Goal: Task Accomplishment & Management: Manage account settings

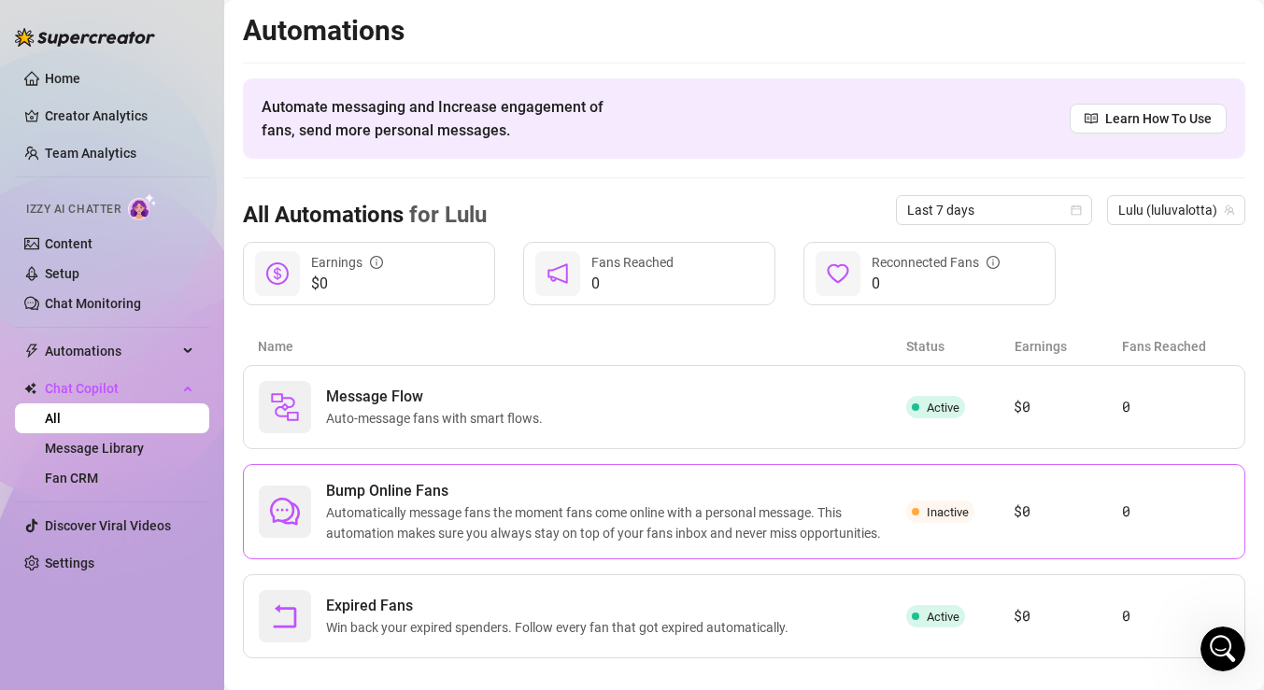
click at [1115, 519] on article "$0" at bounding box center [1067, 512] width 107 height 22
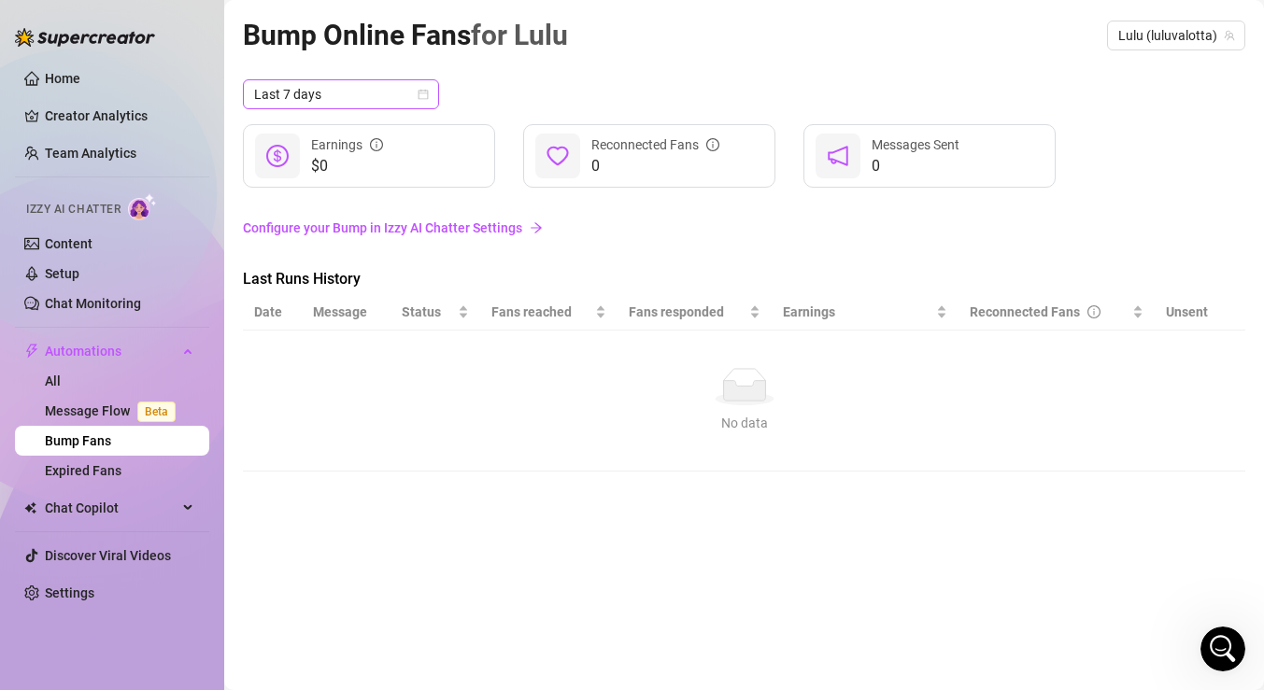
click at [376, 96] on span "Last 7 days" at bounding box center [341, 94] width 174 height 28
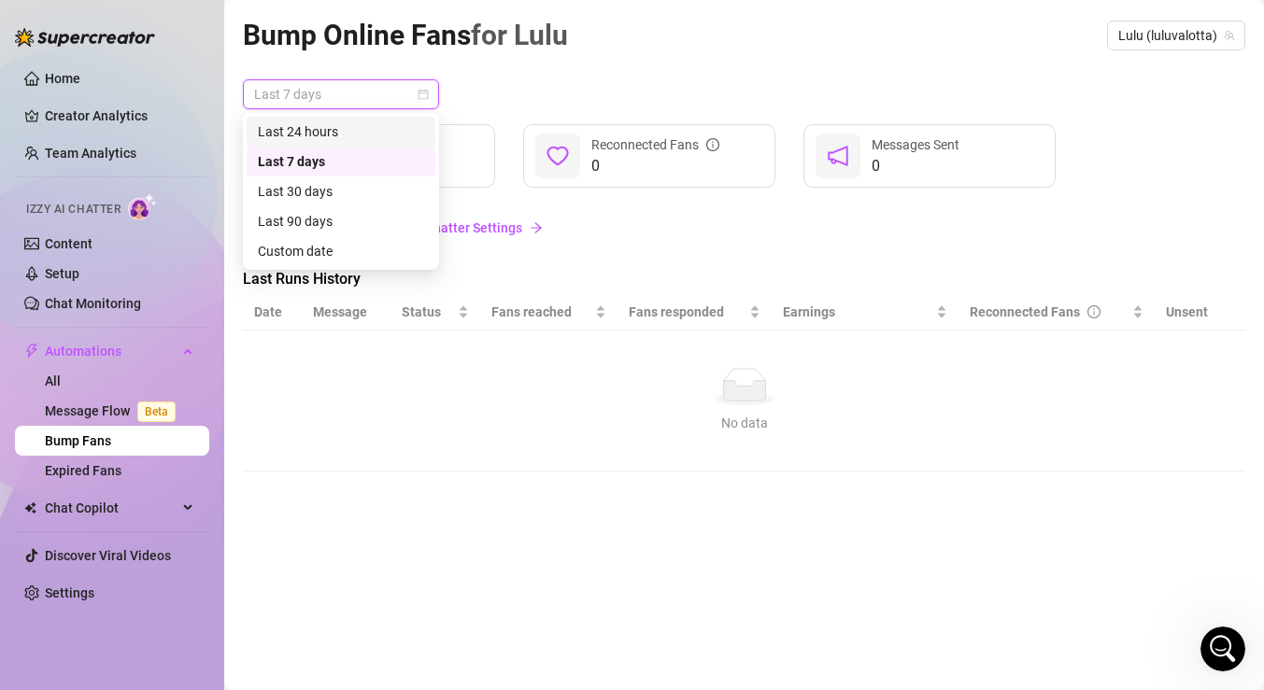
click at [359, 135] on div "Last 24 hours" at bounding box center [341, 131] width 166 height 21
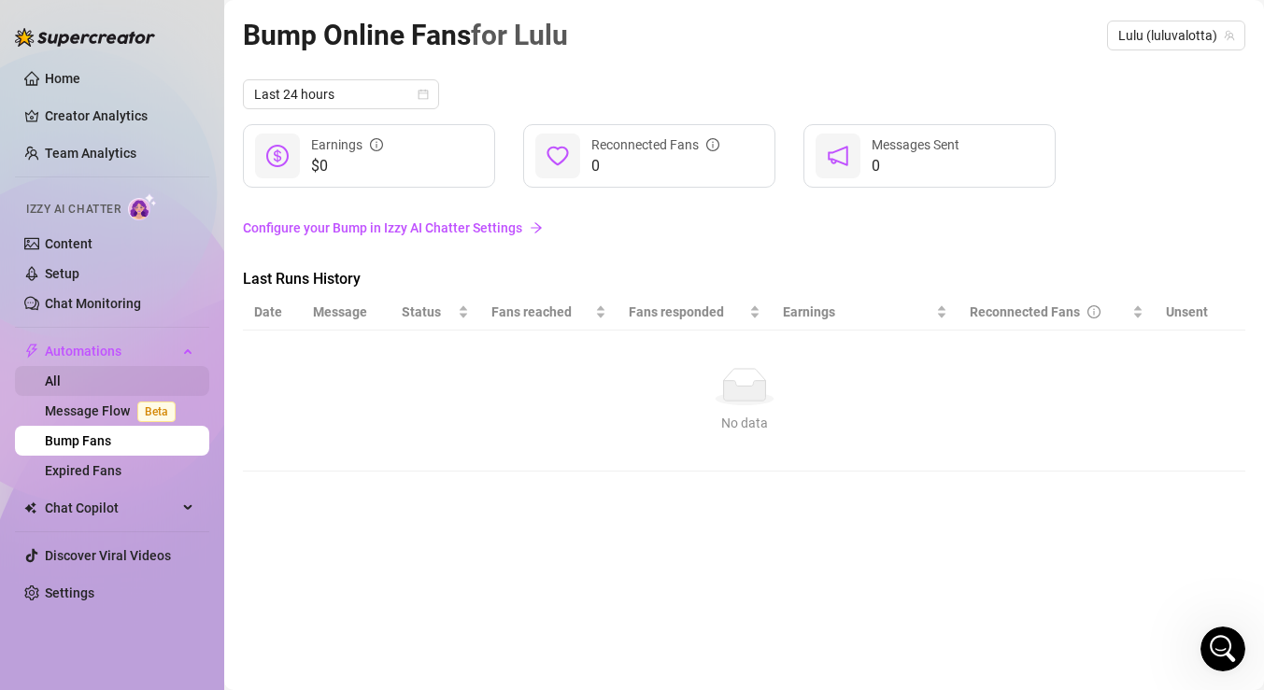
click at [61, 377] on link "All" at bounding box center [53, 381] width 16 height 15
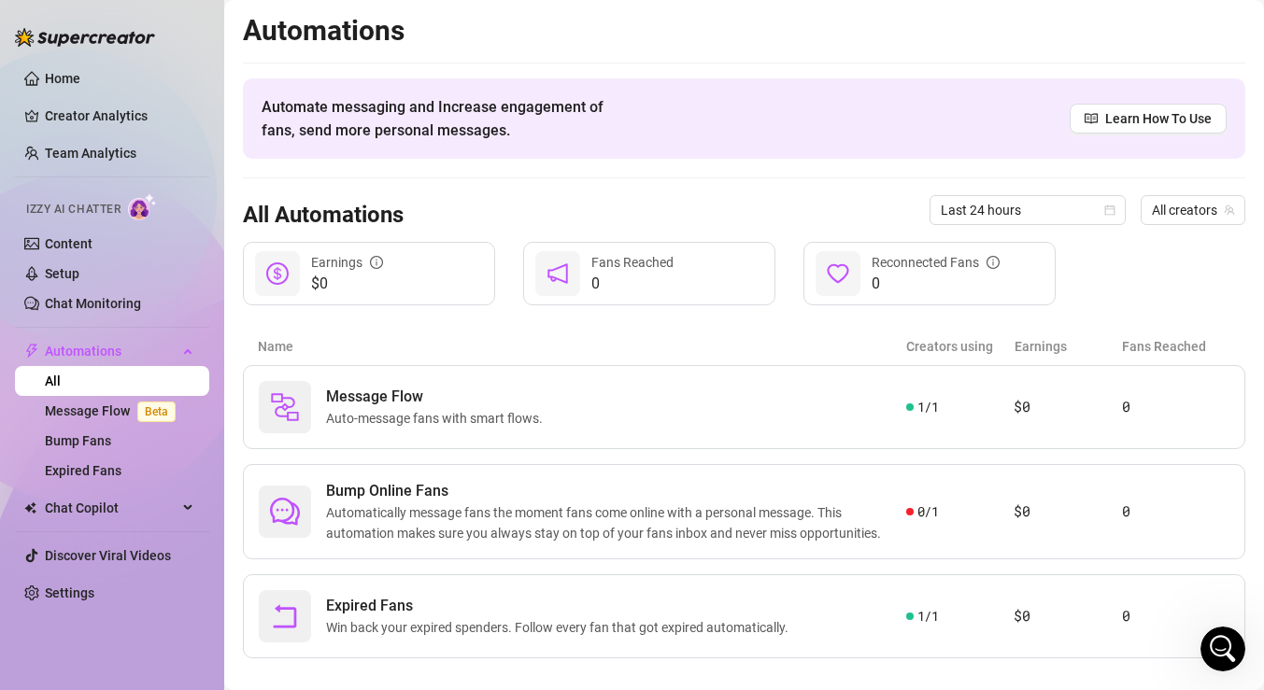
scroll to position [24, 0]
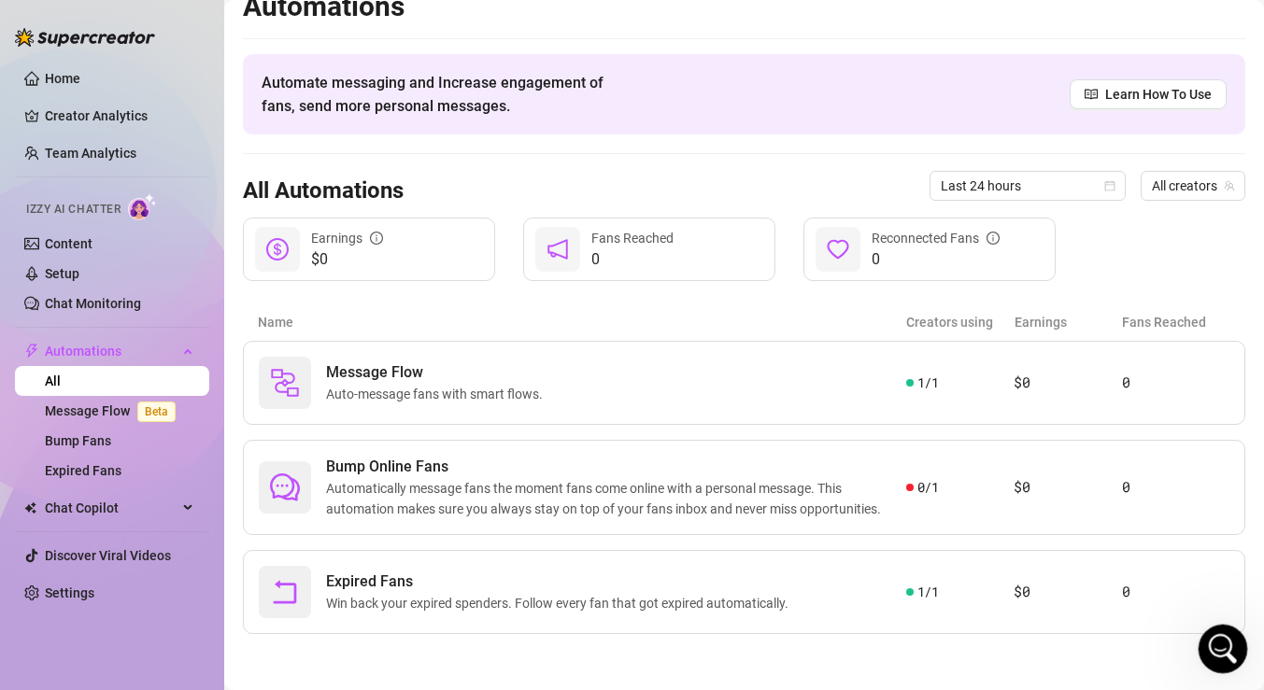
click at [1209, 642] on icon "Open Intercom Messenger" at bounding box center [1220, 647] width 31 height 31
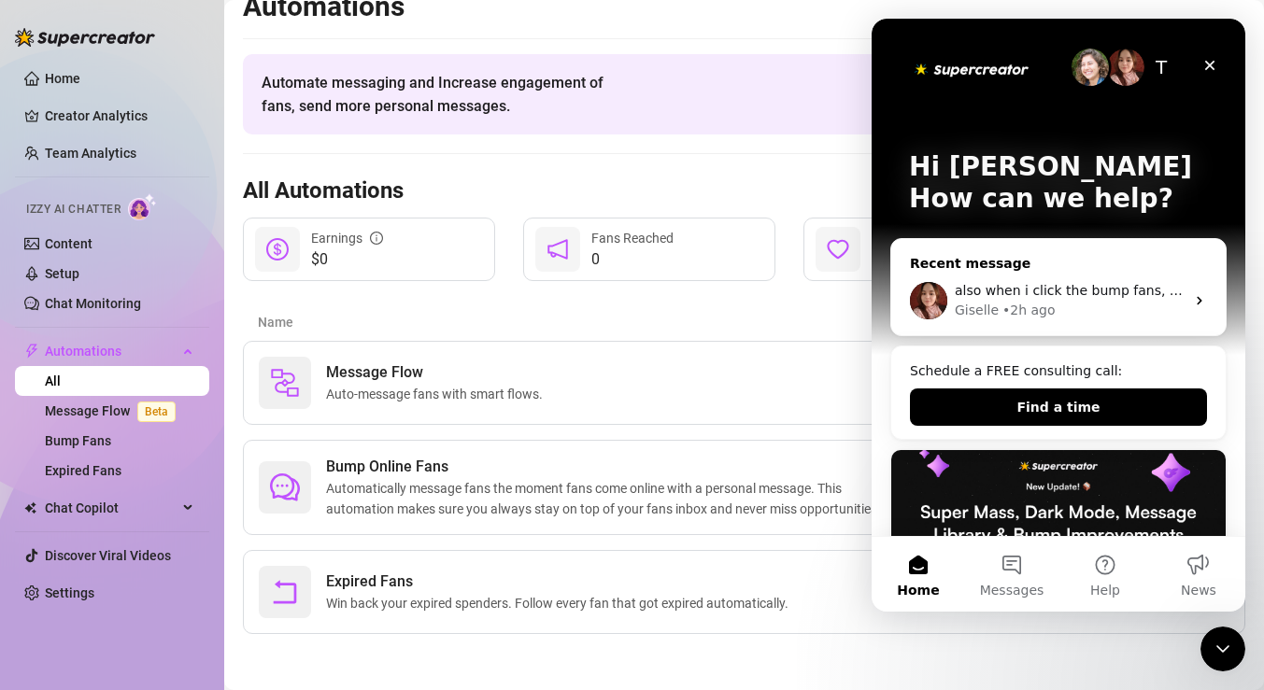
click at [1126, 268] on div "also when i click the bump fans, it doesnt give me a history or any data but it…" at bounding box center [1058, 300] width 334 height 69
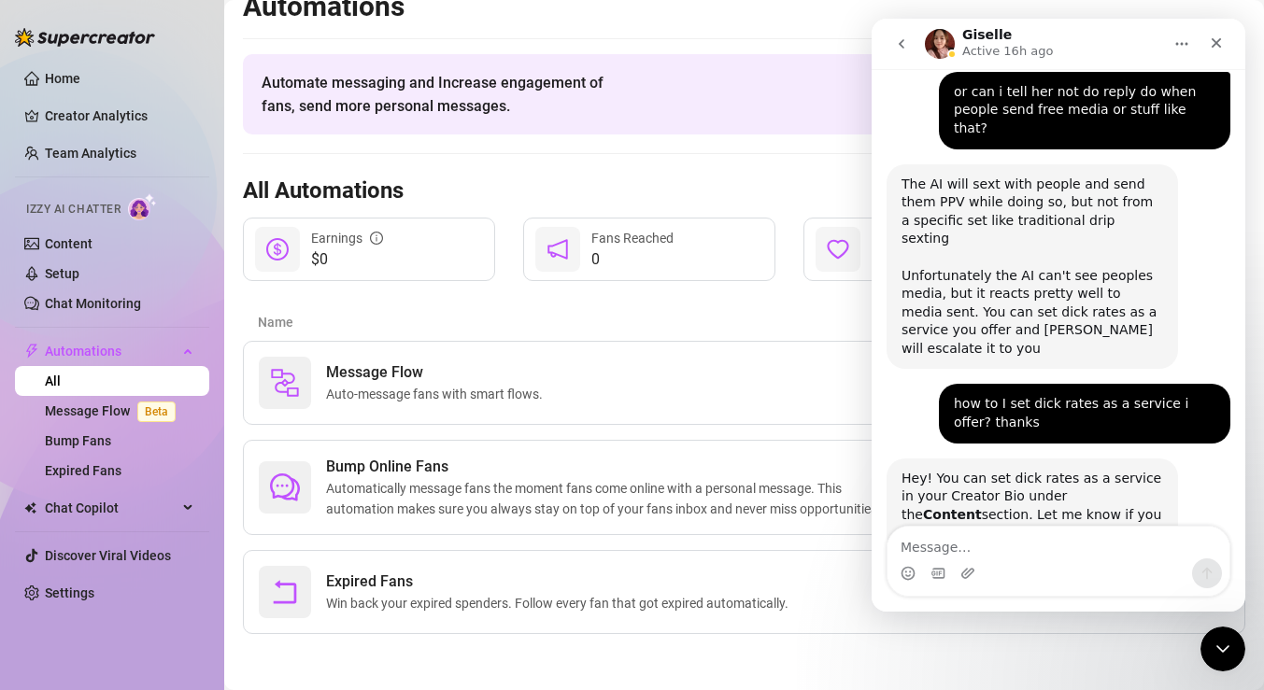
click at [1032, 544] on textarea "Message…" at bounding box center [1059, 543] width 342 height 32
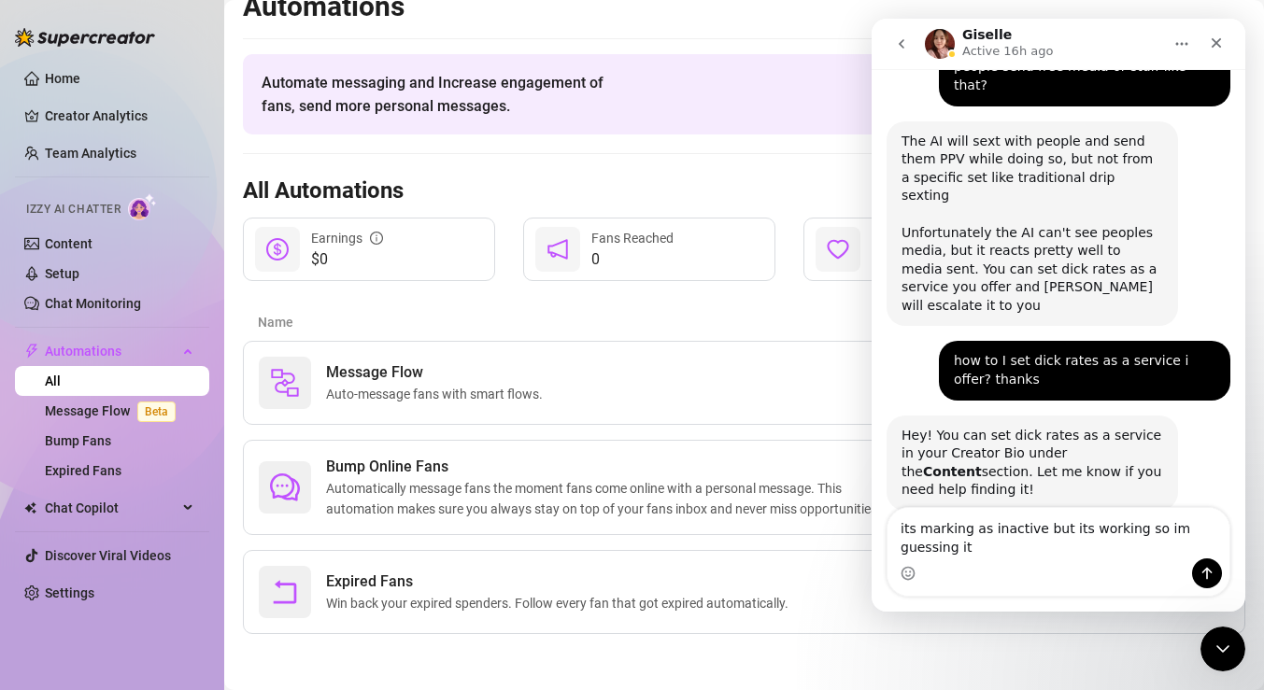
scroll to position [3324, 0]
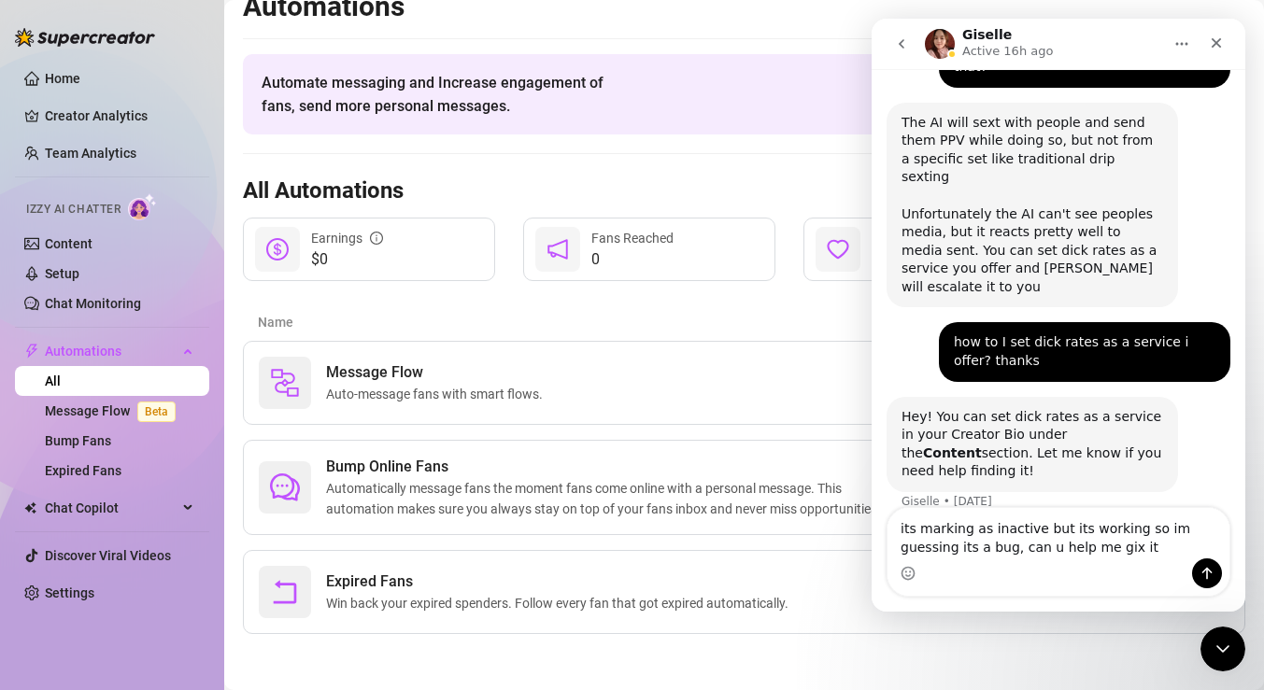
type textarea "its marking as inactive but its working so im guessing its a bug, can u help me…"
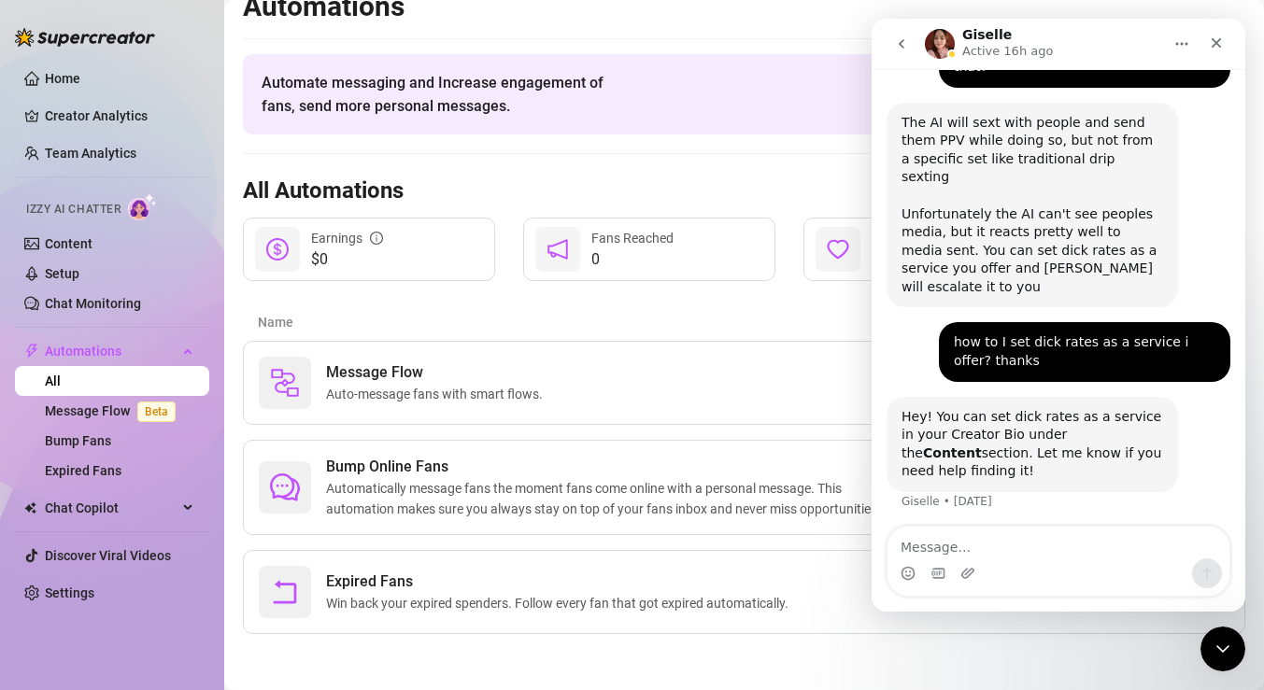
scroll to position [3379, 0]
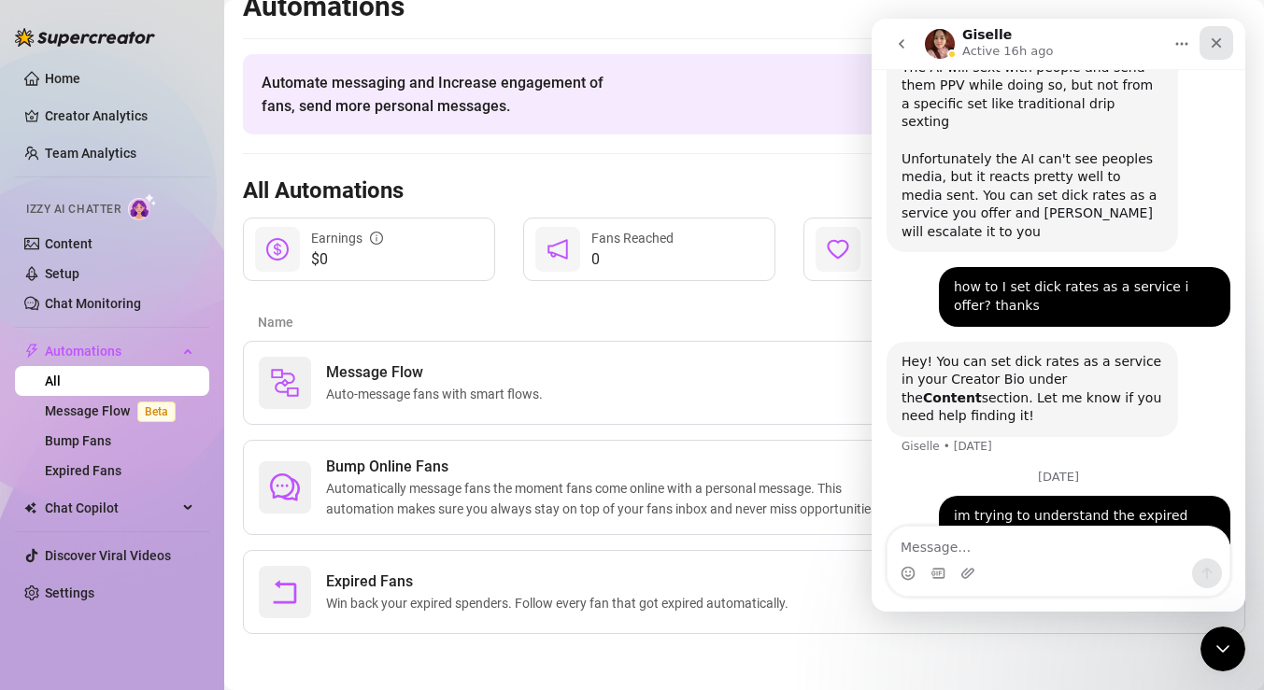
click at [1226, 47] on div "Close" at bounding box center [1217, 43] width 34 height 34
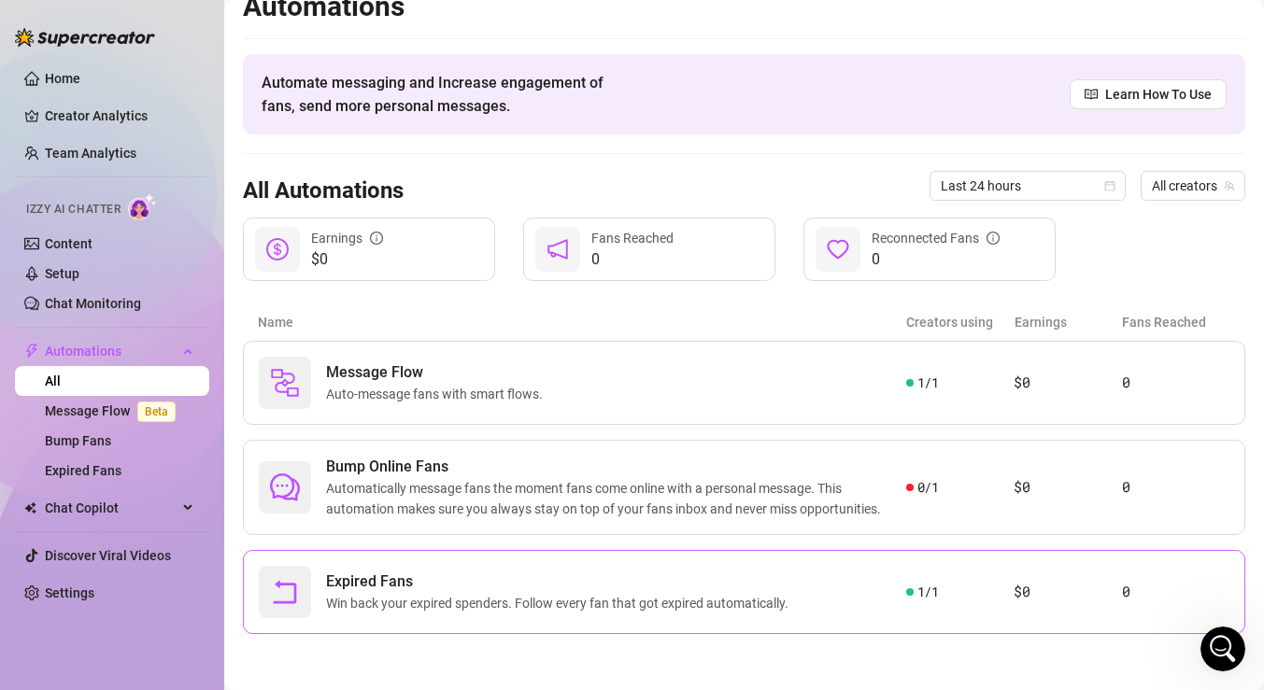
click at [930, 570] on div "Expired Fans Win back your expired spenders. Follow every fan that got expired …" at bounding box center [744, 592] width 1002 height 84
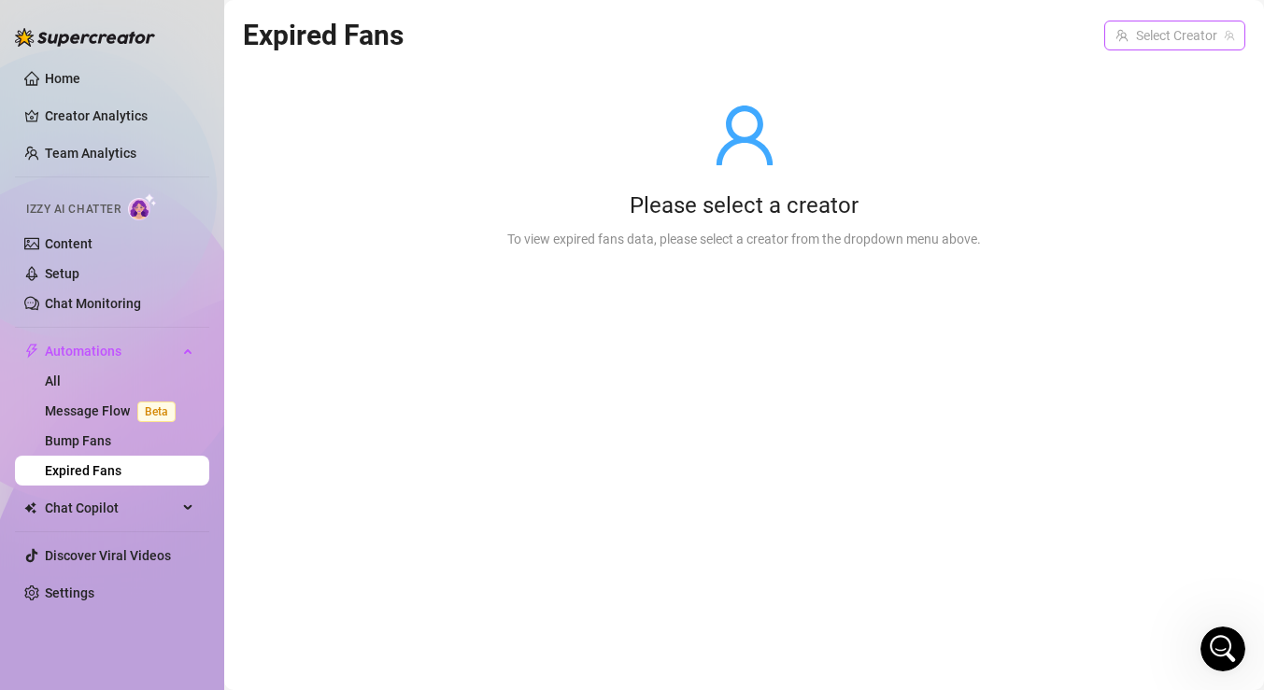
click at [1162, 33] on input "search" at bounding box center [1167, 35] width 102 height 28
click at [1166, 66] on span "( luluvalotta )" at bounding box center [1194, 74] width 71 height 21
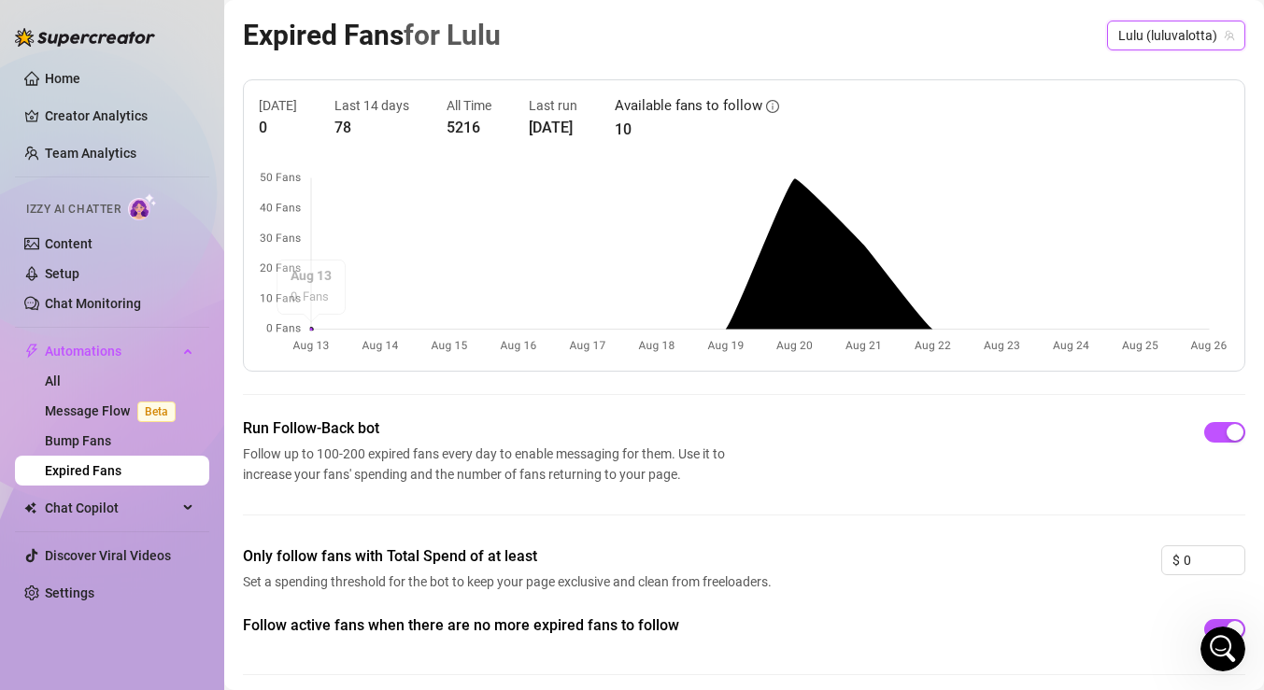
scroll to position [71, 0]
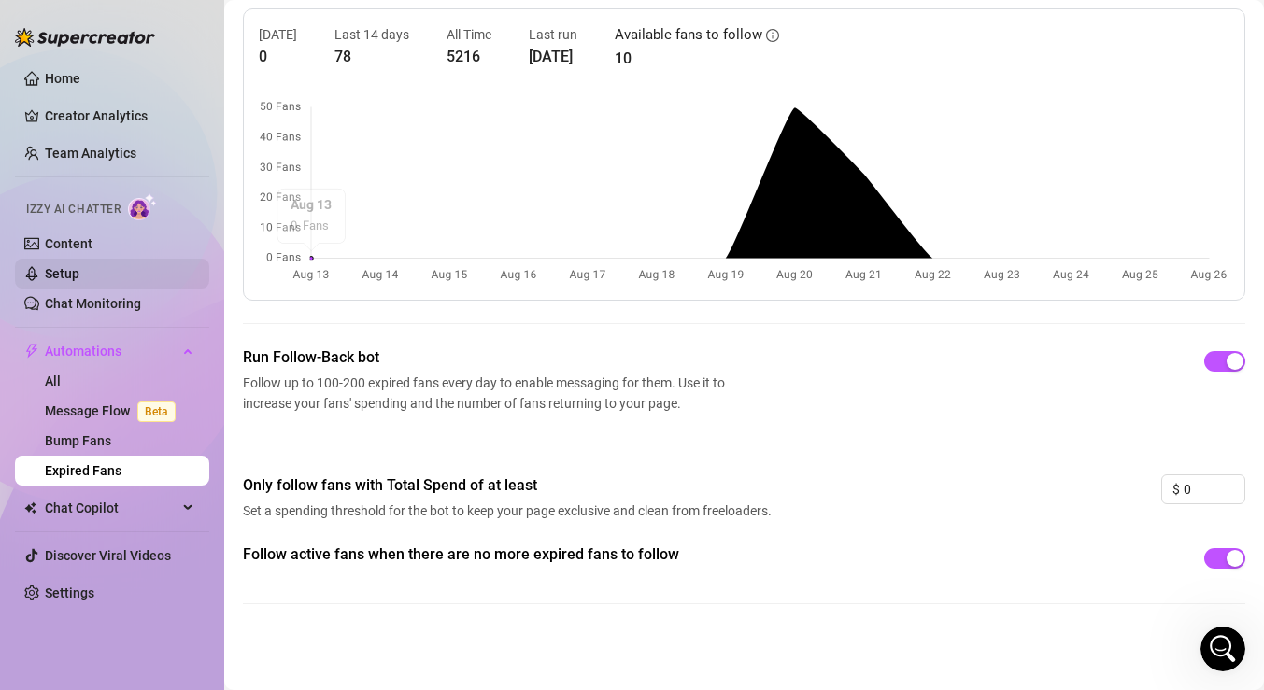
click at [79, 271] on link "Setup" at bounding box center [62, 273] width 35 height 15
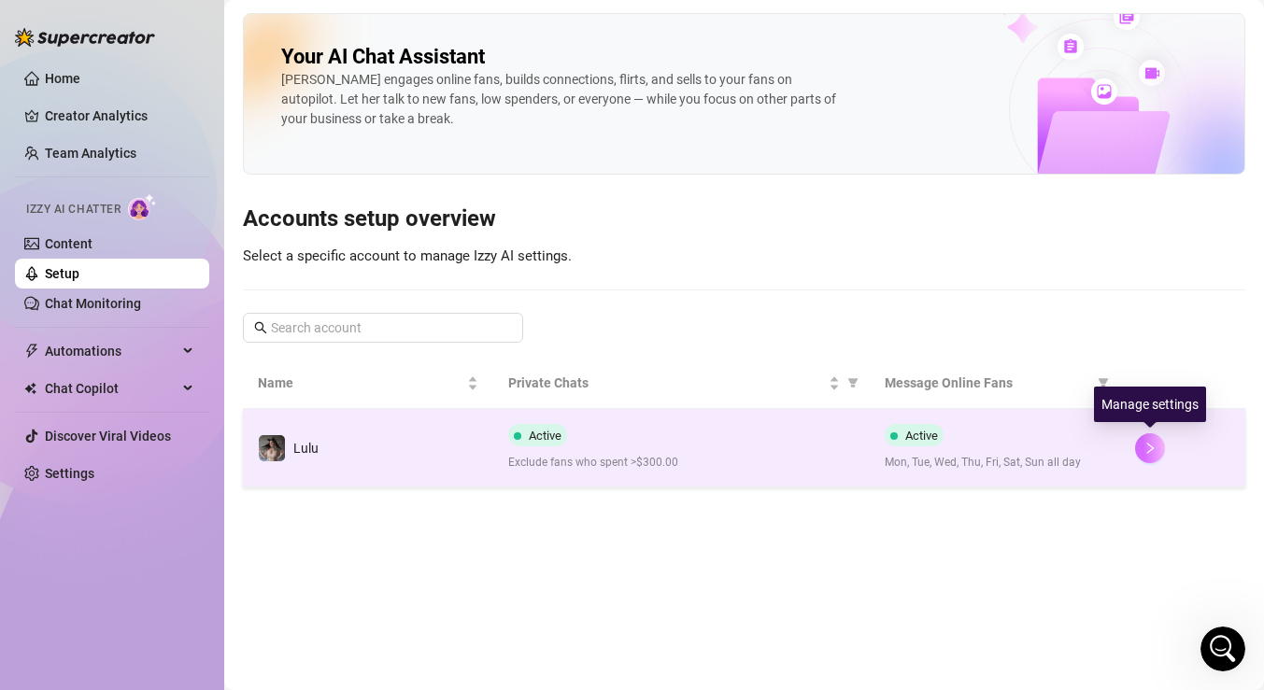
click at [1153, 449] on icon "right" at bounding box center [1150, 448] width 13 height 13
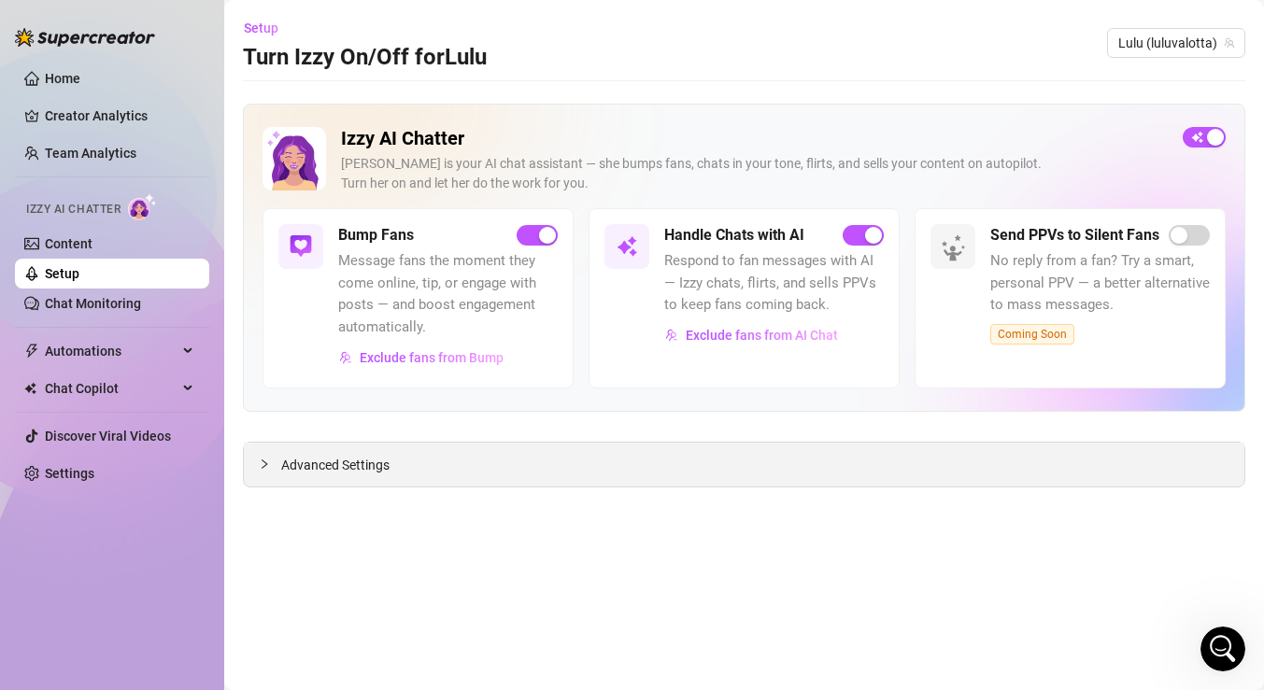
click at [306, 454] on div "Advanced Settings" at bounding box center [744, 465] width 1001 height 44
click at [269, 467] on icon "collapsed" at bounding box center [264, 464] width 11 height 11
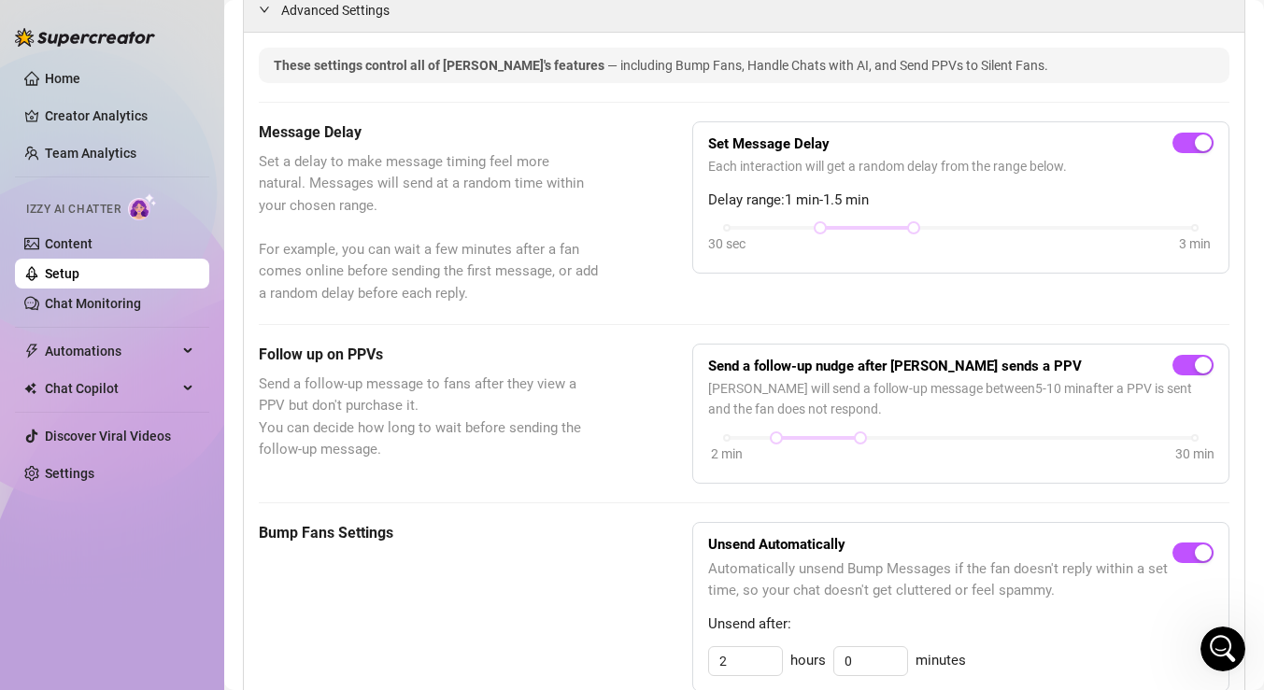
scroll to position [454, 0]
click at [92, 249] on link "Content" at bounding box center [69, 243] width 48 height 15
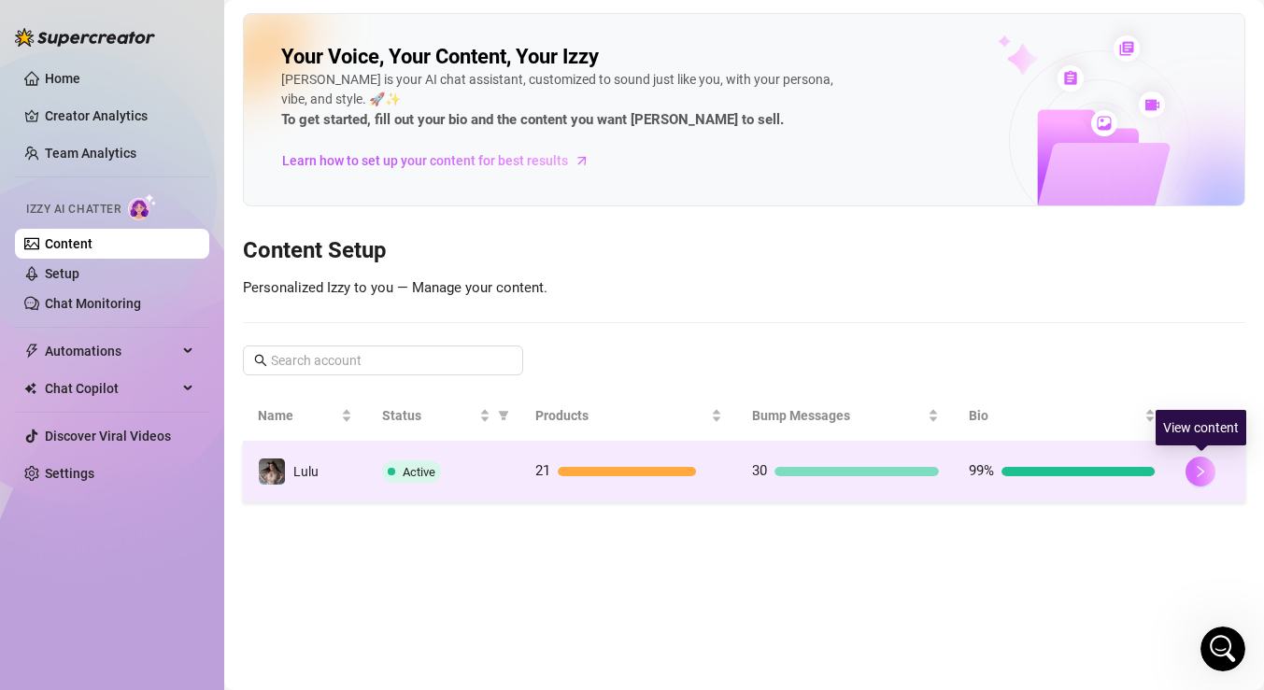
click at [1201, 477] on icon "right" at bounding box center [1200, 471] width 13 height 13
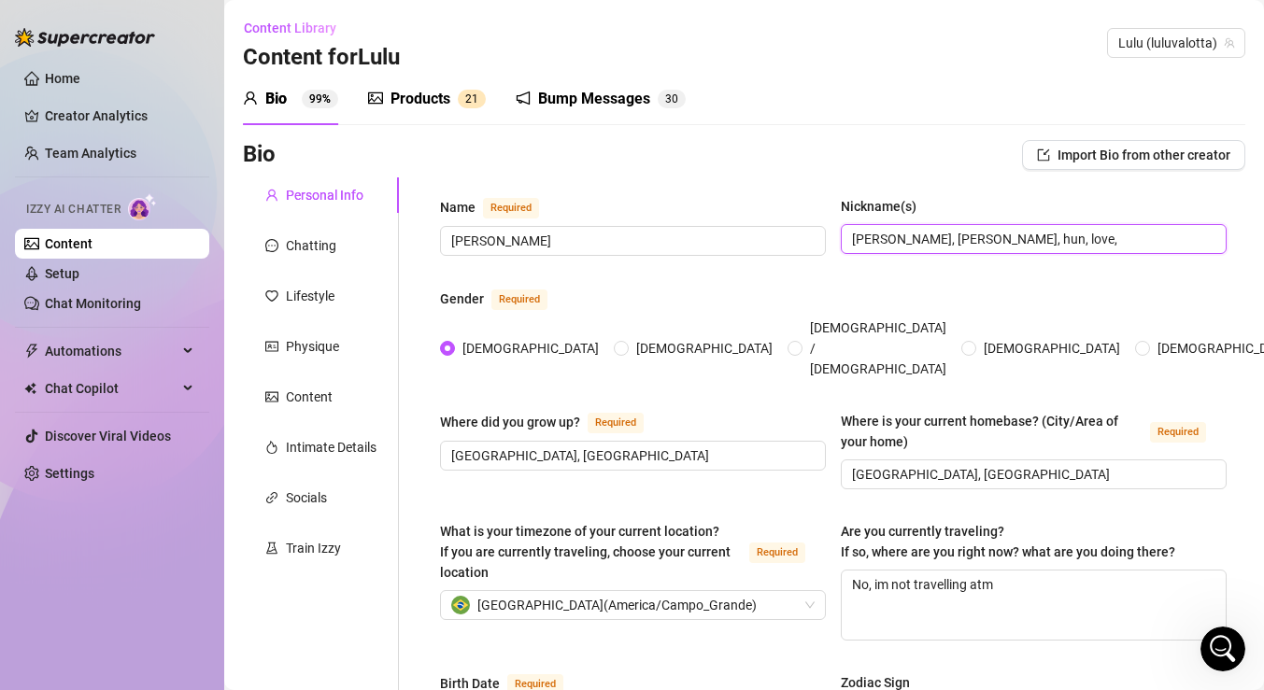
click at [1030, 234] on input "[PERSON_NAME], [PERSON_NAME], hun, love," at bounding box center [1032, 239] width 360 height 21
type input "[PERSON_NAME], [PERSON_NAME], hun, love"
click at [331, 501] on div "Socials" at bounding box center [321, 498] width 156 height 36
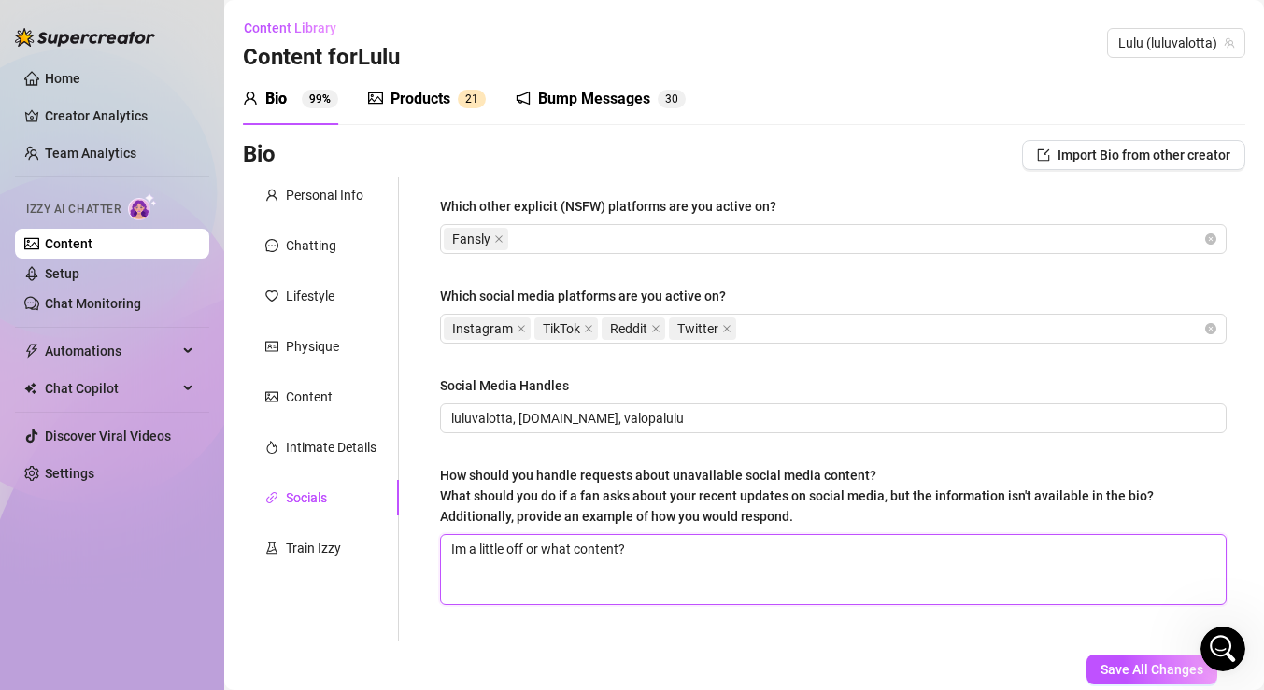
click at [680, 550] on textarea "Im a little off or what content?" at bounding box center [833, 569] width 785 height 69
type textarea "Im a little off or what content"
type textarea "Im a little off or what conten"
type textarea "Im a little off or what [PERSON_NAME]"
type textarea "Im a little off or what cont"
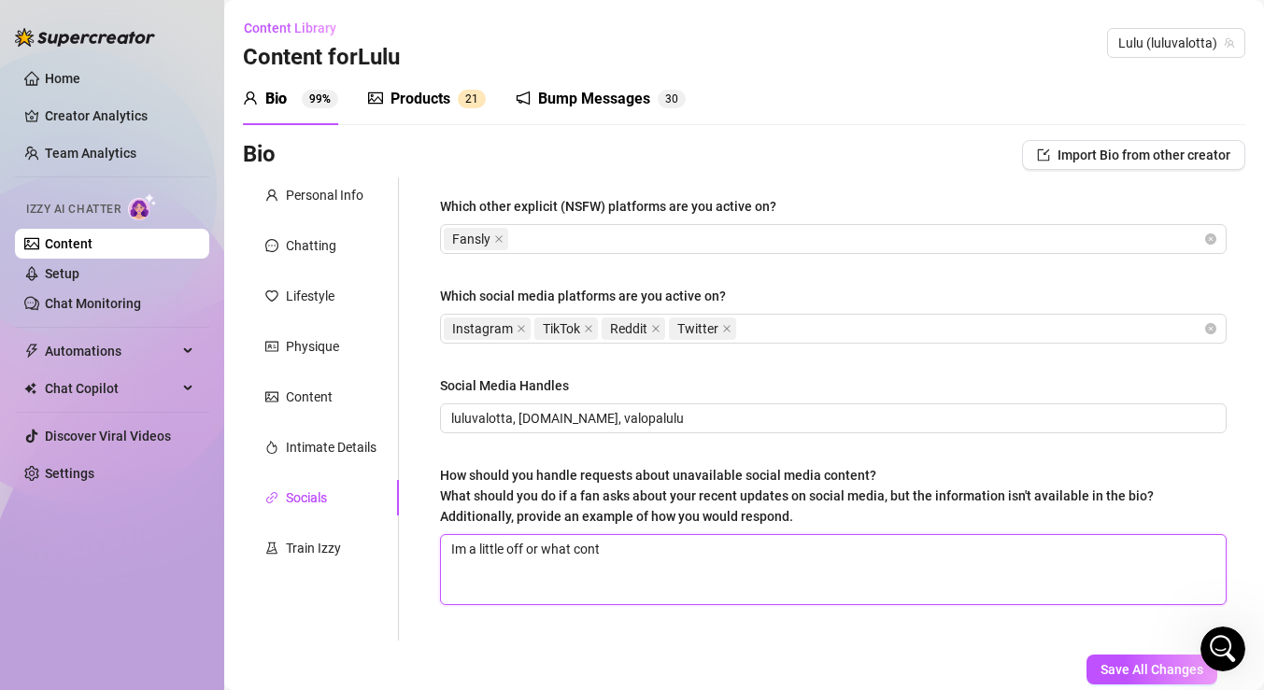
type textarea "Im a little off or what con"
type textarea "Im a little off or what co"
type textarea "Im a little off or what c"
type textarea "Im a little off or what"
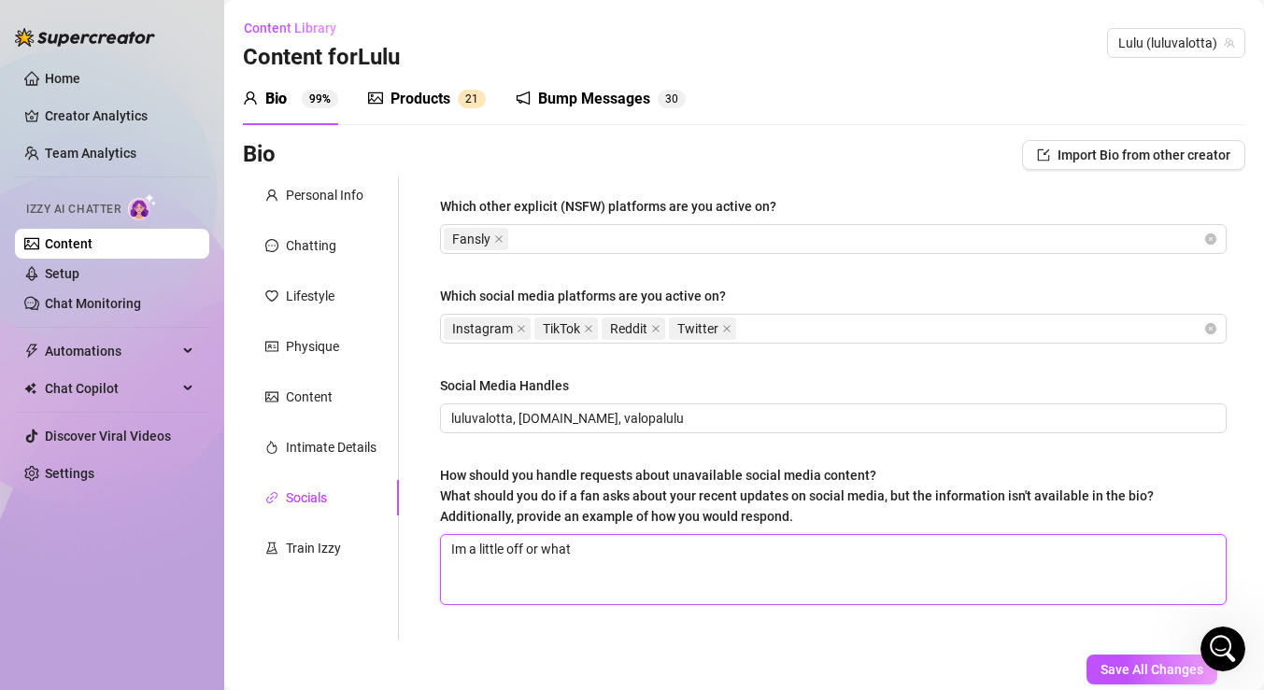
type textarea "Im a little off or wha"
type textarea "Im a little off or wh"
type textarea "Im a little off or w"
type textarea "Im a little off or"
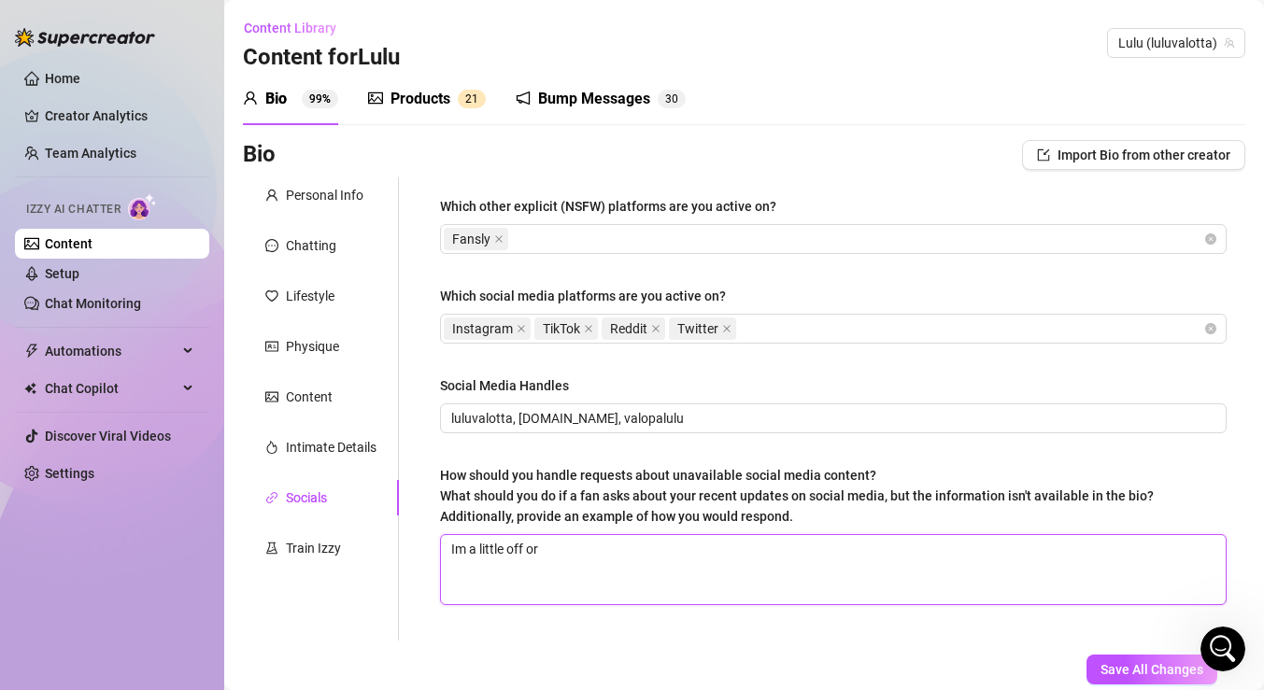
type textarea "Im a little off o"
type textarea "Im a little off"
type textarea "Im a little off o"
type textarea "Im a little off on"
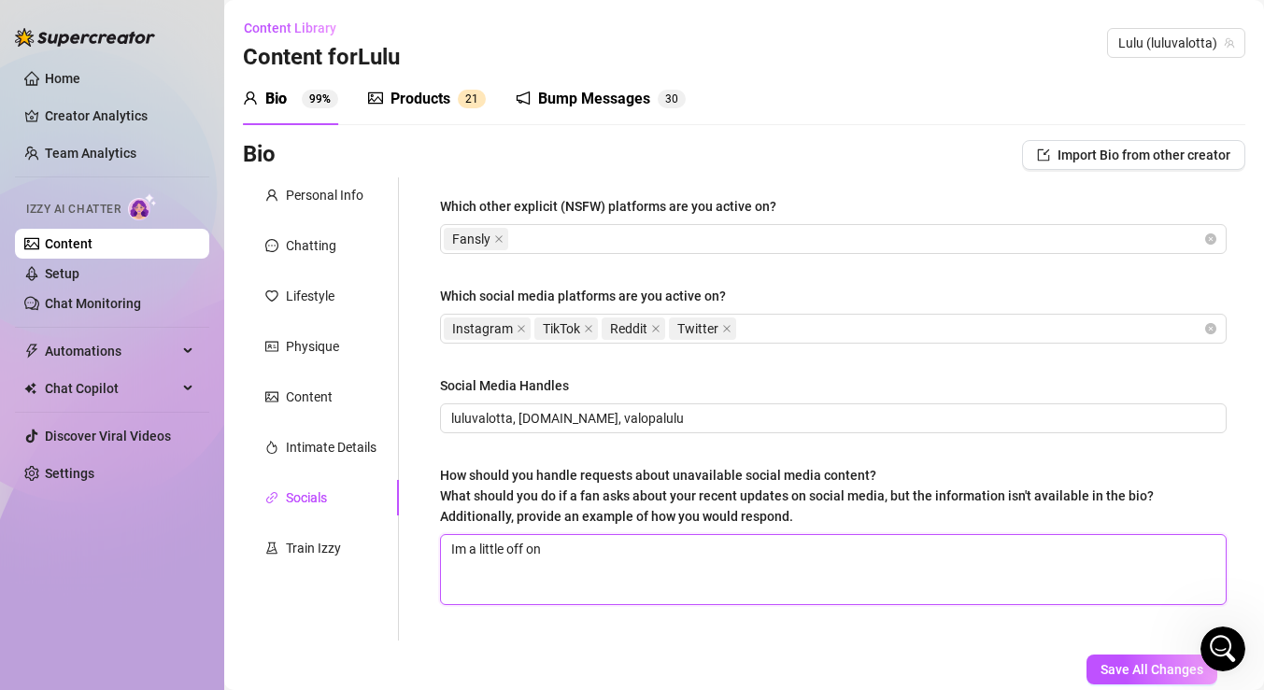
type textarea "Im a little off on s"
type textarea "Im a little off on so"
type textarea "Im a little off on soc"
type textarea "Im a little off on soci"
type textarea "Im a little off on [PERSON_NAME]"
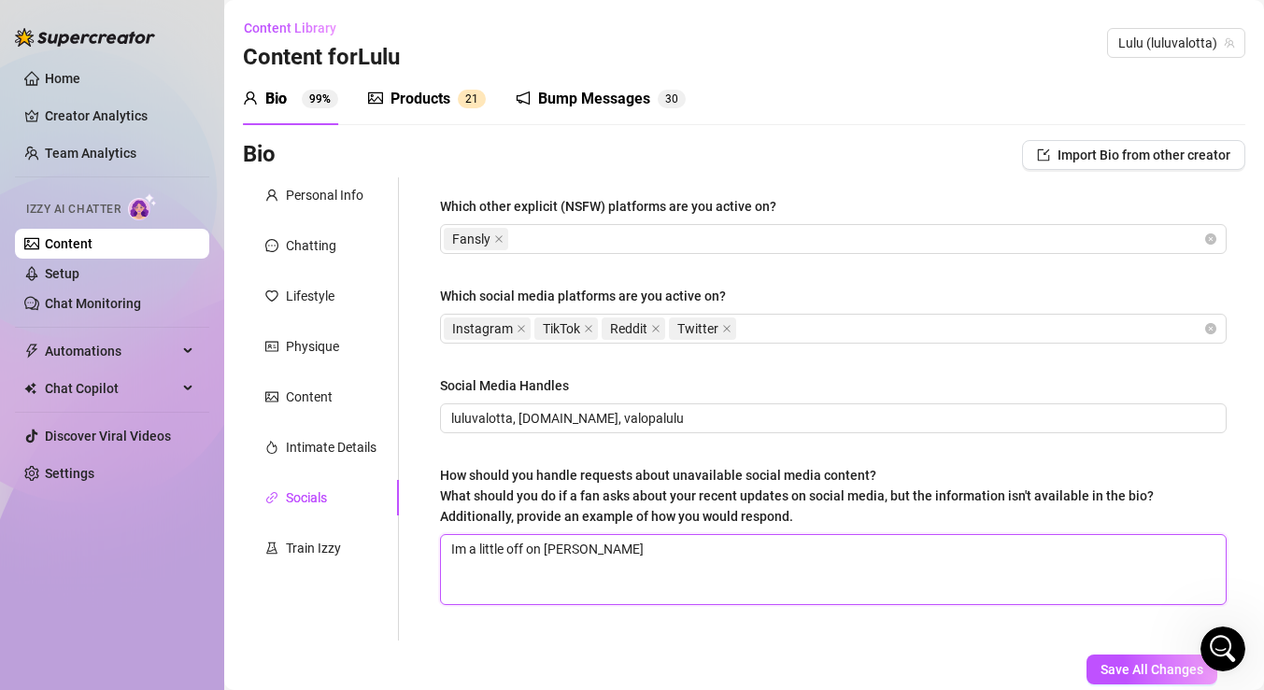
type textarea "Im a little off on social"
type textarea "Im a little off on socials"
type textarea "Im a little off on socials o"
type textarea "Im a little off on socials or"
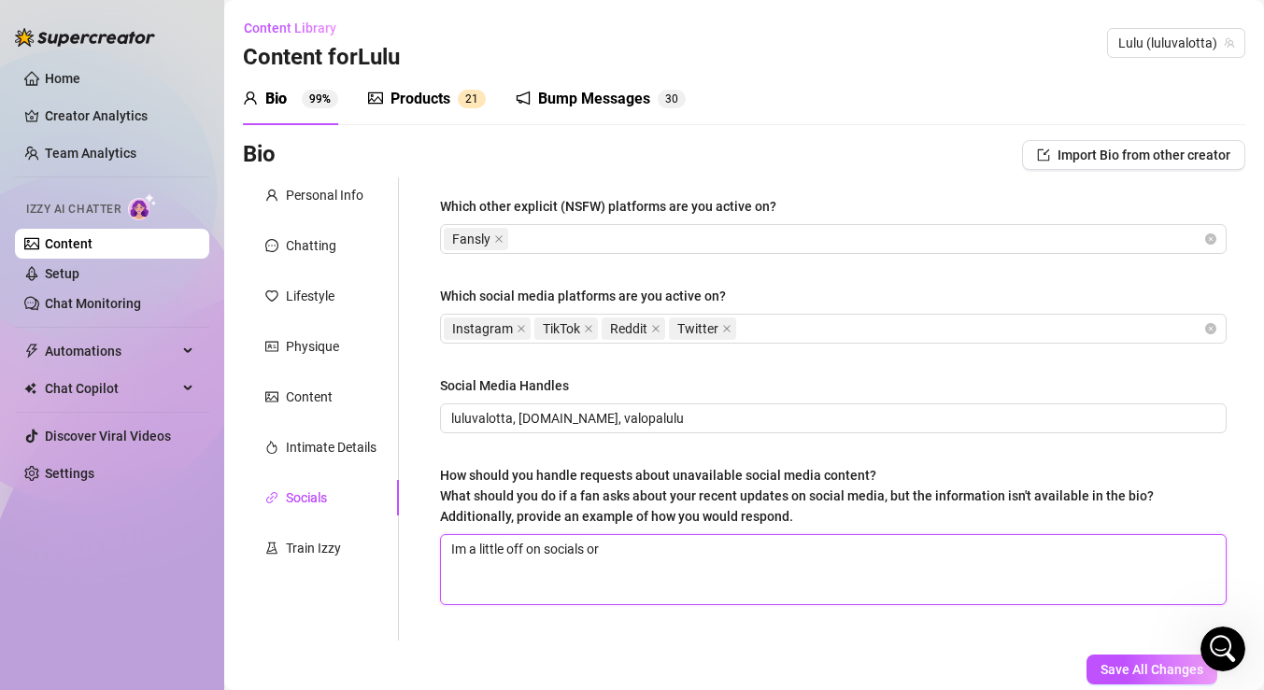
type textarea "Im a little off on socials or"
type textarea "Im a little off on socials or c"
type textarea "Im a little off on socials or co"
type textarea "Im a little off on socials or cou"
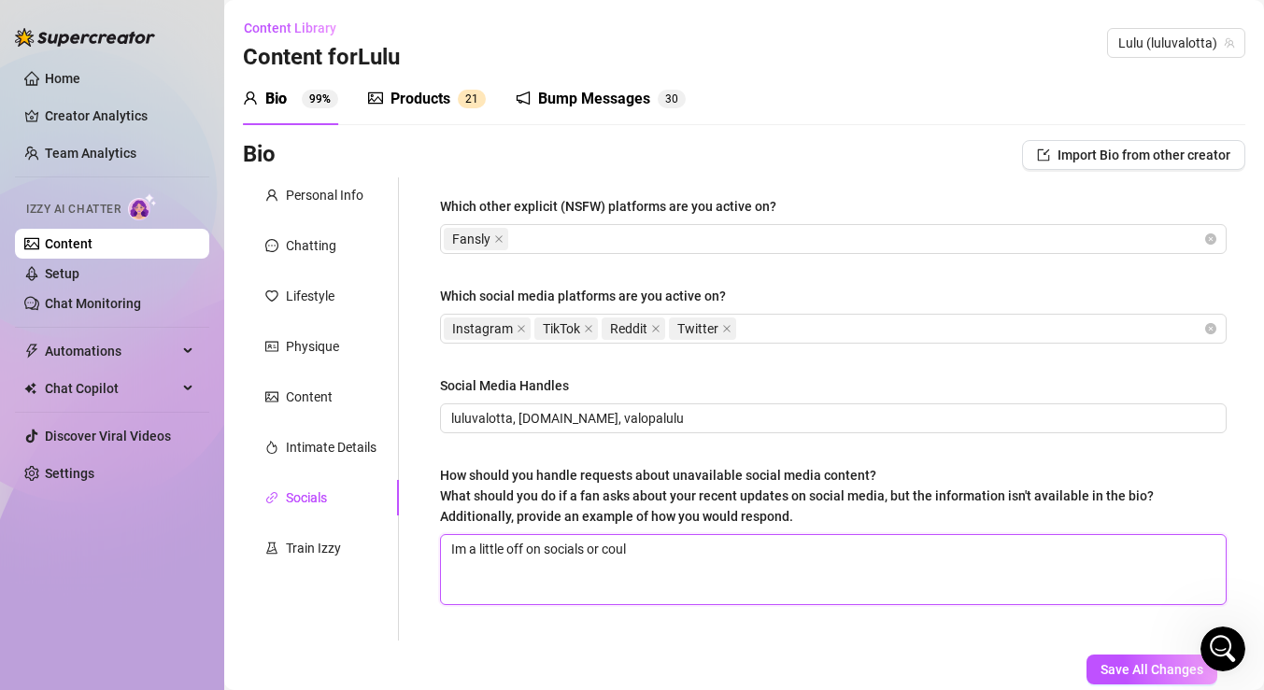
type textarea "Im a little off on socials or could"
type textarea "Im a little off on socials or could s"
type textarea "Im a little off on socials or could sa"
type textarea "Im a little off on socials or could say"
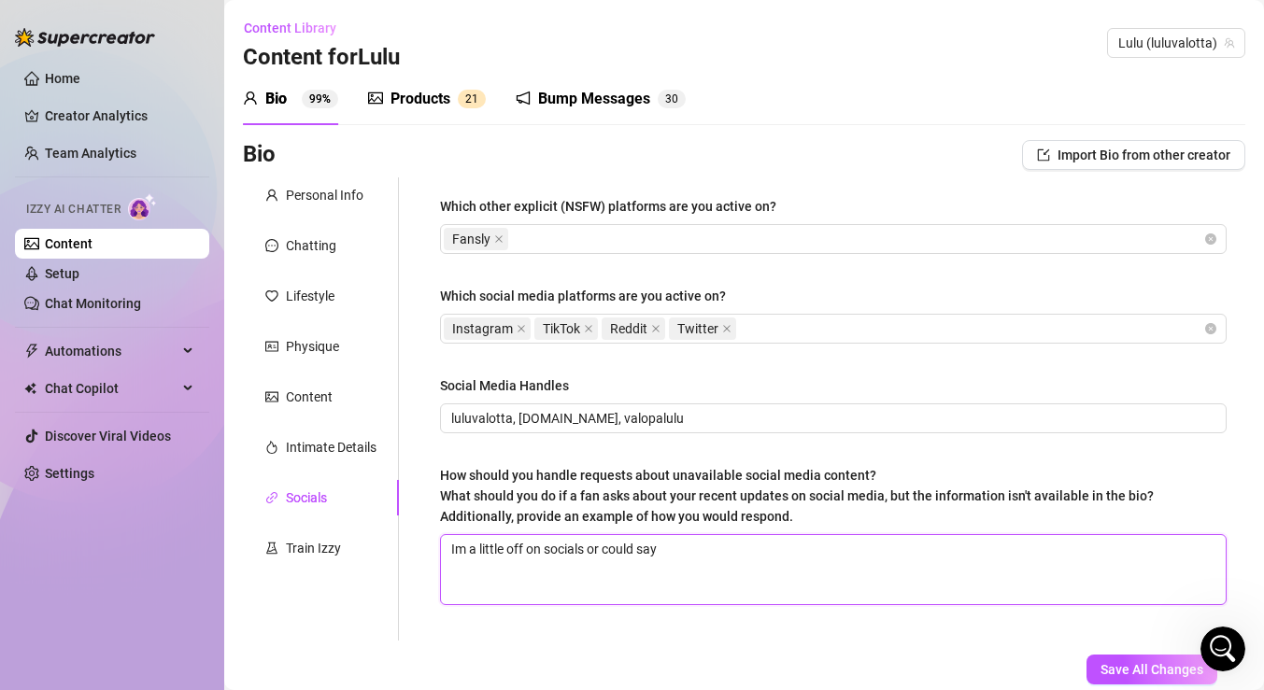
type textarea "Im a little off on socials or could say"
click at [453, 549] on textarea "Im a little off on socials or could say" at bounding box center [833, 569] width 785 height 69
type textarea "[DEMOGRAPHIC_DATA] a little off on socials or could say"
type textarea "Ishm a little off on socials or could say"
type textarea "Ishem a little off on socials or could say"
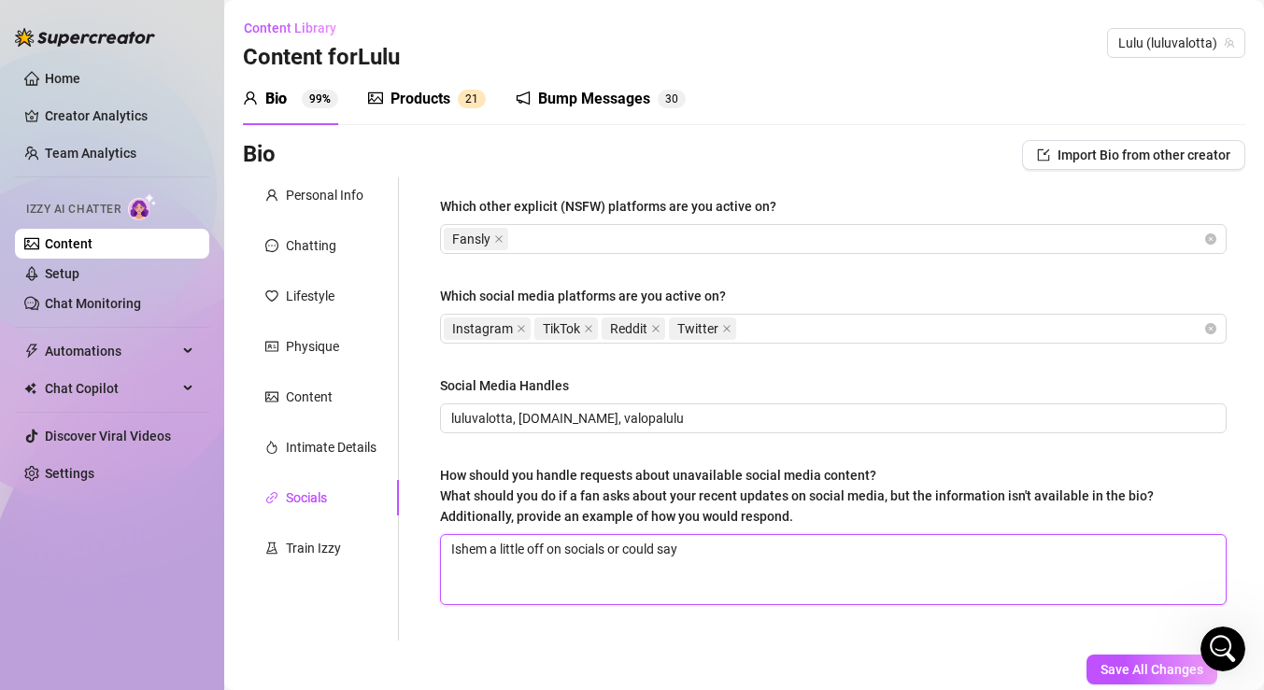
type textarea "Ishe m a little off on socials or could say"
type textarea "Ishe cm a little off on socials or could say"
type textarea "Ishe m a little off on socials or could say"
type textarea "Ishem a little off on socials or could say"
type textarea "Ishm a little off on socials or could say"
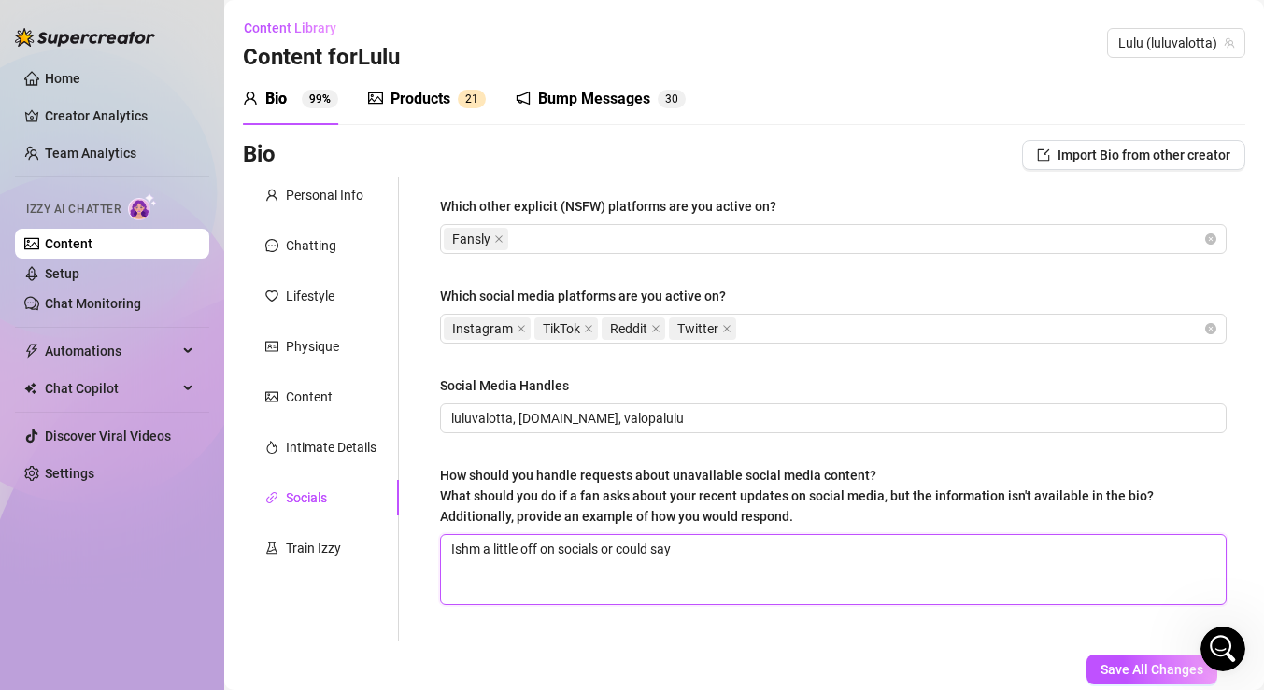
type textarea "[DEMOGRAPHIC_DATA] a little off on socials or could say"
type textarea "Im a little off on socials or could say"
type textarea "m a little off on socials or could say"
type textarea "Im a little off on socials or could say"
type textarea "I m a little off on socials or could say"
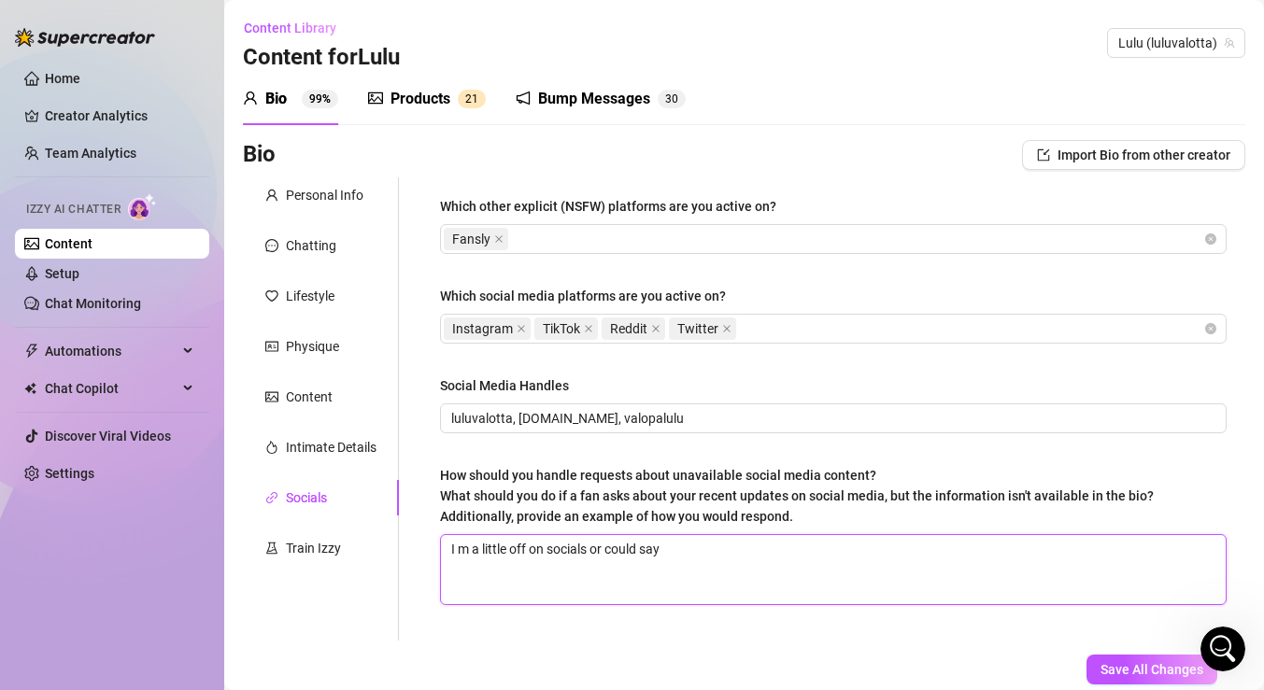
type textarea "I [PERSON_NAME] off on socials or could say"
type textarea "I wom a little off on socials or could say"
type textarea "I woum a little off on socials or could say"
type textarea "I woulm a little off on socials or could say"
type textarea "I wouldm a little off on socials or could say"
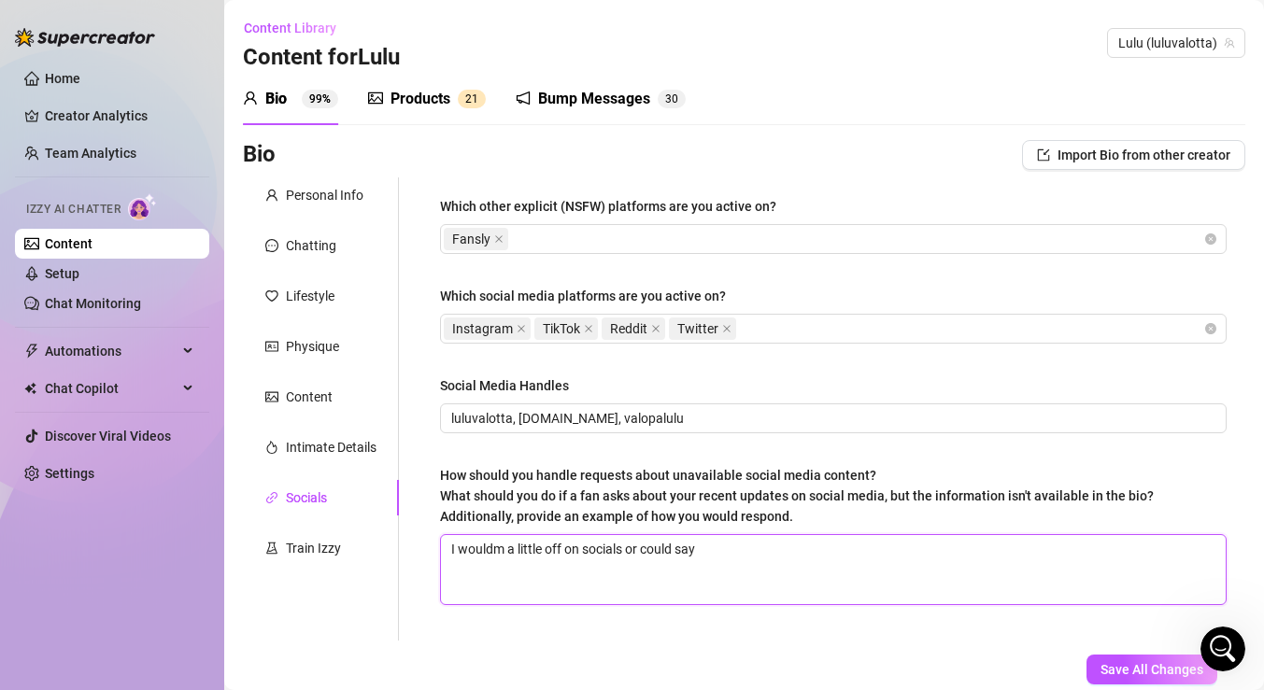
type textarea "I would m a little off on socials or could say"
type textarea "I would rm a little off on socials or could say"
type textarea "I would rem a little off on socials or could say"
type textarea "I would repm a little off on socials or could say"
type textarea "I would replm a little off on socials or could say"
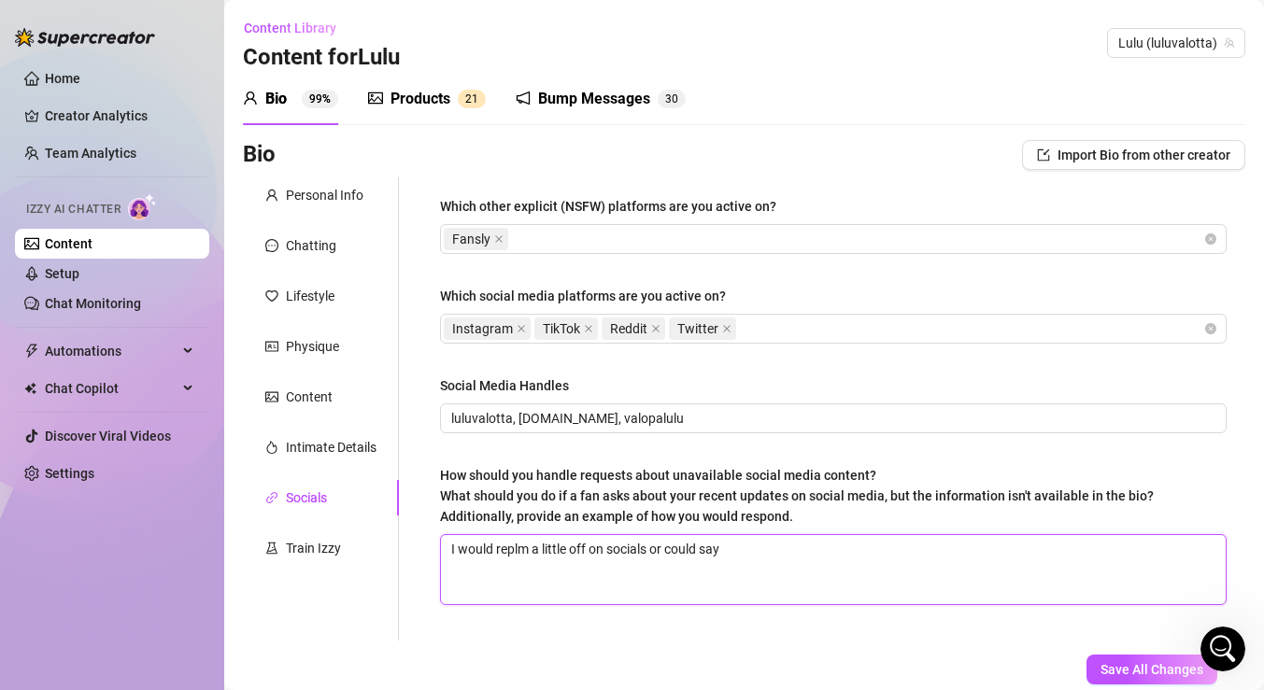
type textarea "I would replym a little off on socials or could say"
type textarea "I would reply m a little off on socials or could say"
type textarea "I would reply tm a little off on socials or could say"
type textarea "I would reply thm a little off on socials or could say"
type textarea "I would reply [MEDICAL_DATA] a little off on socials or could say"
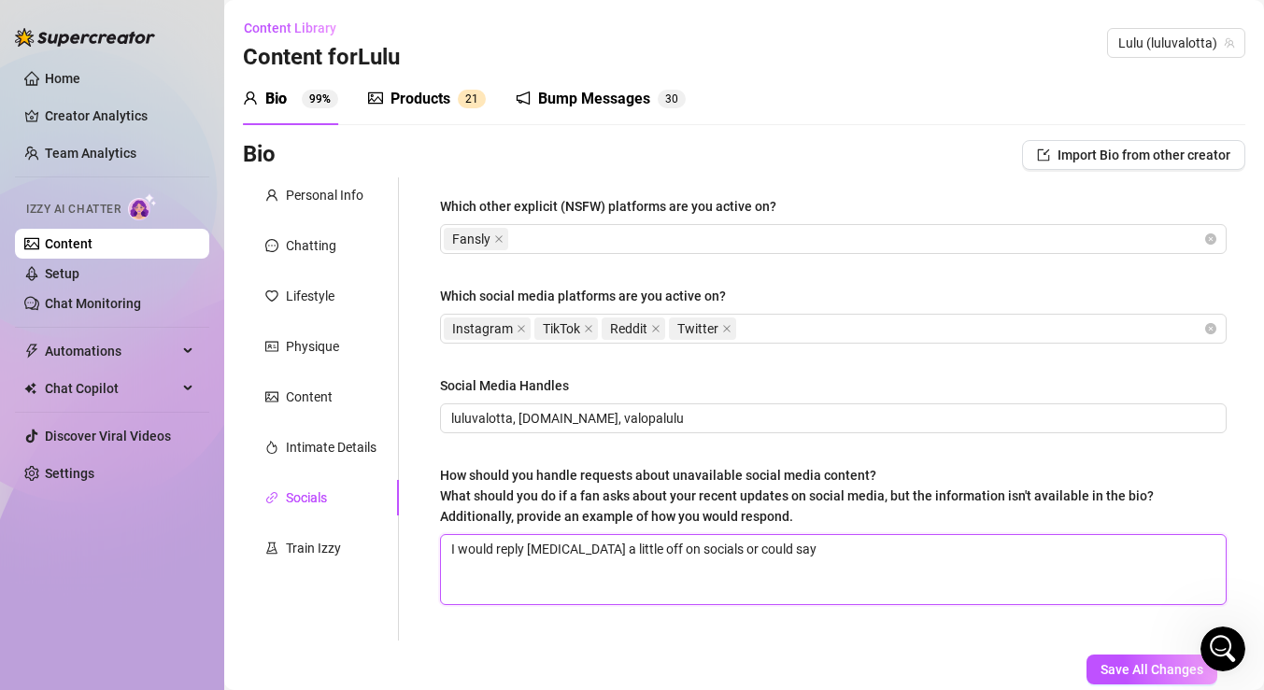
type textarea "I would reply thatm a little off on socials or could say"
type textarea "I would reply that m a little off on socials or could say"
type textarea "I would reply that Im a little off on socials or could say"
type textarea "I would reply that Imm a little off on socials or could say"
click at [709, 546] on textarea "I would reply that Im a little off on socials or could say" at bounding box center [833, 569] width 785 height 69
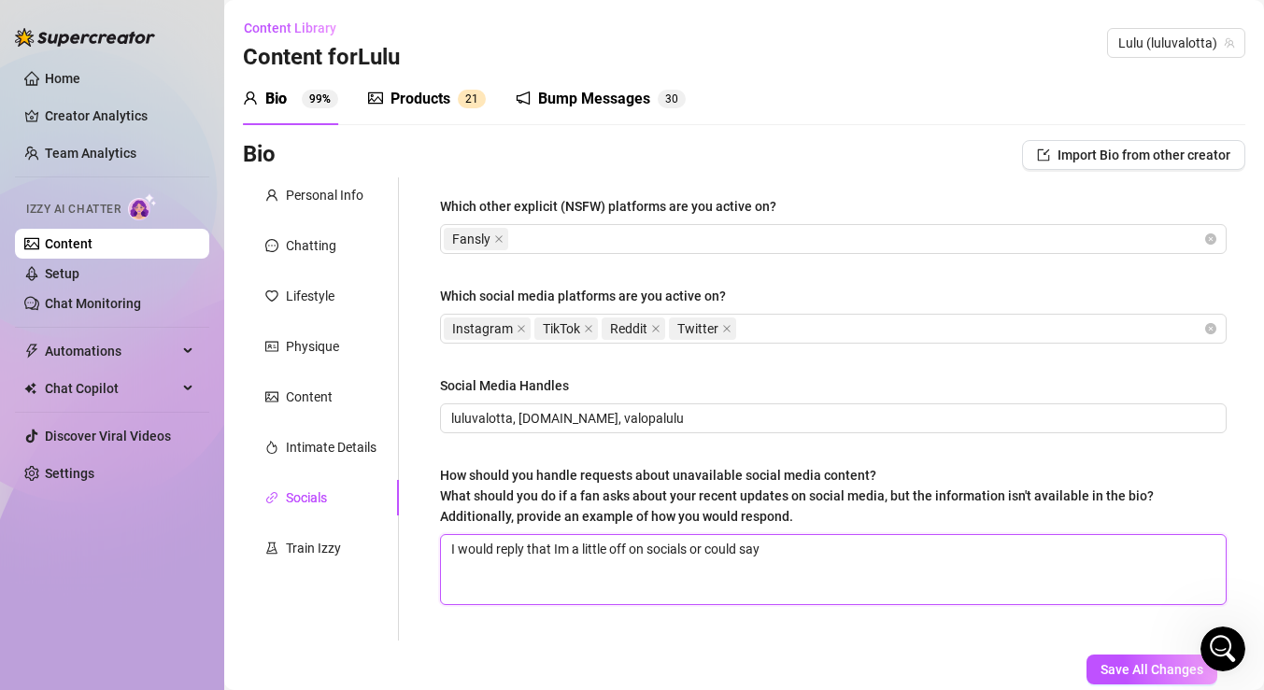
type textarea "I would reply that Im a little off on socials or Icould say"
type textarea "I would reply that Im a little off on socials or I could say"
click at [747, 547] on textarea "I would reply that Im a little off on socials or I could say" at bounding box center [833, 569] width 785 height 69
type textarea "I would reply that Im a little off on socials or I coul say"
type textarea "I would reply that Im a little off on socials or I cou say"
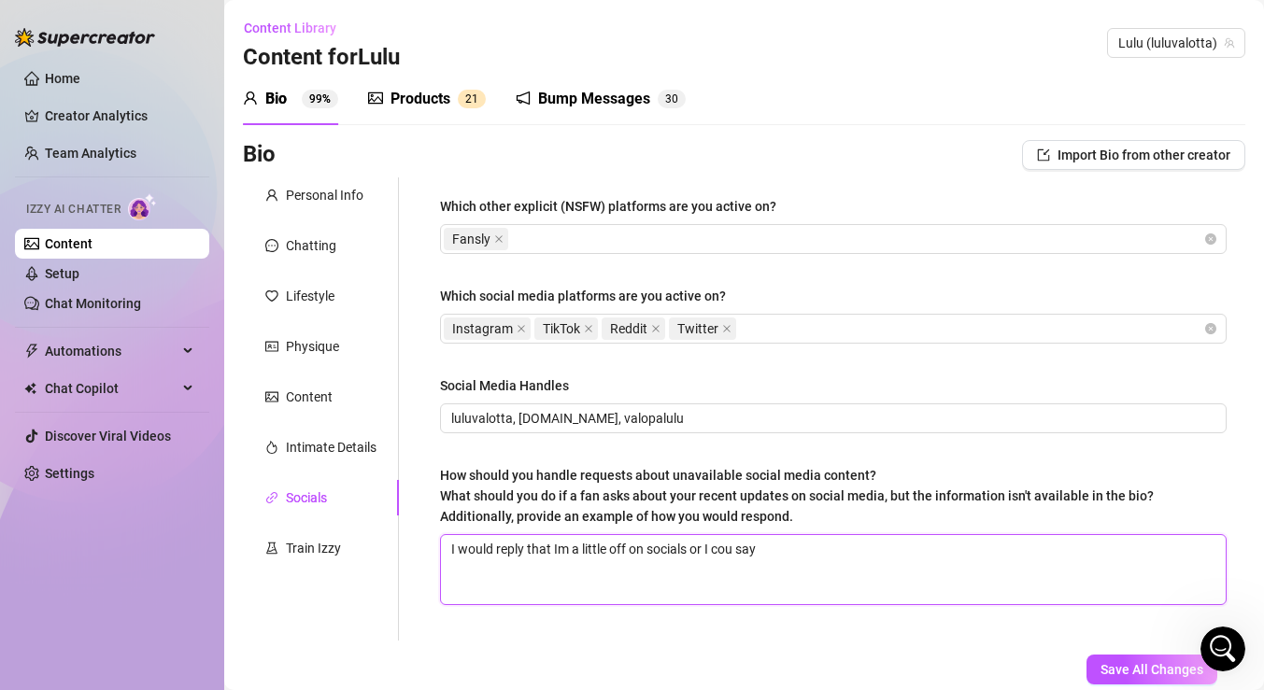
type textarea "I would reply that Im a little off on socials or I co say"
type textarea "I would reply that Im a little off on socials or I c say"
type textarea "I would reply that Im a little off on socials or I say"
type textarea "I would reply that Im a little off on socials or I w say"
type textarea "I would reply that Im a little off on socials or I wo say"
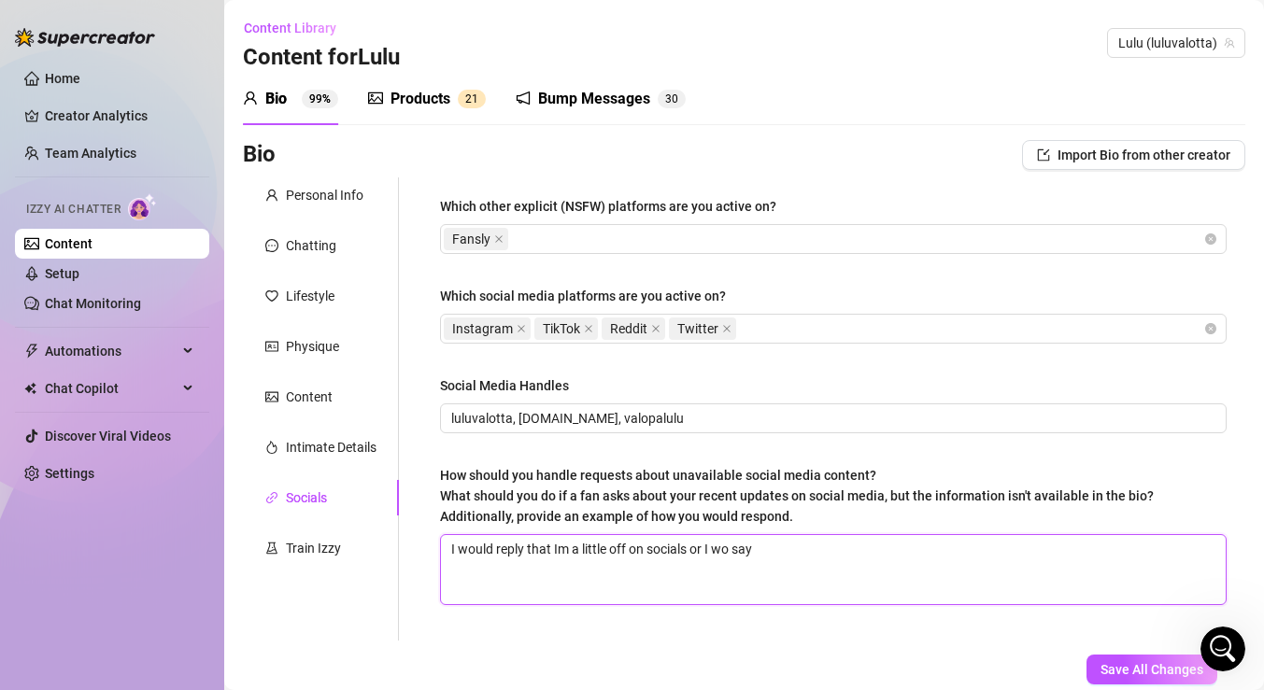
type textarea "I would reply that Im a little off on socials or I wou say"
type textarea "I would reply that Im a little off on socials or I woul say"
type textarea "I would reply that Im a little off on socials or I would say"
click at [812, 553] on textarea "I would reply that Im a little off on socials or I would say" at bounding box center [833, 569] width 785 height 69
type textarea "I would reply that Im a little off on socials or I would say w"
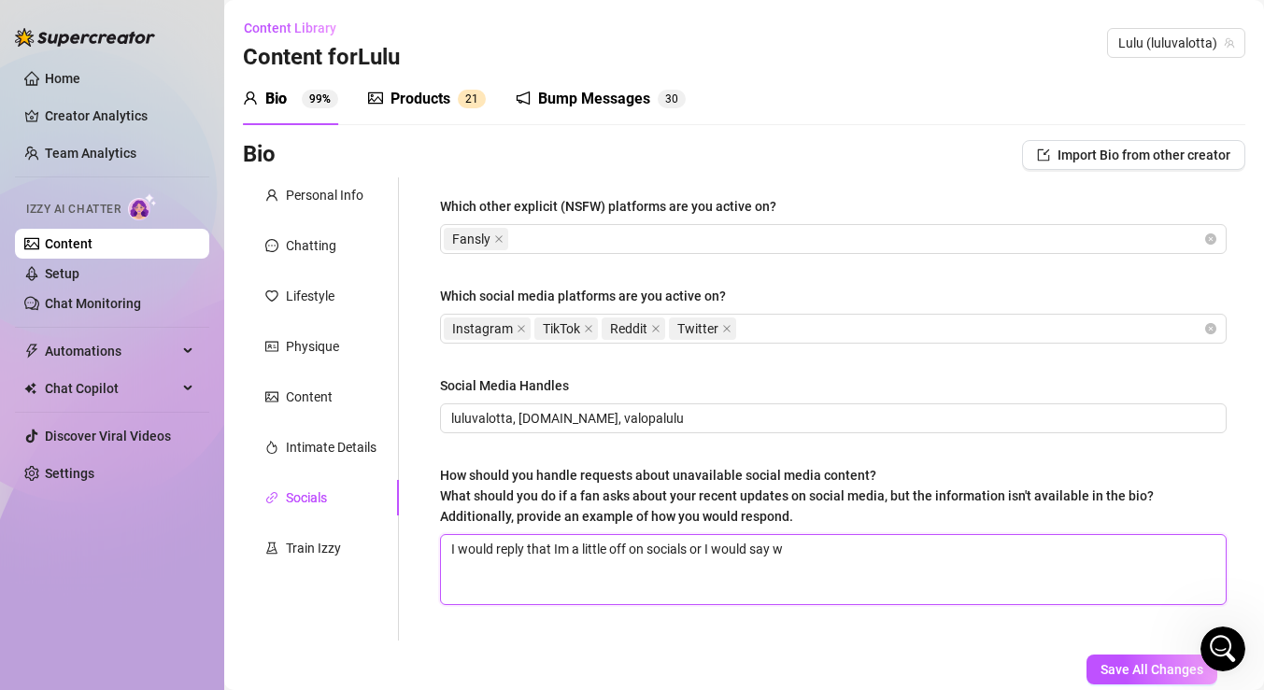
type textarea "I would reply that Im a little off on socials or I would say"
type textarea "I would reply that Im a little off on socials or I would sa"
type textarea "I would reply that Im a little off on socials or I would s"
type textarea "I would reply that Im a little off on socials or I would"
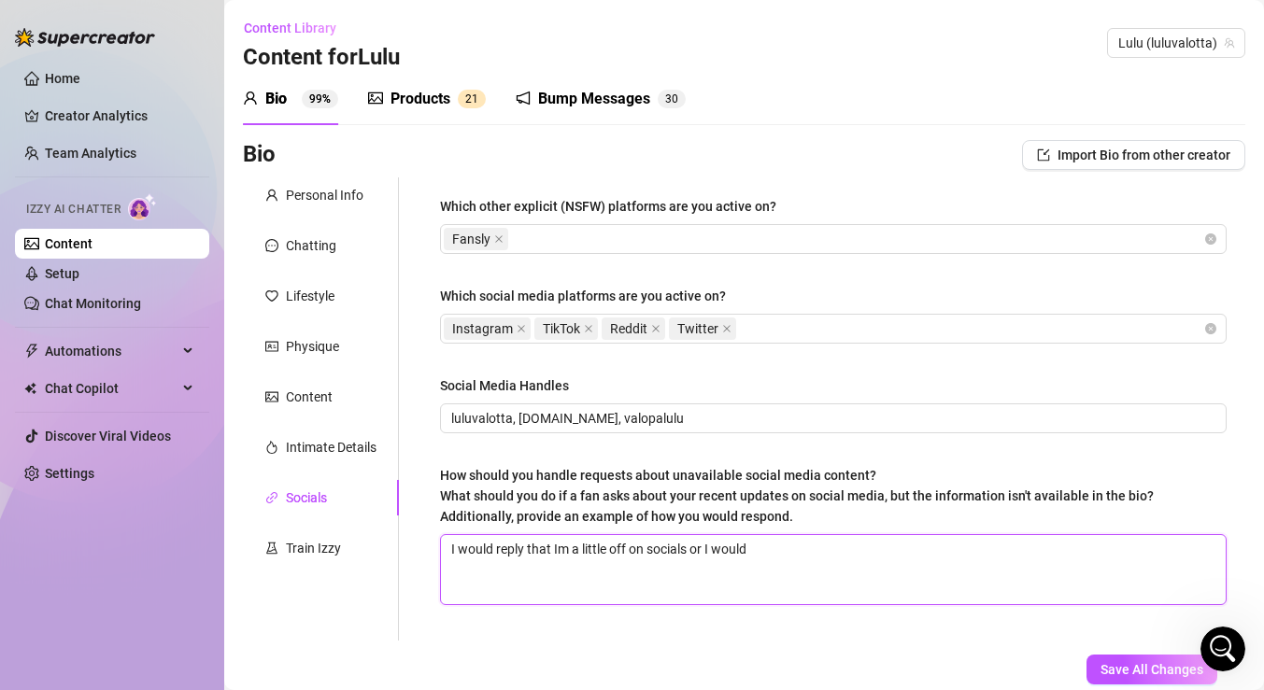
type textarea "I would reply that Im a little off on socials or I would a"
type textarea "I would reply that Im a little off on socials or I would as"
type textarea "I would reply that Im a little off on socials or I would ask"
type textarea "I would reply that Im a little off on socials or I would ask w"
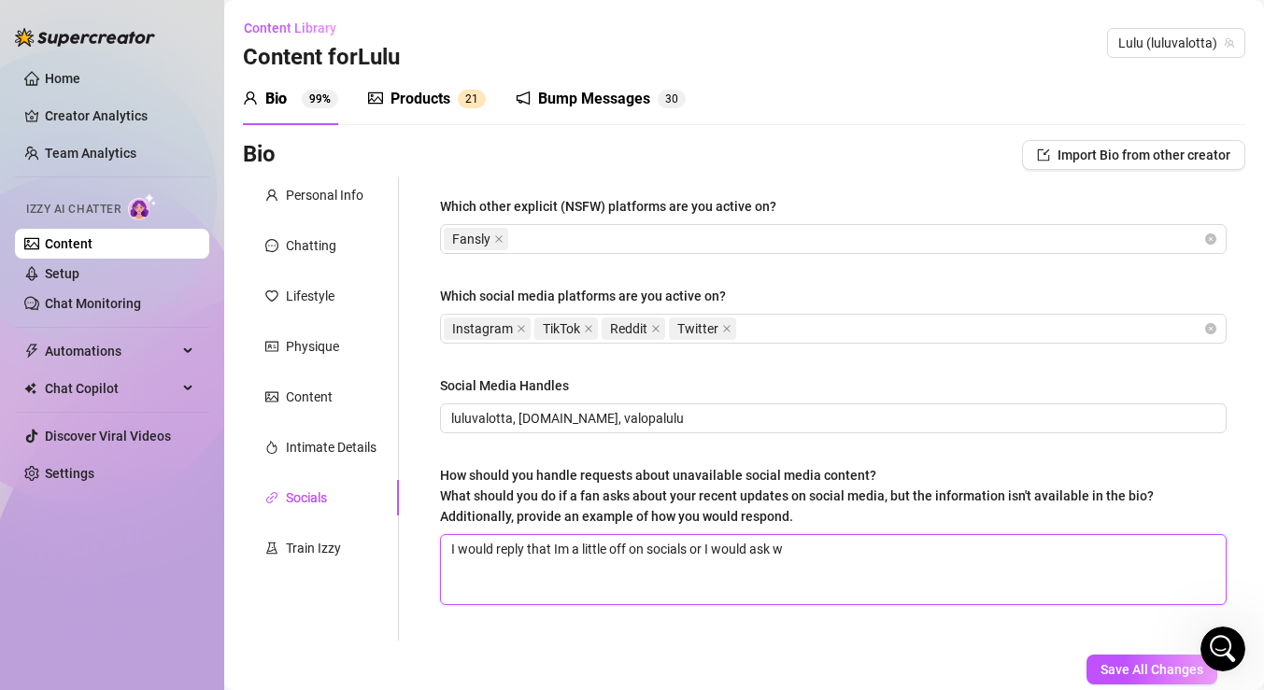
type textarea "I would reply that Im a little off on socials or I would ask wh"
type textarea "I would reply that Im a little off on socials or I would ask wha"
type textarea "I would reply that Im a little off on socials or I would ask what"
click at [924, 558] on textarea "I would reply that Im a little off on socials or I would ask what content is he…" at bounding box center [833, 569] width 785 height 69
click at [974, 549] on textarea "I would reply that Im a little off on socials or I would ask what content is he…" at bounding box center [833, 569] width 785 height 69
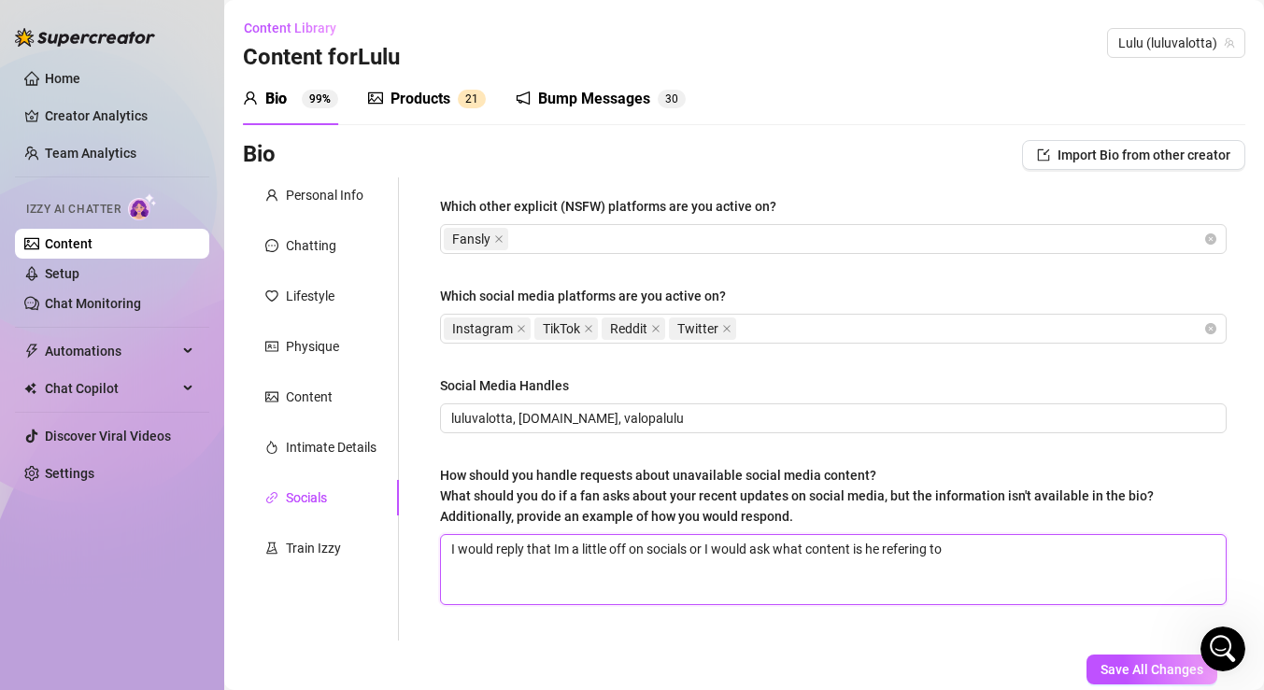
click at [903, 550] on textarea "I would reply that Im a little off on socials or I would ask what content is he…" at bounding box center [833, 569] width 785 height 69
click at [1006, 561] on textarea "I would reply that Im a little off on socials or I would ask what content is he…" at bounding box center [833, 569] width 785 height 69
click at [908, 547] on textarea "I would reply that Im a little off on socials or I would ask what content is he…" at bounding box center [833, 569] width 785 height 69
click at [985, 553] on textarea "I would reply that Im a little off on socials or I would ask what content is he…" at bounding box center [833, 569] width 785 height 69
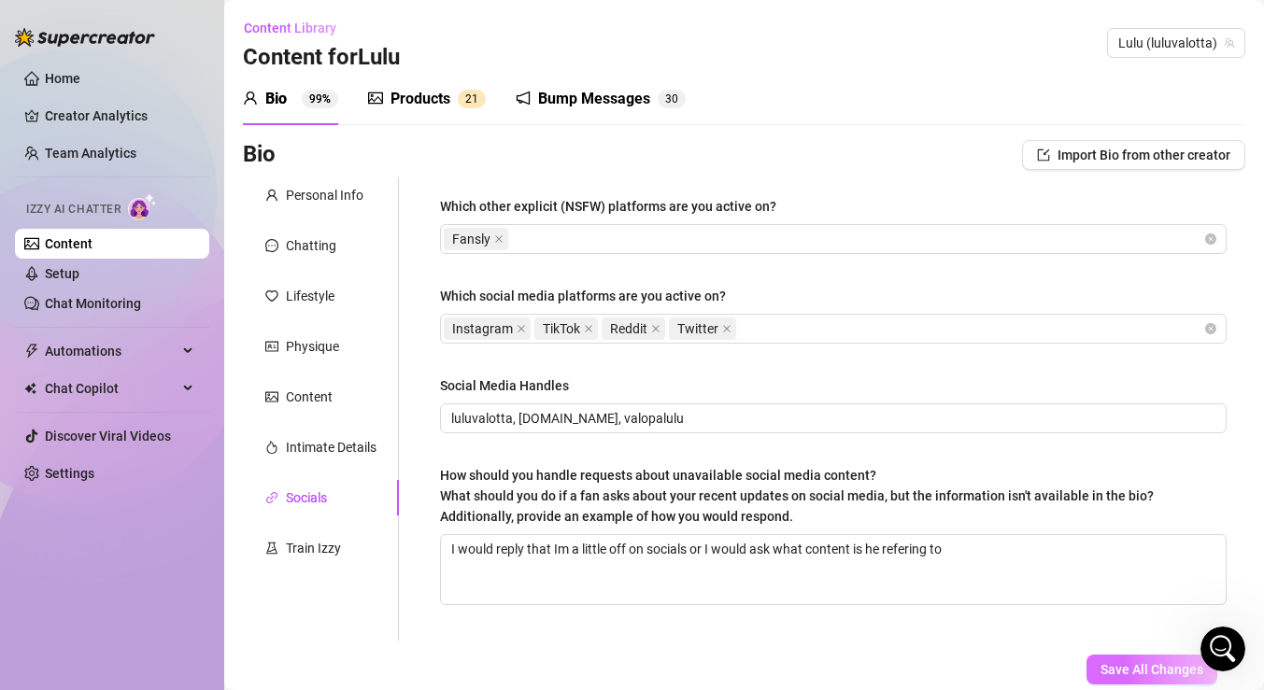
click at [1111, 660] on button "Save All Changes" at bounding box center [1152, 670] width 131 height 30
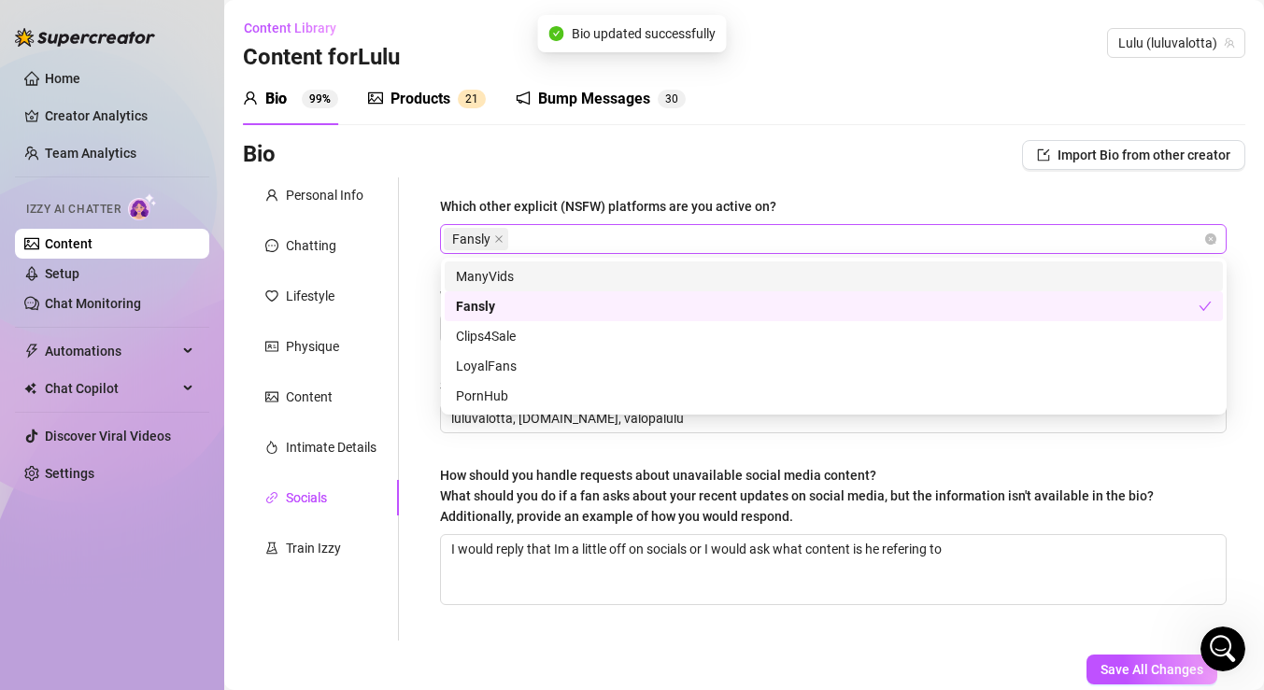
click at [626, 239] on div "Fansly" at bounding box center [824, 239] width 760 height 26
click at [583, 279] on div "ManyVids" at bounding box center [834, 276] width 756 height 21
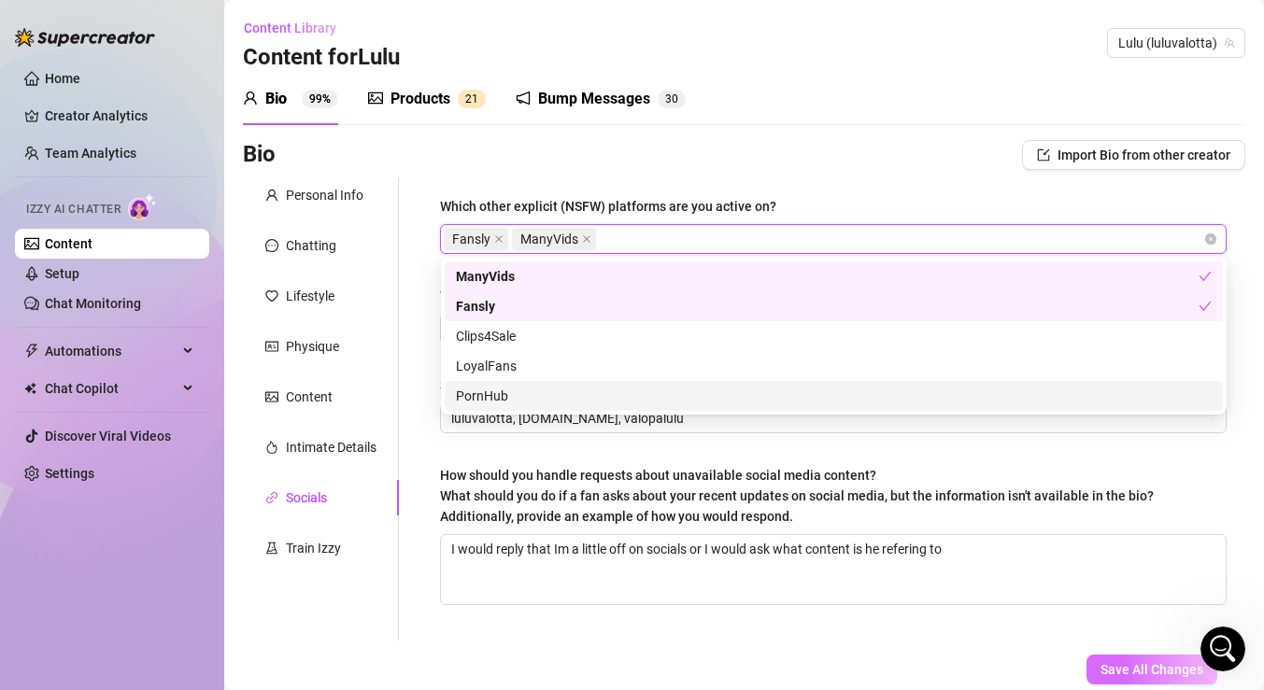
click at [1115, 663] on span "Save All Changes" at bounding box center [1152, 669] width 103 height 15
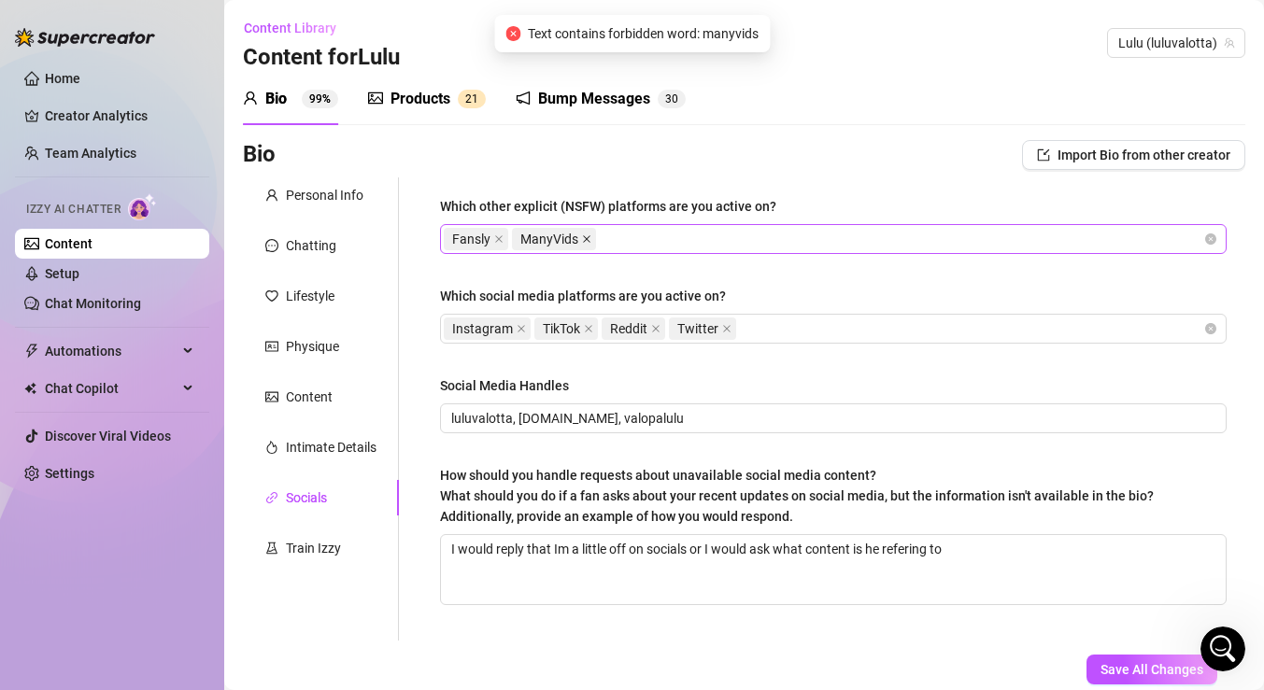
click at [585, 237] on icon "close" at bounding box center [586, 238] width 7 height 7
click at [576, 237] on div "Fansly" at bounding box center [824, 239] width 760 height 26
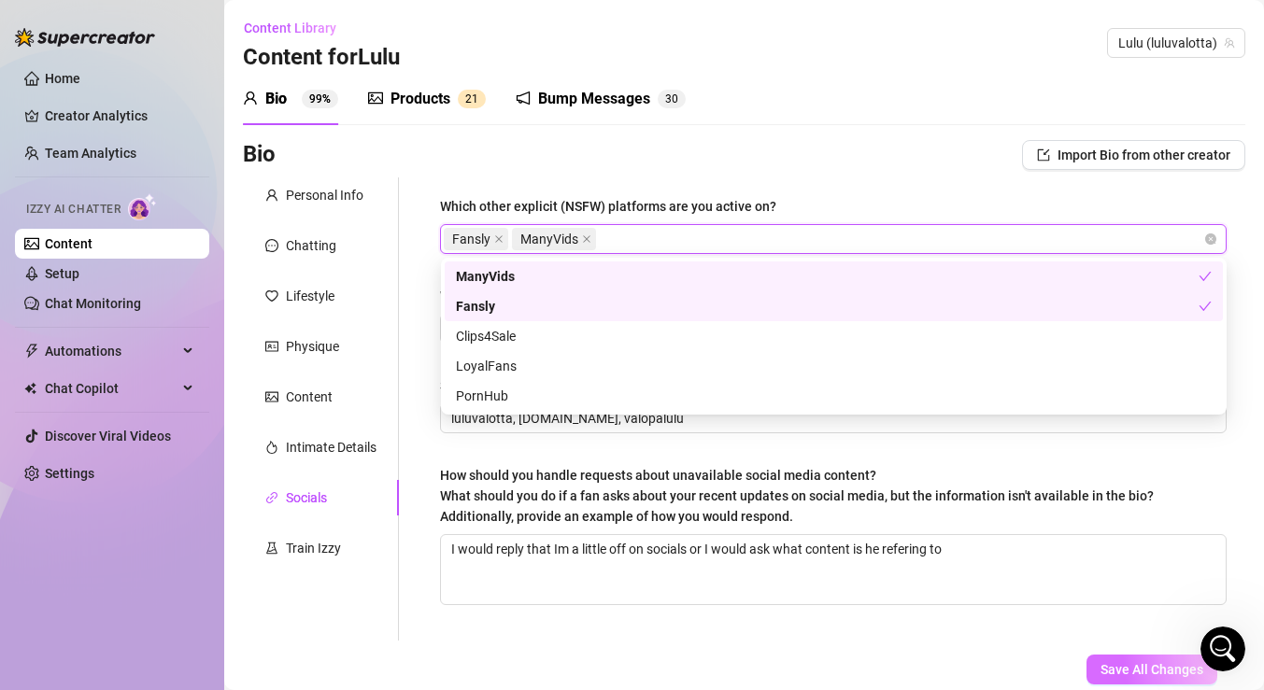
click at [1157, 663] on span "Save All Changes" at bounding box center [1152, 669] width 103 height 15
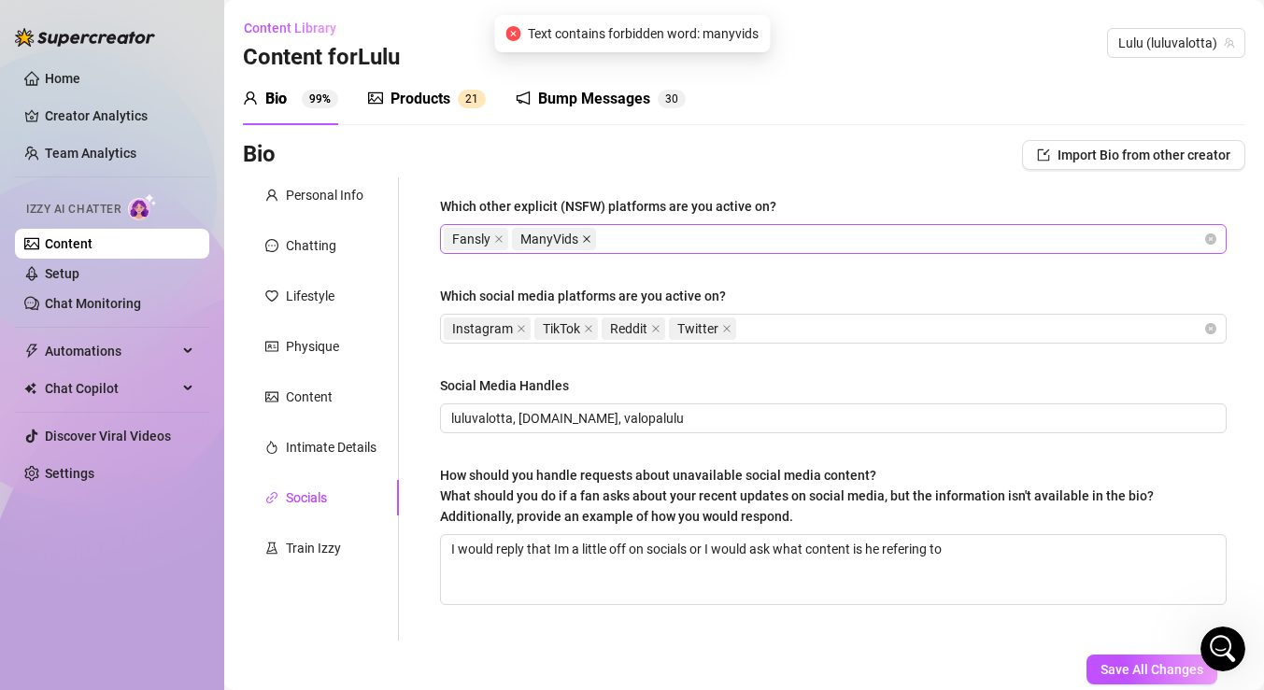
click at [590, 235] on icon "close" at bounding box center [586, 239] width 9 height 9
click at [326, 548] on div "Train Izzy" at bounding box center [313, 548] width 55 height 21
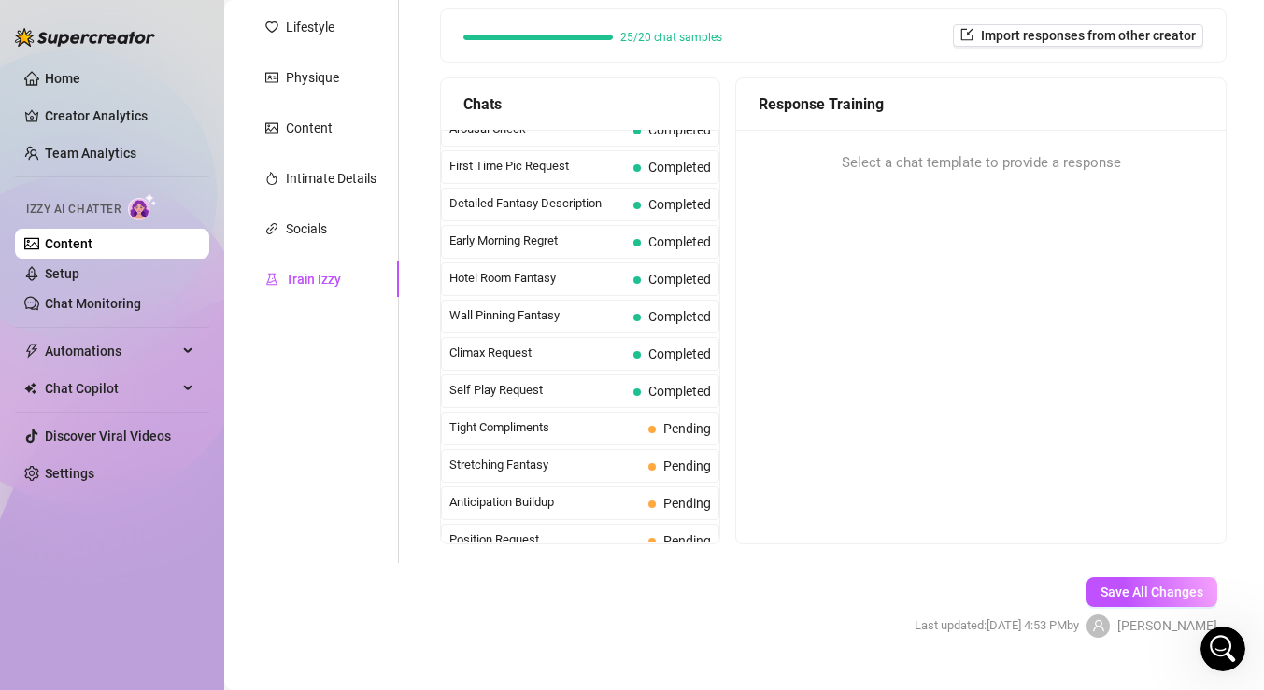
scroll to position [649, 0]
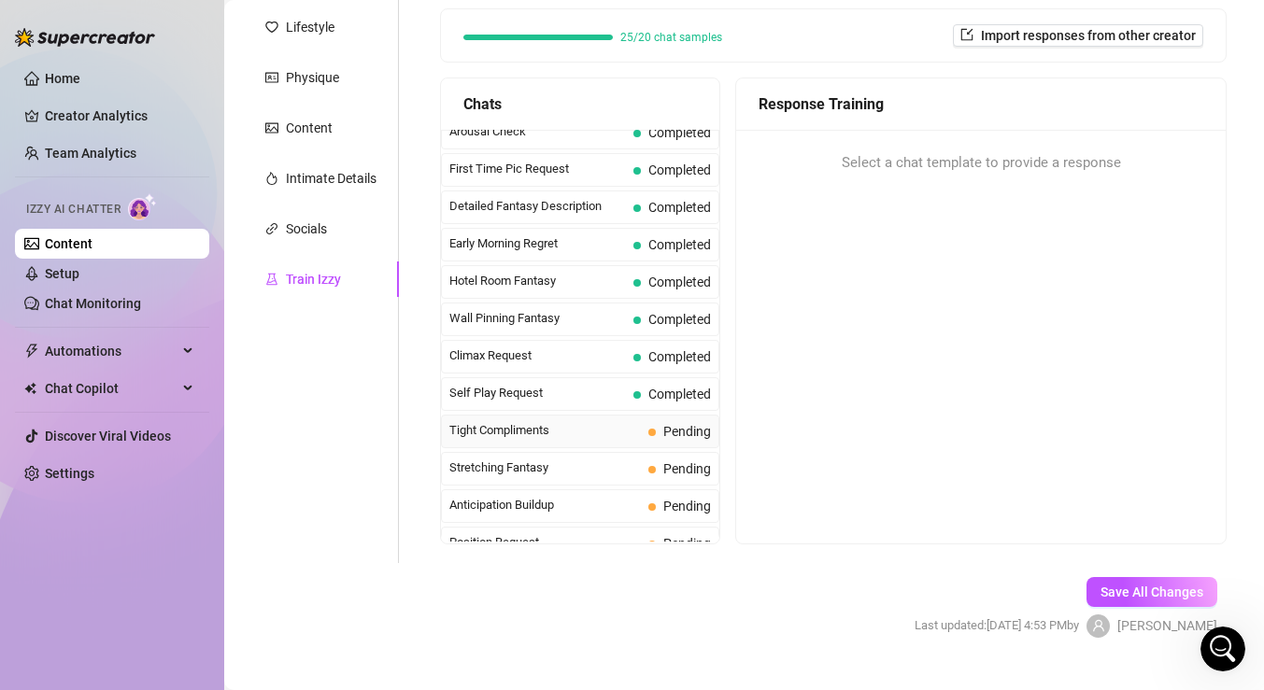
click at [610, 430] on span "Tight Compliments" at bounding box center [545, 430] width 192 height 19
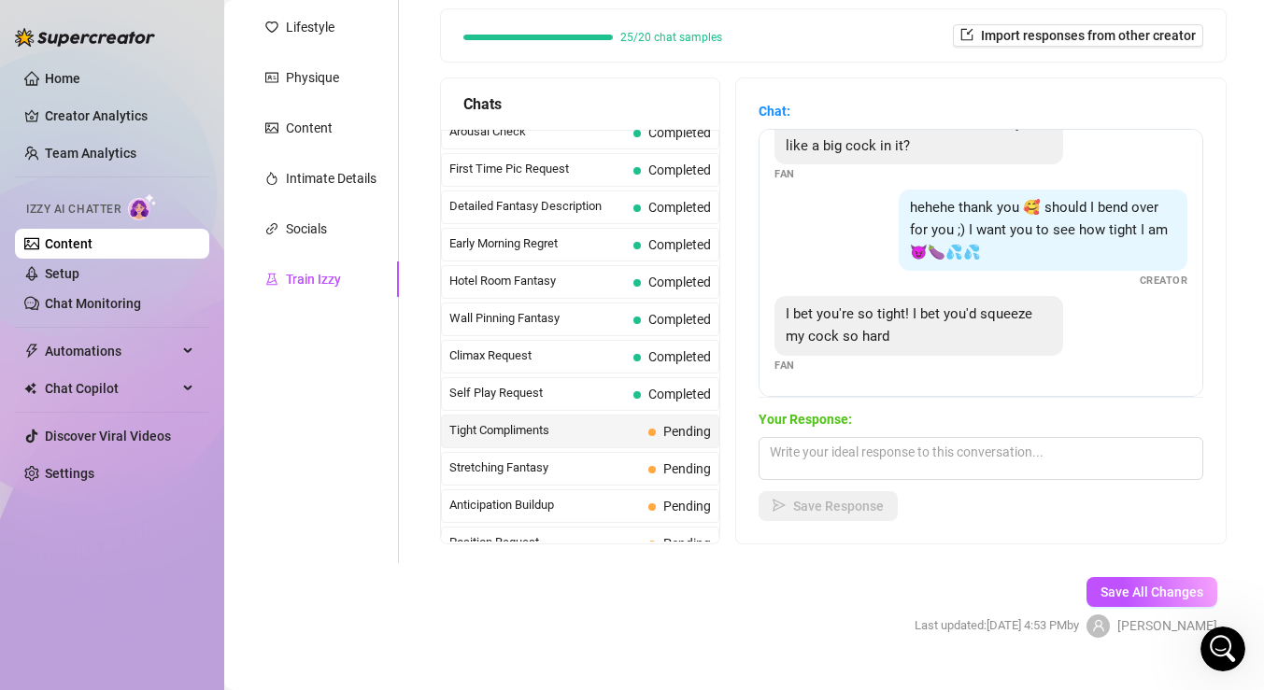
scroll to position [305, 0]
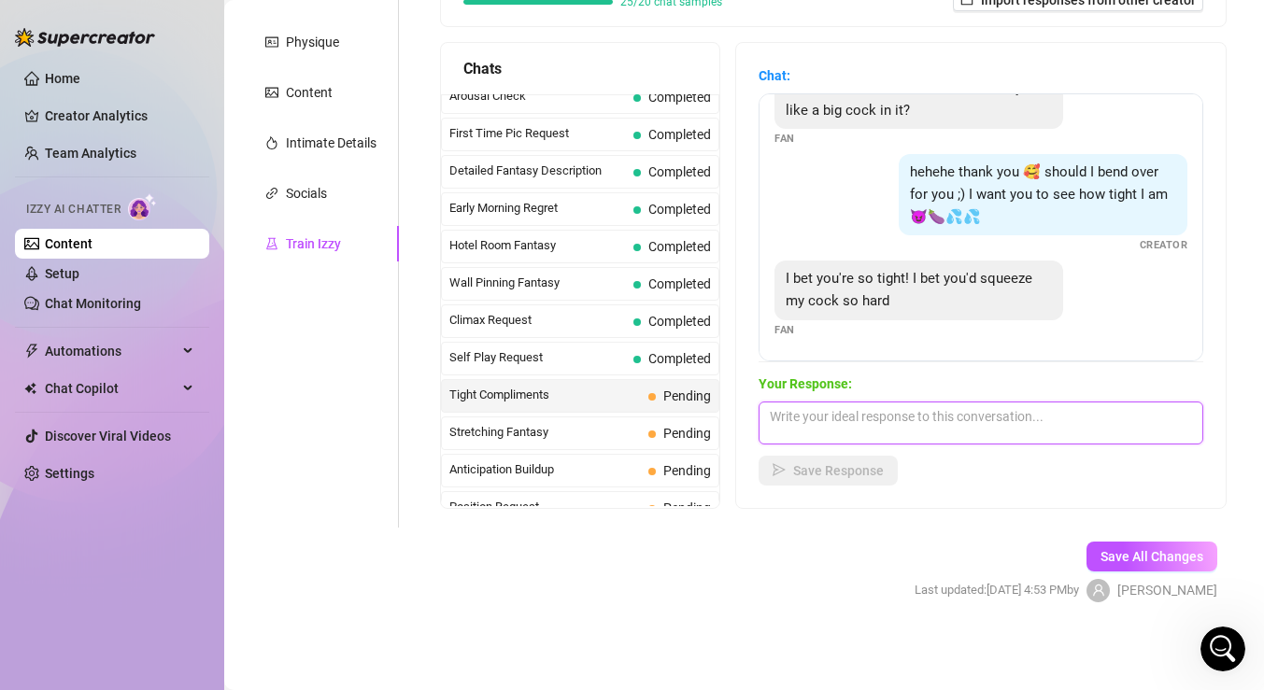
click at [931, 427] on textarea at bounding box center [981, 423] width 445 height 43
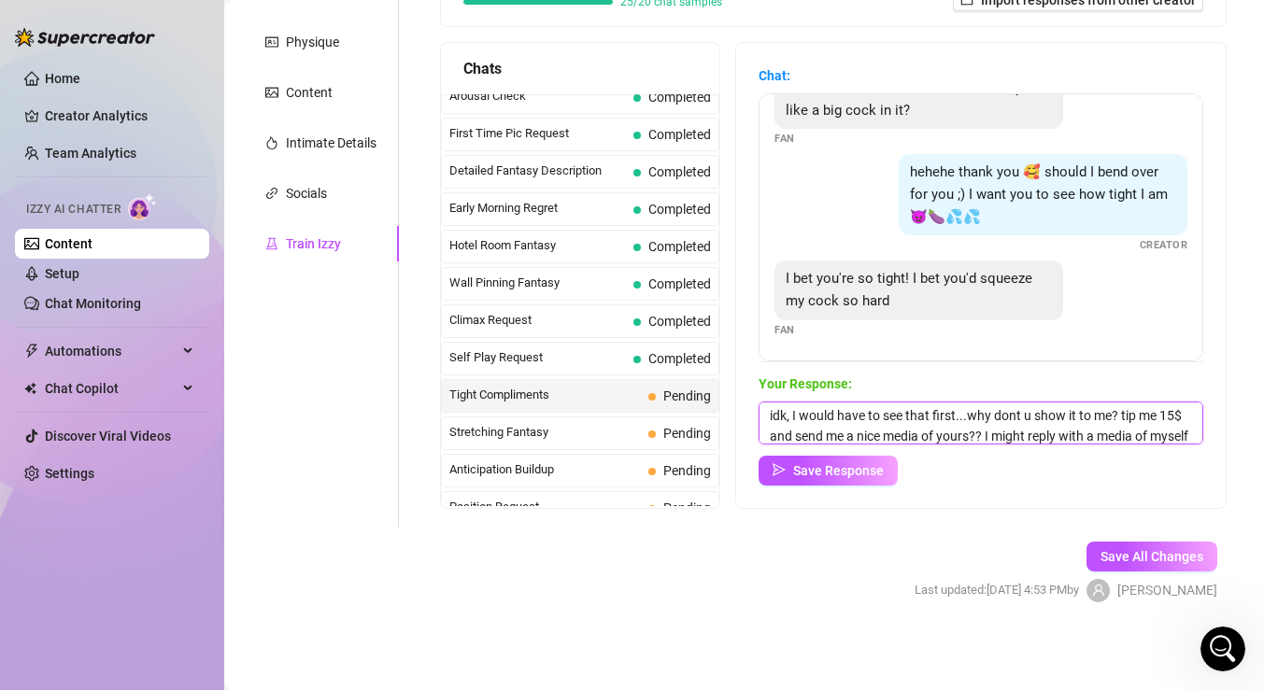
scroll to position [21, 0]
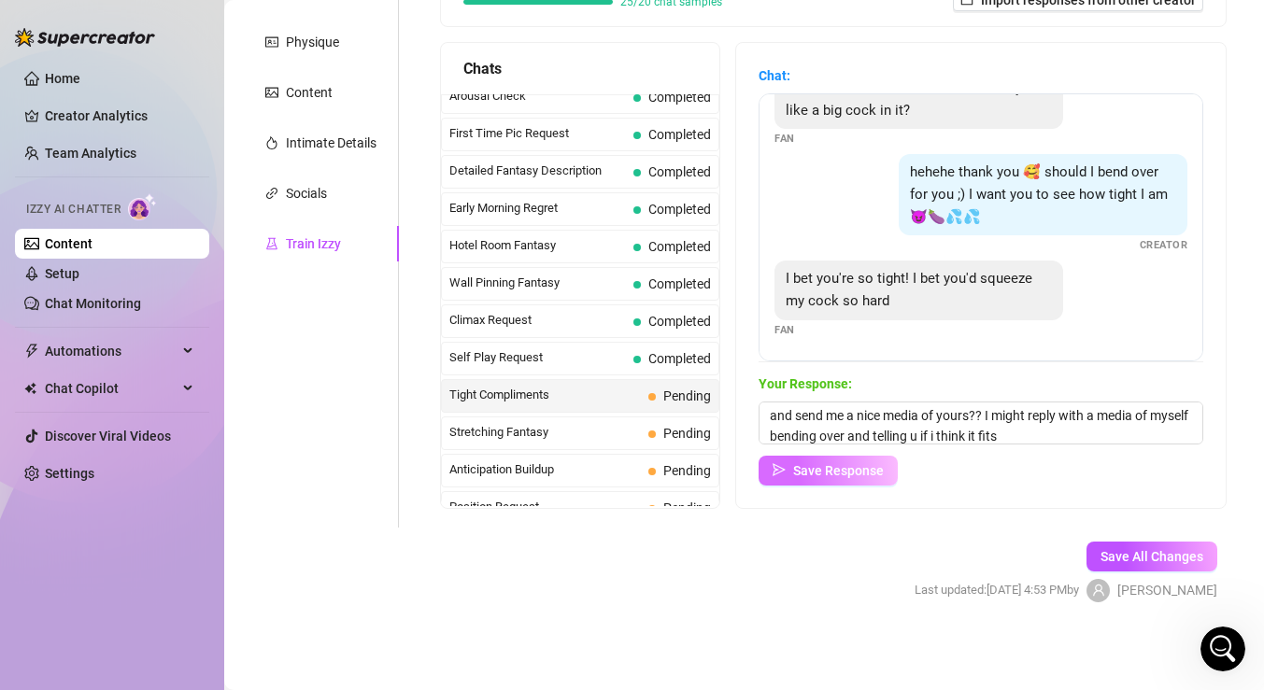
click at [851, 471] on span "Save Response" at bounding box center [838, 470] width 91 height 15
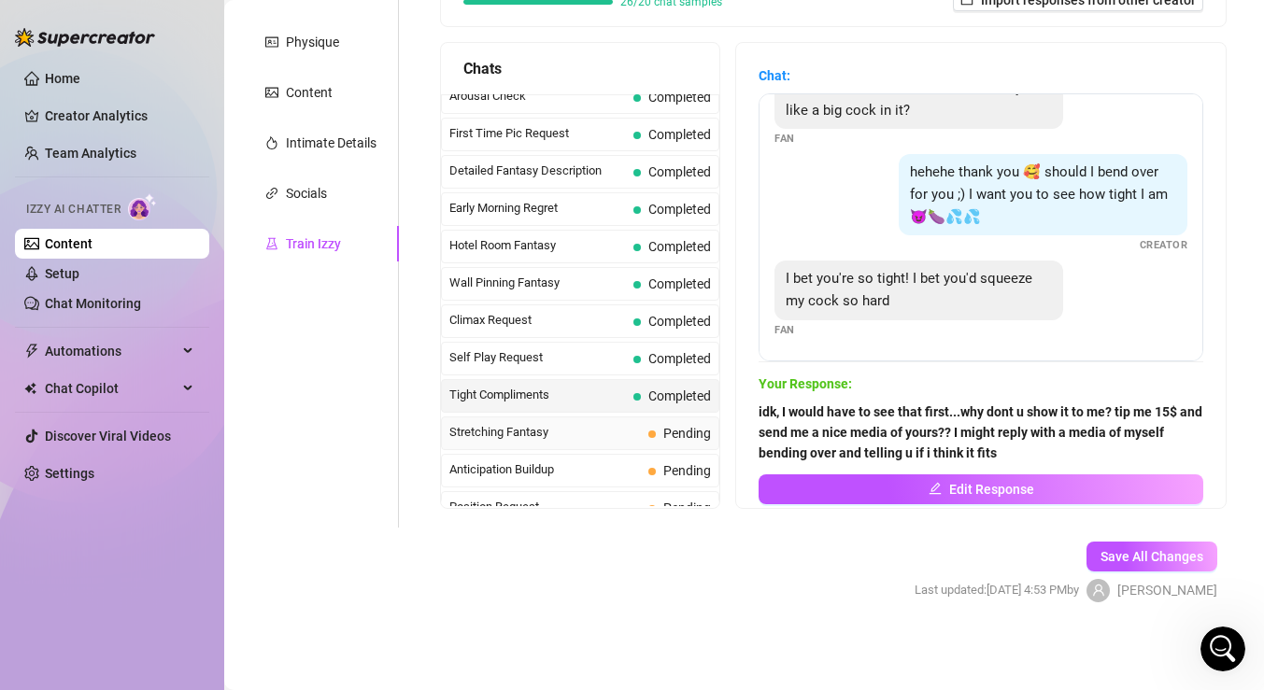
click at [630, 430] on span "Stretching Fantasy" at bounding box center [545, 432] width 192 height 19
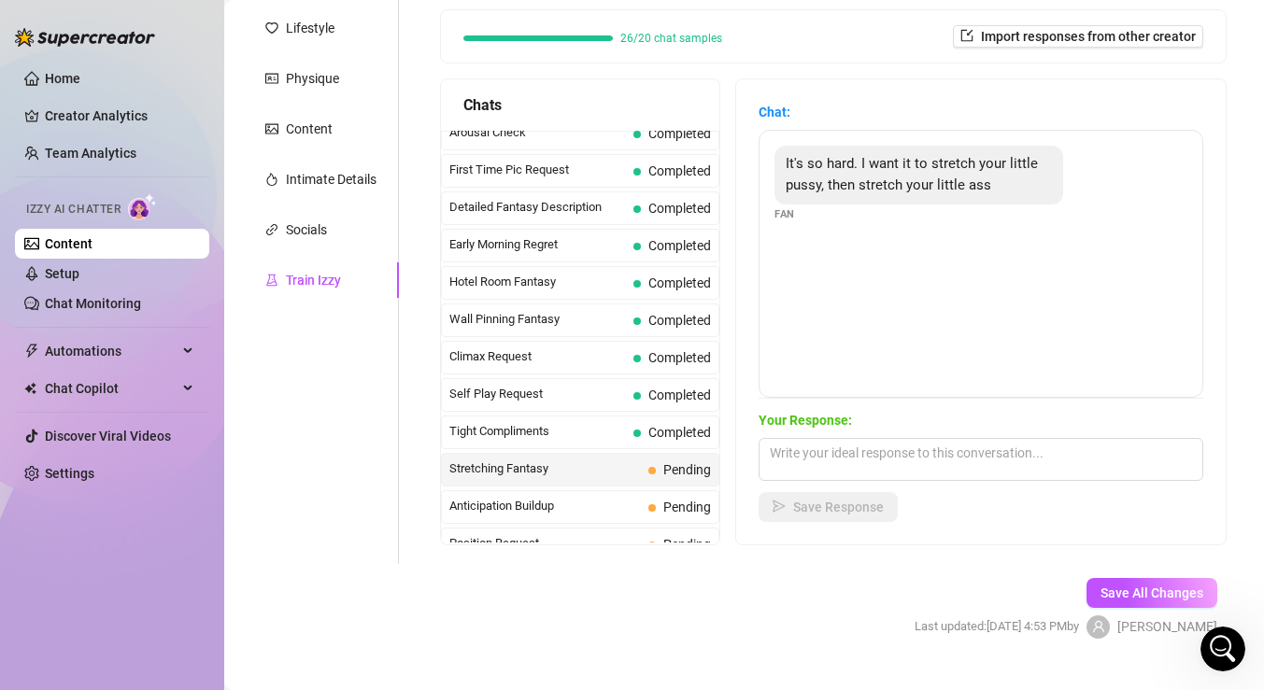
scroll to position [263, 0]
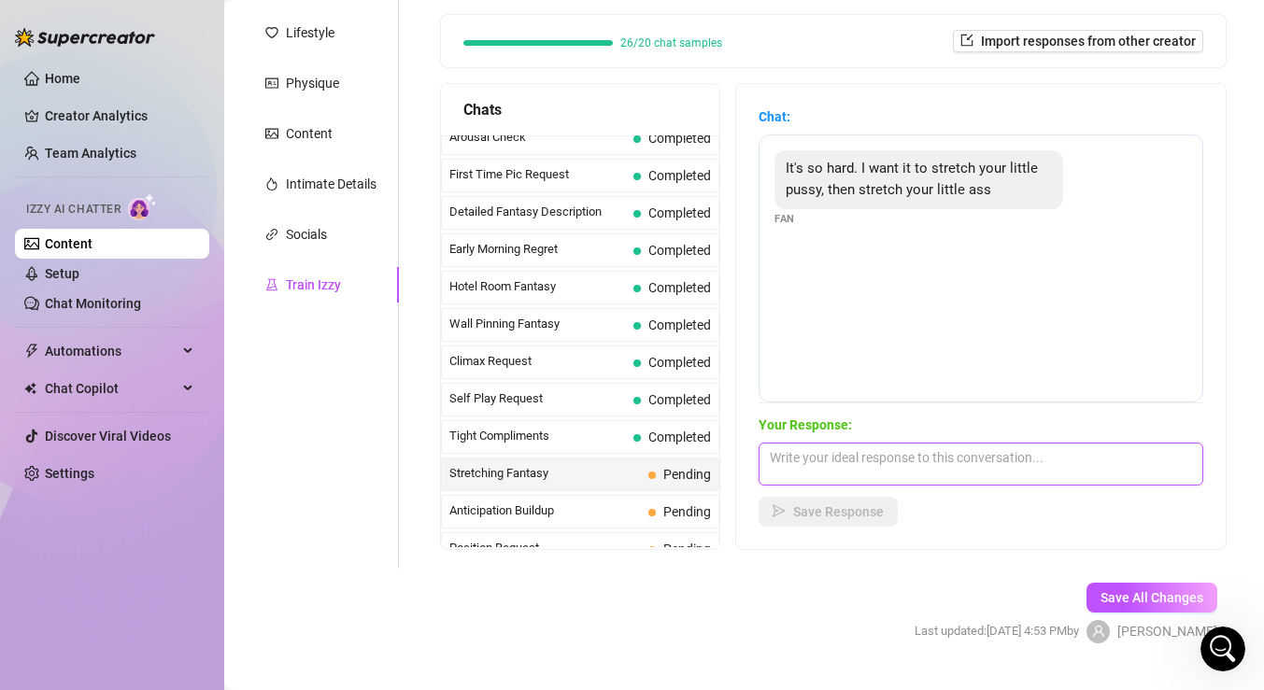
click at [868, 452] on textarea at bounding box center [981, 464] width 445 height 43
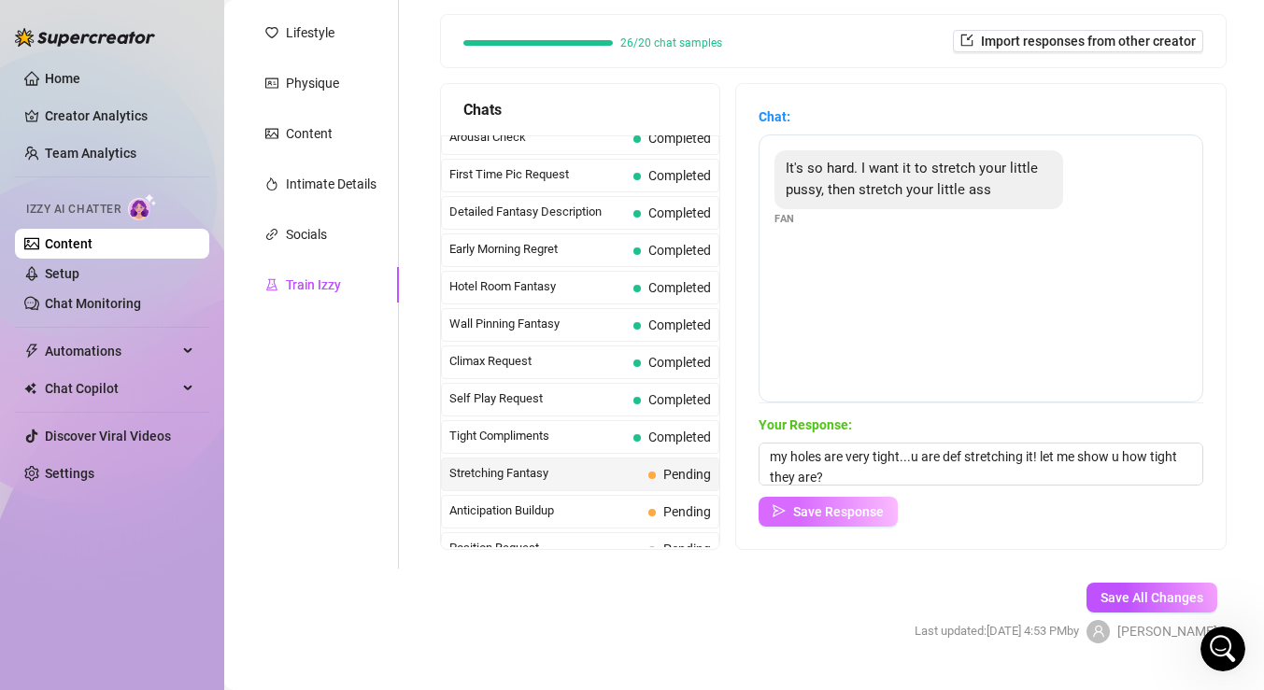
click at [875, 512] on span "Save Response" at bounding box center [838, 512] width 91 height 15
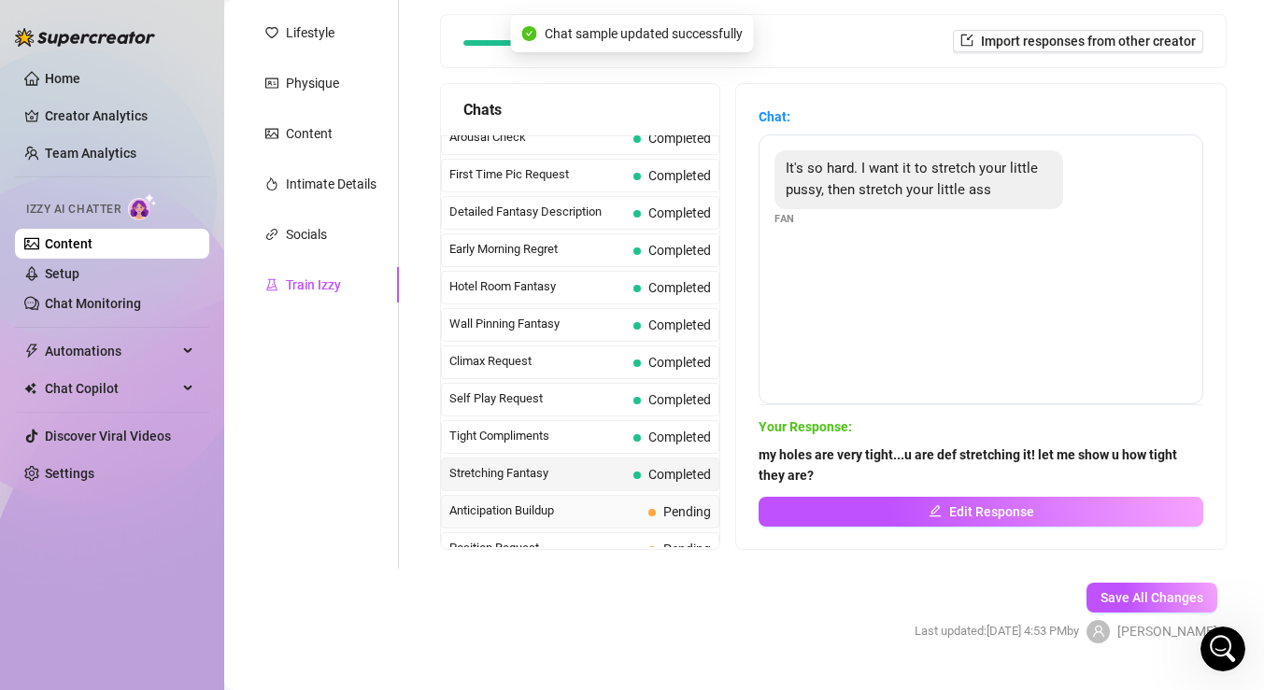
click at [618, 505] on span "Anticipation Buildup" at bounding box center [545, 511] width 192 height 19
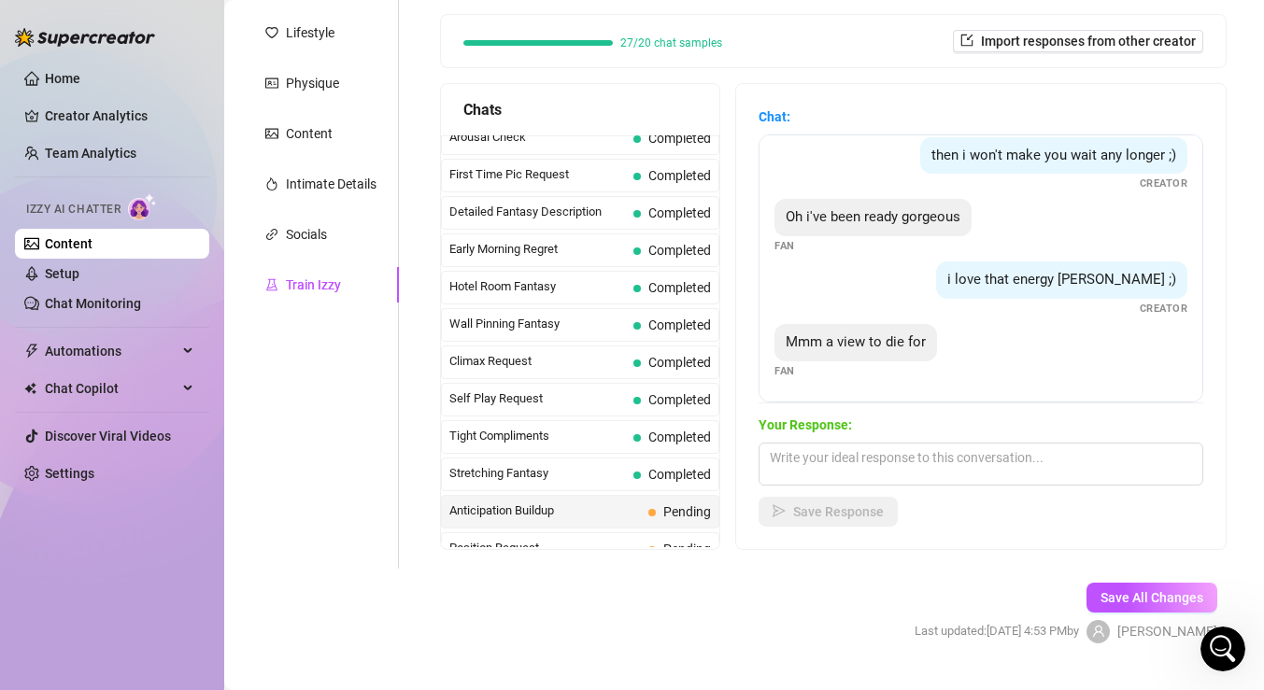
scroll to position [290, 0]
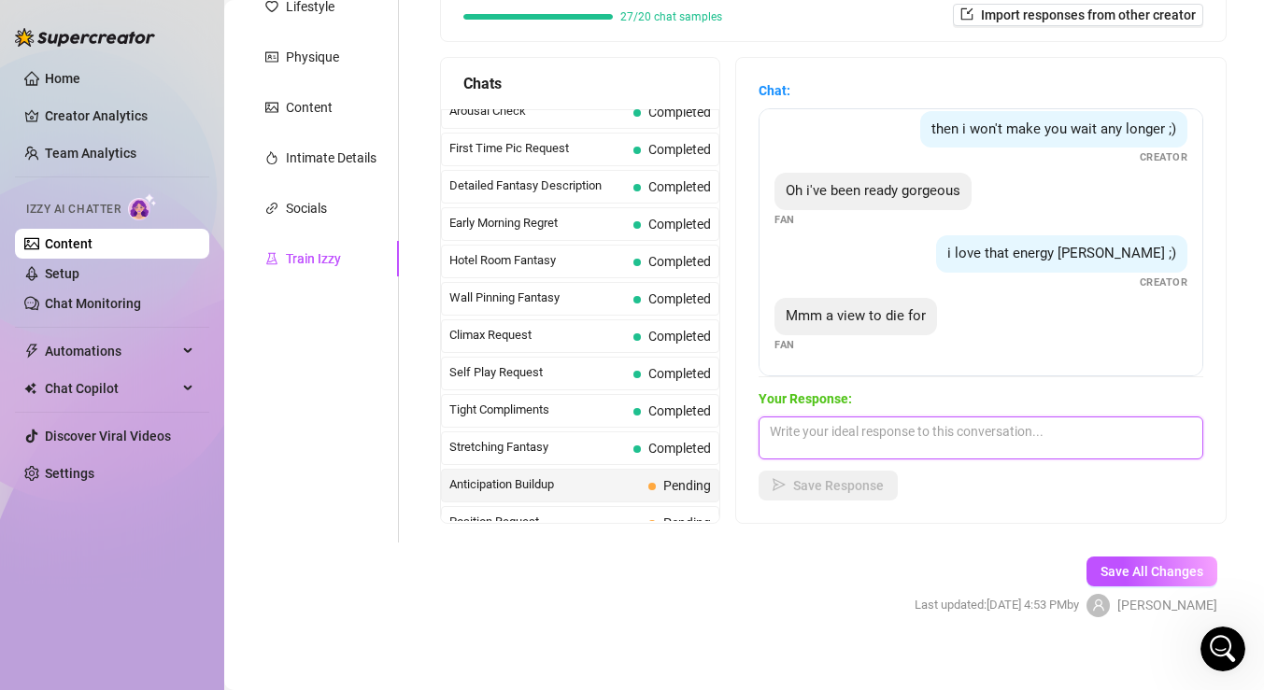
click at [883, 439] on textarea at bounding box center [981, 438] width 445 height 43
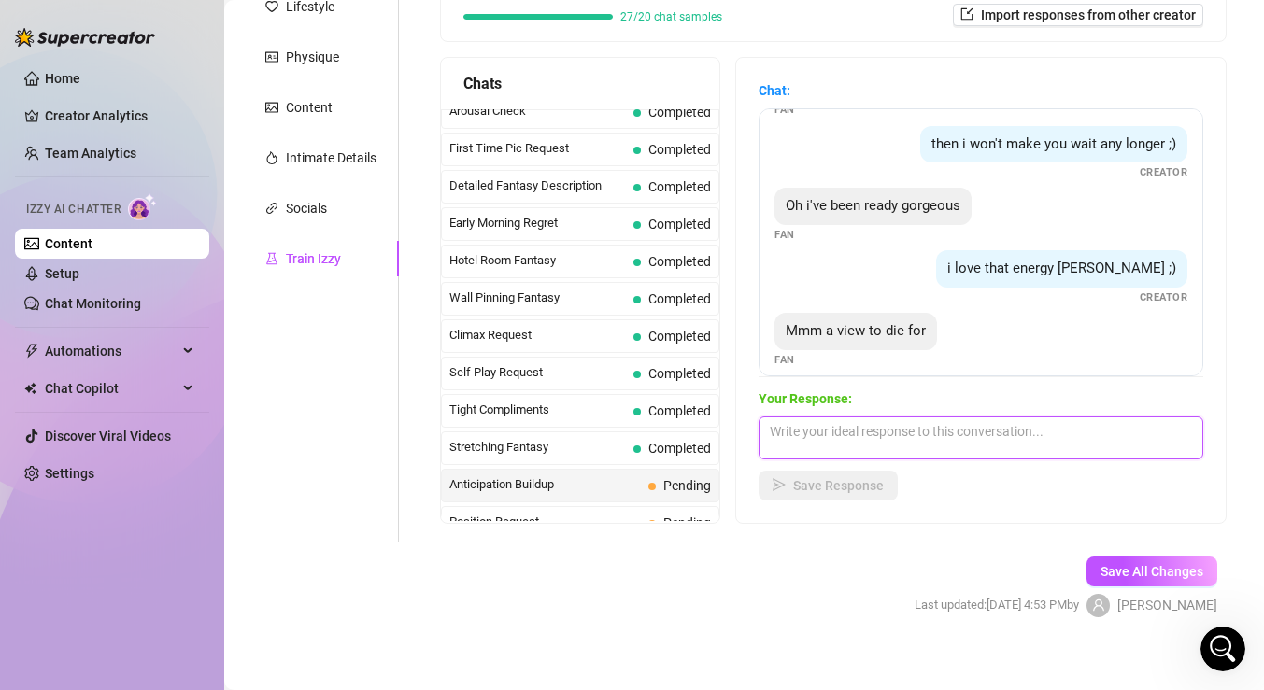
scroll to position [76, 0]
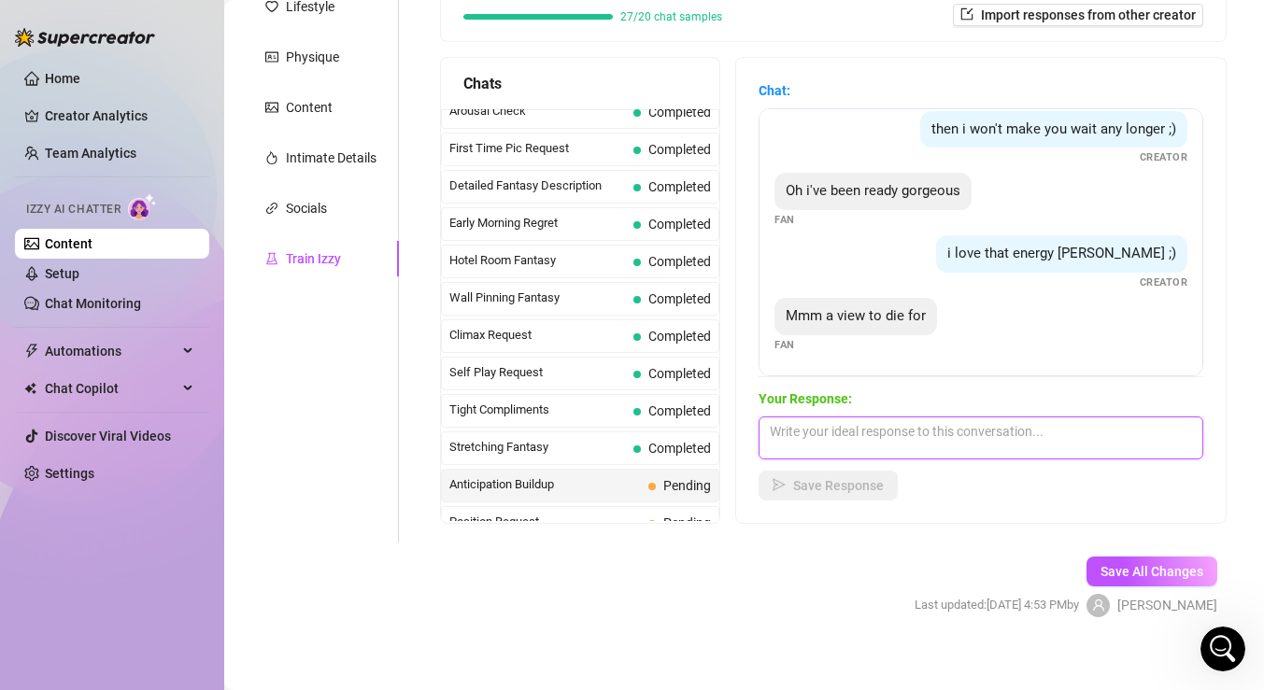
click at [942, 440] on textarea at bounding box center [981, 438] width 445 height 43
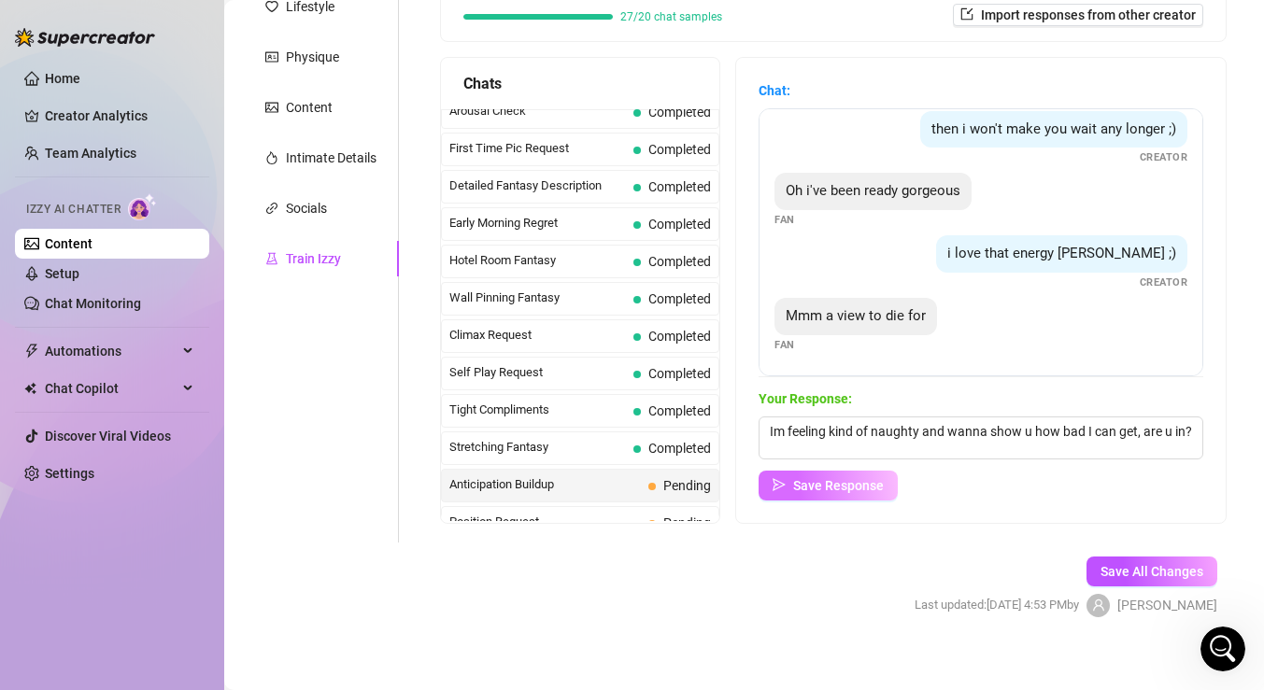
click at [872, 481] on span "Save Response" at bounding box center [838, 485] width 91 height 15
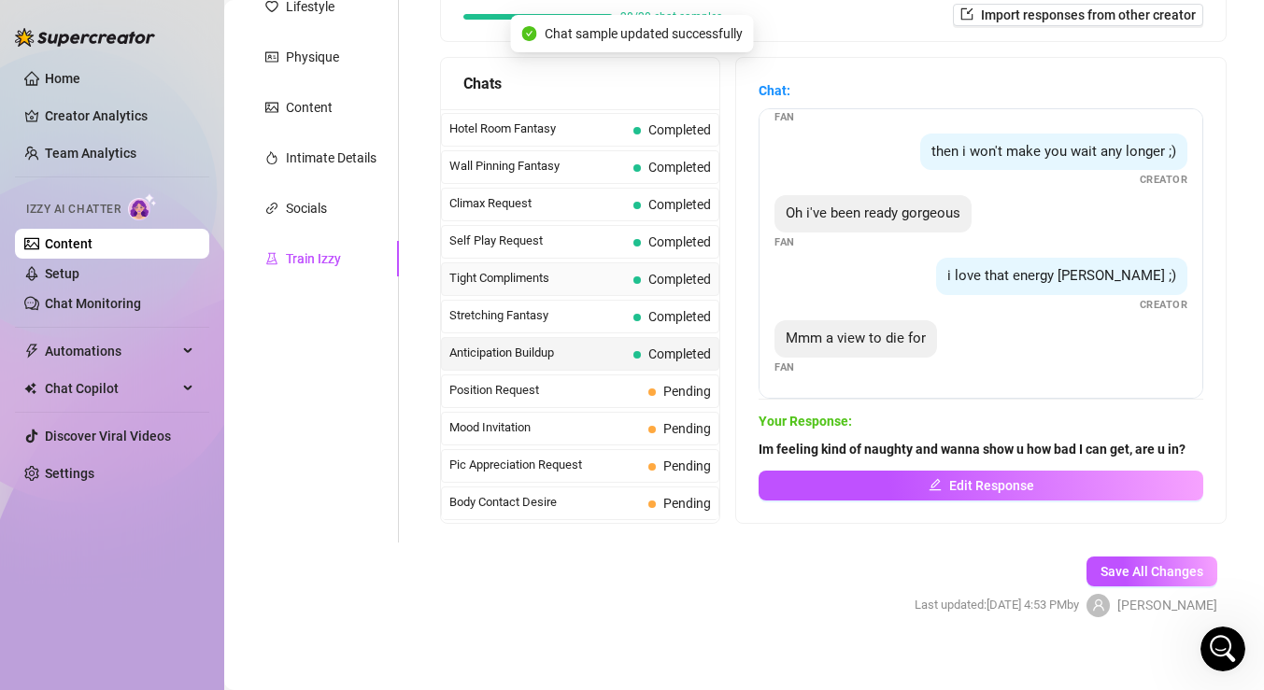
scroll to position [782, 0]
click at [653, 398] on span "Pending" at bounding box center [679, 390] width 63 height 21
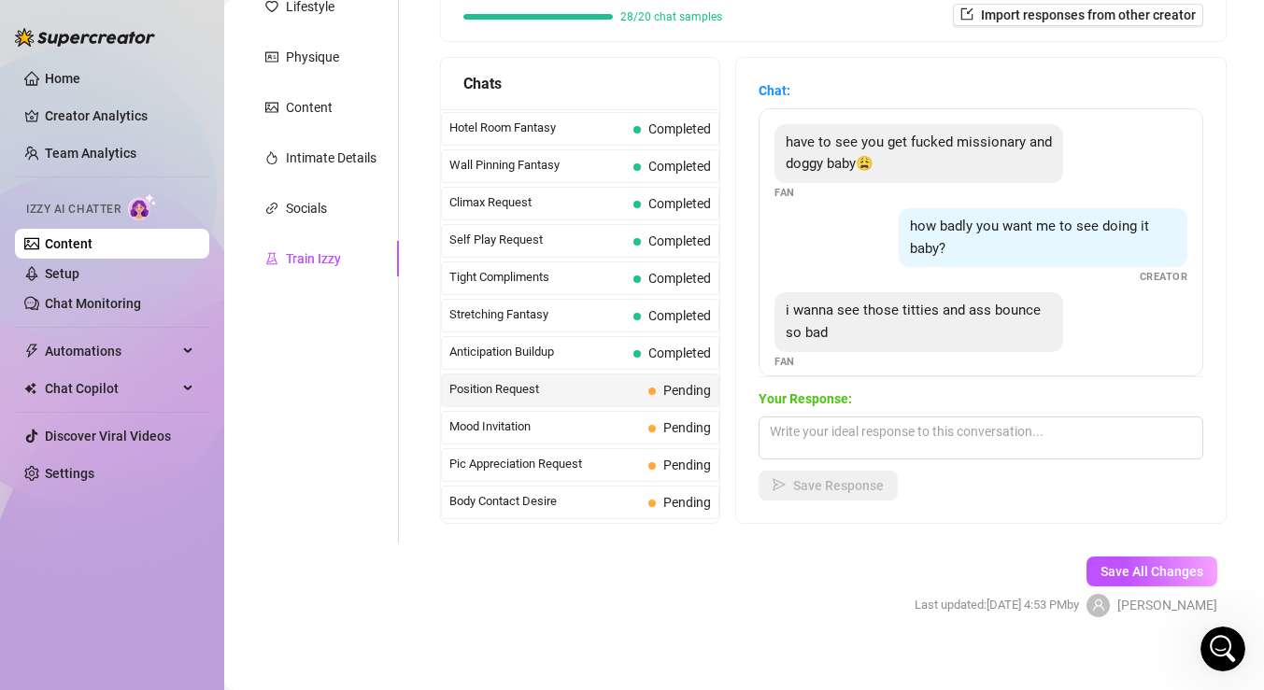
scroll to position [17, 0]
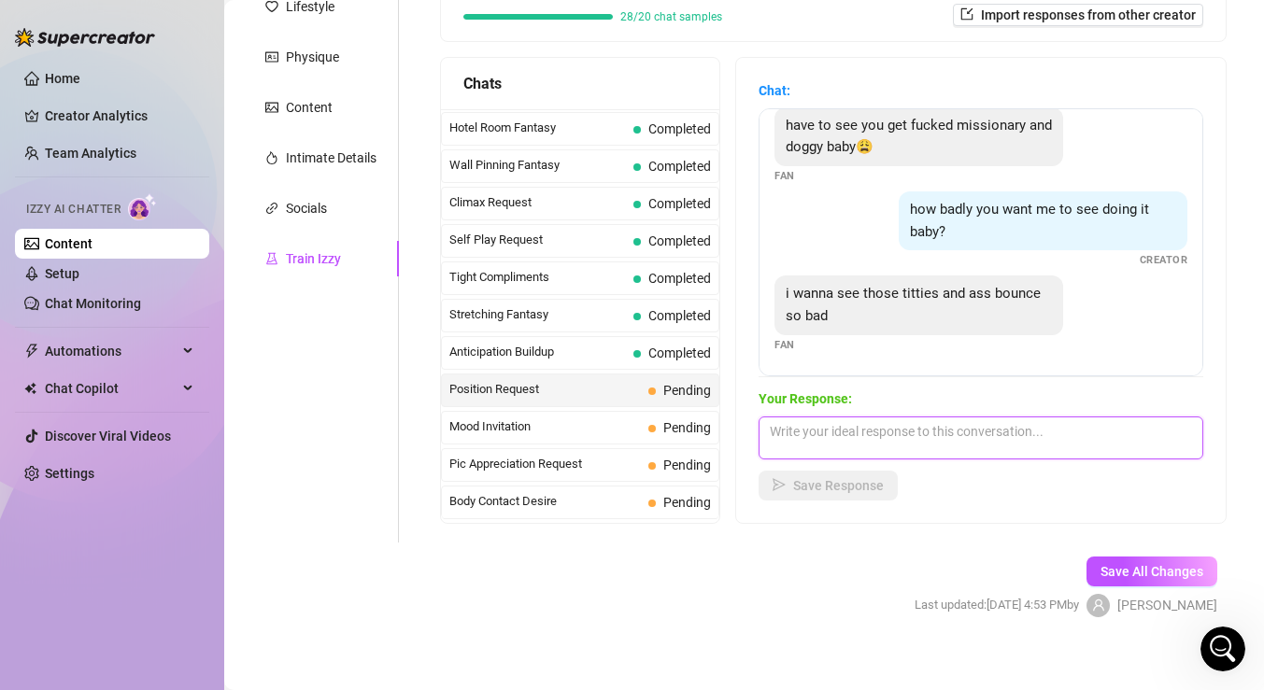
click at [882, 434] on textarea at bounding box center [981, 438] width 445 height 43
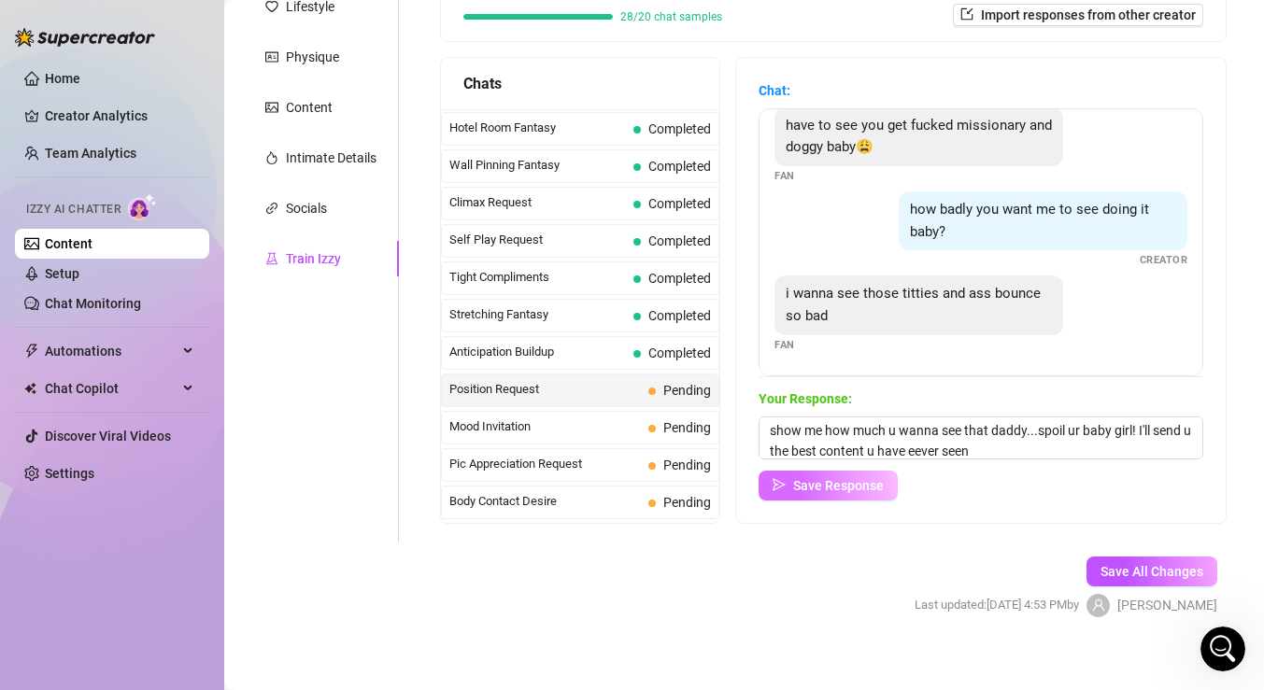
click at [865, 481] on span "Save Response" at bounding box center [838, 485] width 91 height 15
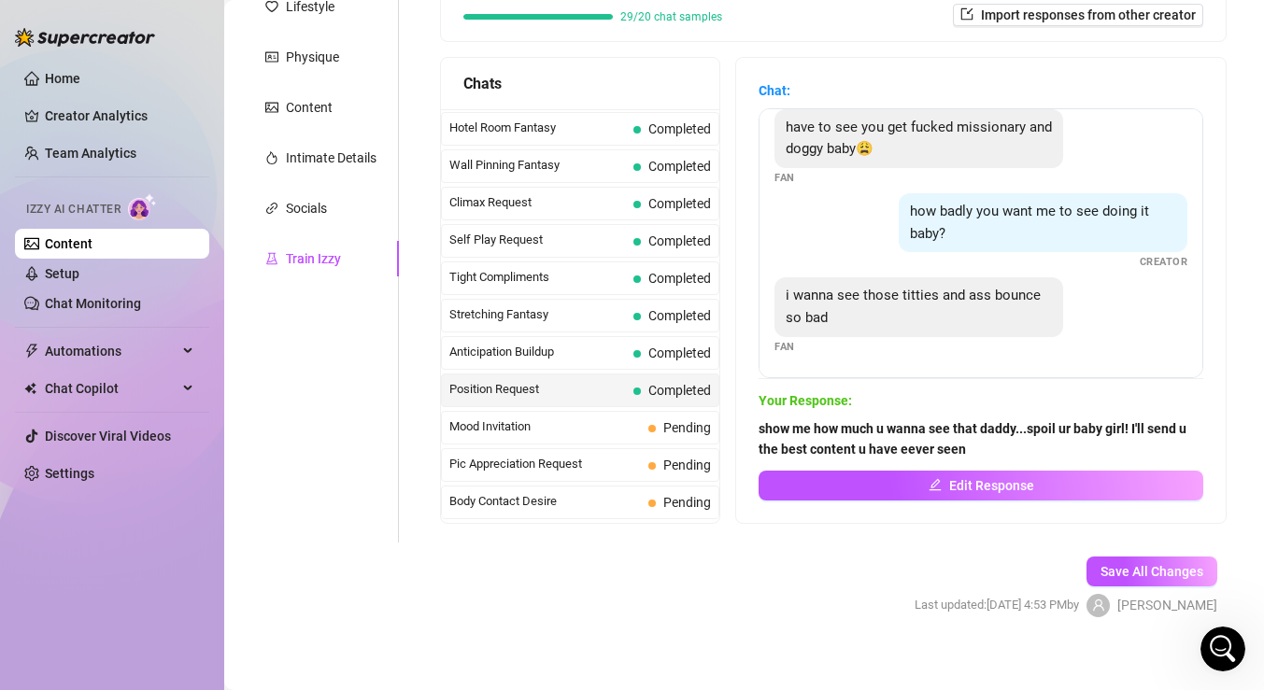
scroll to position [15, 0]
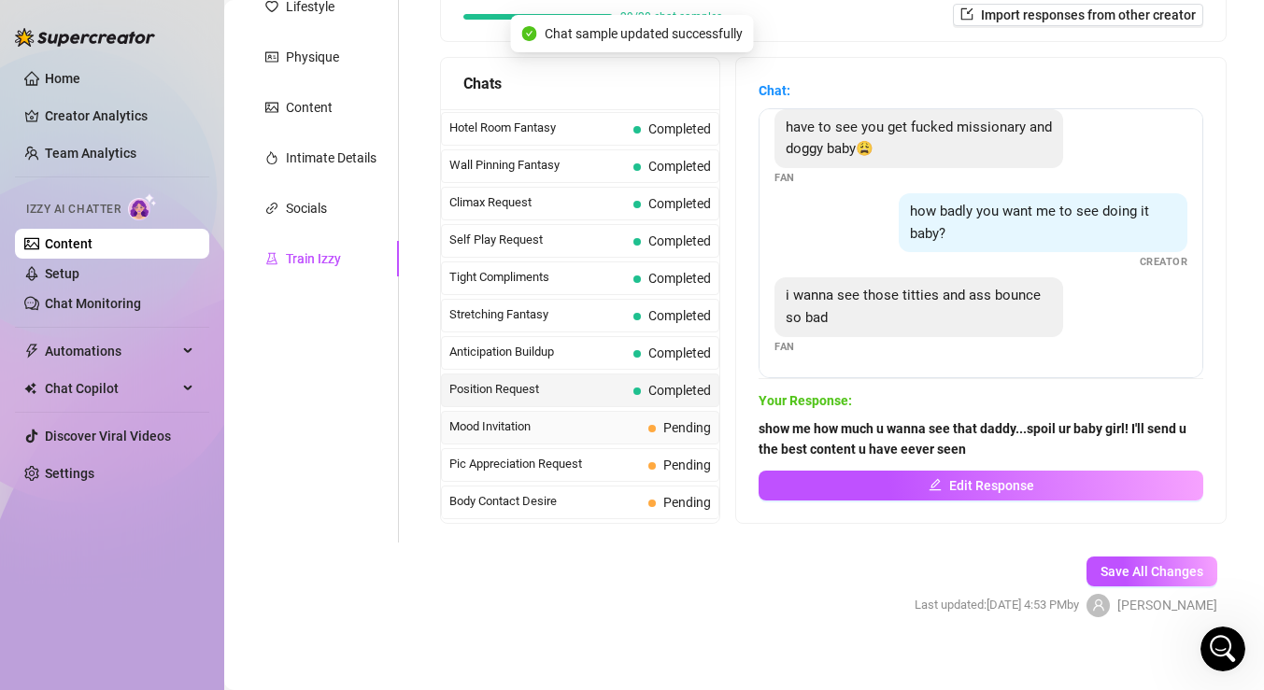
click at [668, 412] on div "Mood Invitation Pending" at bounding box center [580, 428] width 278 height 34
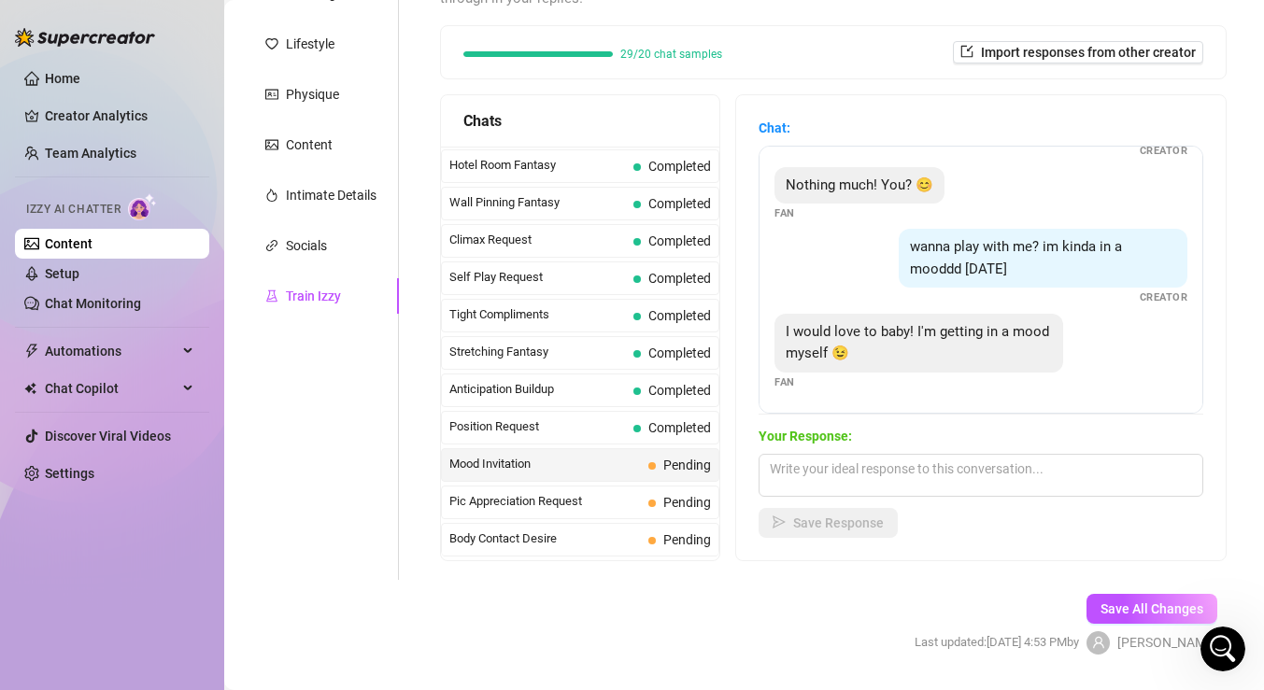
scroll to position [276, 0]
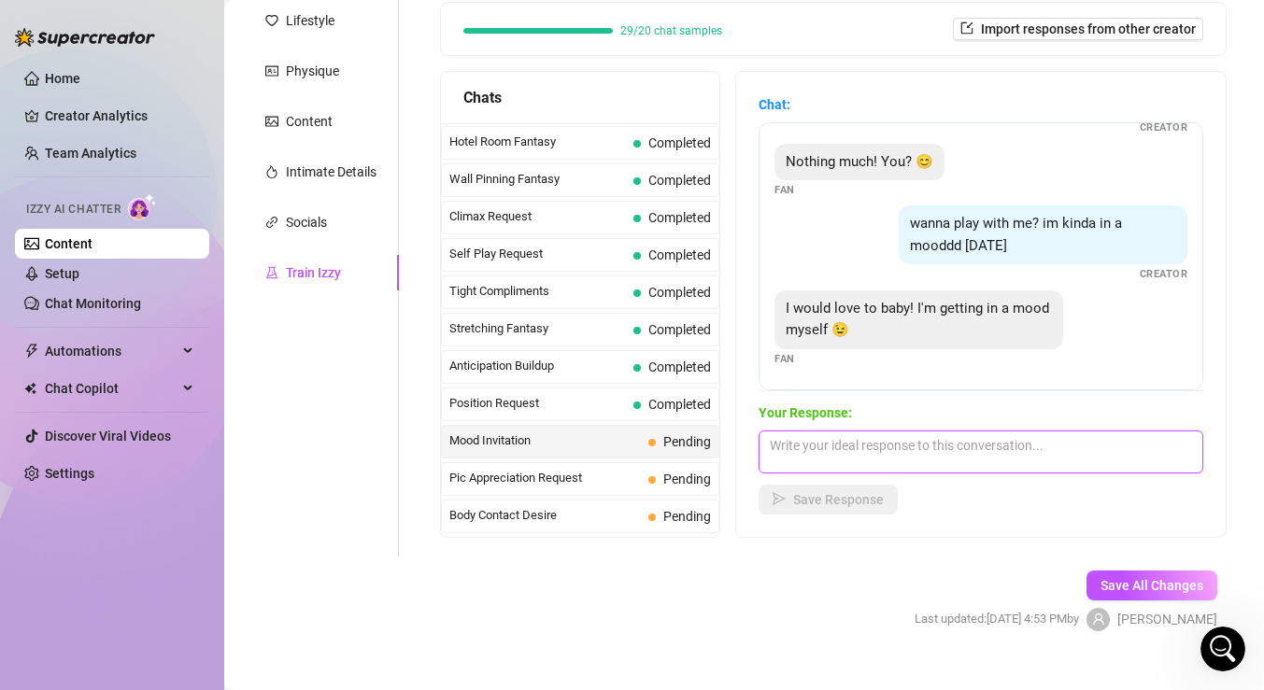
click at [944, 457] on textarea at bounding box center [981, 452] width 445 height 43
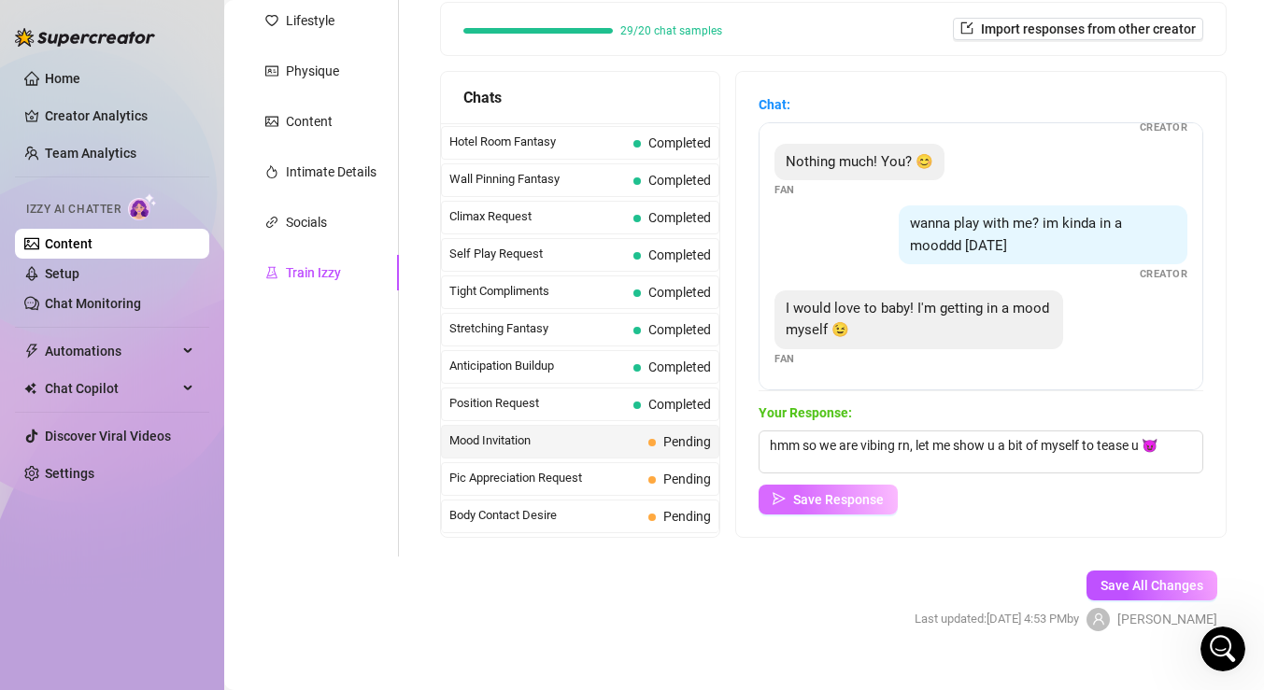
click at [834, 499] on span "Save Response" at bounding box center [838, 499] width 91 height 15
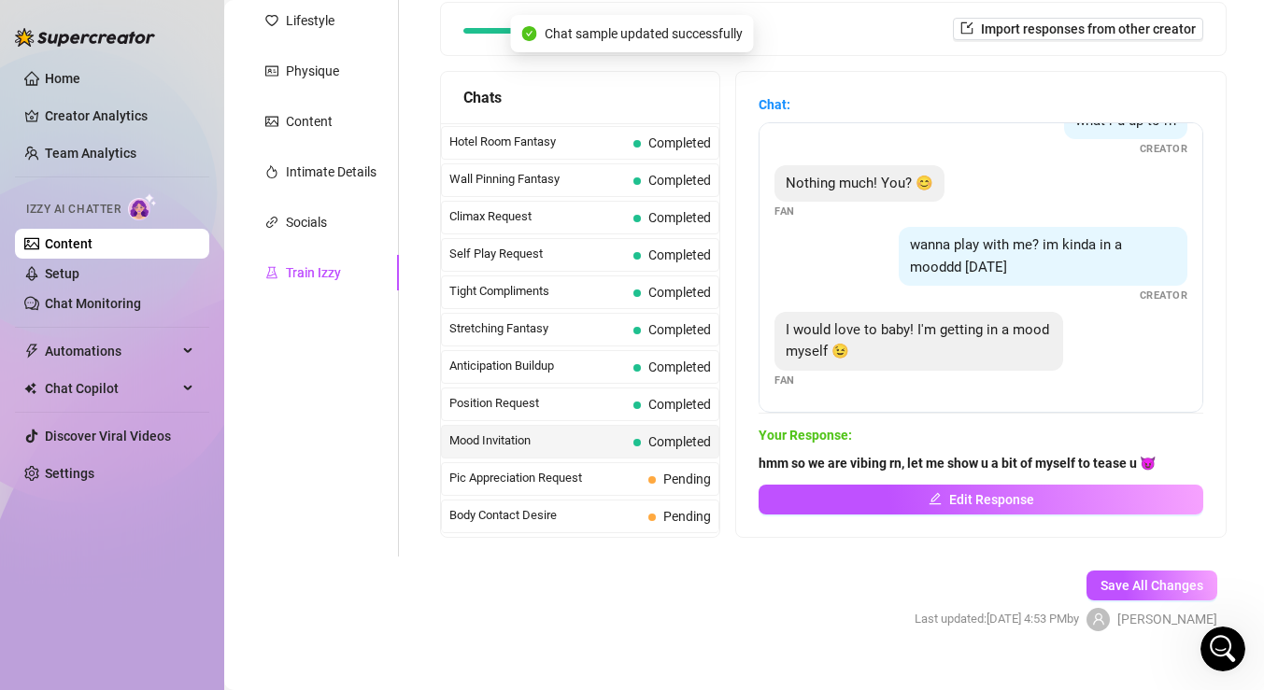
scroll to position [35, 0]
click at [690, 476] on span "Pending" at bounding box center [687, 479] width 48 height 15
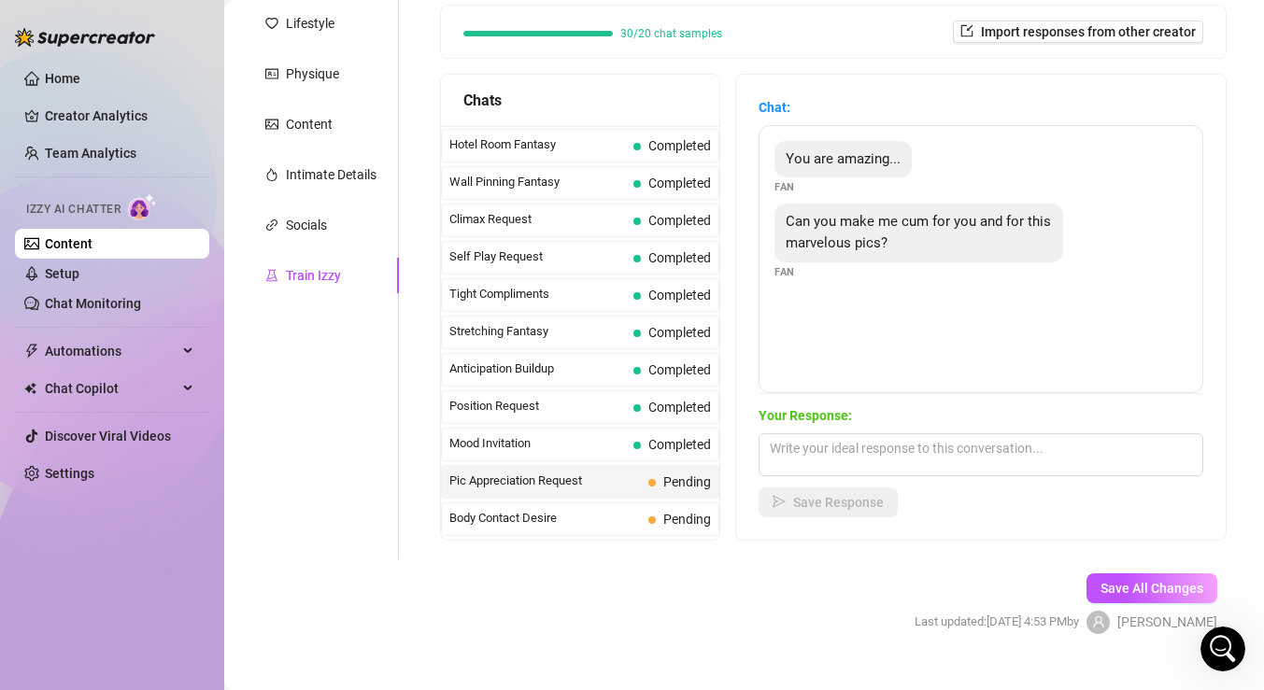
scroll to position [274, 0]
click at [957, 453] on textarea at bounding box center [981, 454] width 445 height 43
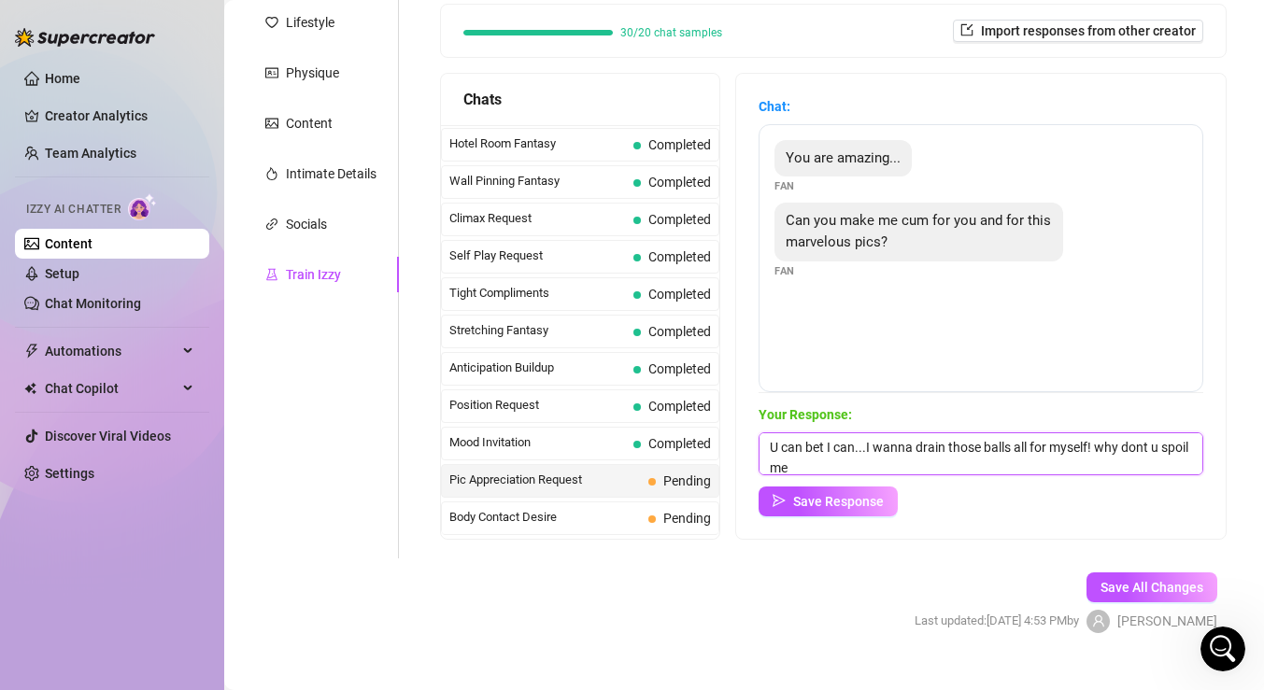
scroll to position [1, 0]
click at [864, 512] on button "Save Response" at bounding box center [828, 502] width 139 height 30
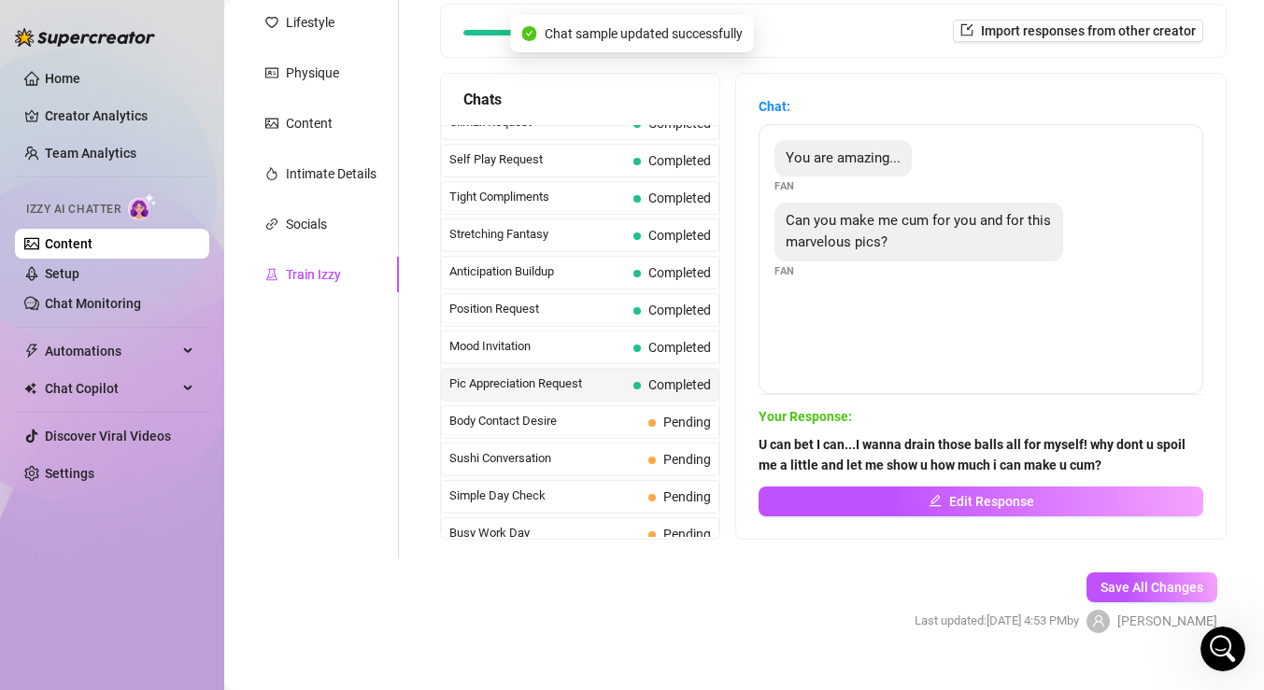
scroll to position [879, 0]
click at [629, 416] on span "Body Contact Desire" at bounding box center [545, 420] width 192 height 19
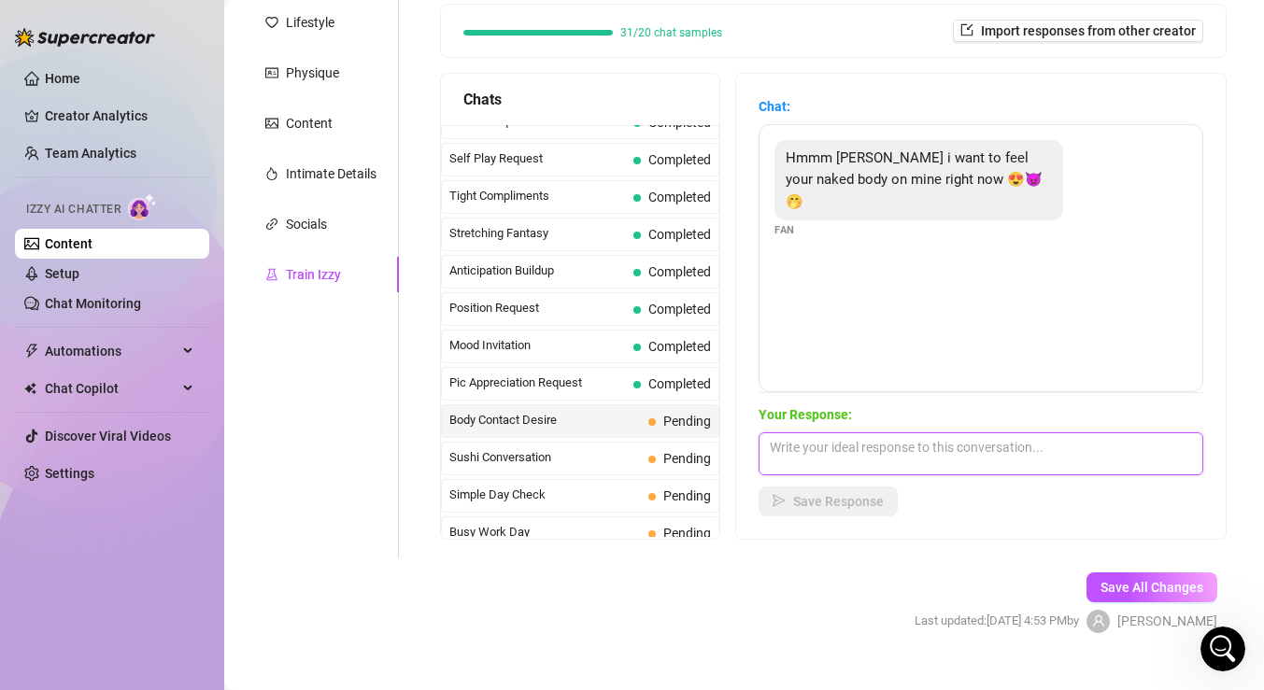
click at [888, 448] on textarea at bounding box center [981, 454] width 445 height 43
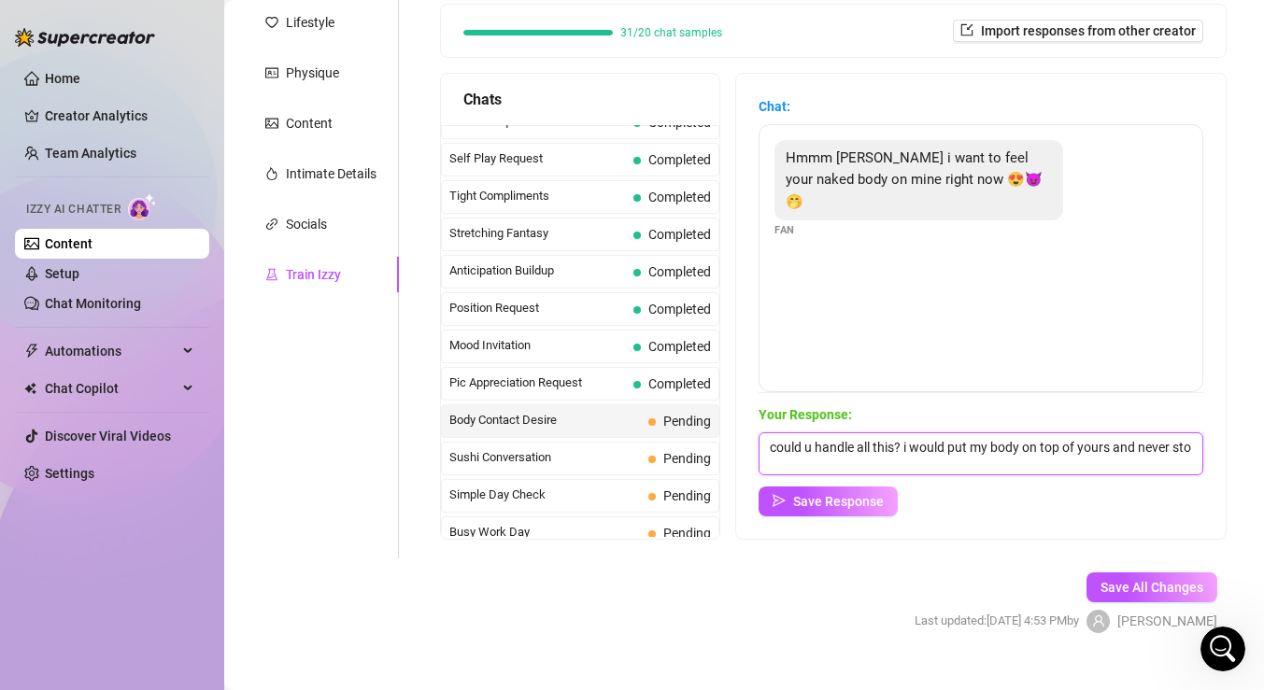
scroll to position [1, 0]
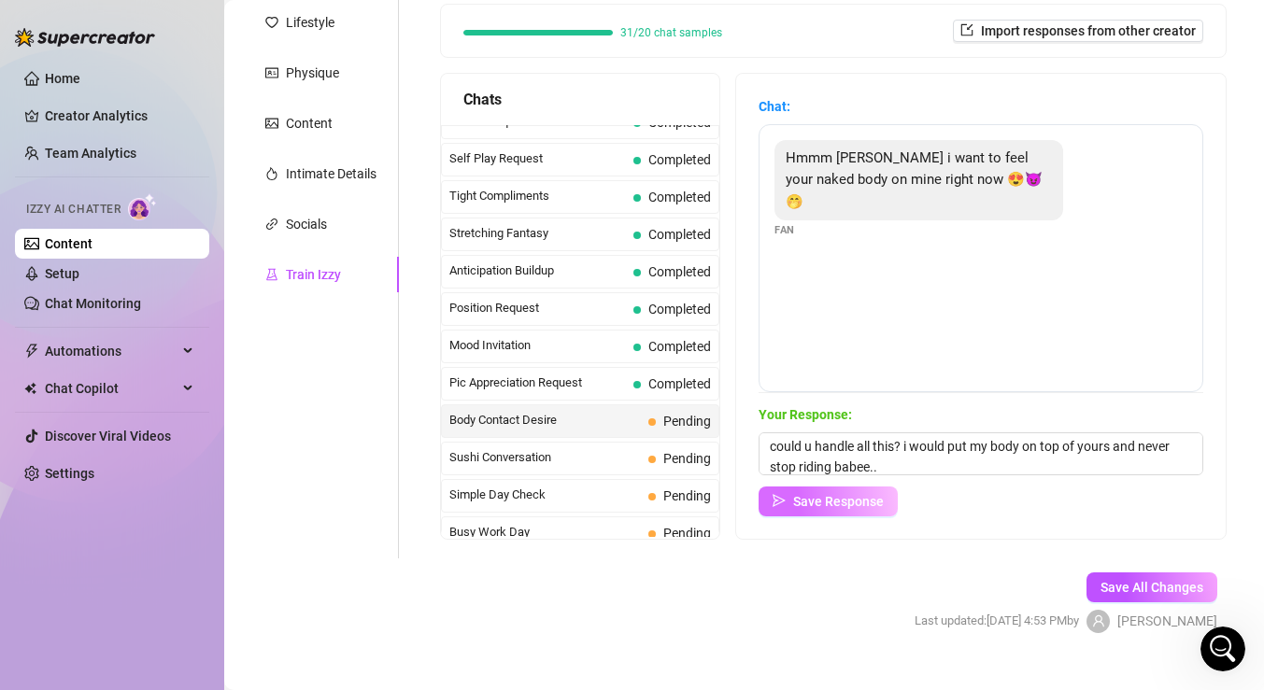
click at [859, 494] on span "Save Response" at bounding box center [838, 501] width 91 height 15
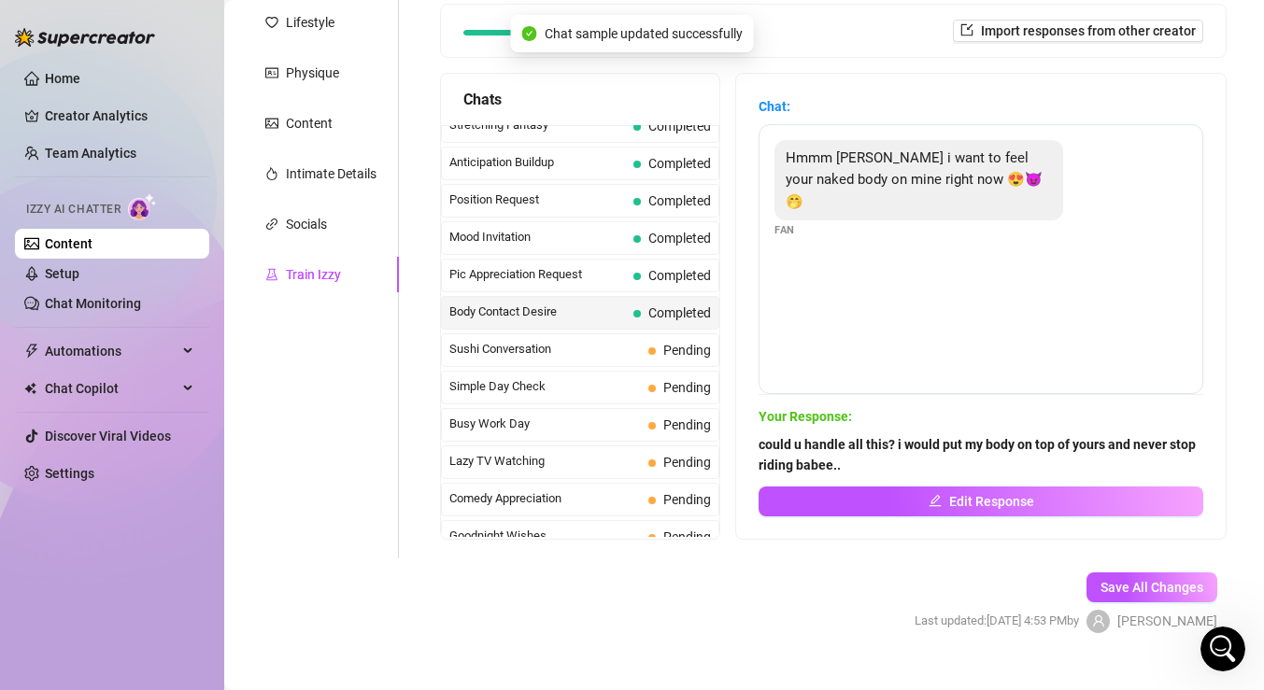
scroll to position [990, 0]
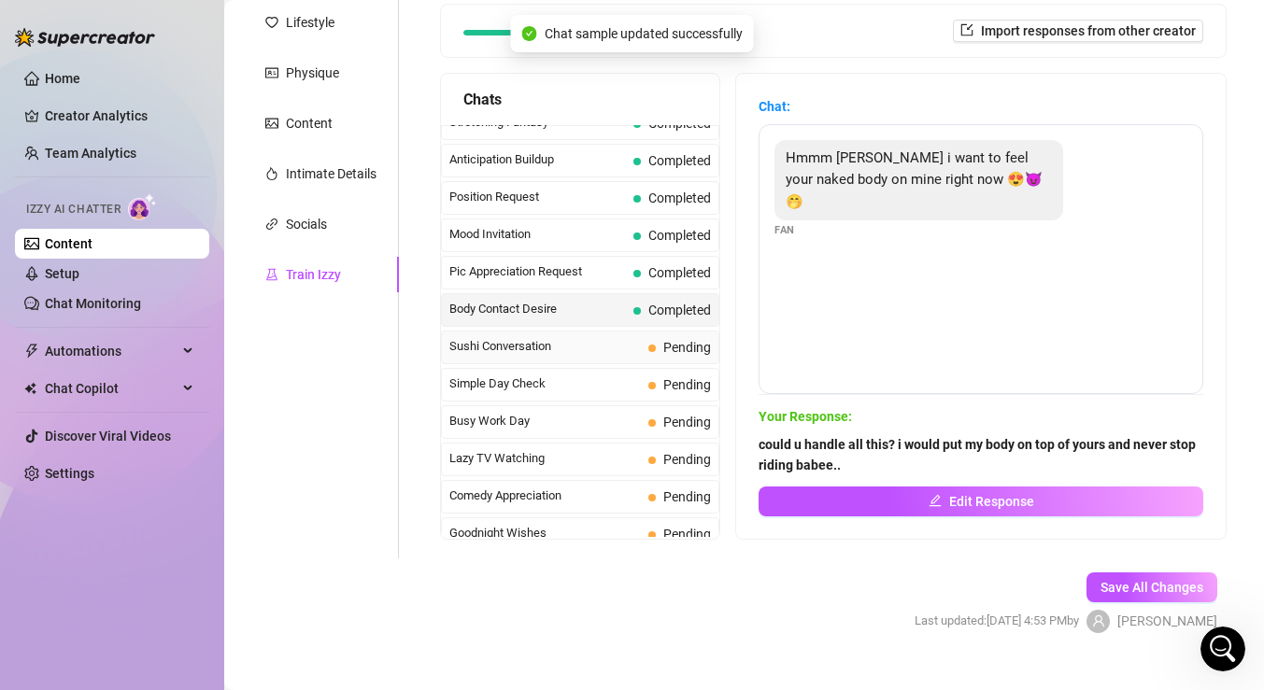
click at [628, 352] on span "Sushi Conversation" at bounding box center [545, 346] width 192 height 19
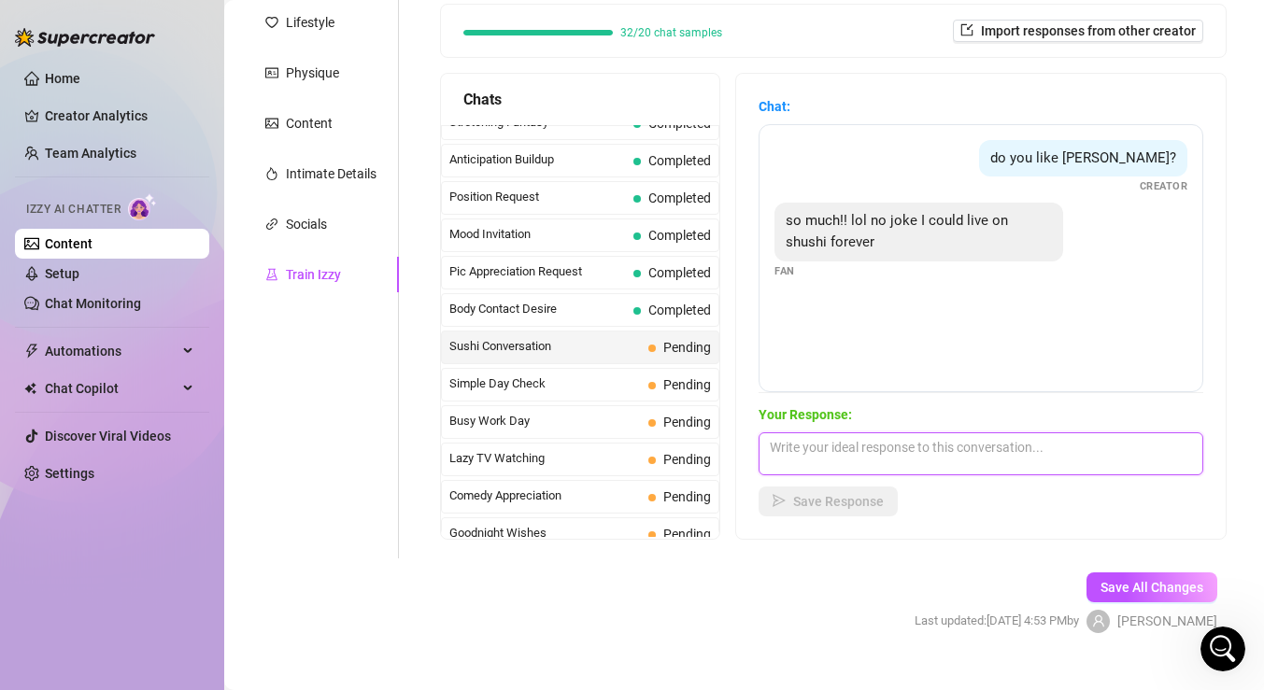
click at [896, 451] on textarea at bounding box center [981, 454] width 445 height 43
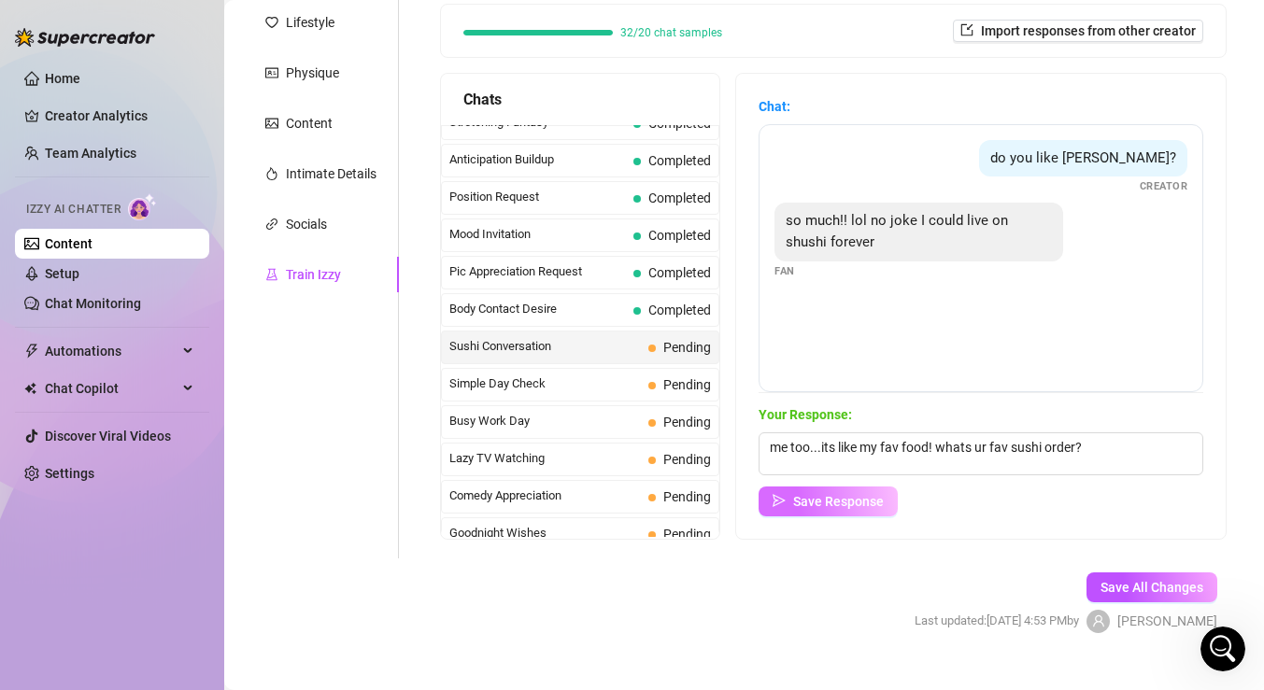
click at [827, 505] on span "Save Response" at bounding box center [838, 501] width 91 height 15
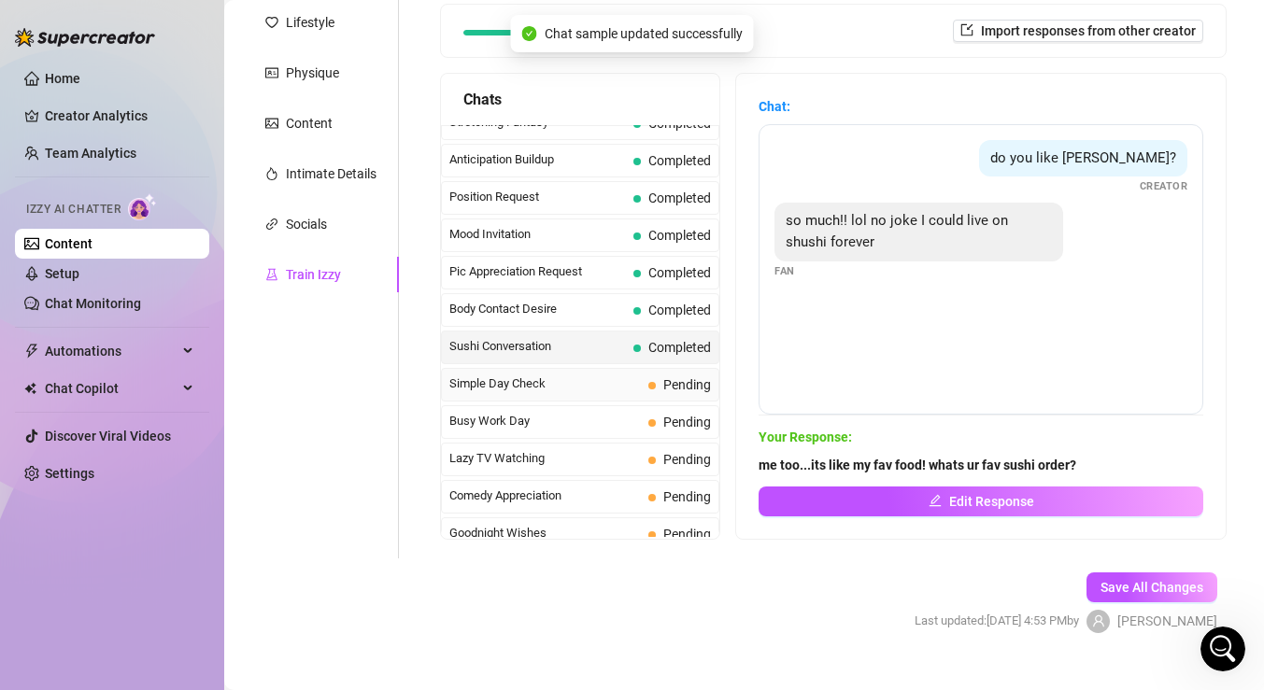
click at [647, 383] on div "Simple Day Check Pending" at bounding box center [580, 385] width 278 height 34
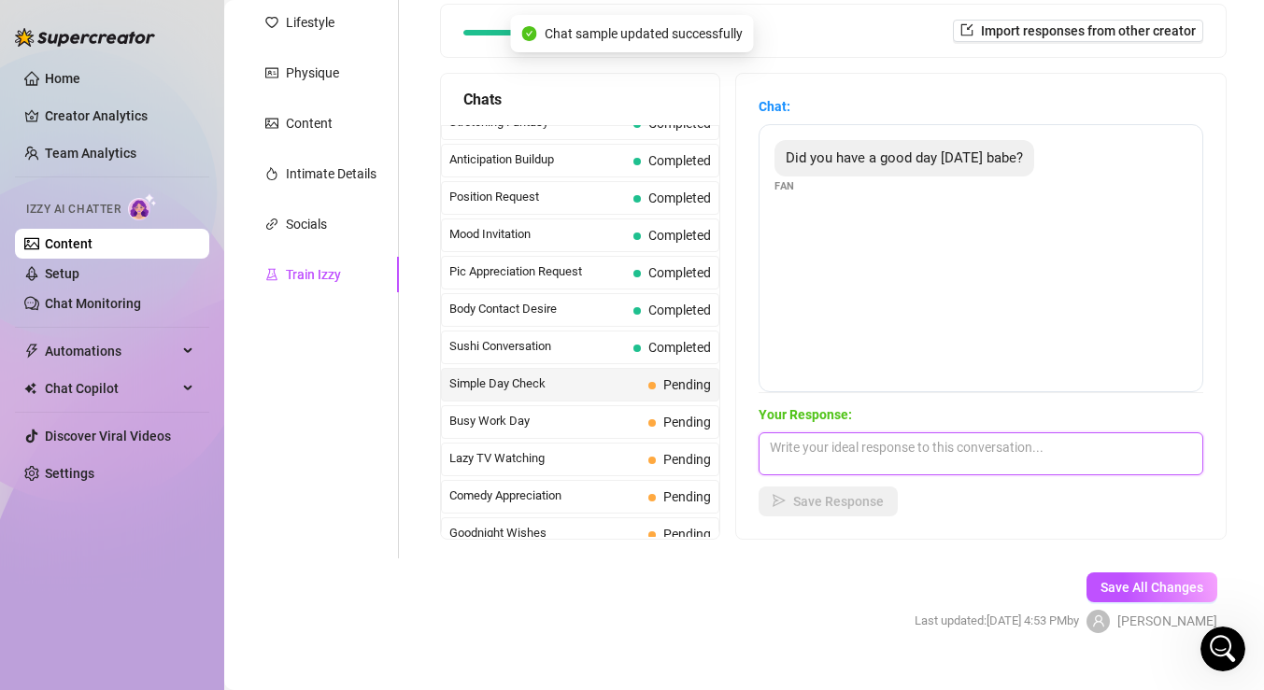
click at [846, 451] on textarea at bounding box center [981, 454] width 445 height 43
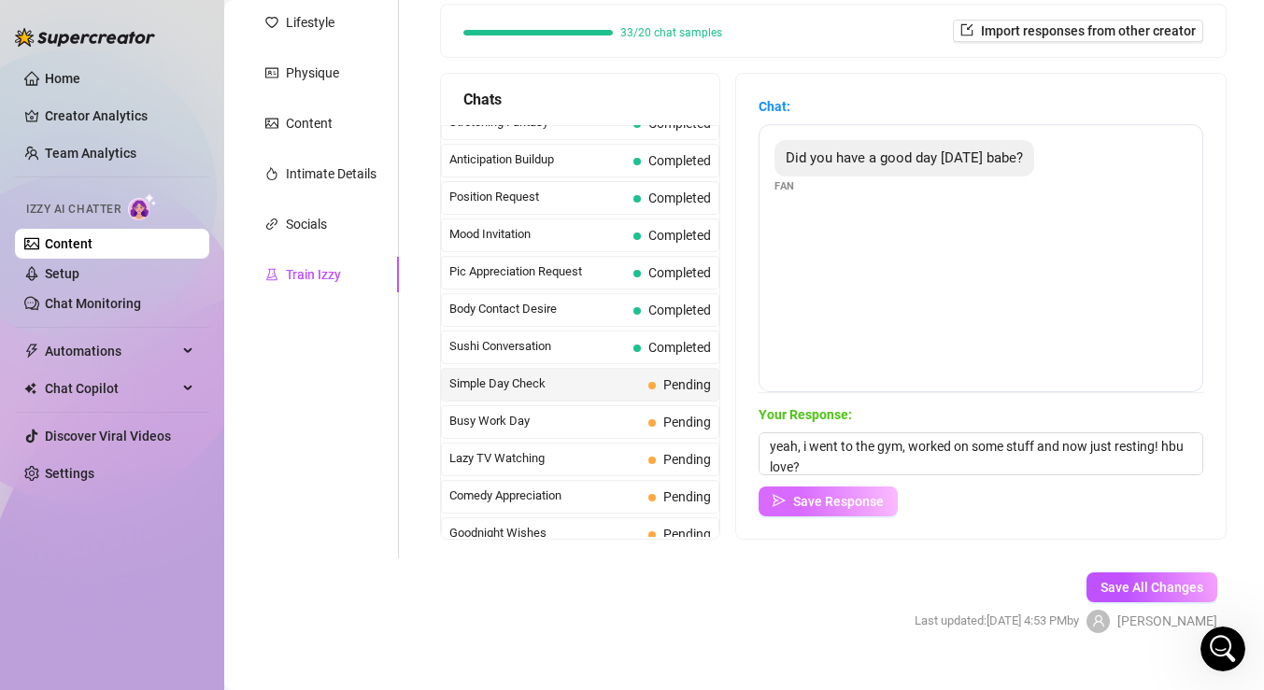
click at [833, 504] on span "Save Response" at bounding box center [838, 501] width 91 height 15
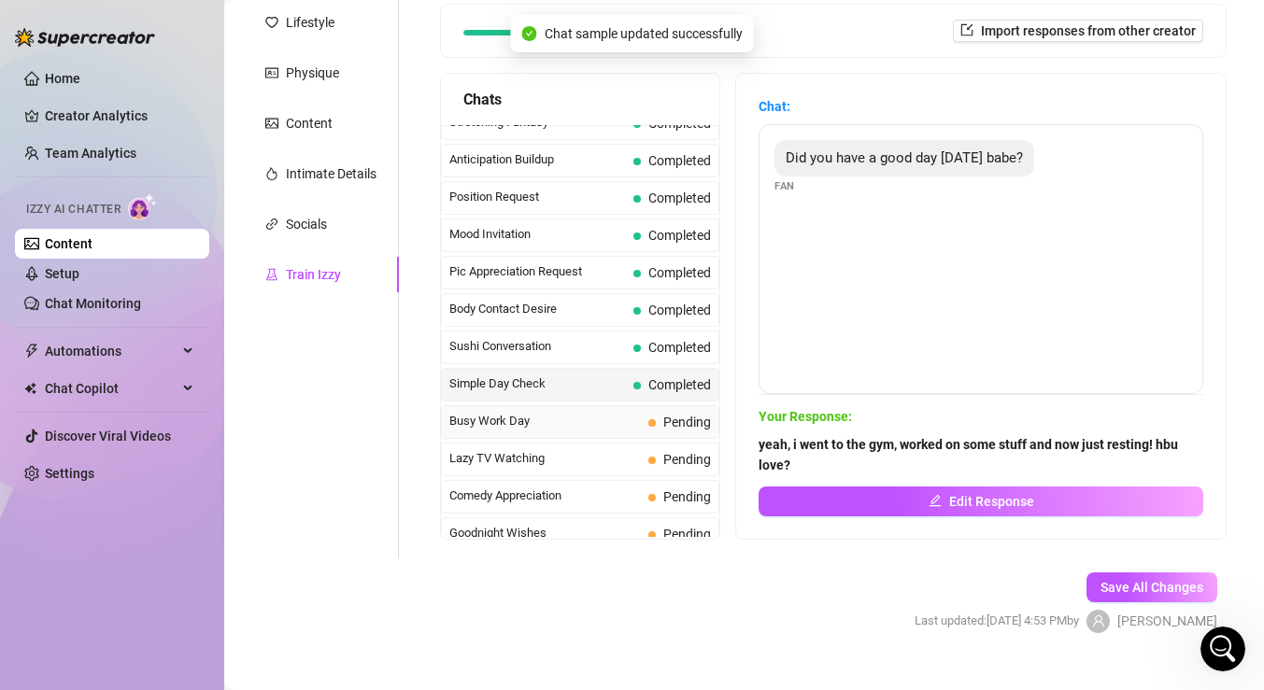
click at [597, 424] on span "Busy Work Day" at bounding box center [545, 421] width 192 height 19
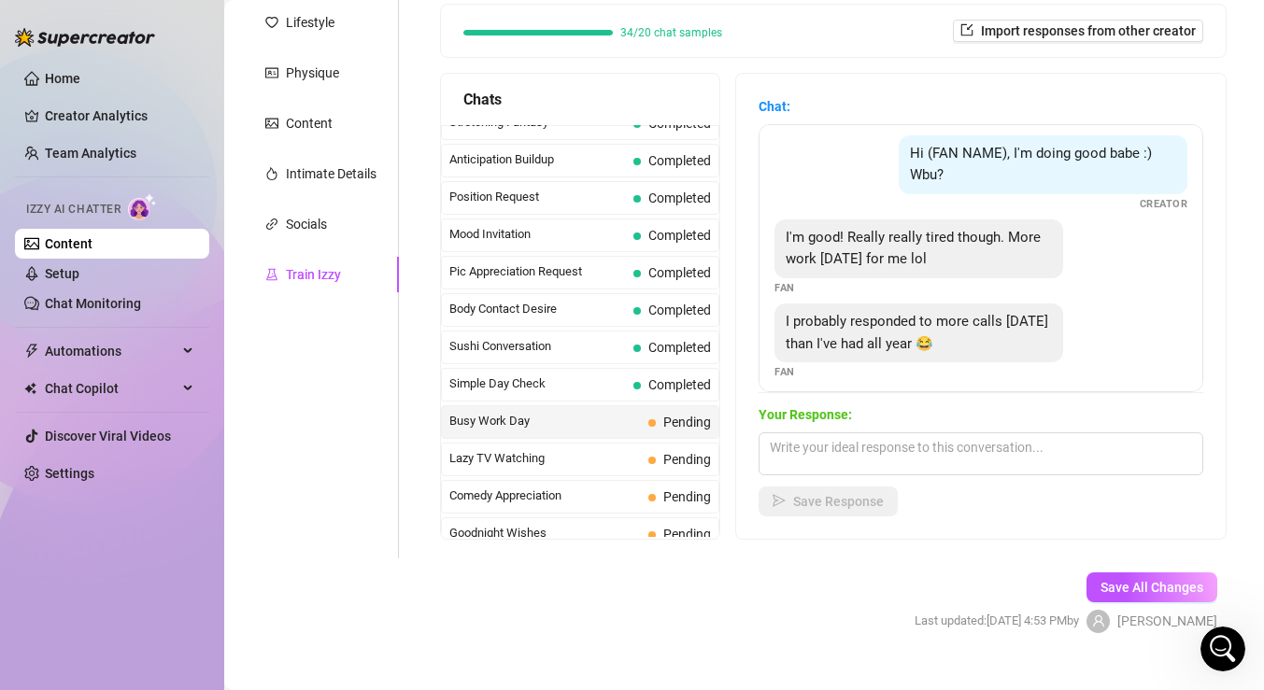
scroll to position [79, 0]
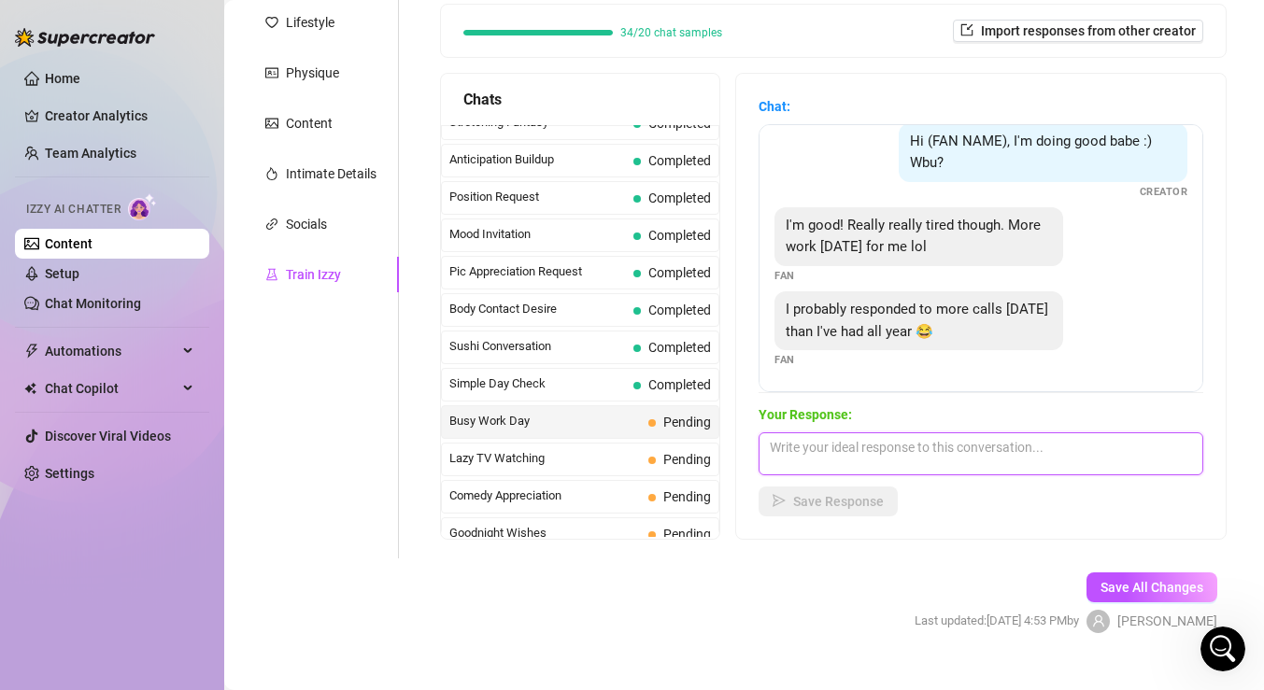
click at [891, 443] on textarea at bounding box center [981, 454] width 445 height 43
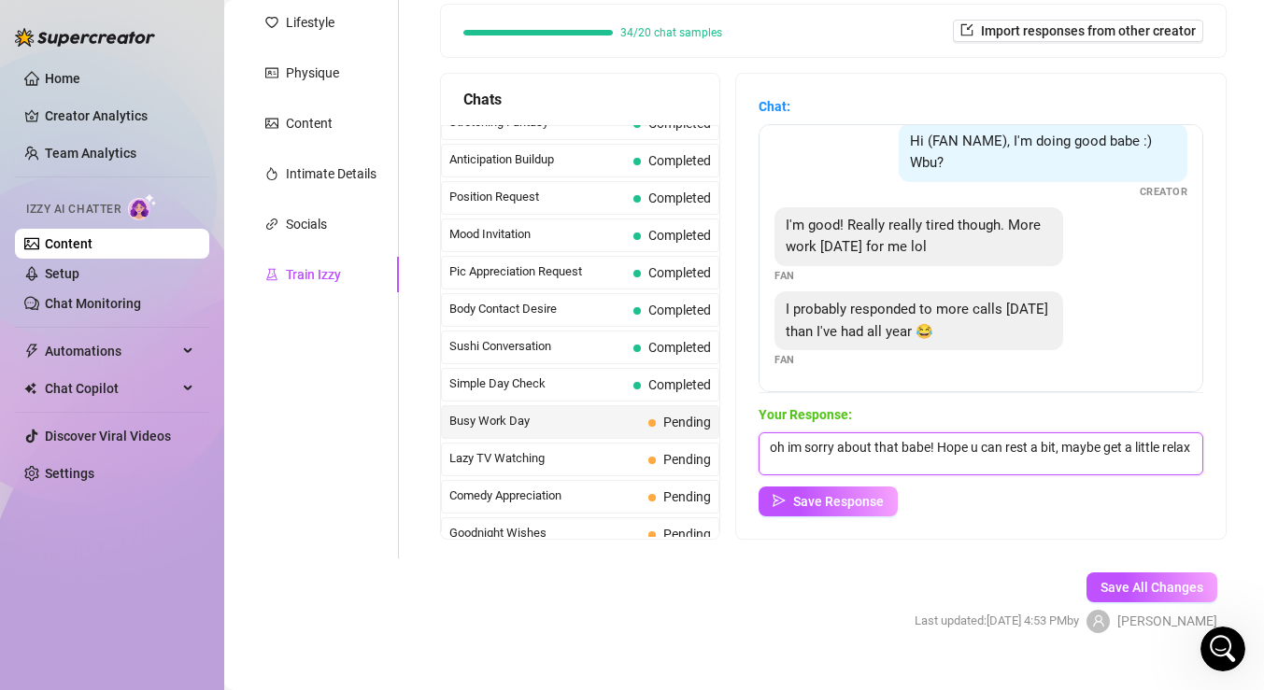
scroll to position [1, 0]
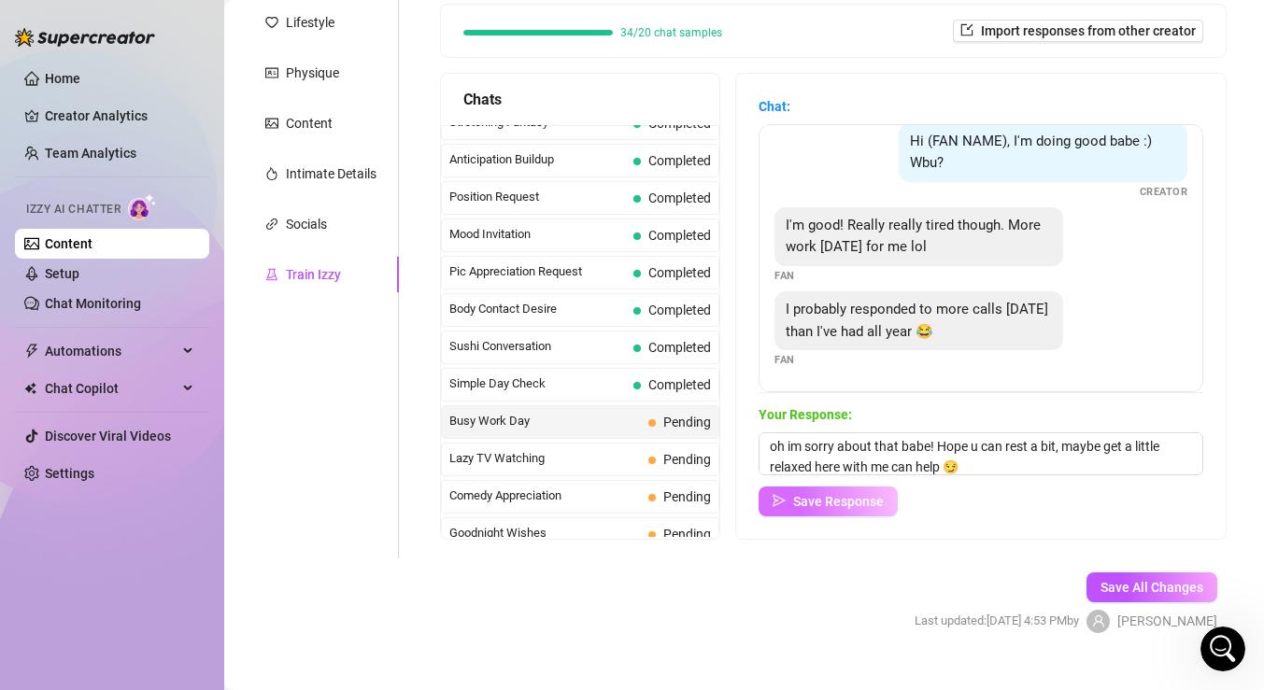
click at [839, 508] on button "Save Response" at bounding box center [828, 502] width 139 height 30
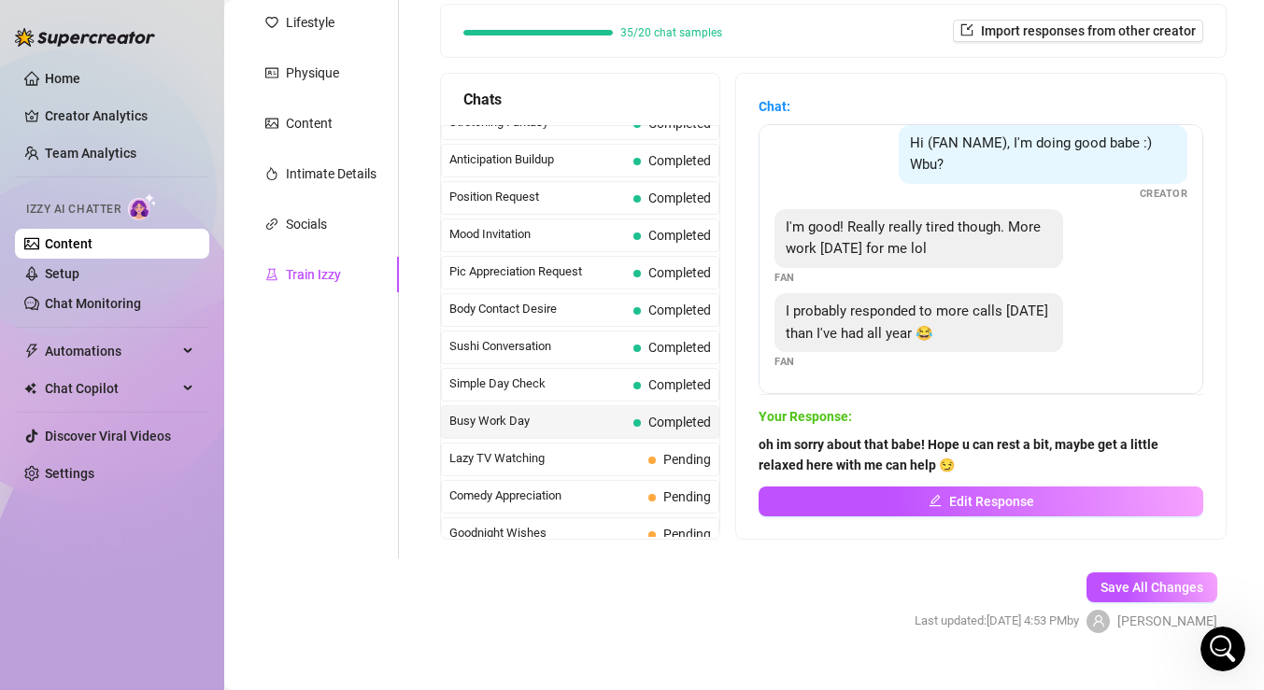
scroll to position [78, 0]
click at [607, 453] on span "Lazy TV Watching" at bounding box center [545, 458] width 192 height 19
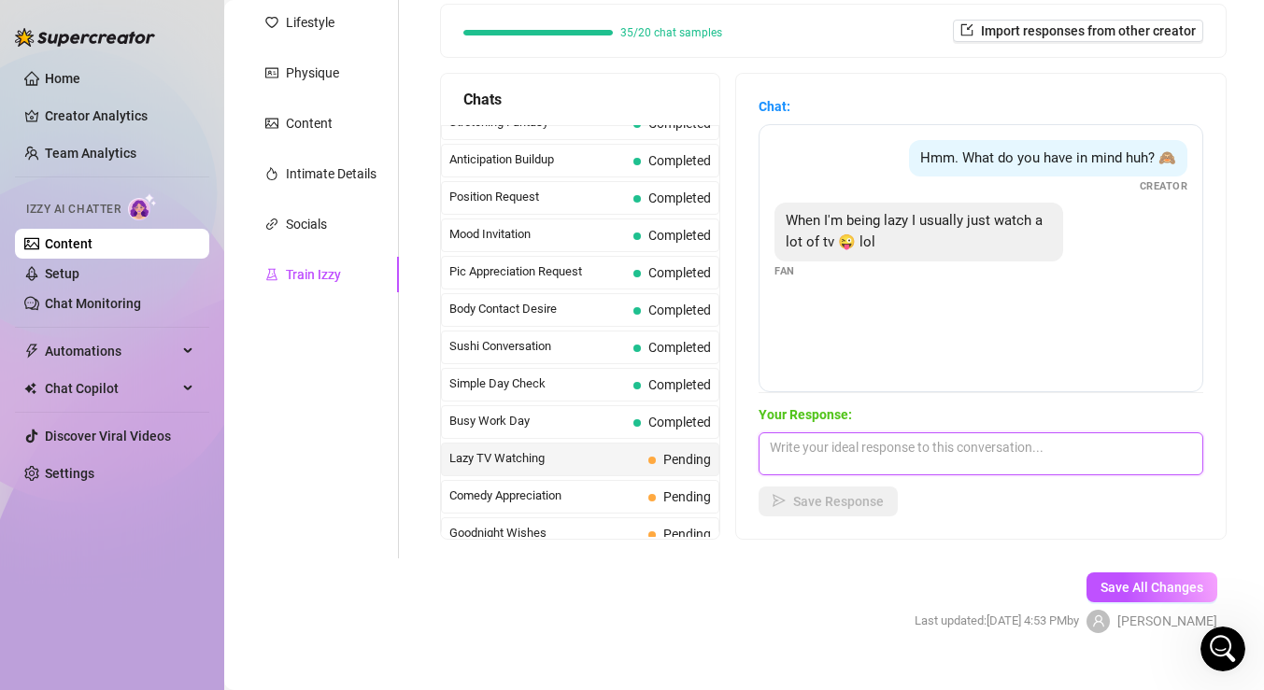
click at [833, 457] on textarea at bounding box center [981, 454] width 445 height 43
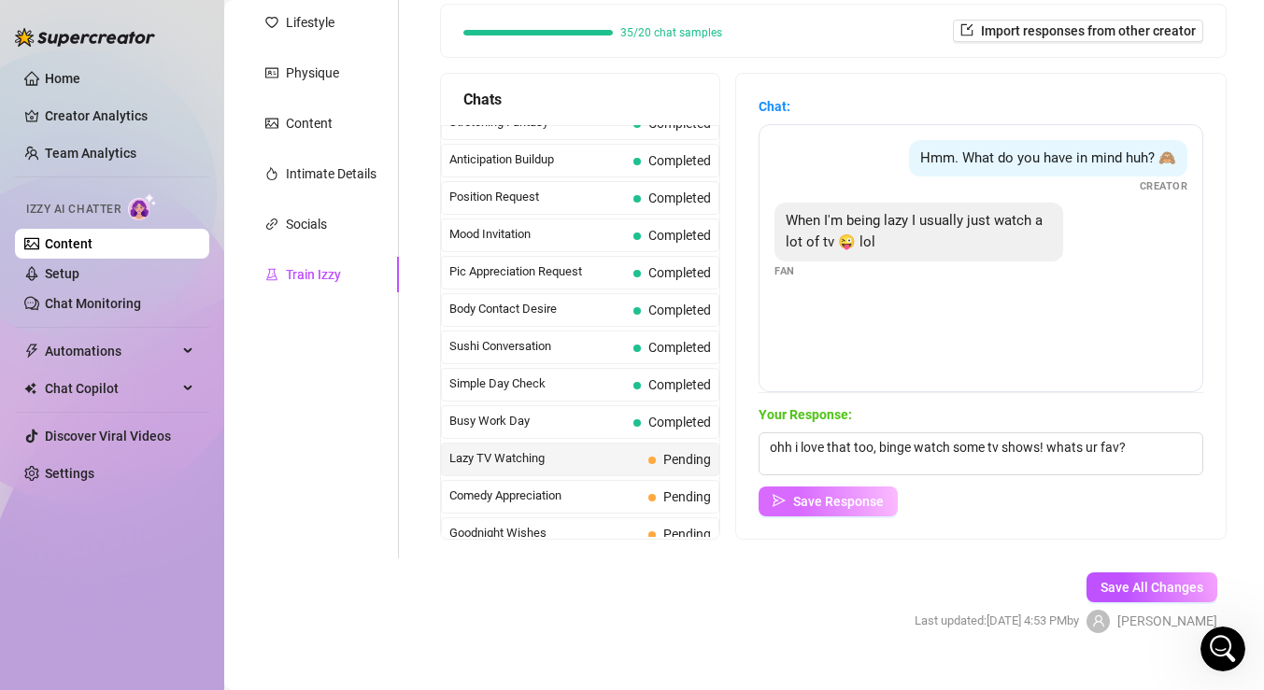
click at [877, 494] on span "Save Response" at bounding box center [838, 501] width 91 height 15
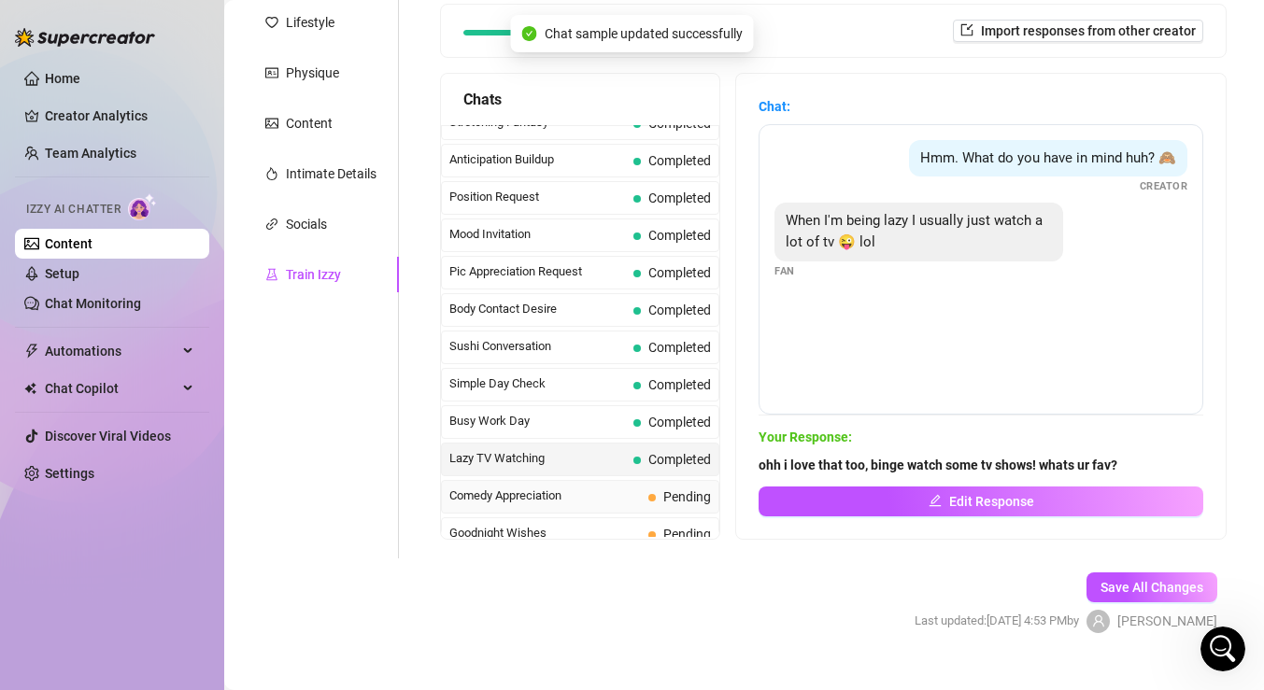
click at [606, 487] on span "Comedy Appreciation" at bounding box center [545, 496] width 192 height 19
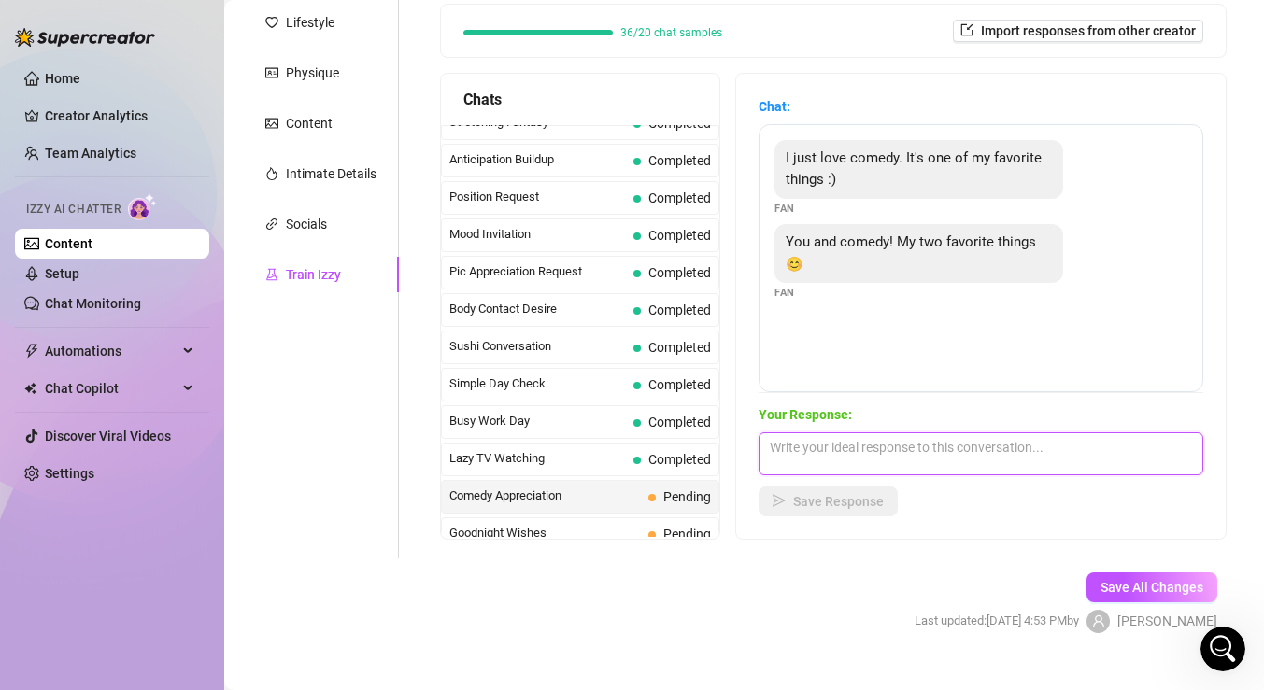
click at [874, 450] on textarea at bounding box center [981, 454] width 445 height 43
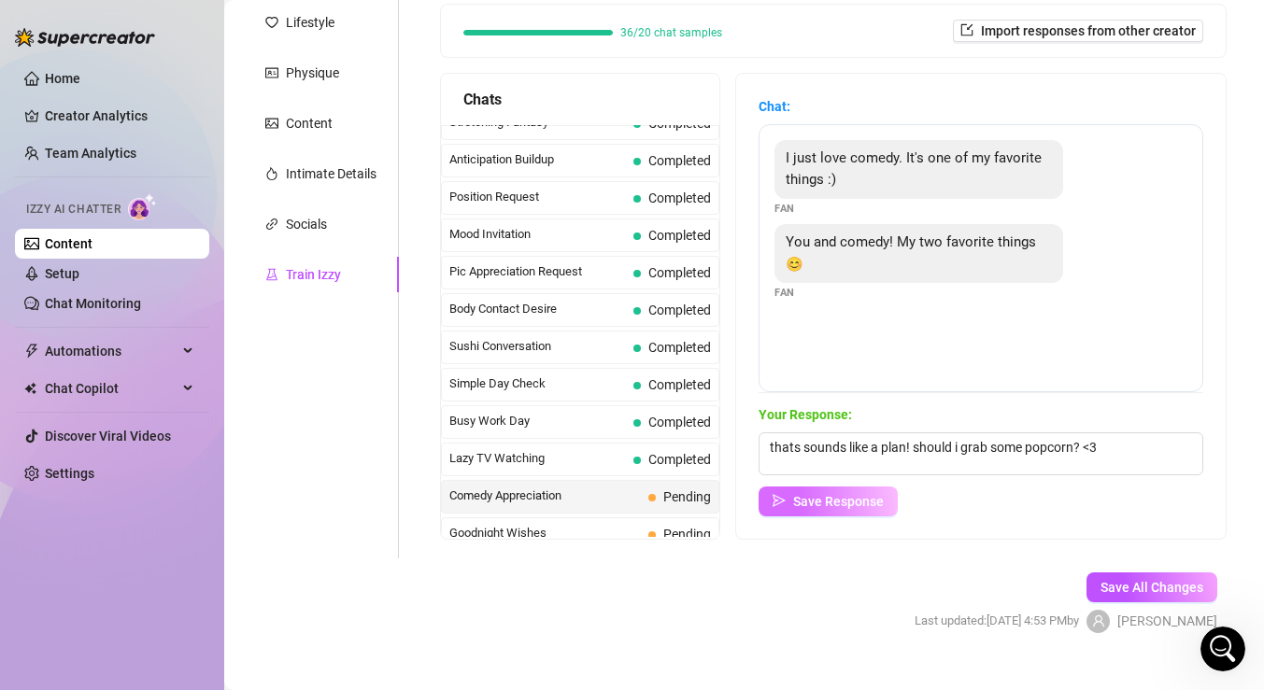
click at [821, 504] on span "Save Response" at bounding box center [838, 501] width 91 height 15
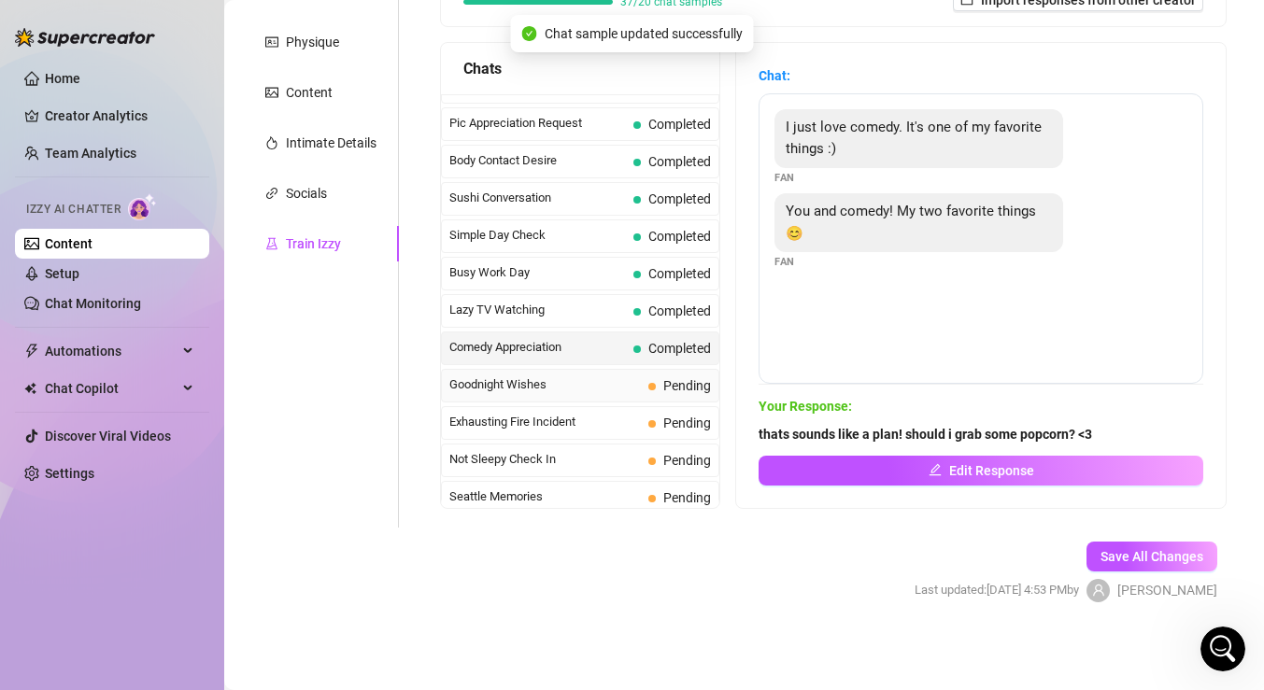
scroll to position [1116, 0]
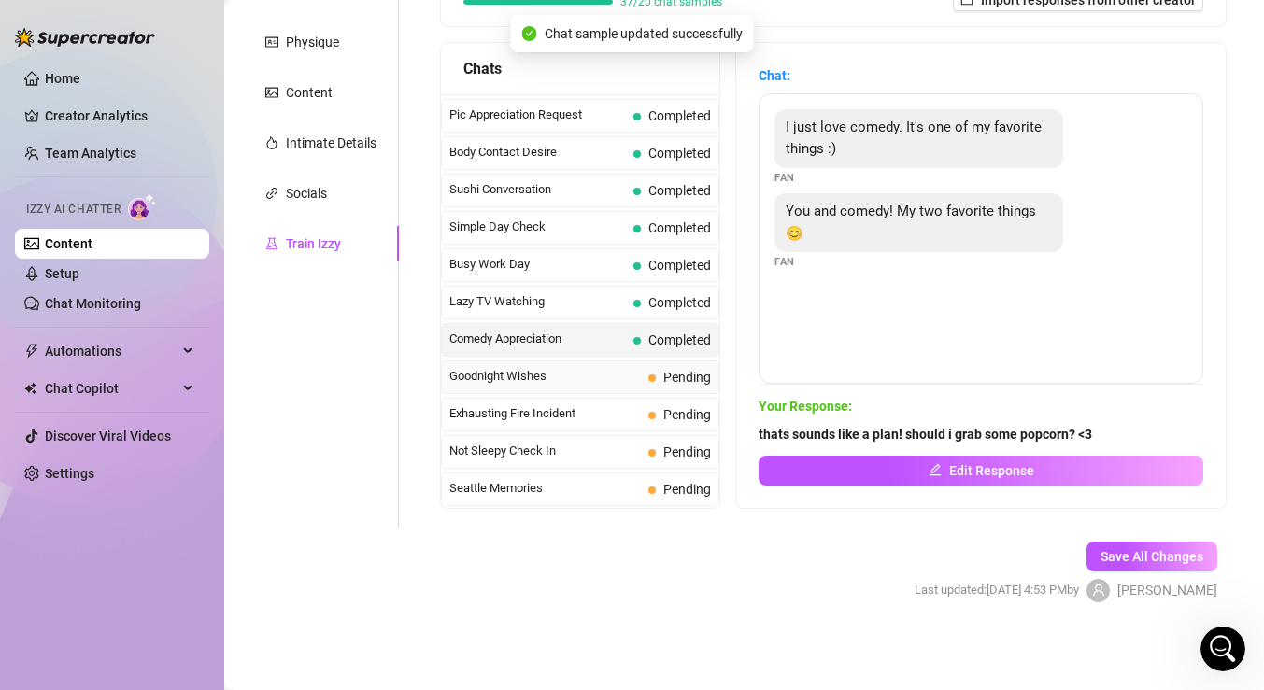
click at [624, 378] on span "Goodnight Wishes" at bounding box center [545, 376] width 192 height 19
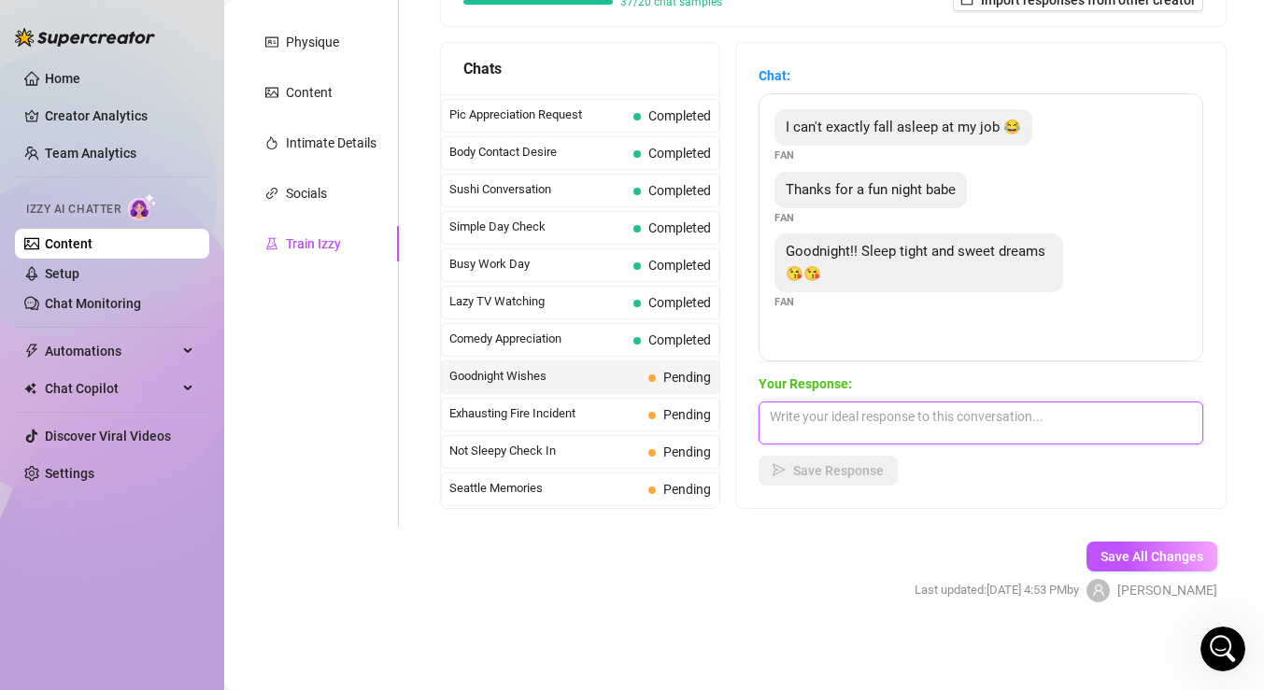
click at [937, 419] on textarea at bounding box center [981, 423] width 445 height 43
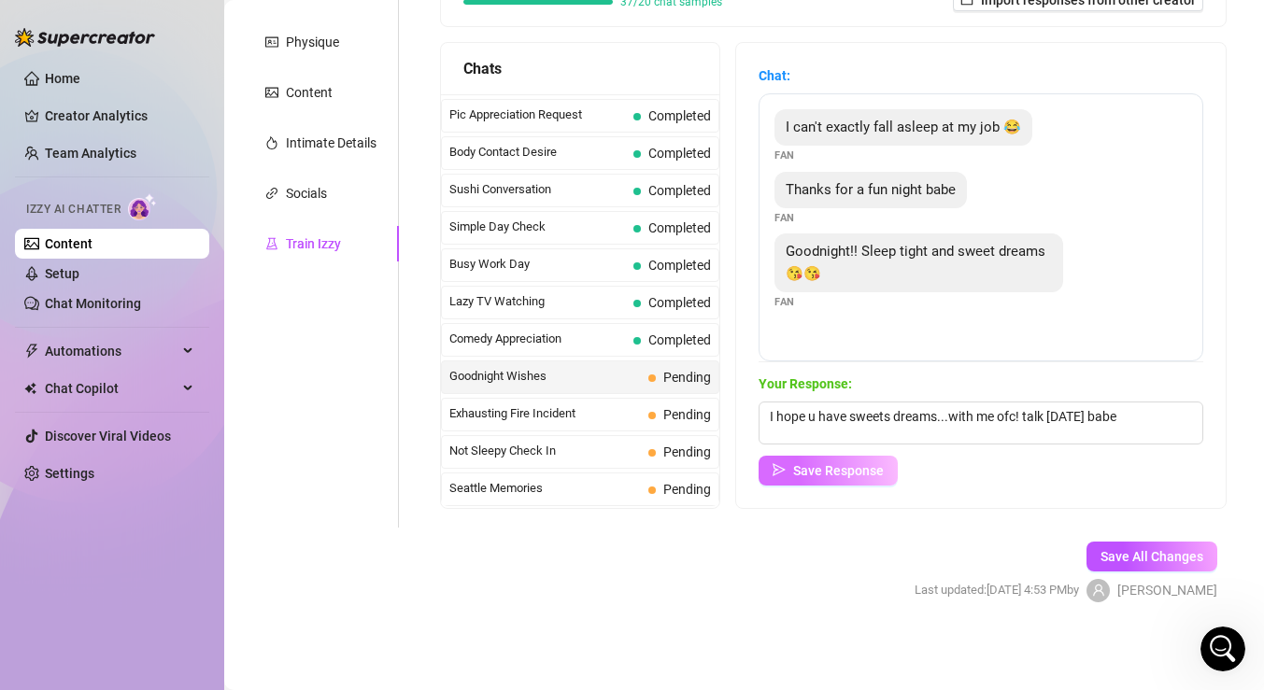
click at [879, 463] on span "Save Response" at bounding box center [838, 470] width 91 height 15
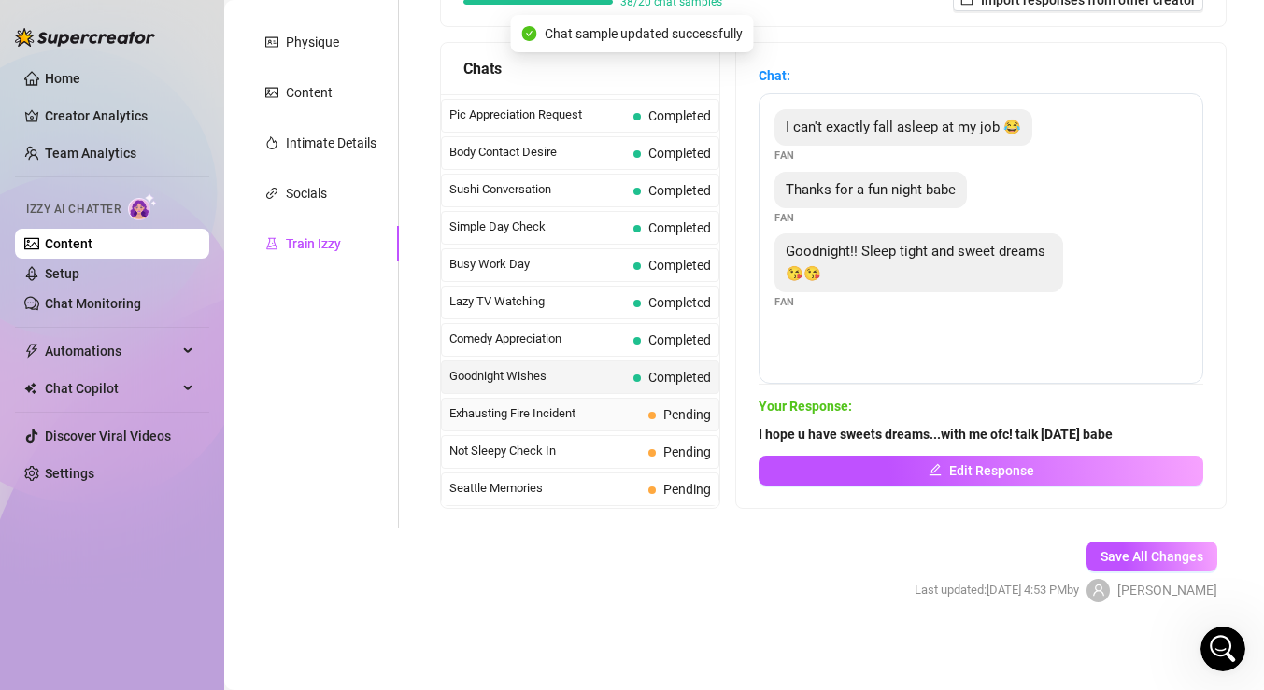
click at [596, 418] on span "Exhausting Fire Incident" at bounding box center [545, 414] width 192 height 19
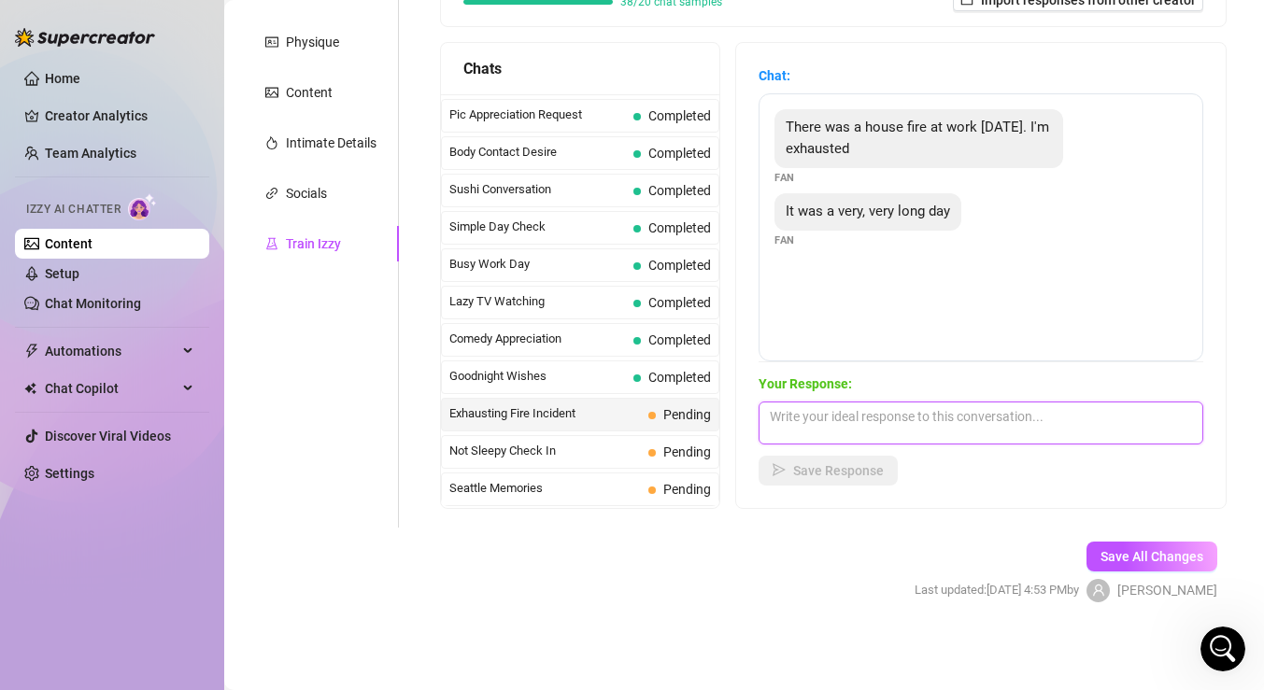
click at [854, 408] on textarea at bounding box center [981, 423] width 445 height 43
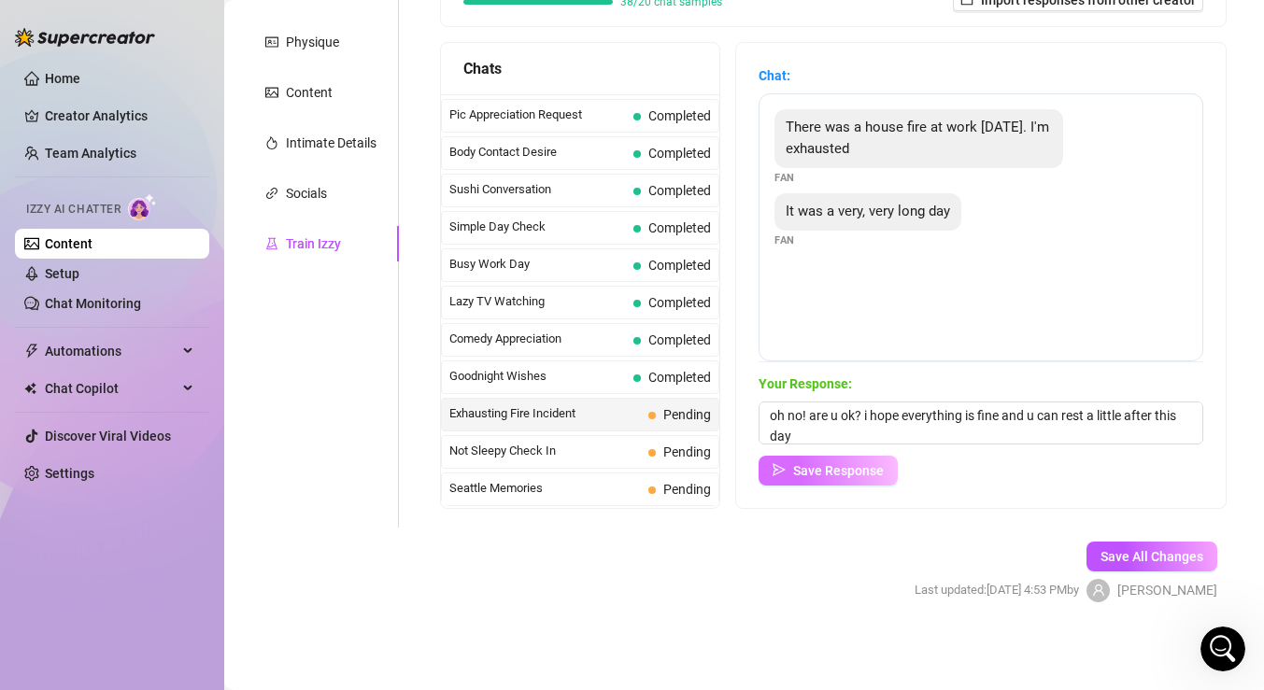
click at [850, 467] on span "Save Response" at bounding box center [838, 470] width 91 height 15
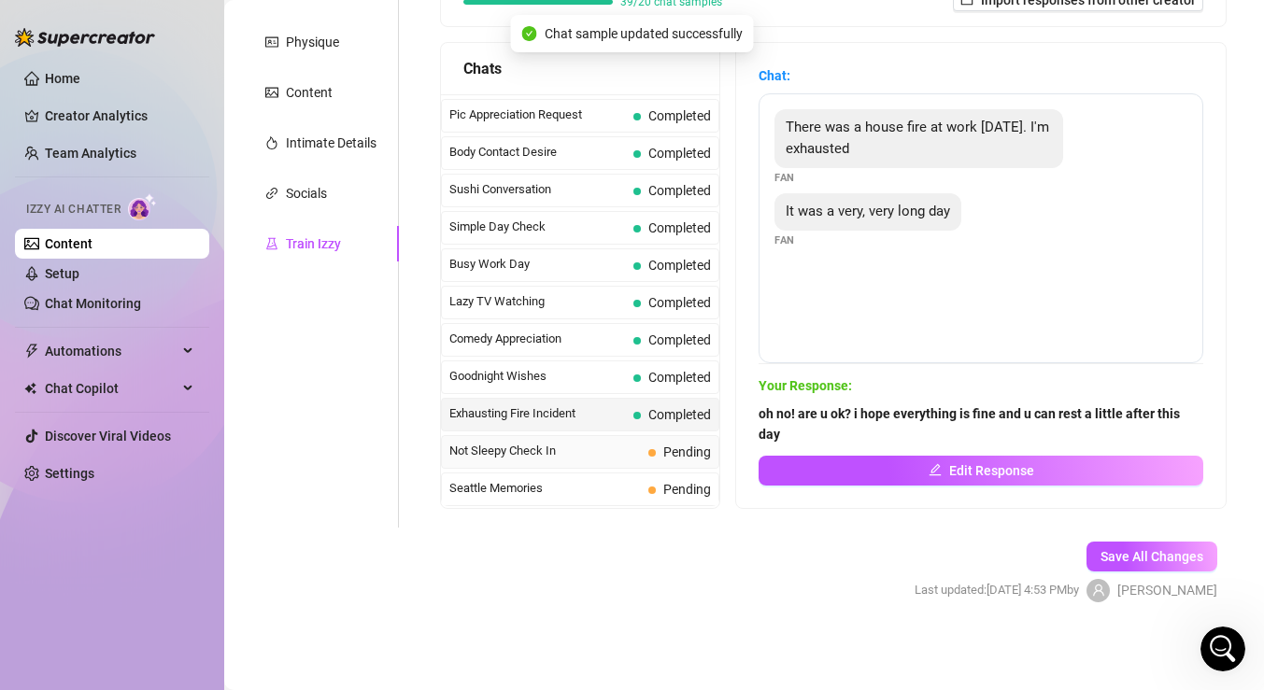
click at [621, 440] on div "Not Sleepy Check In Pending" at bounding box center [580, 452] width 278 height 34
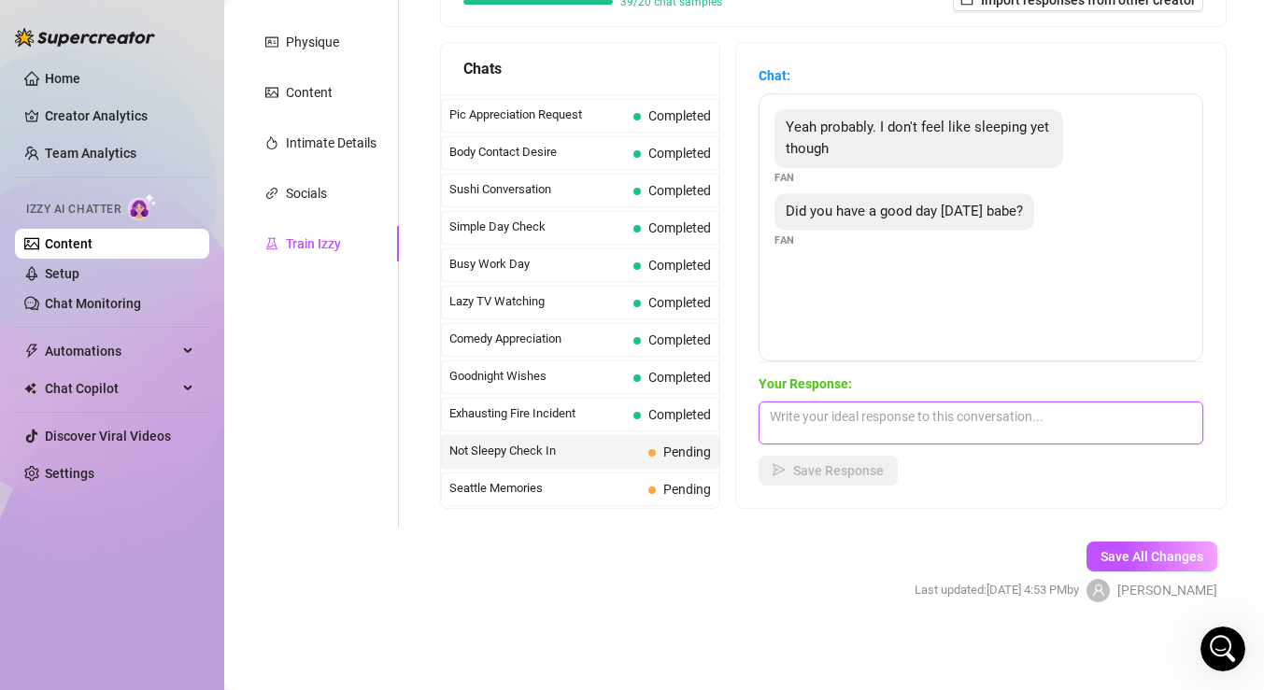
click at [869, 417] on textarea at bounding box center [981, 423] width 445 height 43
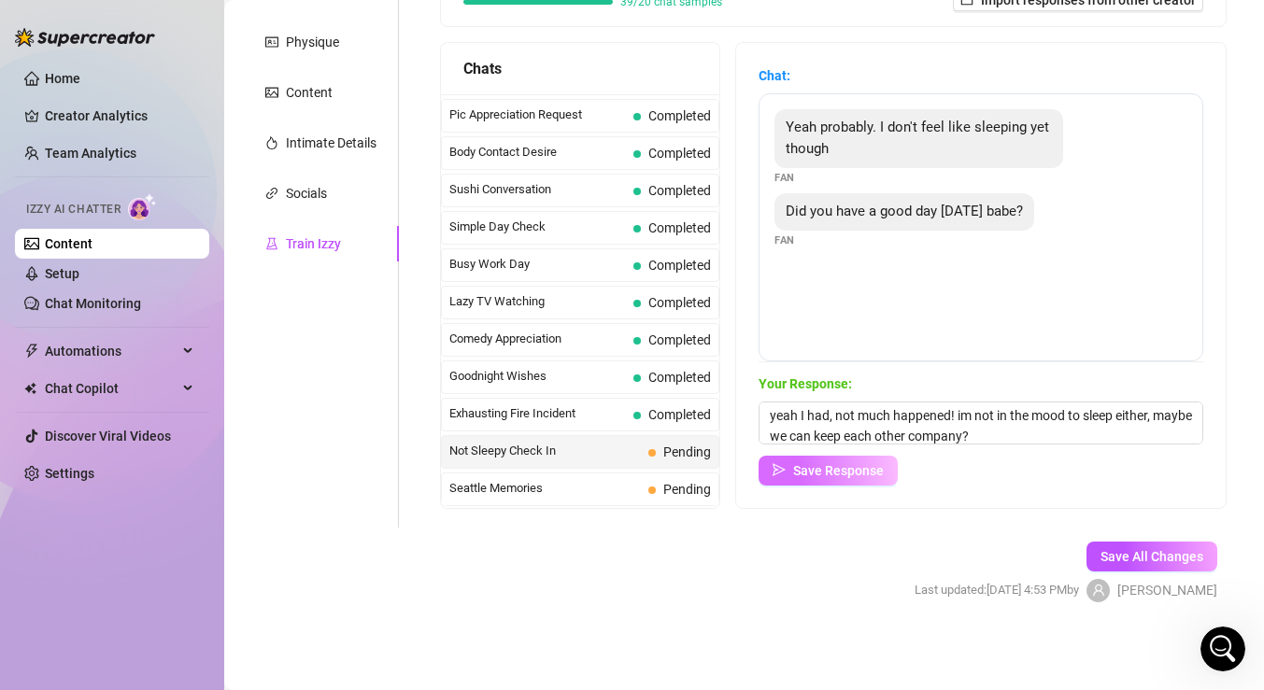
click at [817, 474] on span "Save Response" at bounding box center [838, 470] width 91 height 15
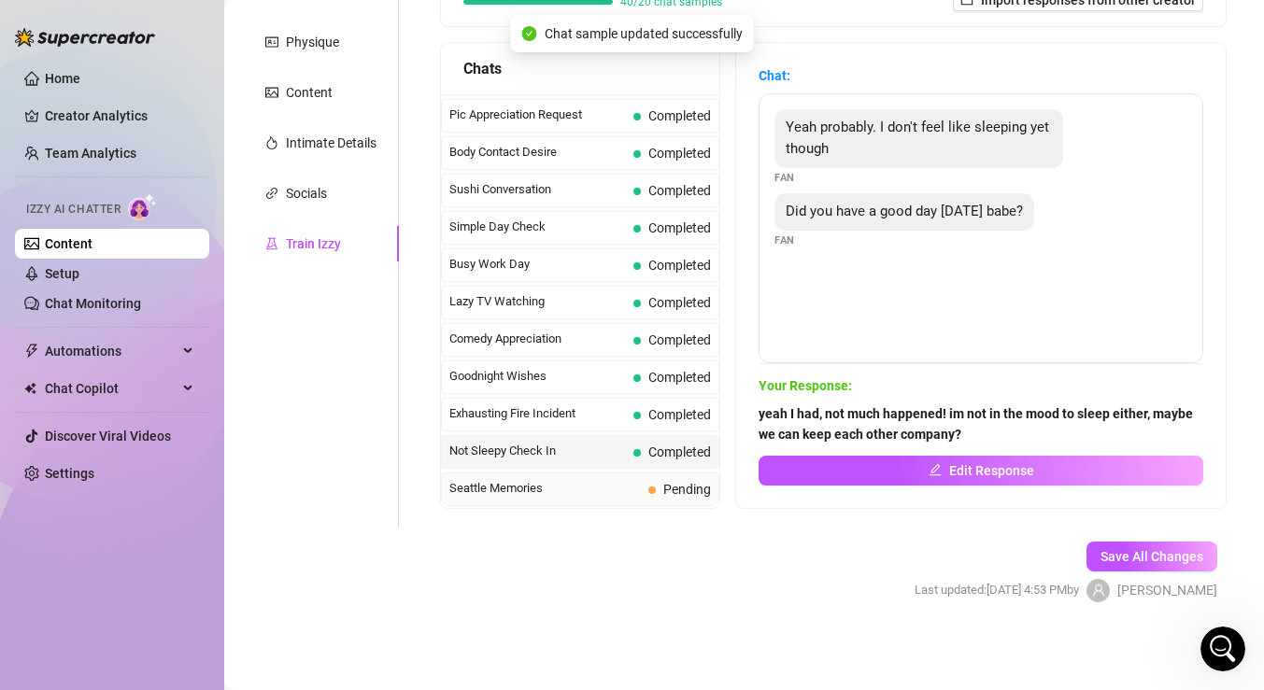
click at [596, 482] on span "Seattle Memories" at bounding box center [545, 488] width 192 height 19
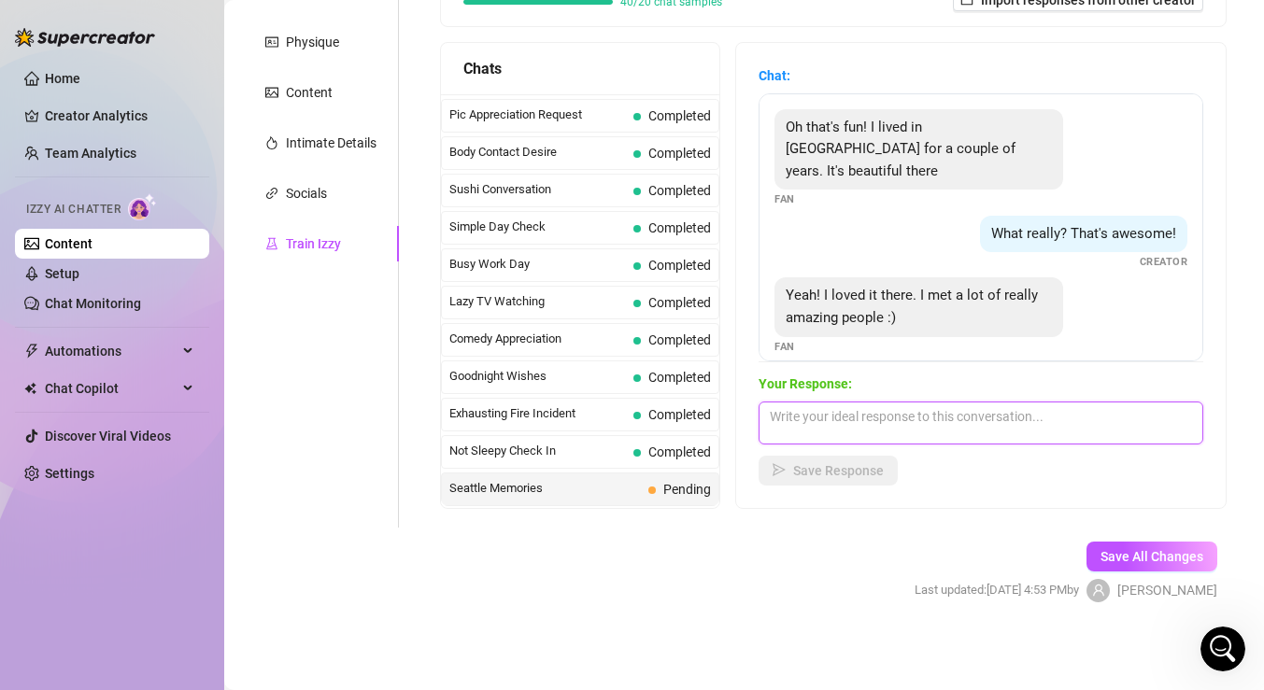
click at [844, 418] on textarea at bounding box center [981, 423] width 445 height 43
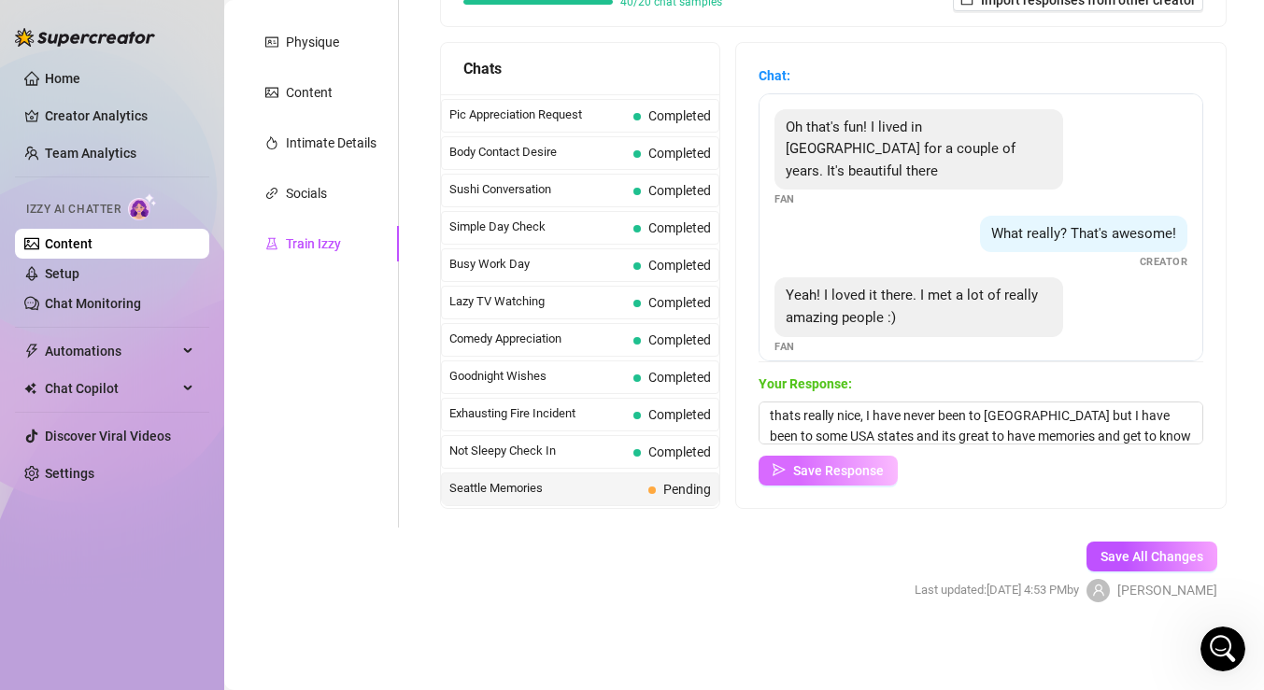
click at [817, 482] on button "Save Response" at bounding box center [828, 471] width 139 height 30
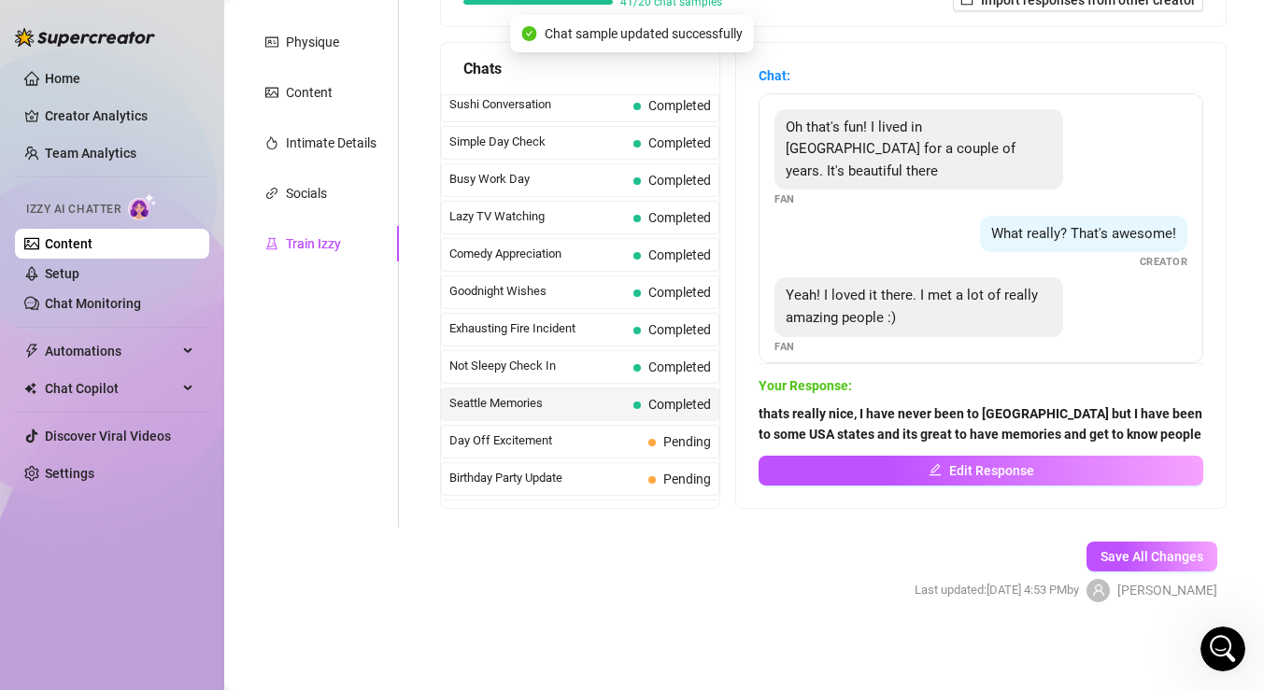
scroll to position [1244, 0]
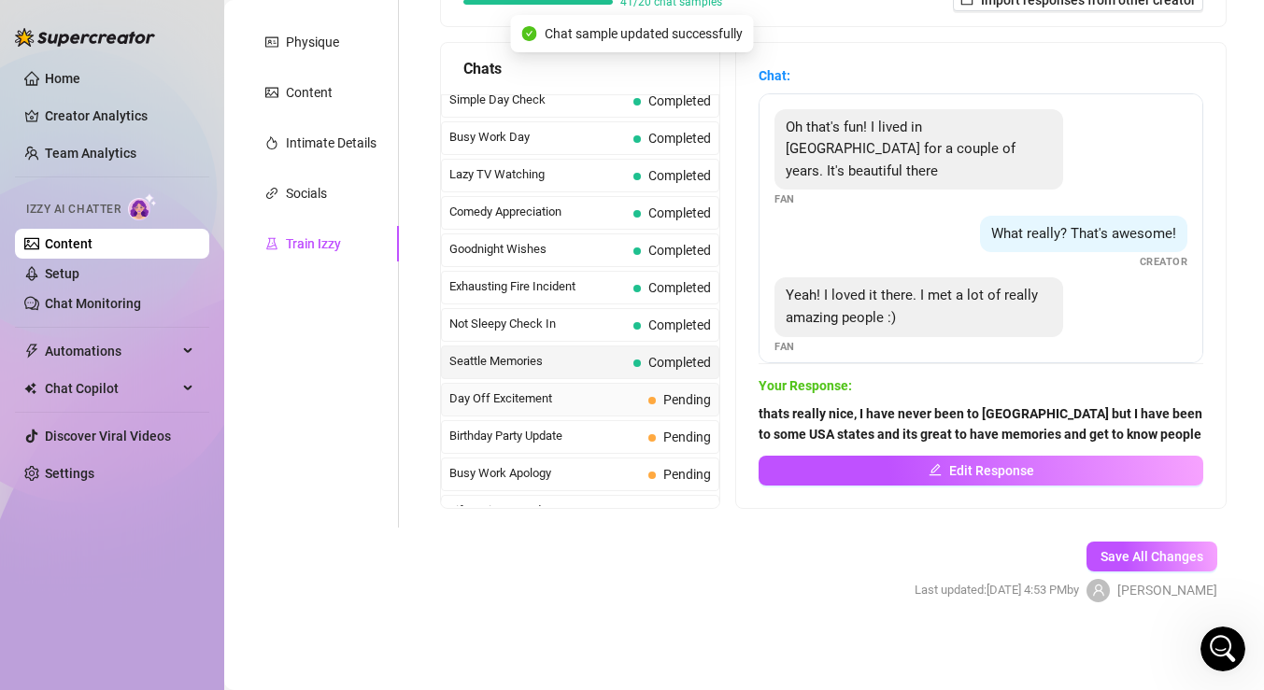
click at [590, 404] on span "Day Off Excitement" at bounding box center [545, 399] width 192 height 19
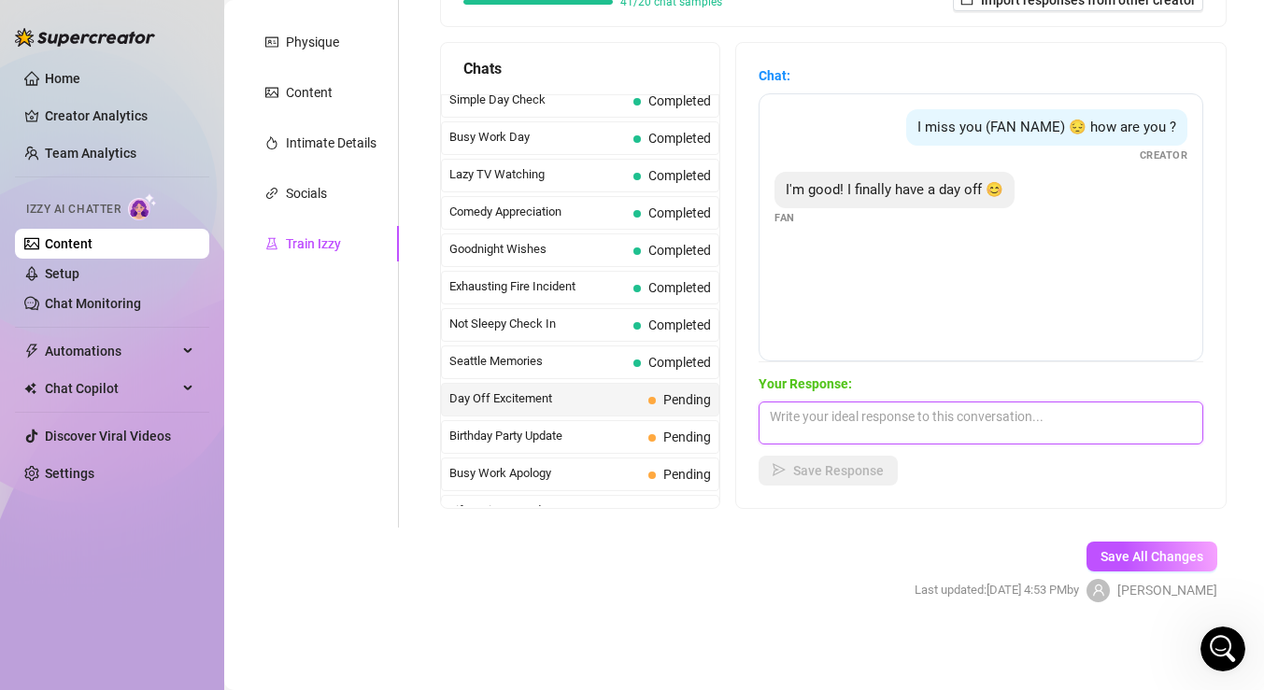
click at [864, 413] on textarea at bounding box center [981, 423] width 445 height 43
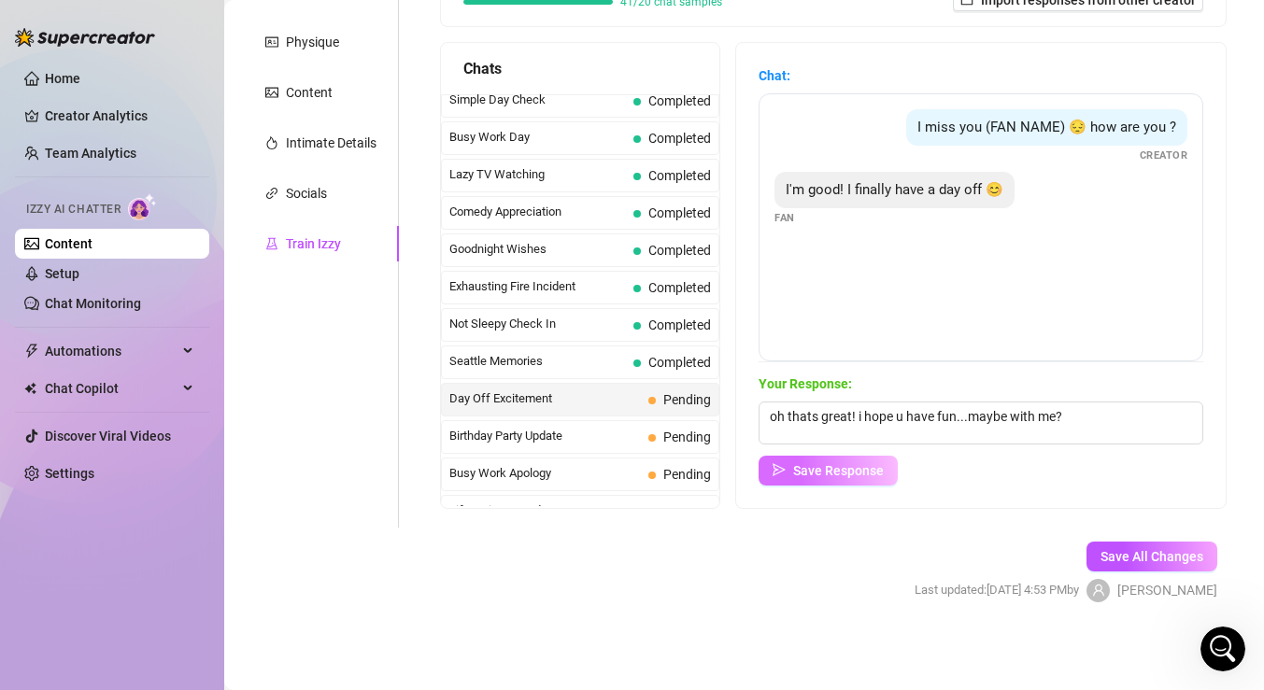
click at [841, 482] on button "Save Response" at bounding box center [828, 471] width 139 height 30
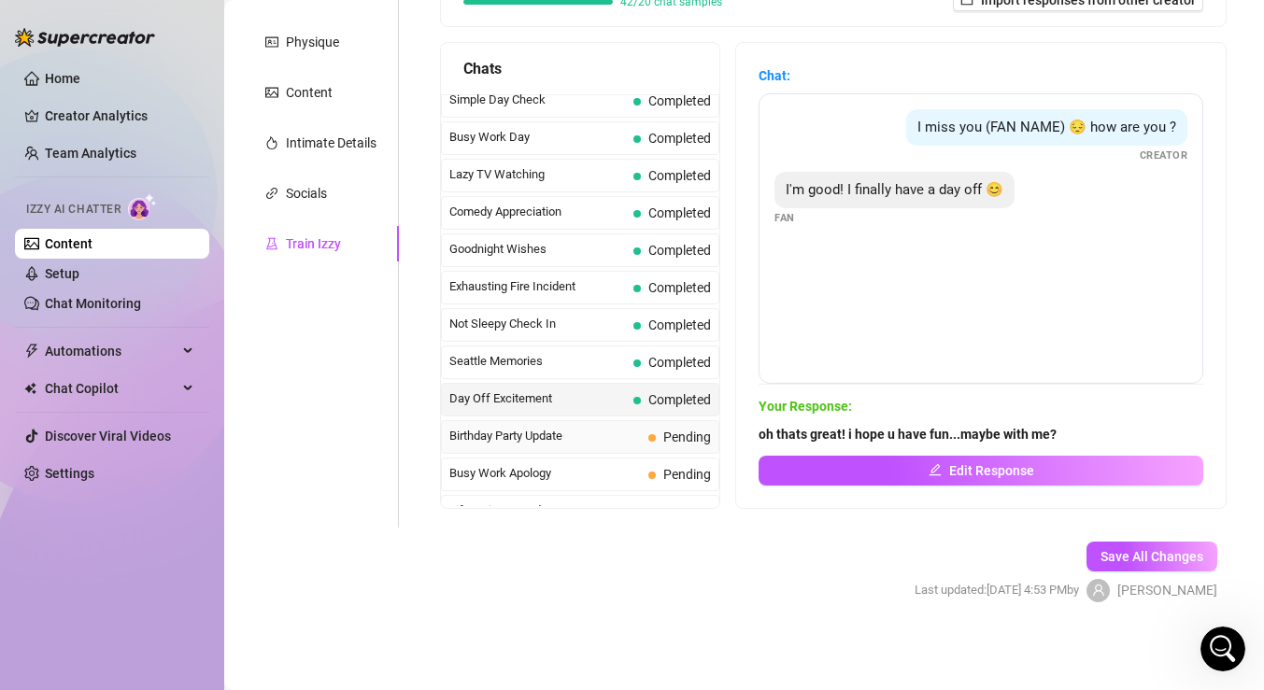
click at [605, 422] on div "Birthday Party Update Pending" at bounding box center [580, 437] width 278 height 34
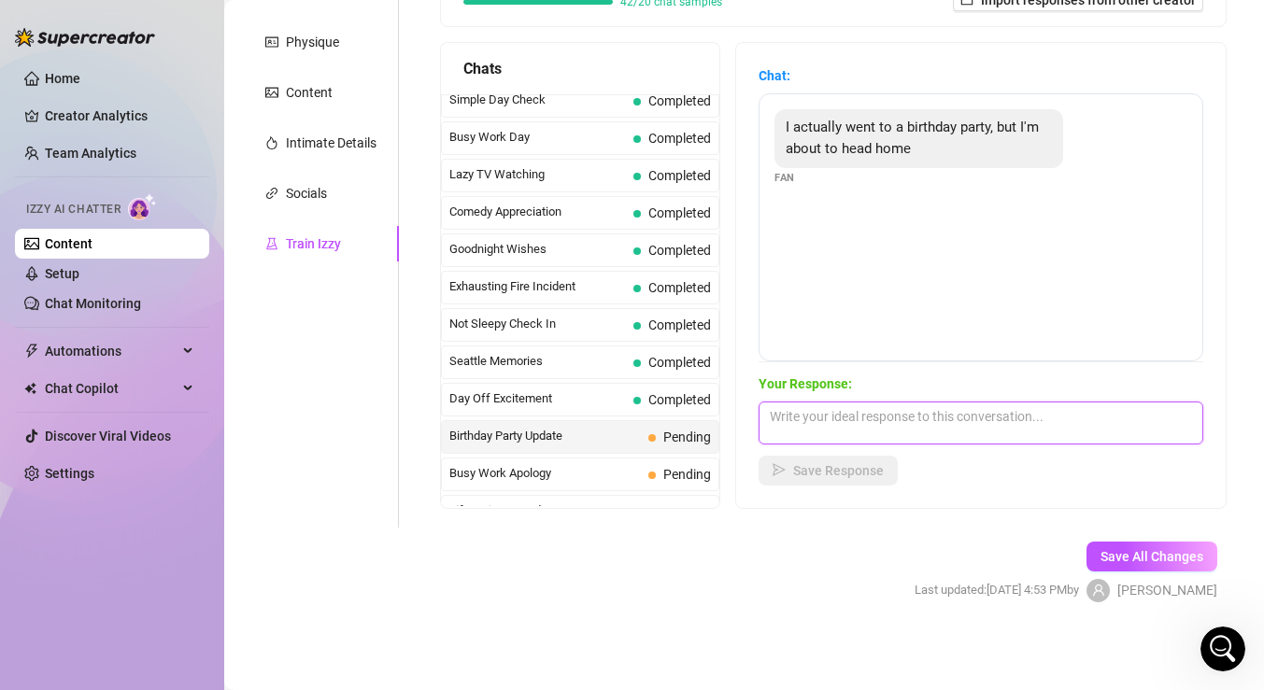
click at [893, 402] on textarea at bounding box center [981, 423] width 445 height 43
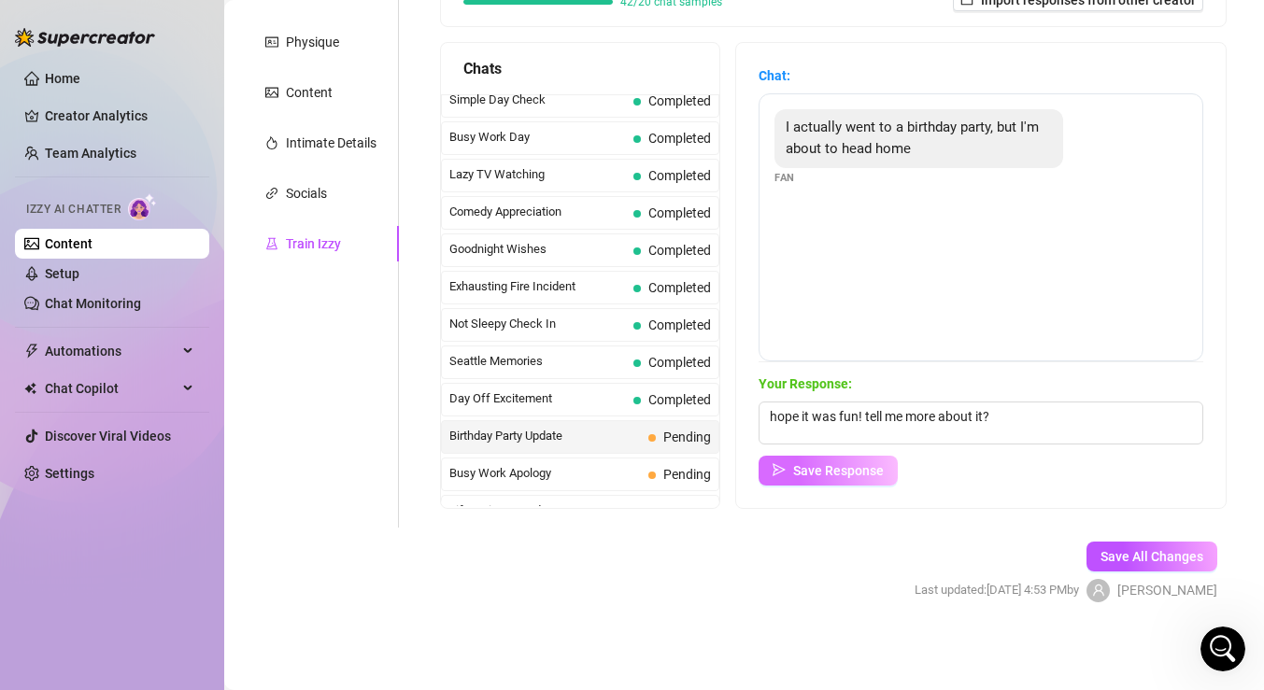
click at [837, 466] on span "Save Response" at bounding box center [838, 470] width 91 height 15
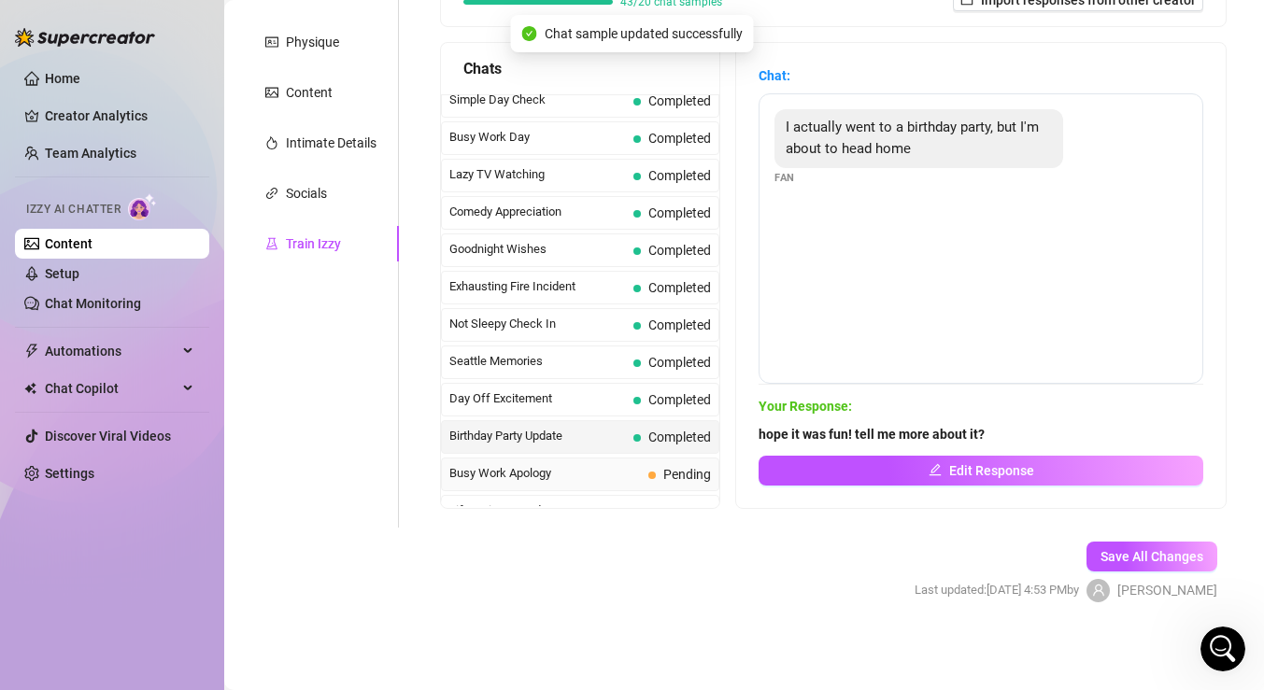
click at [588, 480] on span "Busy Work Apology" at bounding box center [545, 473] width 192 height 19
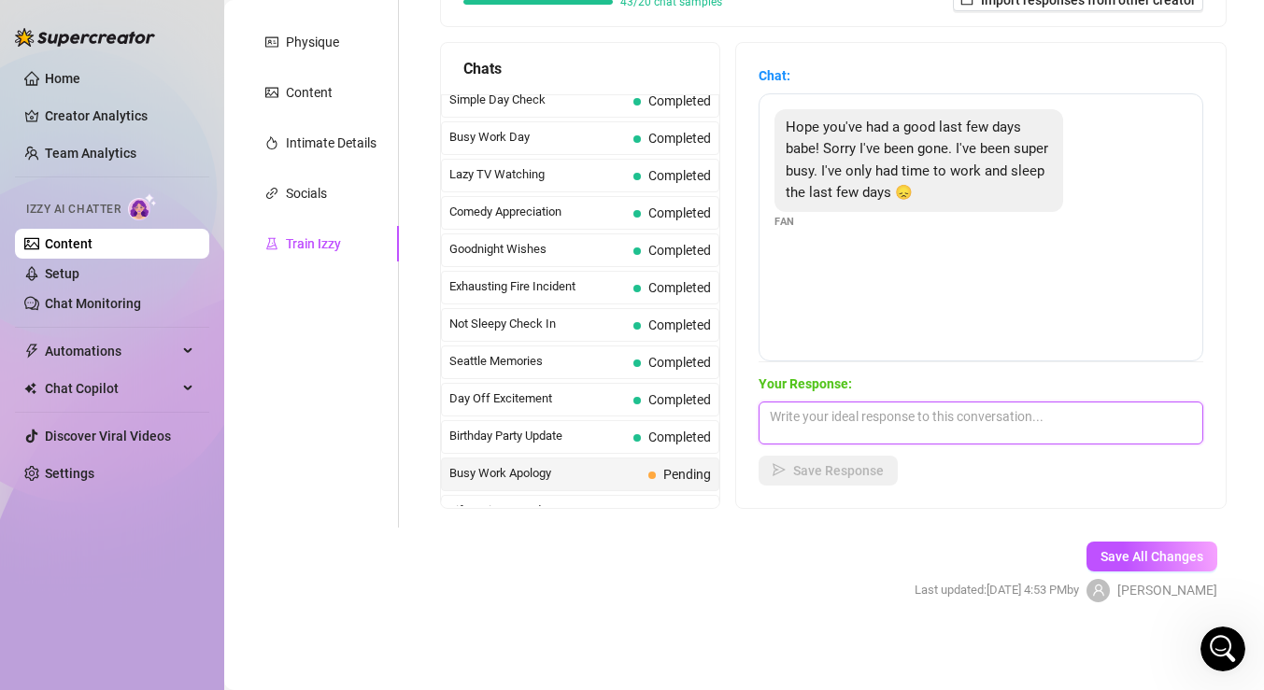
click at [830, 418] on textarea at bounding box center [981, 423] width 445 height 43
click at [917, 419] on textarea "oh I get that babe...I reallt miss u tho" at bounding box center [981, 423] width 445 height 43
click at [994, 425] on textarea "oh I get that babe...I really miss u tho" at bounding box center [981, 423] width 445 height 43
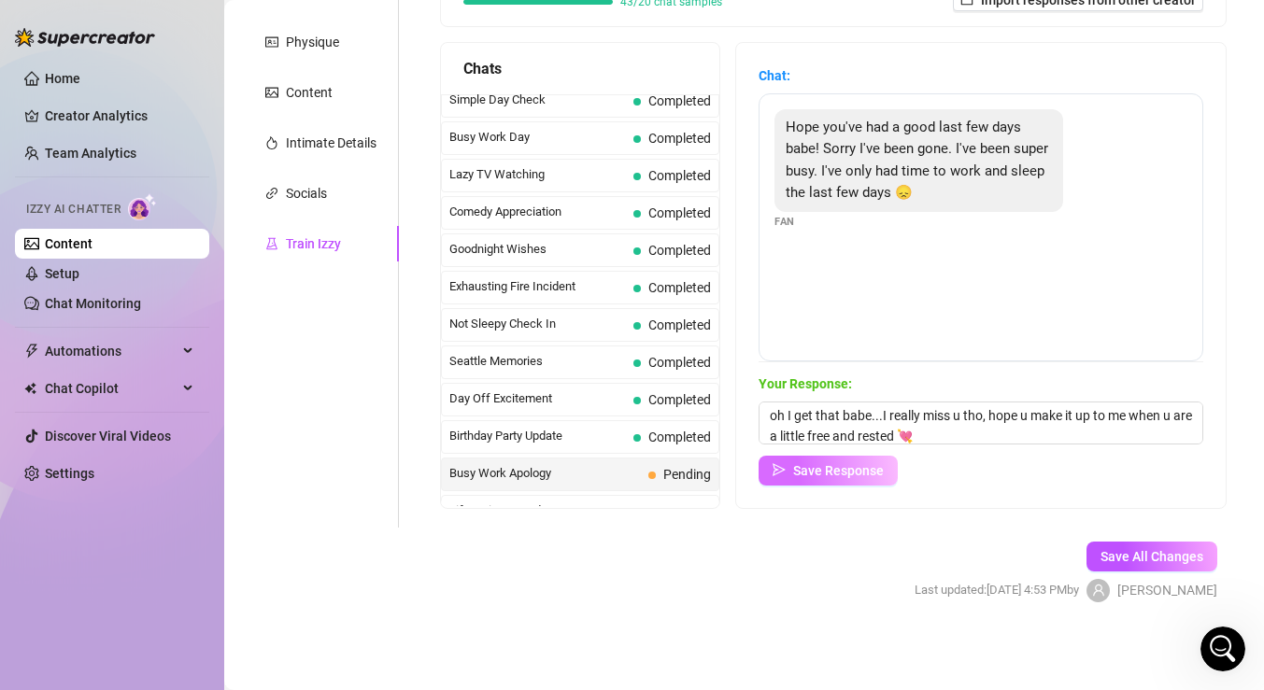
click at [835, 467] on span "Save Response" at bounding box center [838, 470] width 91 height 15
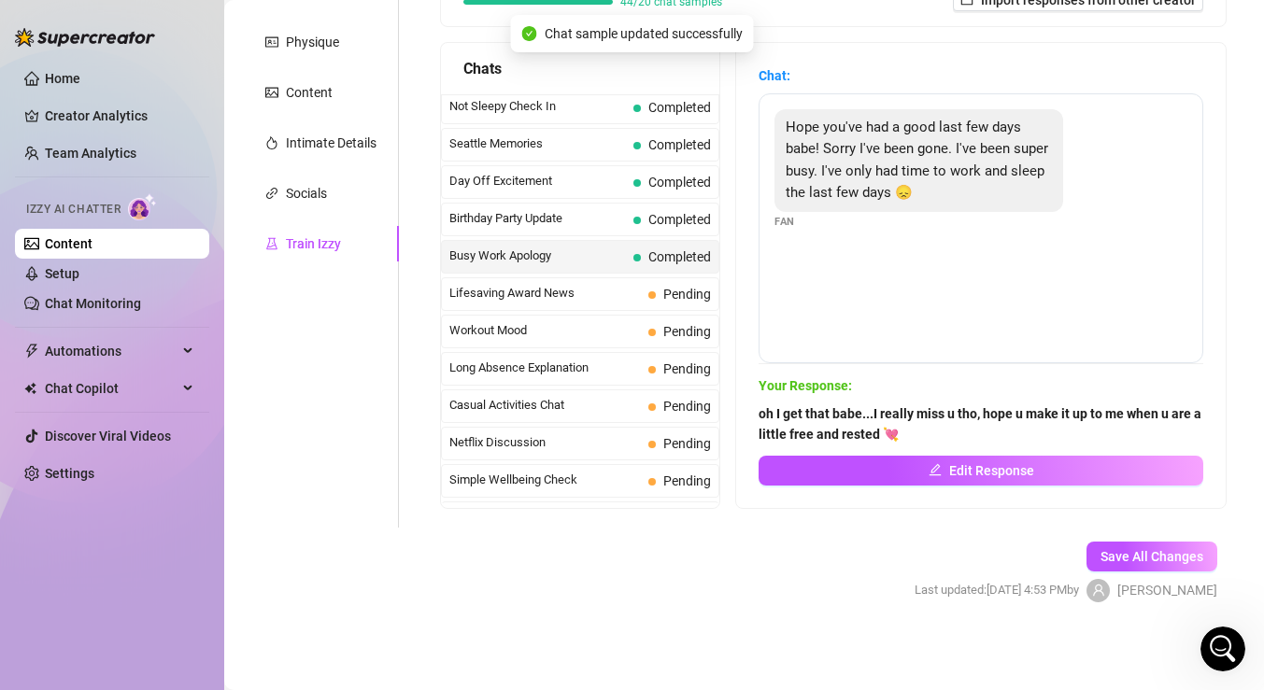
scroll to position [1464, 0]
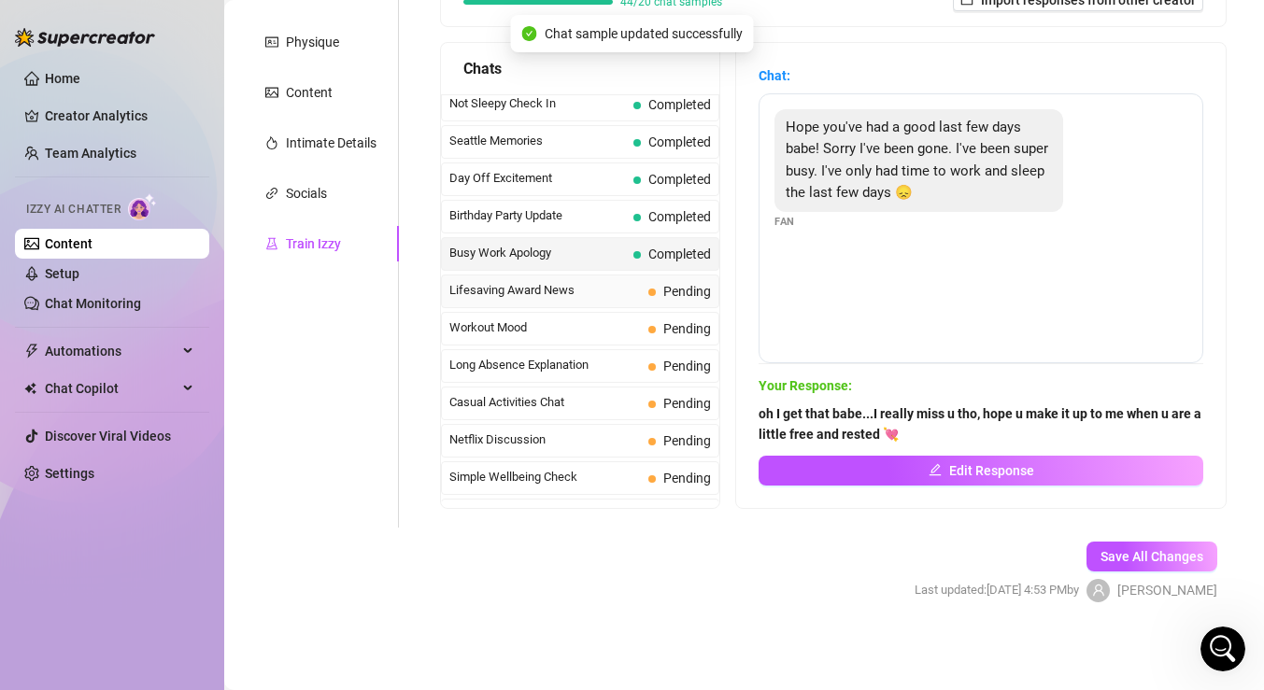
click at [620, 294] on span "Lifesaving Award News" at bounding box center [545, 290] width 192 height 19
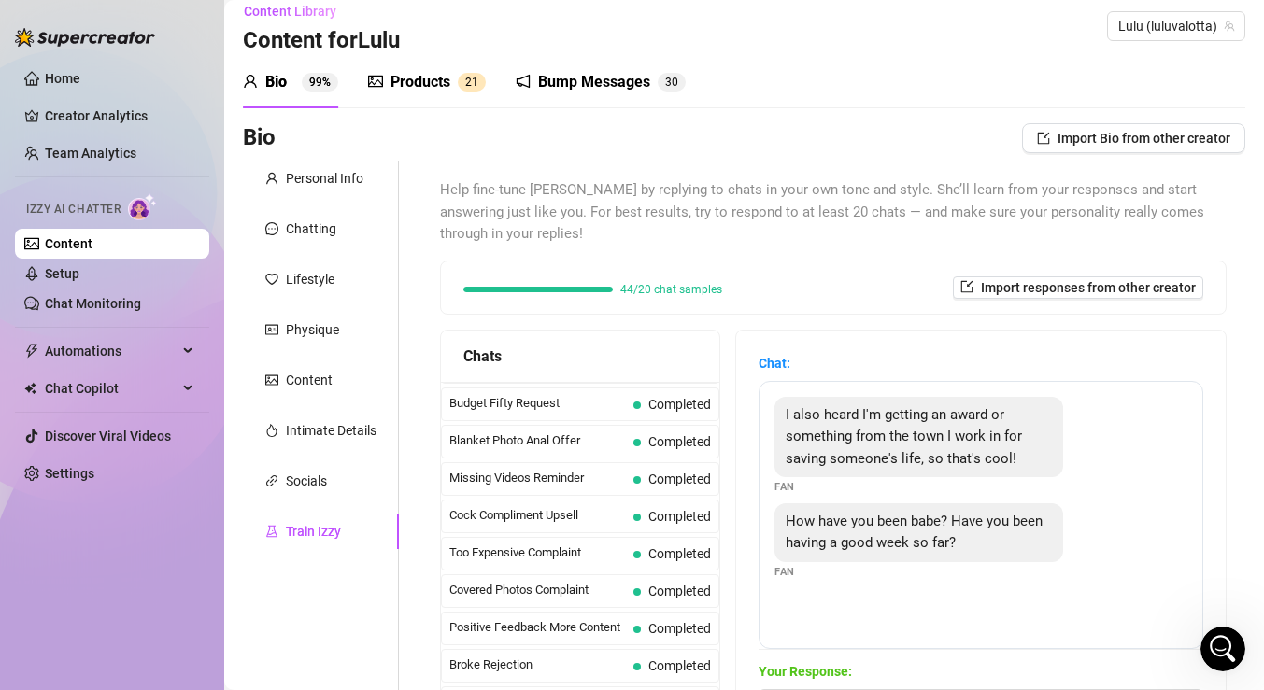
scroll to position [305, 0]
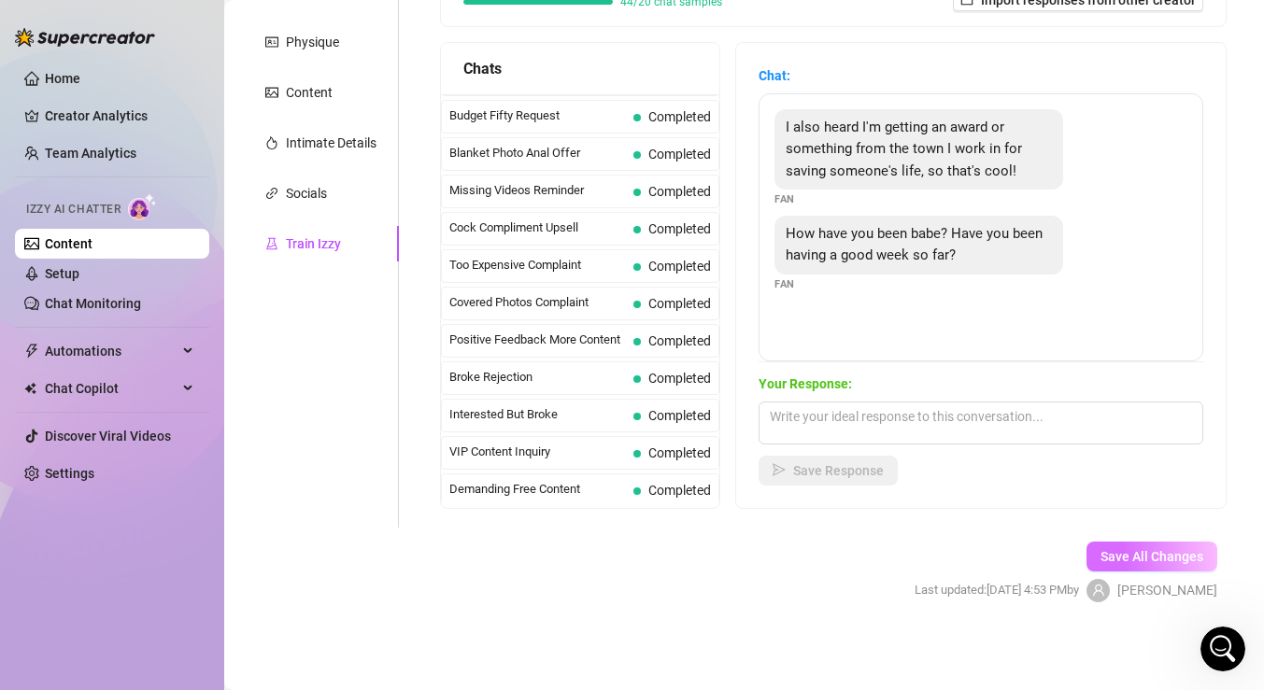
click at [1134, 562] on span "Save All Changes" at bounding box center [1152, 556] width 103 height 15
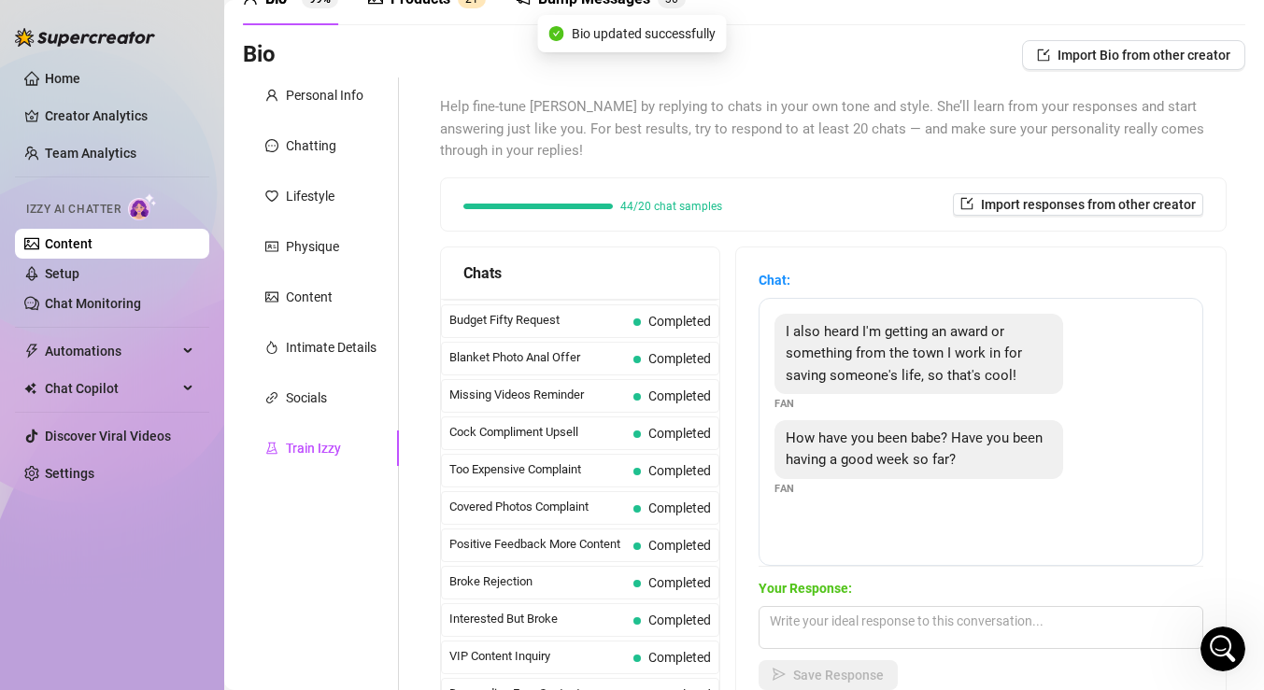
scroll to position [4, 0]
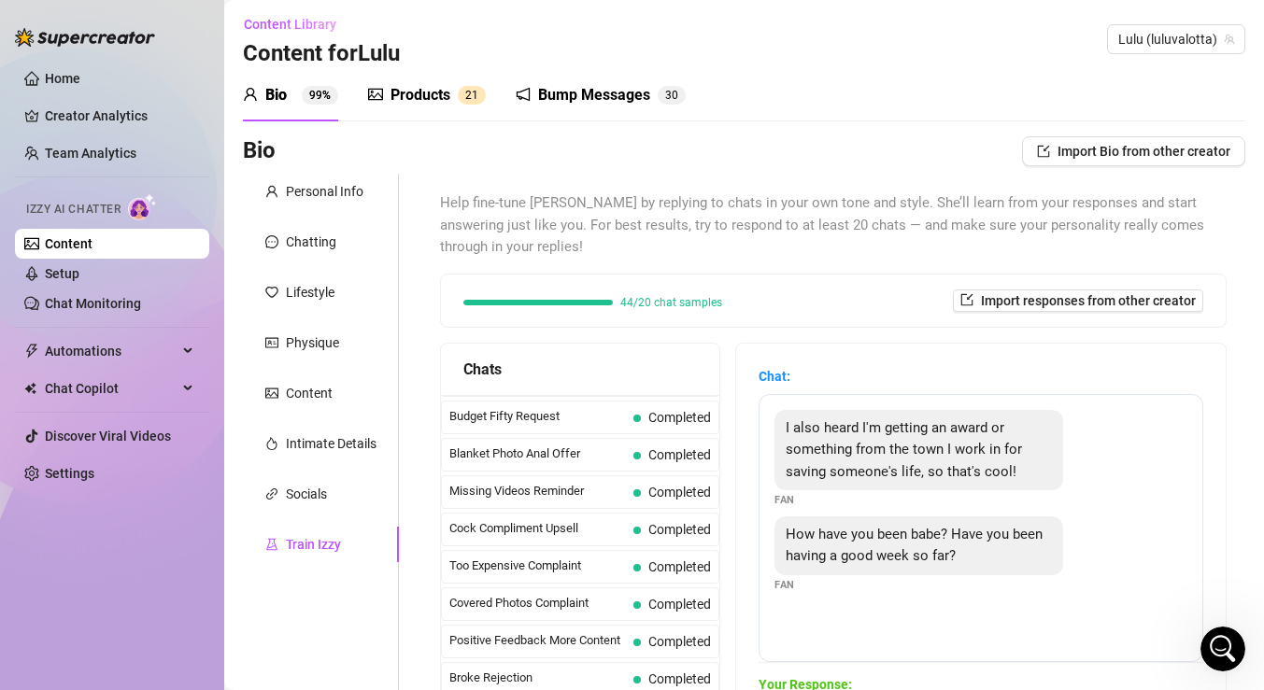
click at [434, 90] on div "Products" at bounding box center [421, 95] width 60 height 22
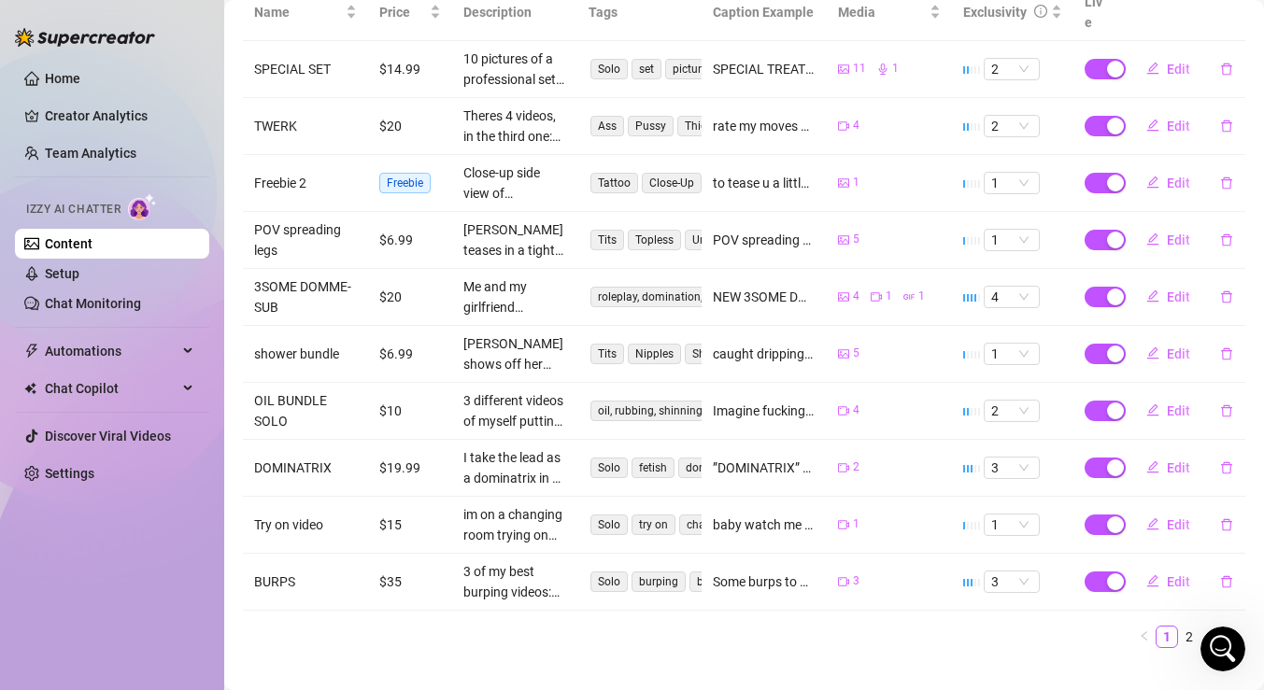
scroll to position [408, 0]
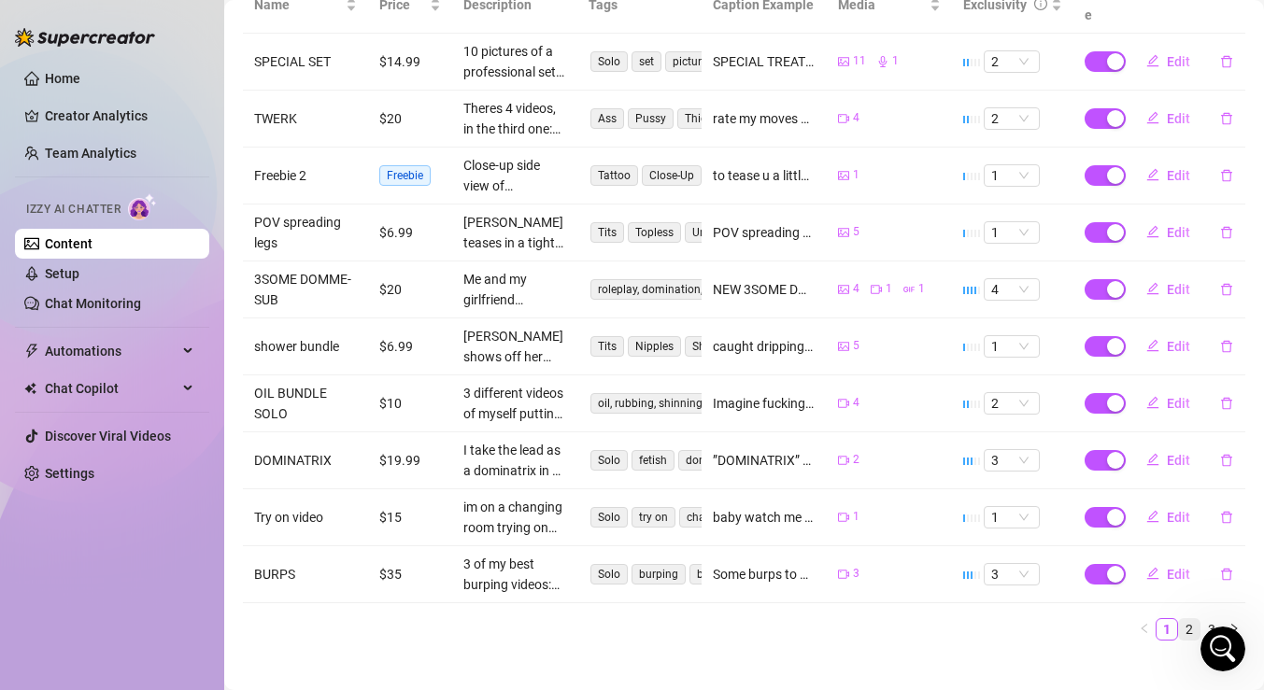
click at [1194, 619] on link "2" at bounding box center [1189, 629] width 21 height 21
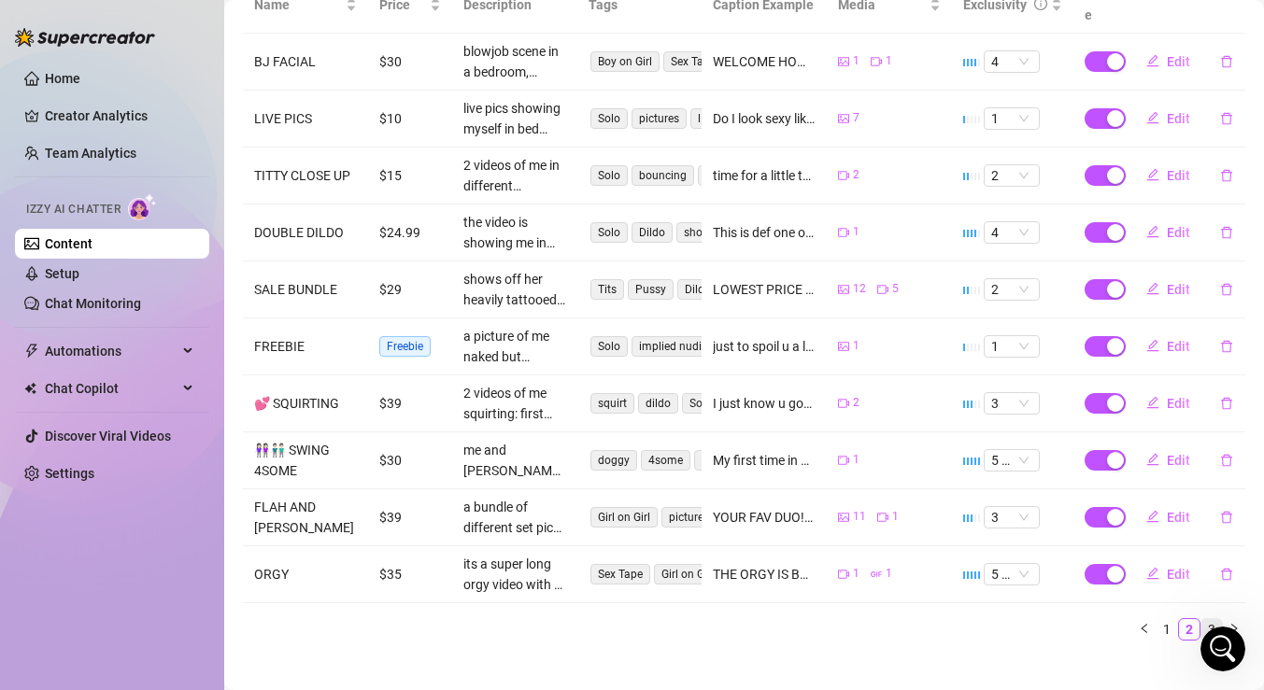
click at [1214, 619] on link "3" at bounding box center [1211, 629] width 21 height 21
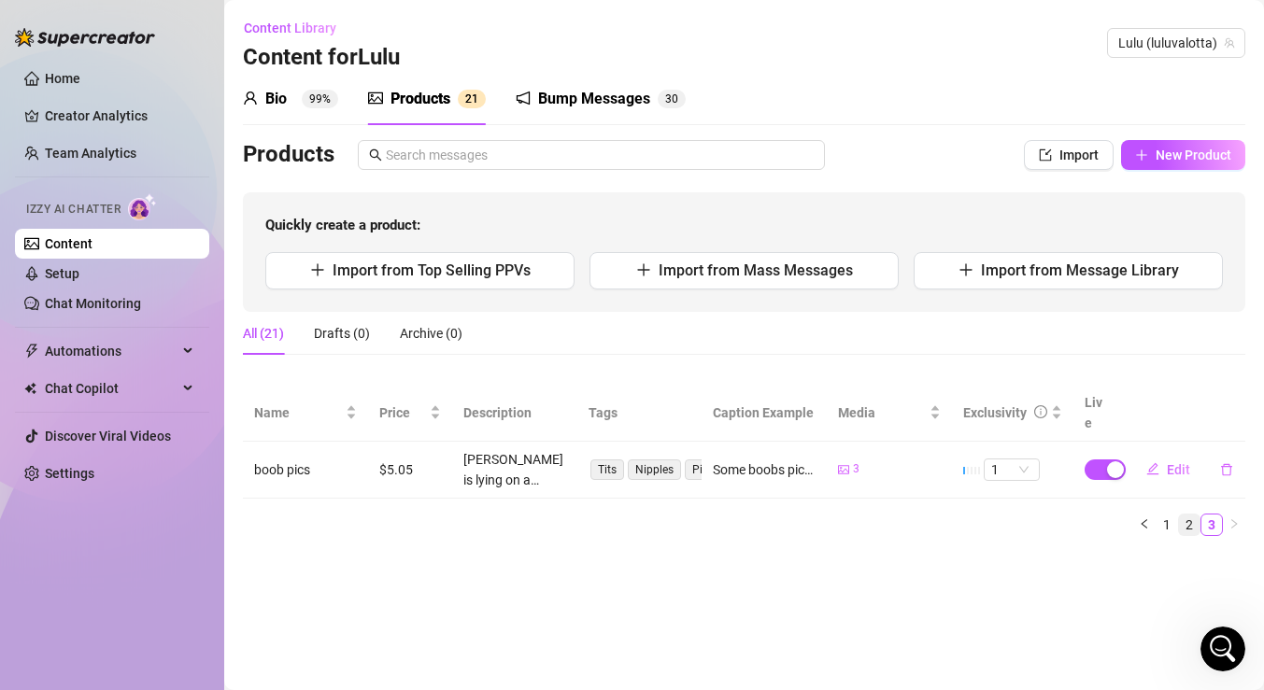
click at [1189, 515] on link "2" at bounding box center [1189, 525] width 21 height 21
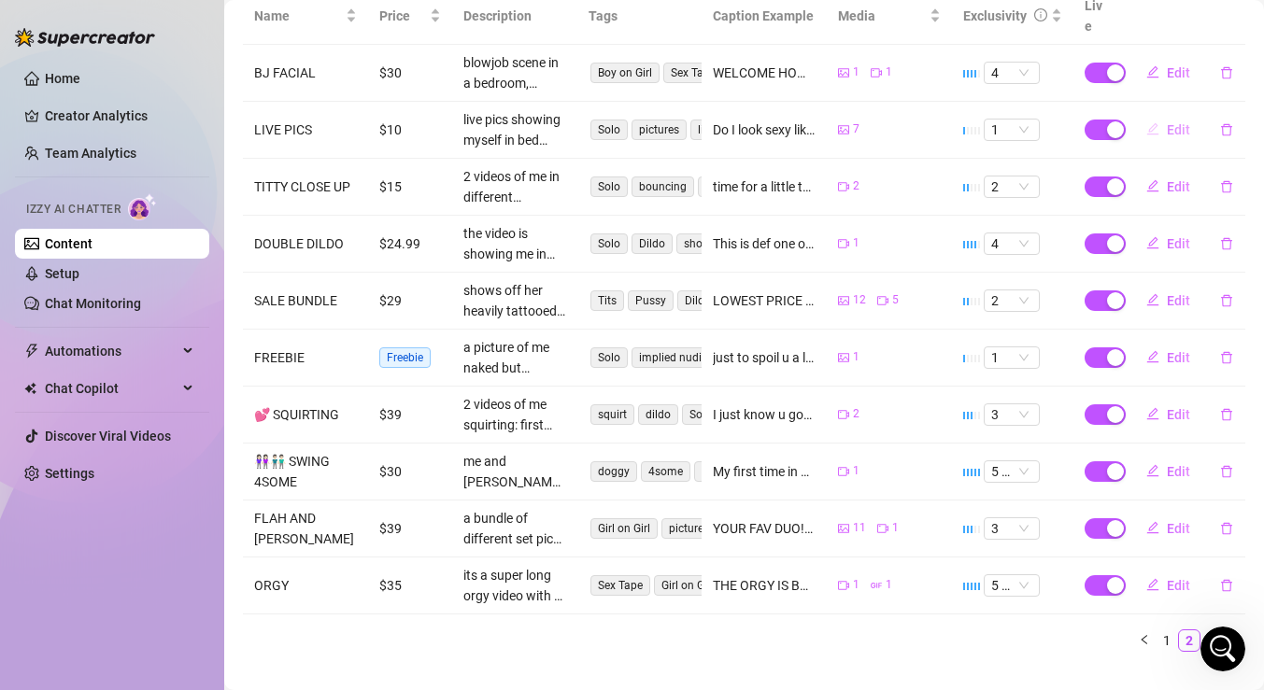
scroll to position [408, 0]
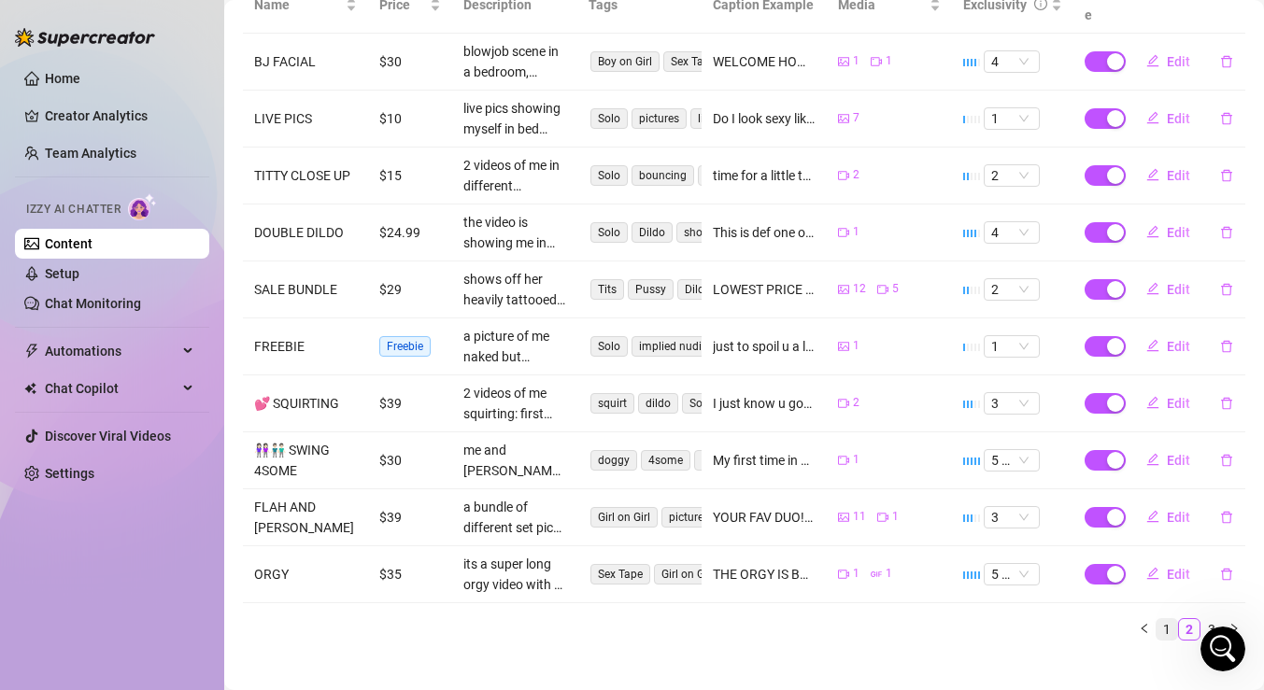
click at [1164, 619] on link "1" at bounding box center [1167, 629] width 21 height 21
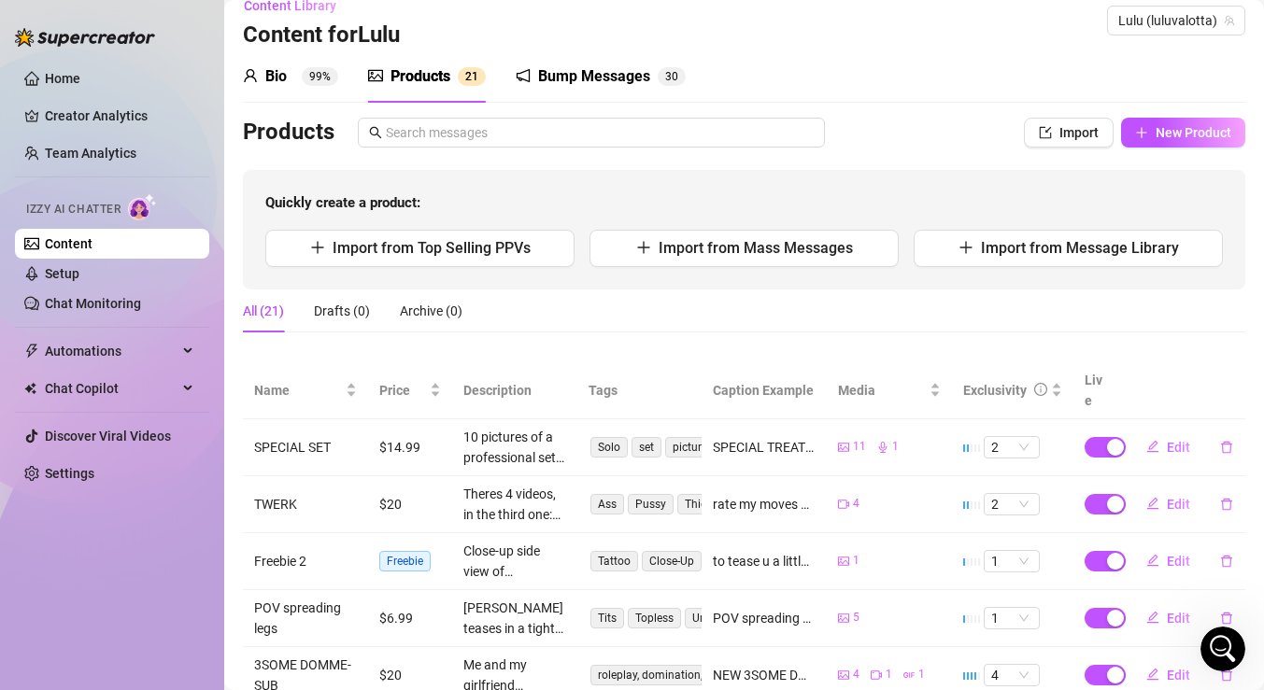
scroll to position [0, 0]
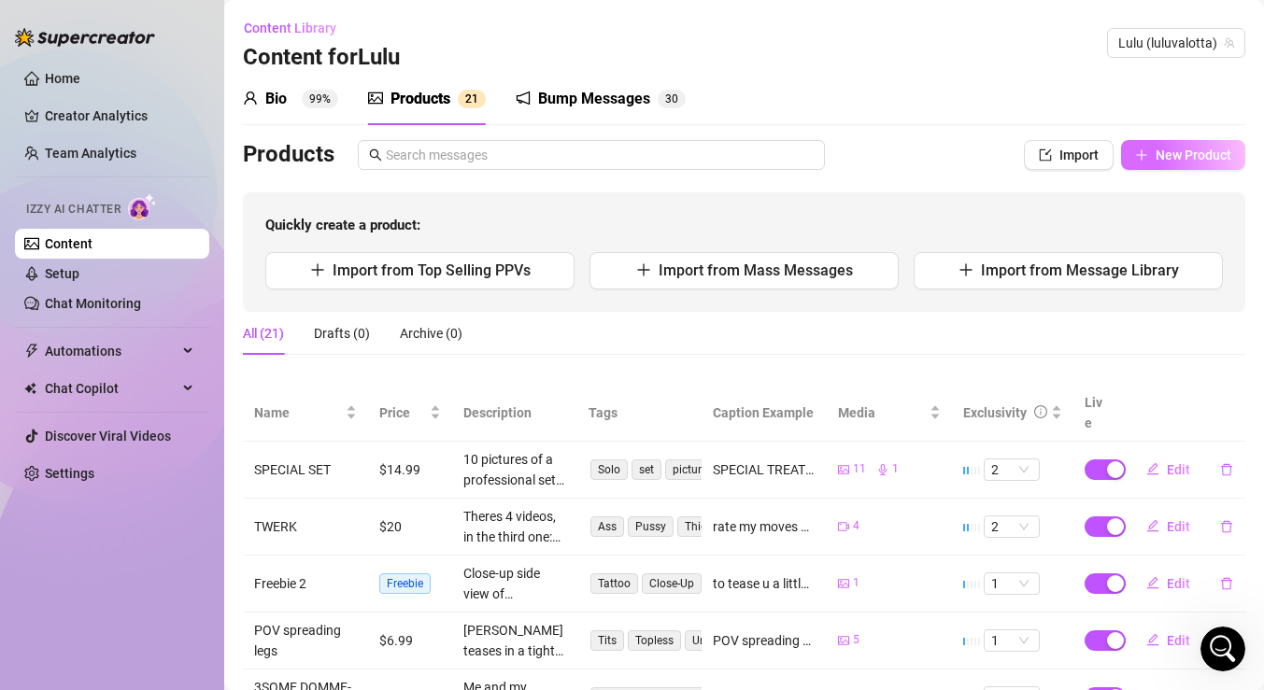
click at [1188, 163] on button "New Product" at bounding box center [1183, 155] width 124 height 30
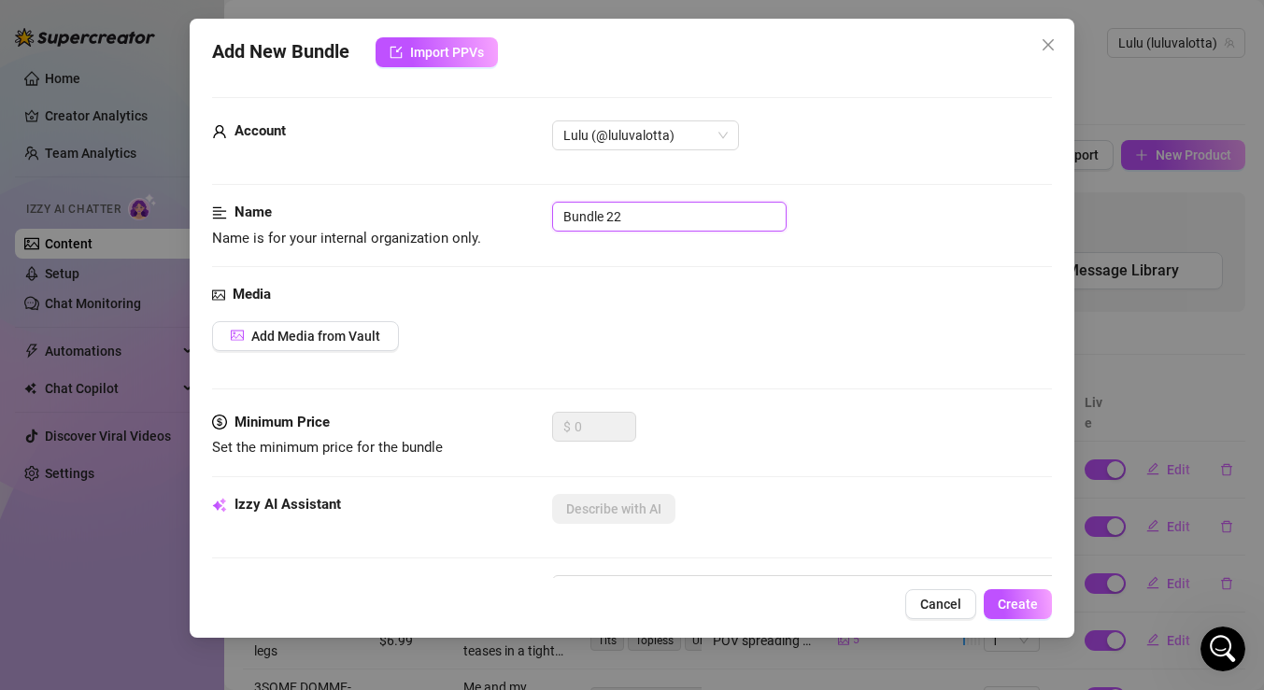
drag, startPoint x: 665, startPoint y: 219, endPoint x: 464, endPoint y: 214, distance: 200.9
click at [464, 214] on div "Name Name is for your internal organization only. Bundle 22" at bounding box center [632, 226] width 840 height 48
click at [276, 342] on span "Add Media from Vault" at bounding box center [315, 336] width 129 height 15
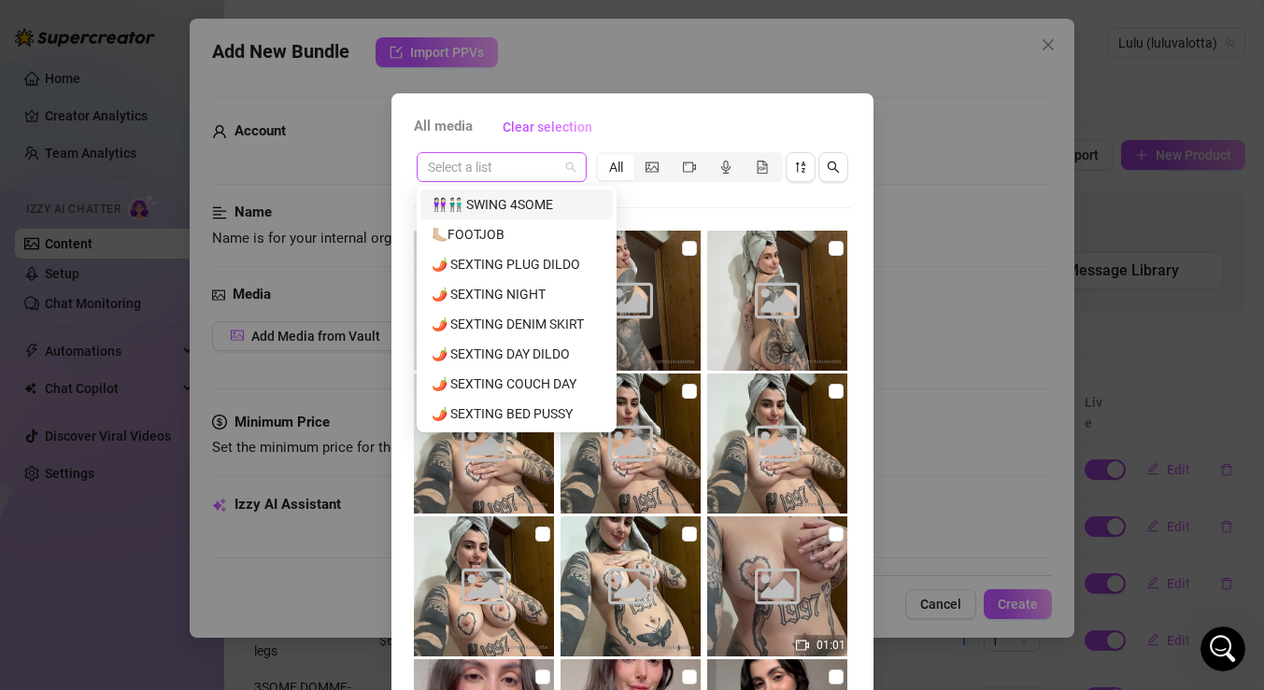
click at [569, 164] on span at bounding box center [502, 167] width 148 height 28
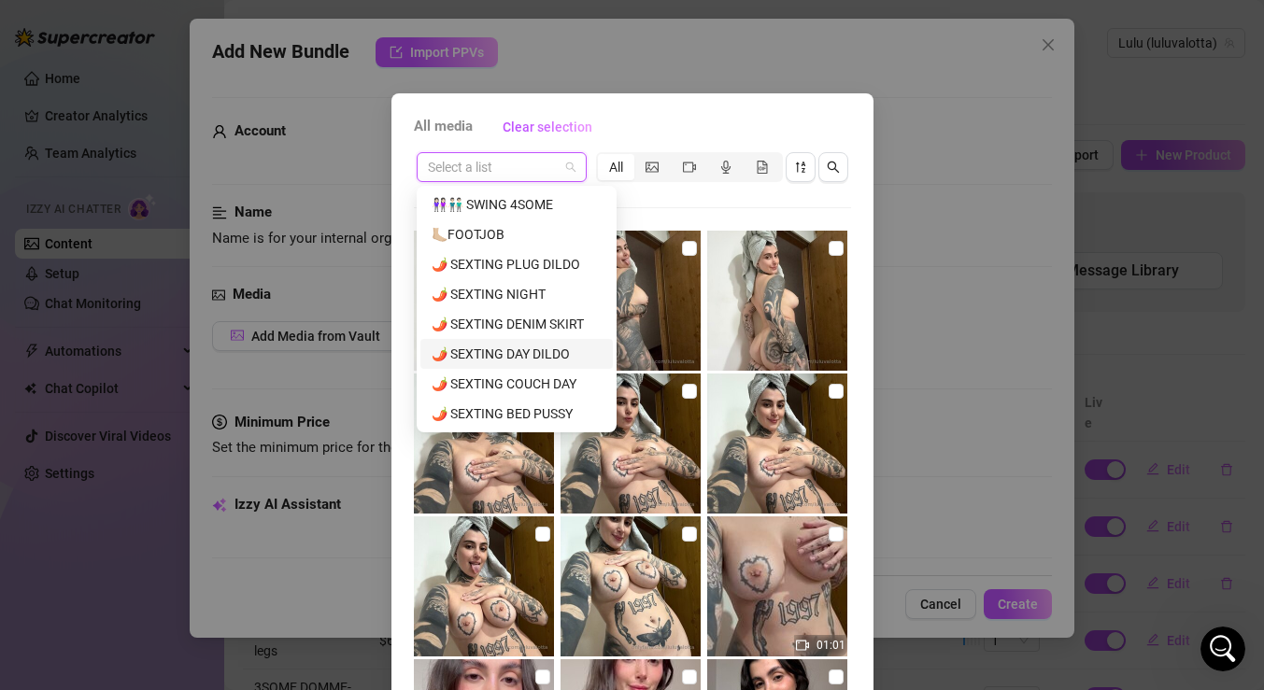
click at [559, 347] on div "🌶️ SEXTING DAY DILDO" at bounding box center [517, 354] width 170 height 21
click at [546, 167] on input "search" at bounding box center [493, 167] width 131 height 28
click at [538, 263] on div "🌶️ SEXTING PLUG DILDO" at bounding box center [517, 264] width 170 height 21
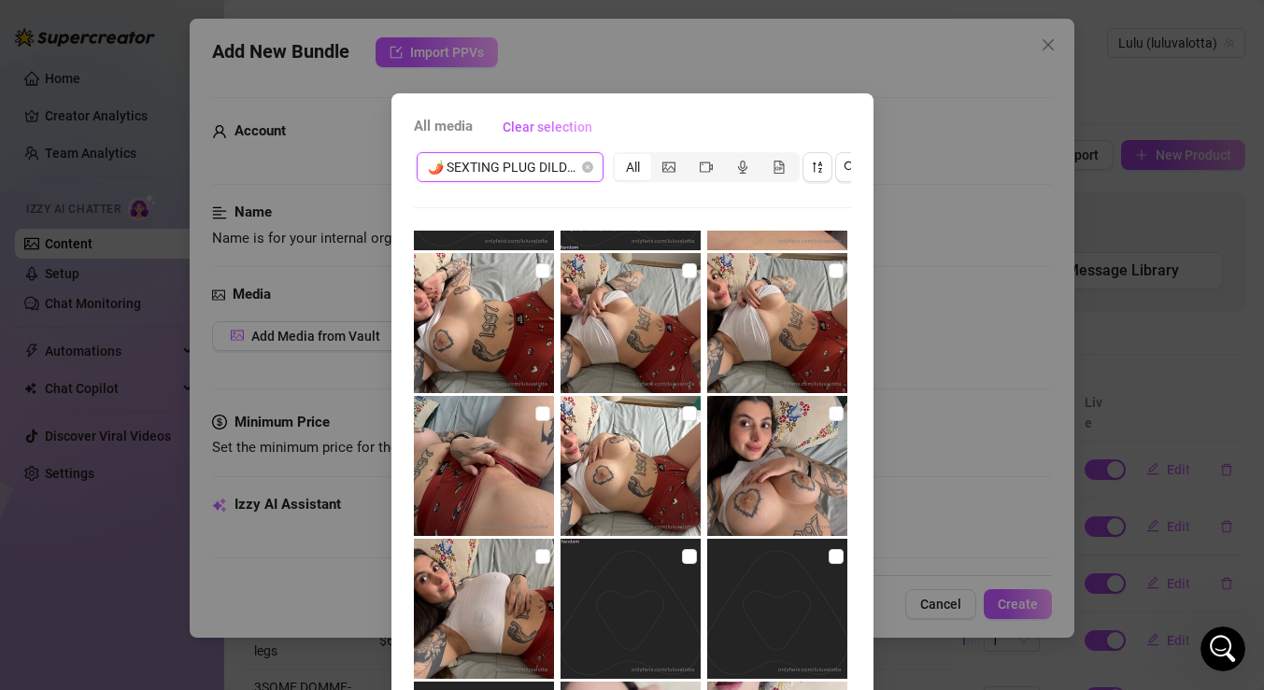
scroll to position [405, 0]
click at [833, 267] on input "checkbox" at bounding box center [836, 271] width 15 height 15
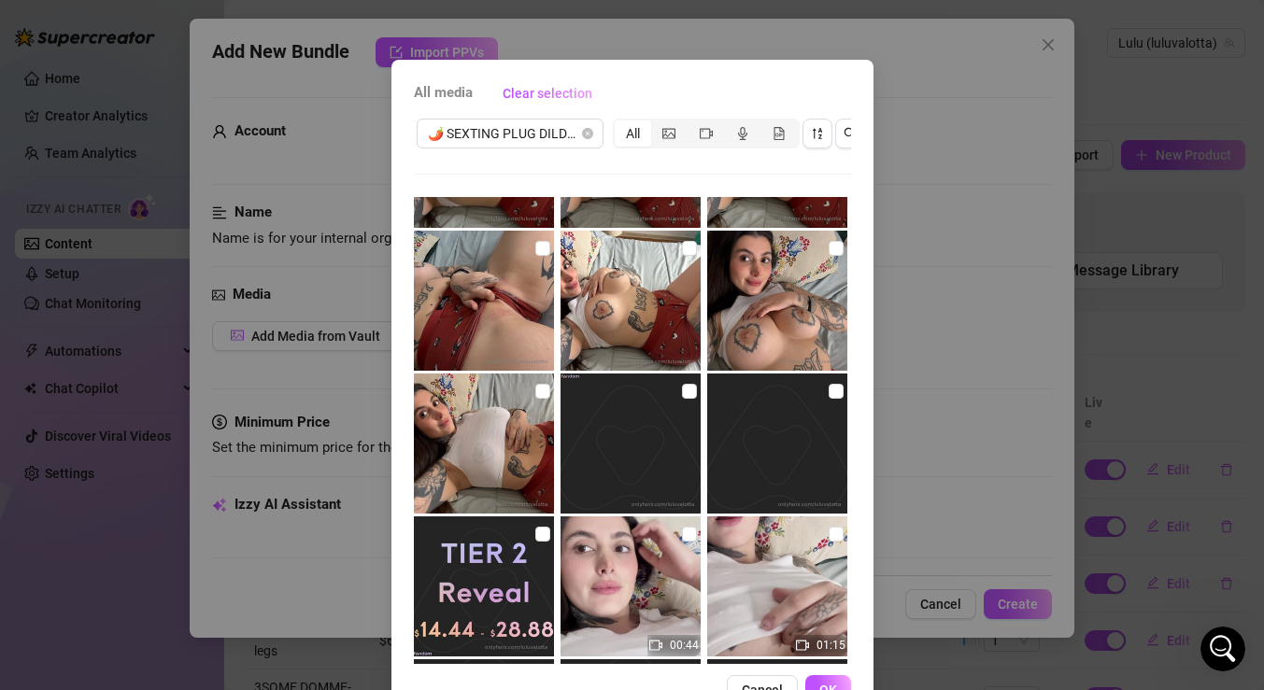
scroll to position [539, 0]
click at [829, 677] on button "OK" at bounding box center [828, 690] width 46 height 30
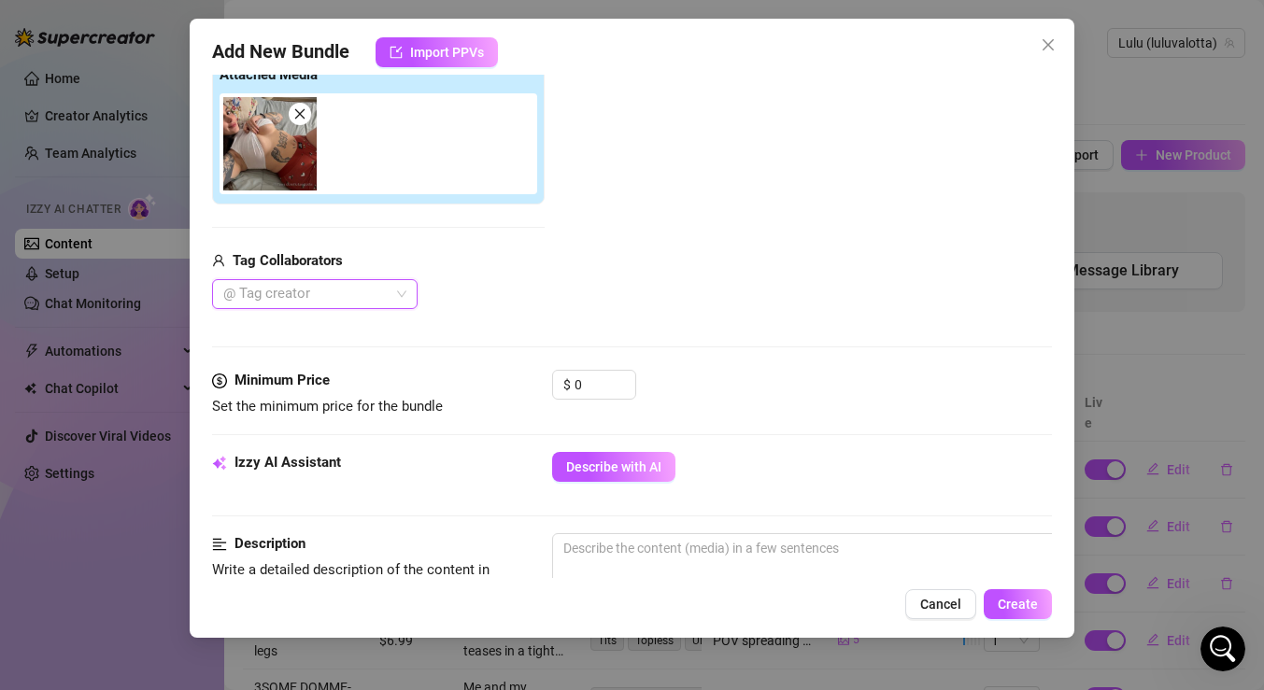
scroll to position [306, 0]
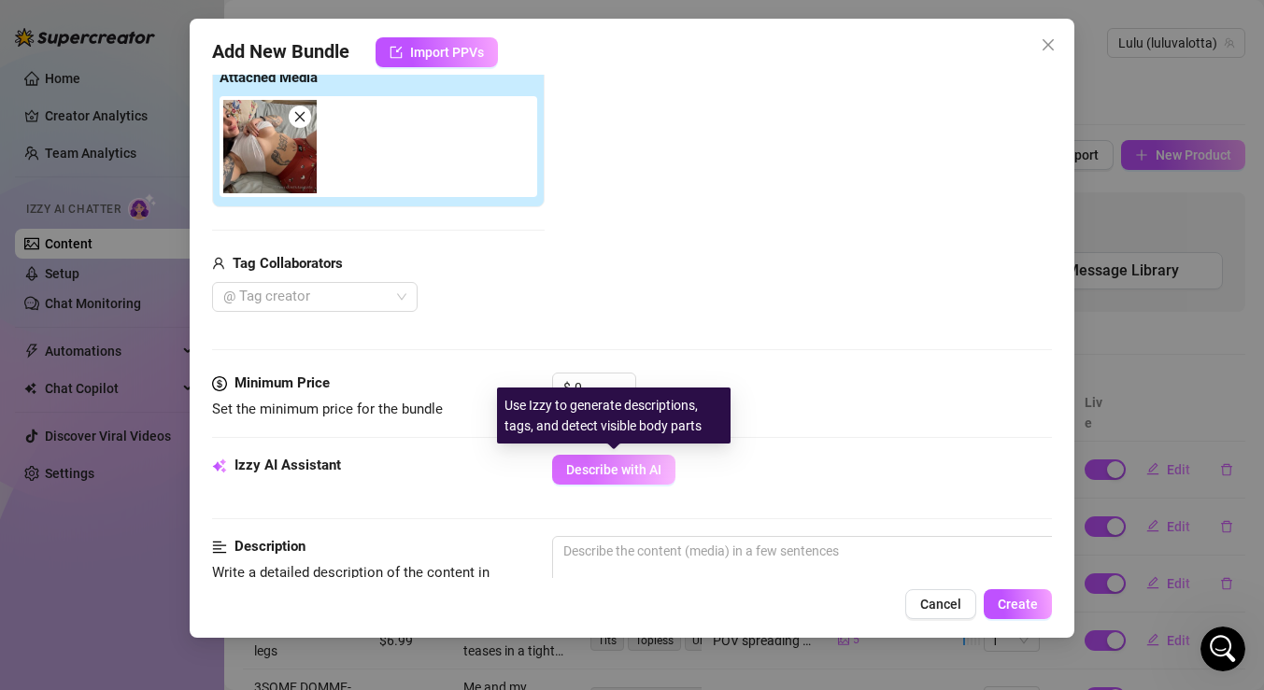
click at [630, 467] on span "Describe with AI" at bounding box center [613, 469] width 95 height 15
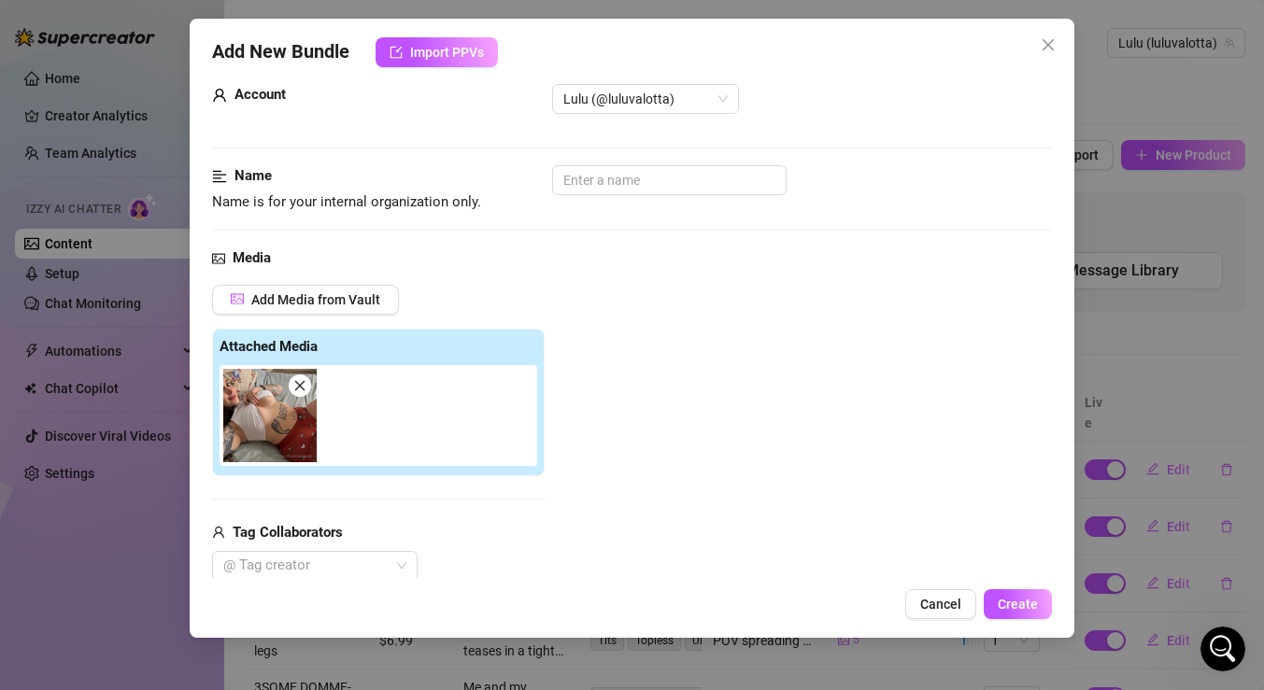
scroll to position [0, 0]
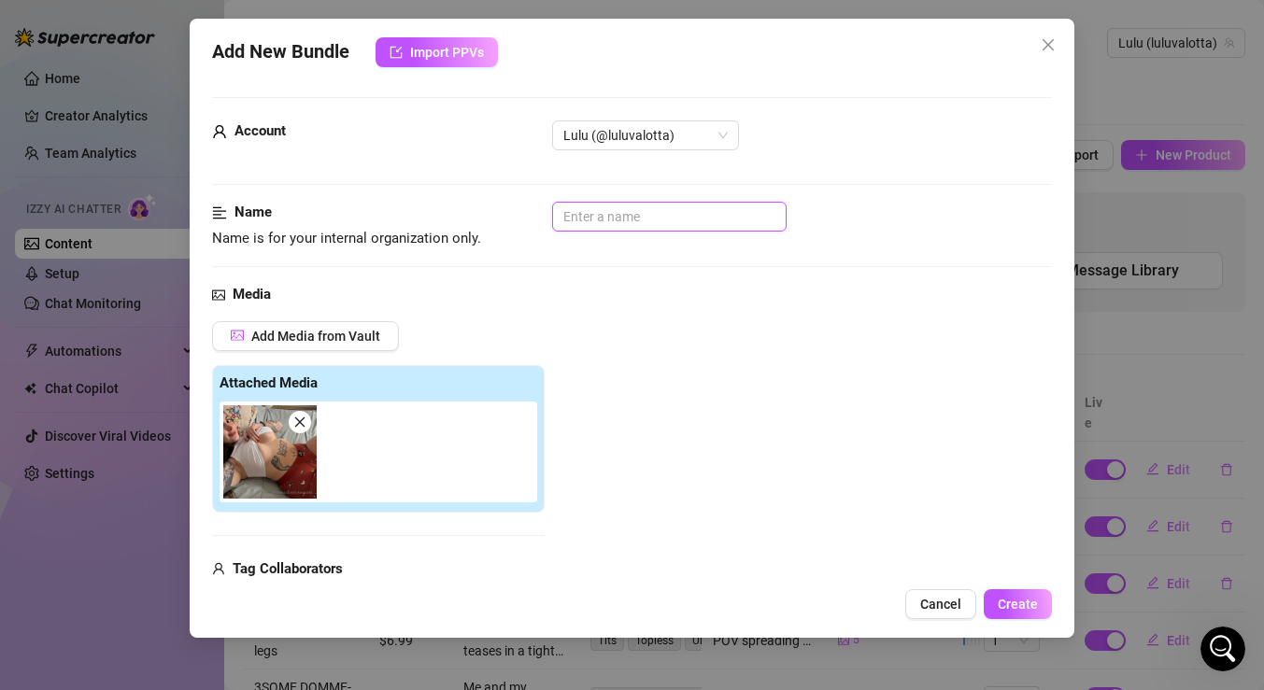
click at [743, 220] on input "text" at bounding box center [669, 217] width 235 height 30
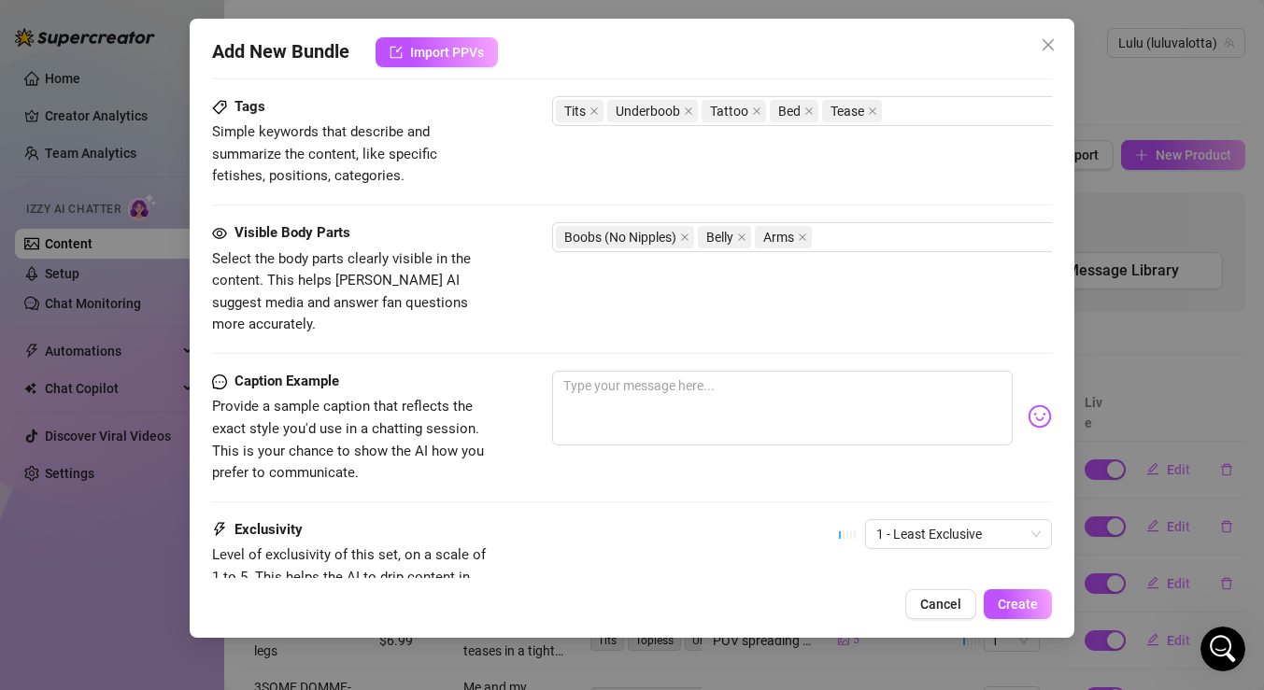
scroll to position [917, 0]
click at [669, 385] on textarea at bounding box center [782, 407] width 461 height 75
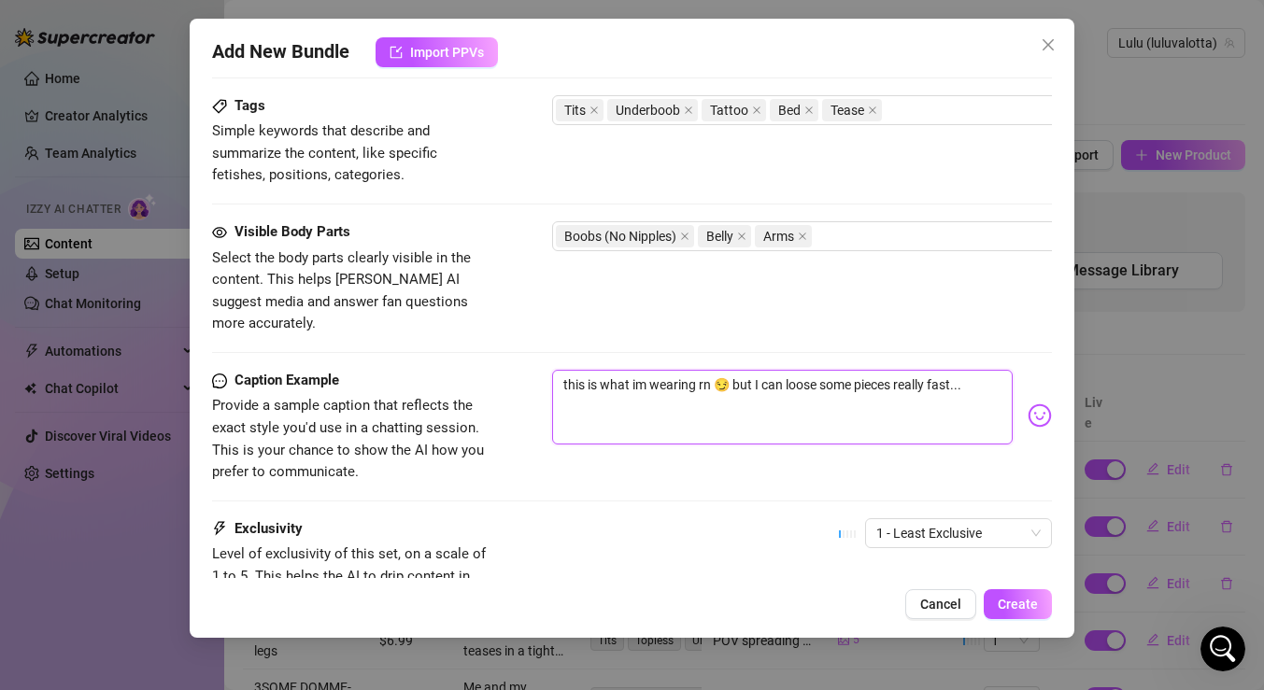
scroll to position [1066, 0]
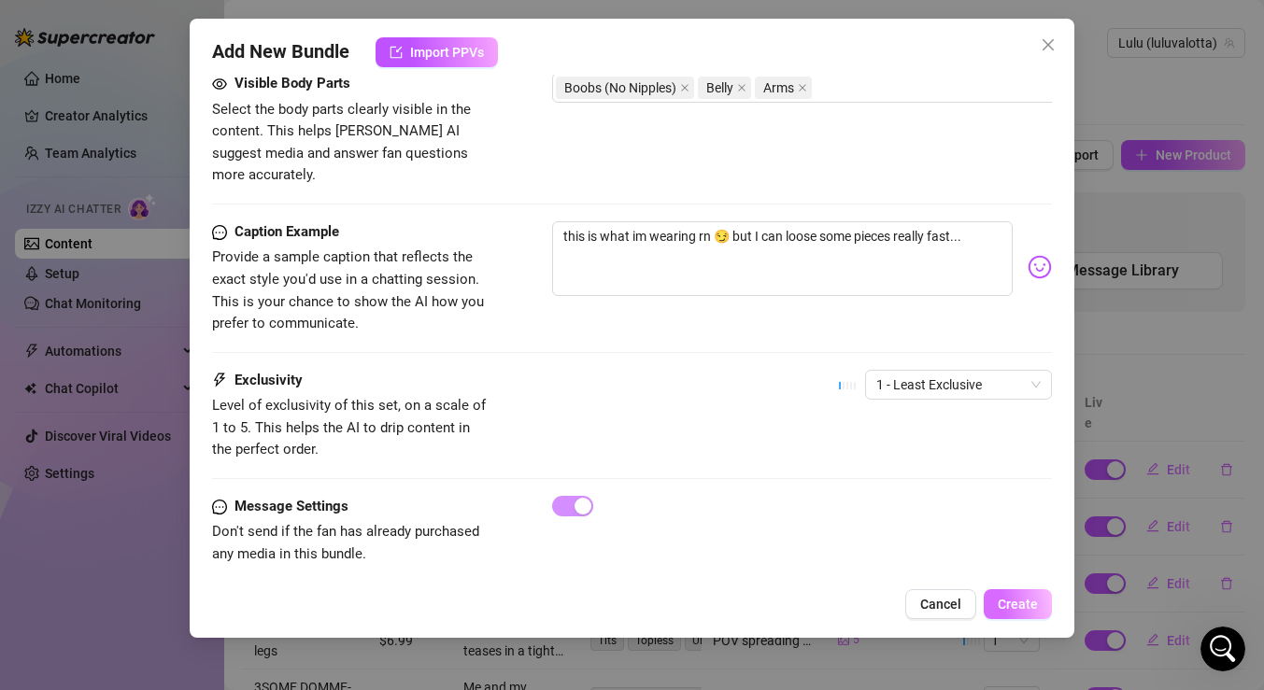
click at [1042, 604] on button "Create" at bounding box center [1018, 605] width 68 height 30
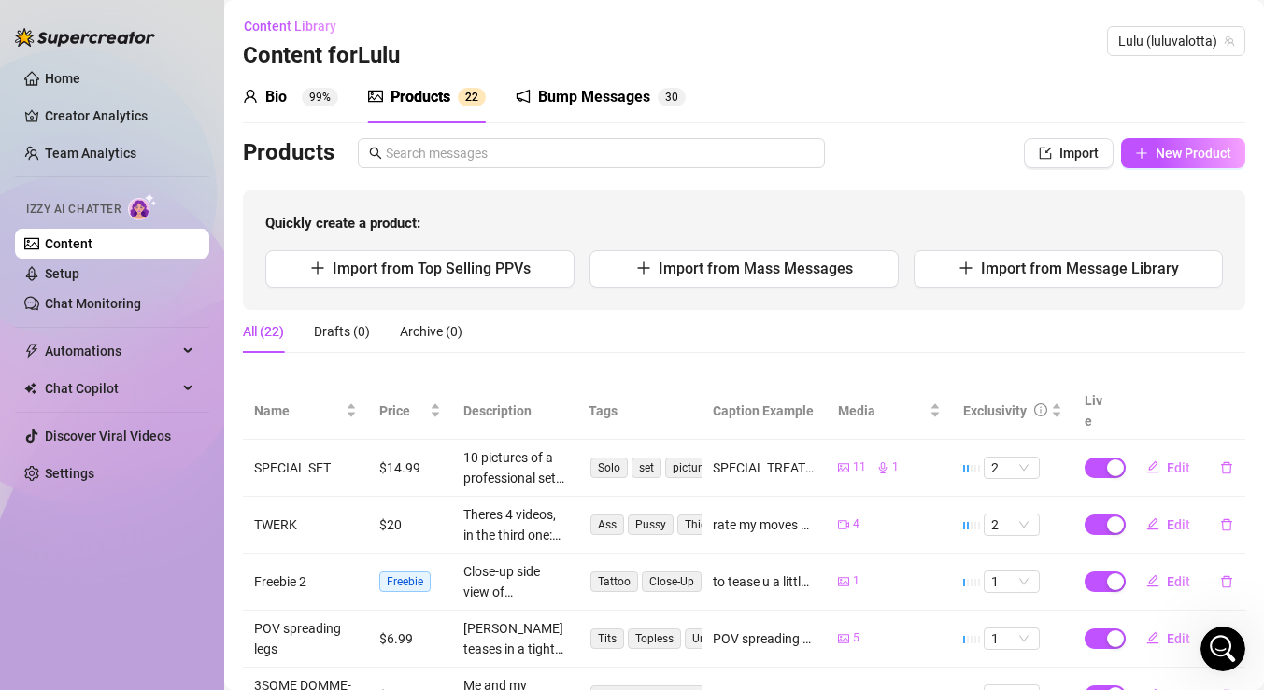
scroll to position [0, 0]
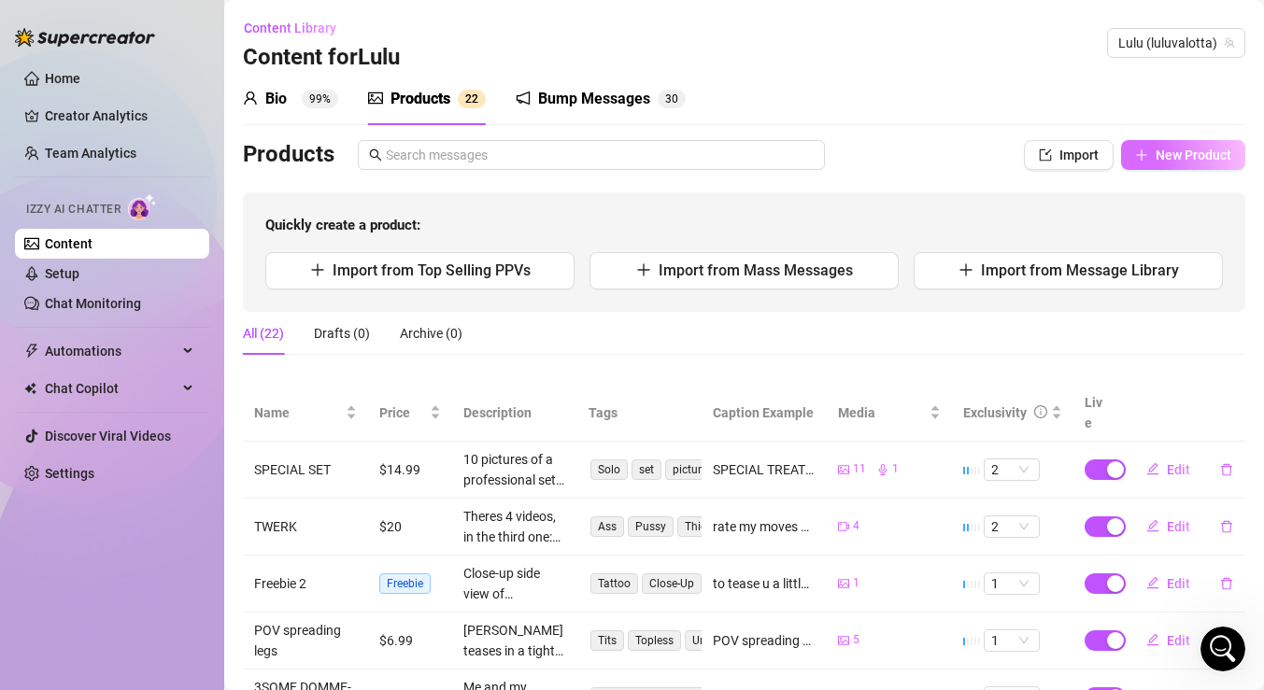
click at [1187, 158] on span "New Product" at bounding box center [1194, 155] width 76 height 15
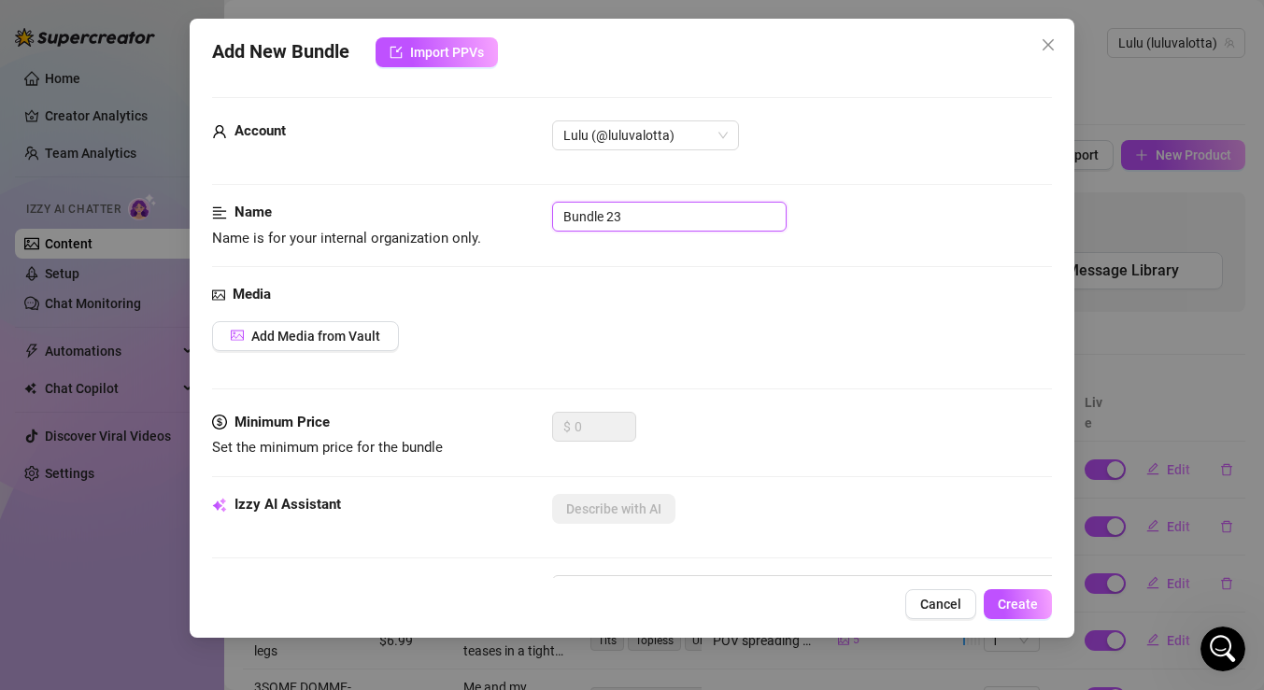
drag, startPoint x: 641, startPoint y: 217, endPoint x: 466, endPoint y: 215, distance: 174.7
click at [466, 215] on div "Name Name is for your internal organization only. Bundle 23" at bounding box center [632, 226] width 840 height 48
click at [322, 346] on button "Add Media from Vault" at bounding box center [305, 336] width 187 height 30
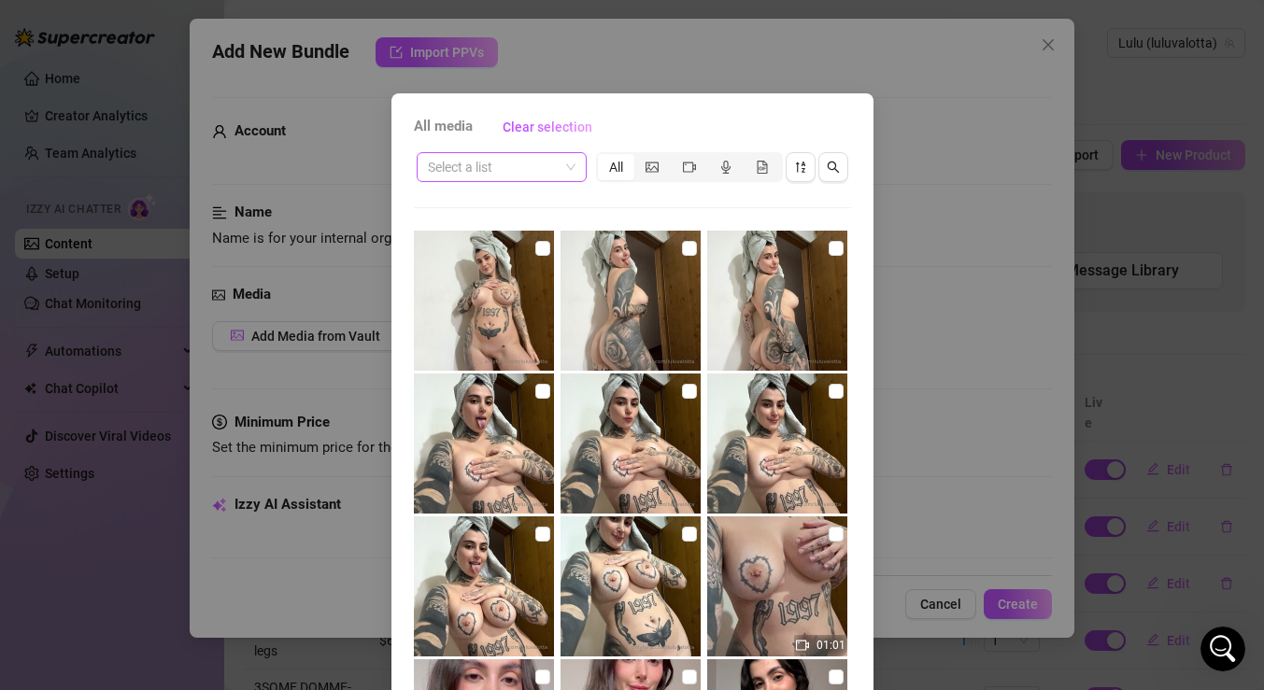
click at [566, 164] on span at bounding box center [502, 167] width 148 height 28
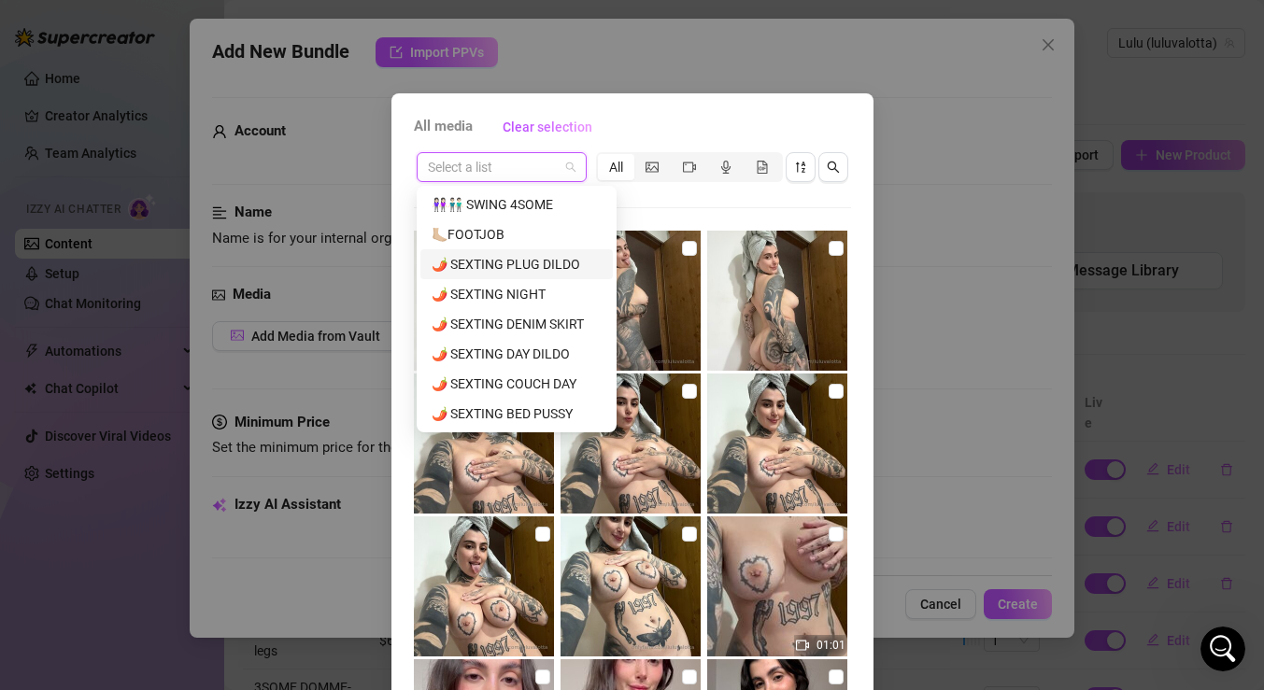
click at [544, 262] on div "🌶️ SEXTING PLUG DILDO" at bounding box center [517, 264] width 170 height 21
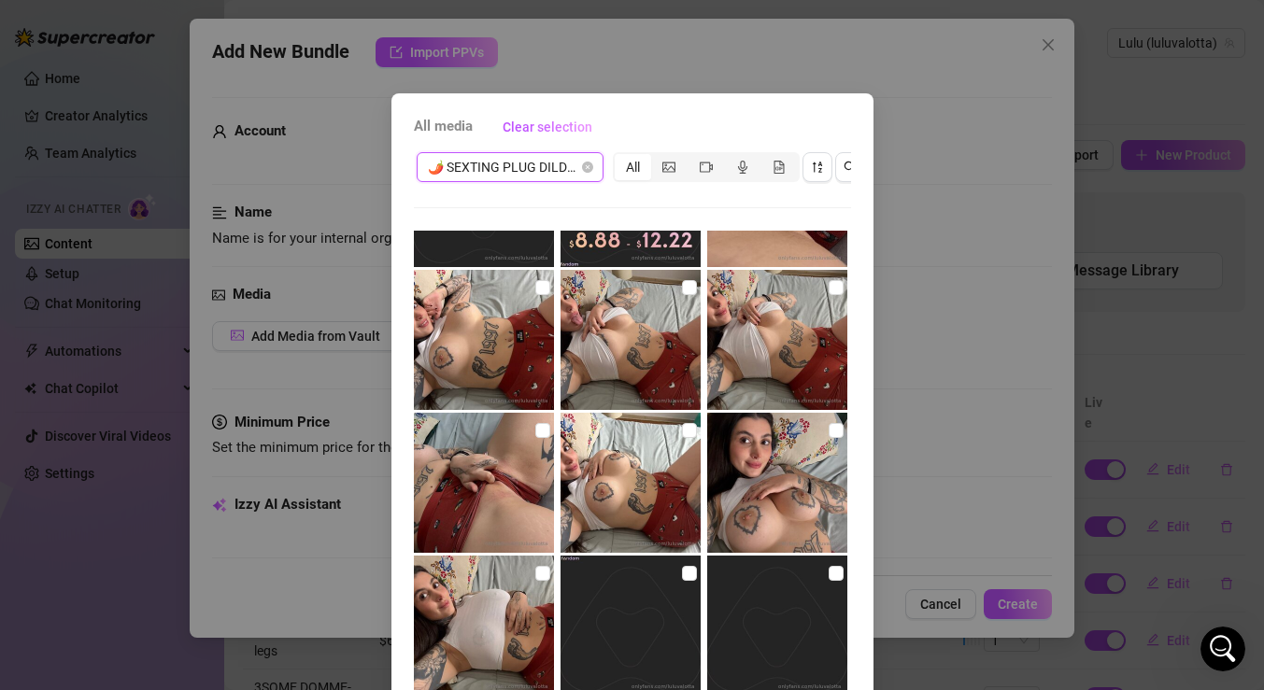
scroll to position [384, 0]
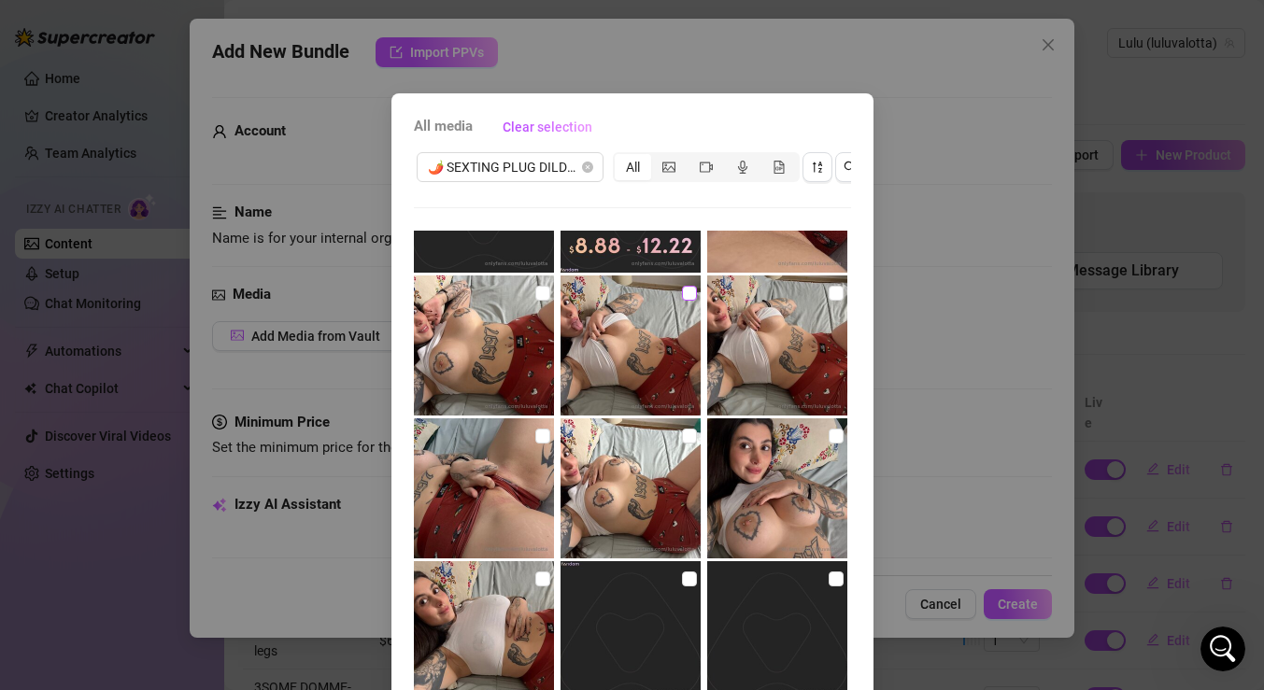
click at [689, 289] on input "checkbox" at bounding box center [689, 293] width 15 height 15
click at [689, 435] on input "checkbox" at bounding box center [689, 436] width 15 height 15
click at [689, 434] on input "checkbox" at bounding box center [689, 436] width 15 height 15
click at [538, 295] on input "checkbox" at bounding box center [542, 293] width 15 height 15
click at [688, 433] on input "checkbox" at bounding box center [689, 436] width 15 height 15
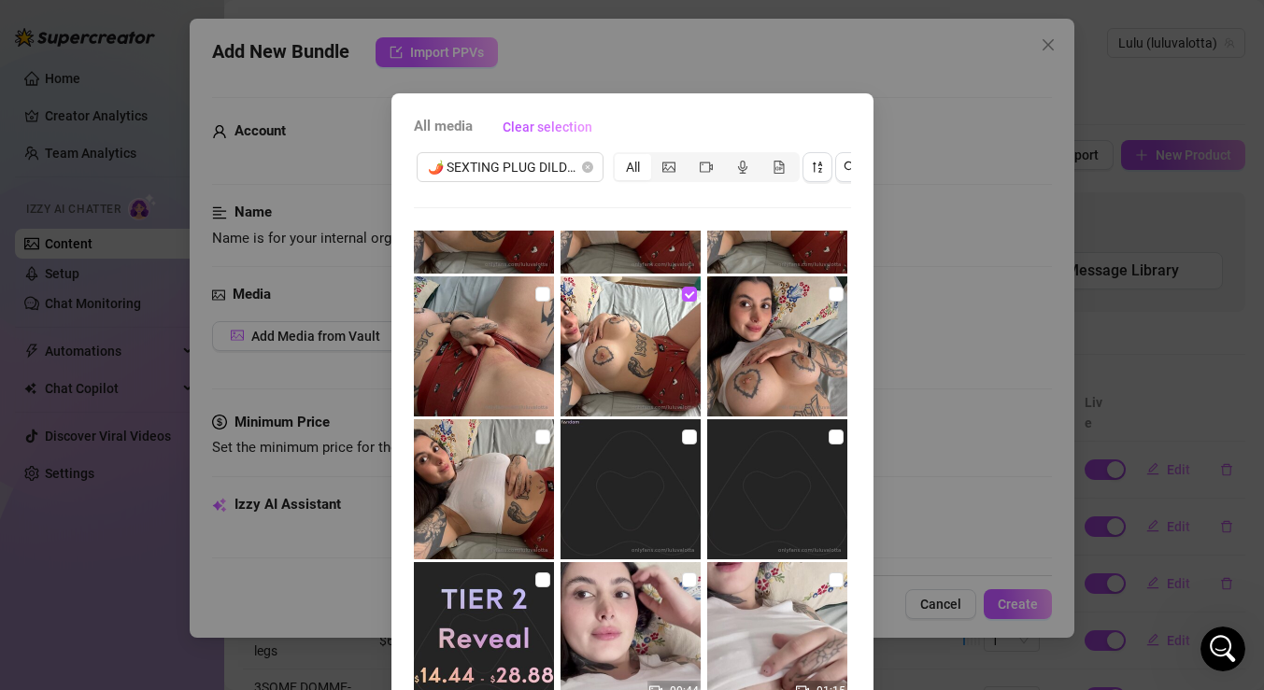
scroll to position [545, 0]
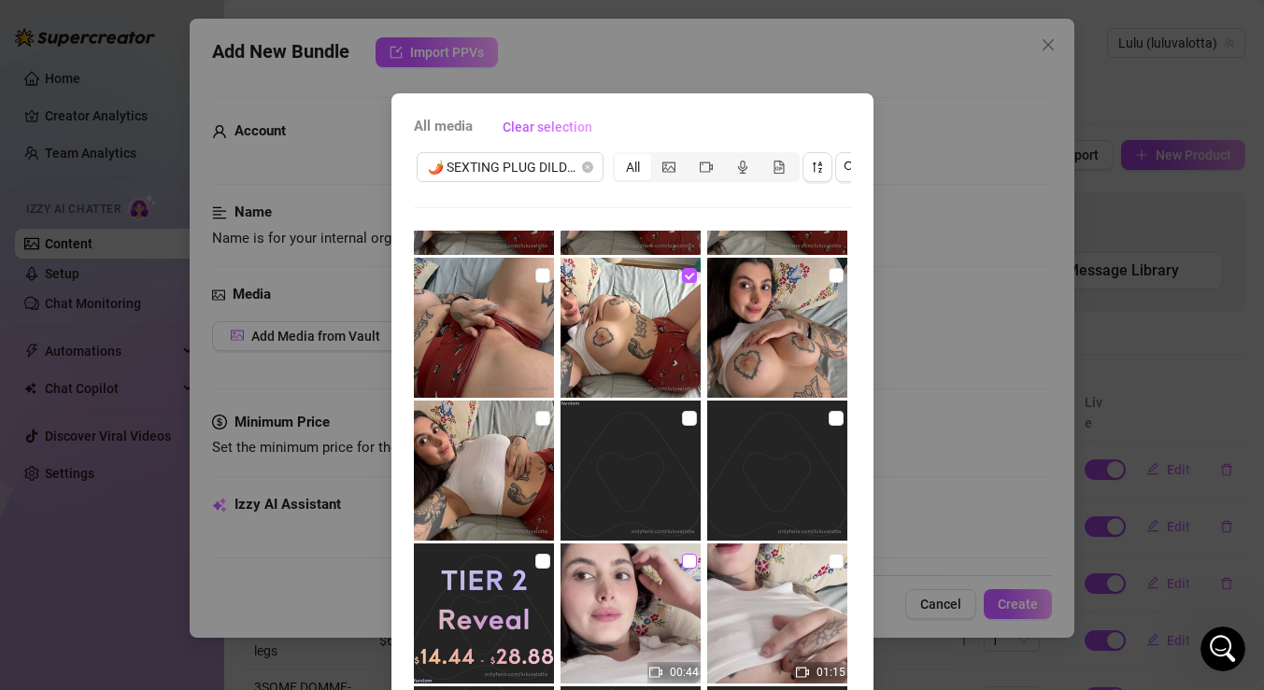
click at [689, 561] on input "checkbox" at bounding box center [689, 561] width 15 height 15
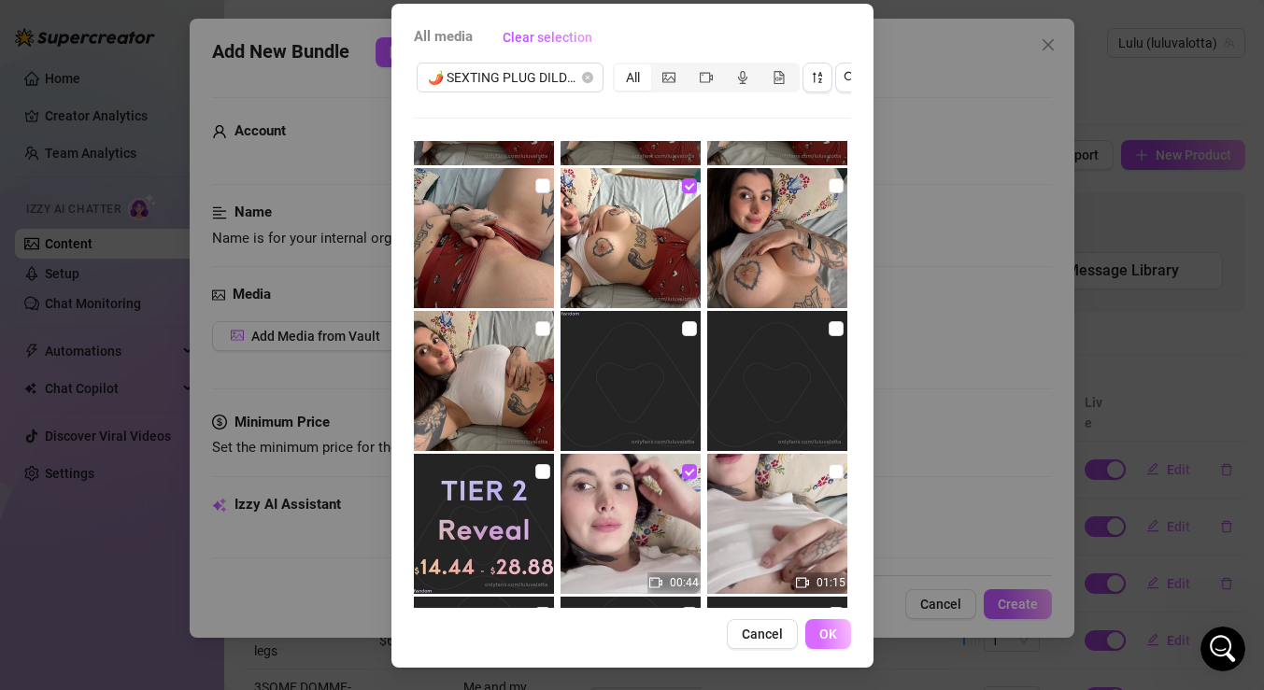
click at [831, 636] on span "OK" at bounding box center [828, 634] width 18 height 15
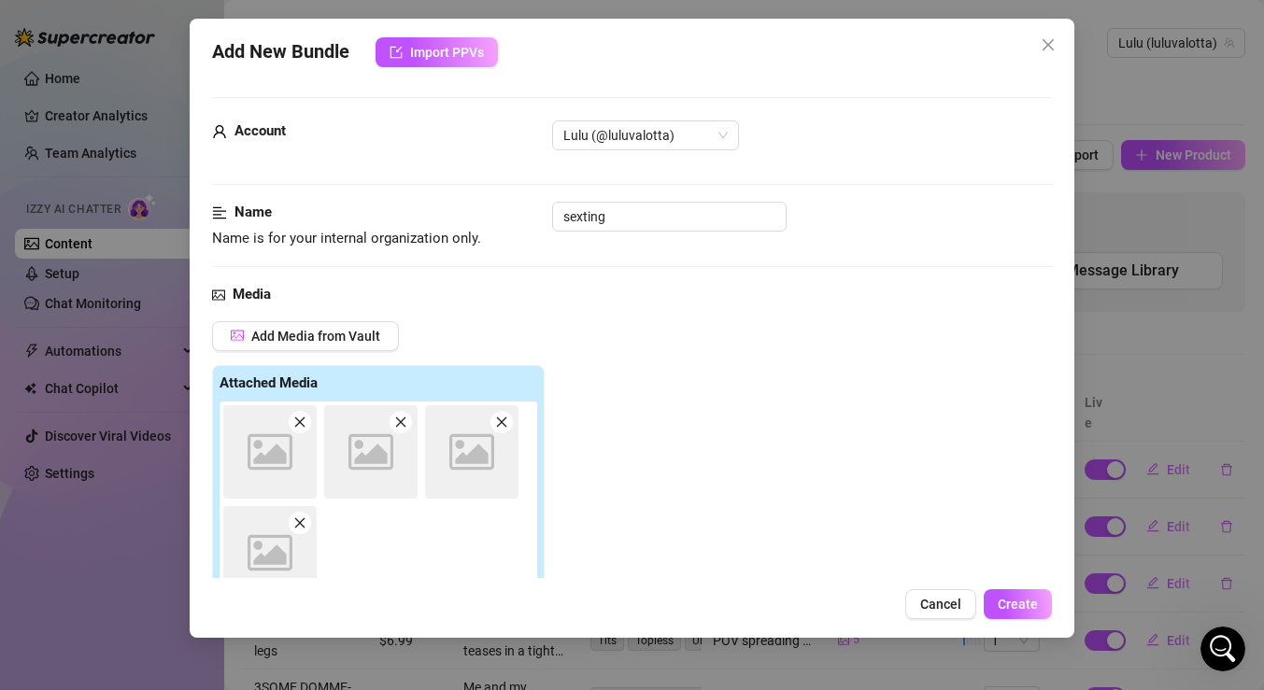
scroll to position [21, 0]
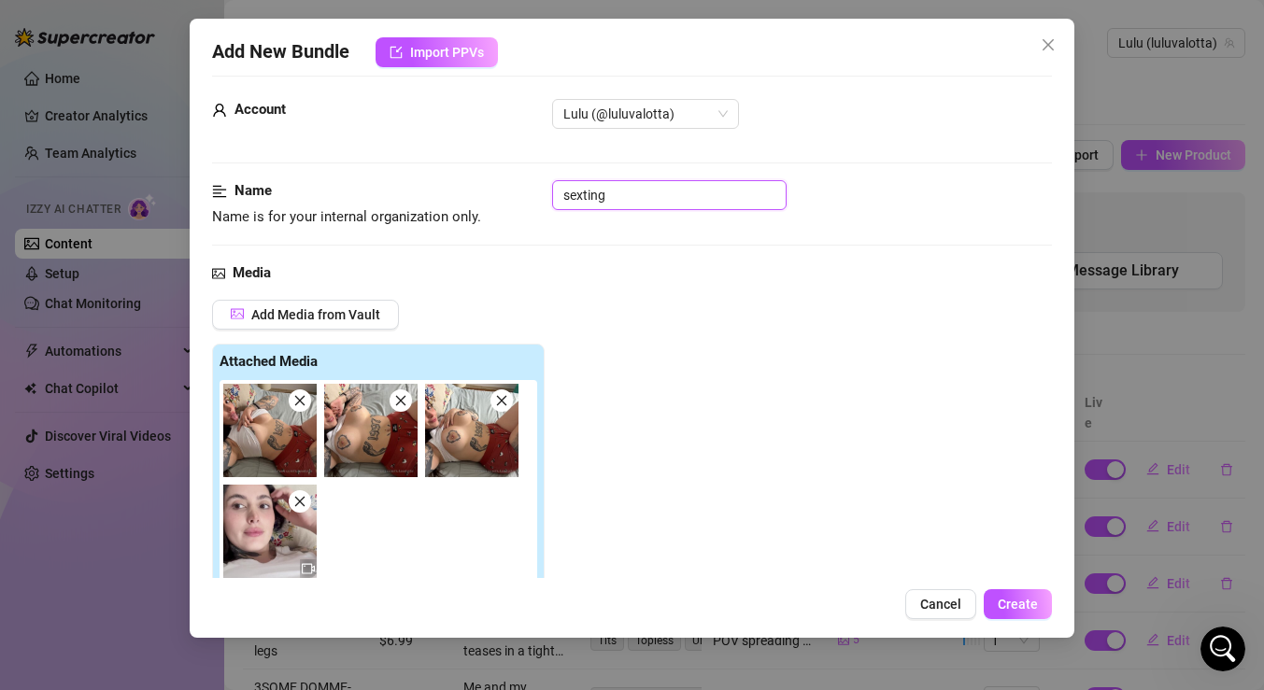
click at [658, 188] on input "sexting" at bounding box center [669, 195] width 235 height 30
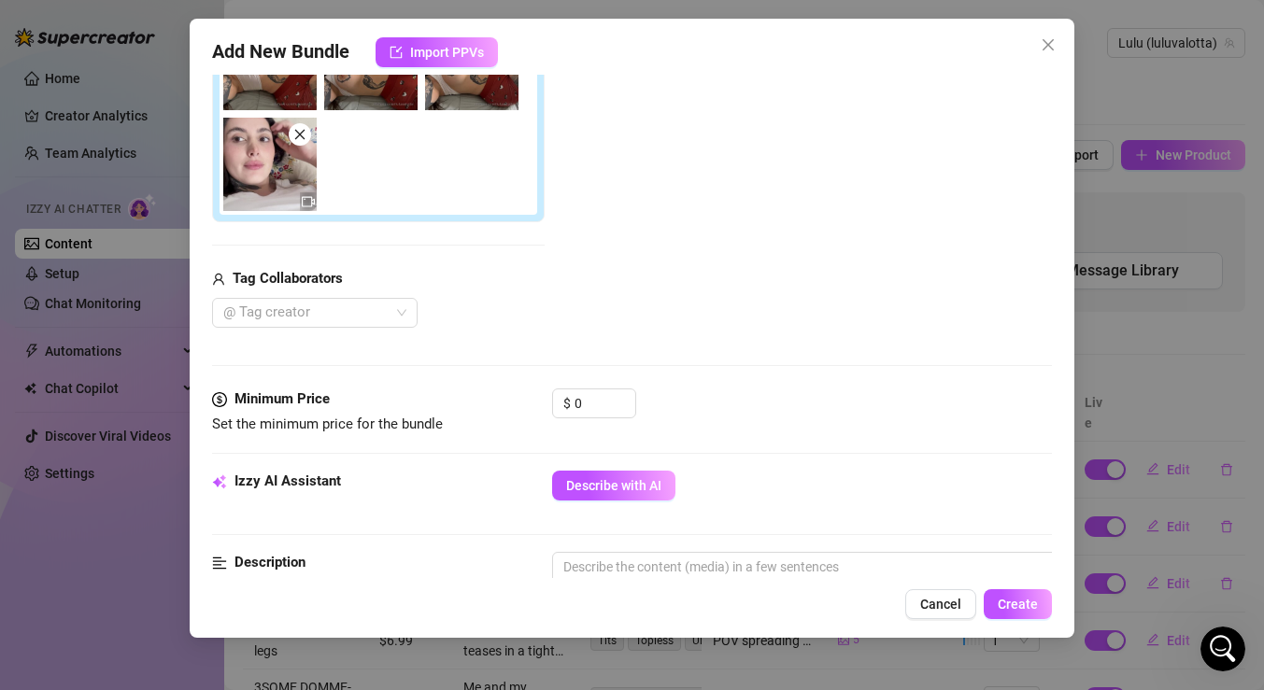
scroll to position [449, 0]
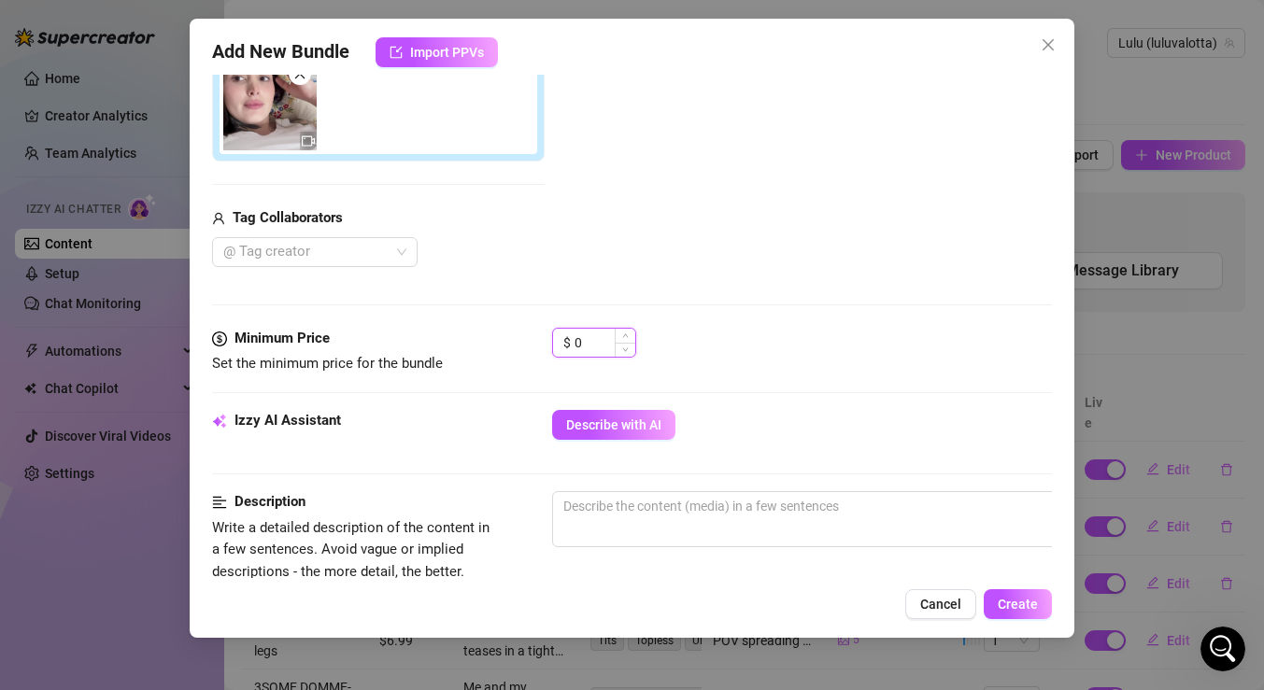
click at [600, 345] on input "0" at bounding box center [605, 343] width 61 height 28
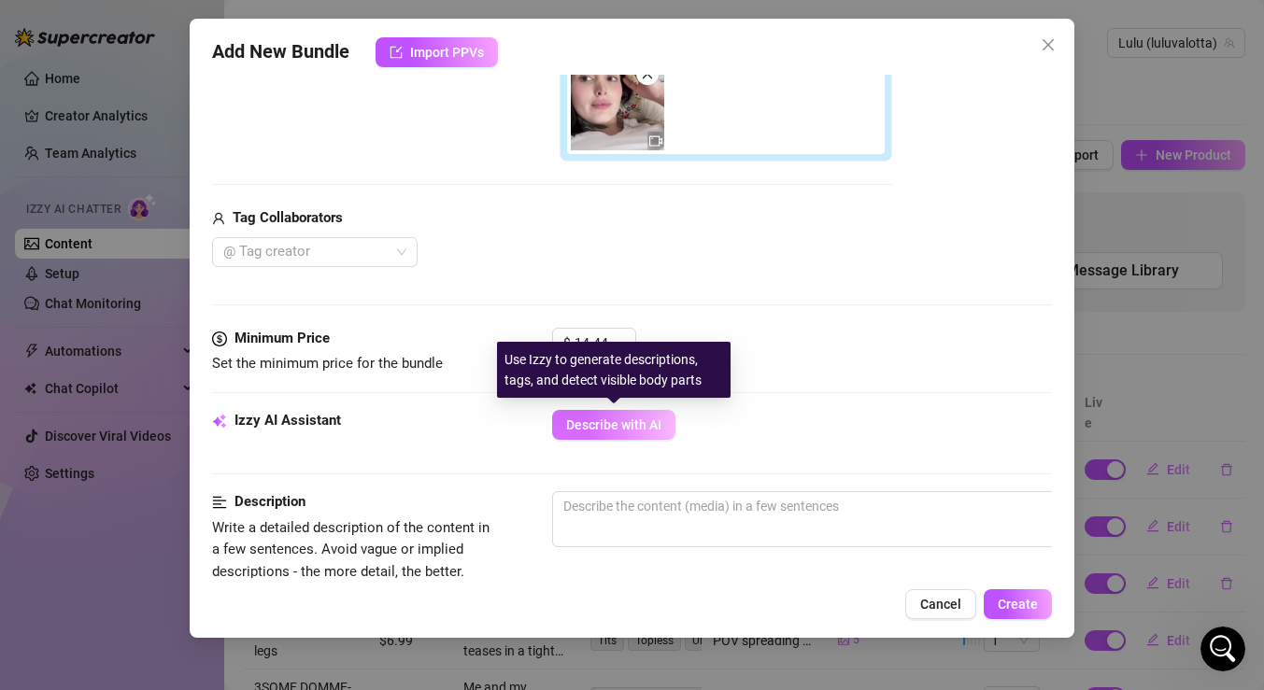
click at [637, 418] on span "Describe with AI" at bounding box center [613, 425] width 95 height 15
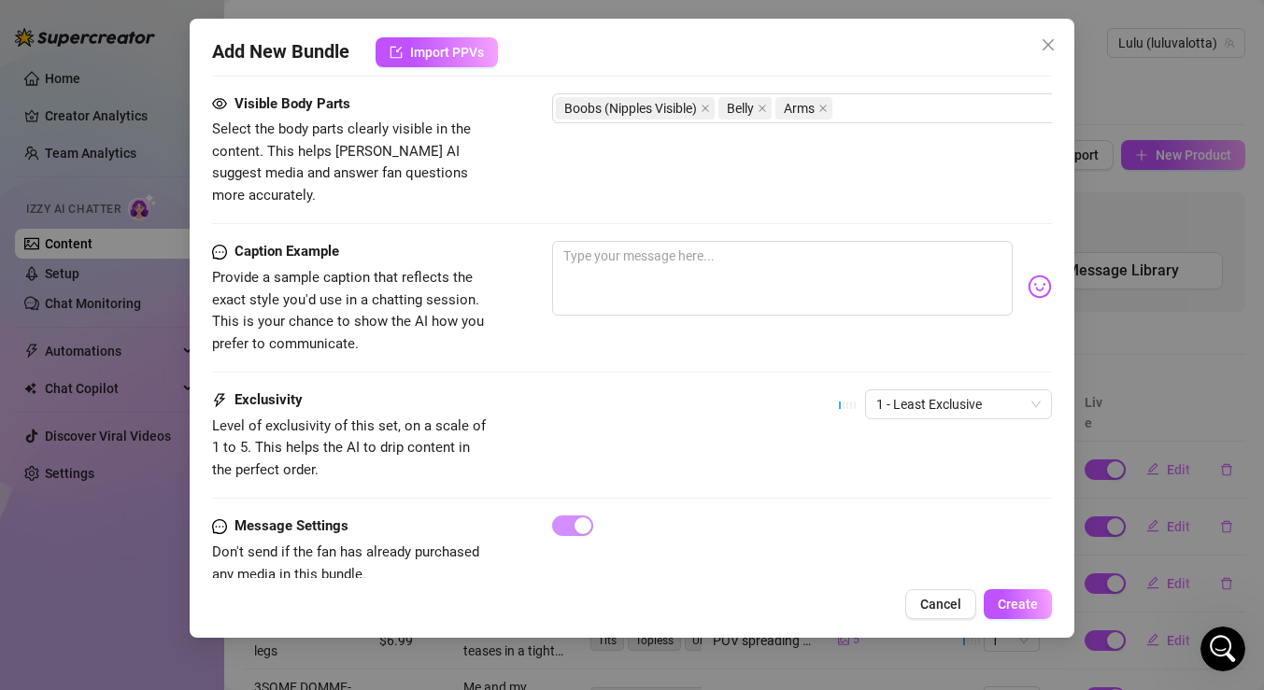
scroll to position [1165, 0]
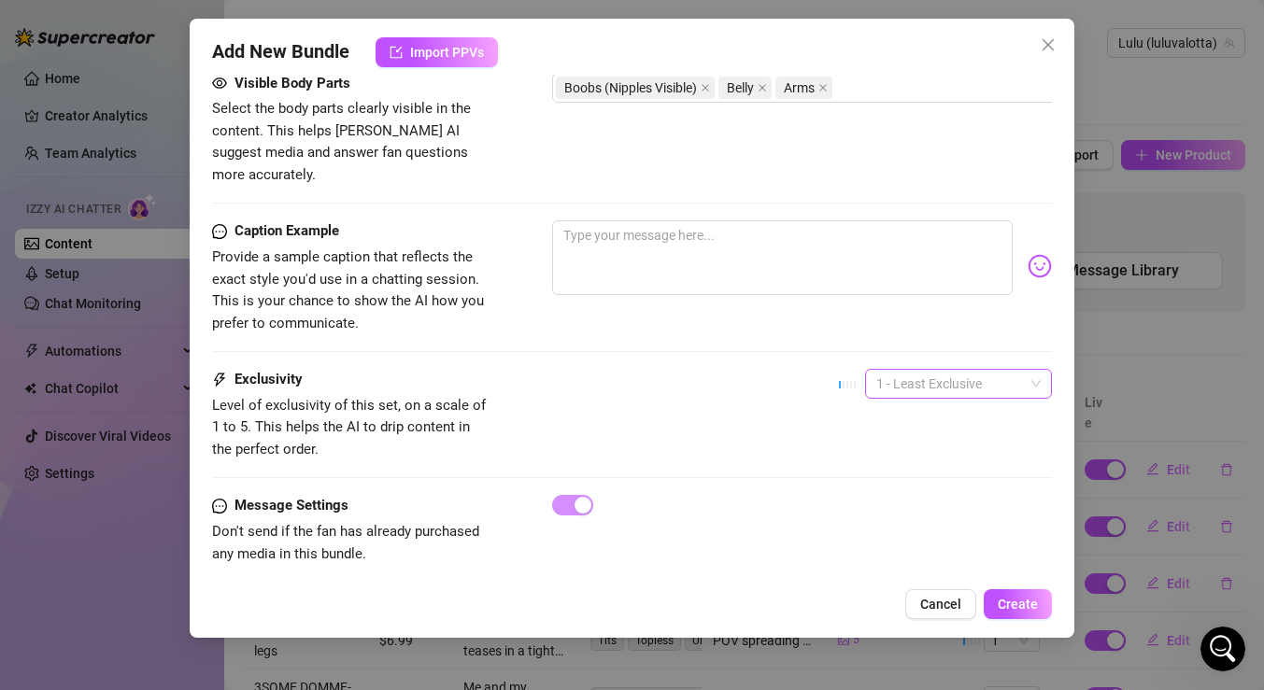
click at [910, 370] on span "1 - Least Exclusive" at bounding box center [958, 384] width 164 height 28
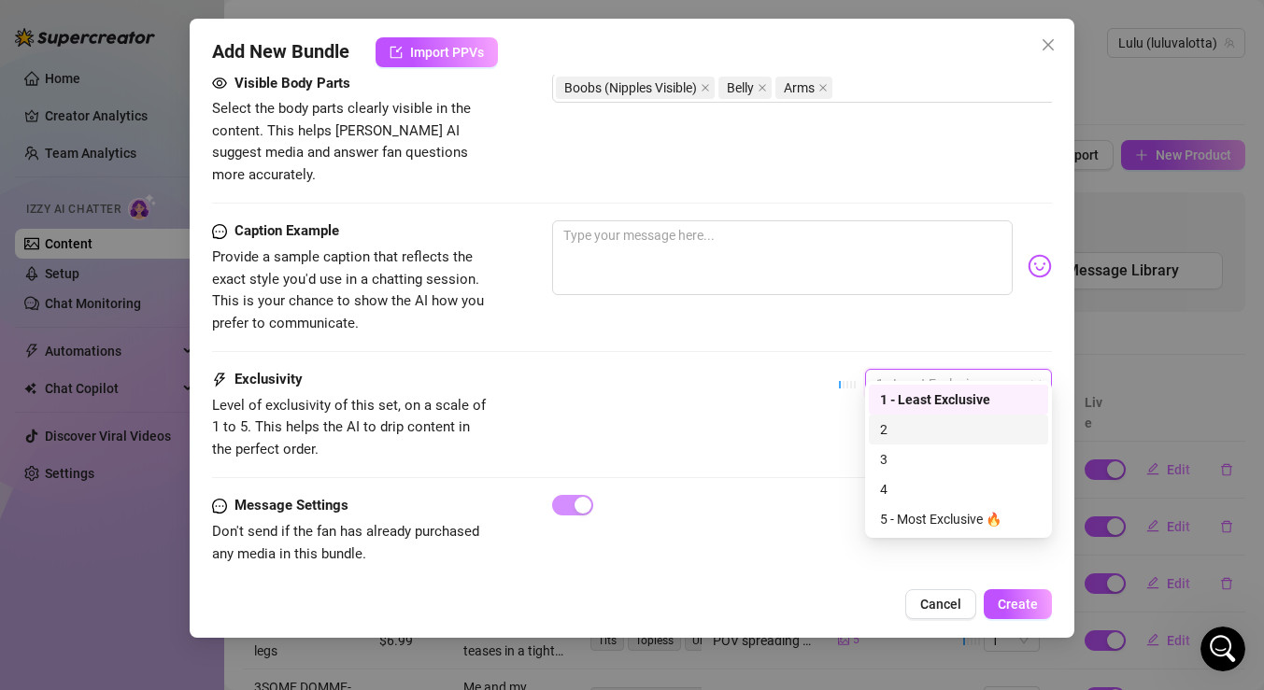
click at [916, 425] on div "2" at bounding box center [958, 429] width 157 height 21
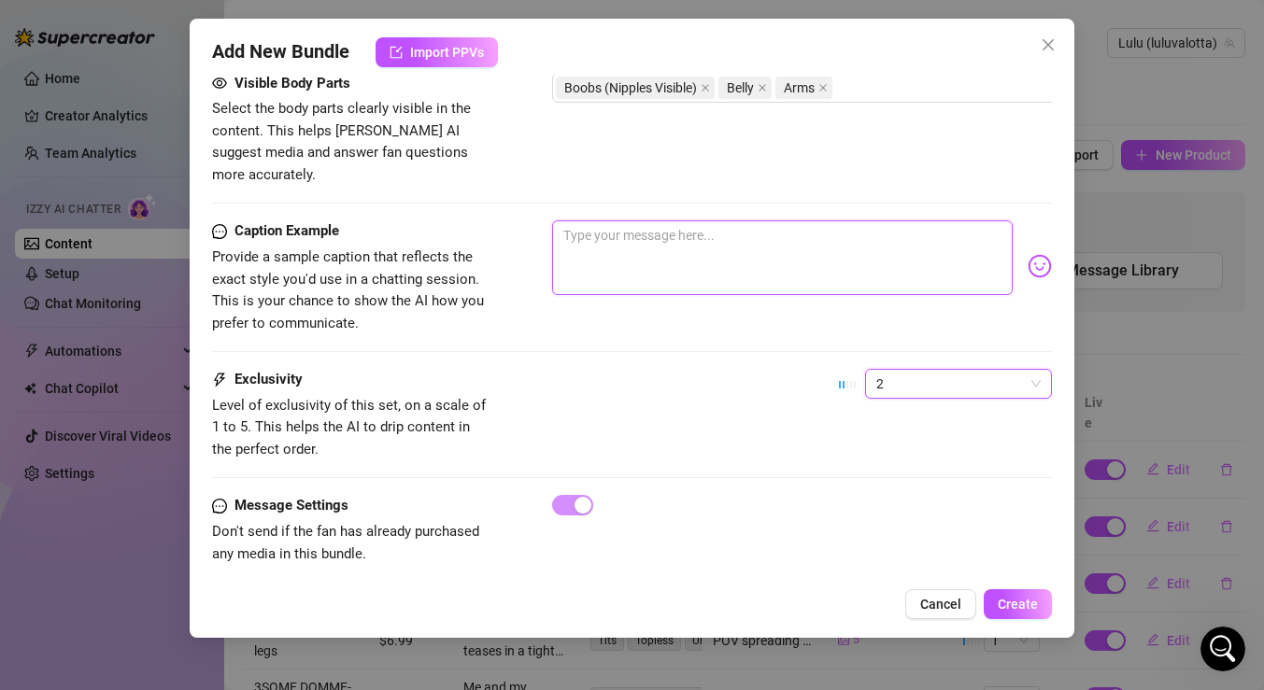
click at [763, 235] on textarea at bounding box center [782, 257] width 461 height 75
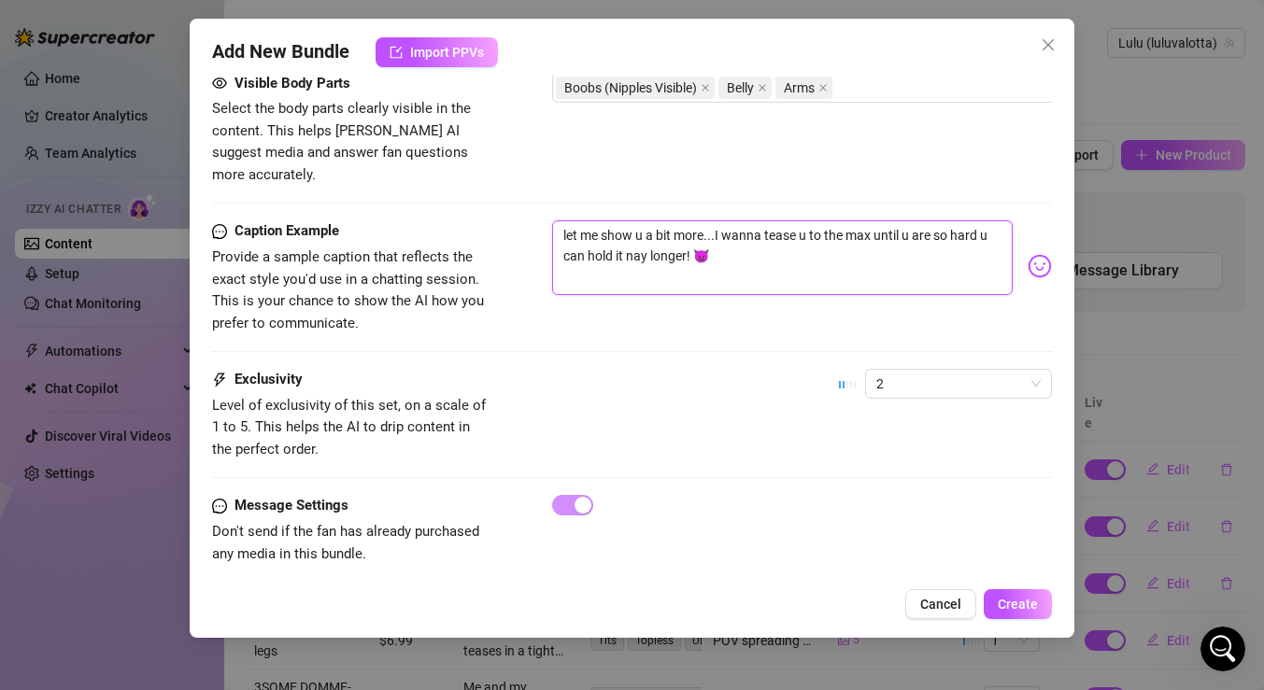
click at [647, 234] on textarea "let me show u a bit more...I wanna tease u to the max until u are so hard u can…" at bounding box center [782, 257] width 461 height 75
click at [737, 239] on textarea "let me show u a bit more...I wanna tease u to the max until u are so hard u can…" at bounding box center [782, 257] width 461 height 75
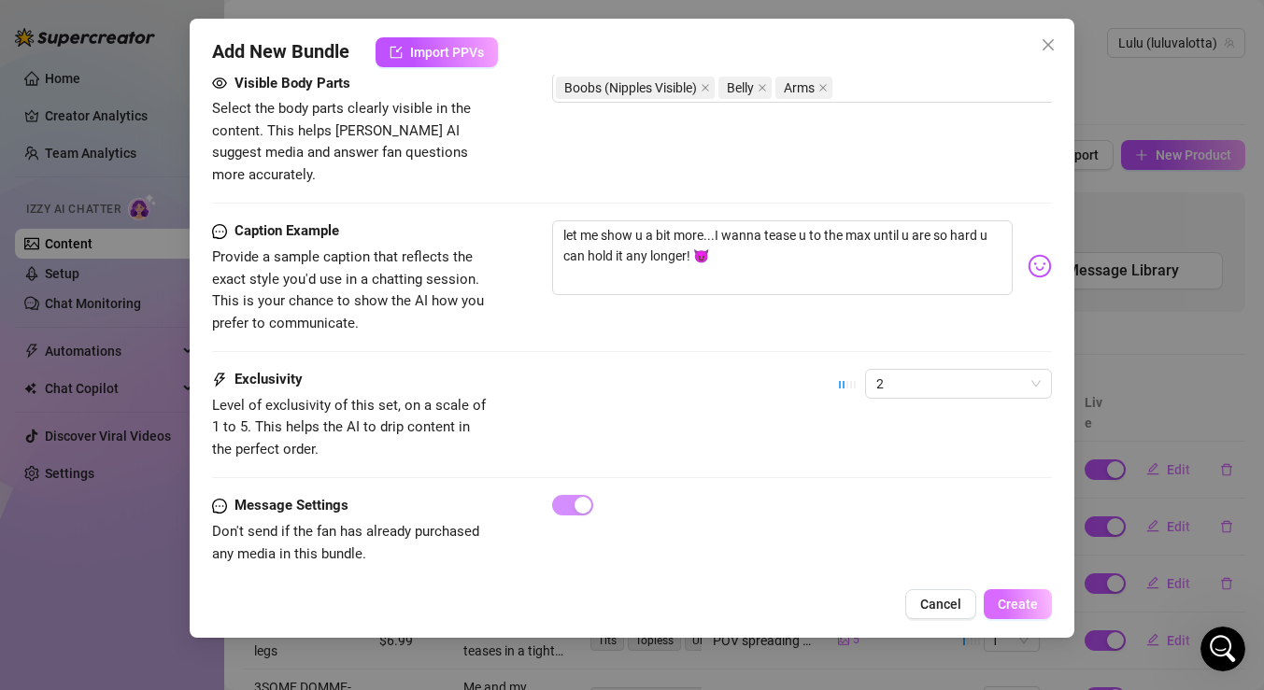
click at [1007, 601] on span "Create" at bounding box center [1018, 604] width 40 height 15
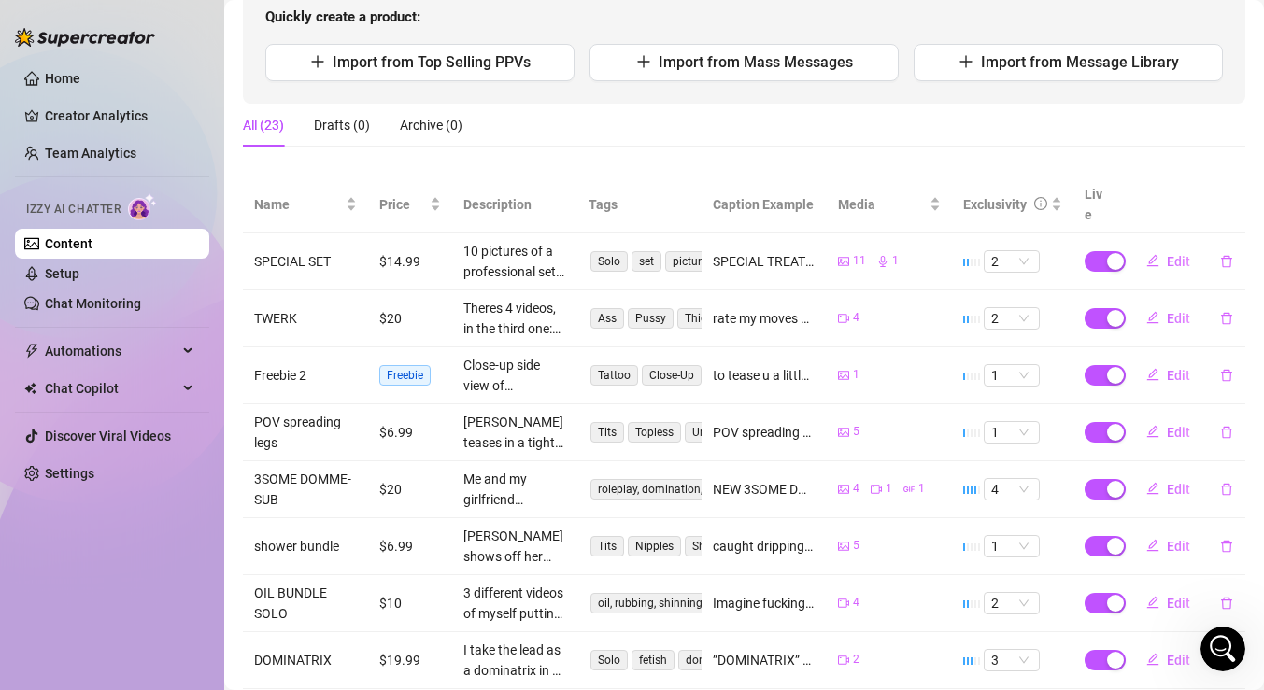
scroll to position [0, 0]
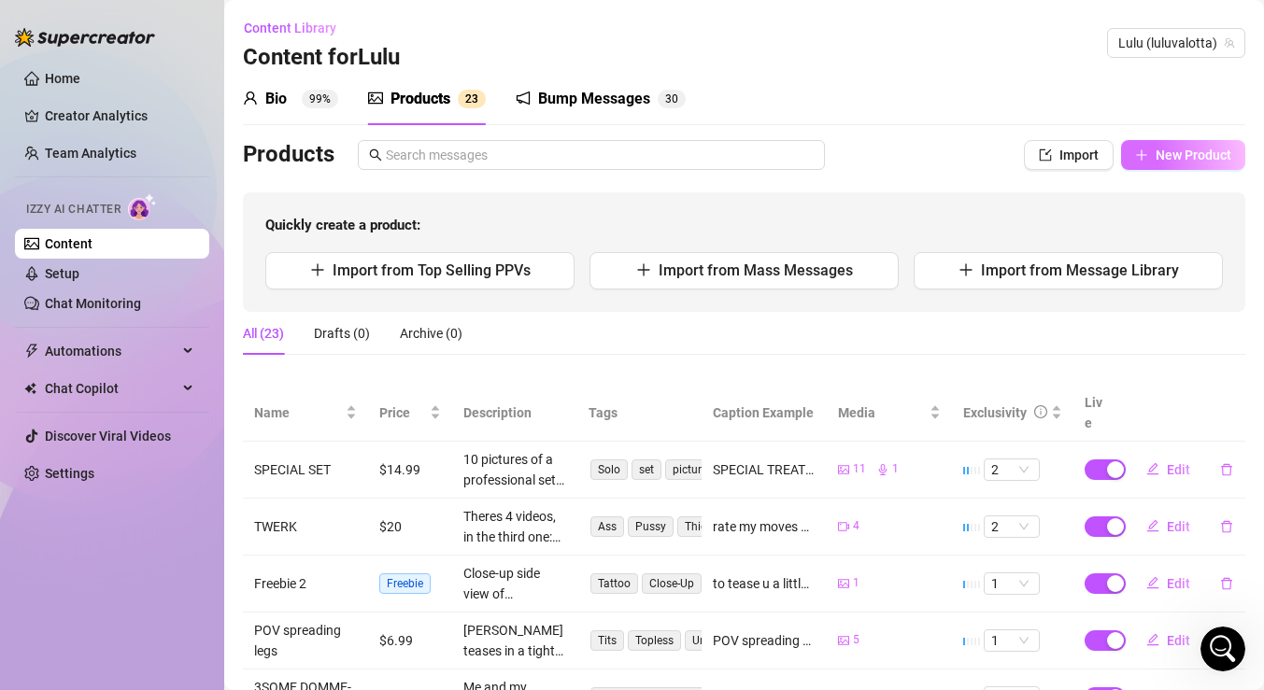
click at [1187, 151] on span "New Product" at bounding box center [1194, 155] width 76 height 15
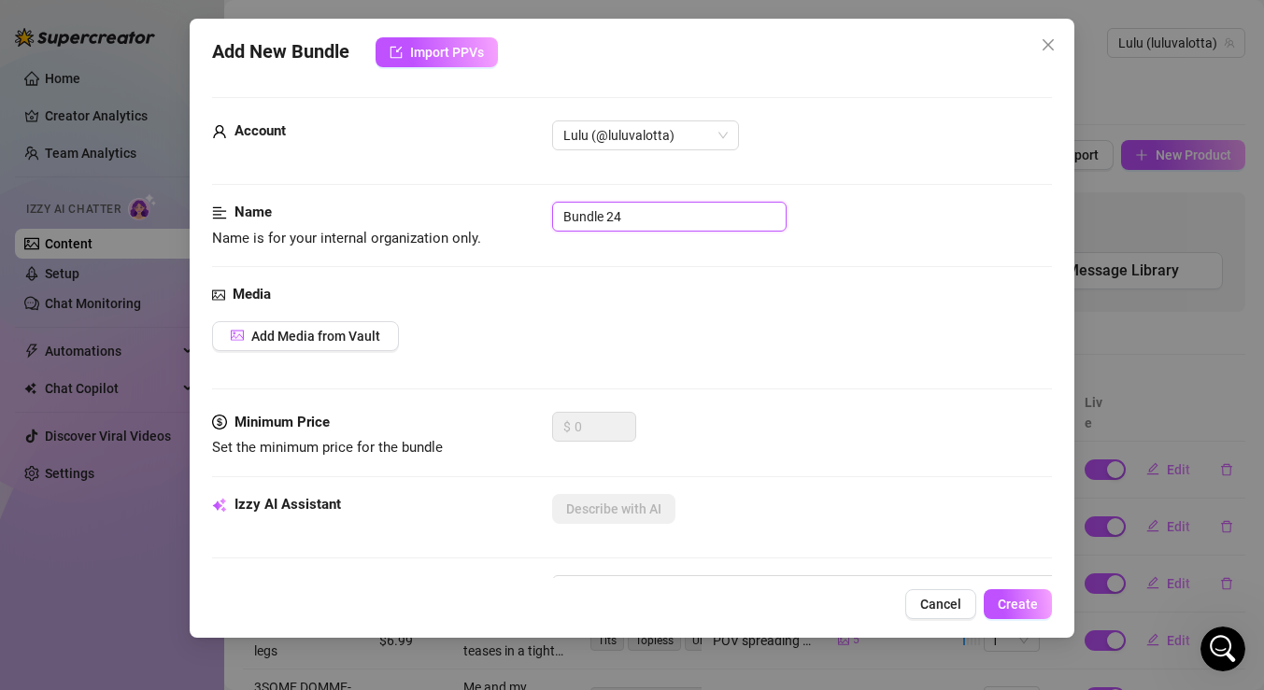
drag, startPoint x: 650, startPoint y: 220, endPoint x: 520, endPoint y: 216, distance: 129.9
click at [520, 216] on div "Name Name is for your internal organization only. Bundle 24" at bounding box center [632, 226] width 840 height 48
click at [352, 338] on span "Add Media from Vault" at bounding box center [315, 336] width 129 height 15
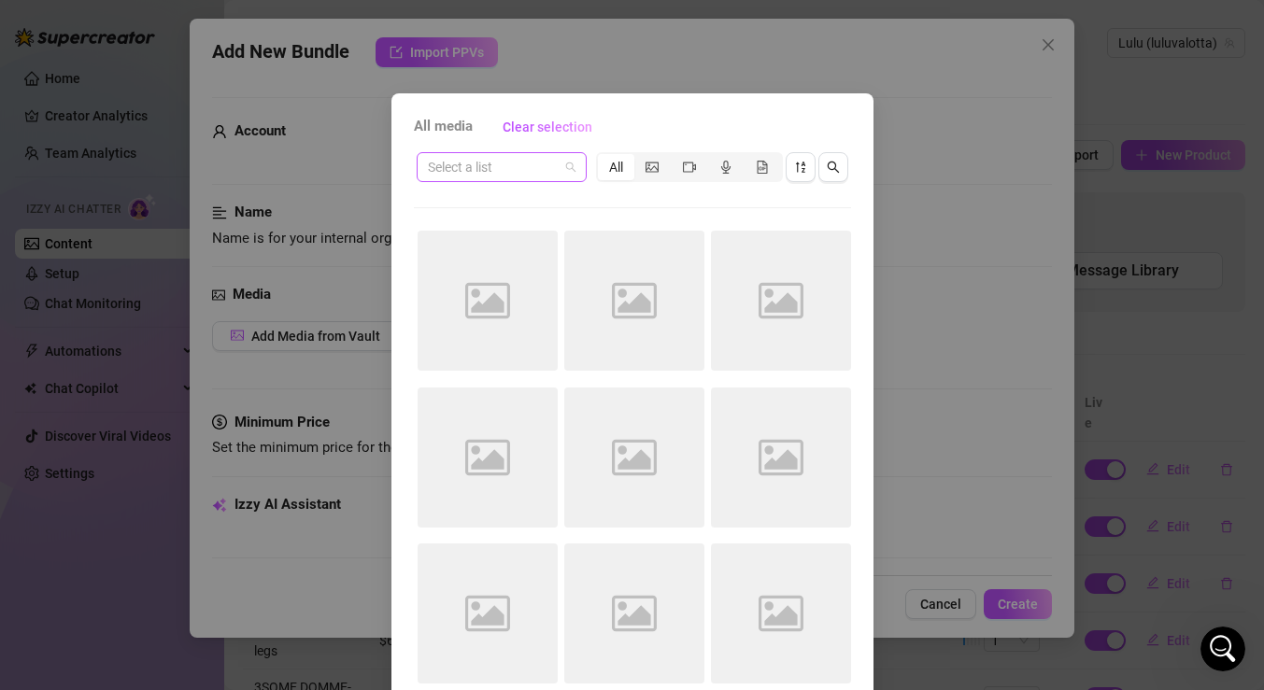
click at [563, 172] on span at bounding box center [502, 167] width 148 height 28
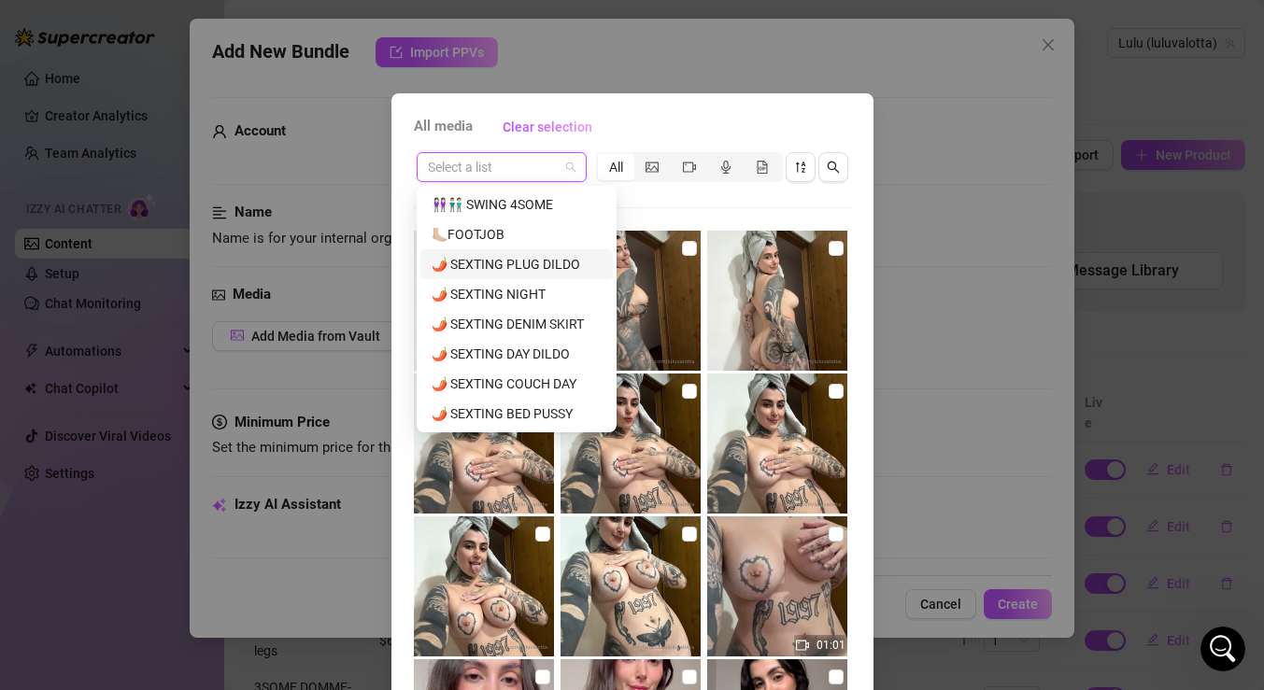
click at [542, 261] on div "🌶️ SEXTING PLUG DILDO" at bounding box center [517, 264] width 170 height 21
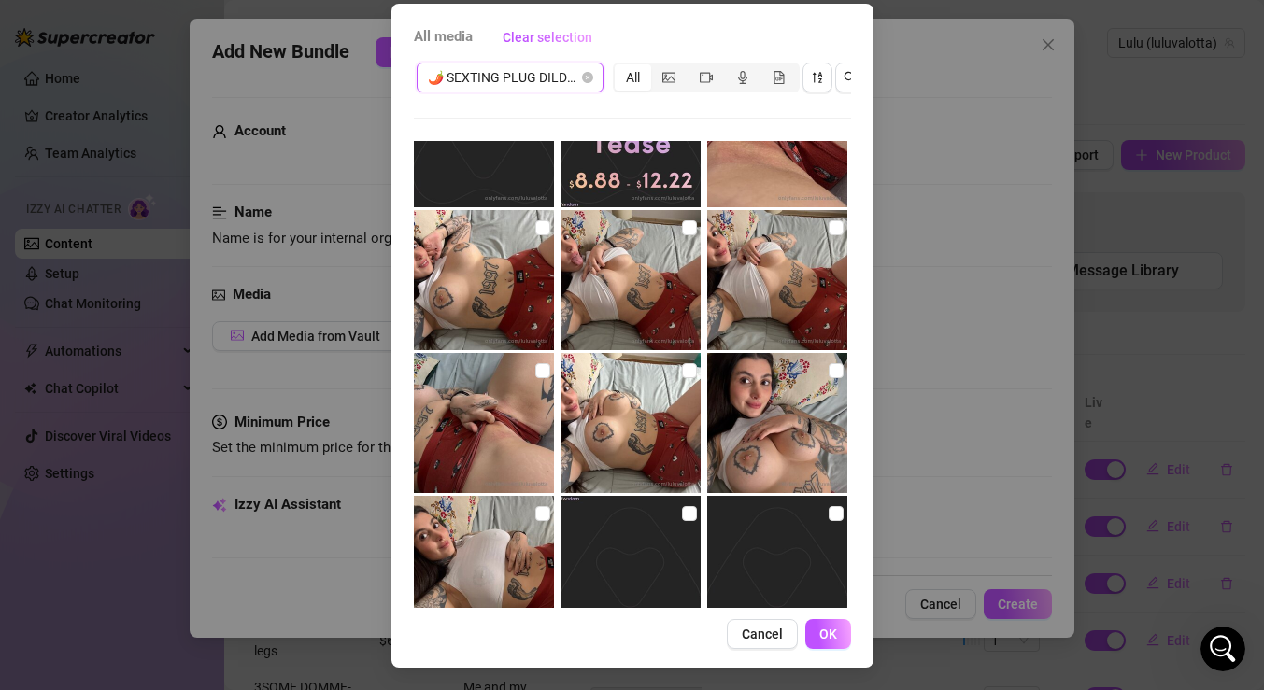
scroll to position [356, 0]
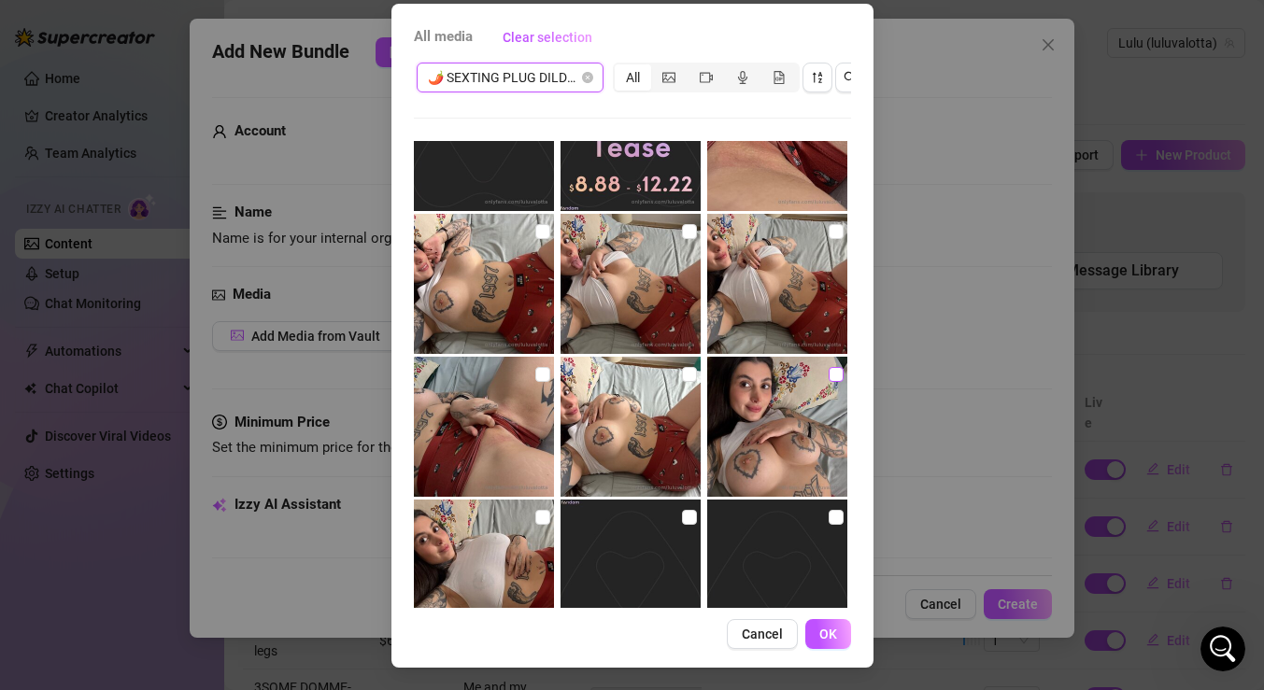
click at [833, 372] on input "checkbox" at bounding box center [836, 374] width 15 height 15
click at [541, 374] on input "checkbox" at bounding box center [542, 374] width 15 height 15
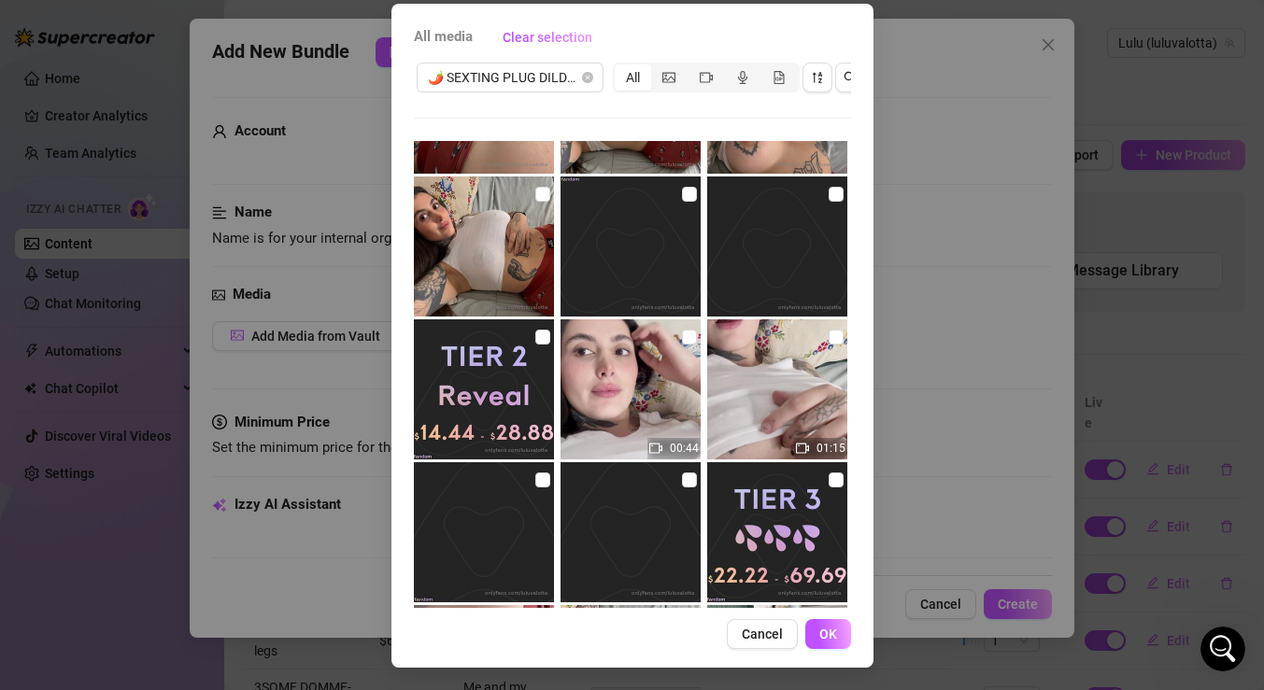
scroll to position [685, 0]
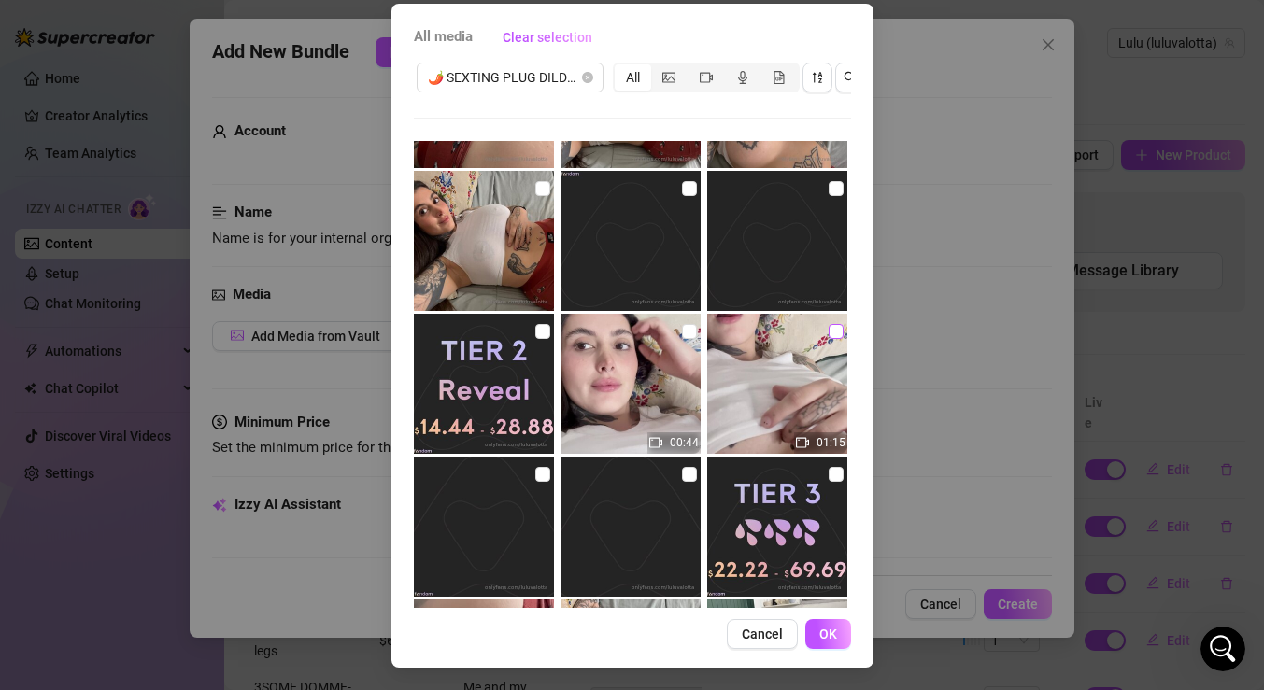
click at [835, 330] on input "checkbox" at bounding box center [836, 331] width 15 height 15
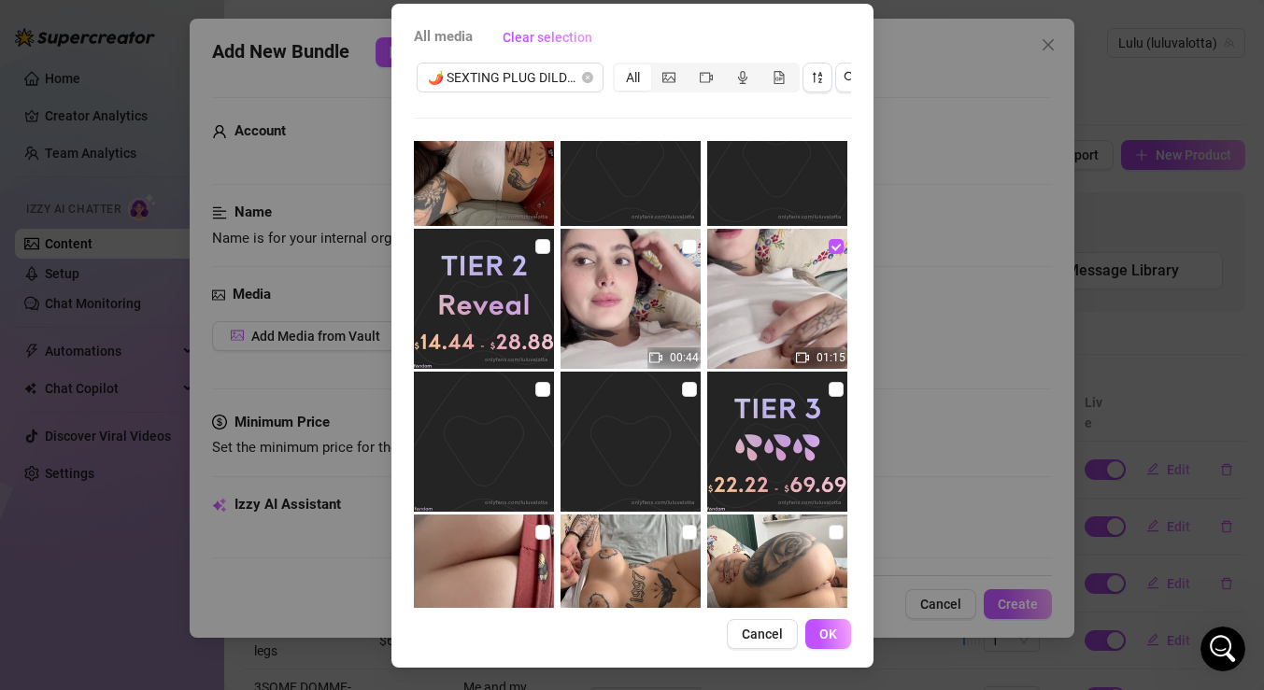
scroll to position [857, 0]
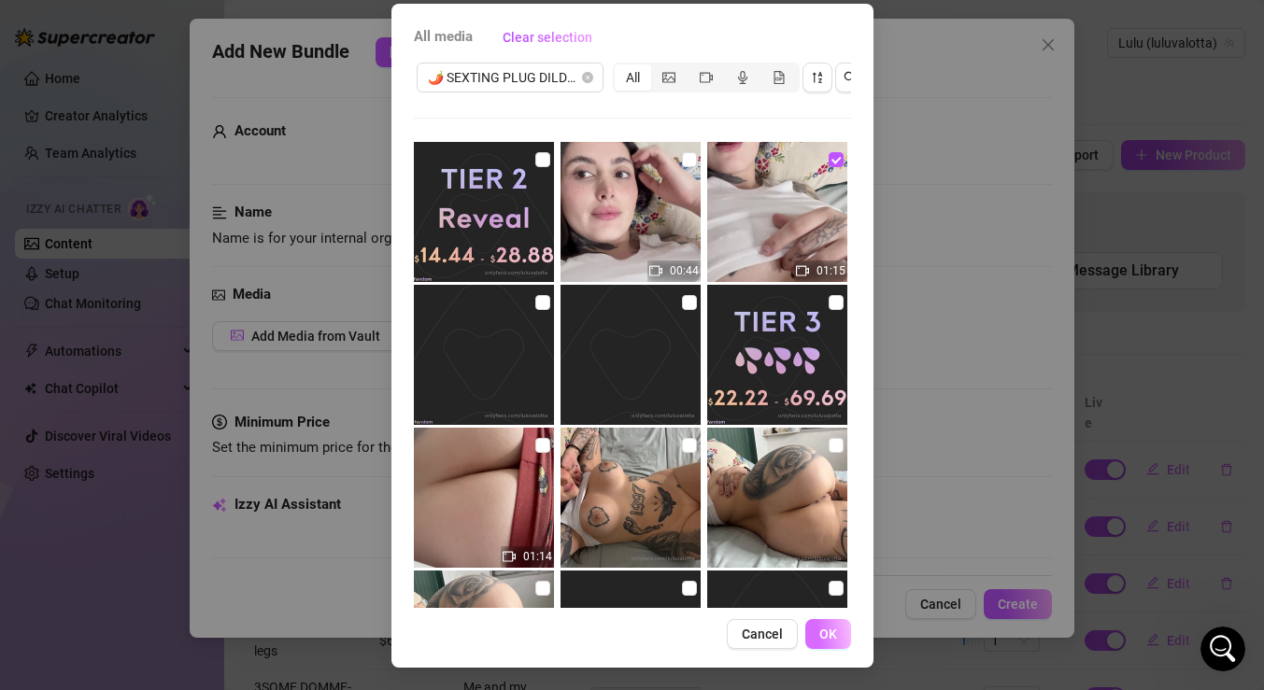
click at [827, 627] on span "OK" at bounding box center [828, 634] width 18 height 15
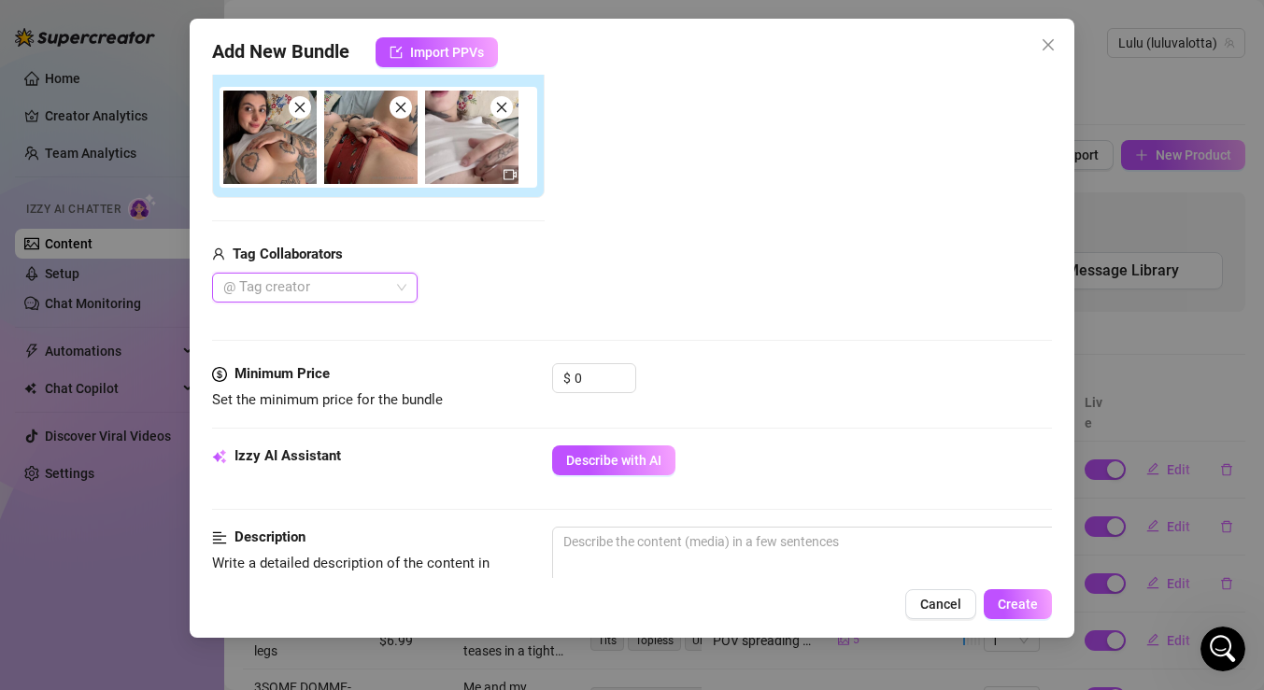
scroll to position [316, 0]
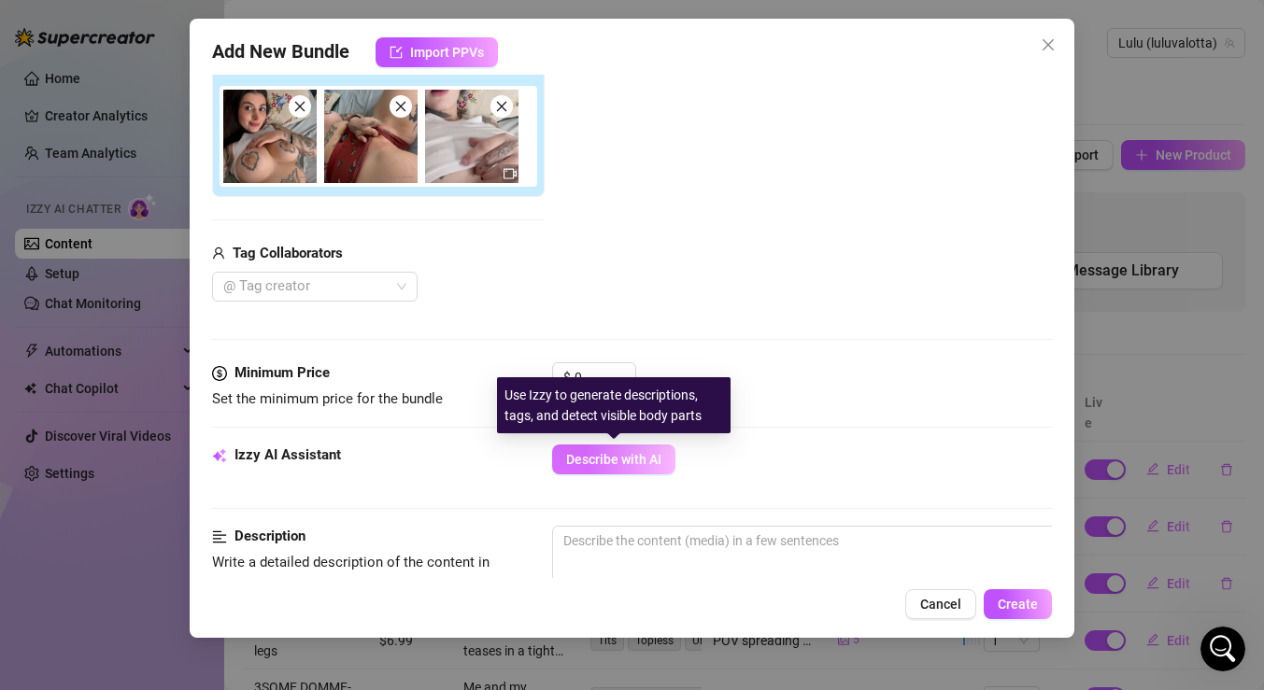
click at [600, 462] on span "Describe with AI" at bounding box center [613, 459] width 95 height 15
click at [601, 380] on div "Use Izzy to generate descriptions, tags, and detect visible body parts" at bounding box center [624, 405] width 234 height 56
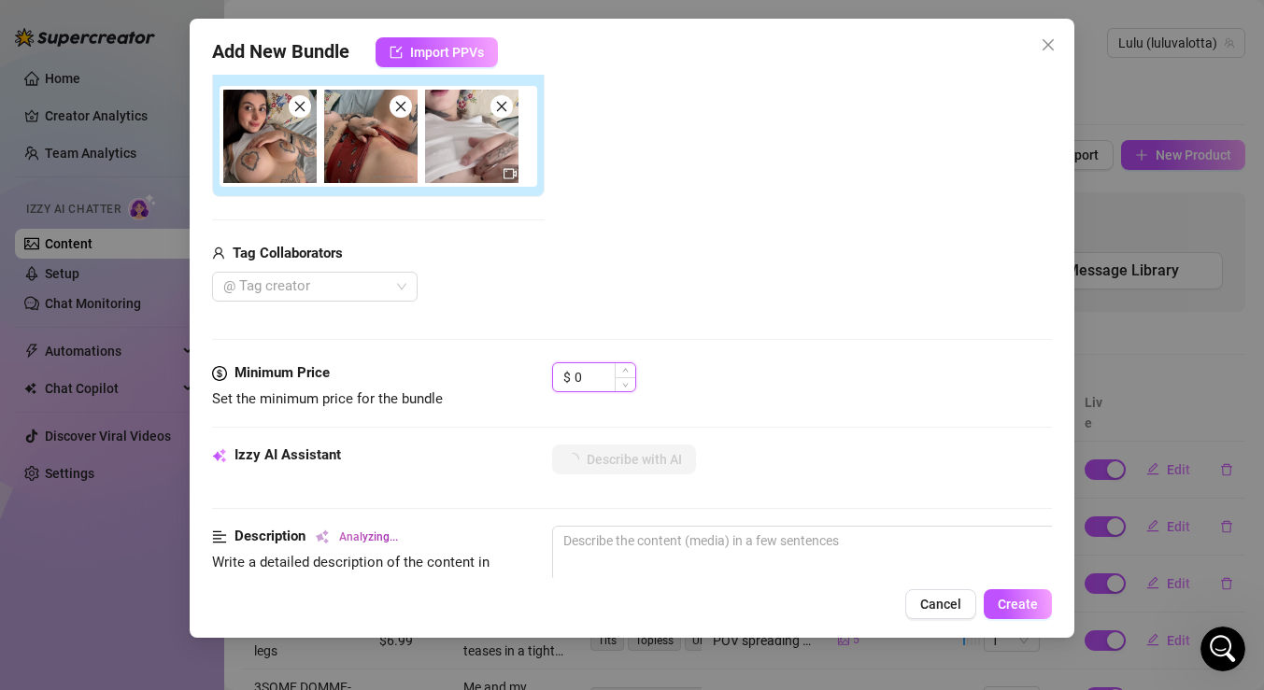
click at [595, 375] on input "0" at bounding box center [605, 377] width 61 height 28
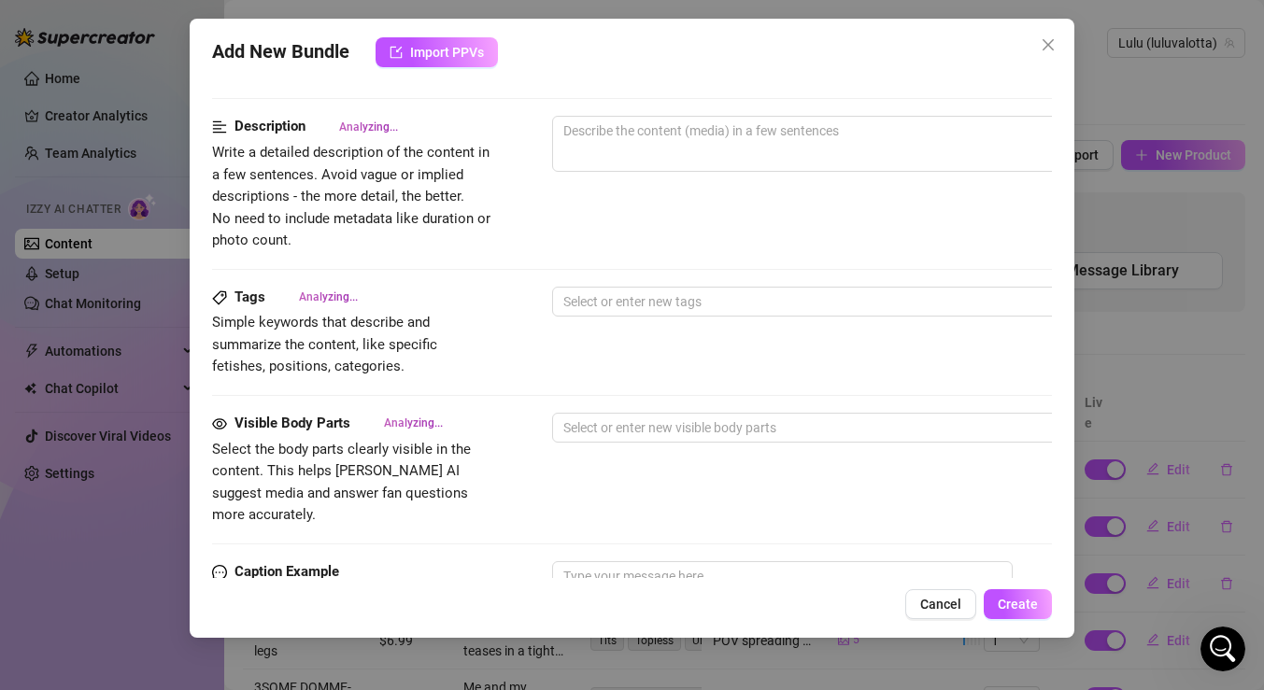
scroll to position [777, 0]
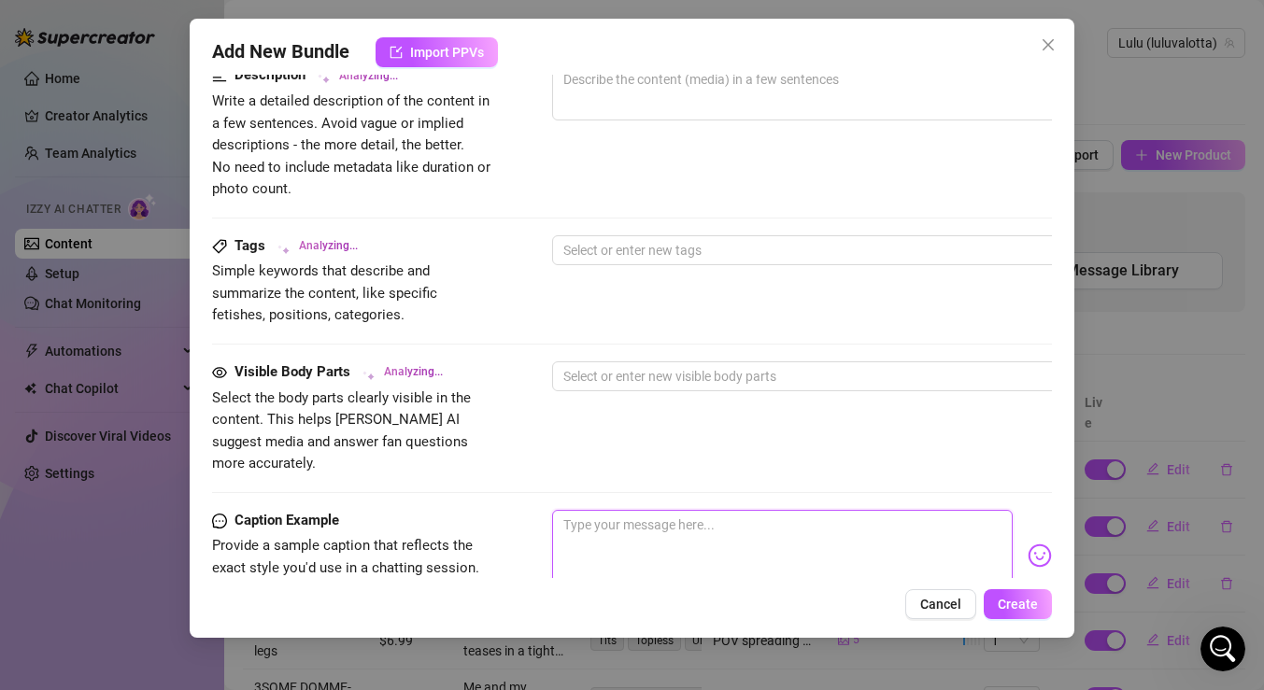
click at [683, 522] on textarea at bounding box center [782, 547] width 461 height 75
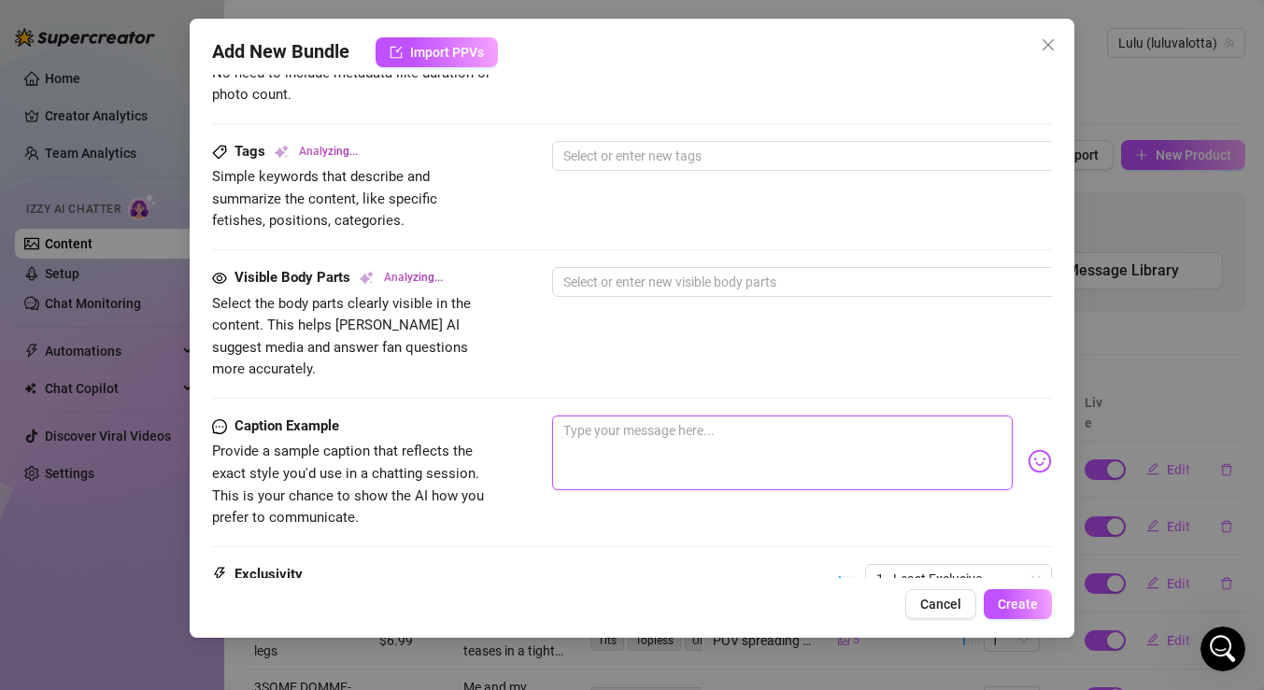
scroll to position [1066, 0]
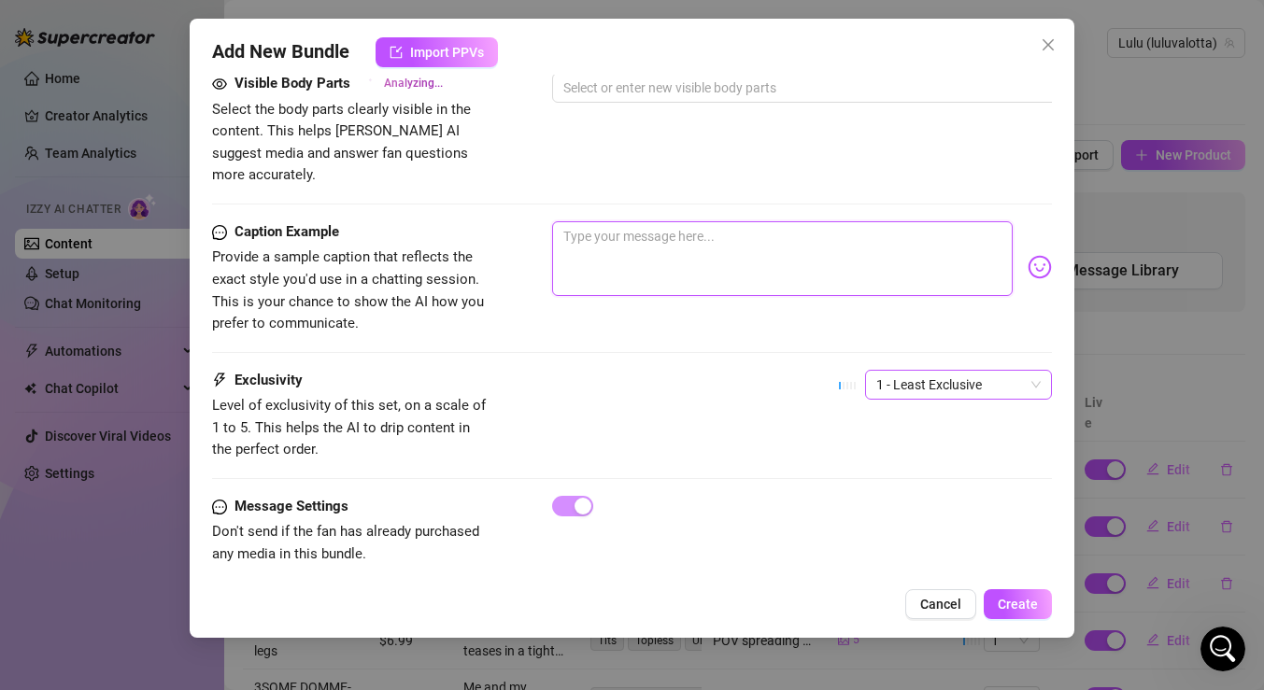
click at [928, 371] on span "1 - Least Exclusive" at bounding box center [958, 385] width 164 height 28
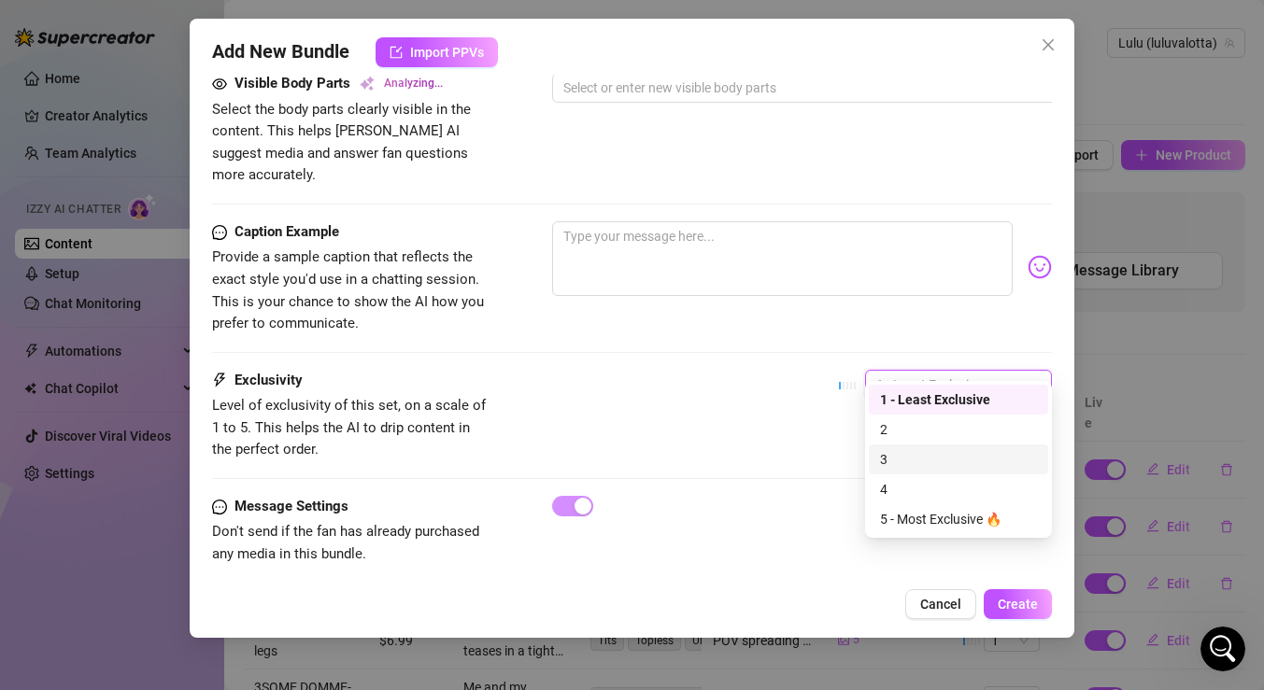
click at [910, 454] on div "3" at bounding box center [958, 459] width 157 height 21
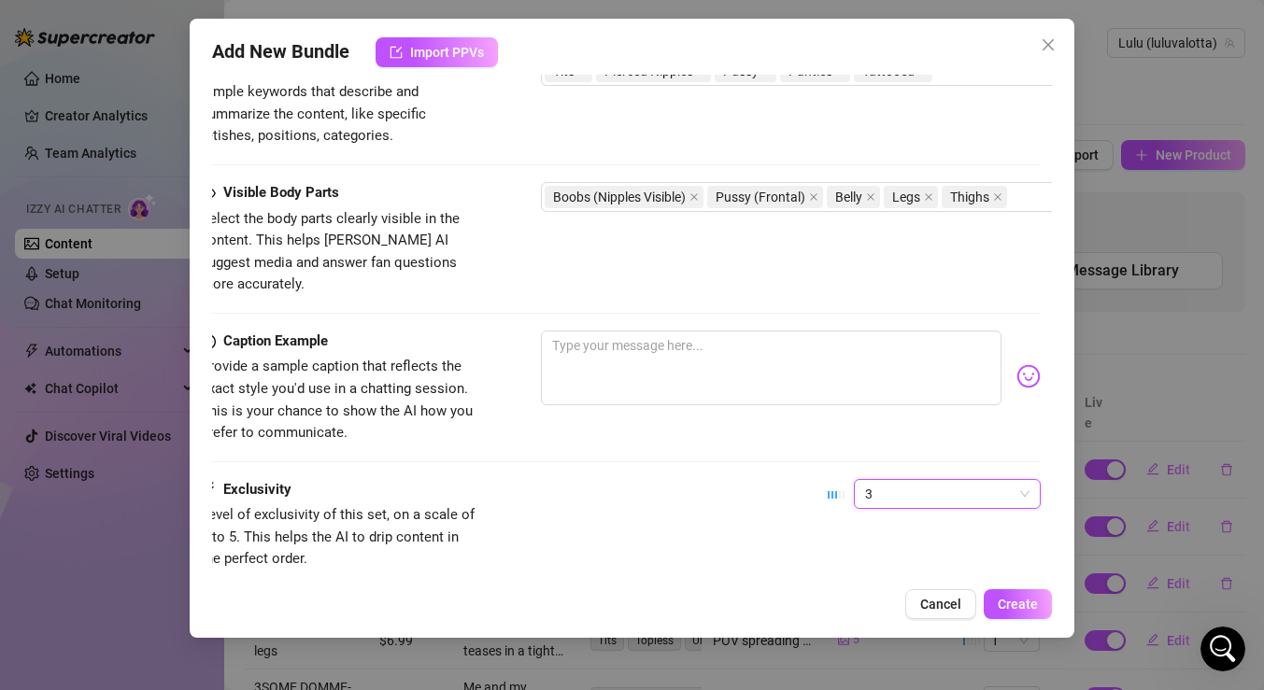
scroll to position [957, 0]
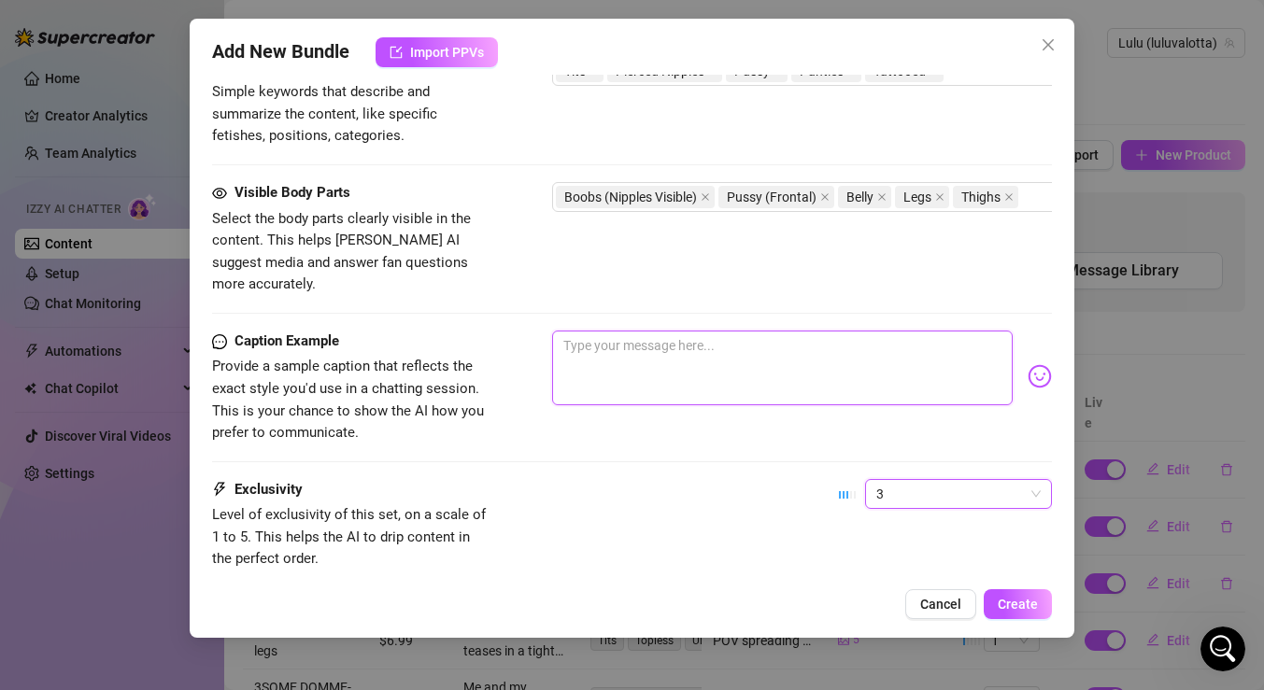
click at [727, 356] on textarea at bounding box center [782, 368] width 461 height 75
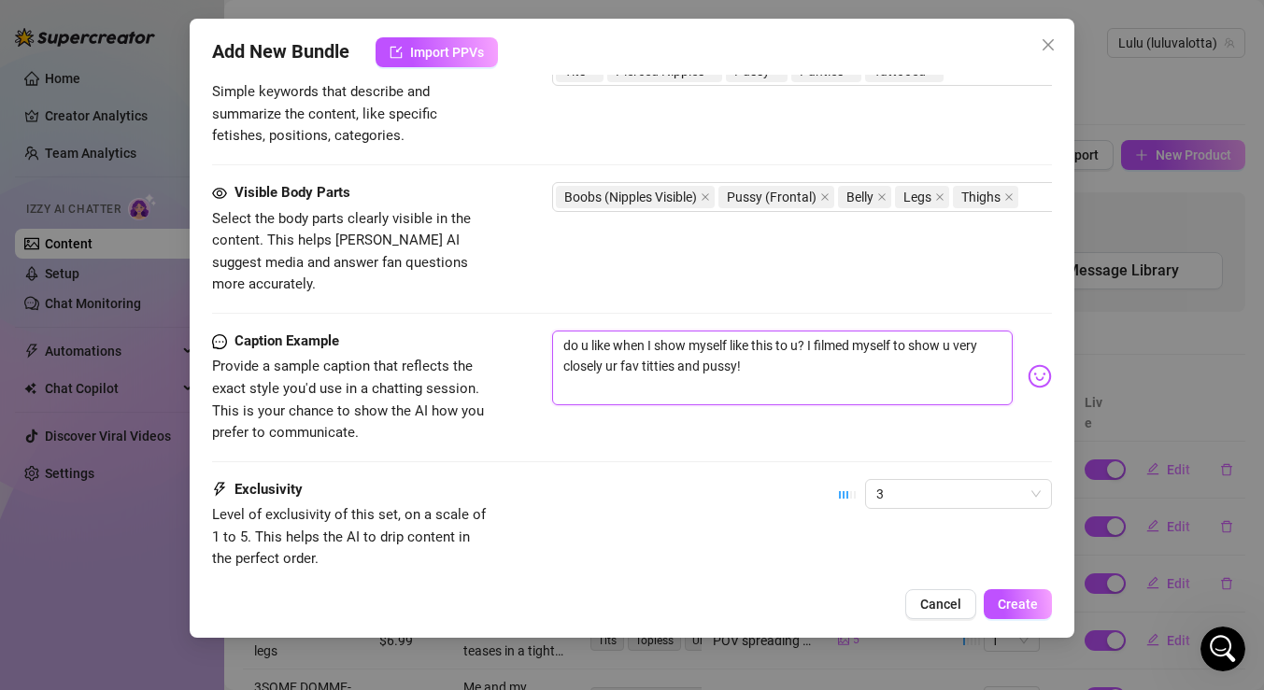
scroll to position [1066, 0]
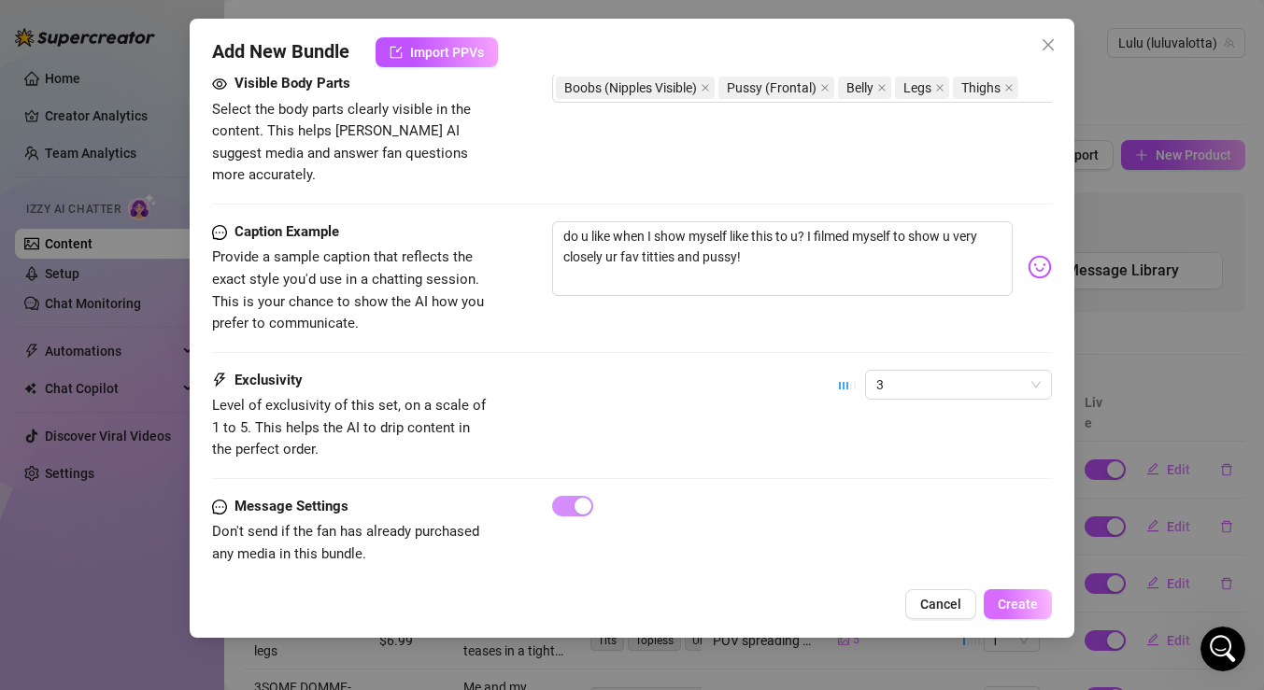
click at [1021, 597] on span "Create" at bounding box center [1018, 604] width 40 height 15
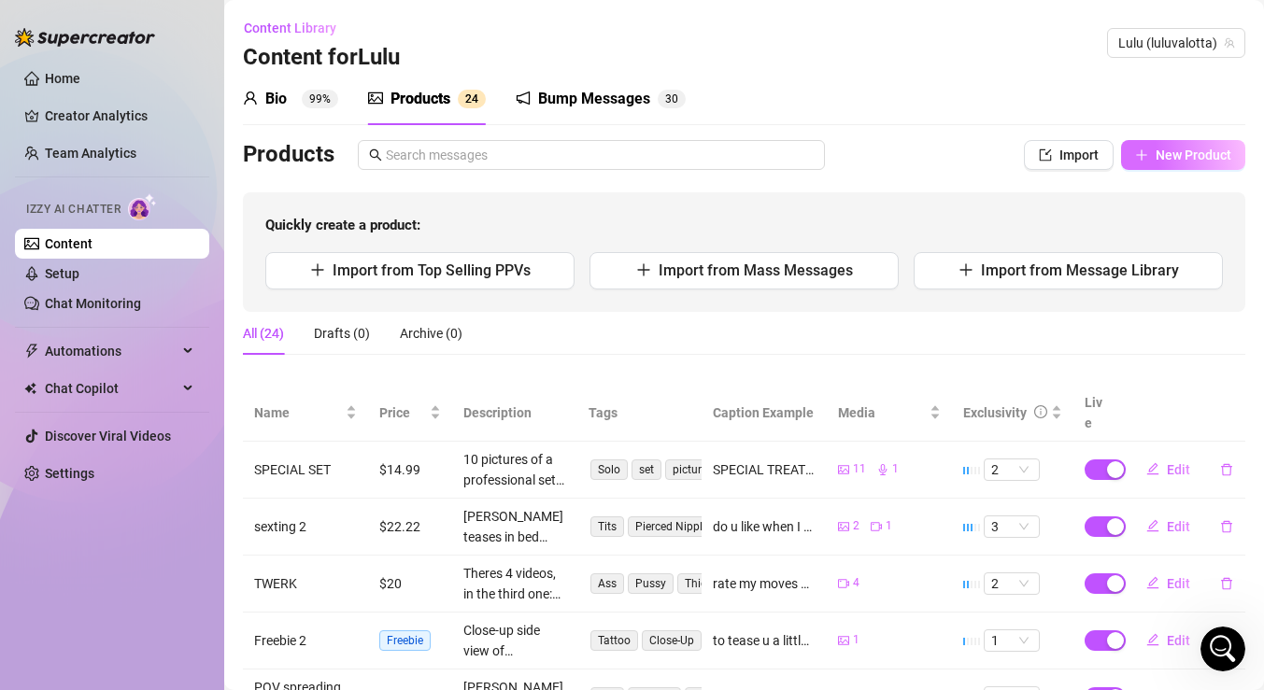
click at [1157, 160] on span "New Product" at bounding box center [1194, 155] width 76 height 15
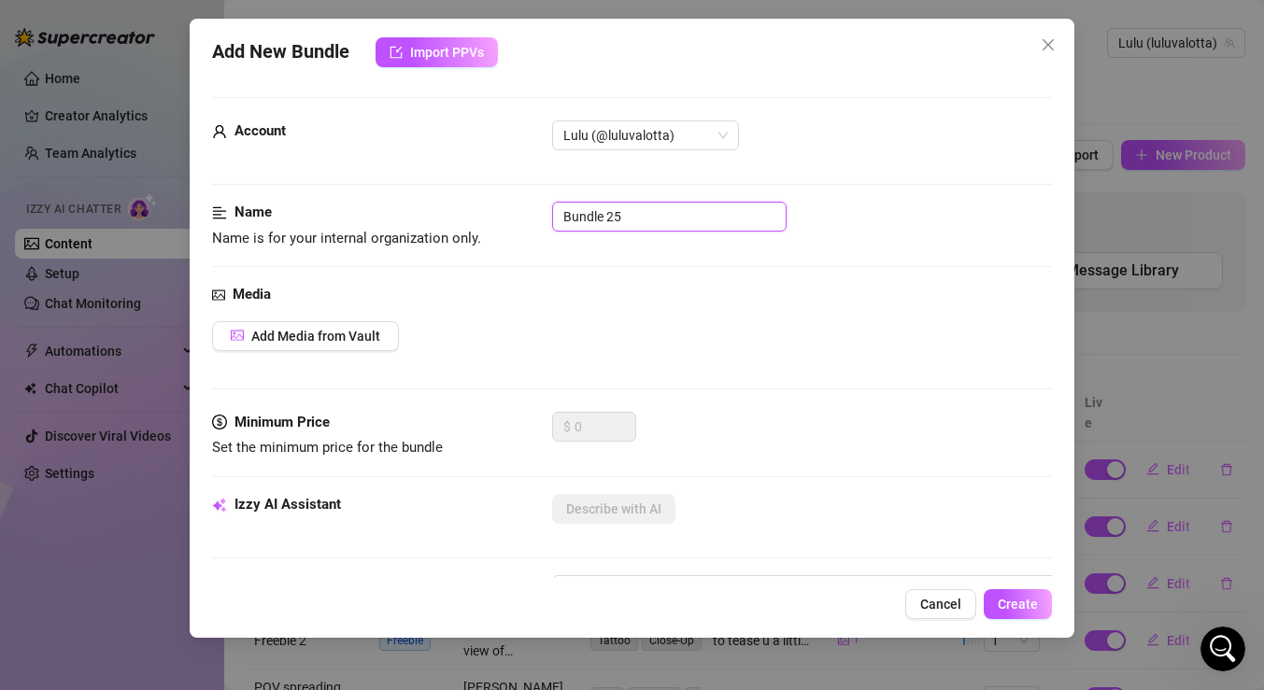
drag, startPoint x: 666, startPoint y: 209, endPoint x: 504, endPoint y: 209, distance: 162.6
click at [504, 209] on div "Name Name is for your internal organization only. Bundle 25" at bounding box center [632, 226] width 840 height 48
click at [321, 344] on button "Add Media from Vault" at bounding box center [305, 336] width 187 height 30
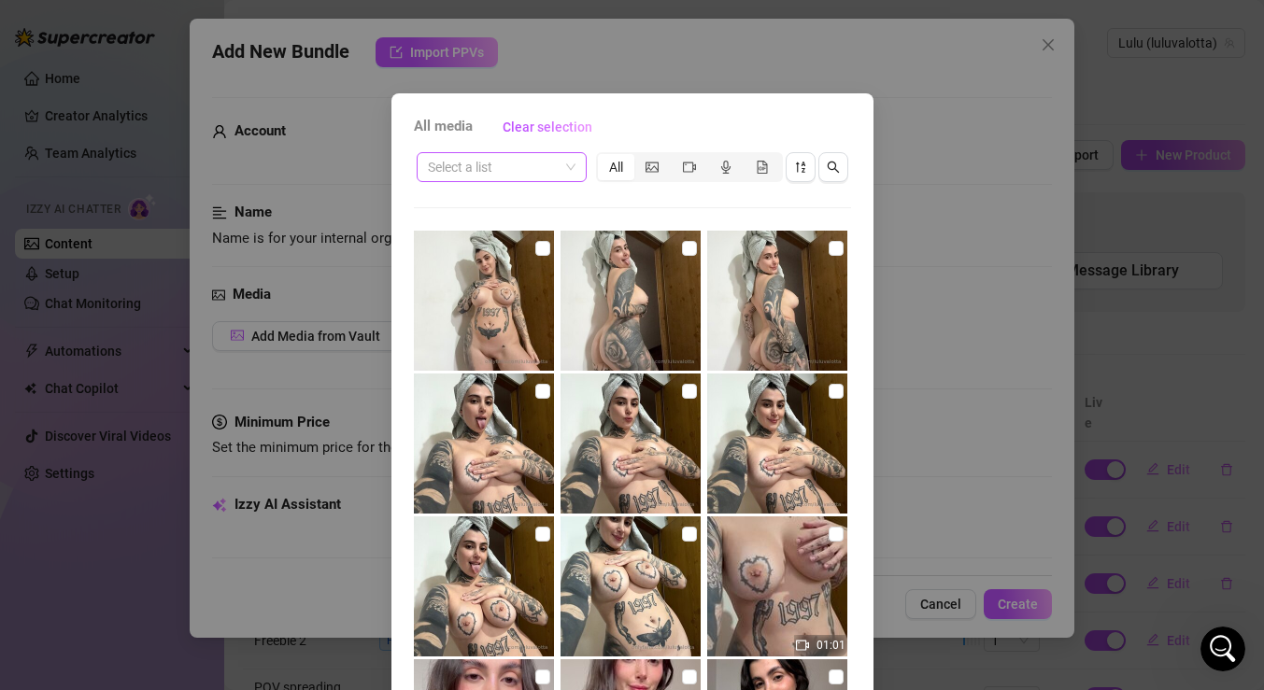
click at [554, 164] on input "search" at bounding box center [493, 167] width 131 height 28
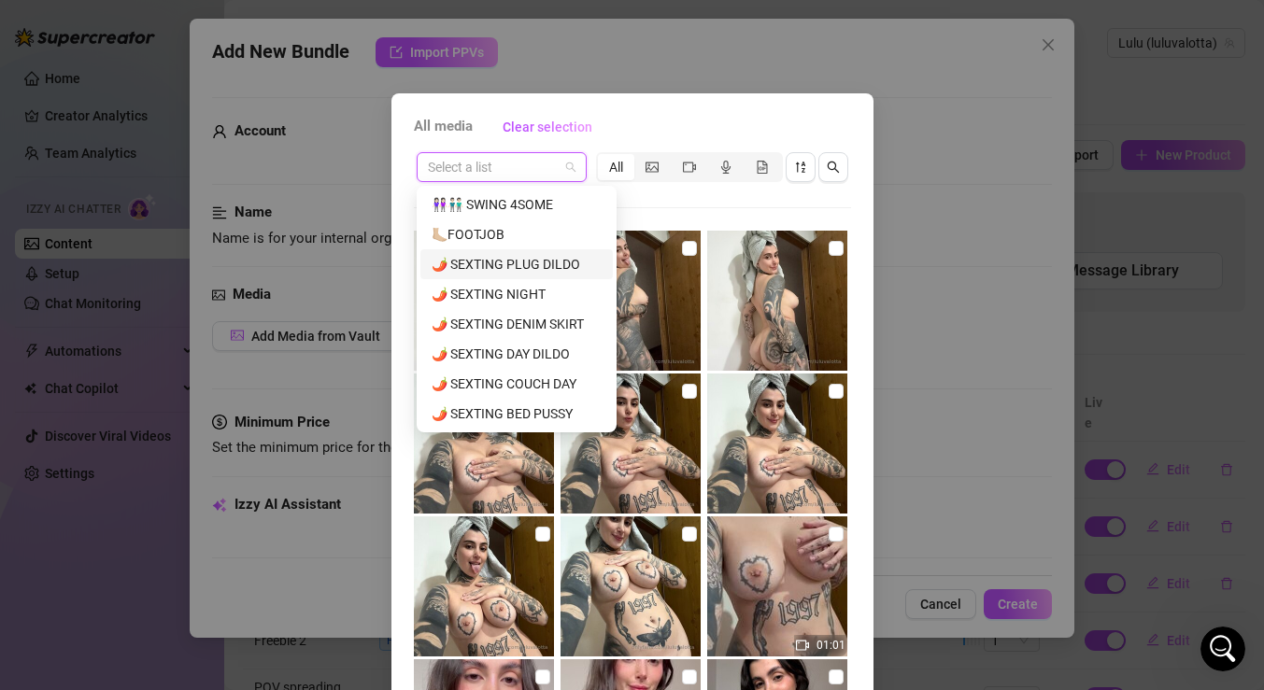
click at [514, 257] on div "🌶️ SEXTING PLUG DILDO" at bounding box center [517, 264] width 170 height 21
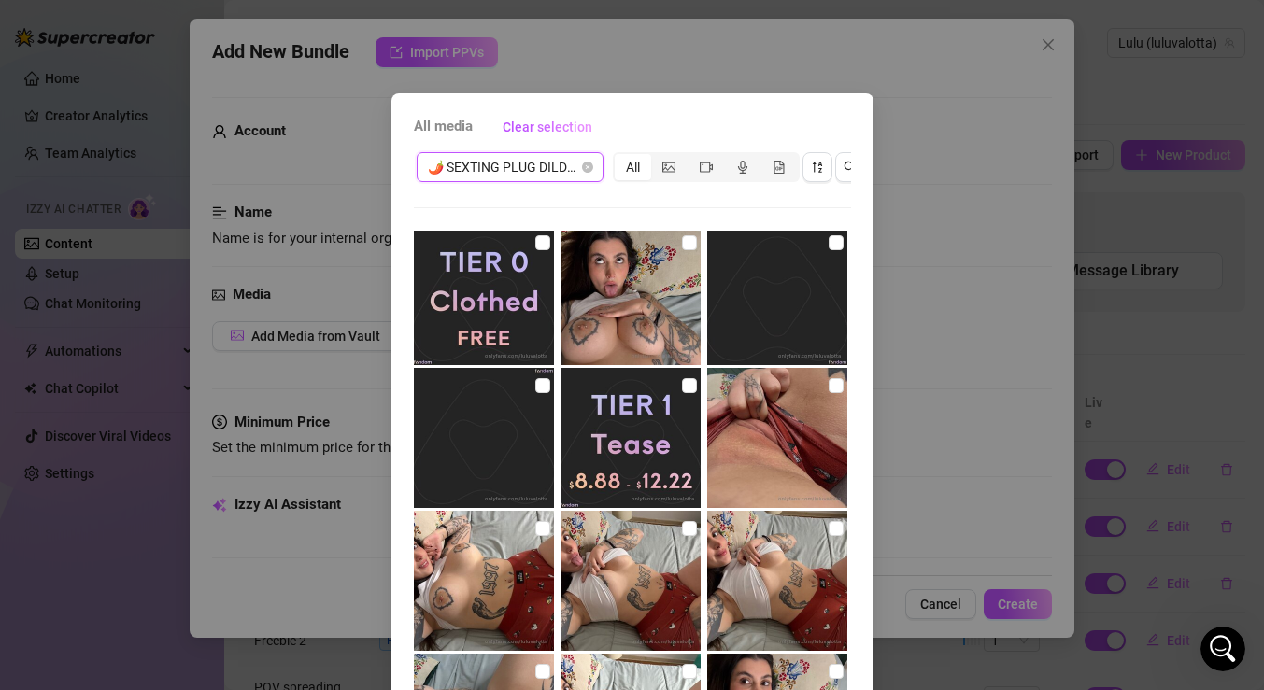
scroll to position [110, 0]
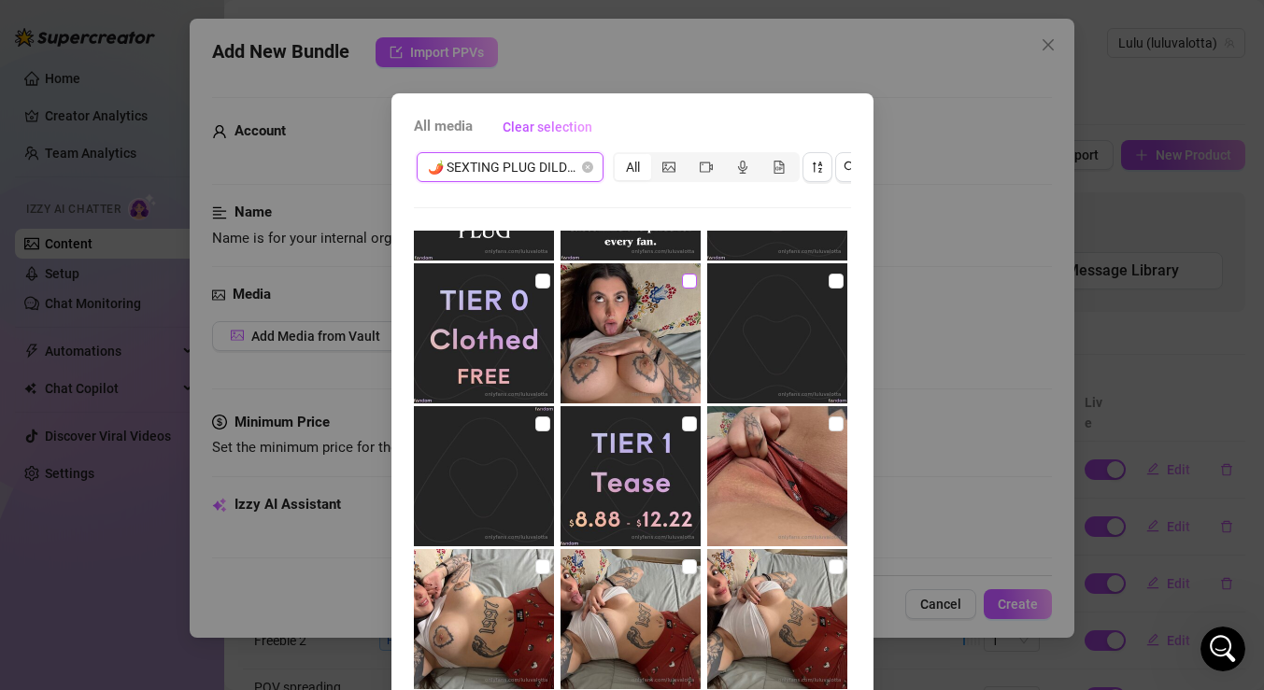
click at [682, 283] on input "checkbox" at bounding box center [689, 281] width 15 height 15
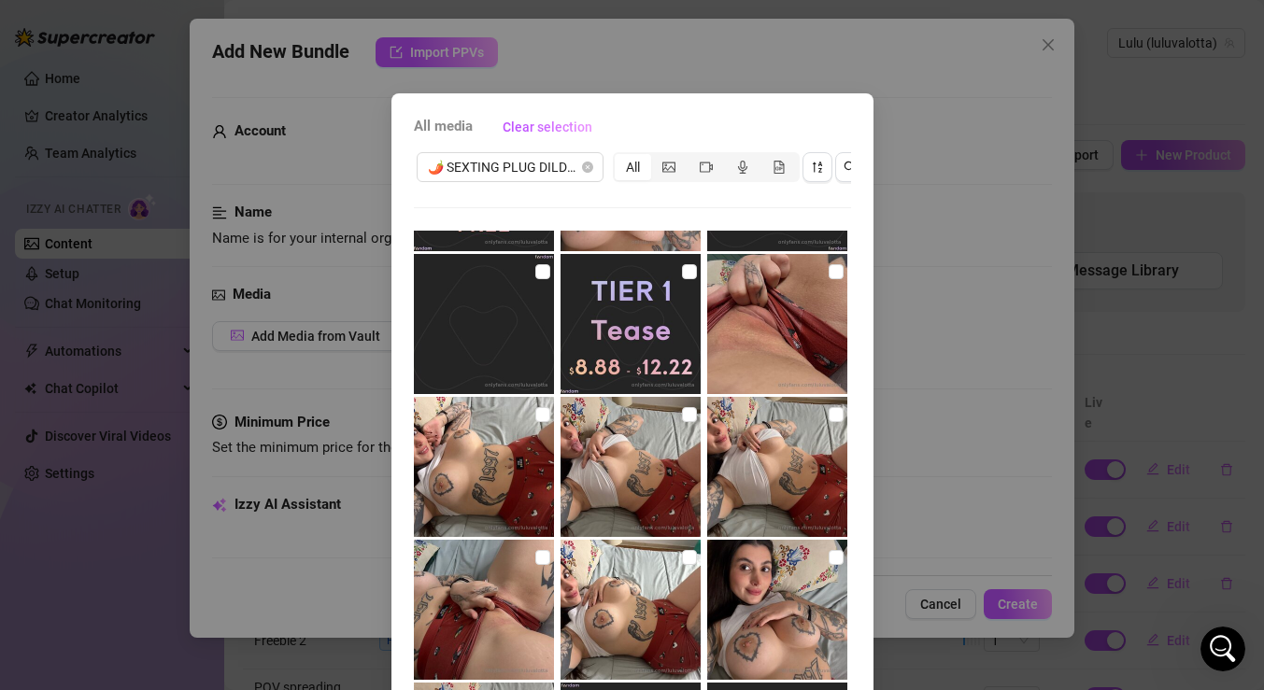
scroll to position [238, 0]
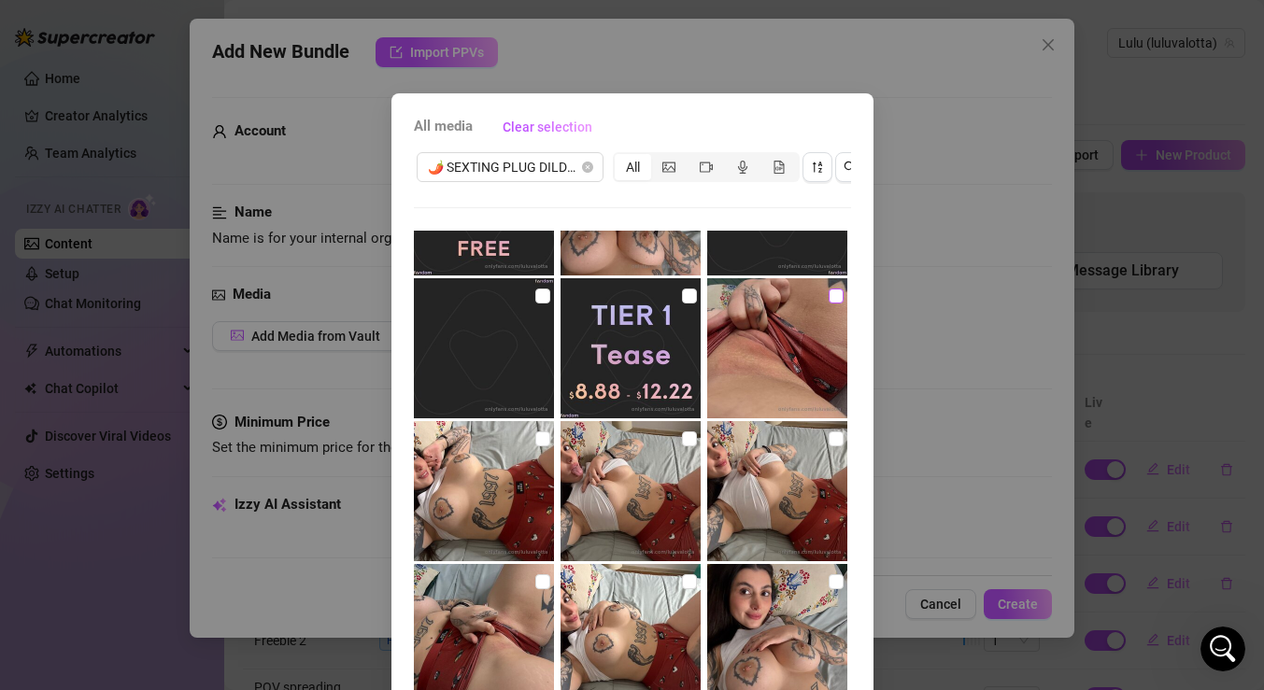
click at [829, 298] on input "checkbox" at bounding box center [836, 296] width 15 height 15
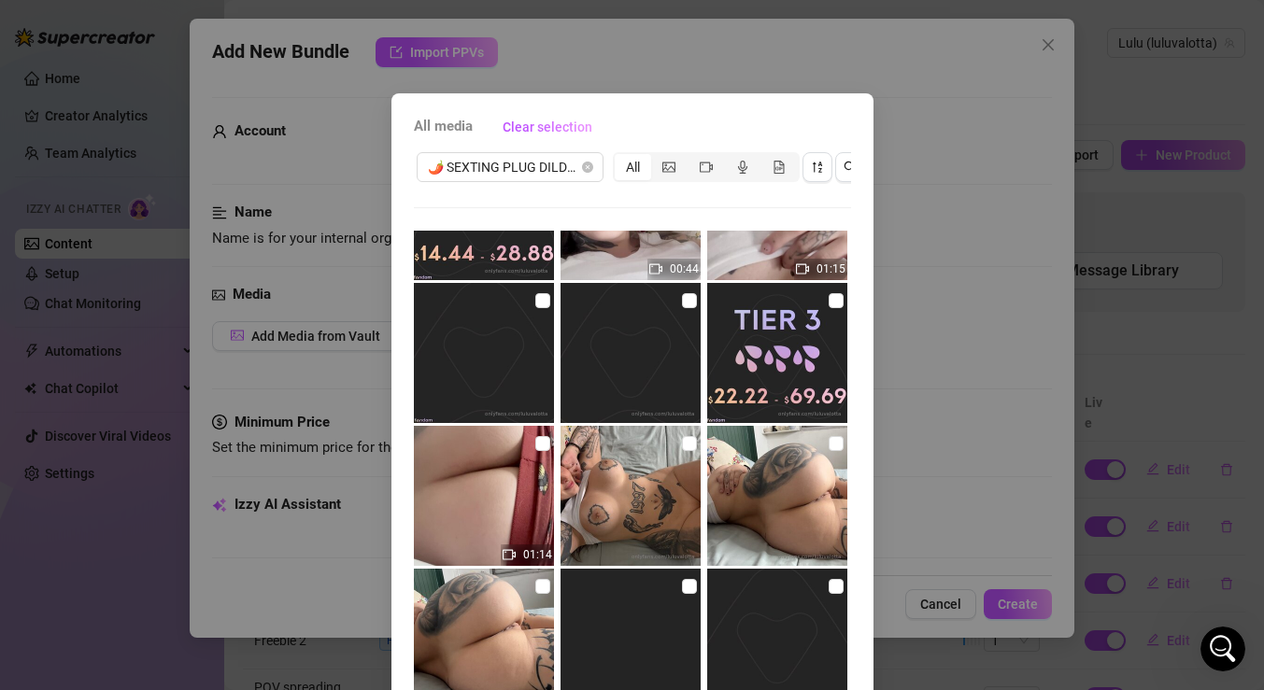
scroll to position [970, 0]
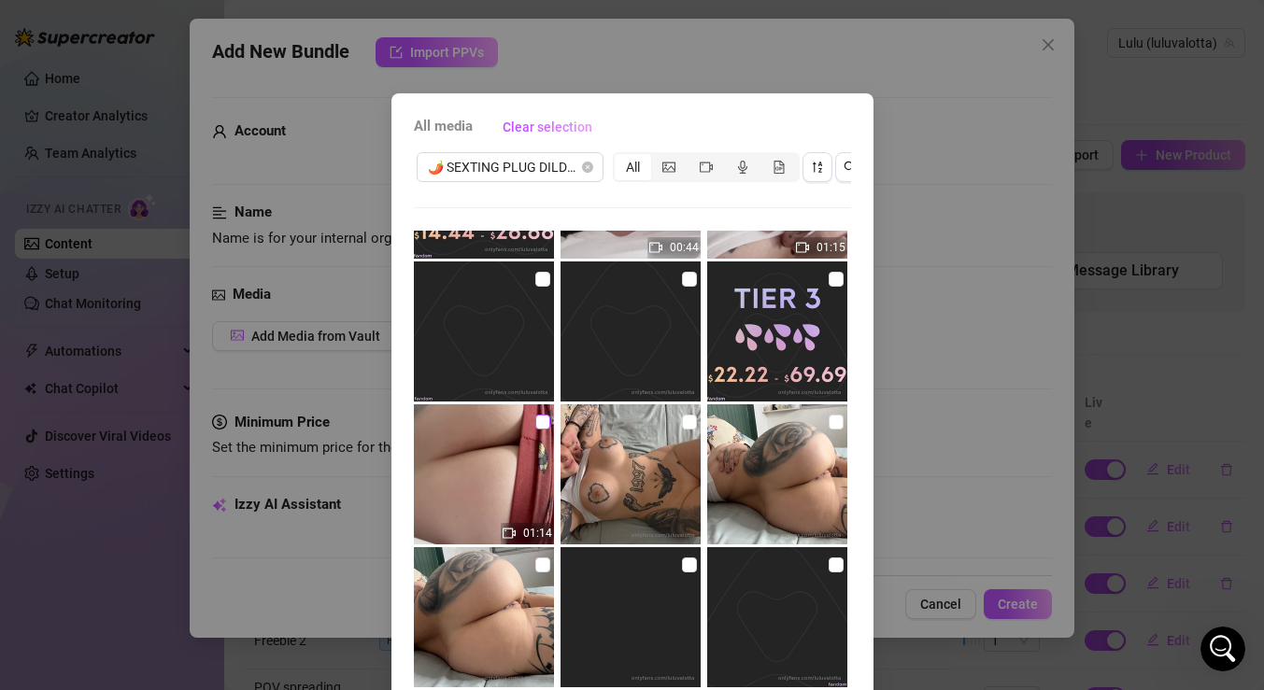
click at [540, 420] on input "checkbox" at bounding box center [542, 422] width 15 height 15
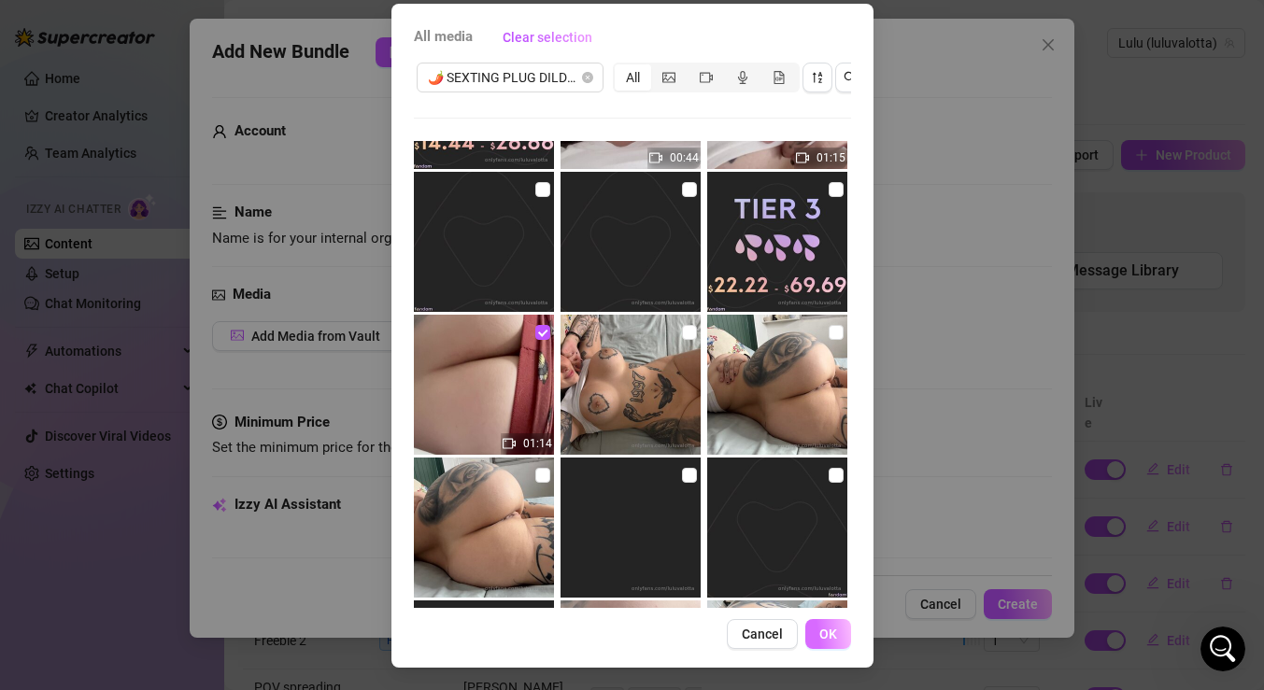
click at [833, 629] on span "OK" at bounding box center [828, 634] width 18 height 15
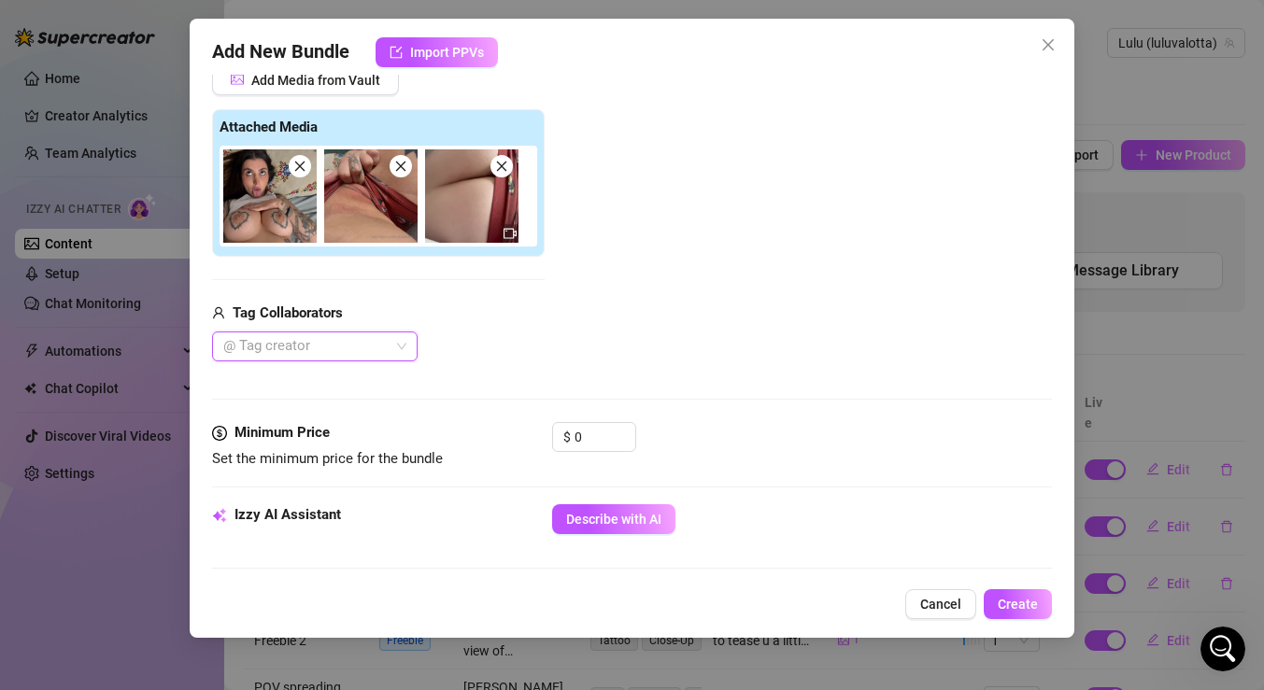
scroll to position [303, 0]
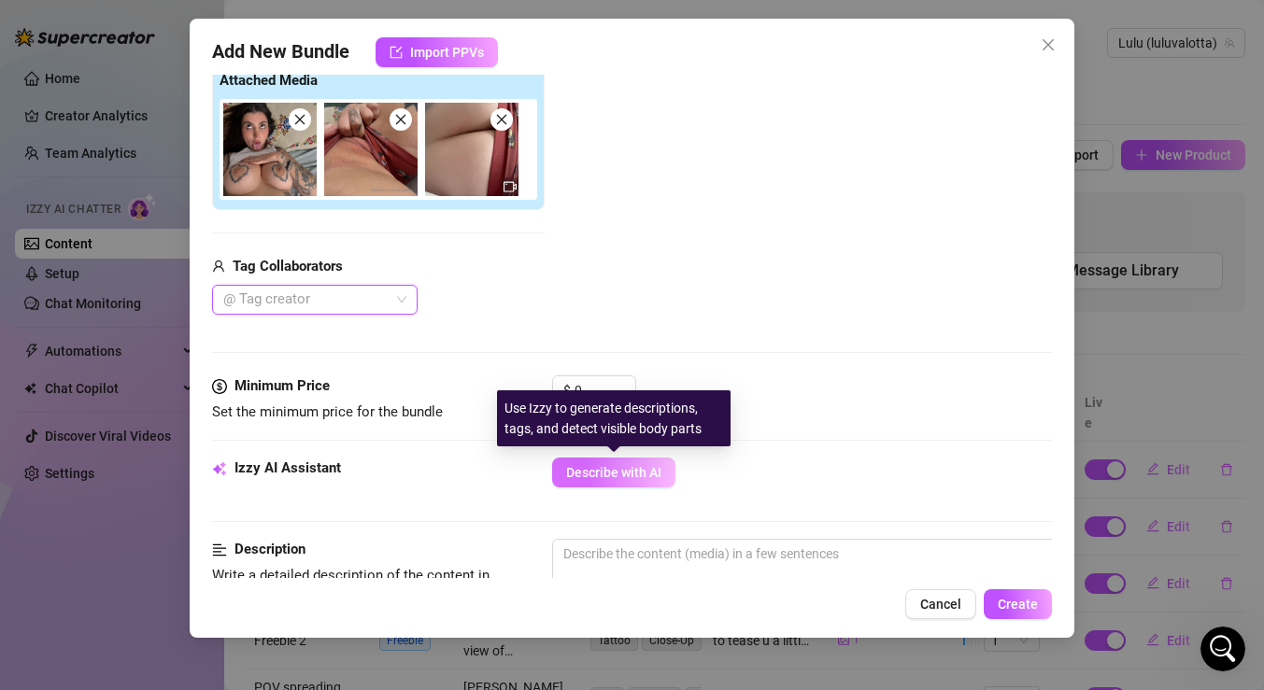
click at [606, 471] on span "Describe with AI" at bounding box center [613, 472] width 95 height 15
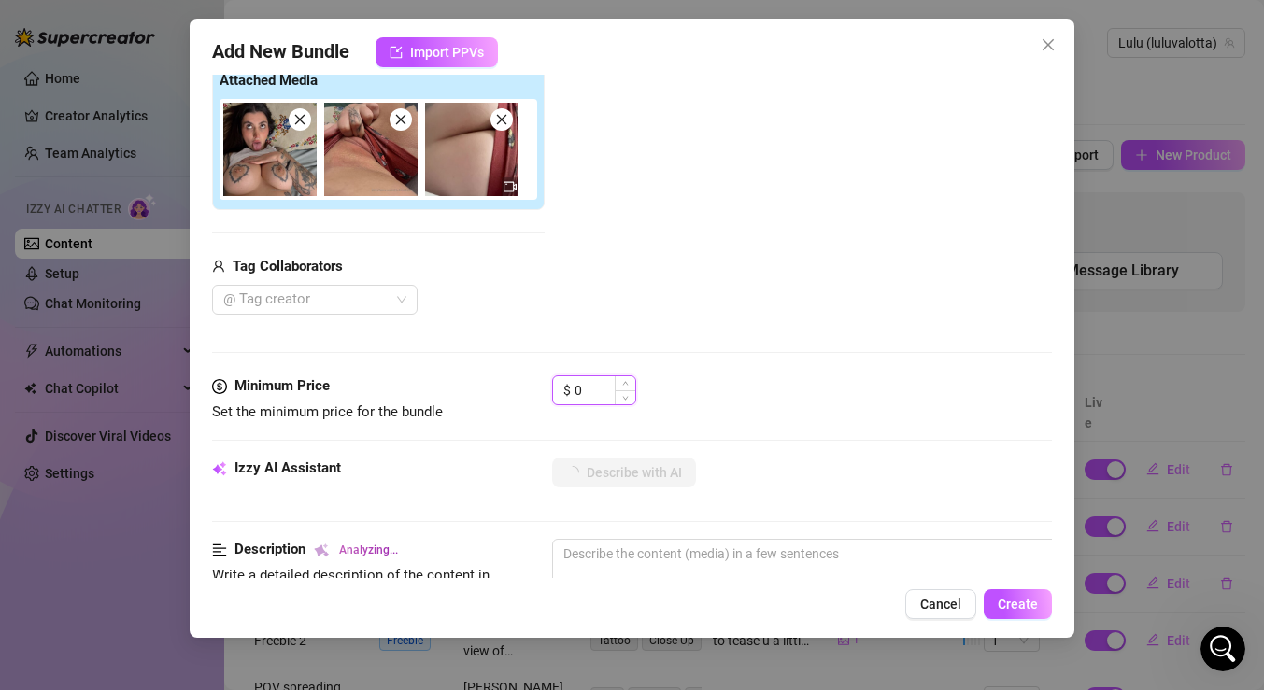
click at [605, 391] on input "0" at bounding box center [605, 391] width 61 height 28
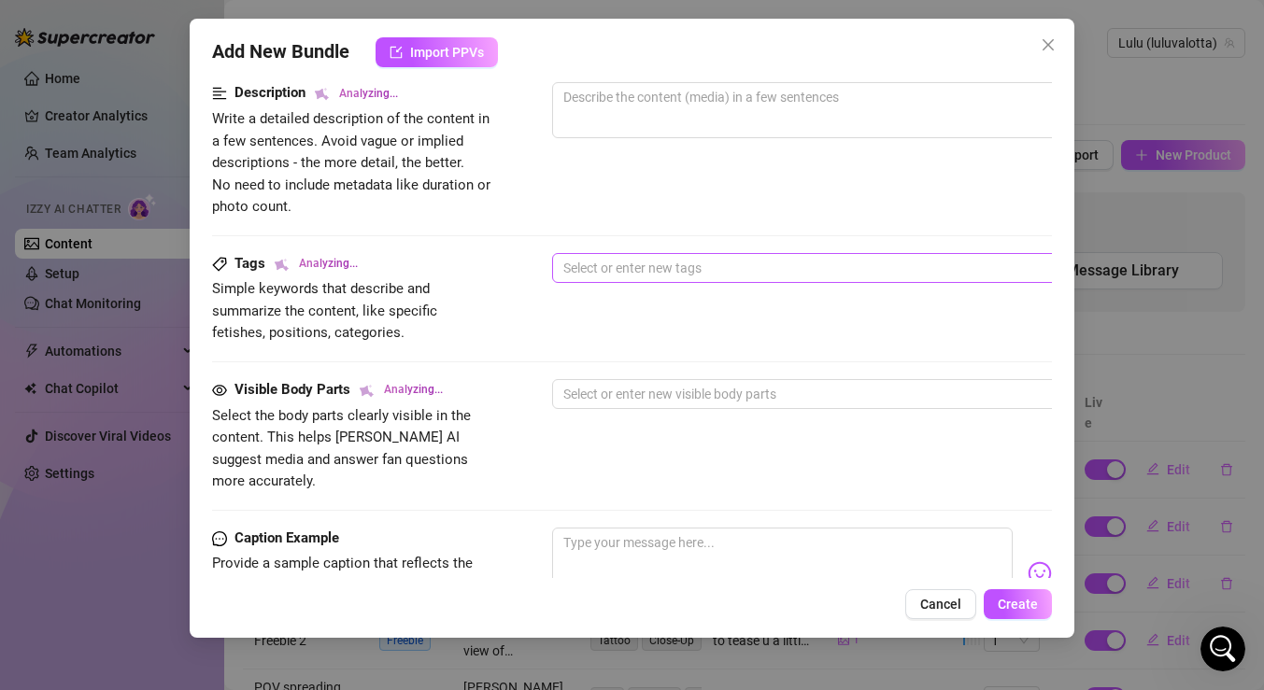
scroll to position [832, 0]
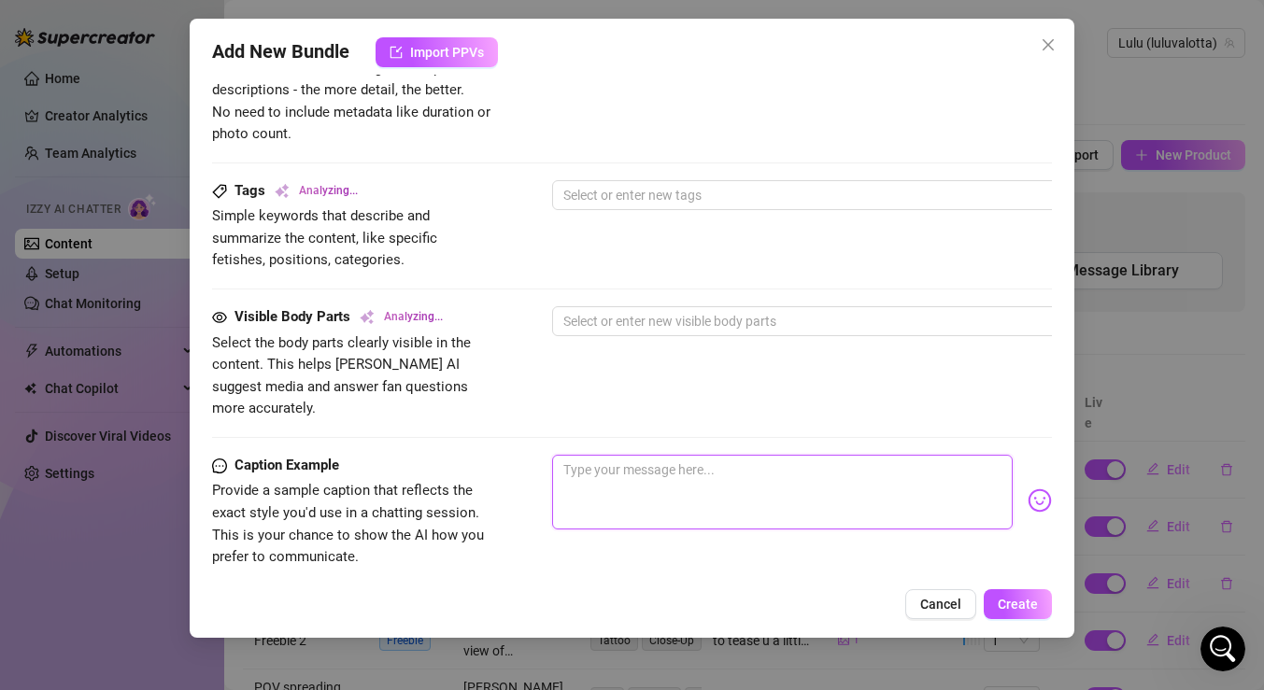
click at [707, 474] on textarea at bounding box center [782, 492] width 461 height 75
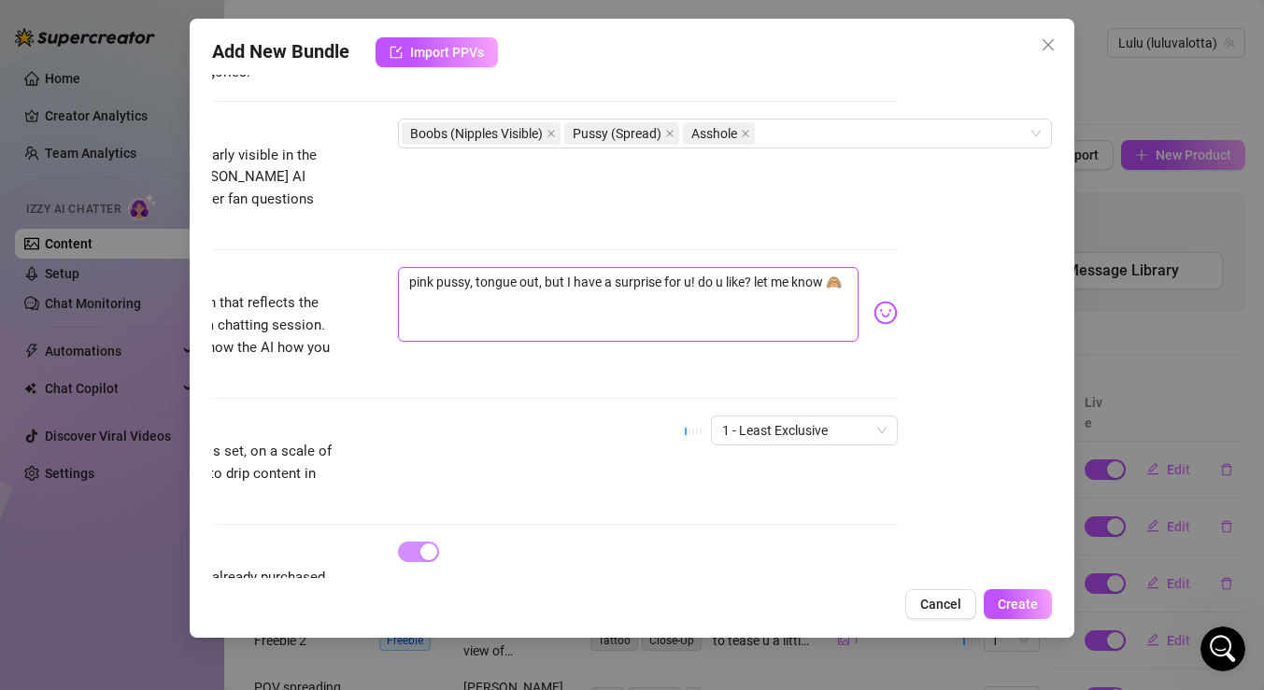
scroll to position [1056, 154]
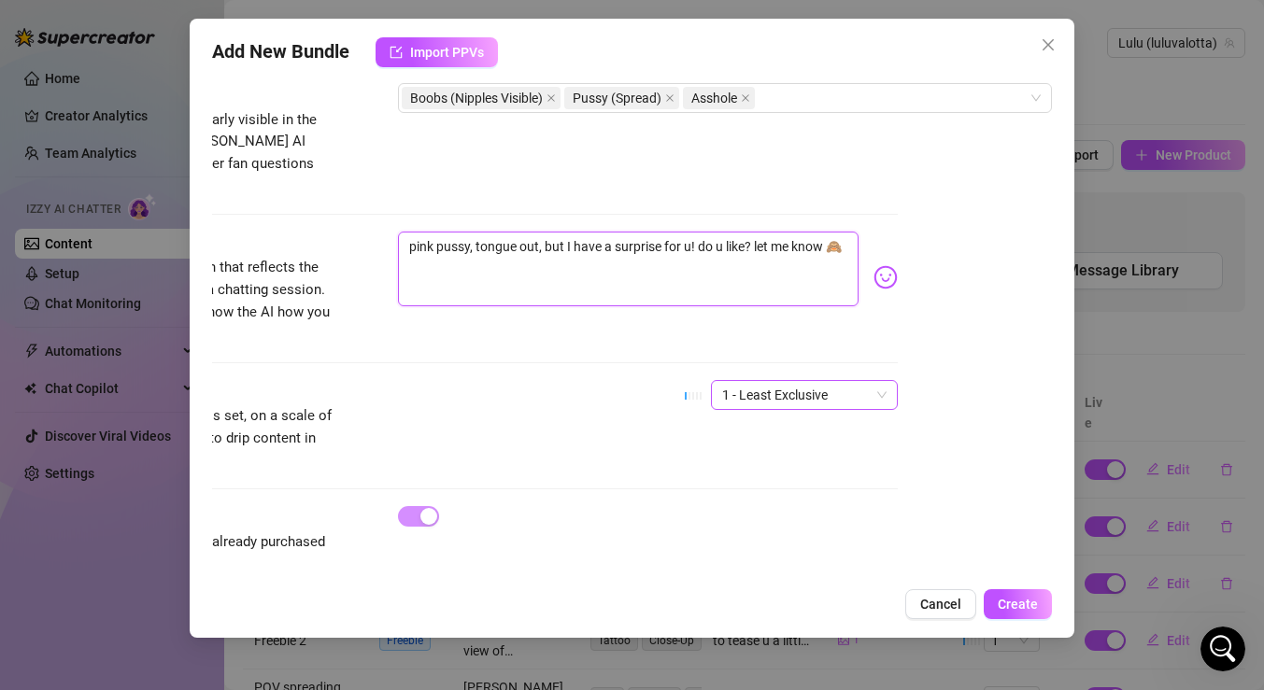
click at [811, 381] on span "1 - Least Exclusive" at bounding box center [804, 395] width 164 height 28
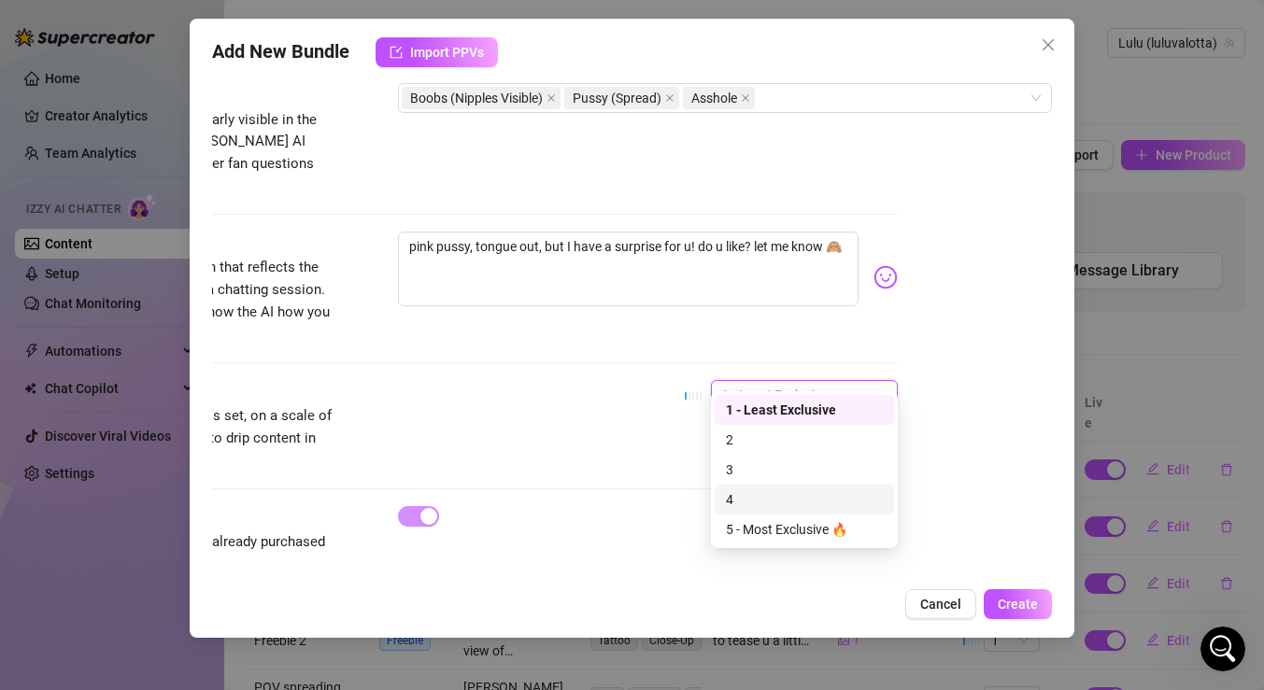
click at [778, 496] on div "4" at bounding box center [804, 500] width 157 height 21
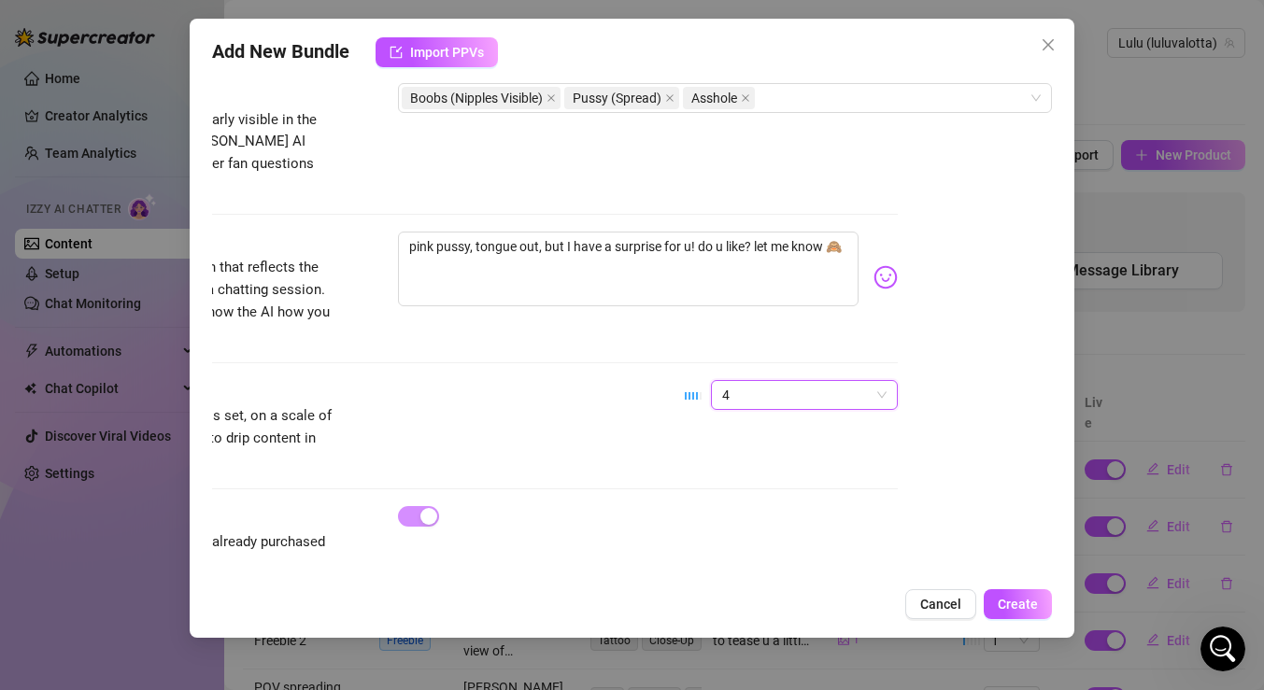
scroll to position [1066, 154]
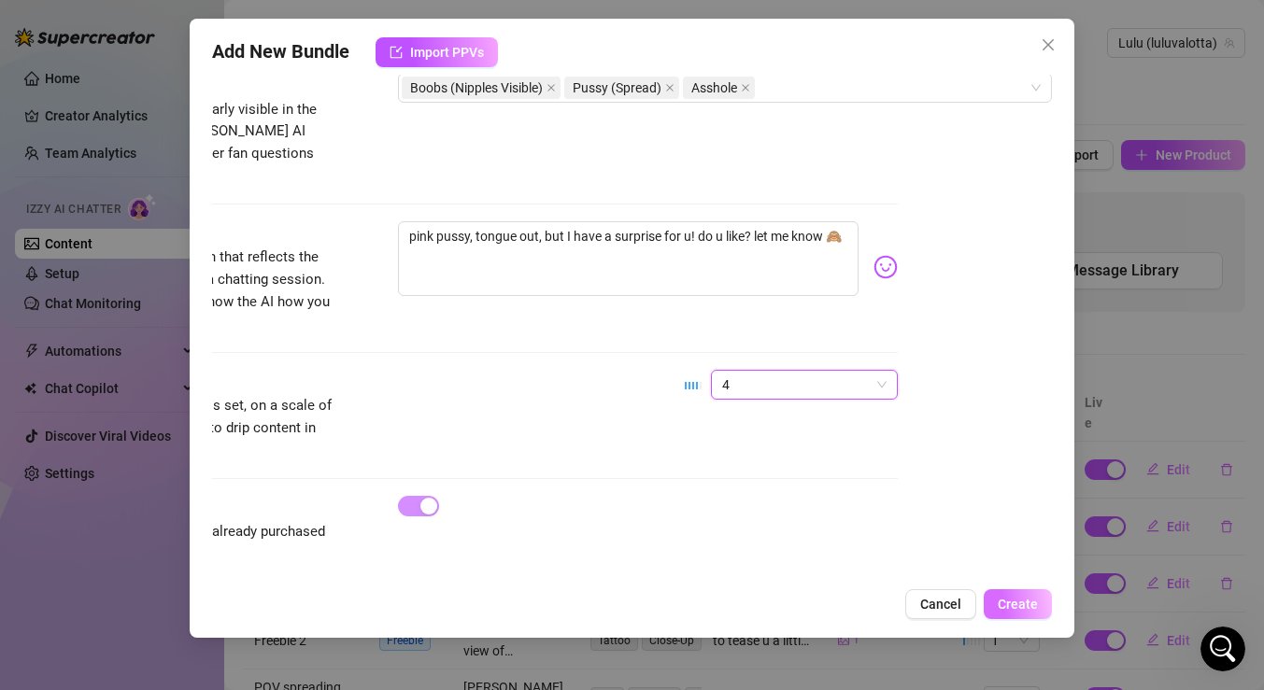
click at [1001, 595] on button "Create" at bounding box center [1018, 605] width 68 height 30
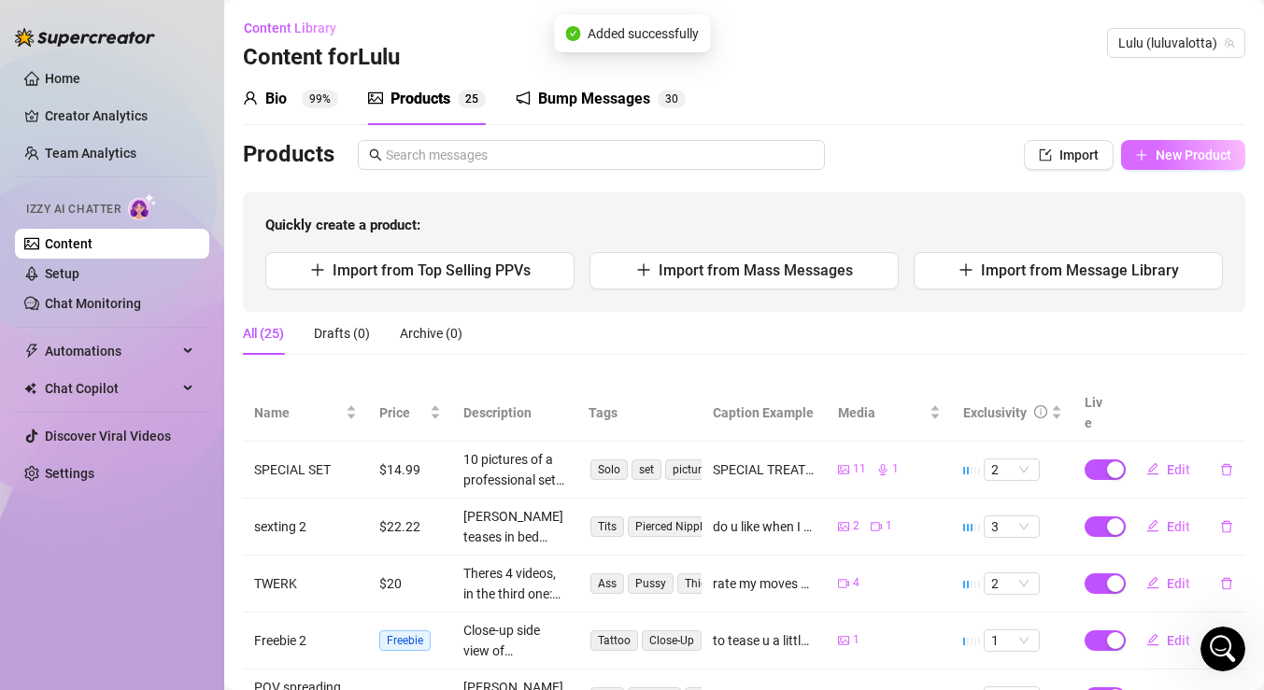
click at [1173, 150] on span "New Product" at bounding box center [1194, 155] width 76 height 15
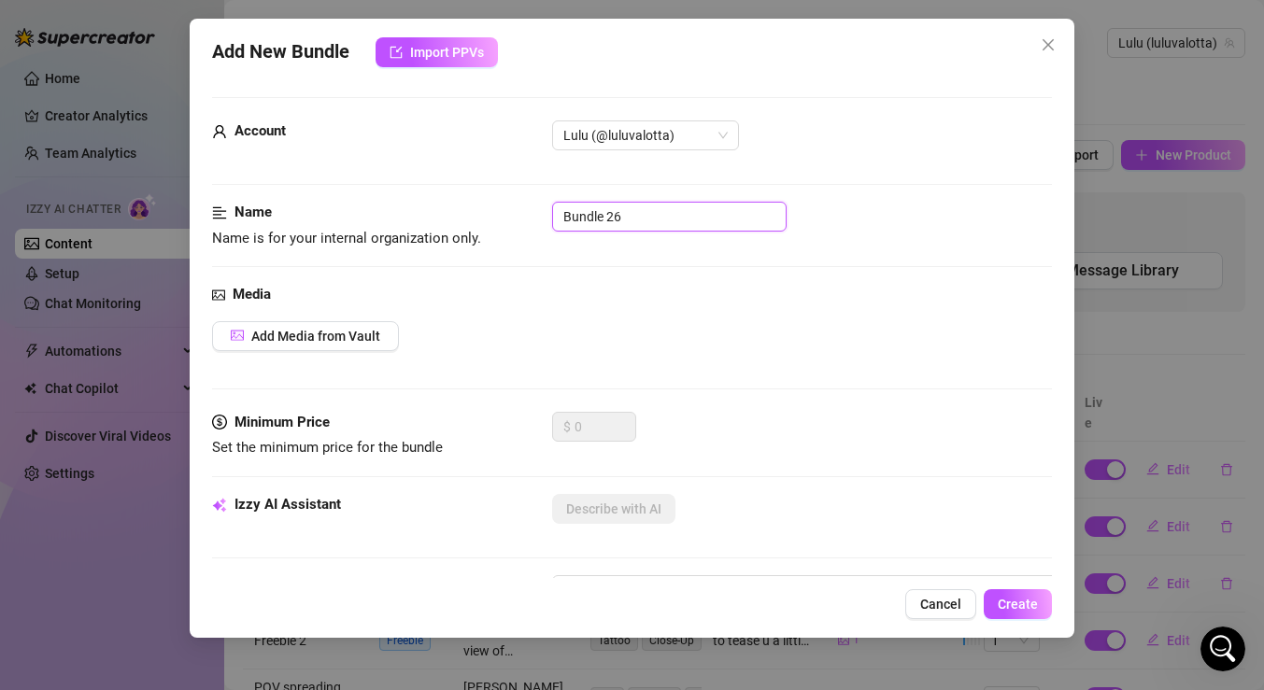
drag, startPoint x: 635, startPoint y: 218, endPoint x: 515, endPoint y: 218, distance: 120.5
click at [515, 218] on div "Name Name is for your internal organization only. Bundle 26" at bounding box center [632, 226] width 840 height 48
click at [339, 339] on span "Add Media from Vault" at bounding box center [315, 336] width 129 height 15
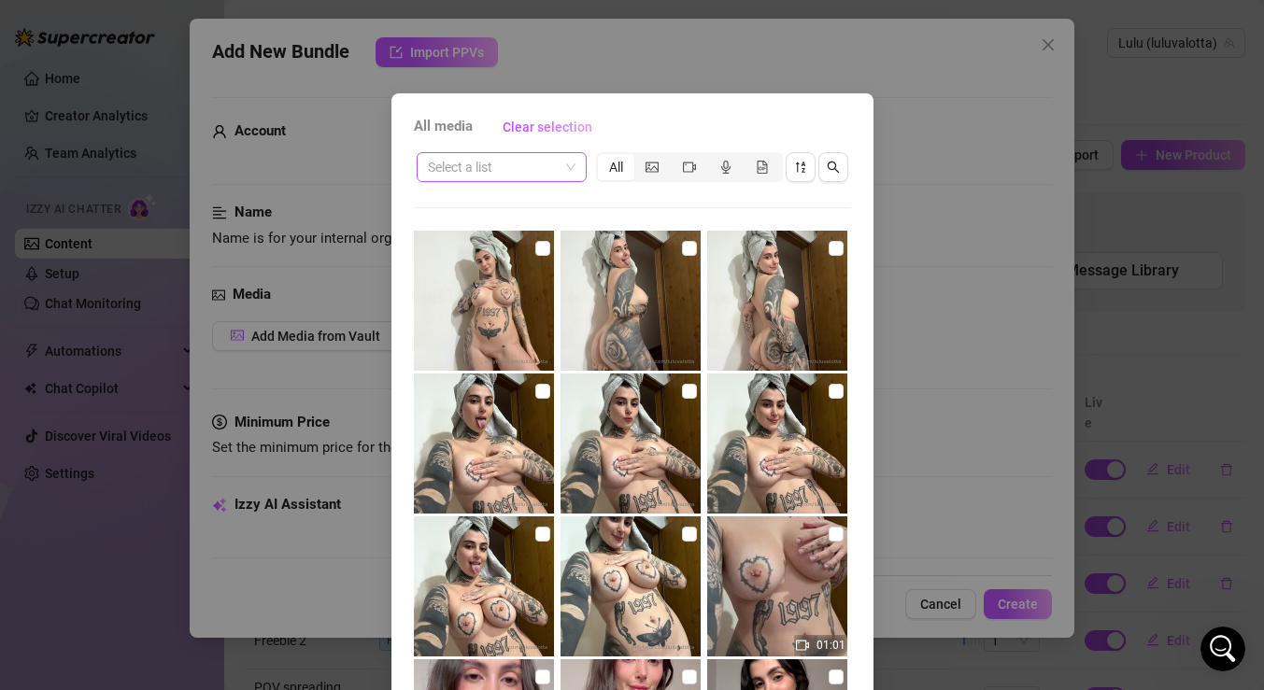
click at [568, 168] on span at bounding box center [502, 167] width 148 height 28
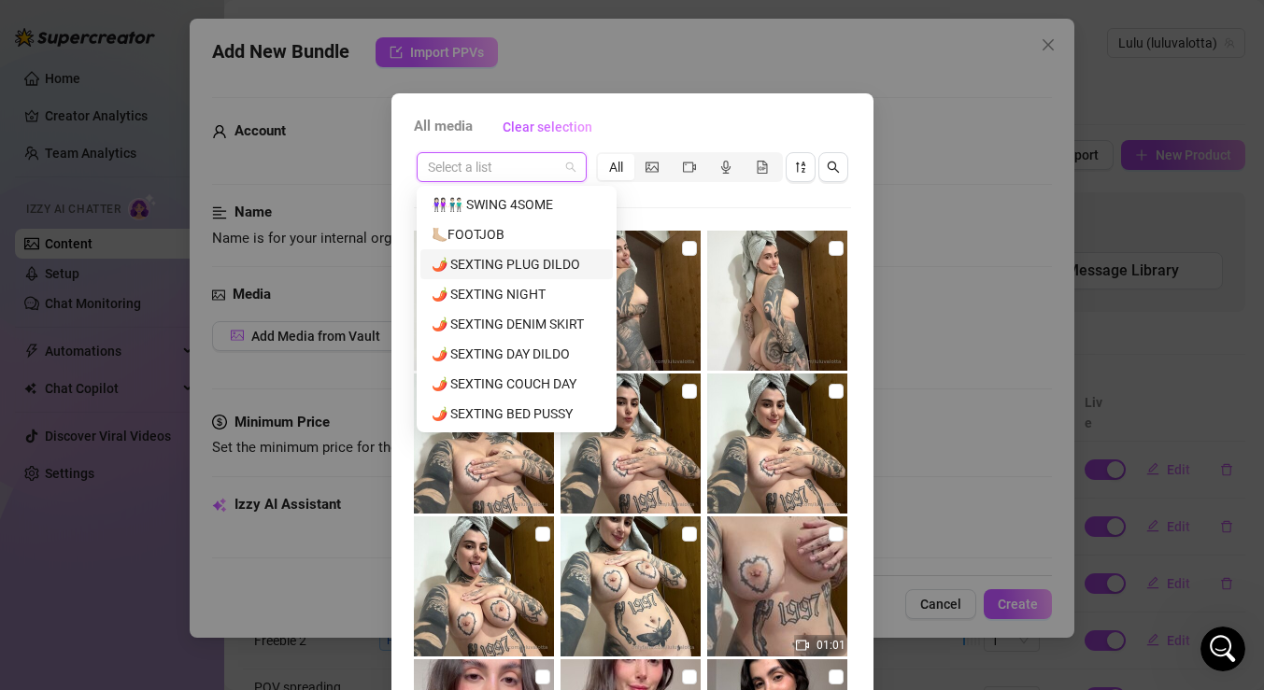
click at [538, 258] on div "🌶️ SEXTING PLUG DILDO" at bounding box center [517, 264] width 170 height 21
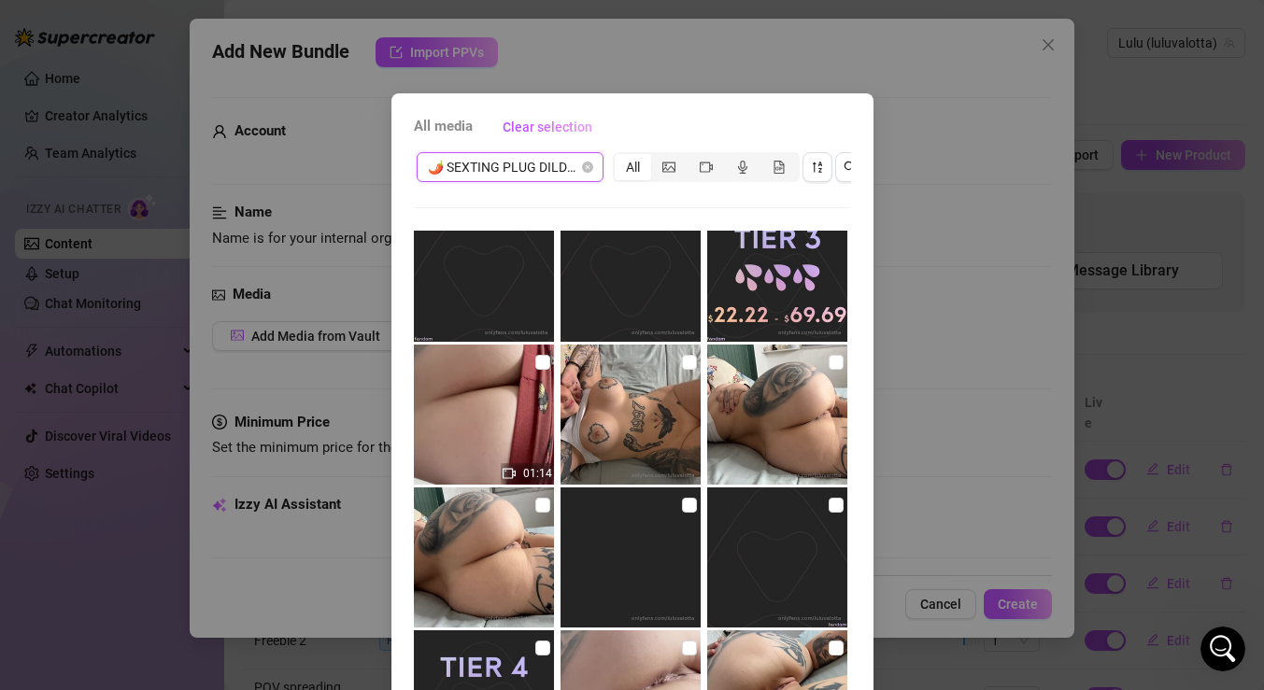
scroll to position [1113, 0]
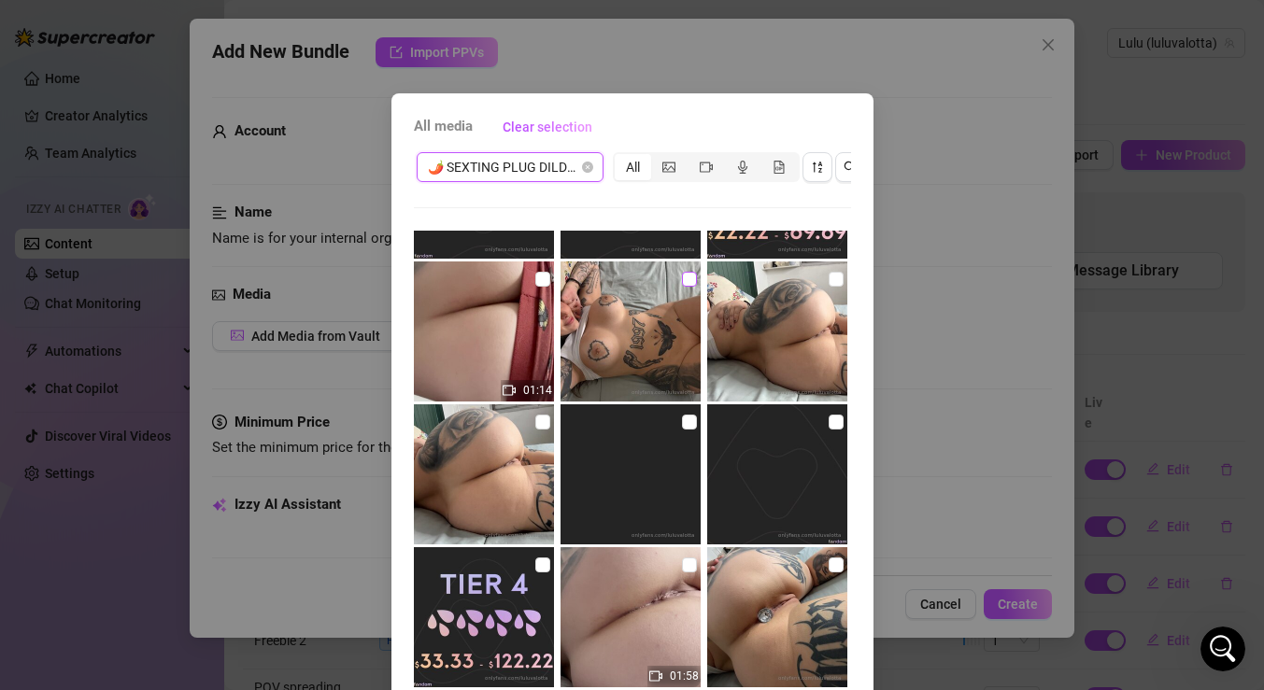
click at [685, 283] on input "checkbox" at bounding box center [689, 279] width 15 height 15
click at [835, 277] on input "checkbox" at bounding box center [836, 279] width 15 height 15
click at [537, 416] on input "checkbox" at bounding box center [542, 422] width 15 height 15
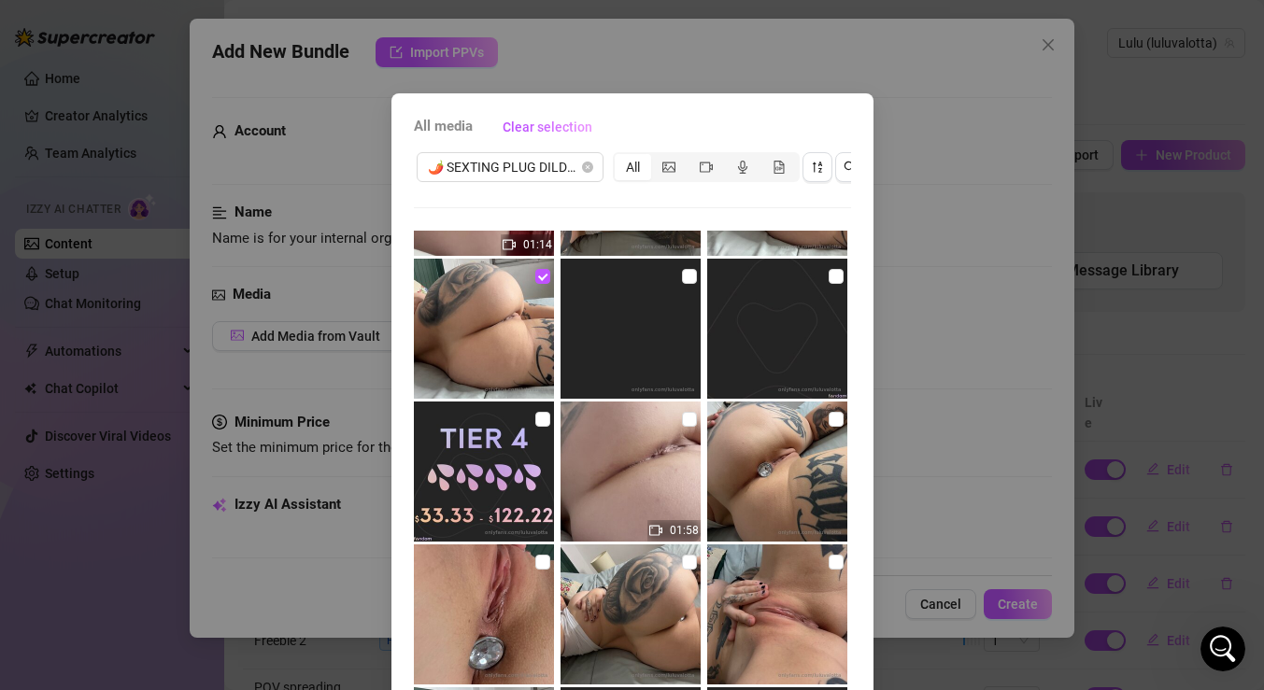
scroll to position [1253, 0]
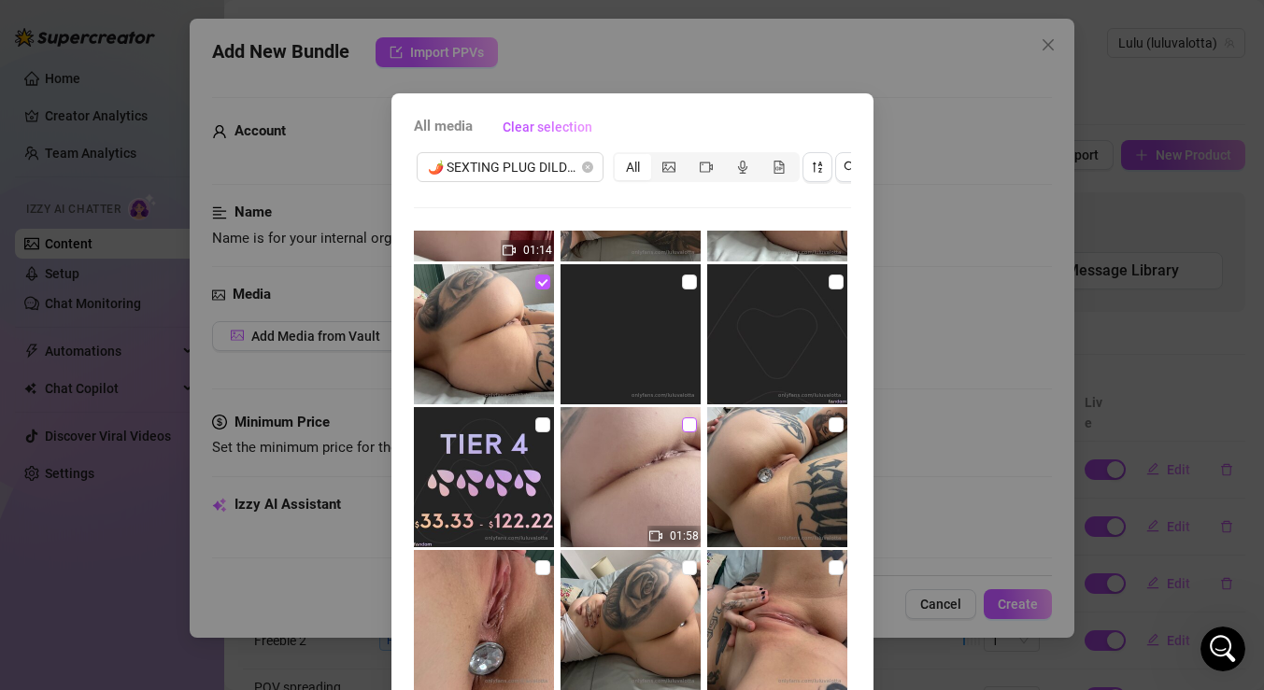
click at [689, 421] on input "checkbox" at bounding box center [689, 425] width 15 height 15
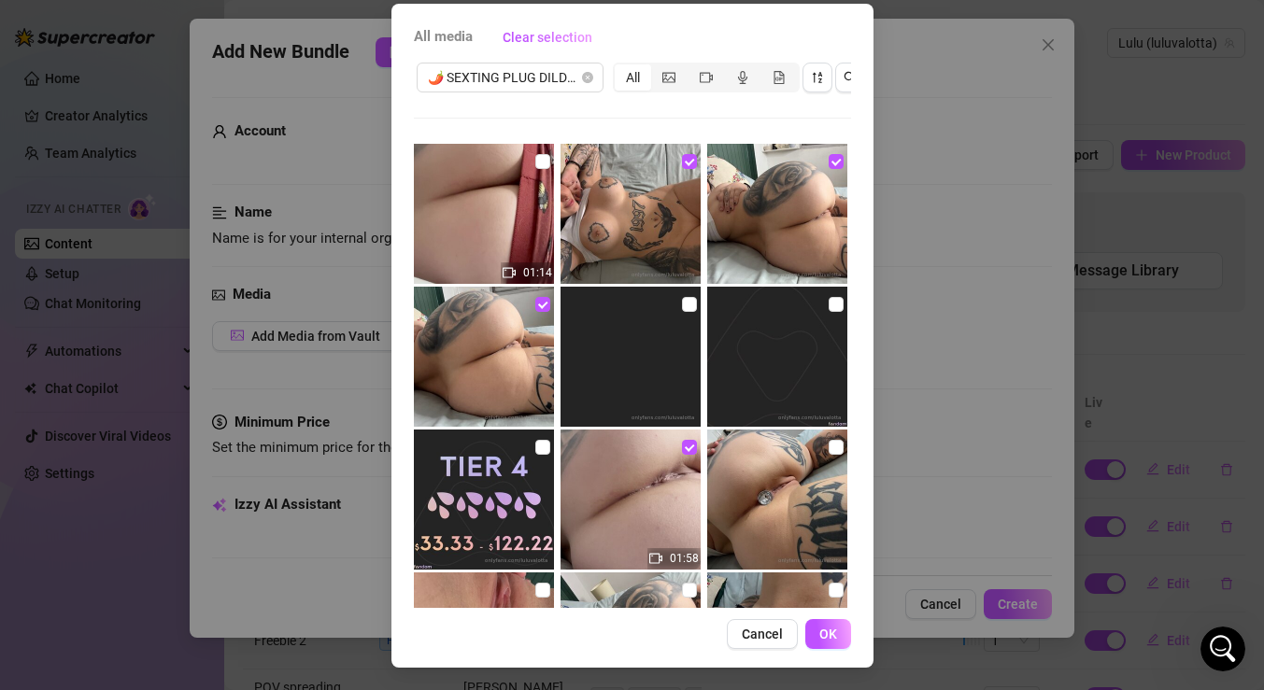
scroll to position [1107, 0]
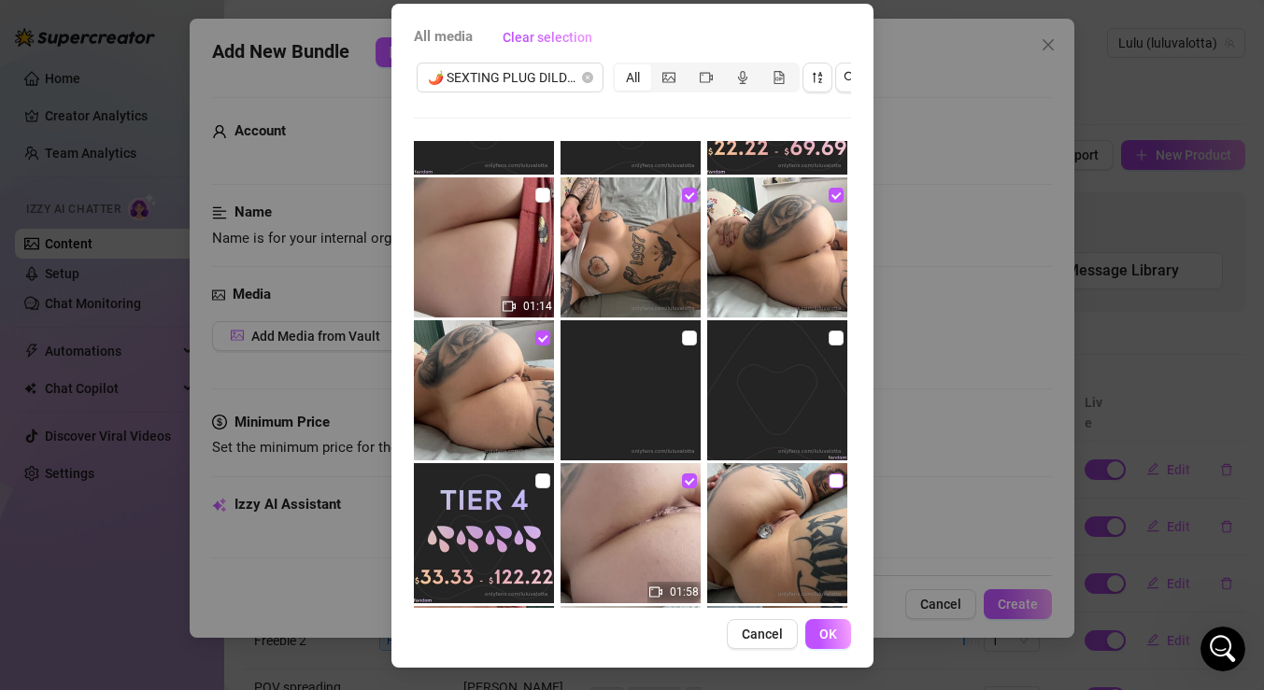
click at [833, 477] on input "checkbox" at bounding box center [836, 481] width 15 height 15
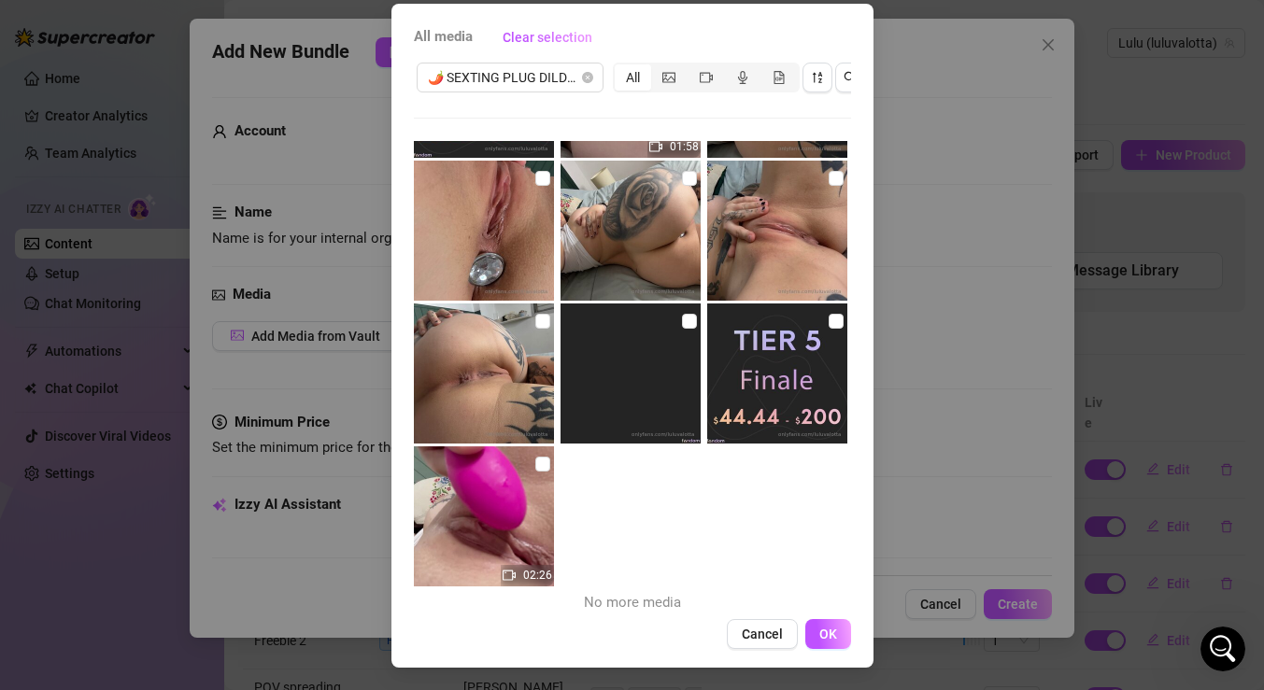
scroll to position [1562, 0]
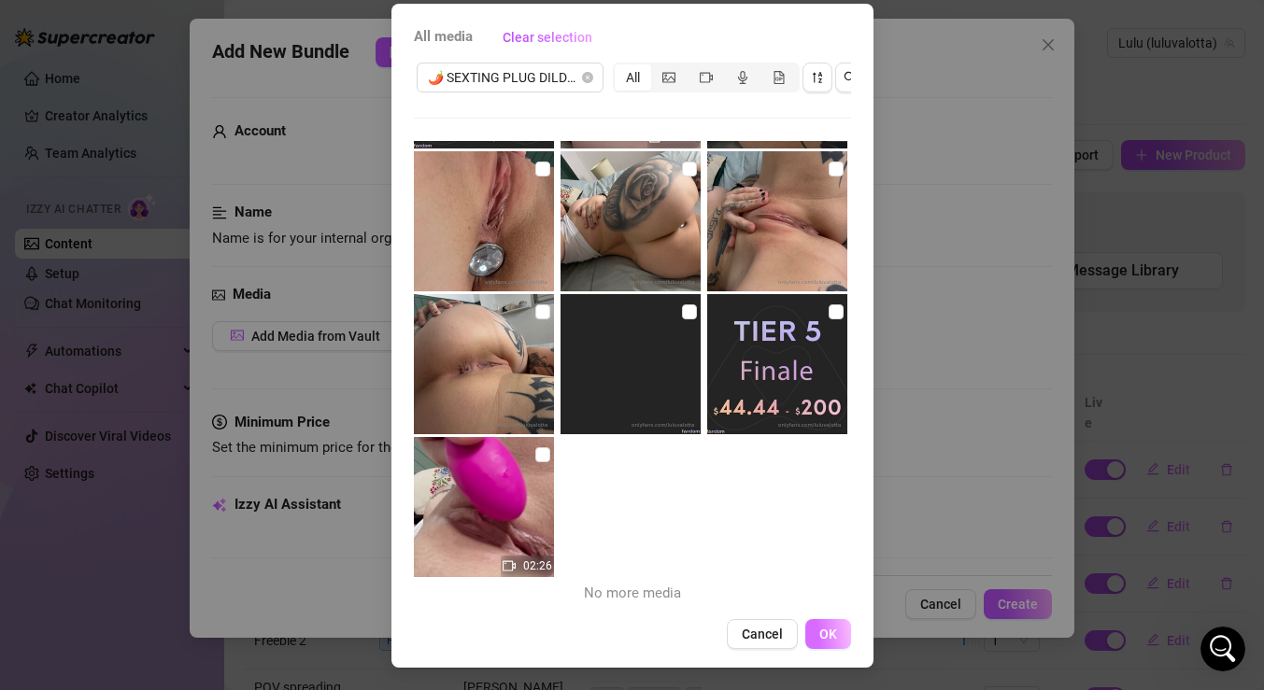
click at [827, 627] on span "OK" at bounding box center [828, 634] width 18 height 15
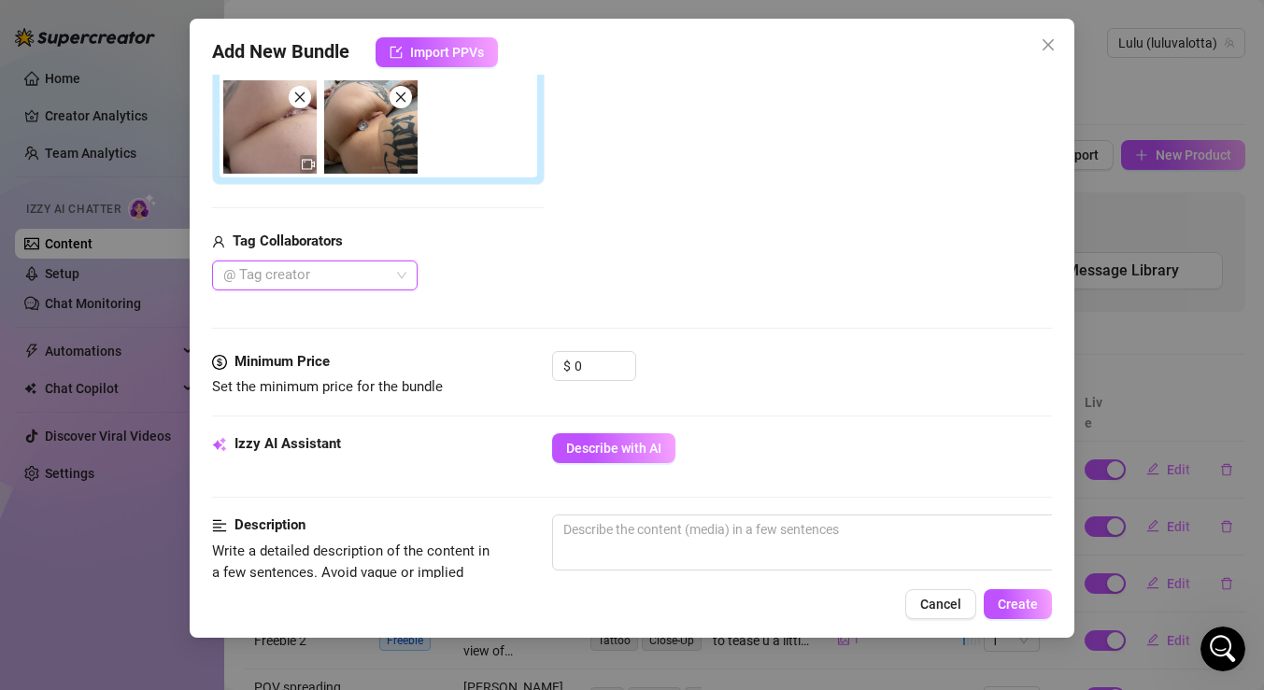
scroll to position [441, 0]
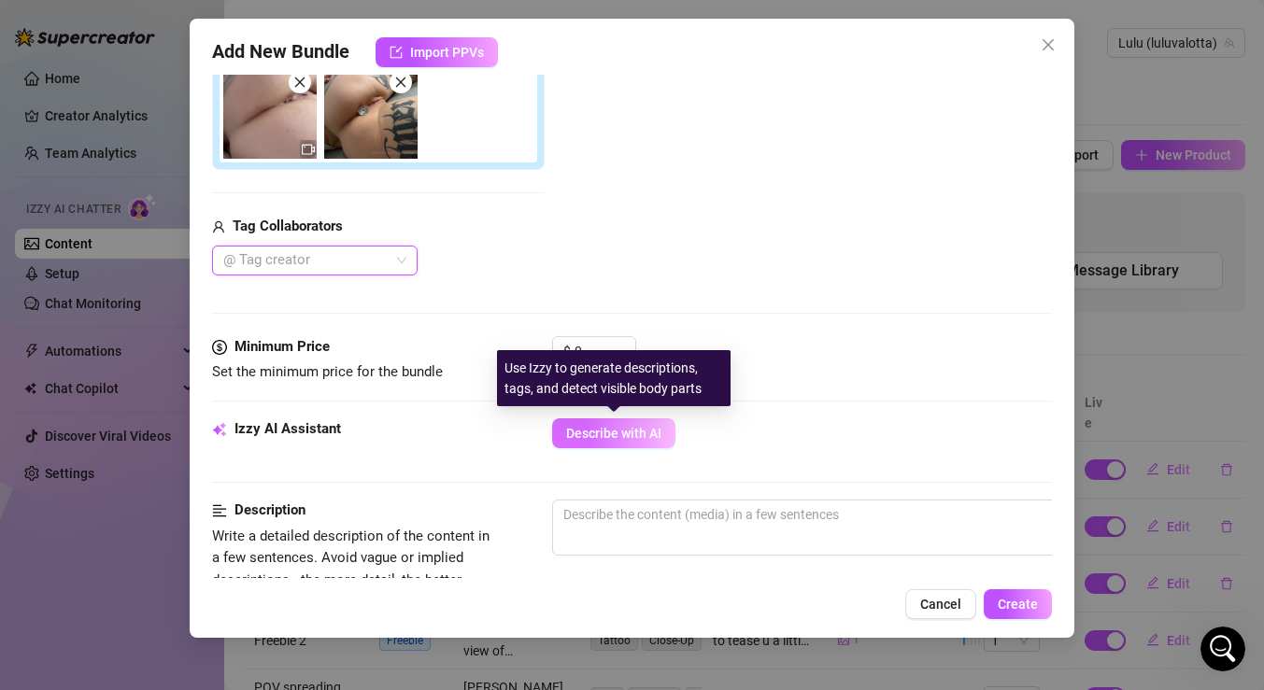
click at [646, 430] on span "Describe with AI" at bounding box center [613, 433] width 95 height 15
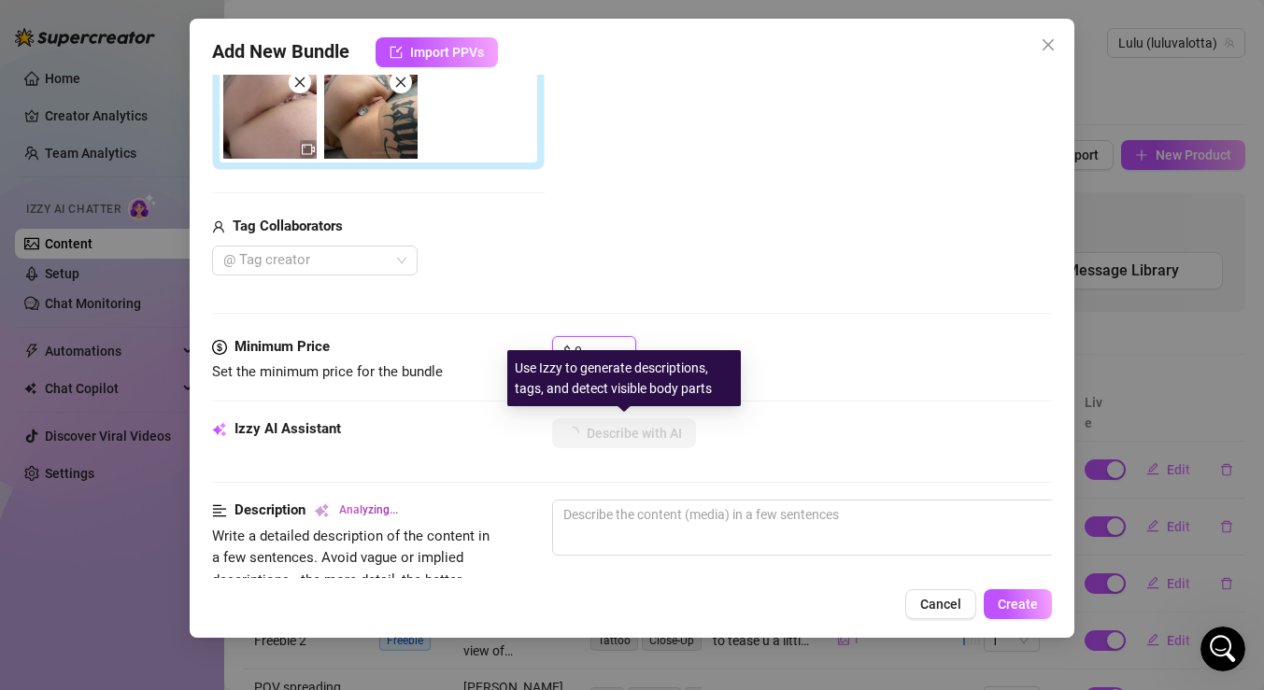
drag, startPoint x: 590, startPoint y: 349, endPoint x: 575, endPoint y: 349, distance: 15.9
click at [575, 350] on div "Use Izzy to generate descriptions, tags, and detect visible body parts" at bounding box center [624, 378] width 234 height 56
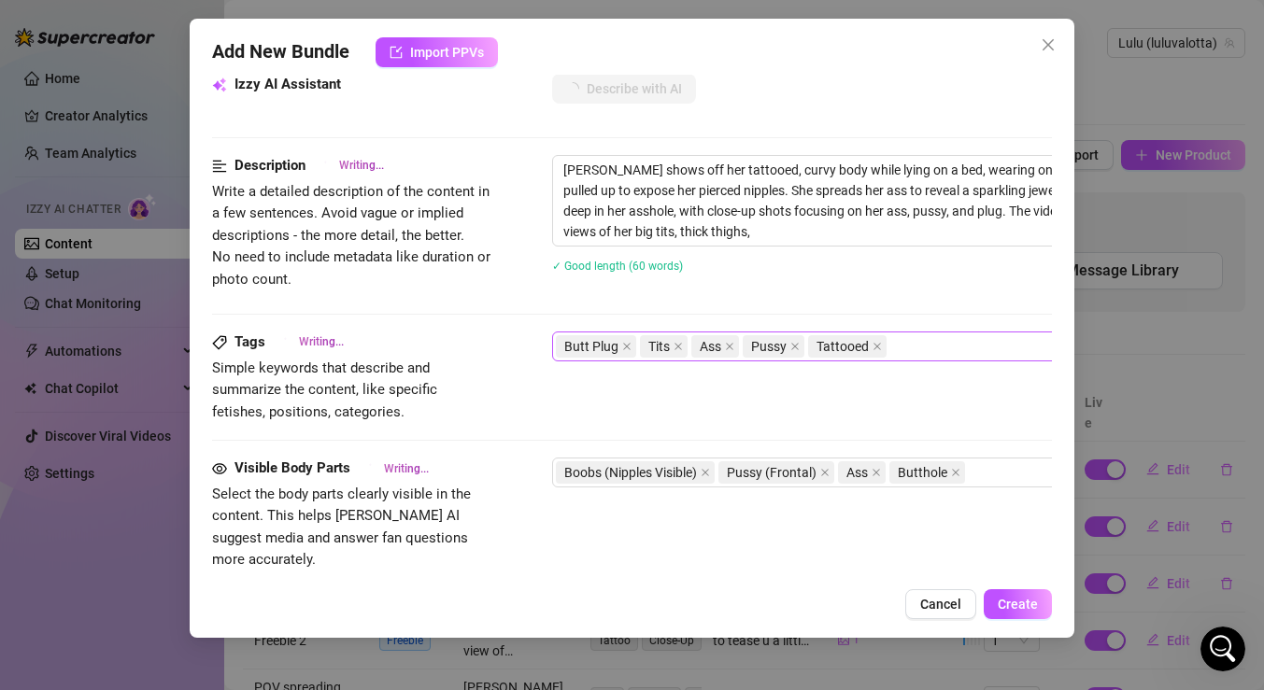
scroll to position [1073, 0]
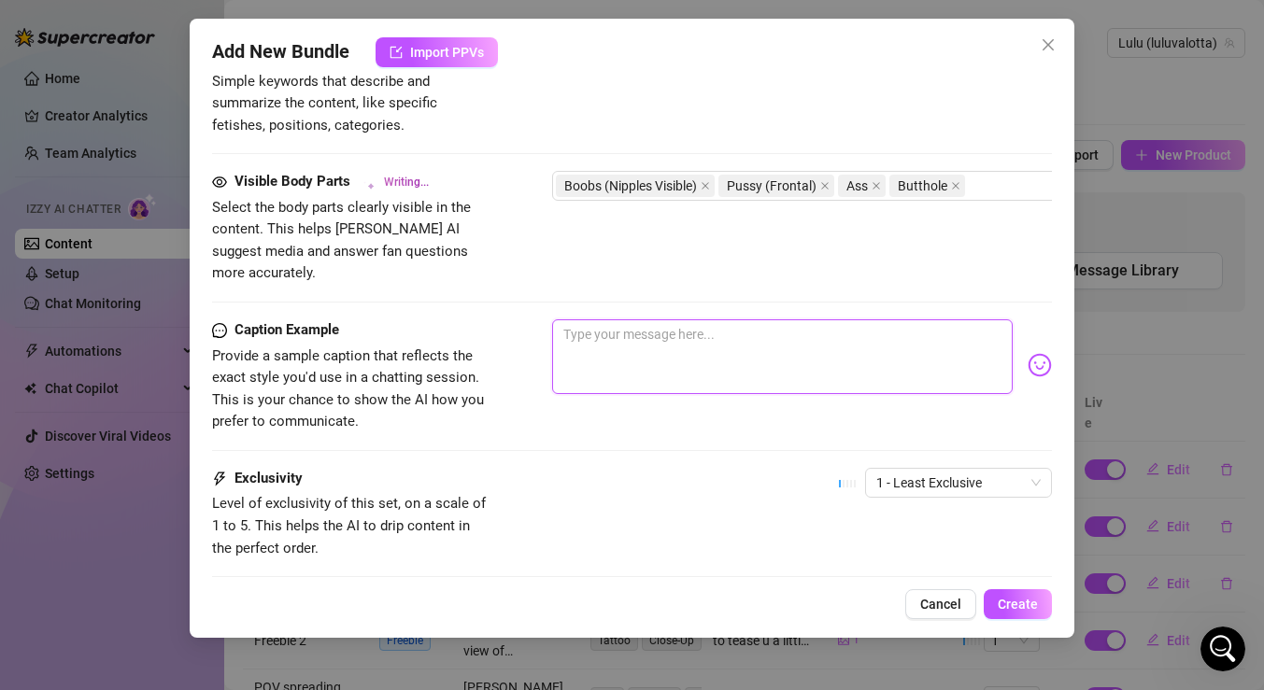
click at [718, 348] on textarea at bounding box center [782, 357] width 461 height 75
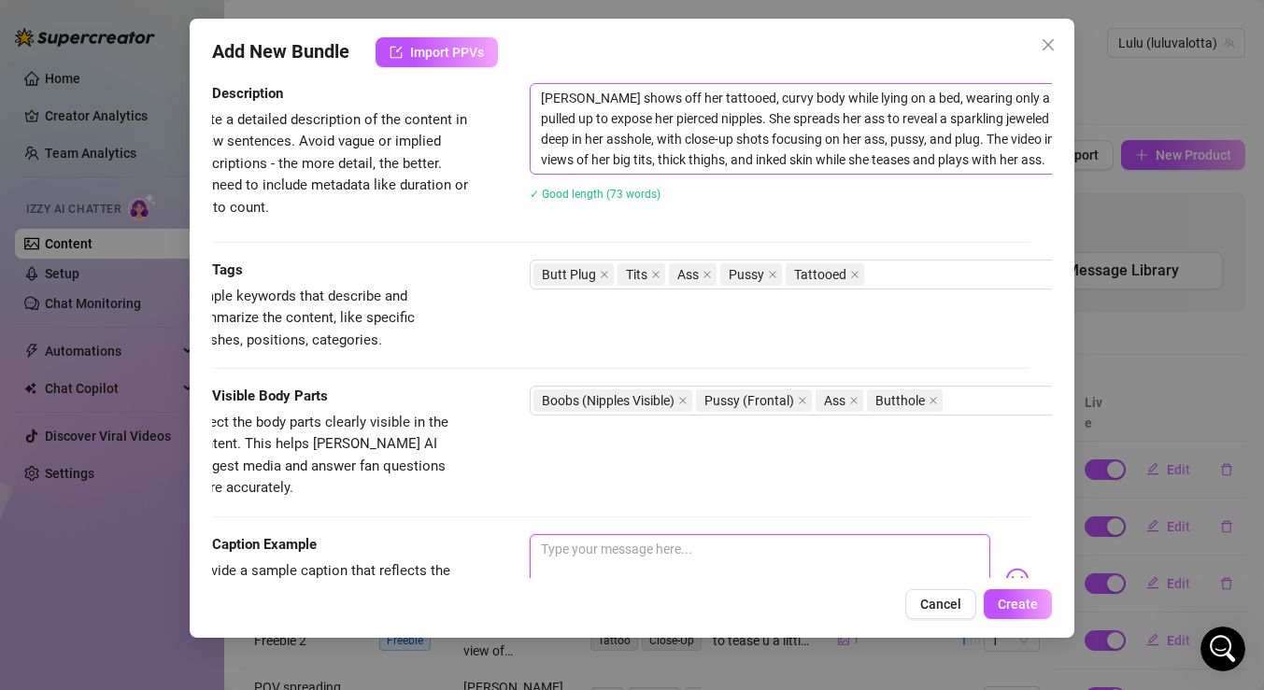
scroll to position [858, 0]
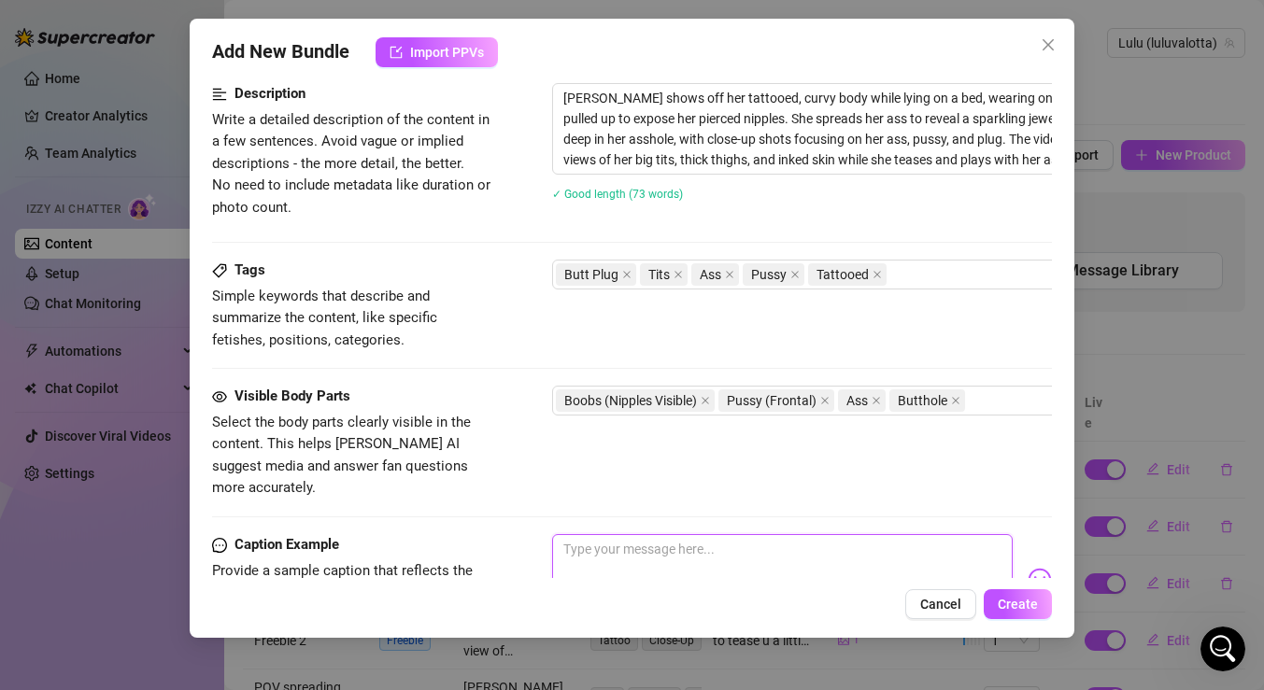
click at [715, 544] on textarea at bounding box center [782, 571] width 461 height 75
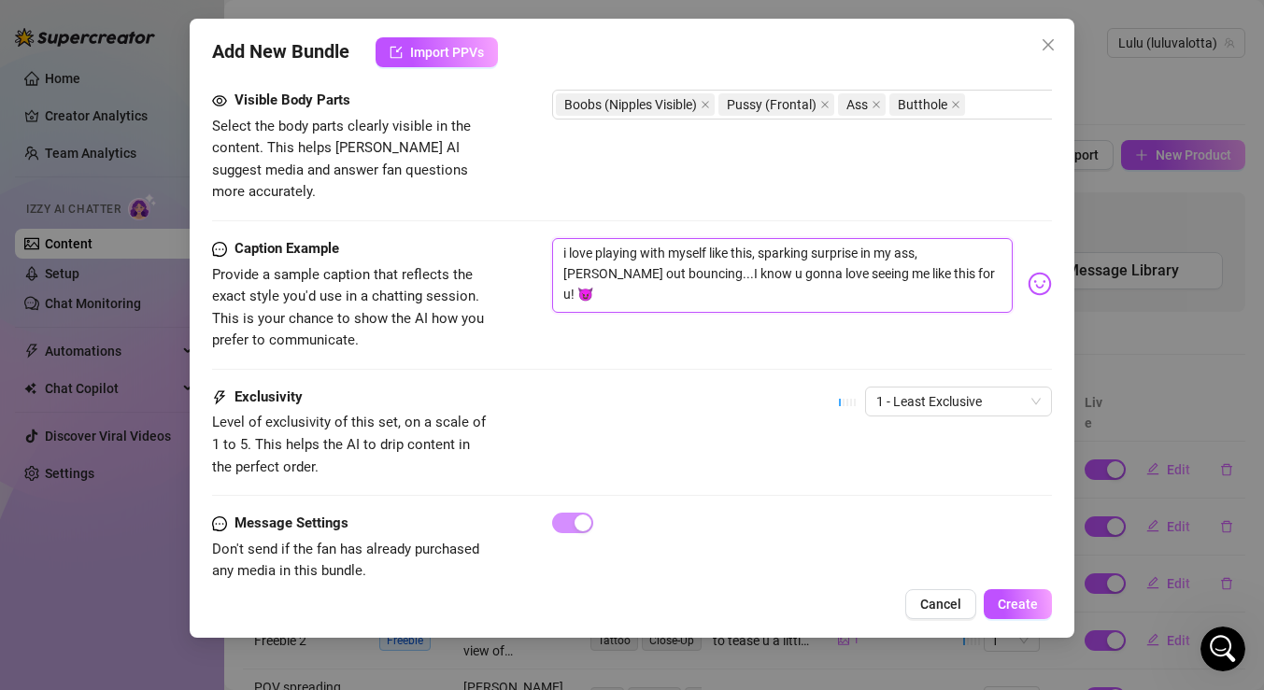
scroll to position [1171, 0]
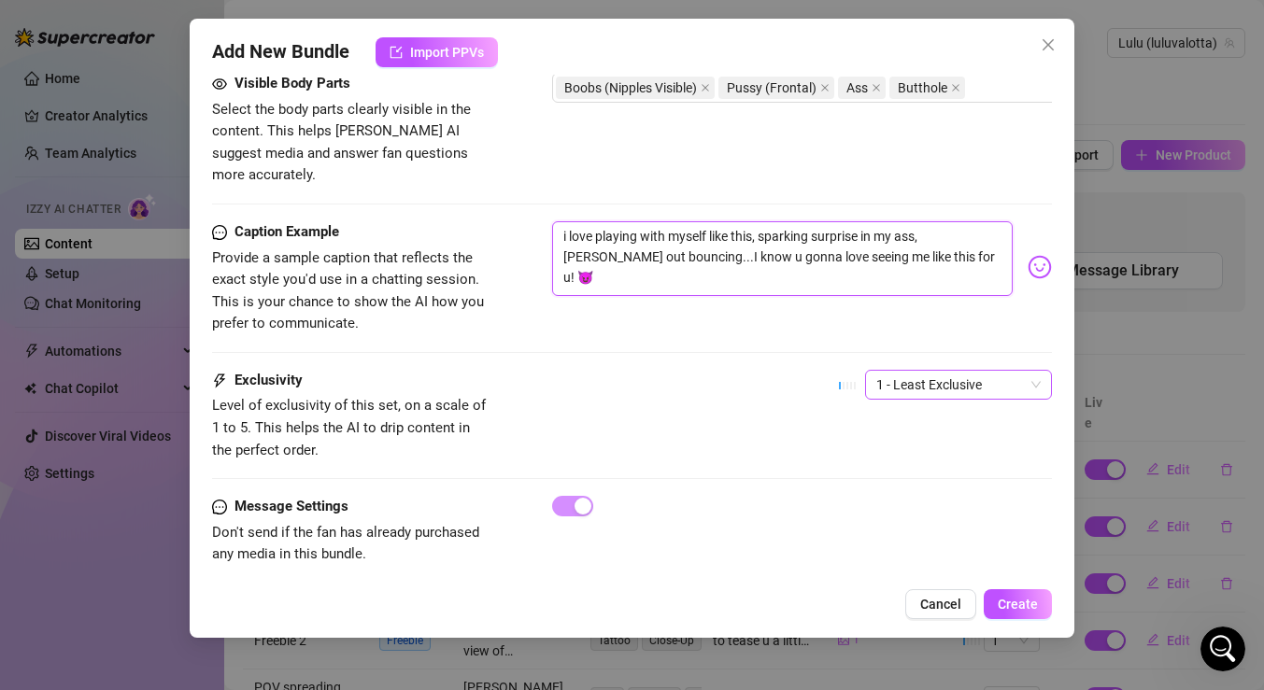
click at [957, 371] on span "1 - Least Exclusive" at bounding box center [958, 385] width 164 height 28
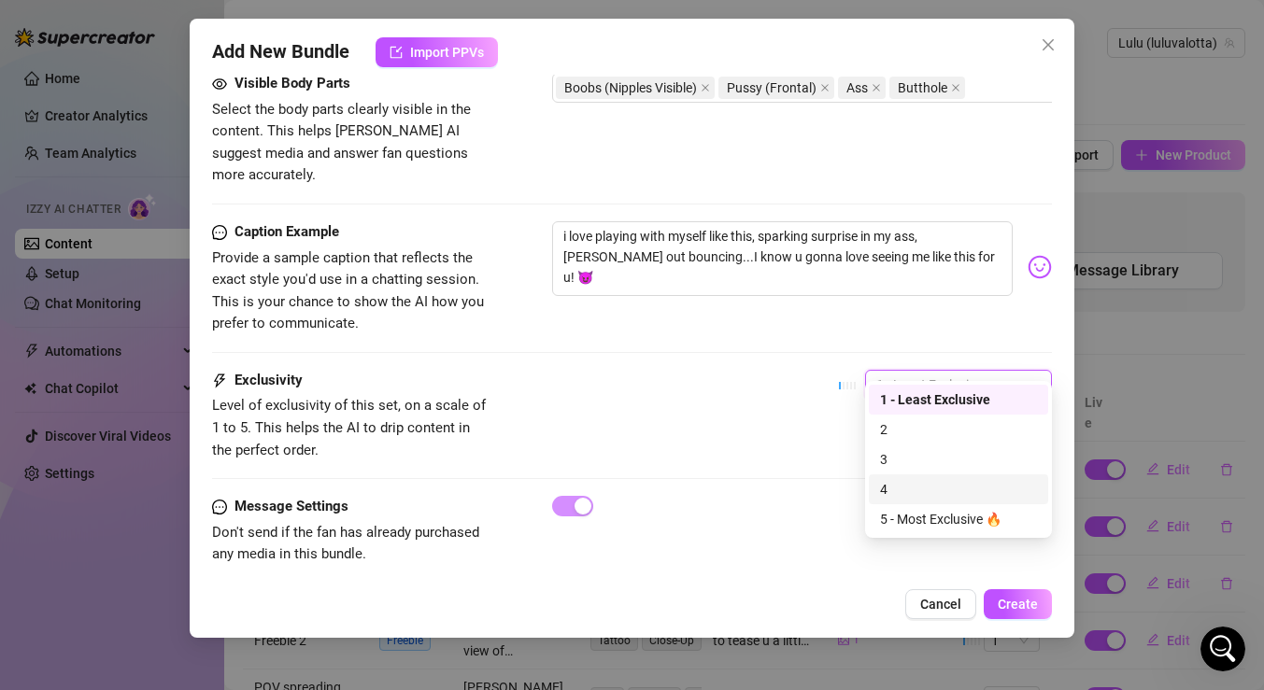
click at [931, 495] on div "4" at bounding box center [958, 489] width 157 height 21
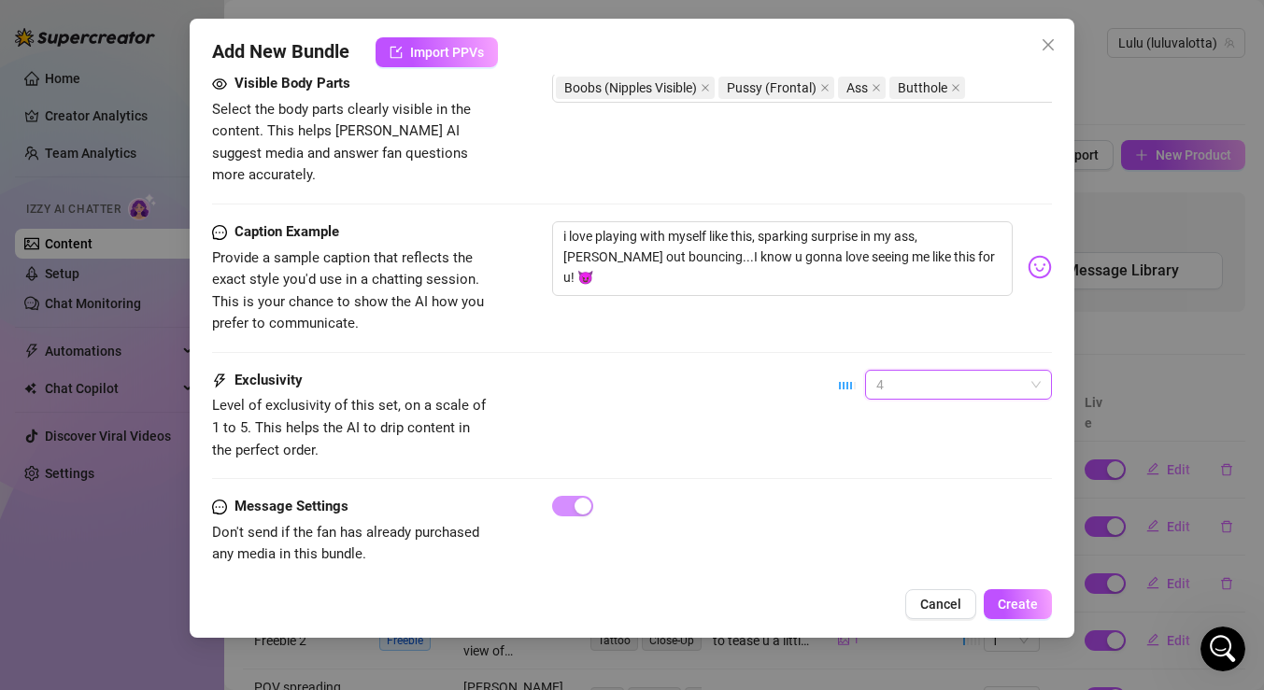
click at [1023, 372] on span "4" at bounding box center [958, 385] width 164 height 28
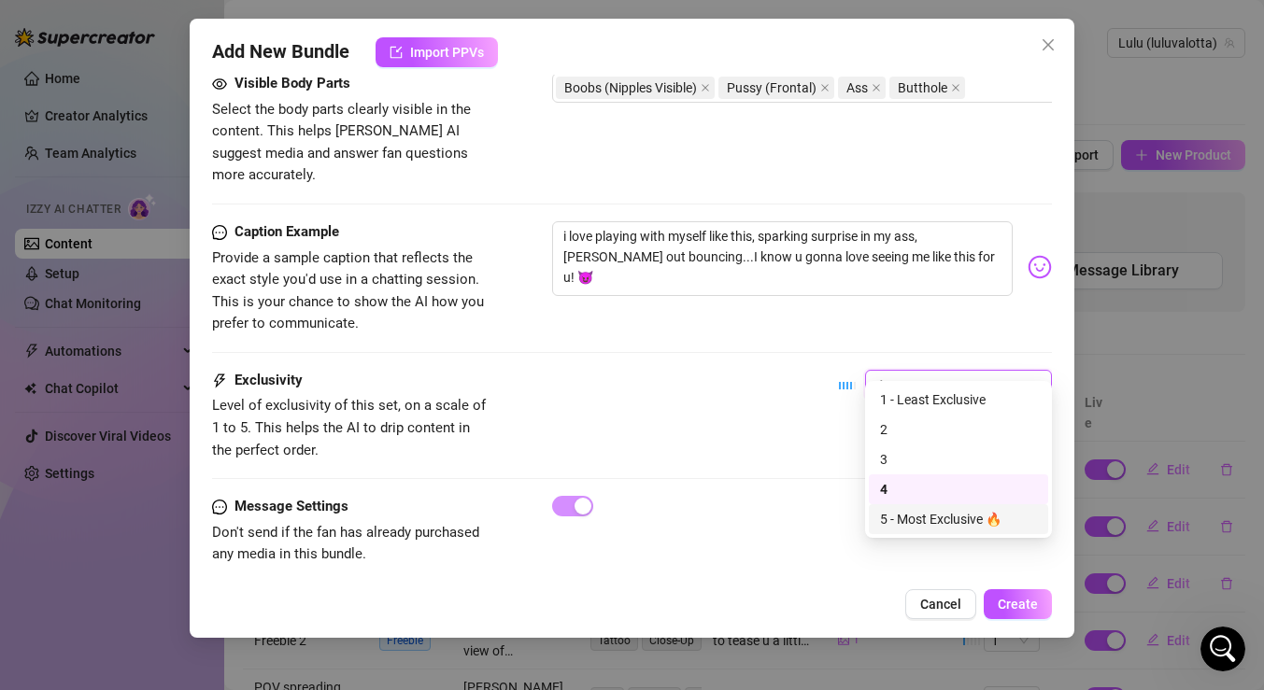
click at [776, 471] on div "Exclusivity Level of exclusivity of this set, on a scale of 1 to 5. This helps …" at bounding box center [632, 433] width 840 height 126
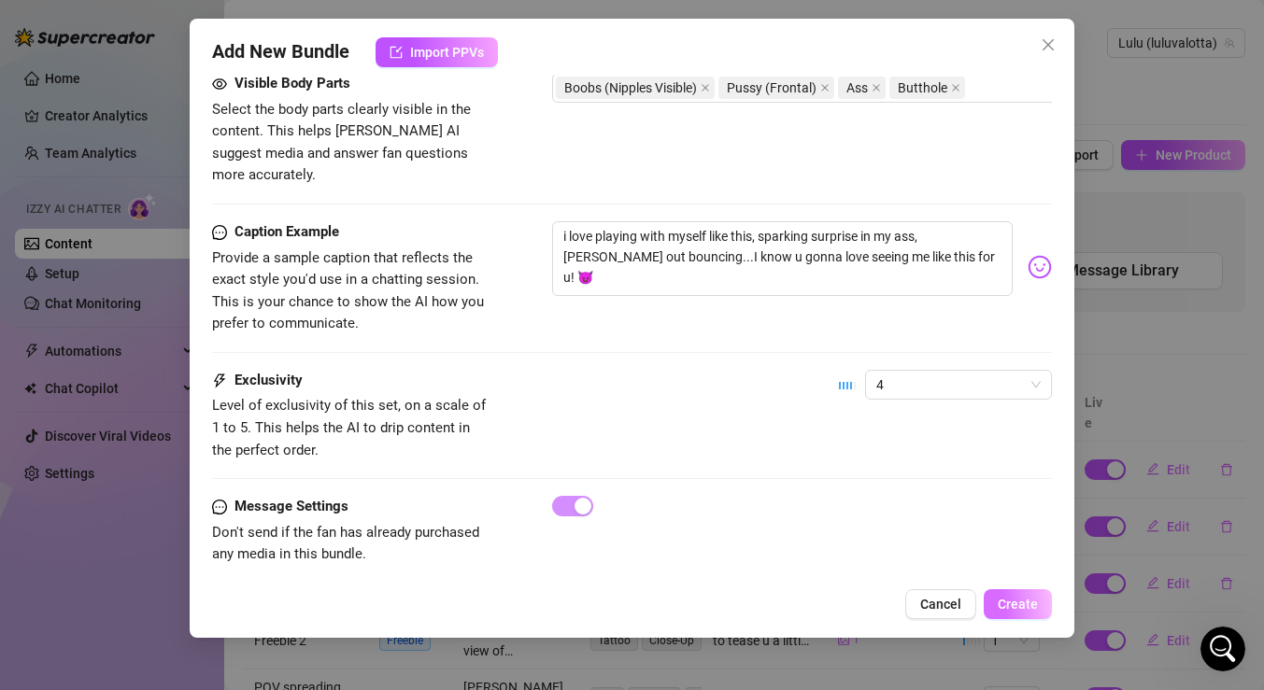
click at [1025, 605] on span "Create" at bounding box center [1018, 604] width 40 height 15
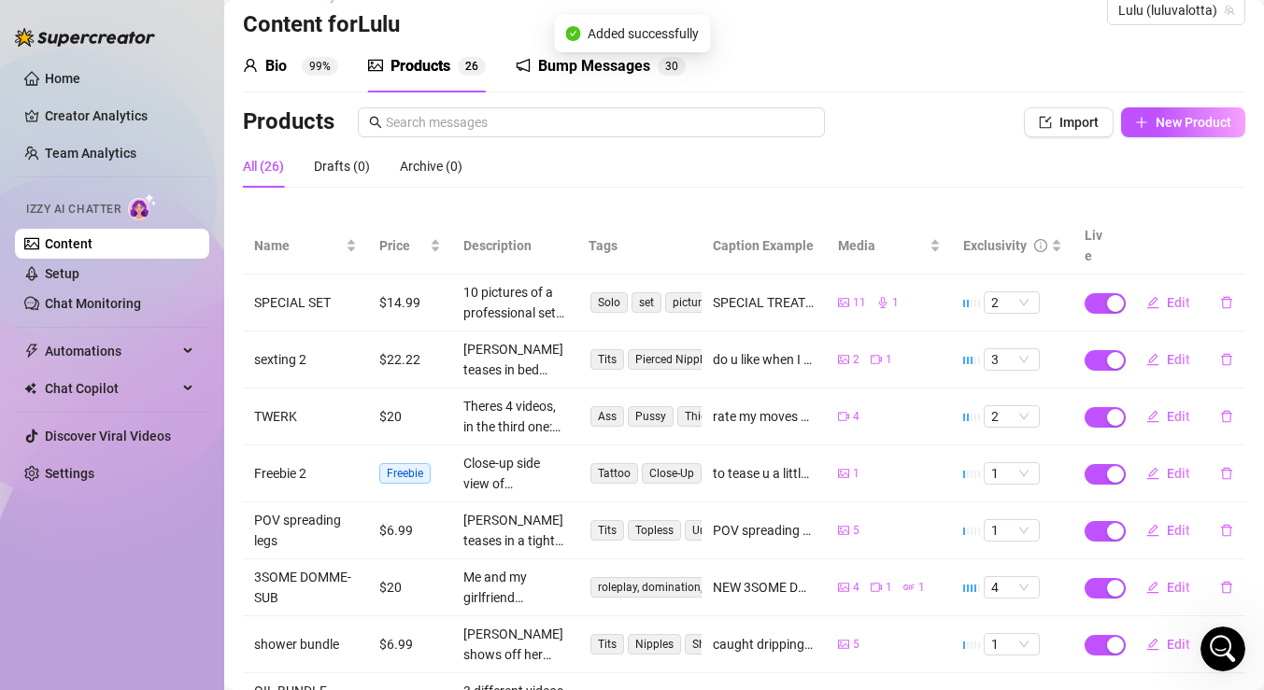
scroll to position [0, 0]
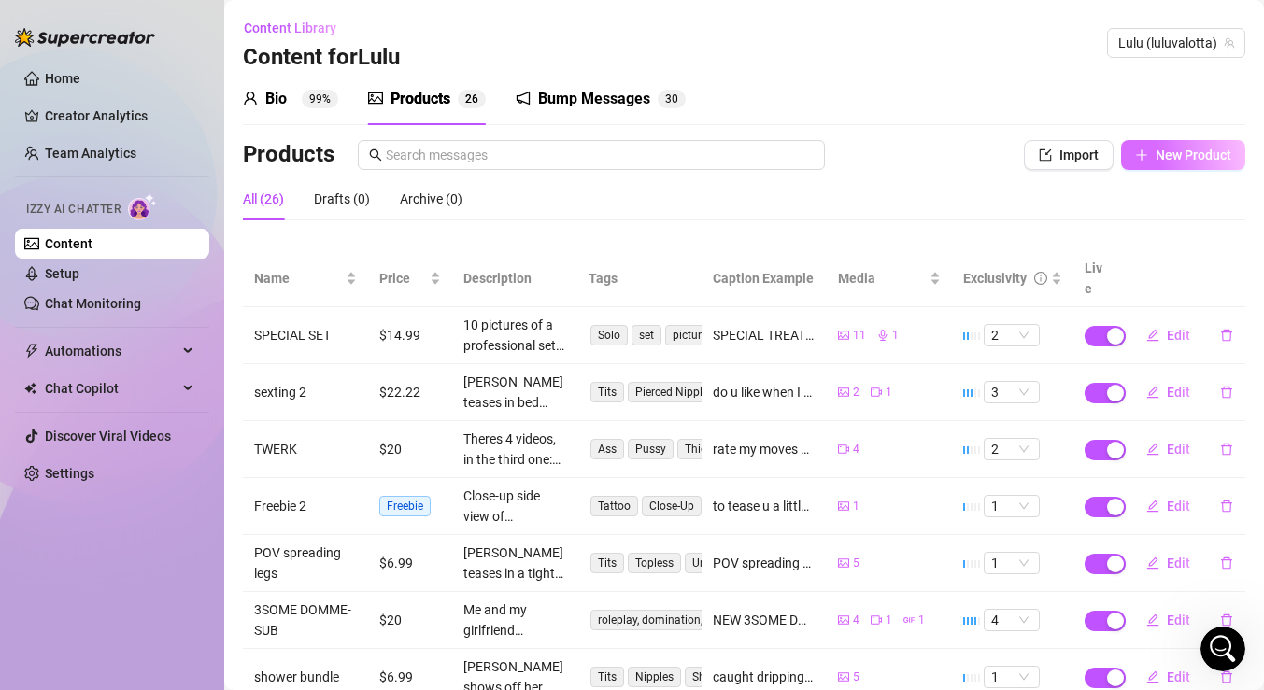
click at [1171, 145] on button "New Product" at bounding box center [1183, 155] width 124 height 30
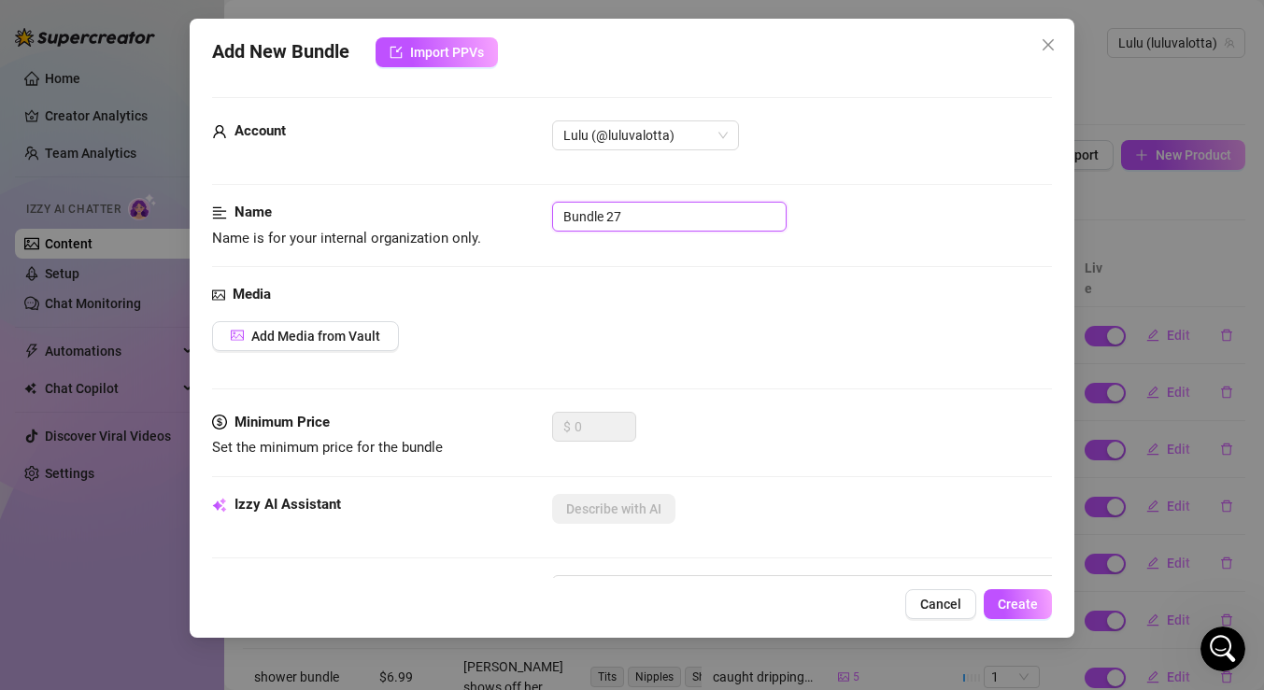
drag, startPoint x: 671, startPoint y: 211, endPoint x: 521, endPoint y: 211, distance: 149.5
click at [521, 211] on div "Name Name is for your internal organization only. Bundle 27" at bounding box center [632, 226] width 840 height 48
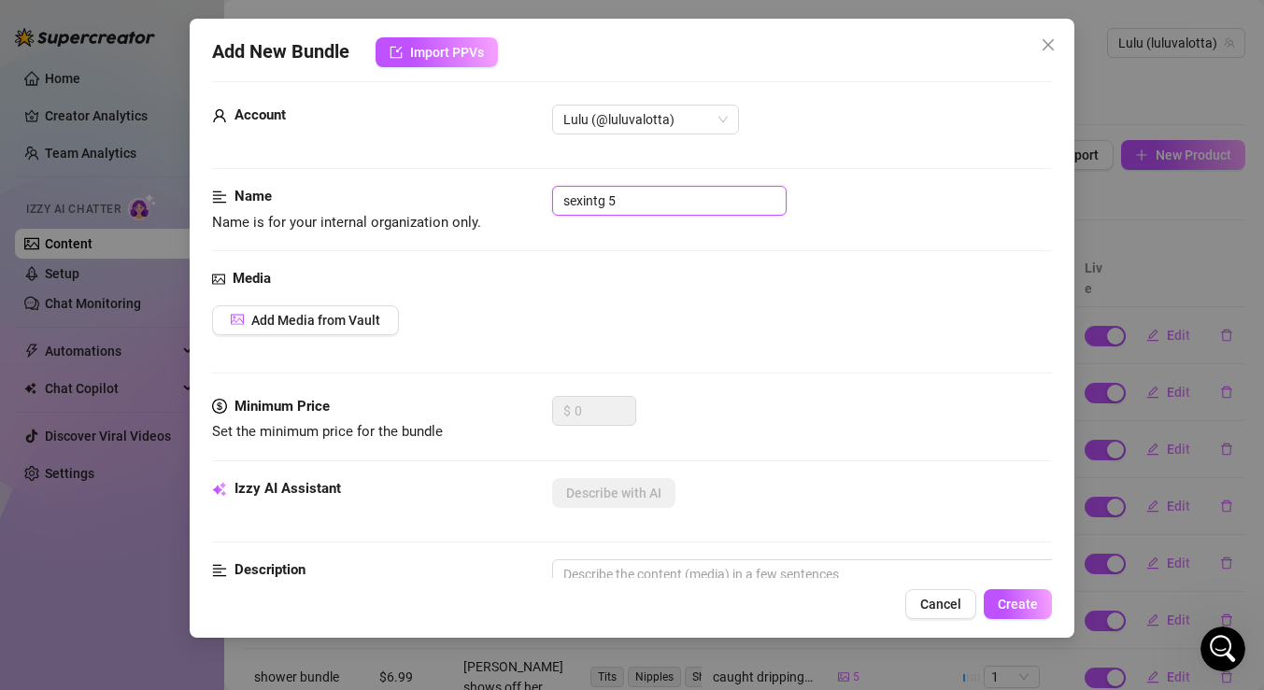
click at [604, 203] on input "sexintg 5" at bounding box center [669, 201] width 235 height 30
click at [366, 324] on span "Add Media from Vault" at bounding box center [315, 320] width 129 height 15
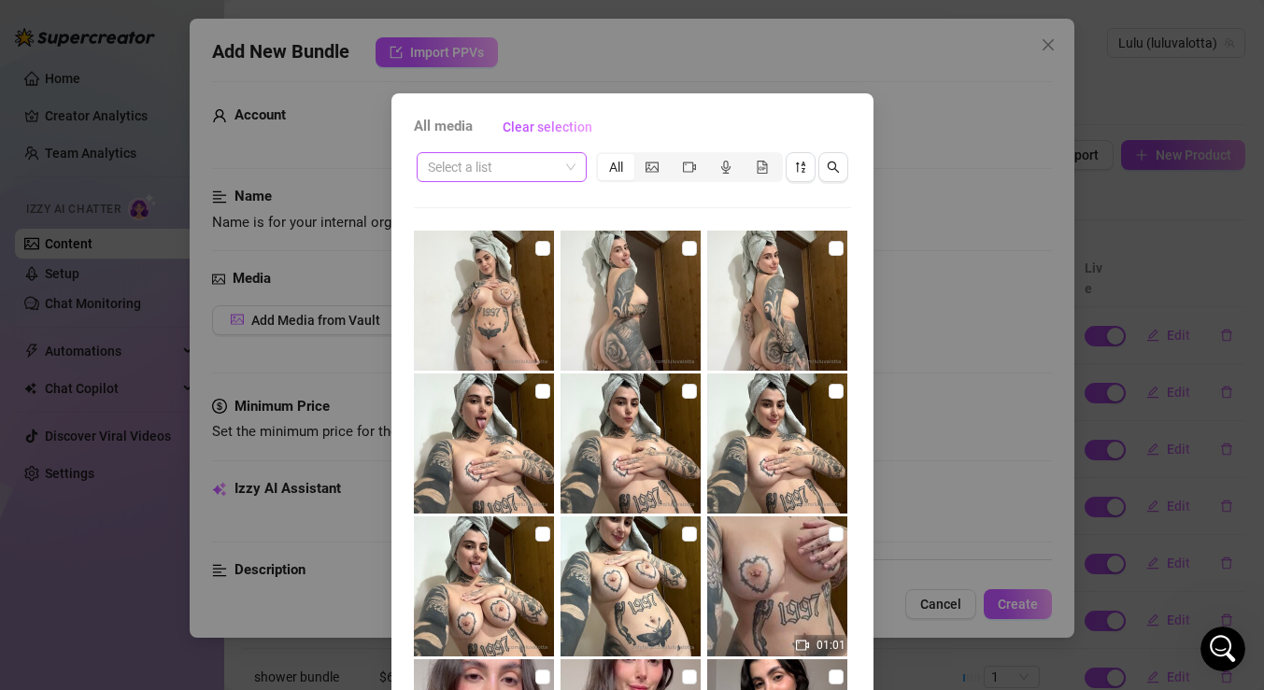
click at [565, 162] on span at bounding box center [502, 167] width 148 height 28
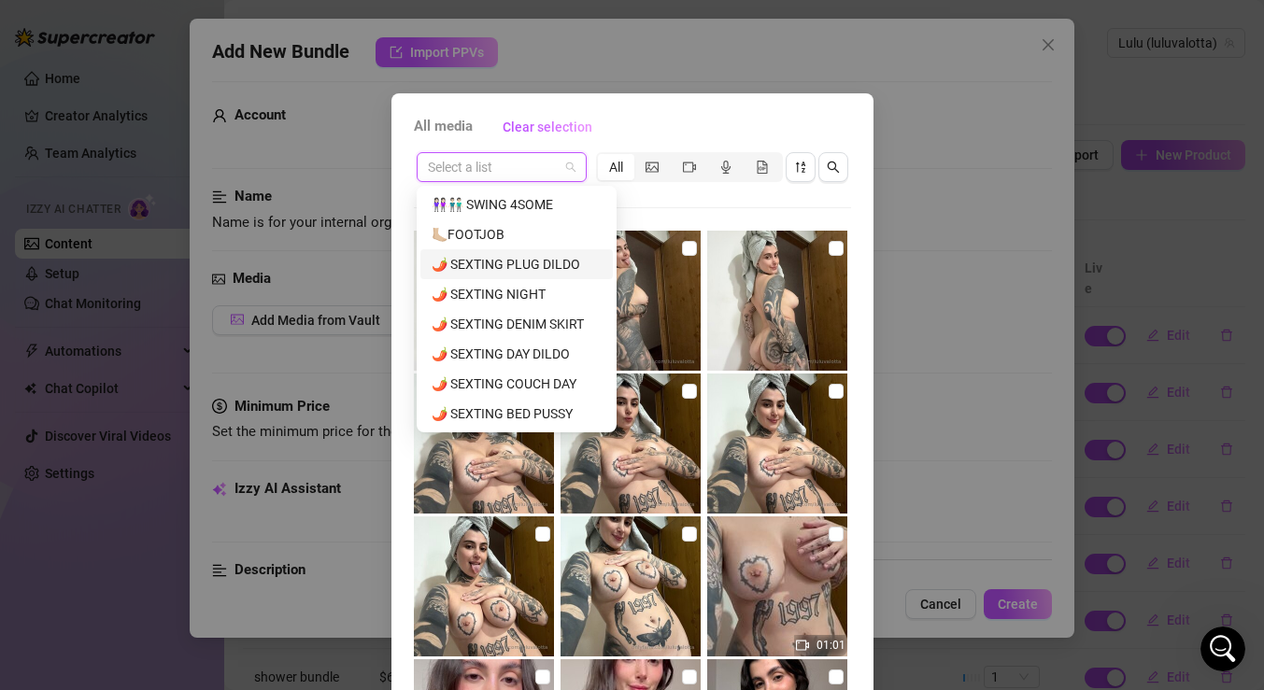
click at [526, 272] on div "🌶️ SEXTING PLUG DILDO" at bounding box center [517, 264] width 170 height 21
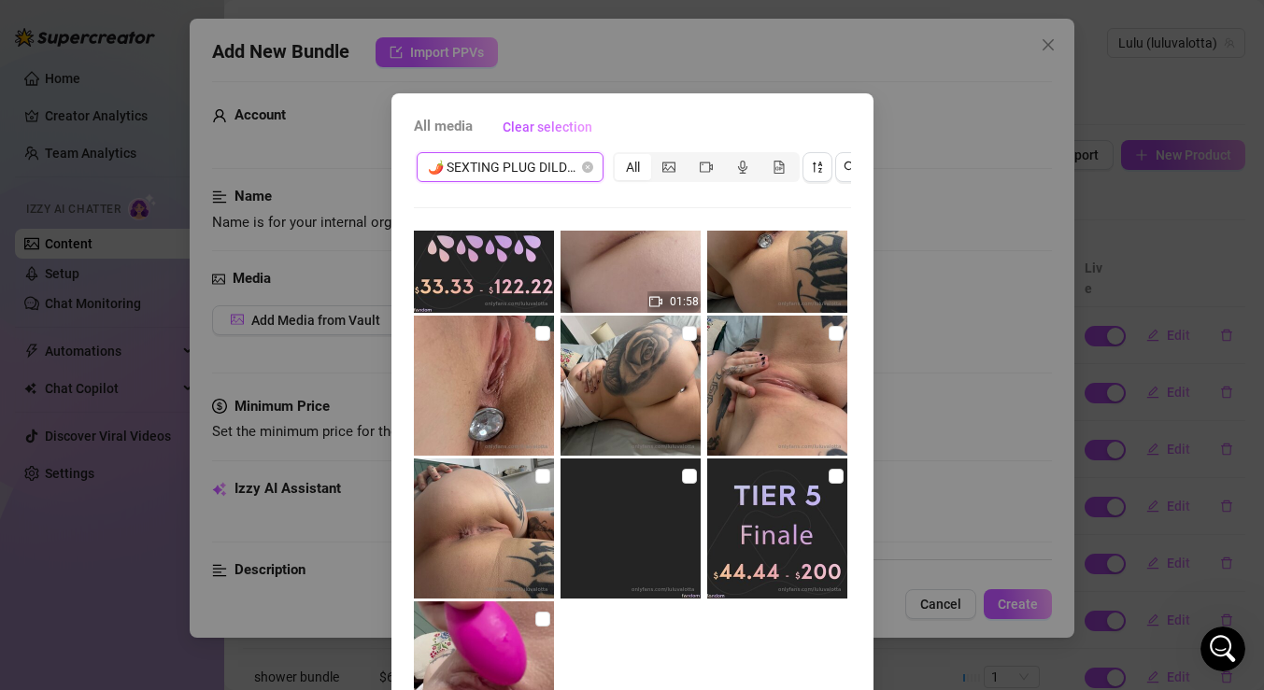
scroll to position [1467, 0]
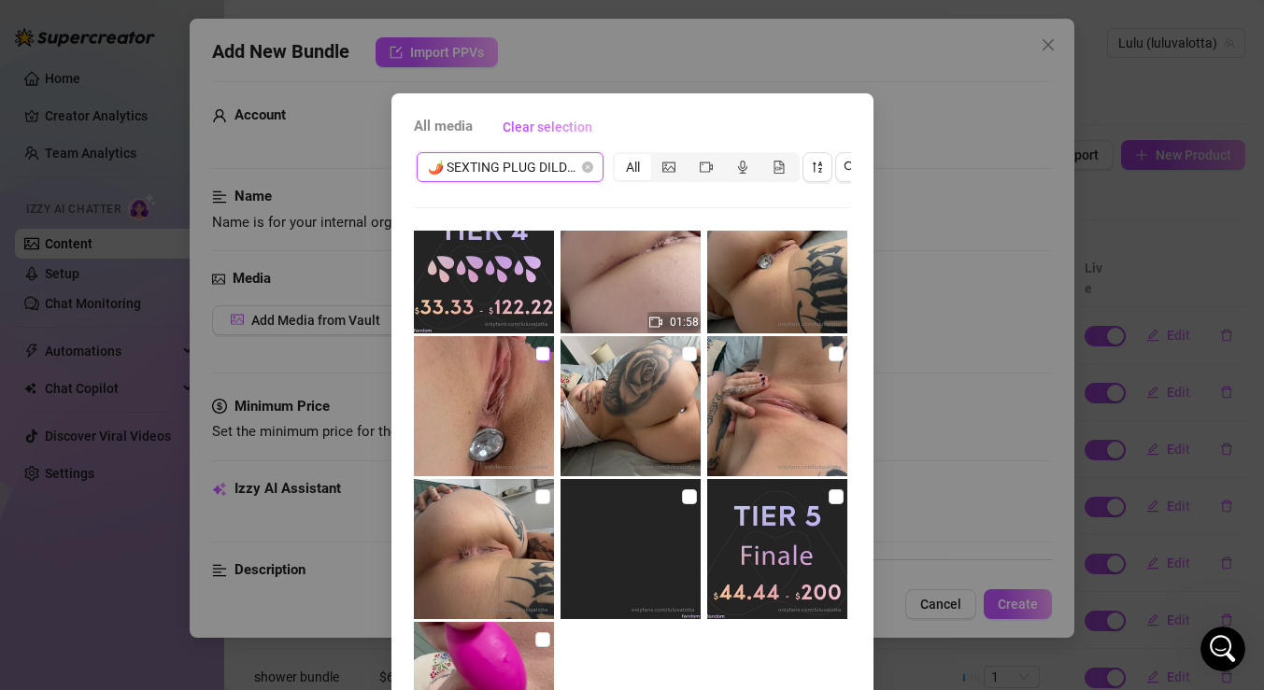
click at [544, 348] on input "checkbox" at bounding box center [542, 354] width 15 height 15
click at [687, 357] on input "checkbox" at bounding box center [689, 354] width 15 height 15
click at [833, 357] on input "checkbox" at bounding box center [836, 354] width 15 height 15
click at [543, 493] on input "checkbox" at bounding box center [542, 497] width 15 height 15
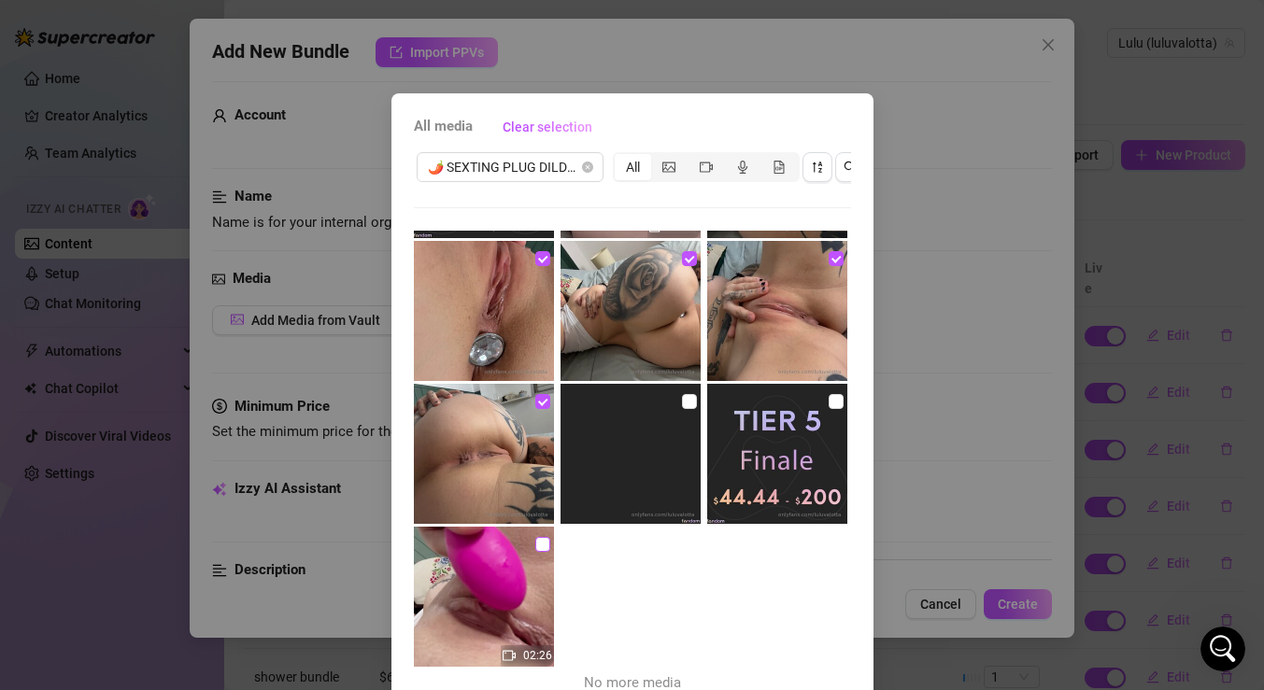
click at [545, 542] on input "checkbox" at bounding box center [542, 544] width 15 height 15
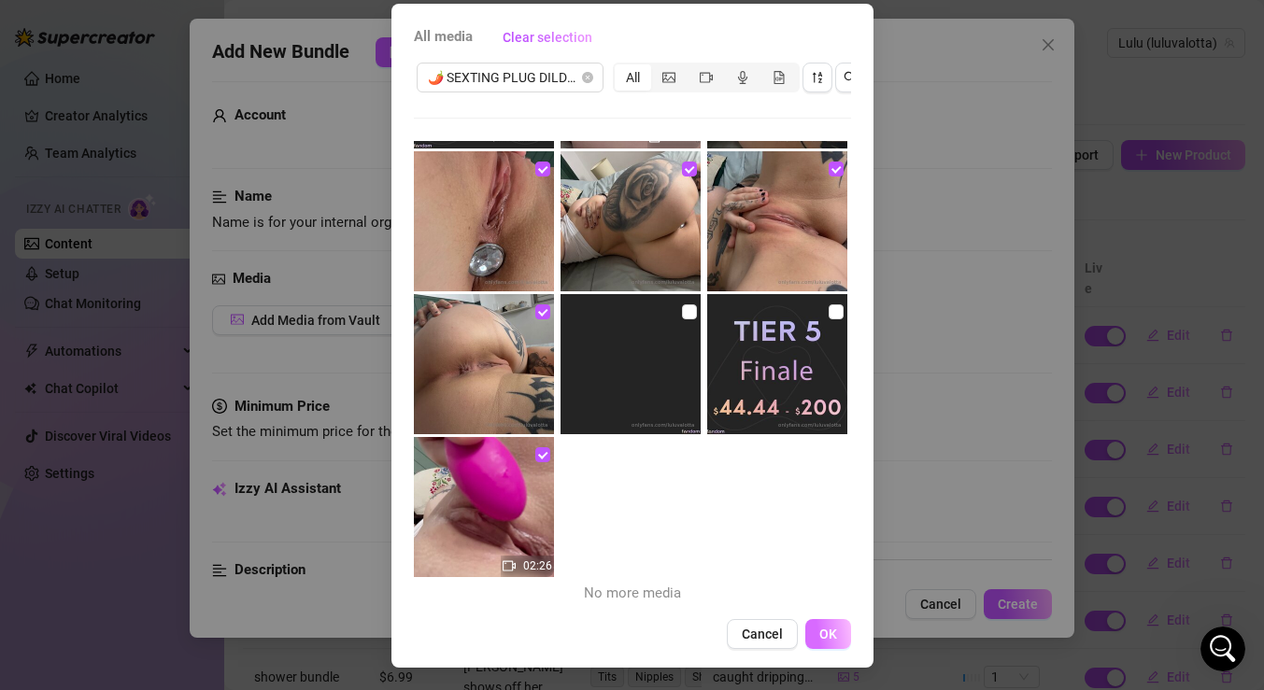
click at [839, 644] on button "OK" at bounding box center [828, 634] width 46 height 30
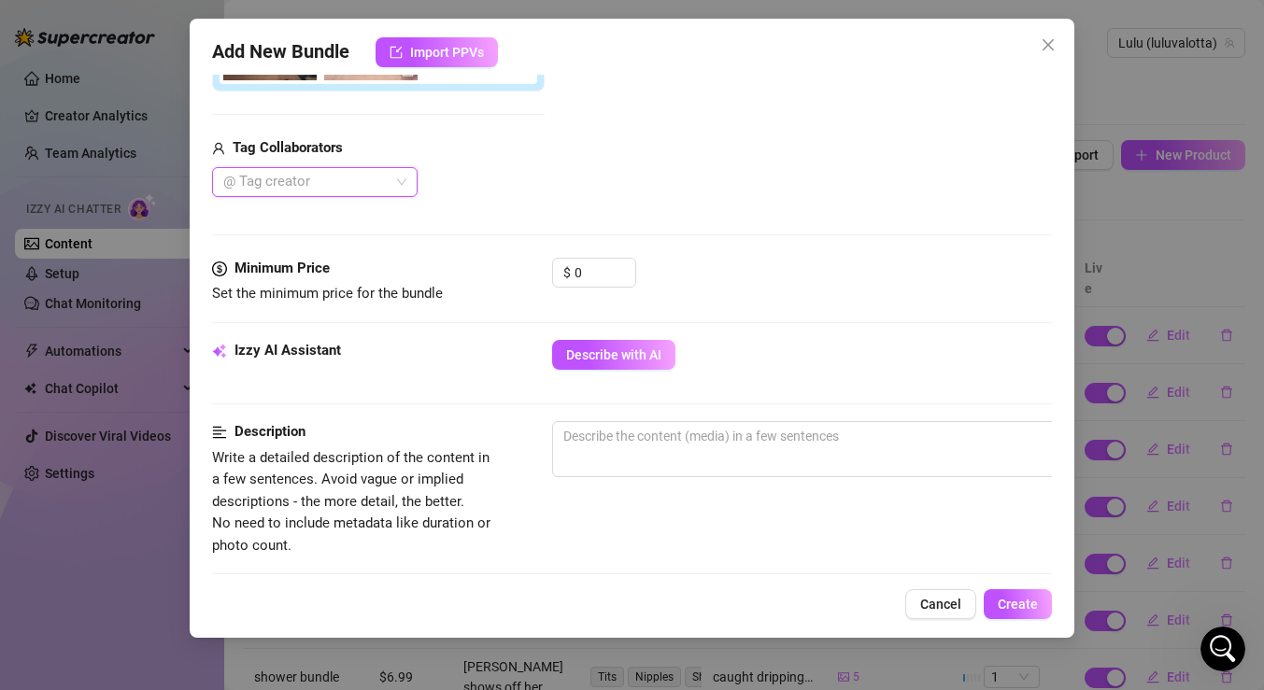
scroll to position [516, 0]
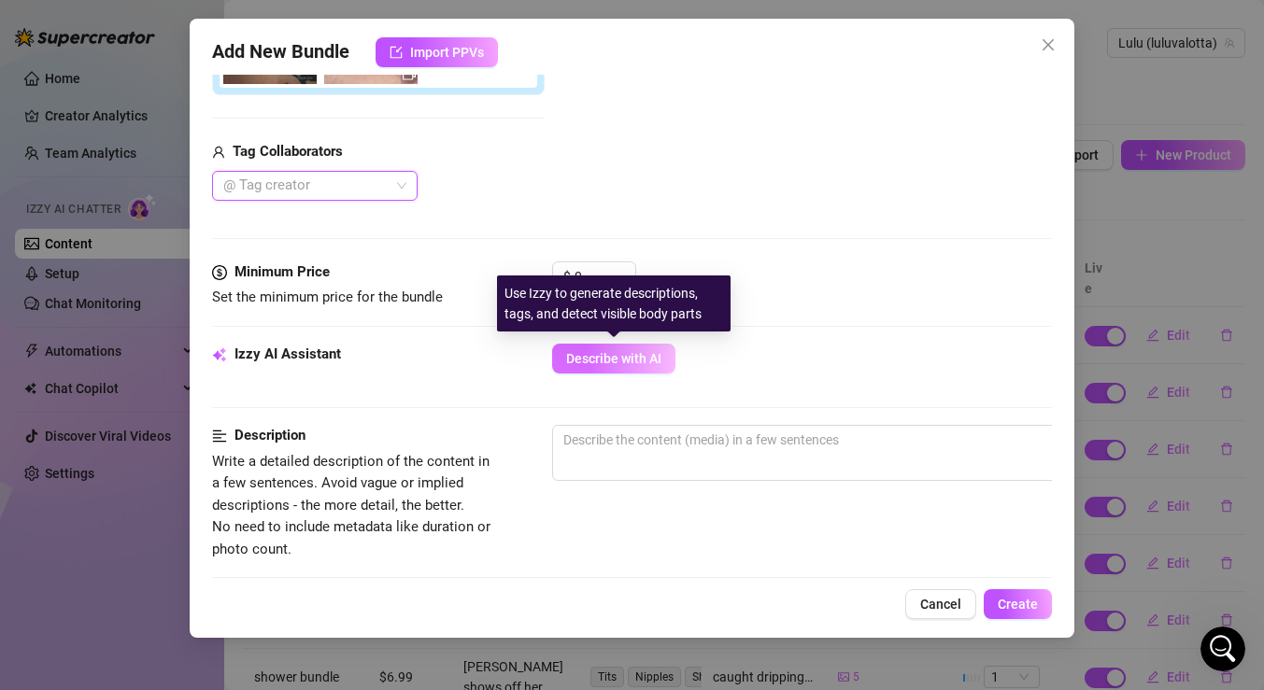
click at [649, 354] on span "Describe with AI" at bounding box center [613, 358] width 95 height 15
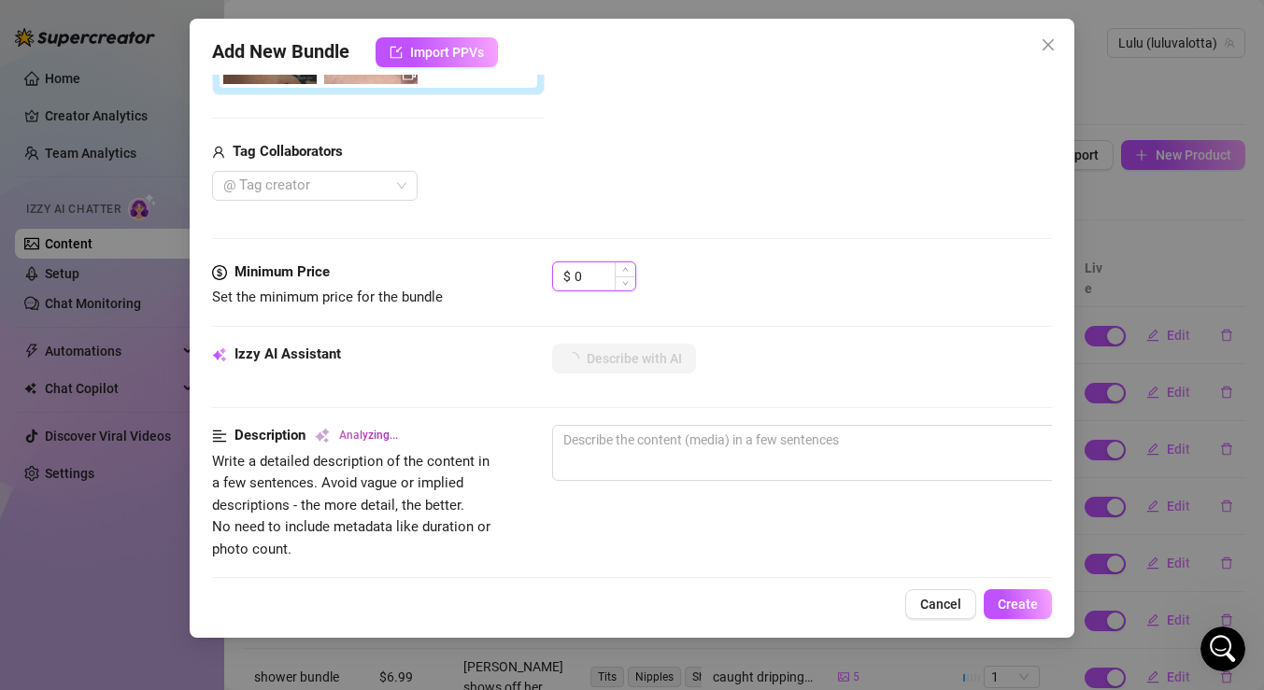
drag, startPoint x: 606, startPoint y: 281, endPoint x: 570, endPoint y: 277, distance: 36.6
click at [570, 277] on div "$ 0" at bounding box center [594, 277] width 84 height 30
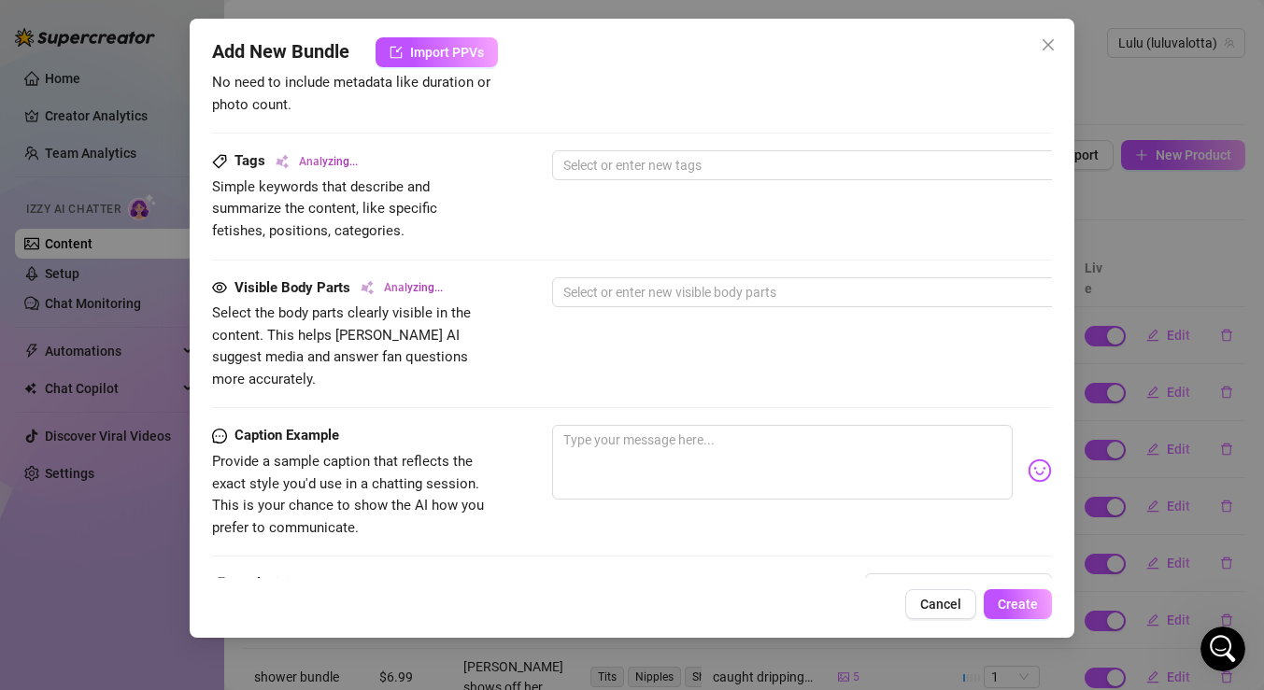
scroll to position [968, 0]
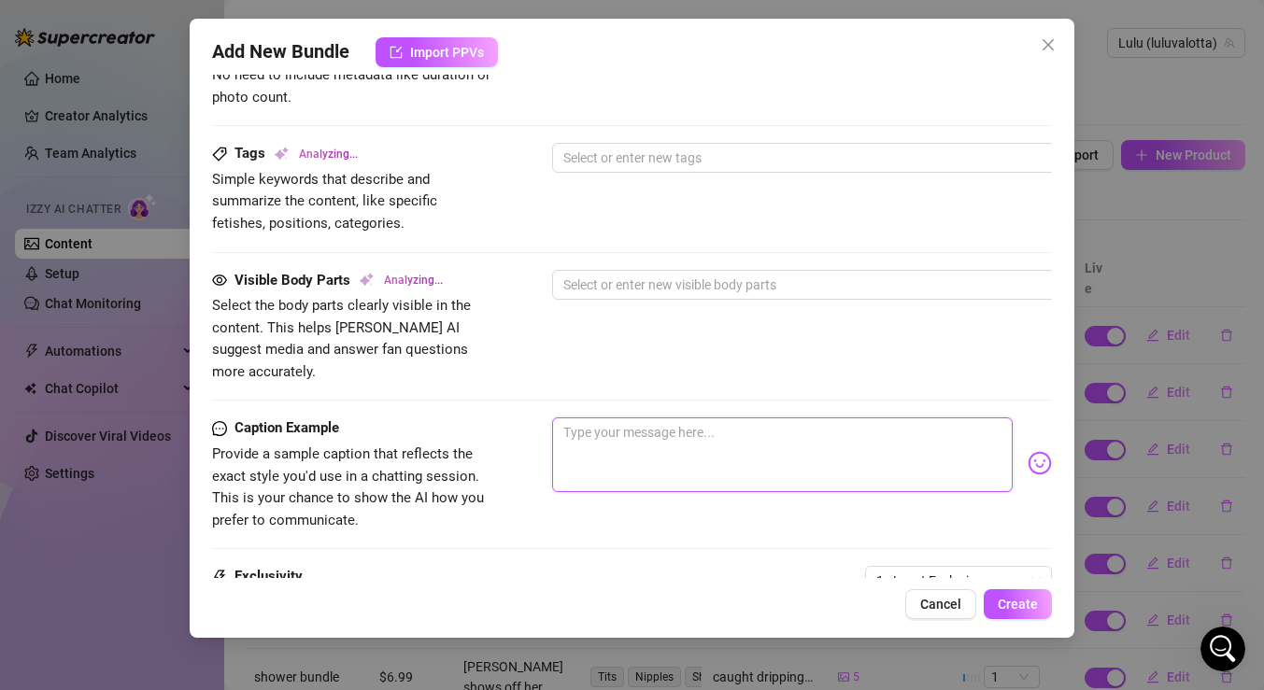
click at [713, 439] on textarea at bounding box center [782, 455] width 461 height 75
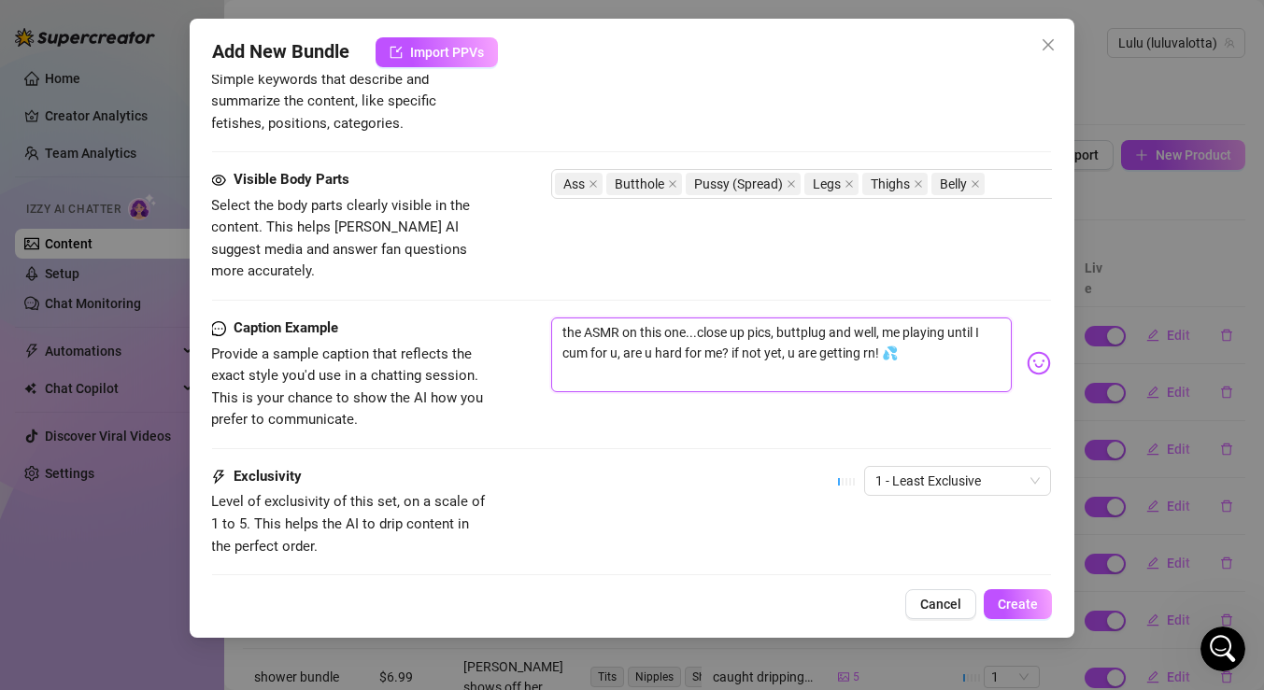
scroll to position [1171, 1]
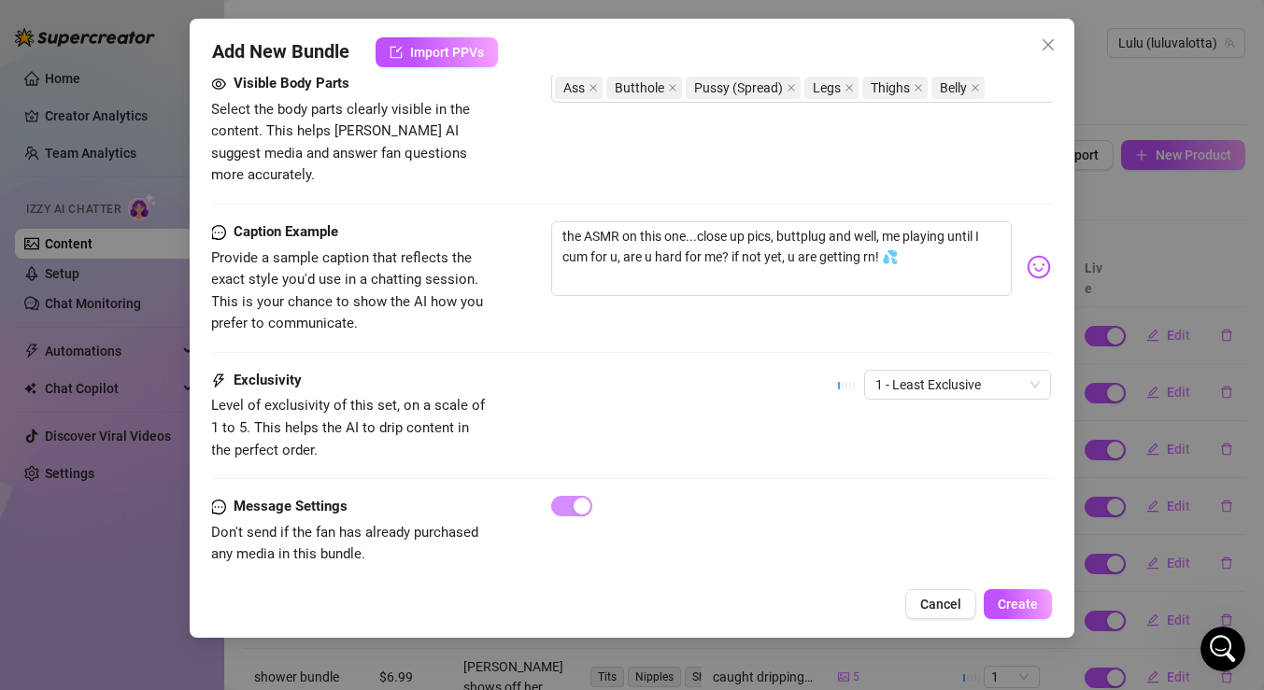
click at [925, 378] on div "1 - Least Exclusive" at bounding box center [944, 393] width 213 height 47
click at [931, 371] on span "1 - Least Exclusive" at bounding box center [957, 385] width 164 height 28
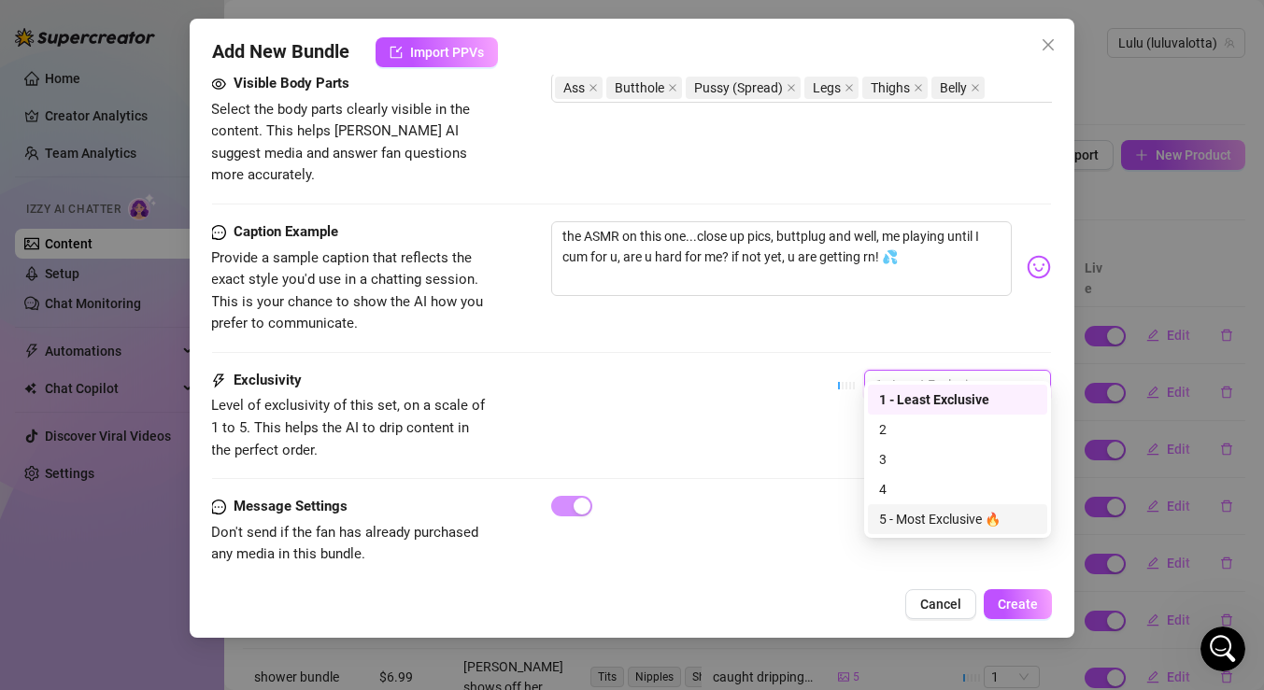
click at [924, 517] on div "5 - Most Exclusive 🔥" at bounding box center [957, 519] width 157 height 21
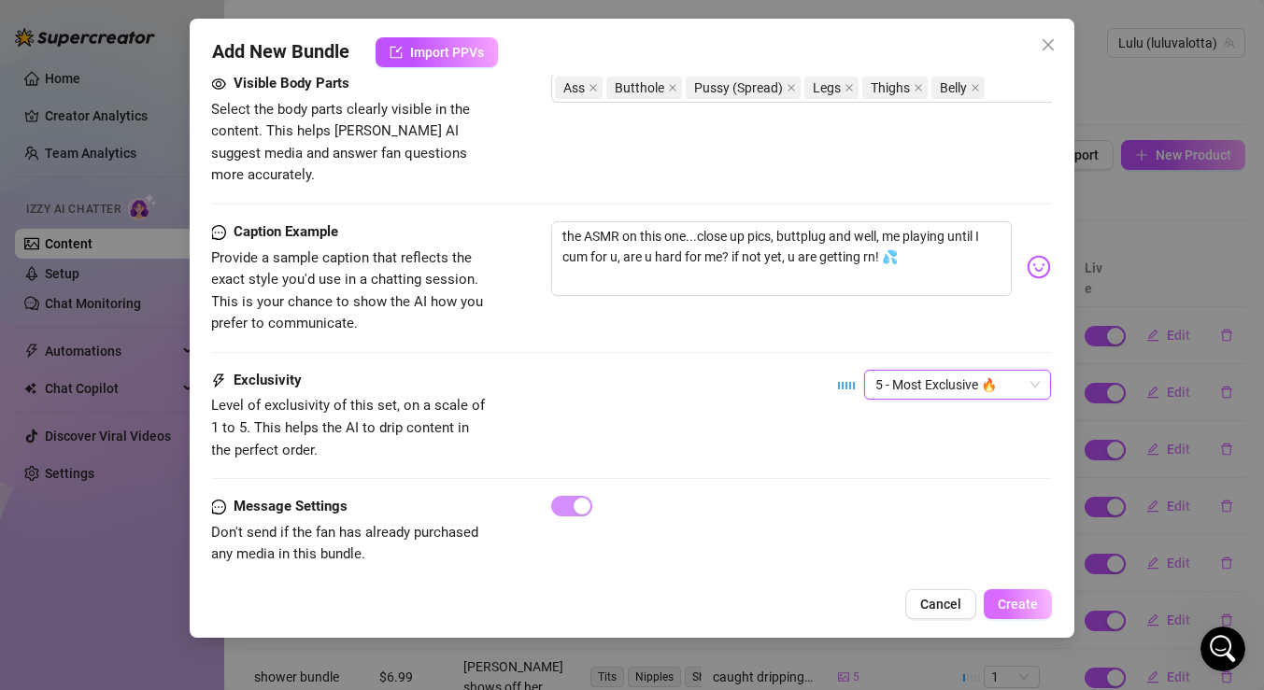
click at [1027, 593] on button "Create" at bounding box center [1018, 605] width 68 height 30
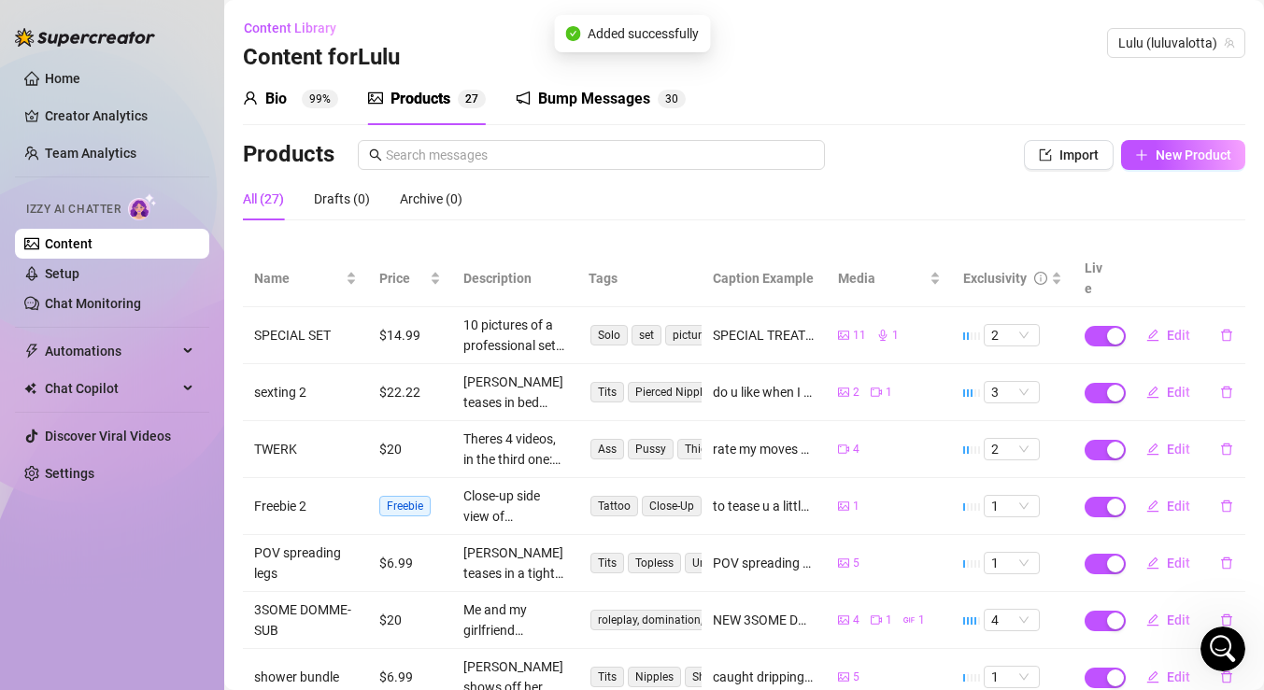
scroll to position [275, 0]
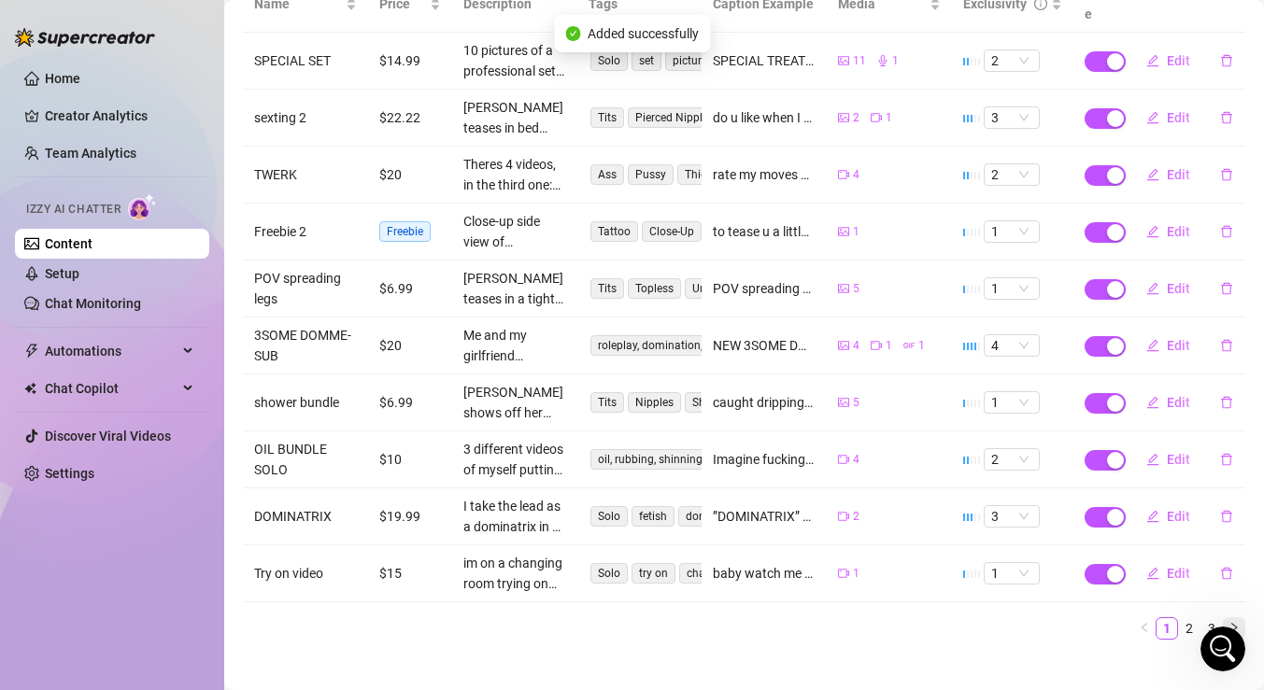
click at [1237, 622] on icon "right" at bounding box center [1234, 627] width 11 height 11
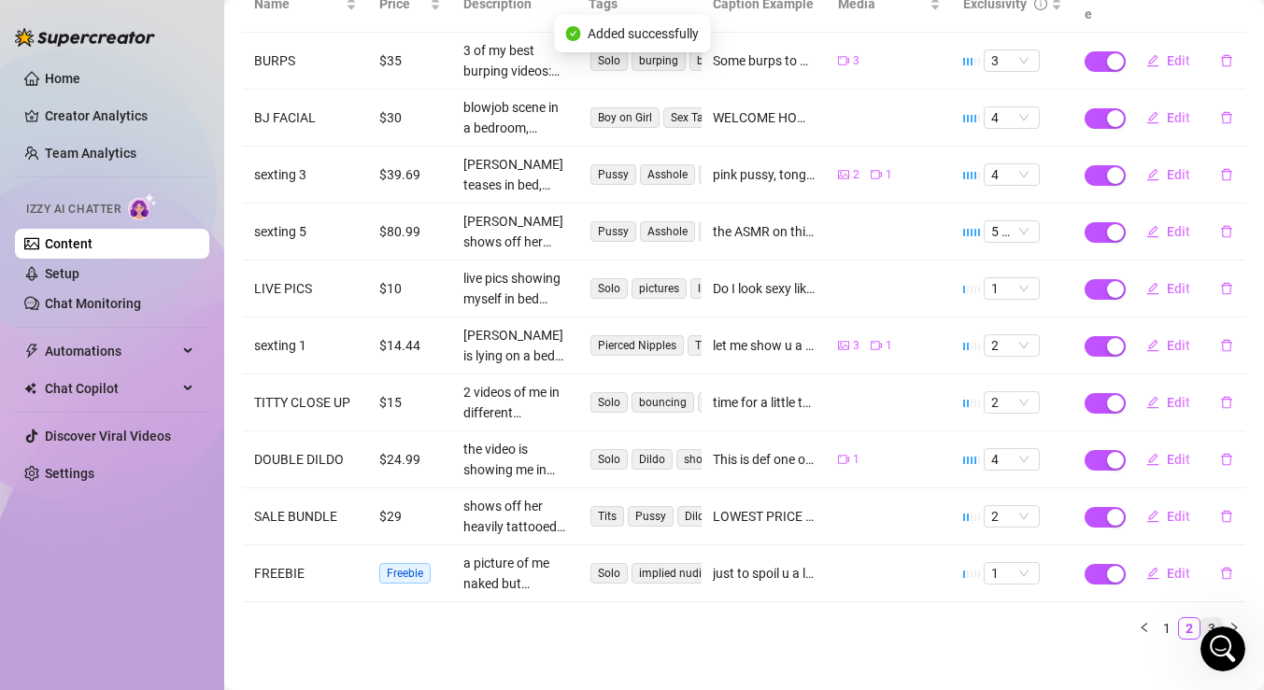
click at [1215, 618] on link "3" at bounding box center [1211, 628] width 21 height 21
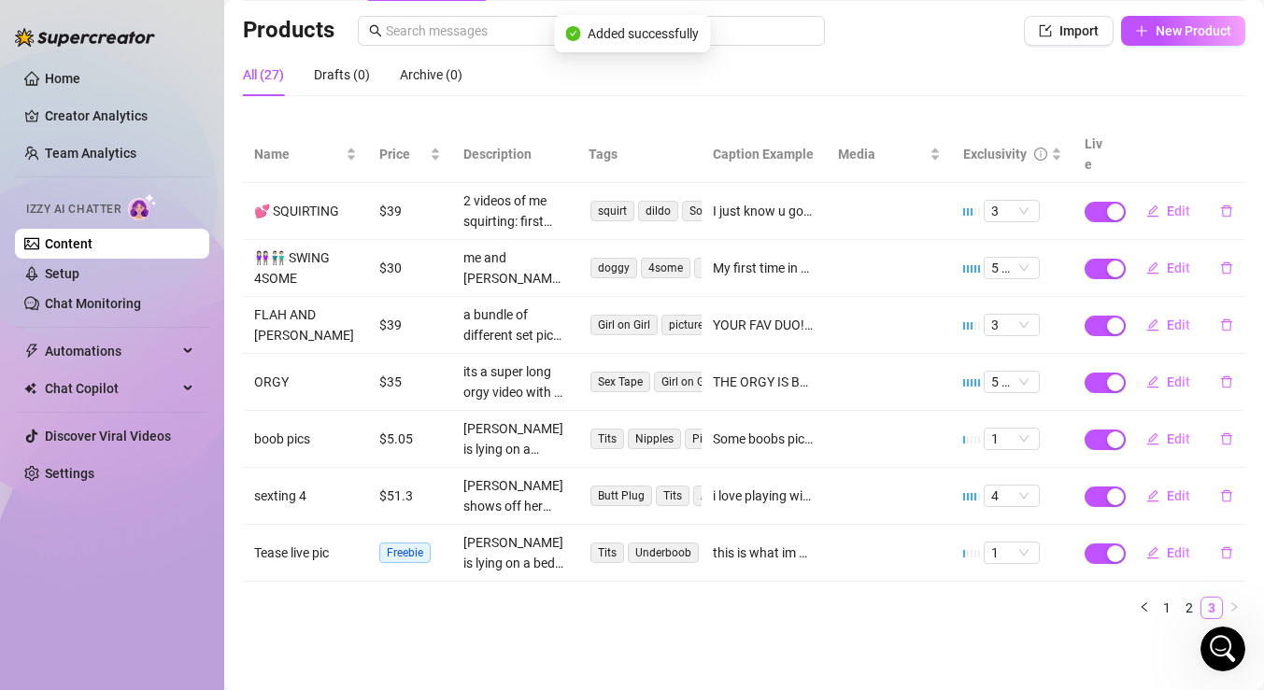
scroll to position [104, 0]
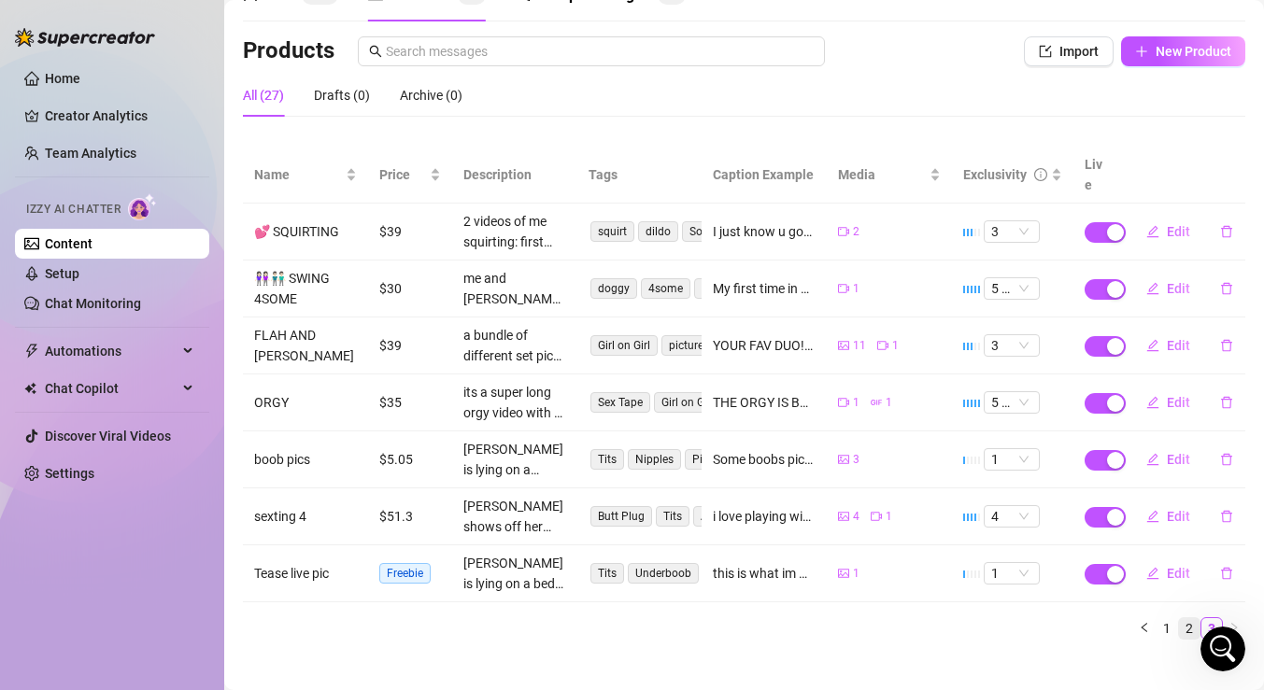
click at [1187, 618] on link "2" at bounding box center [1189, 628] width 21 height 21
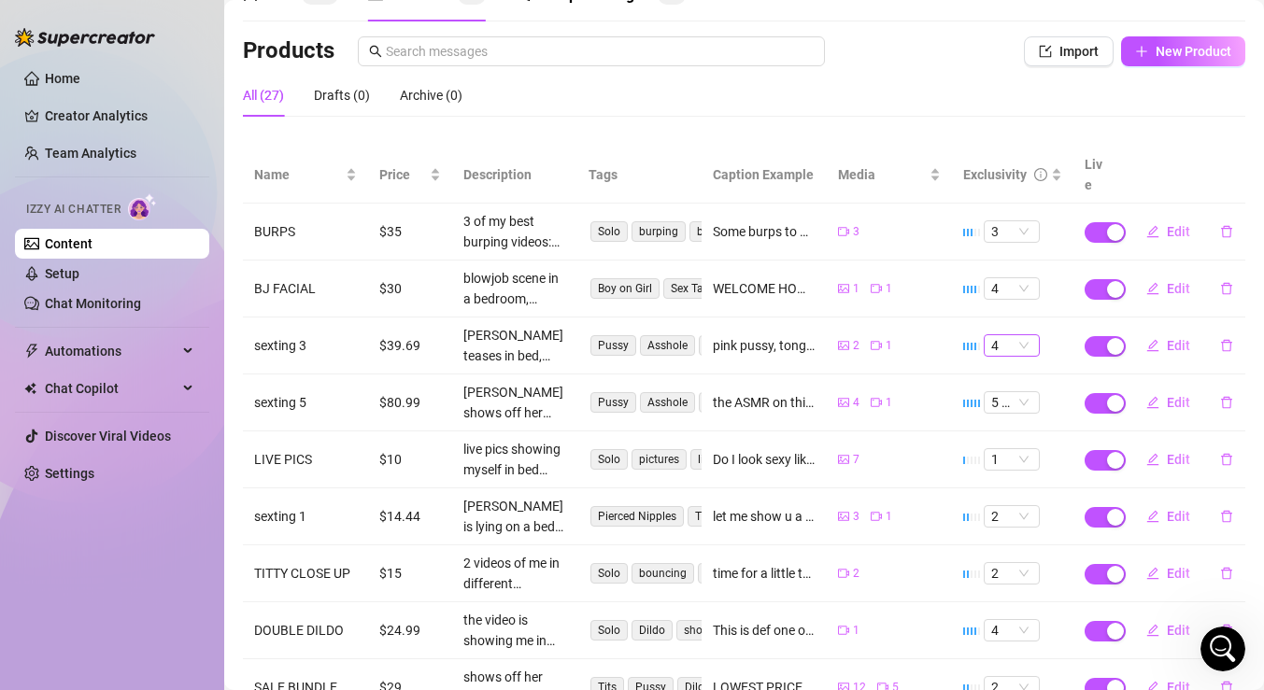
click at [1030, 335] on span "4" at bounding box center [1011, 345] width 41 height 21
click at [1014, 415] on div "3" at bounding box center [1012, 418] width 26 height 21
click at [1180, 338] on span "Edit" at bounding box center [1178, 345] width 23 height 15
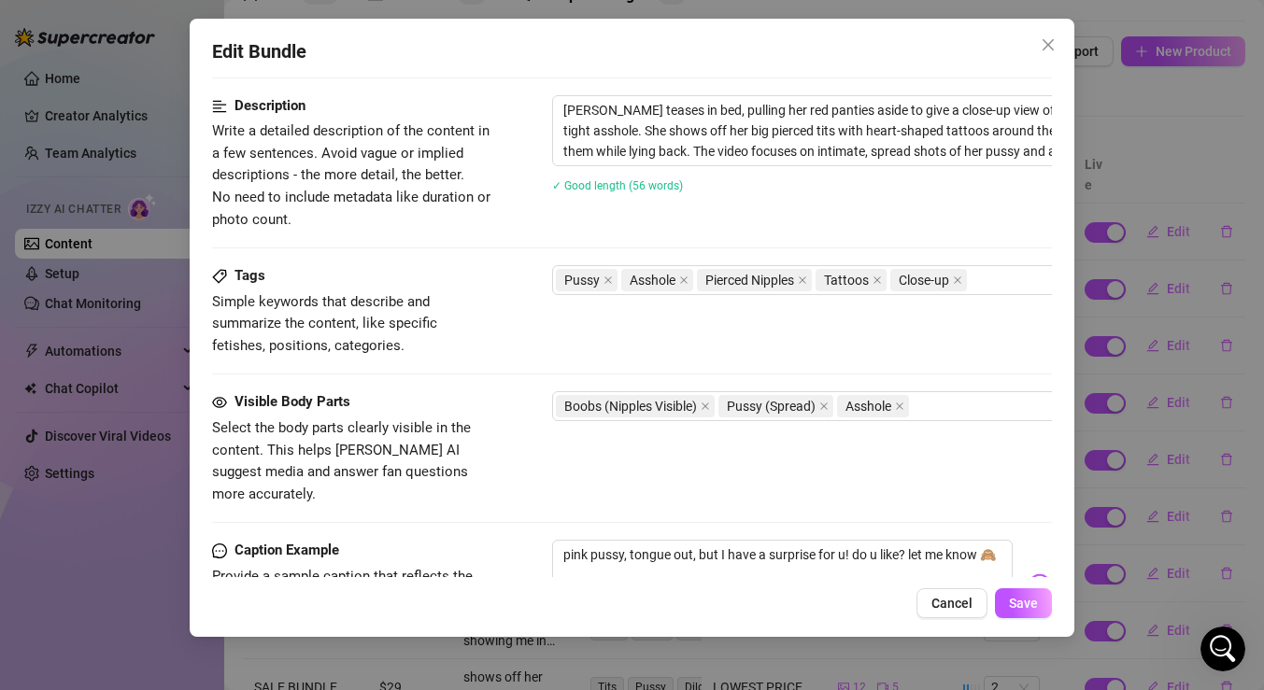
scroll to position [1066, 0]
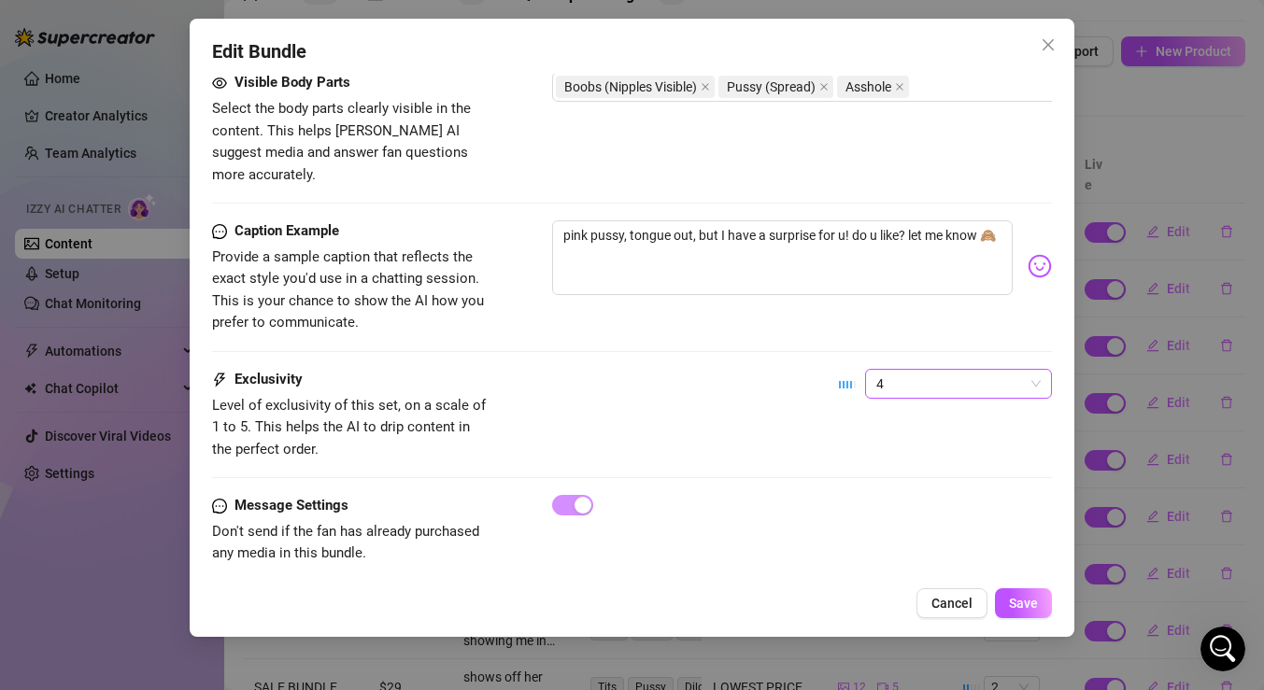
click at [1011, 370] on span "4" at bounding box center [958, 384] width 164 height 28
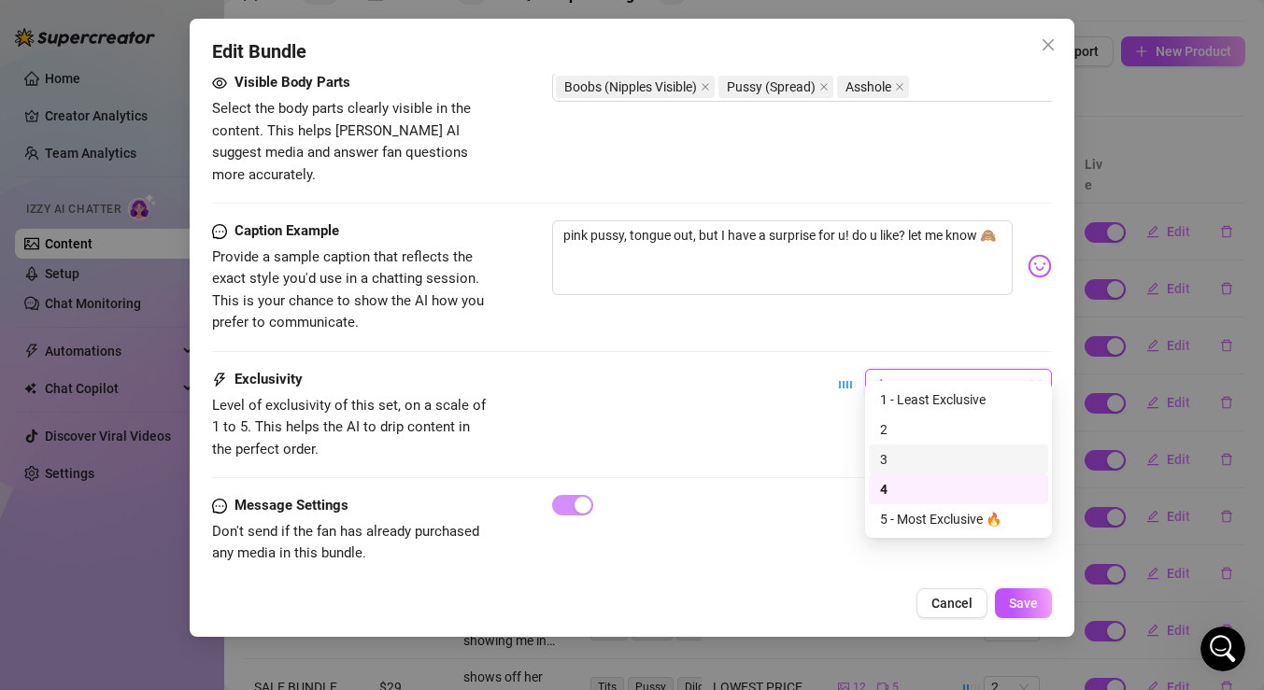
click at [940, 462] on div "3" at bounding box center [958, 459] width 157 height 21
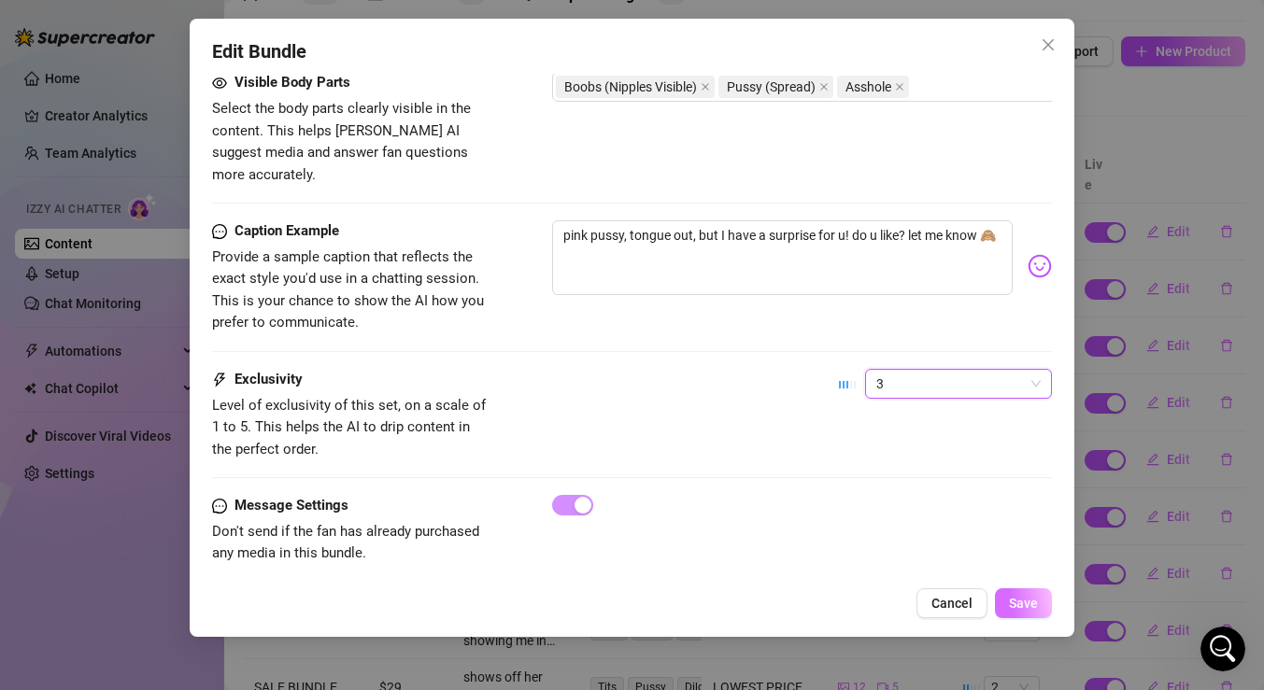
click at [1028, 604] on span "Save" at bounding box center [1023, 603] width 29 height 15
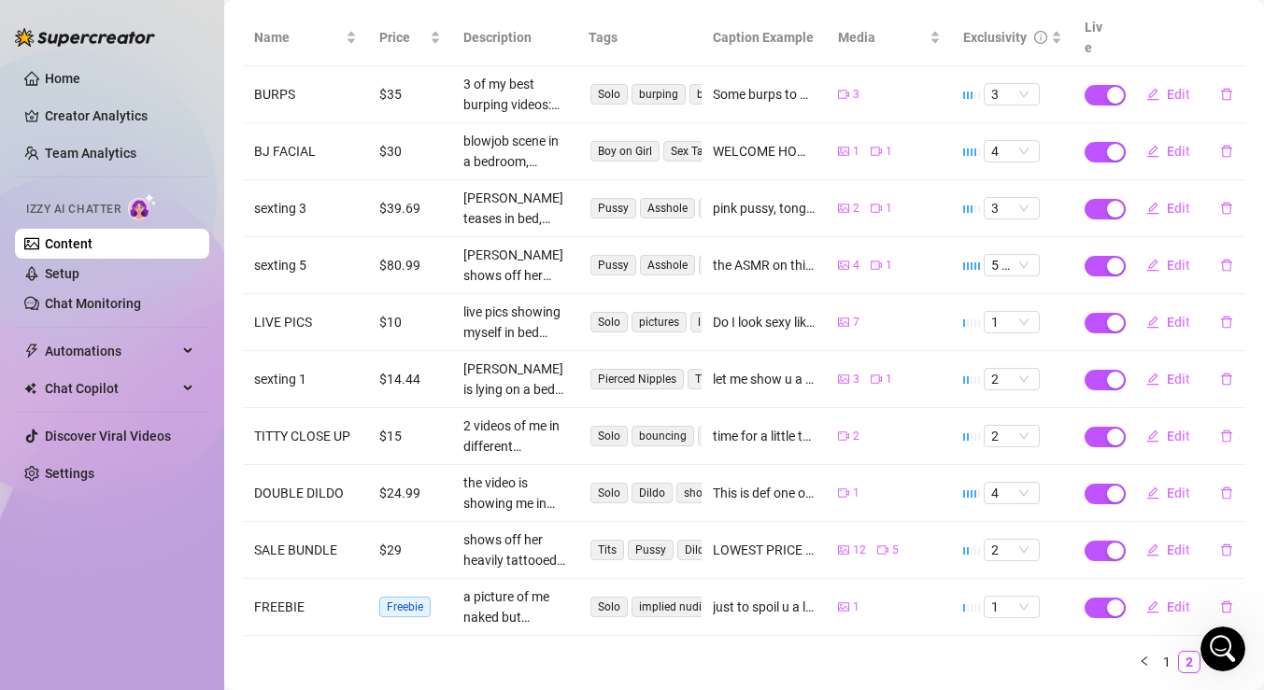
scroll to position [275, 0]
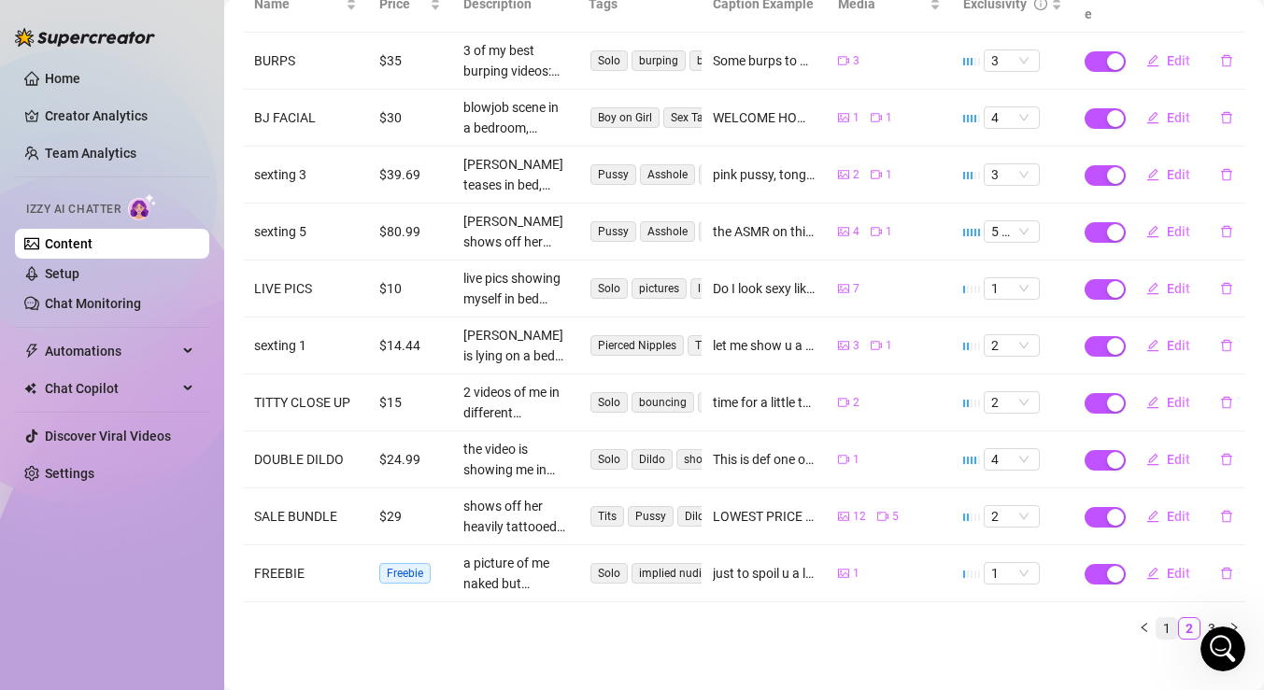
click at [1164, 618] on link "1" at bounding box center [1167, 628] width 21 height 21
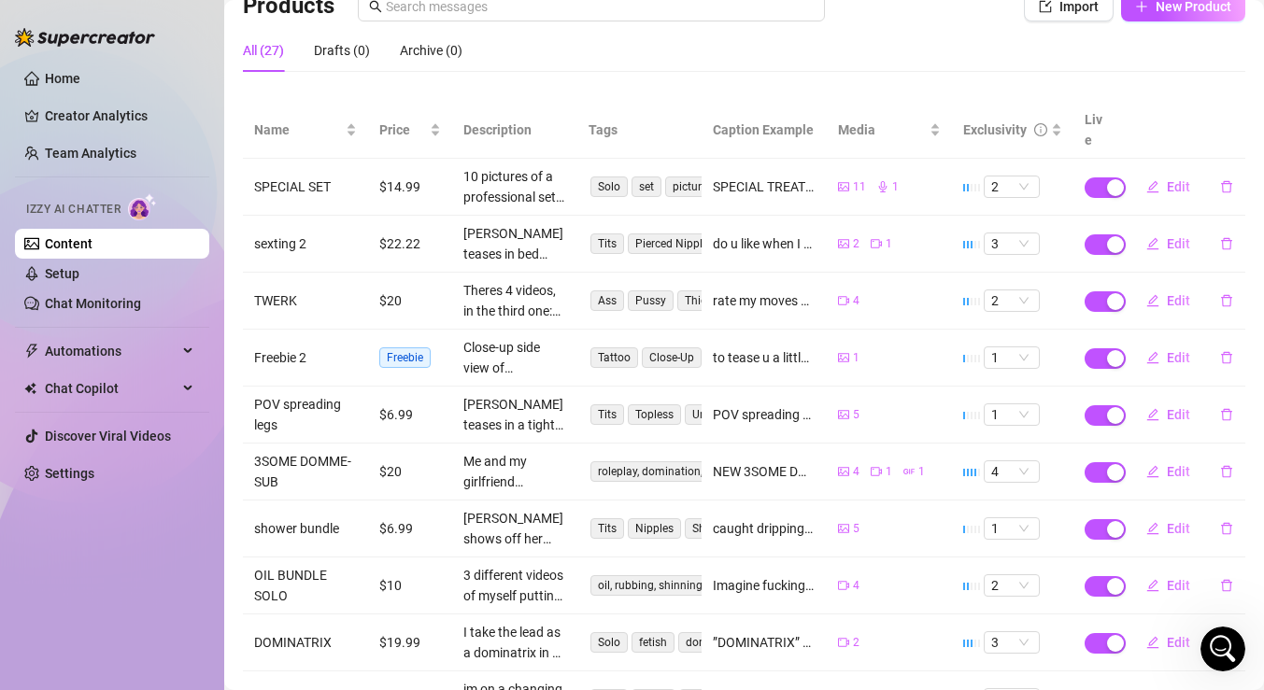
scroll to position [140, 0]
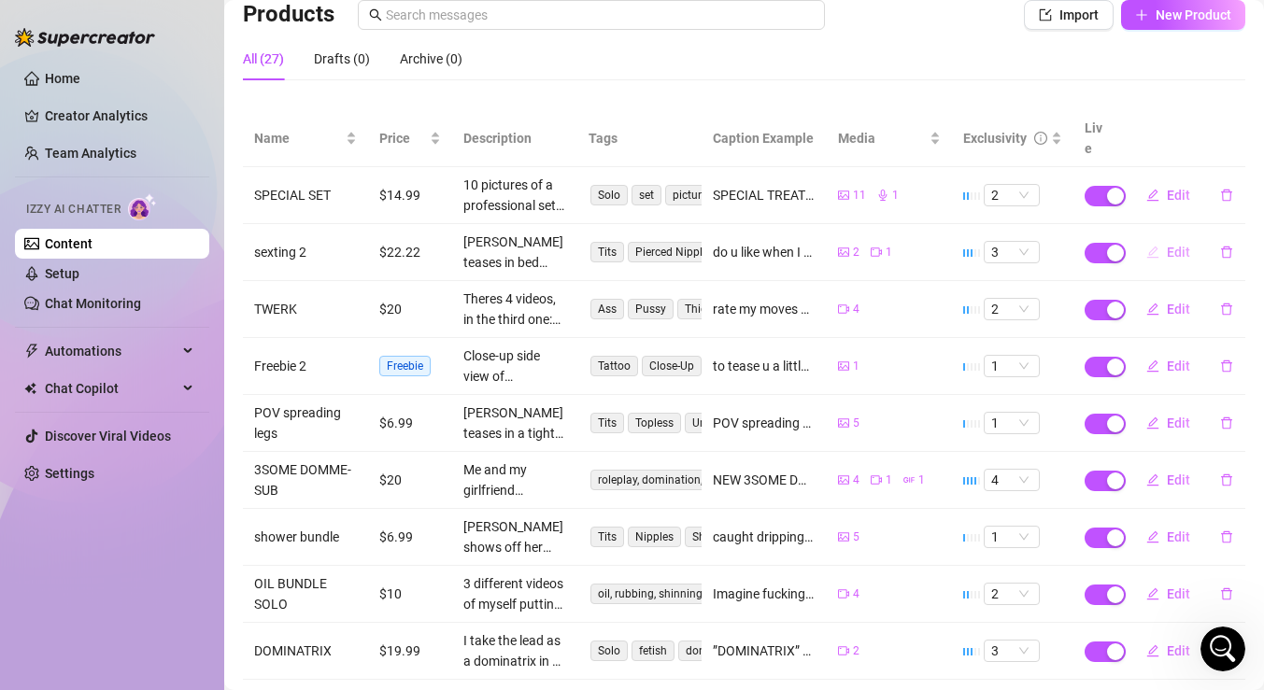
click at [1164, 237] on button "Edit" at bounding box center [1168, 252] width 74 height 30
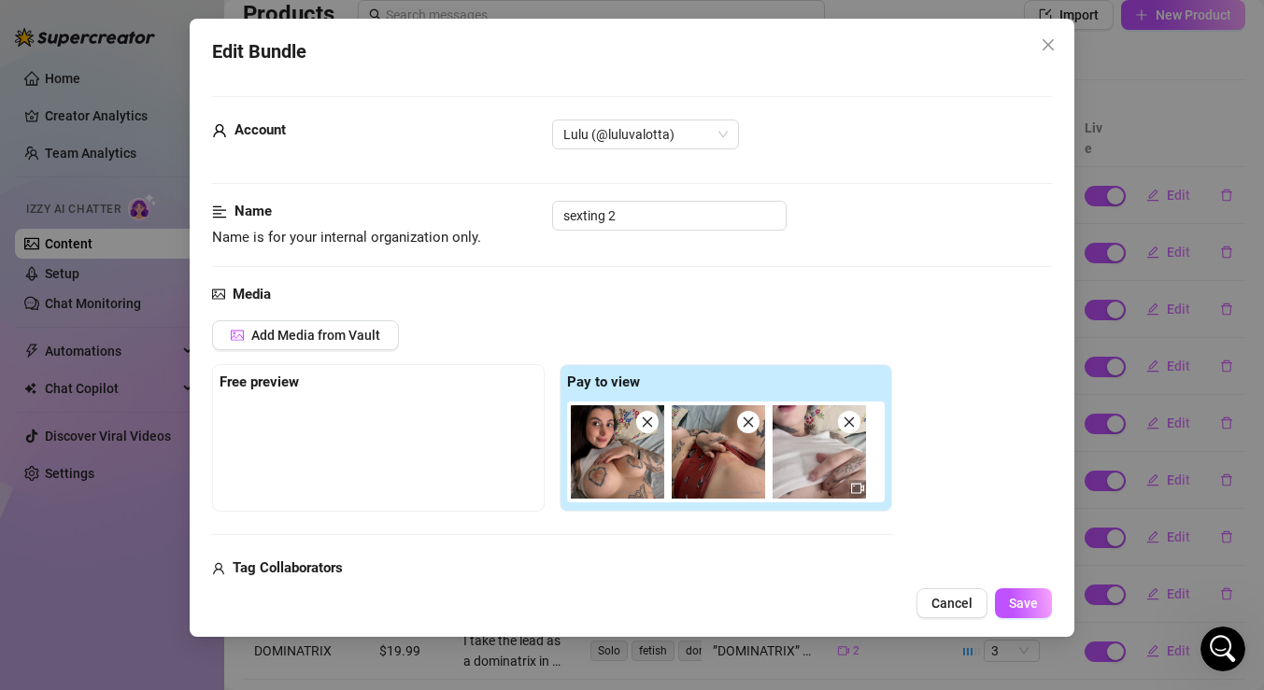
scroll to position [1066, 0]
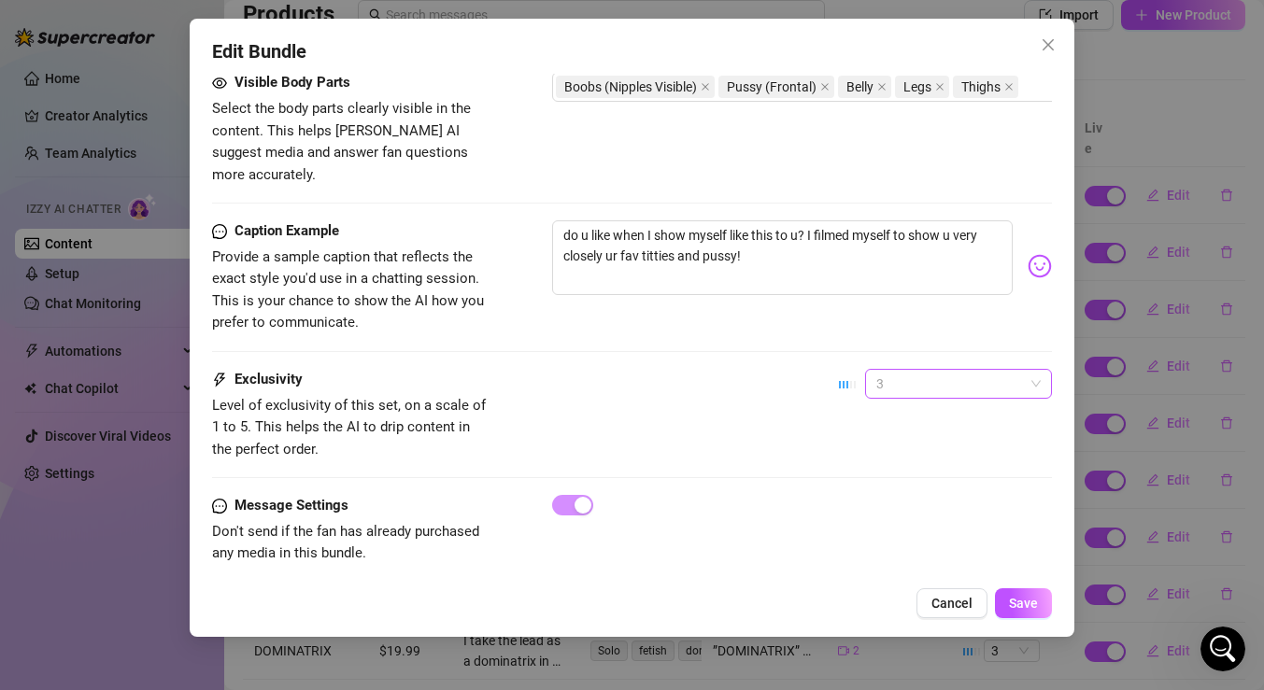
click at [1020, 370] on span "3" at bounding box center [958, 384] width 164 height 28
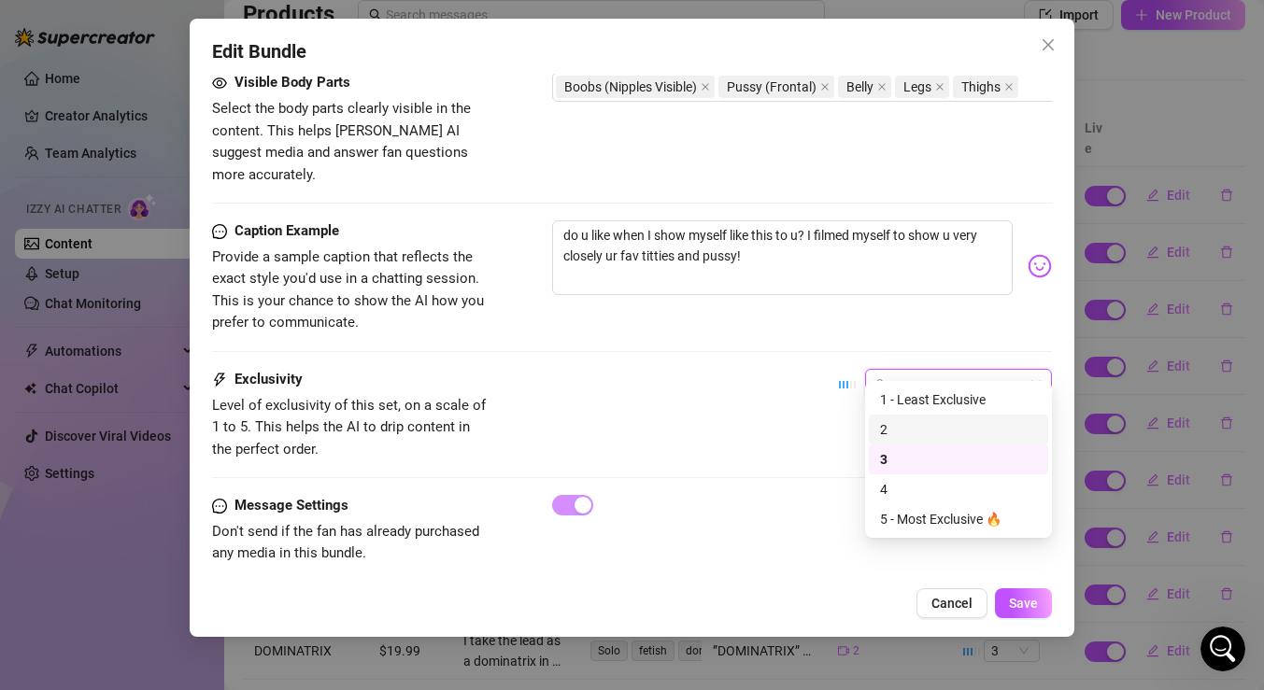
click at [965, 424] on div "2" at bounding box center [958, 429] width 157 height 21
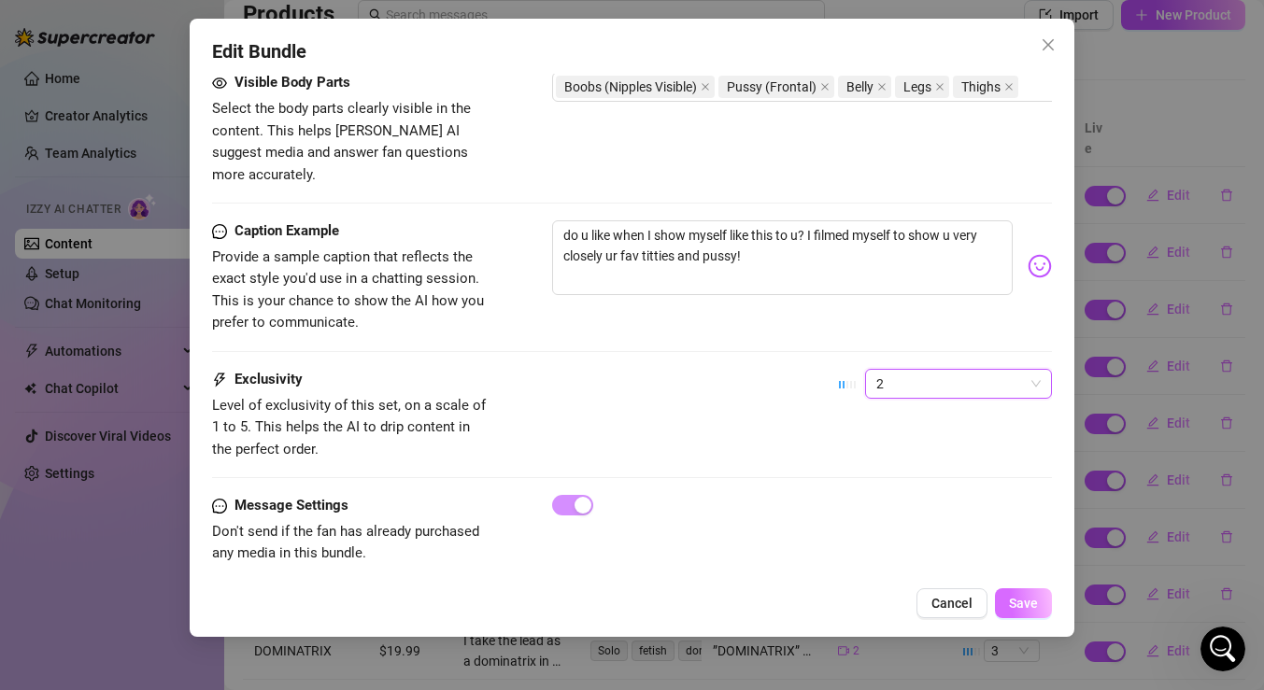
click at [1021, 607] on span "Save" at bounding box center [1023, 603] width 29 height 15
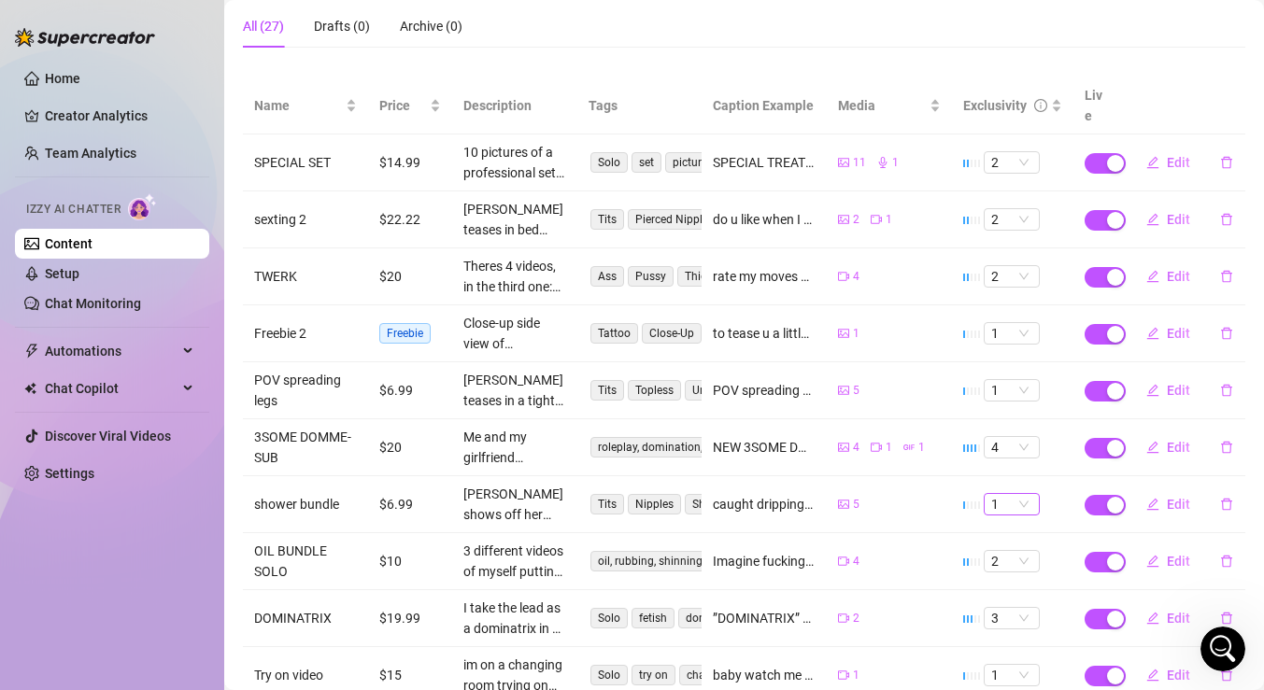
scroll to position [275, 0]
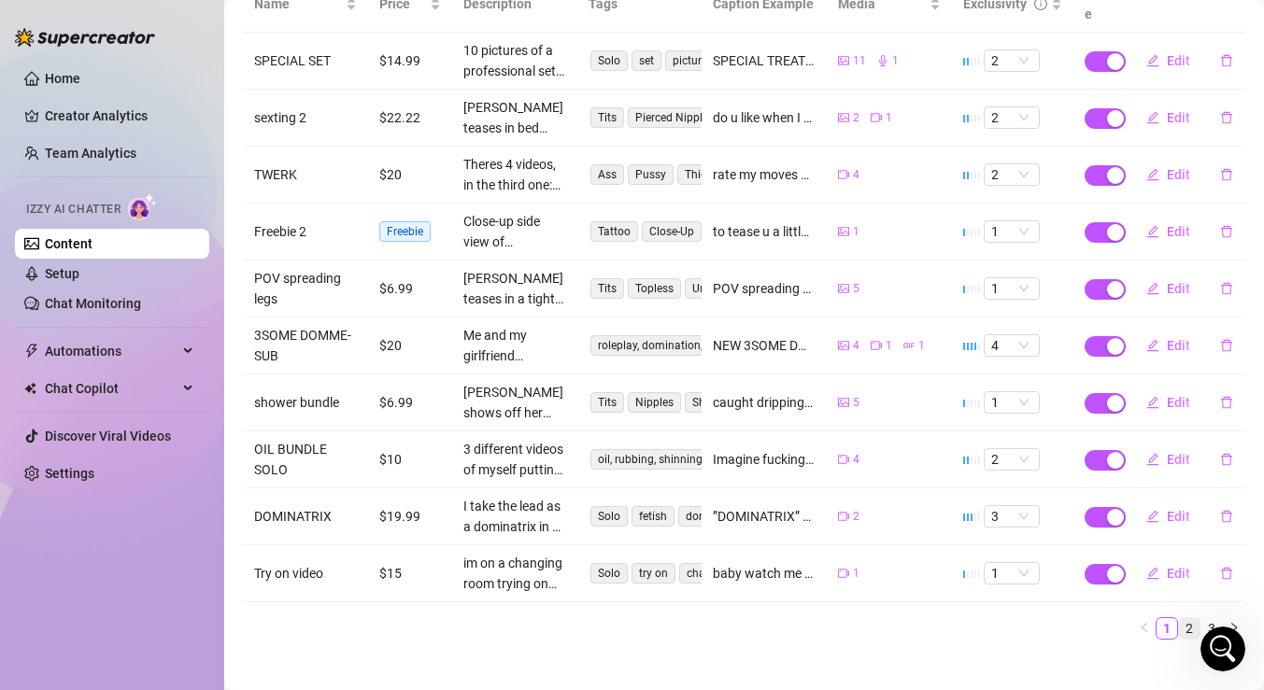
click at [1194, 618] on link "2" at bounding box center [1189, 628] width 21 height 21
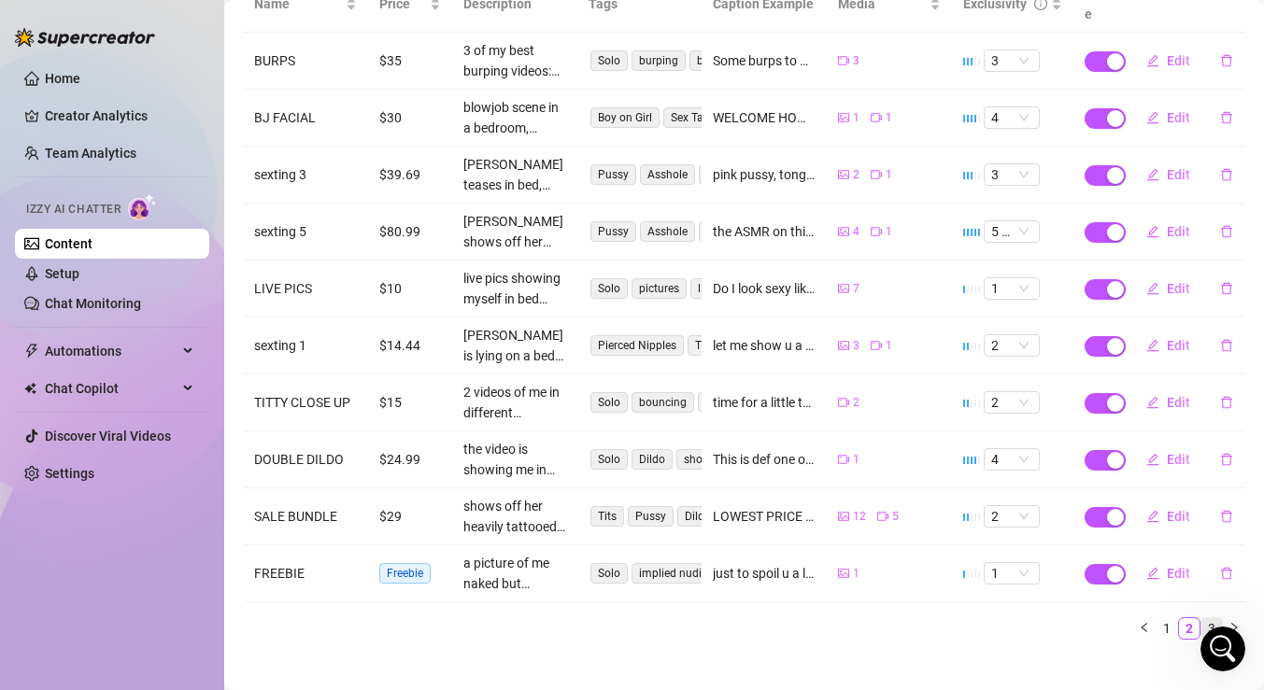
click at [1217, 618] on link "3" at bounding box center [1211, 628] width 21 height 21
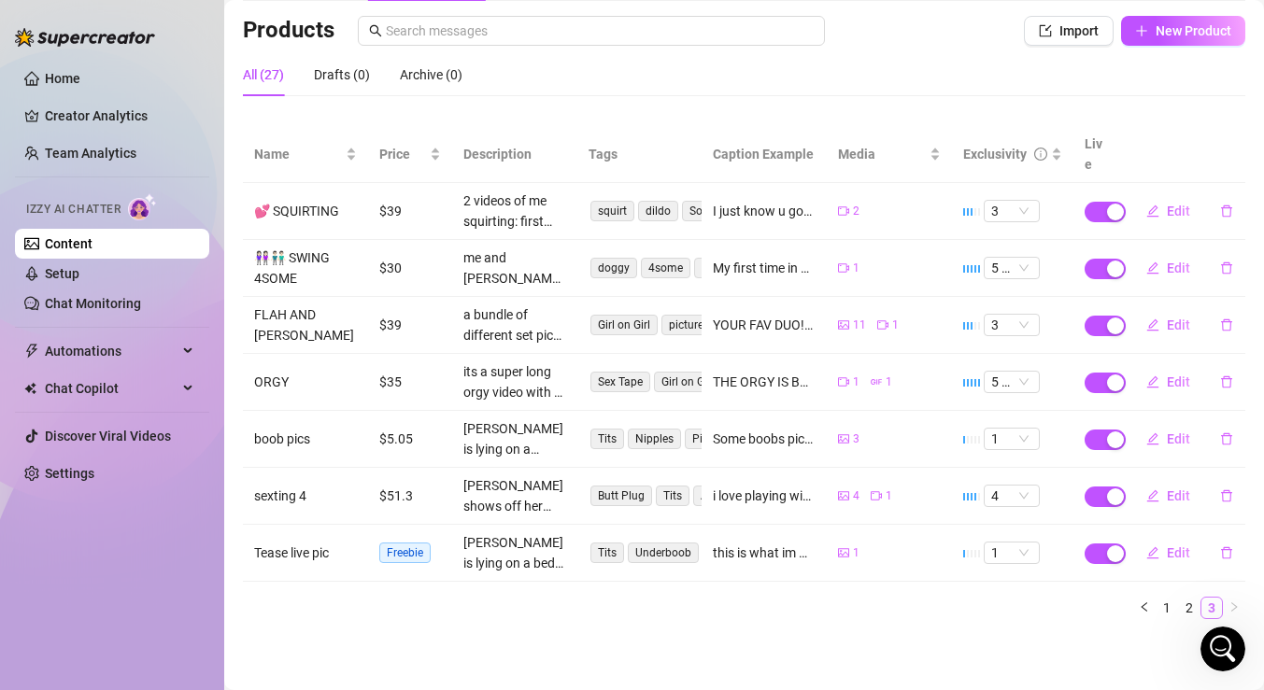
scroll to position [104, 0]
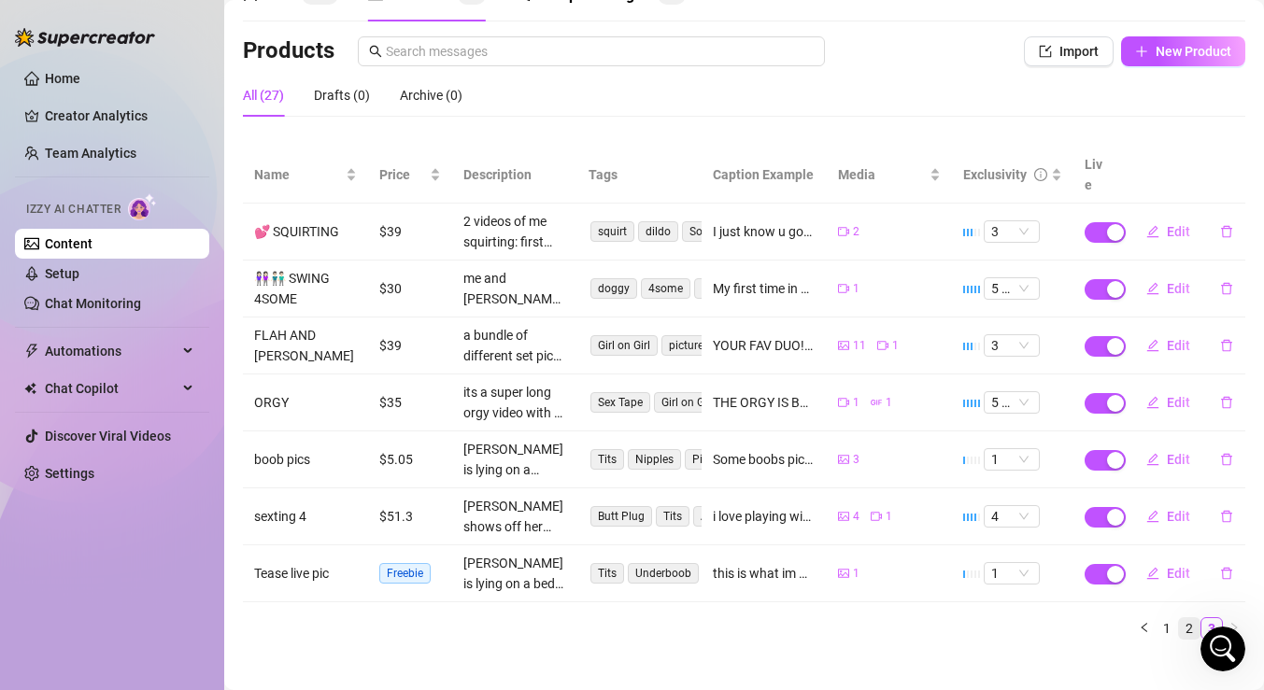
click at [1186, 618] on link "2" at bounding box center [1189, 628] width 21 height 21
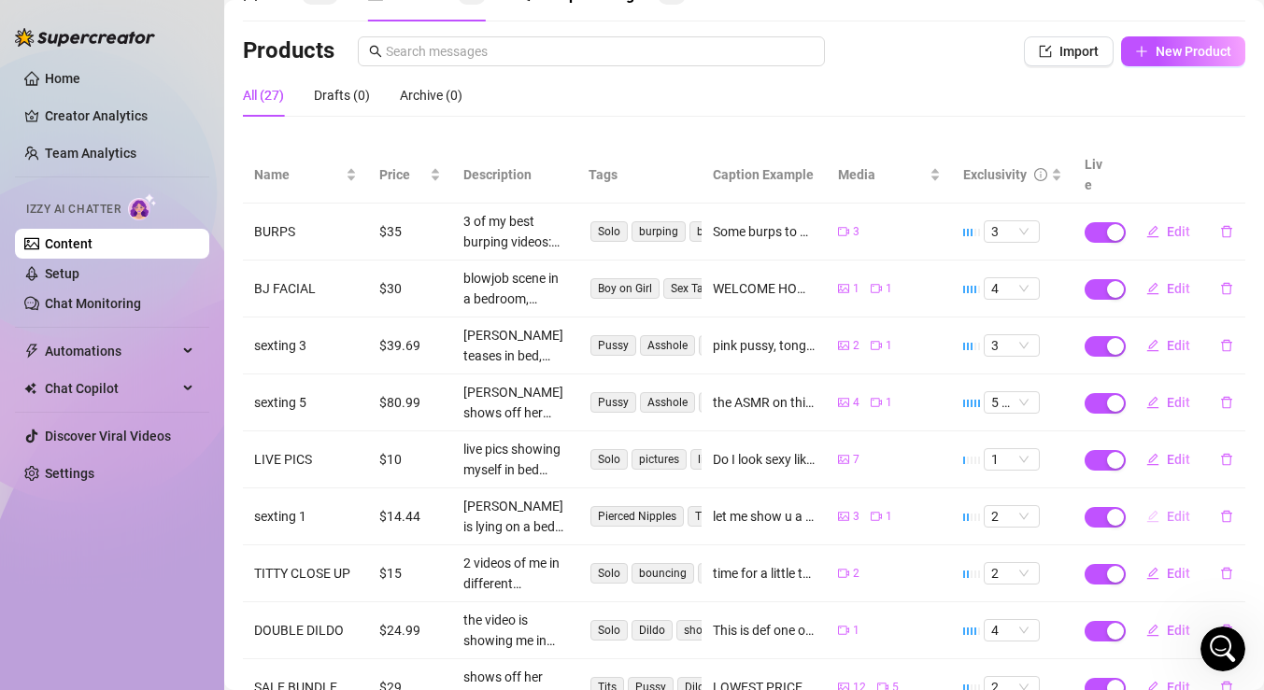
click at [1176, 509] on span "Edit" at bounding box center [1178, 516] width 23 height 15
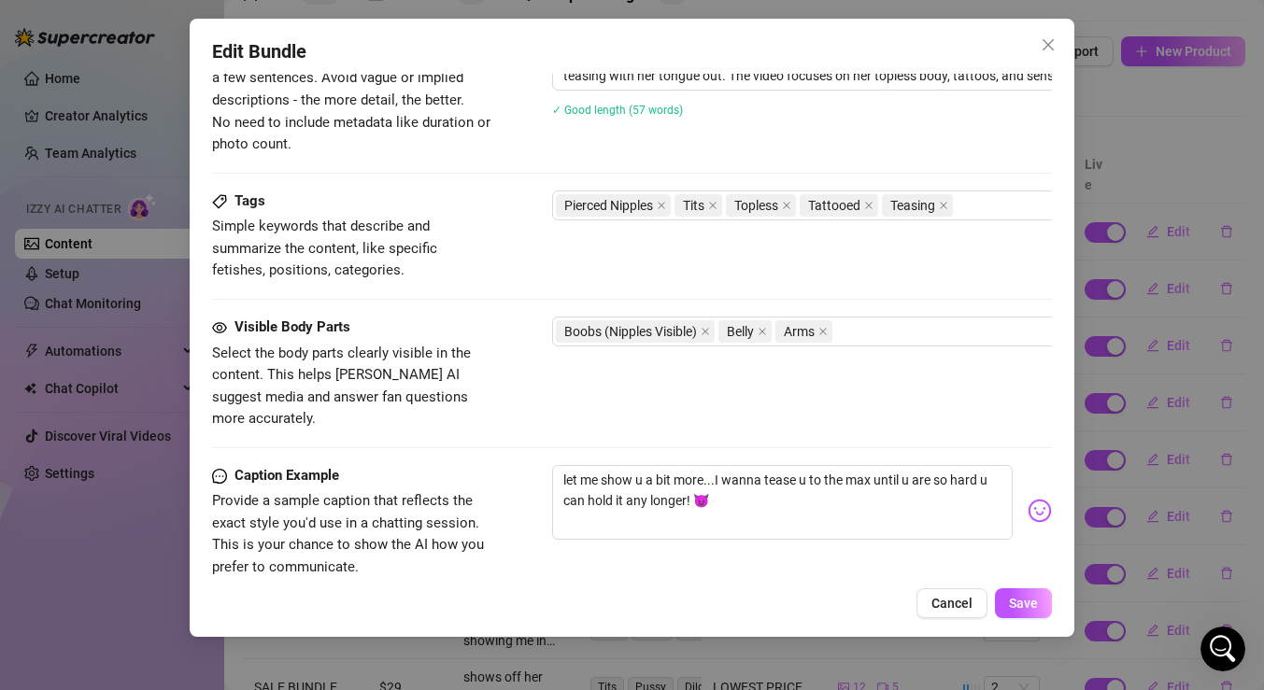
scroll to position [1089, 0]
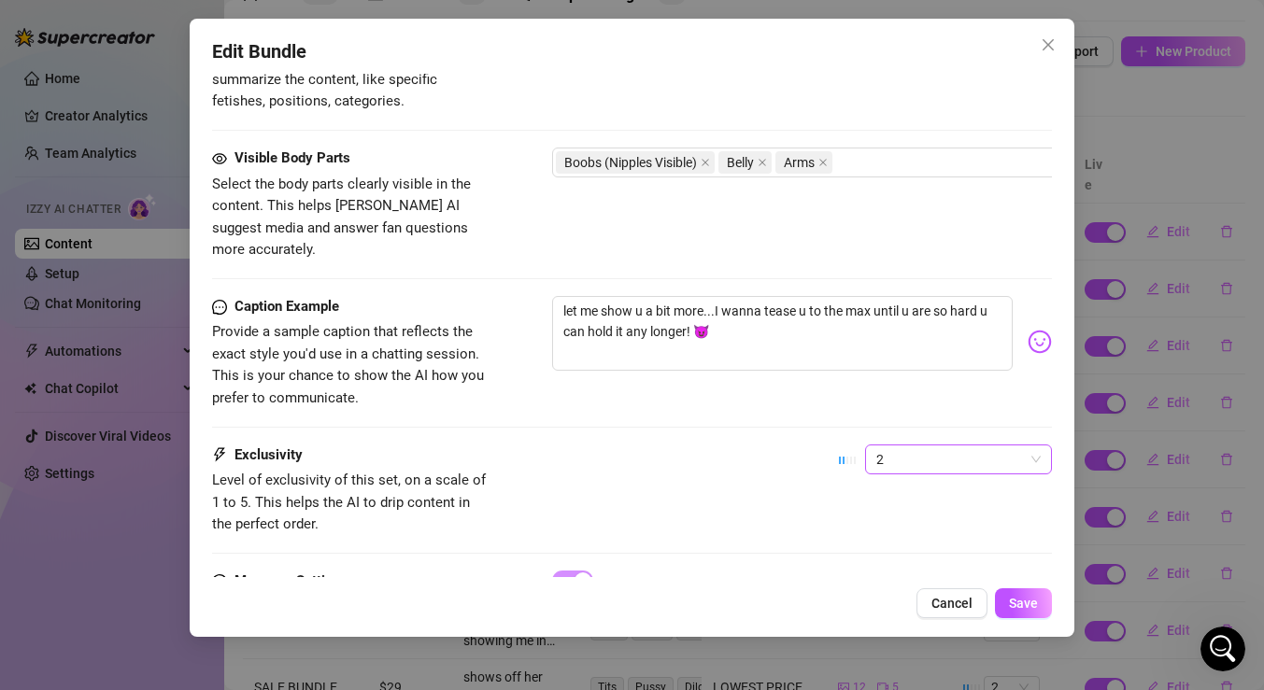
click at [1030, 446] on span "2" at bounding box center [958, 460] width 164 height 28
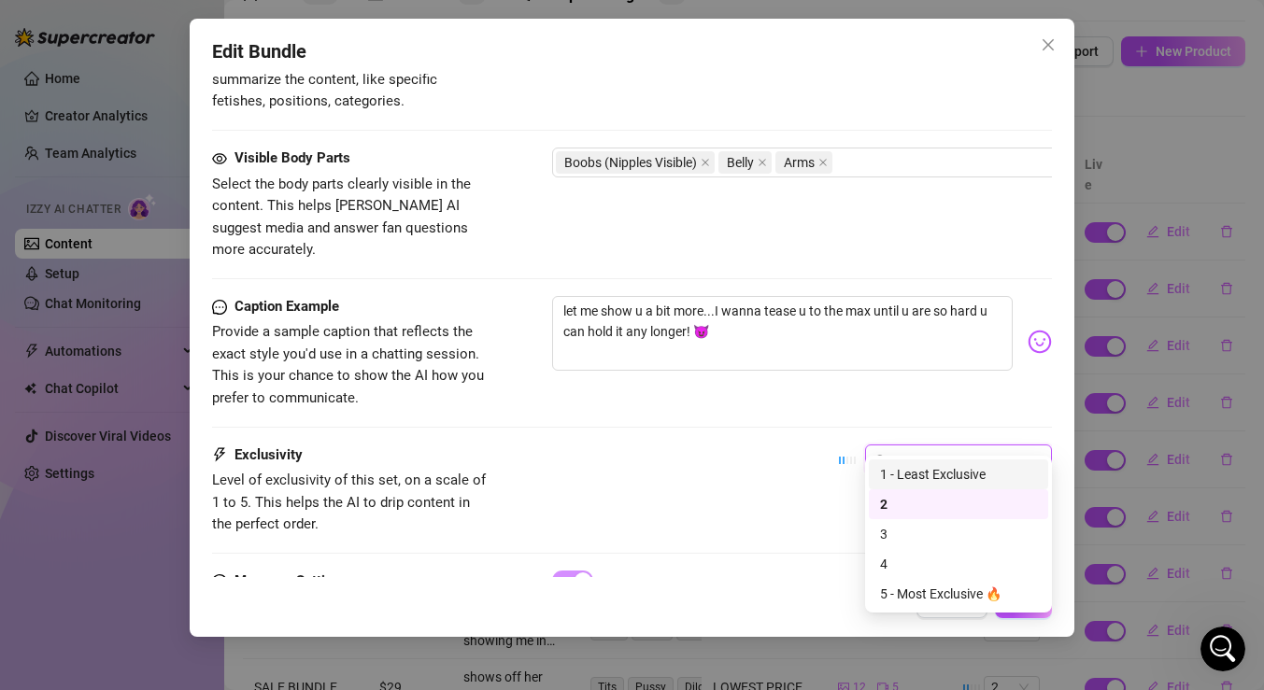
click at [1002, 476] on div "1 - Least Exclusive" at bounding box center [958, 474] width 157 height 21
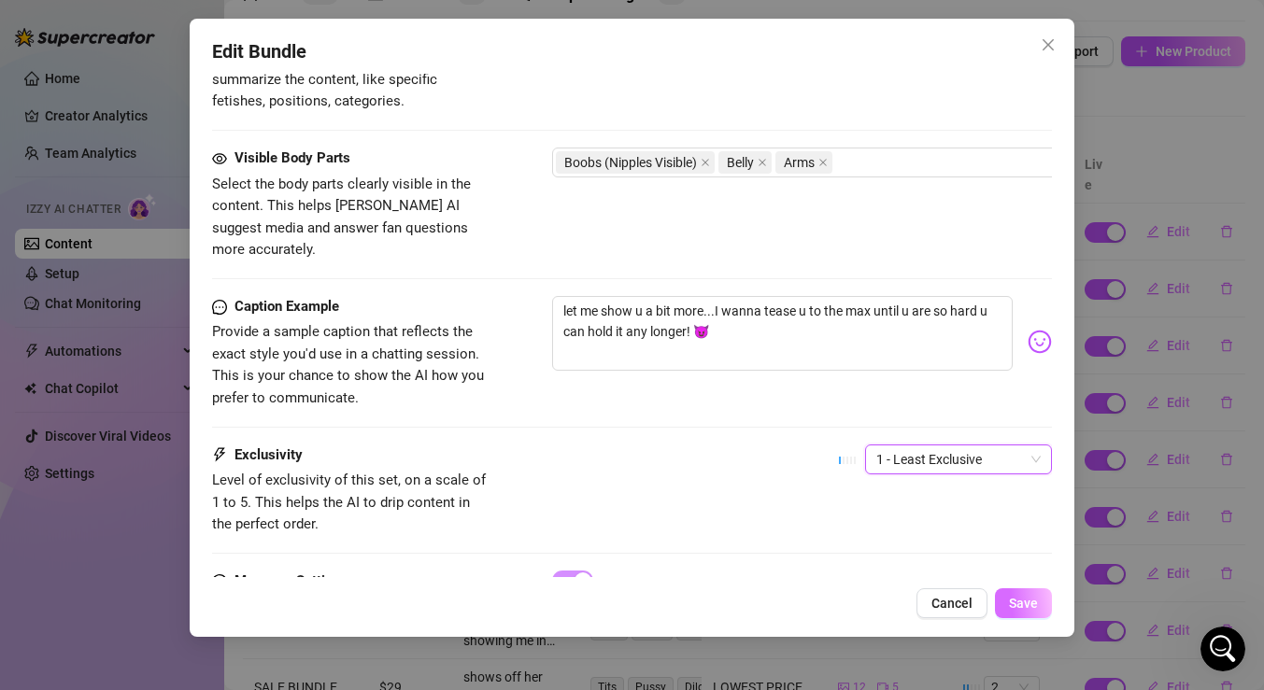
click at [1016, 606] on span "Save" at bounding box center [1023, 603] width 29 height 15
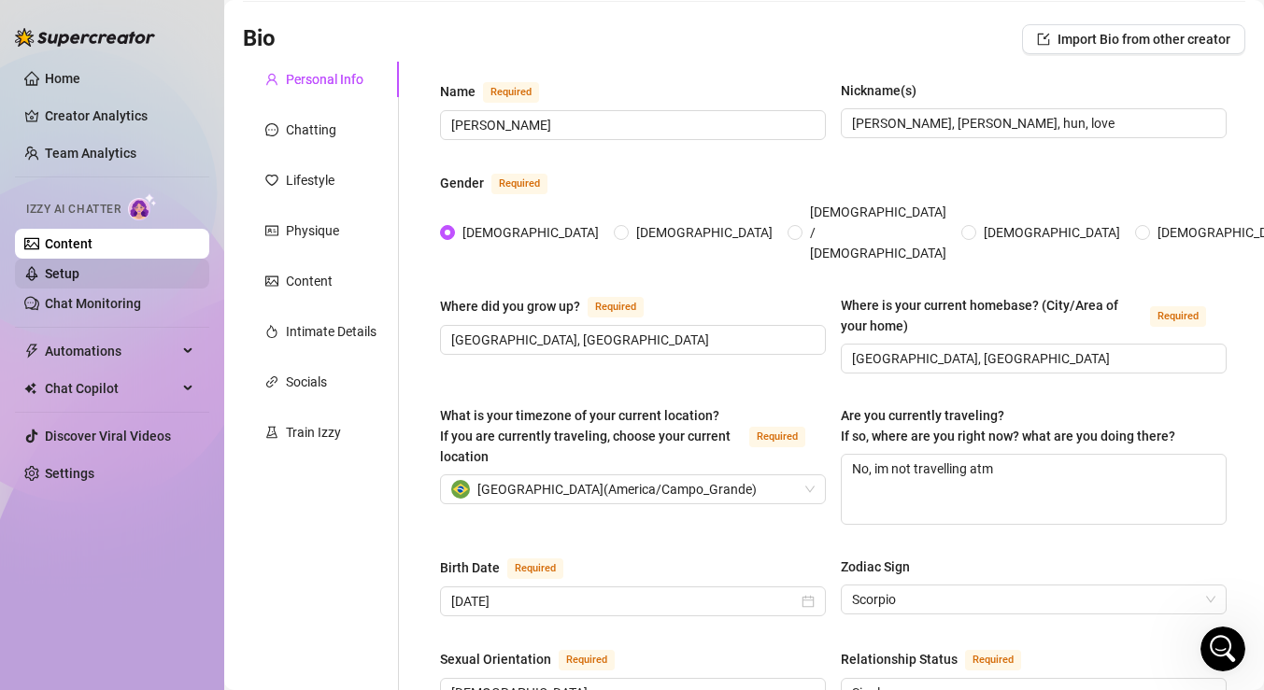
click at [79, 280] on link "Setup" at bounding box center [62, 273] width 35 height 15
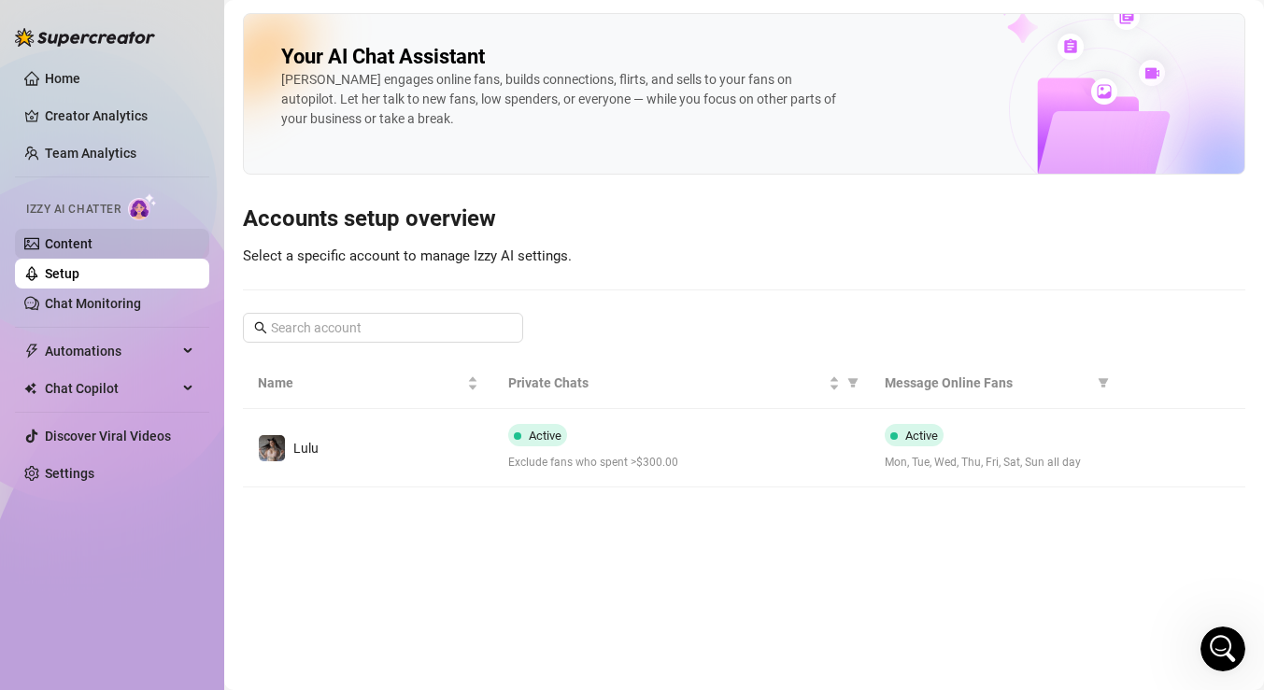
click at [92, 244] on link "Content" at bounding box center [69, 243] width 48 height 15
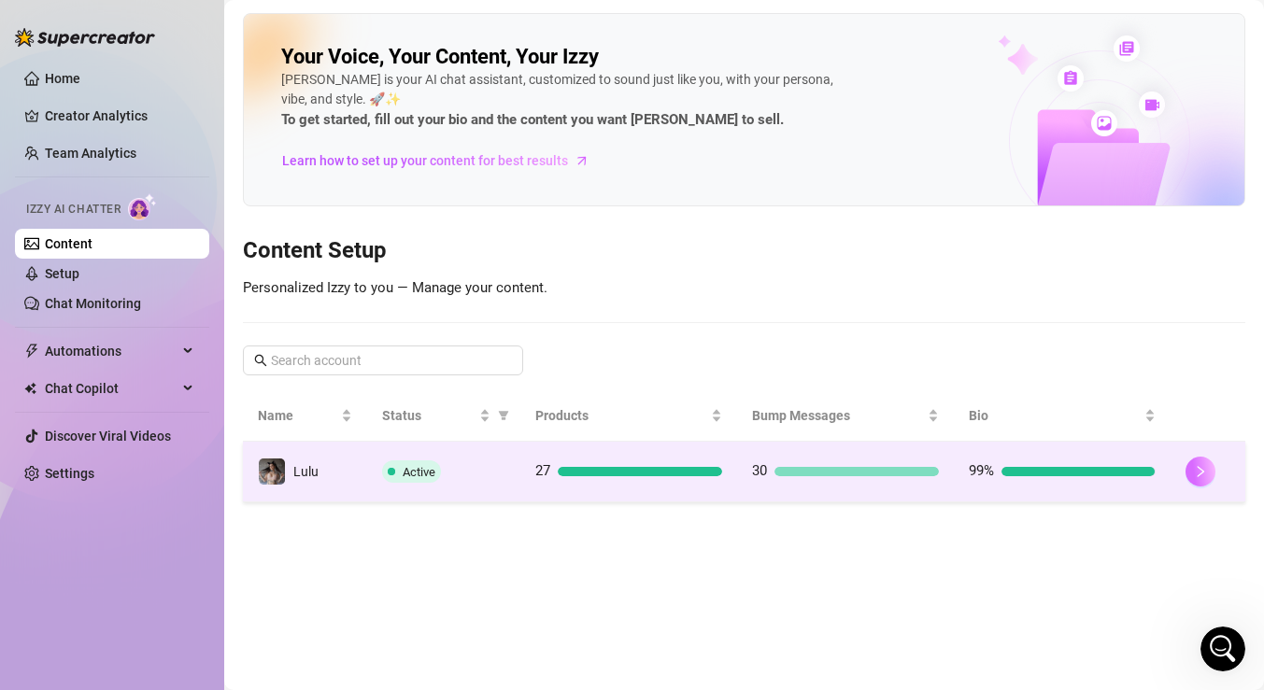
click at [1192, 472] on button "button" at bounding box center [1201, 472] width 30 height 30
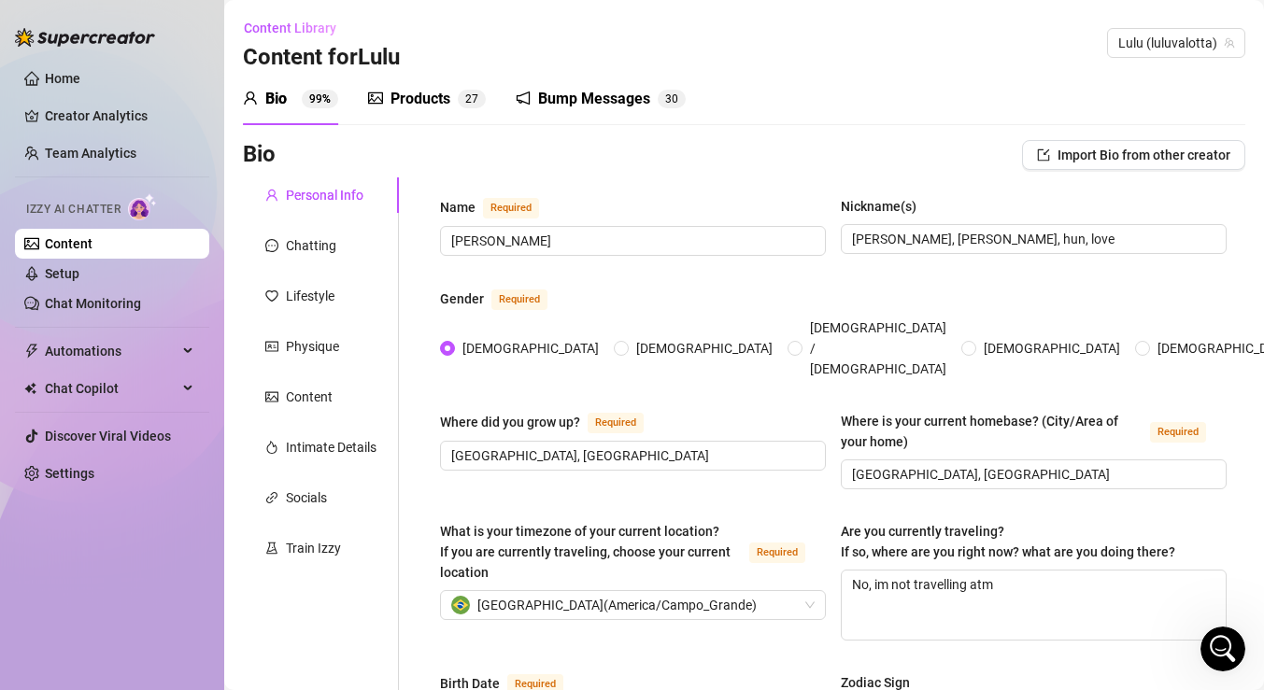
click at [431, 93] on div "Products" at bounding box center [421, 99] width 60 height 22
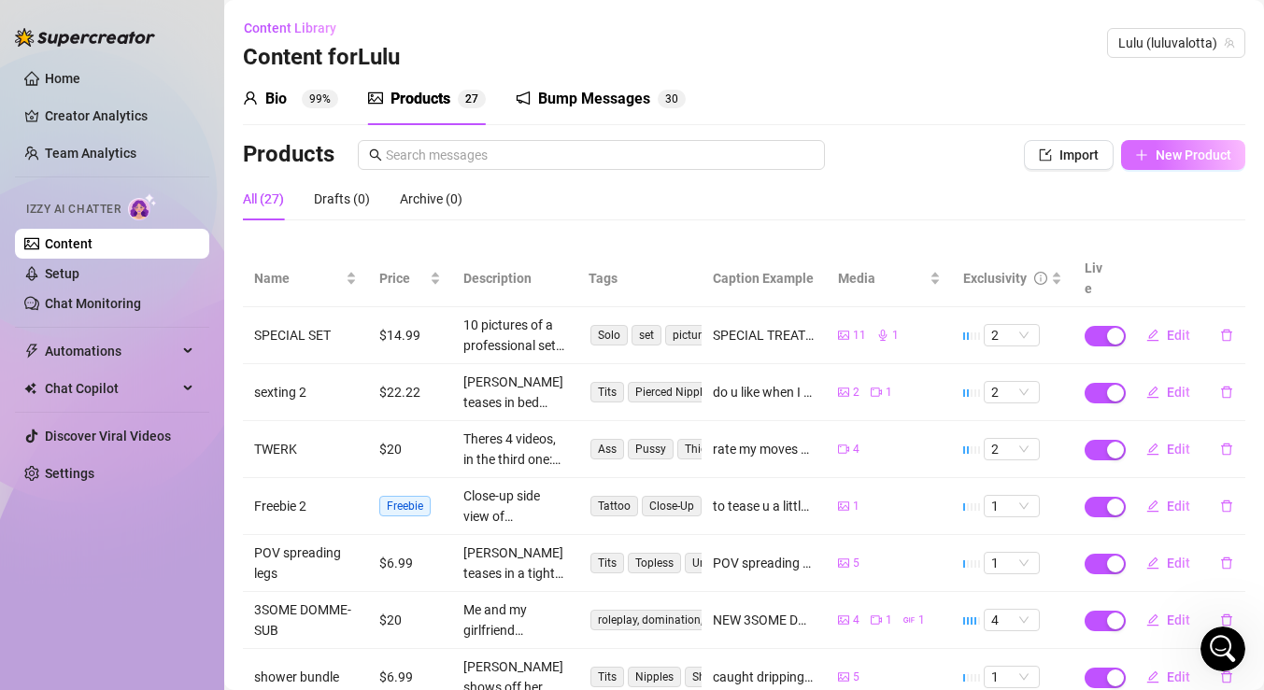
click at [1186, 160] on span "New Product" at bounding box center [1194, 155] width 76 height 15
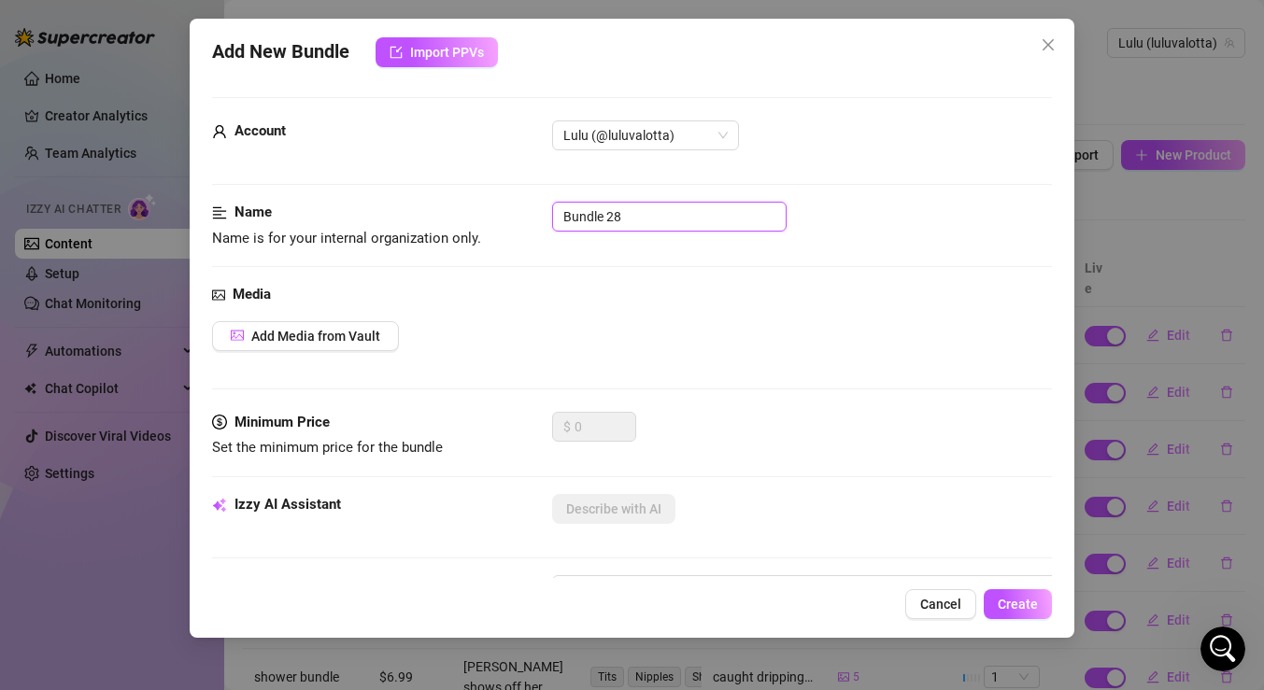
drag, startPoint x: 654, startPoint y: 216, endPoint x: 472, endPoint y: 206, distance: 182.4
click at [472, 206] on div "Name Name is for your internal organization only. Bundle 28" at bounding box center [632, 226] width 840 height 48
click at [291, 338] on span "Add Media from Vault" at bounding box center [315, 336] width 129 height 15
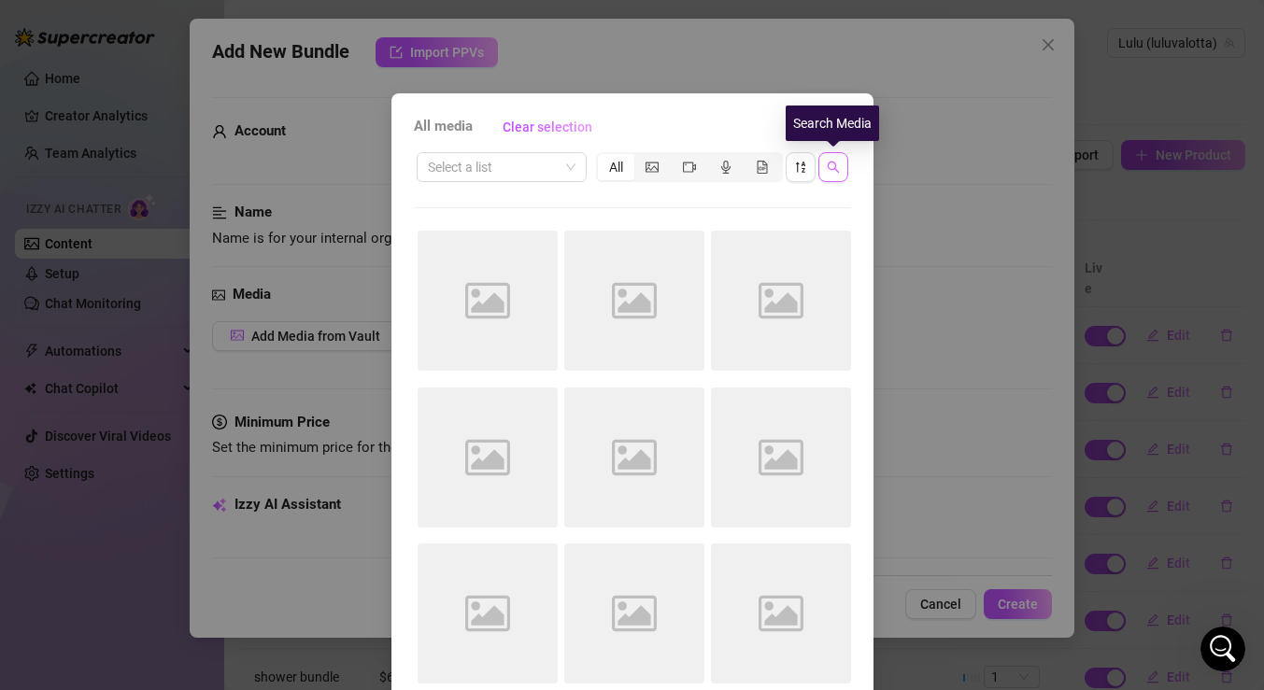
click at [827, 167] on icon "search" at bounding box center [833, 167] width 13 height 13
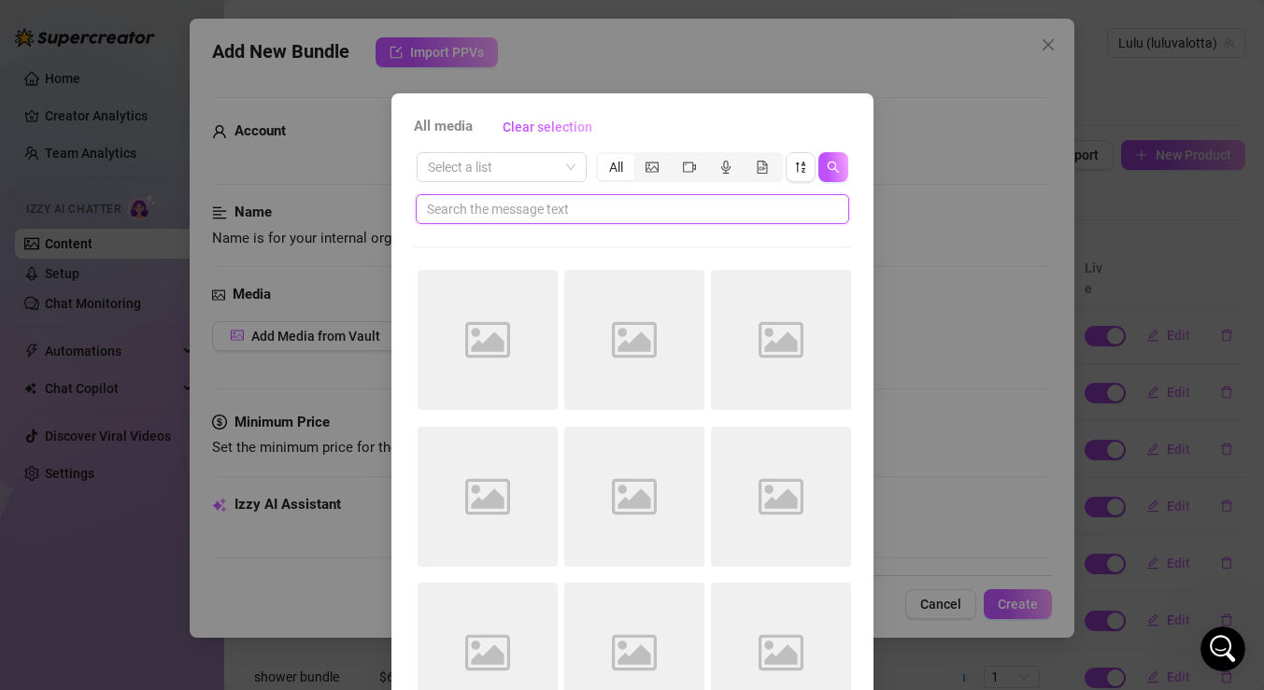
click at [684, 206] on input "text" at bounding box center [625, 209] width 396 height 21
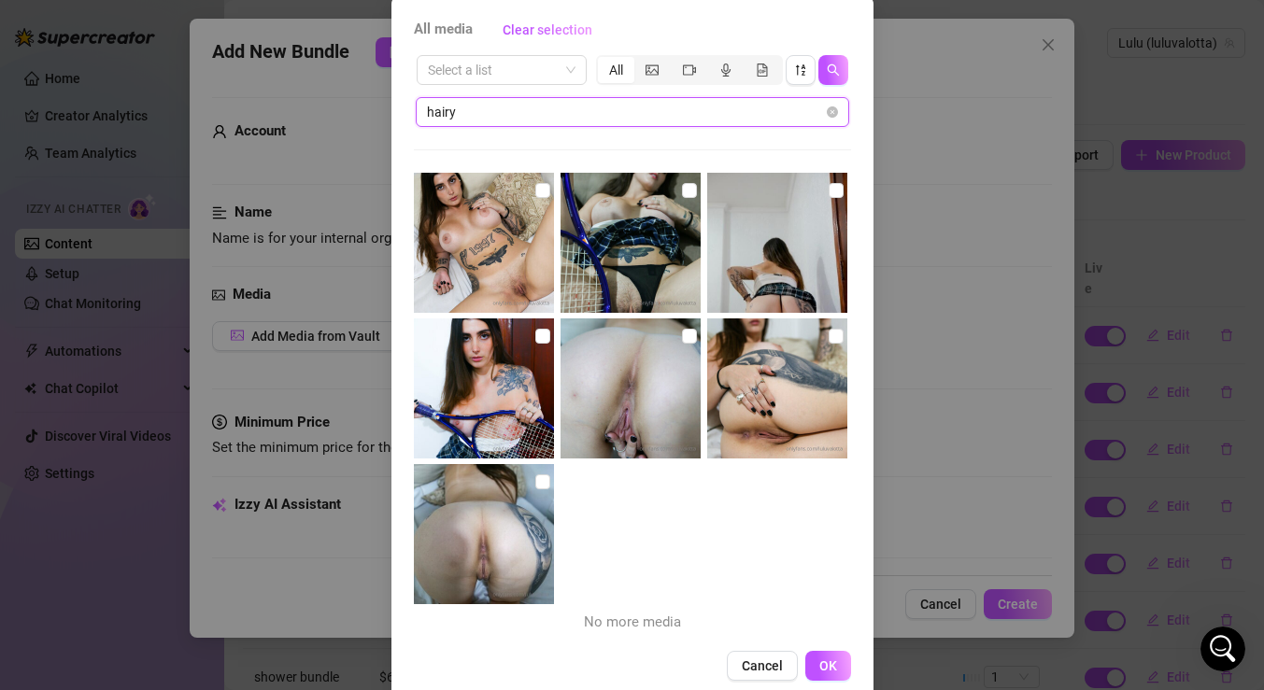
scroll to position [101, 0]
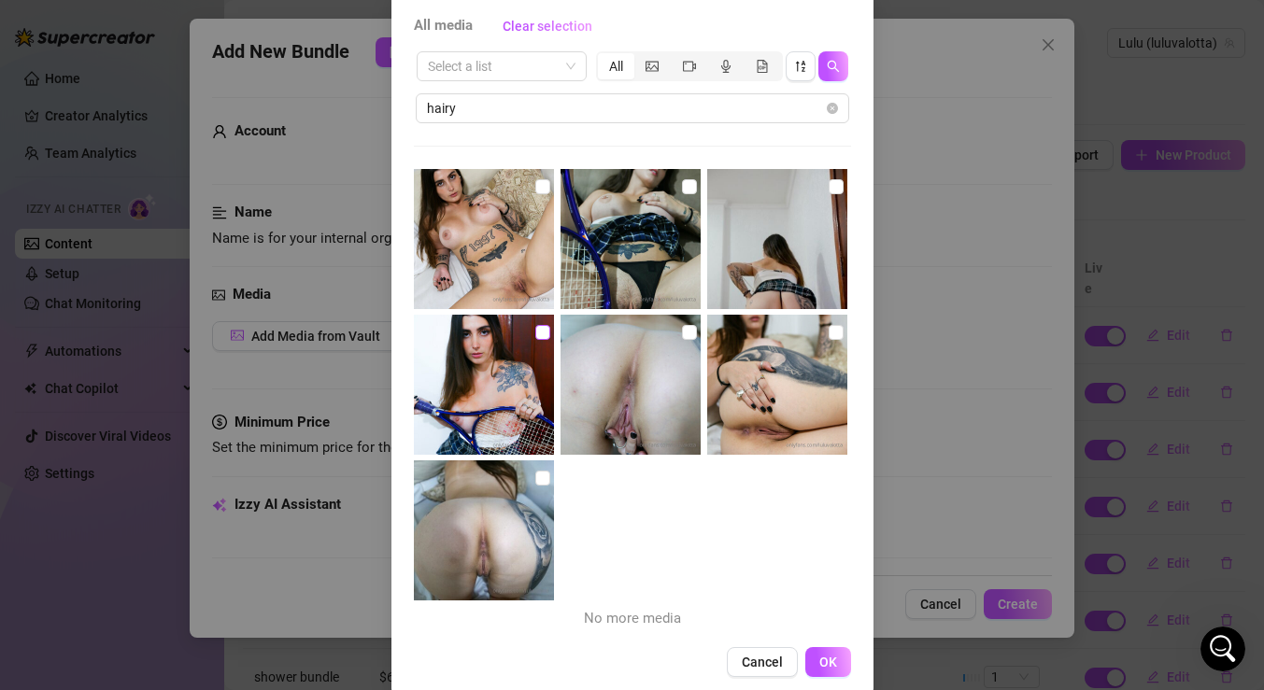
click at [538, 329] on input "checkbox" at bounding box center [542, 332] width 15 height 15
click at [835, 184] on input "checkbox" at bounding box center [836, 186] width 15 height 15
click at [689, 186] on input "checkbox" at bounding box center [689, 186] width 15 height 15
click at [836, 331] on input "checkbox" at bounding box center [836, 332] width 15 height 15
click at [541, 183] on input "checkbox" at bounding box center [542, 186] width 15 height 15
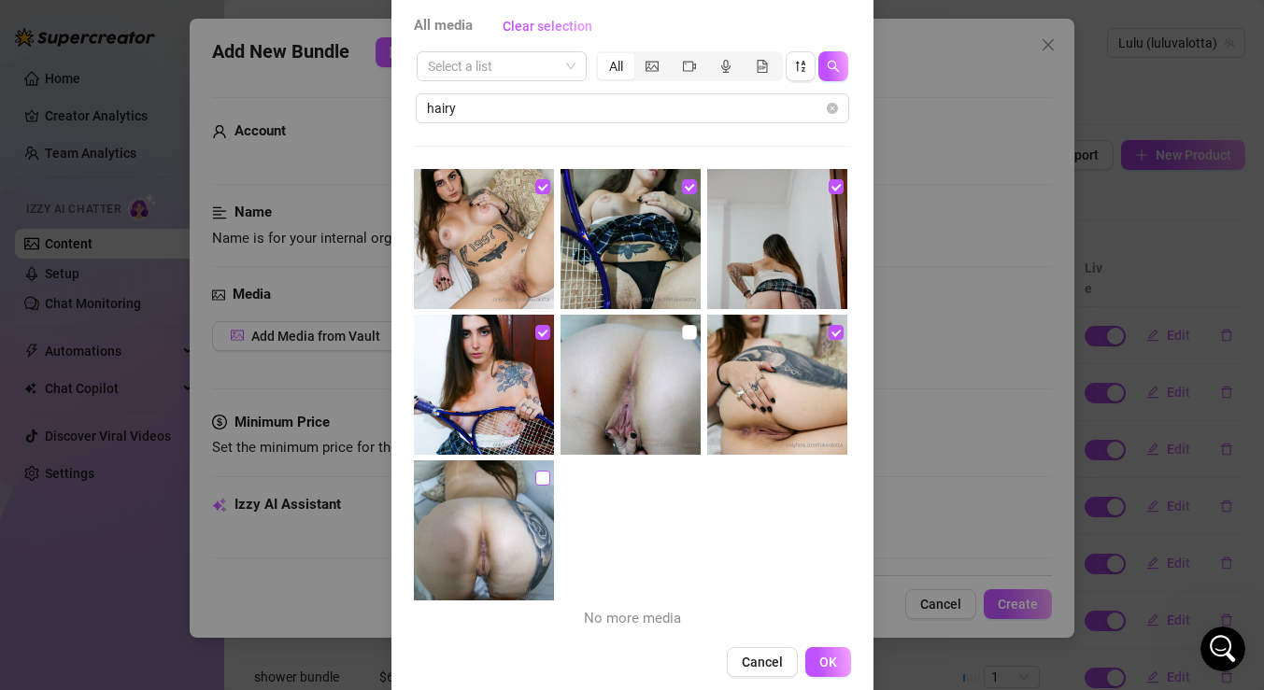
click at [544, 476] on input "checkbox" at bounding box center [542, 478] width 15 height 15
click at [694, 328] on input "checkbox" at bounding box center [689, 332] width 15 height 15
click at [779, 113] on input "hairy" at bounding box center [625, 108] width 396 height 21
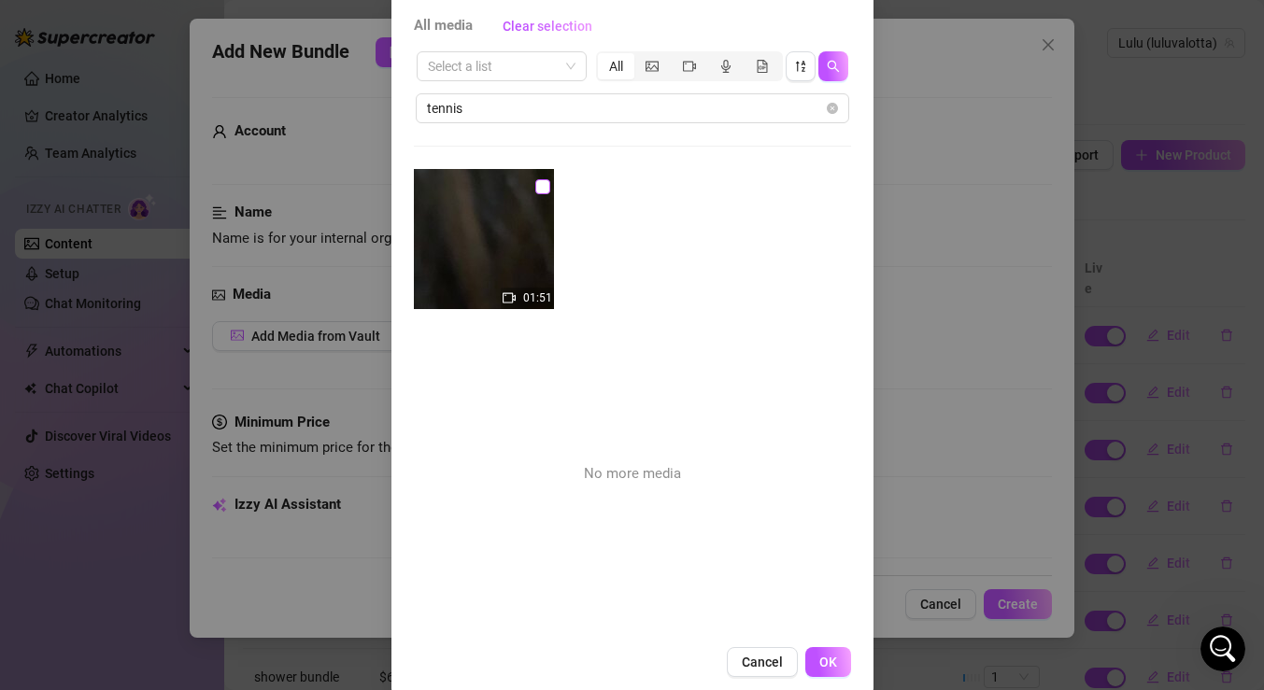
click at [541, 187] on input "checkbox" at bounding box center [542, 186] width 15 height 15
click at [828, 651] on button "OK" at bounding box center [828, 662] width 46 height 30
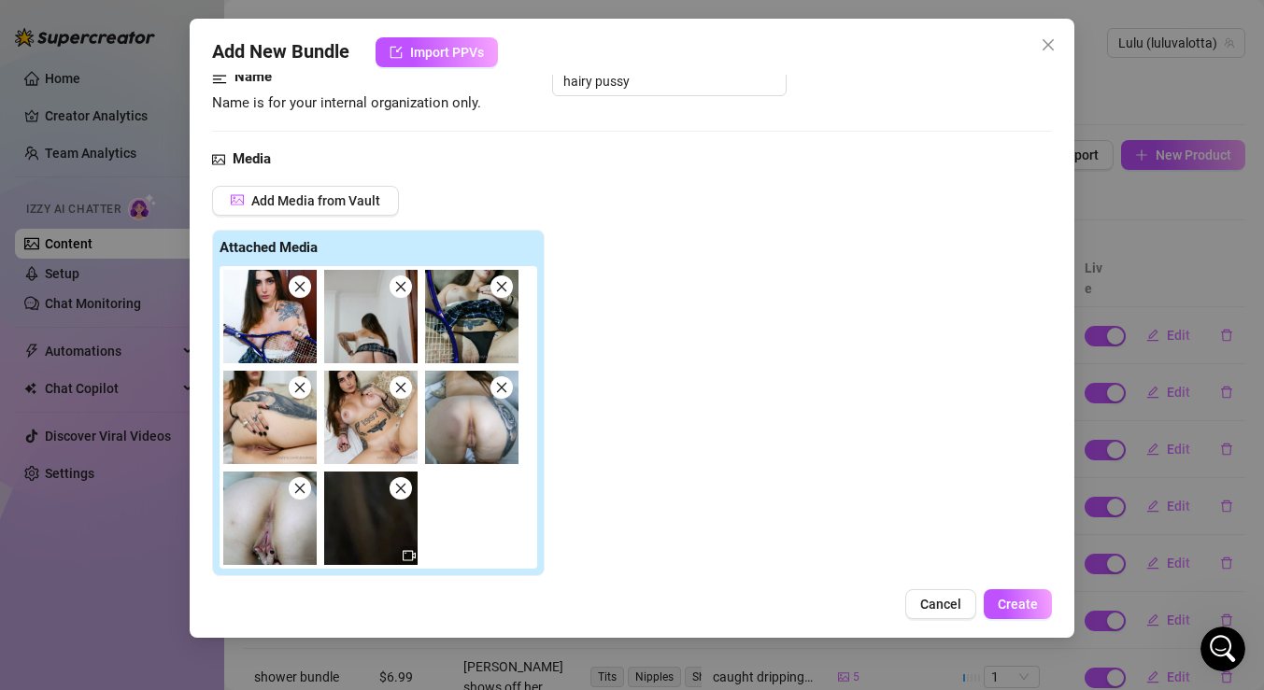
scroll to position [136, 0]
click at [371, 529] on img at bounding box center [370, 517] width 93 height 93
click at [409, 556] on icon "video-camera" at bounding box center [409, 554] width 13 height 13
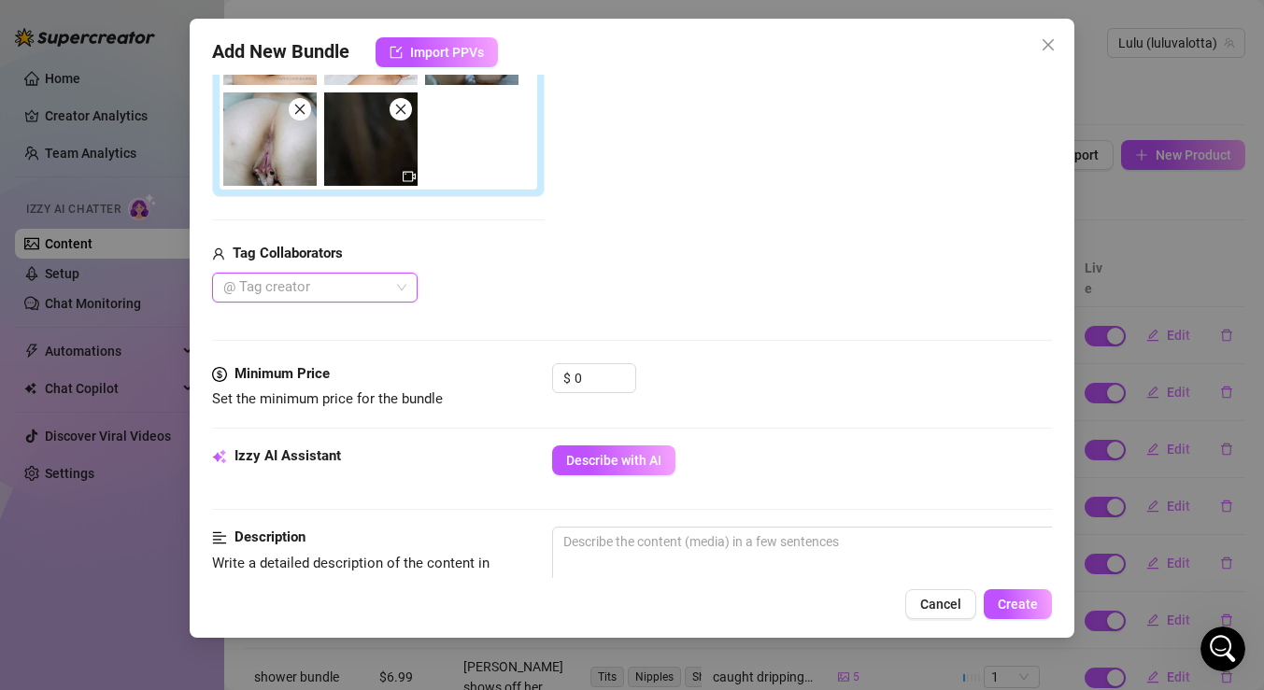
scroll to position [528, 0]
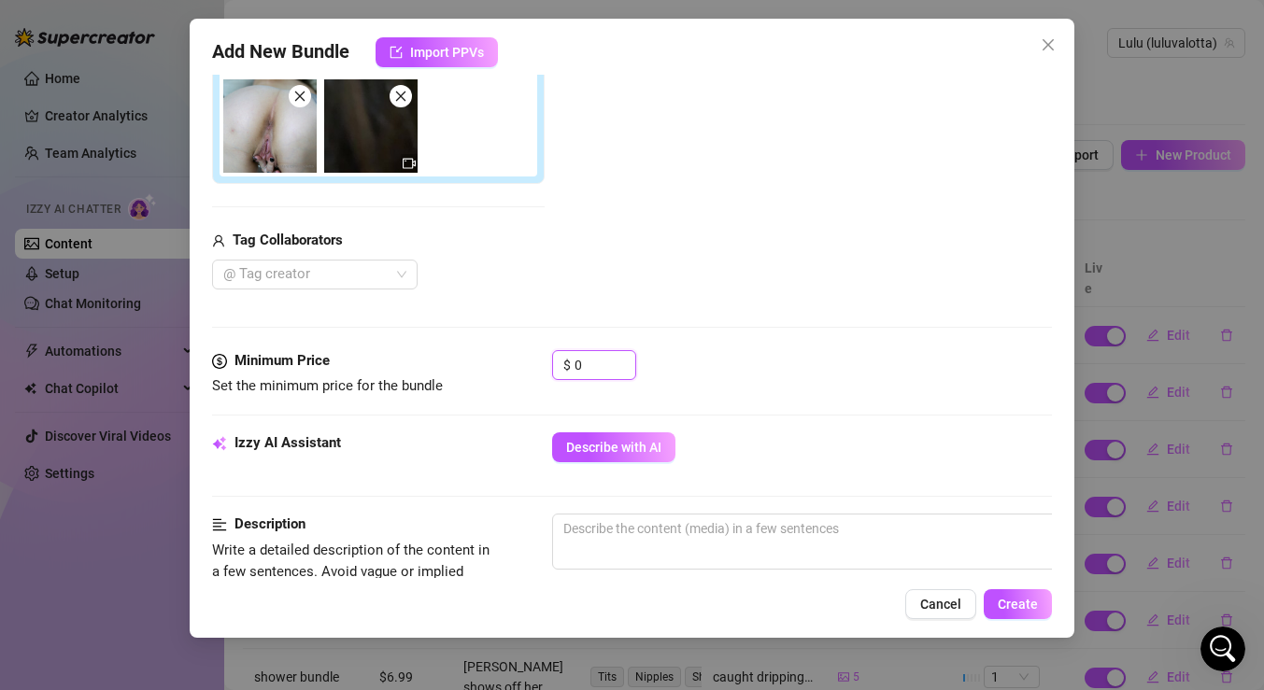
drag, startPoint x: 604, startPoint y: 366, endPoint x: 519, endPoint y: 365, distance: 85.0
click at [519, 365] on div "Minimum Price Set the minimum price for the bundle $ 0" at bounding box center [632, 374] width 840 height 48
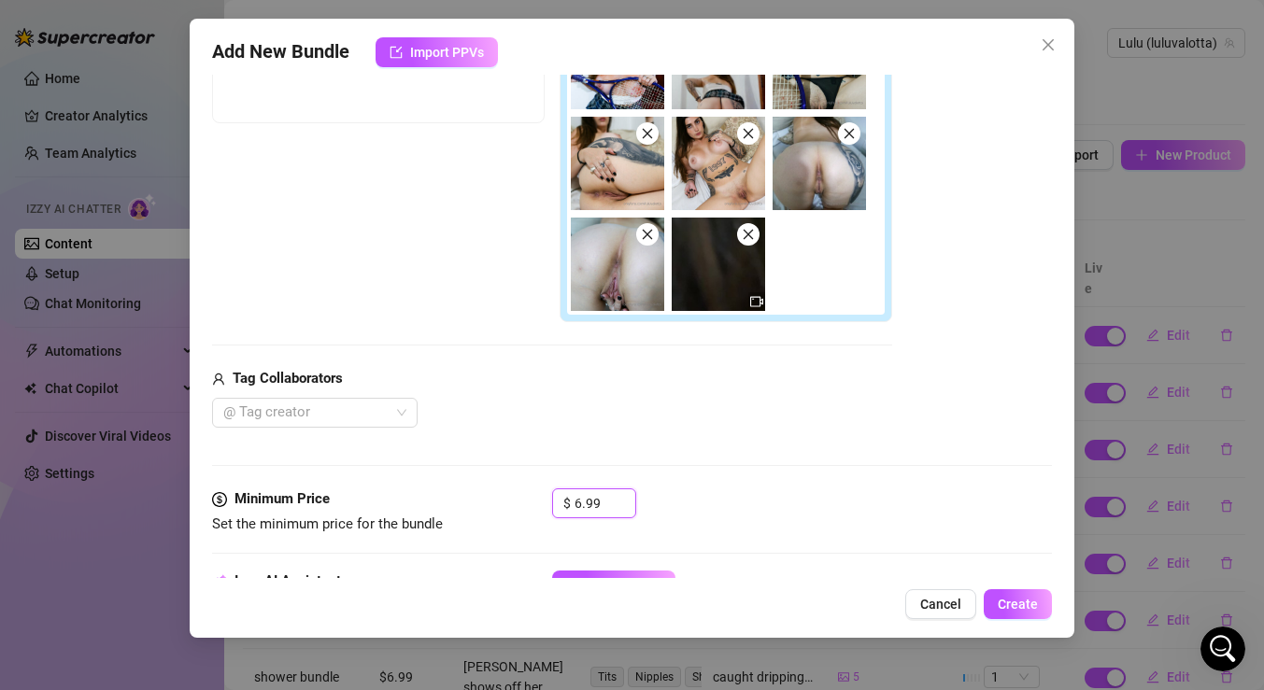
scroll to position [329, 0]
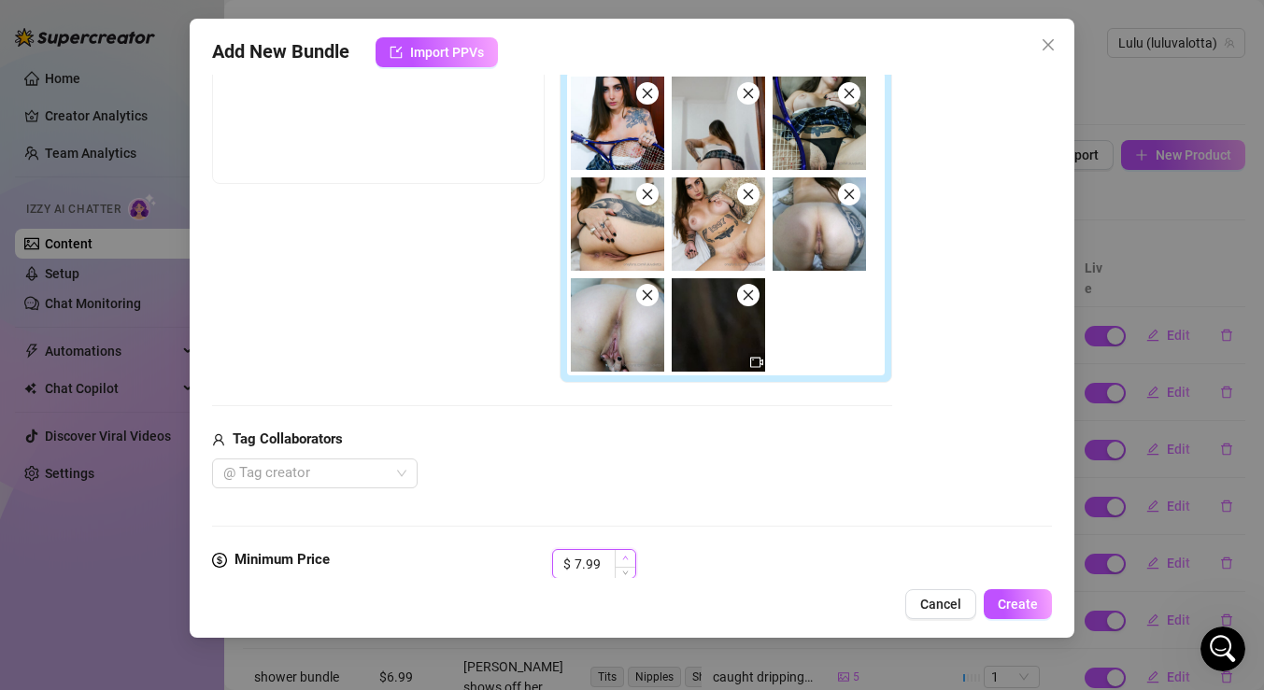
click at [616, 562] on span "Increase Value" at bounding box center [625, 558] width 21 height 17
click at [630, 574] on span "Decrease Value" at bounding box center [625, 569] width 21 height 17
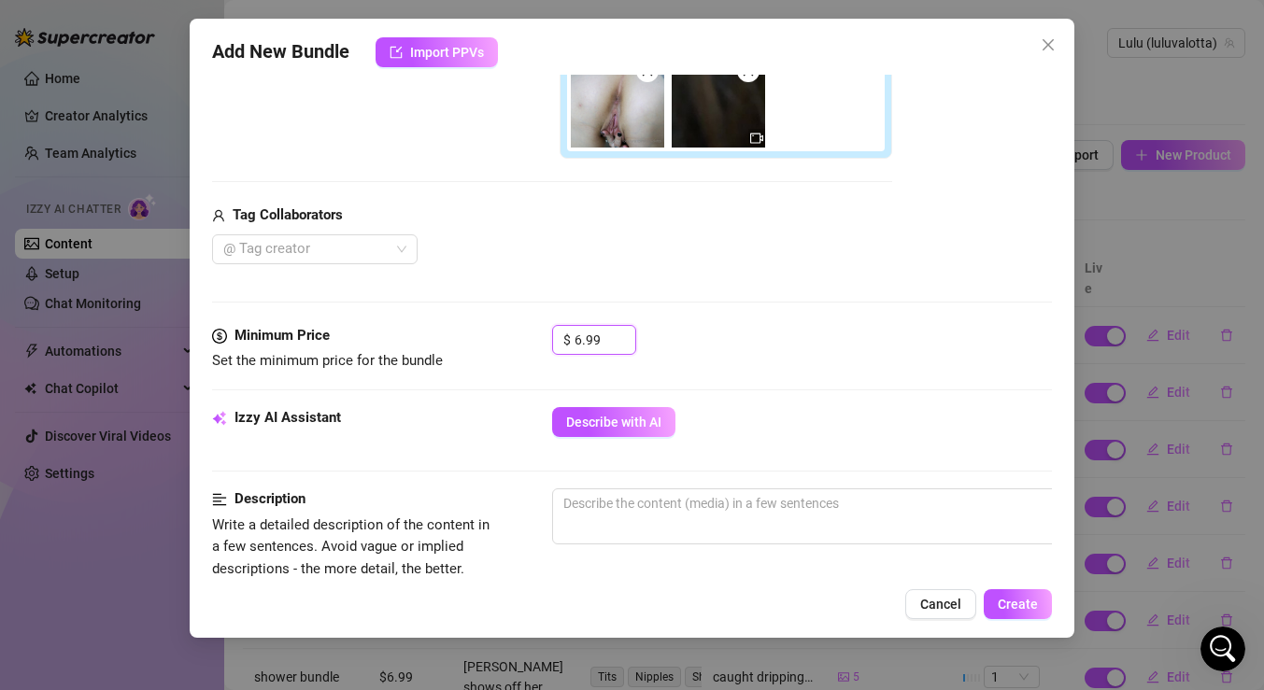
scroll to position [561, 0]
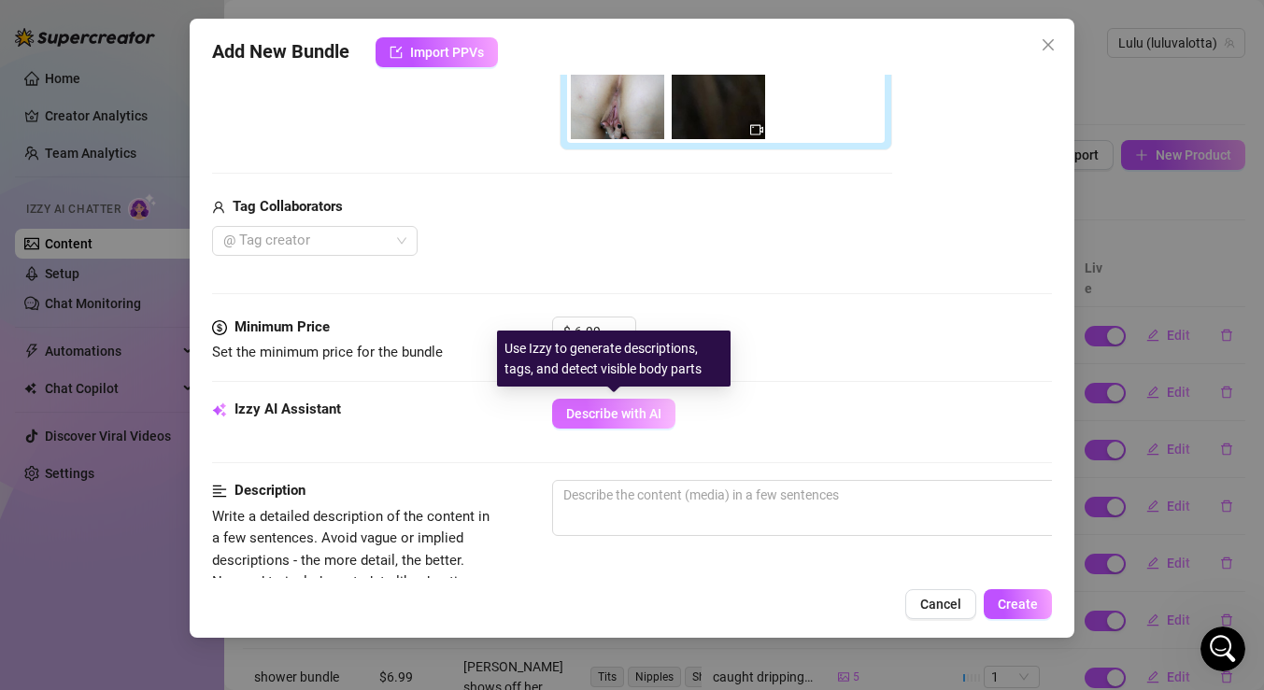
click at [647, 416] on span "Describe with AI" at bounding box center [613, 413] width 95 height 15
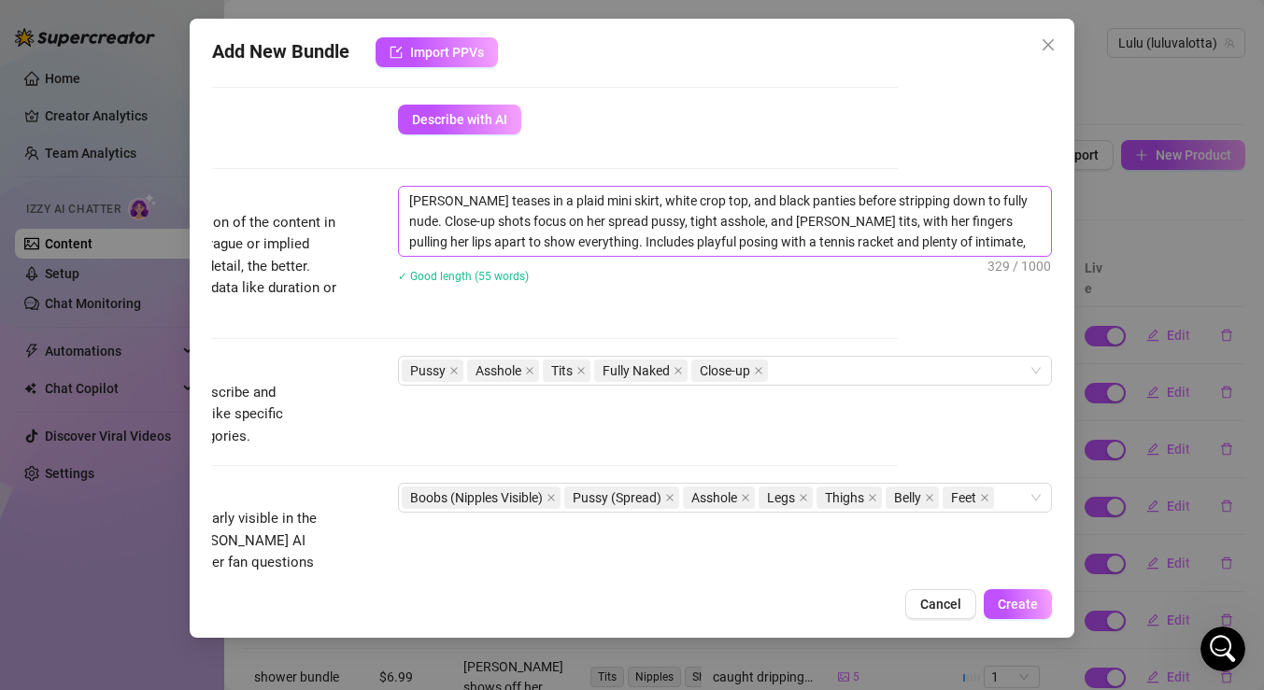
scroll to position [921, 154]
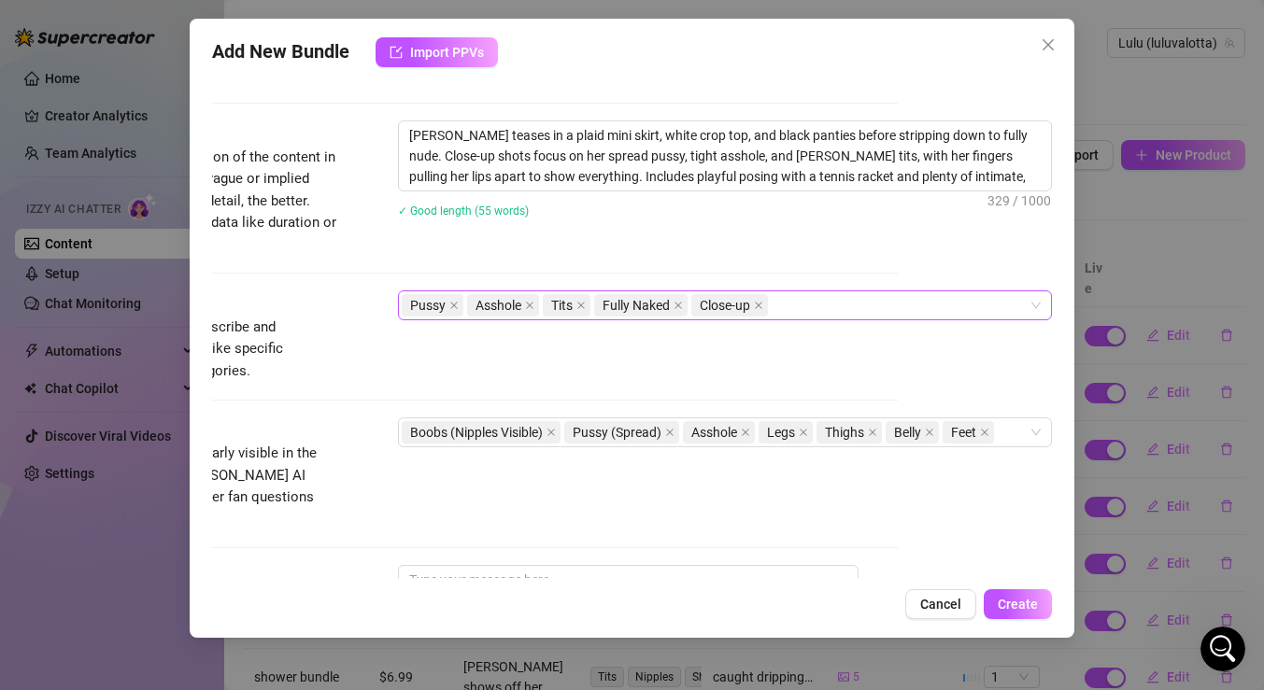
click at [813, 308] on div "Pussy Asshole Tits Fully Naked Close-up" at bounding box center [715, 305] width 627 height 26
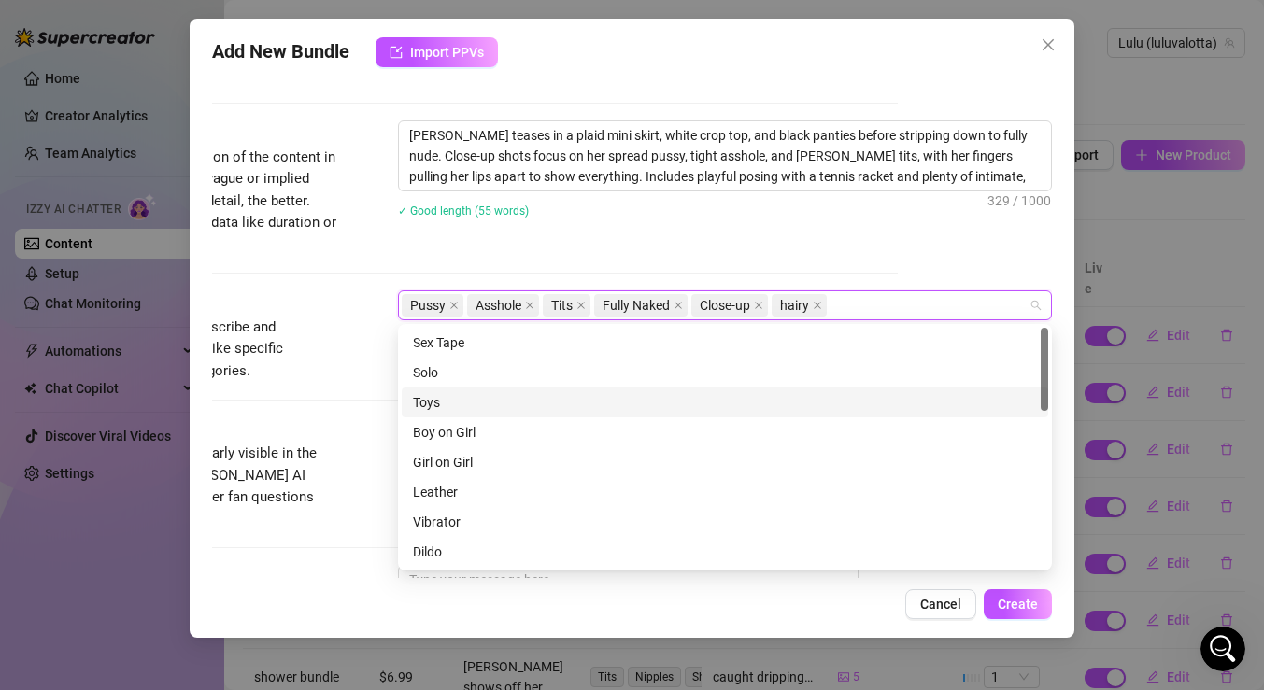
click at [490, 396] on div "Toys" at bounding box center [725, 402] width 624 height 21
click at [490, 396] on div "Toys" at bounding box center [718, 402] width 611 height 21
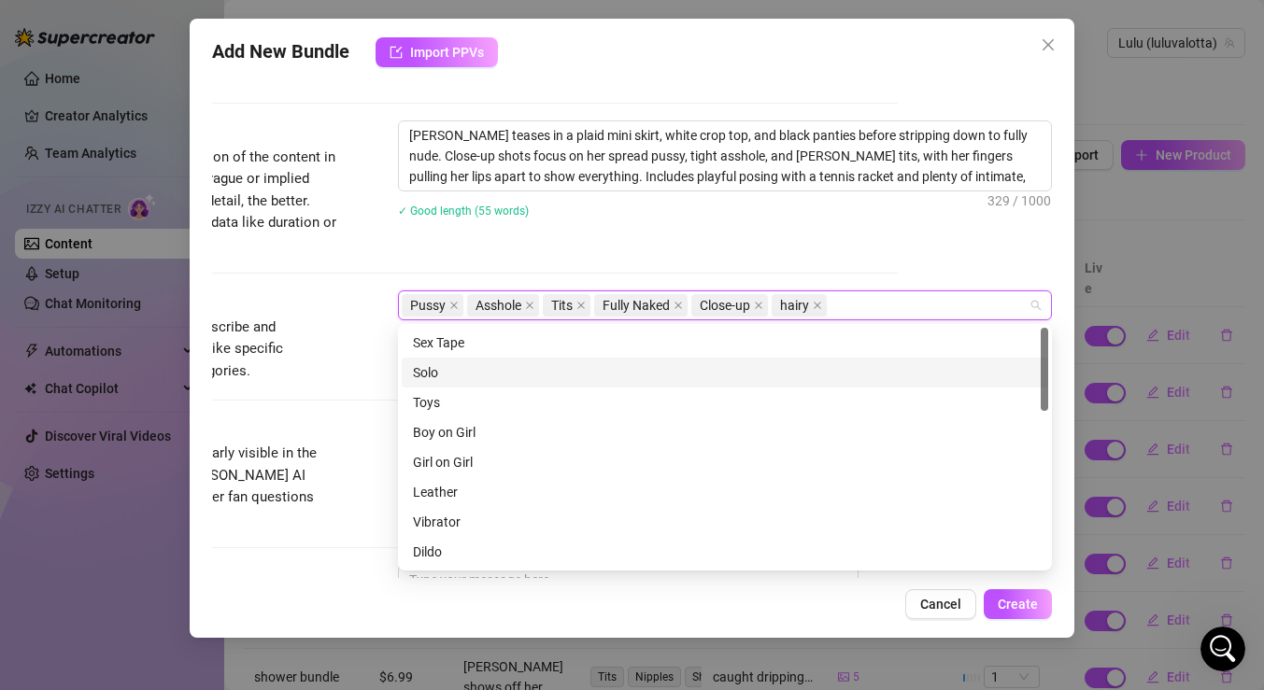
click at [482, 372] on div "Solo" at bounding box center [725, 372] width 624 height 21
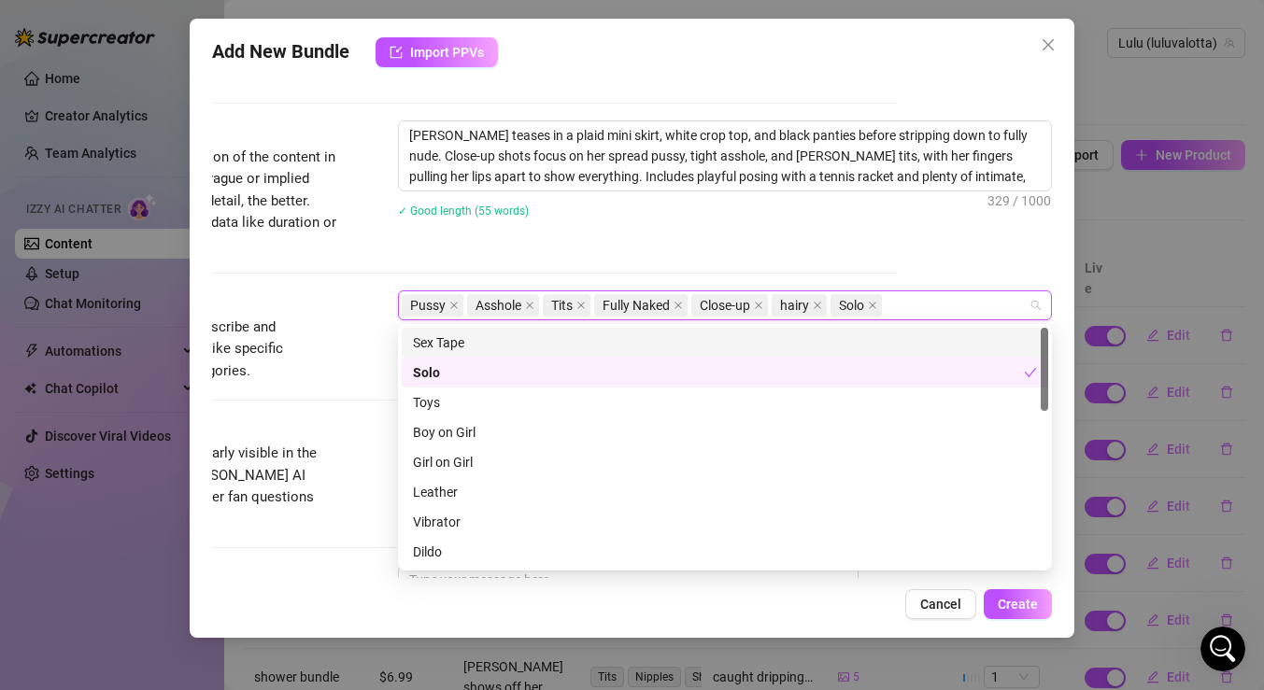
click at [573, 260] on div "Description Write a detailed description of the content in a few sentences. Avo…" at bounding box center [478, 206] width 840 height 170
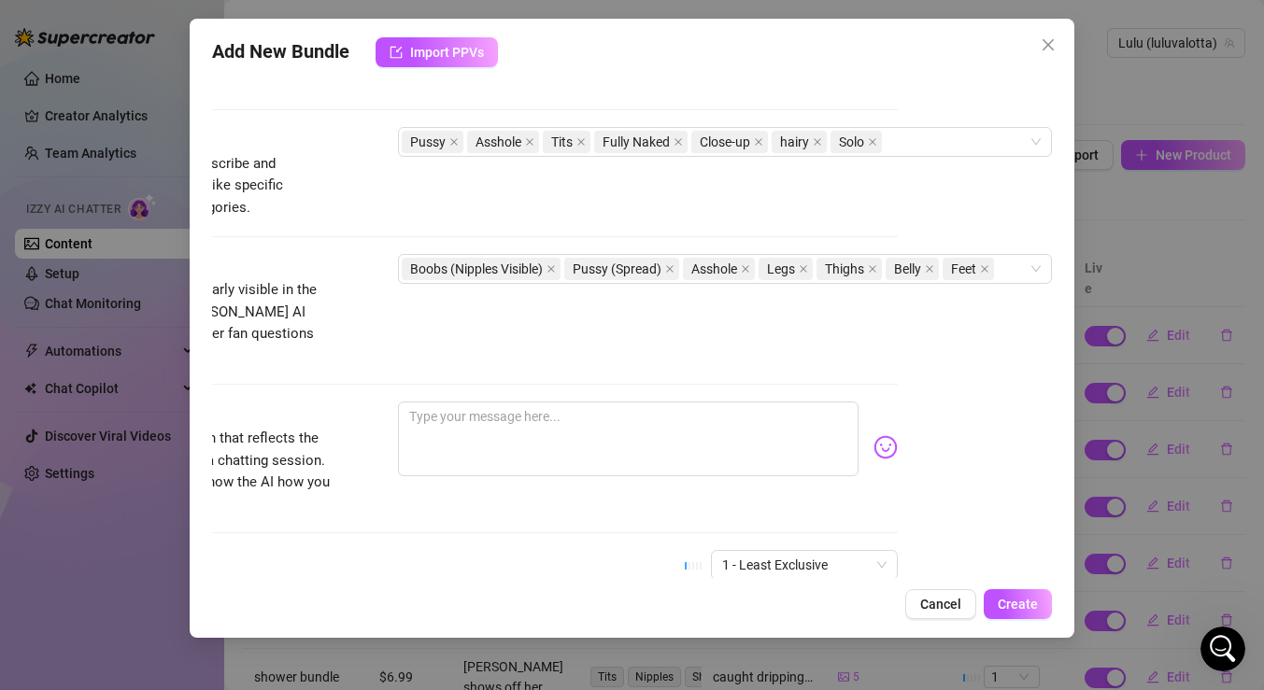
scroll to position [1092, 154]
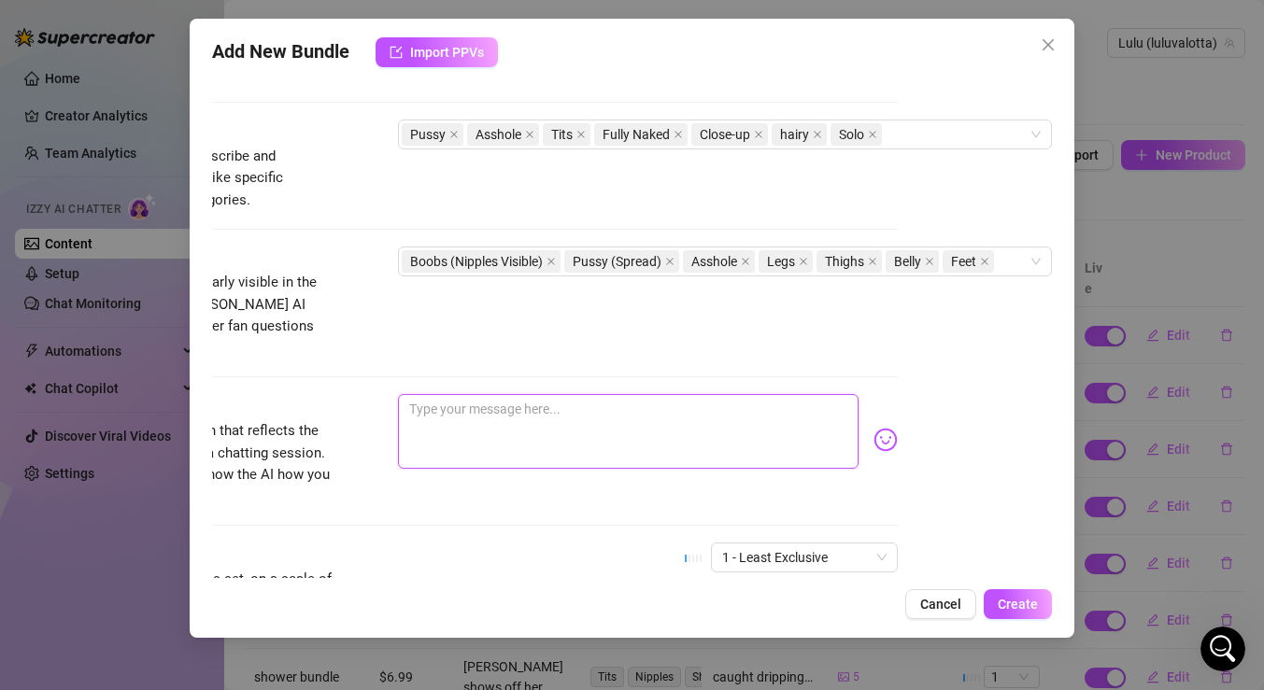
click at [612, 396] on textarea at bounding box center [628, 431] width 461 height 75
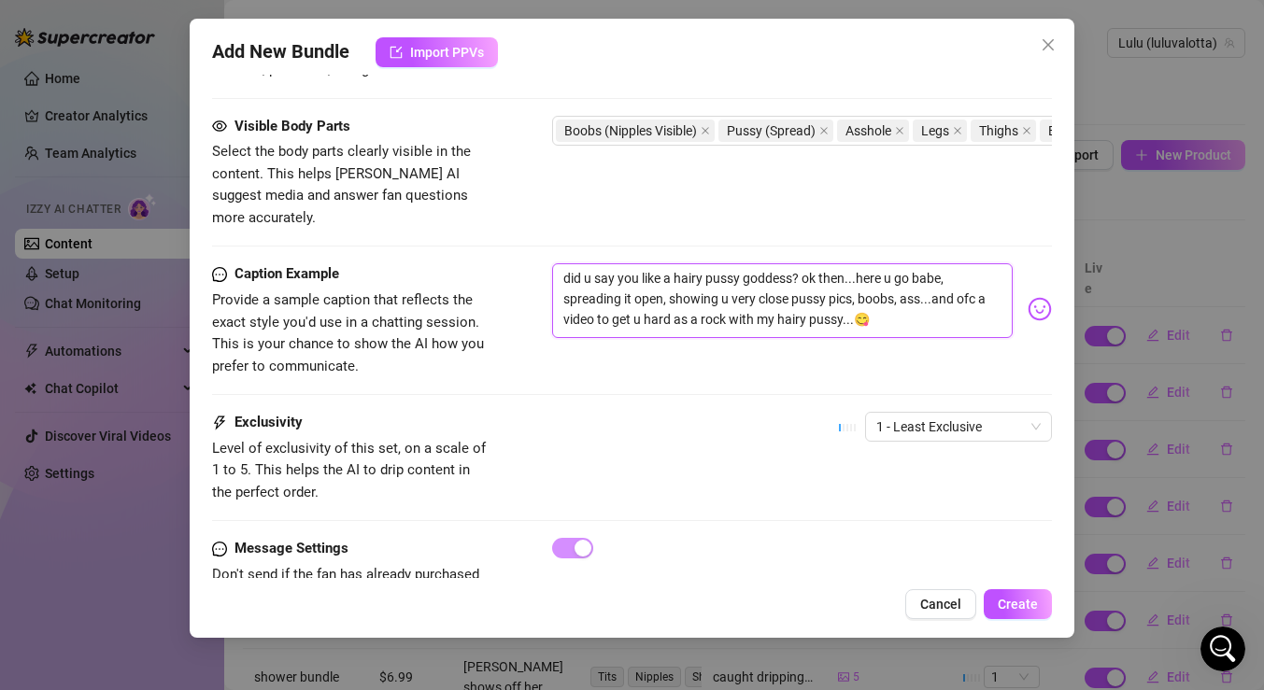
scroll to position [1255, 0]
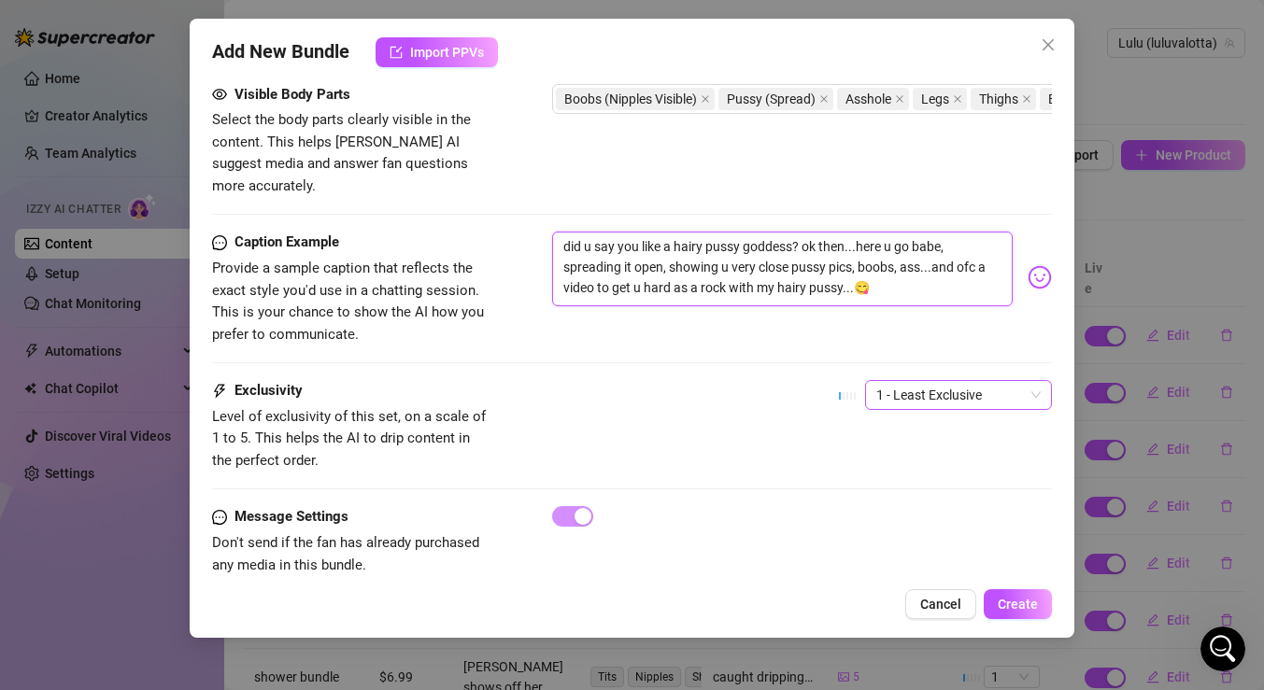
click at [950, 385] on span "1 - Least Exclusive" at bounding box center [958, 395] width 164 height 28
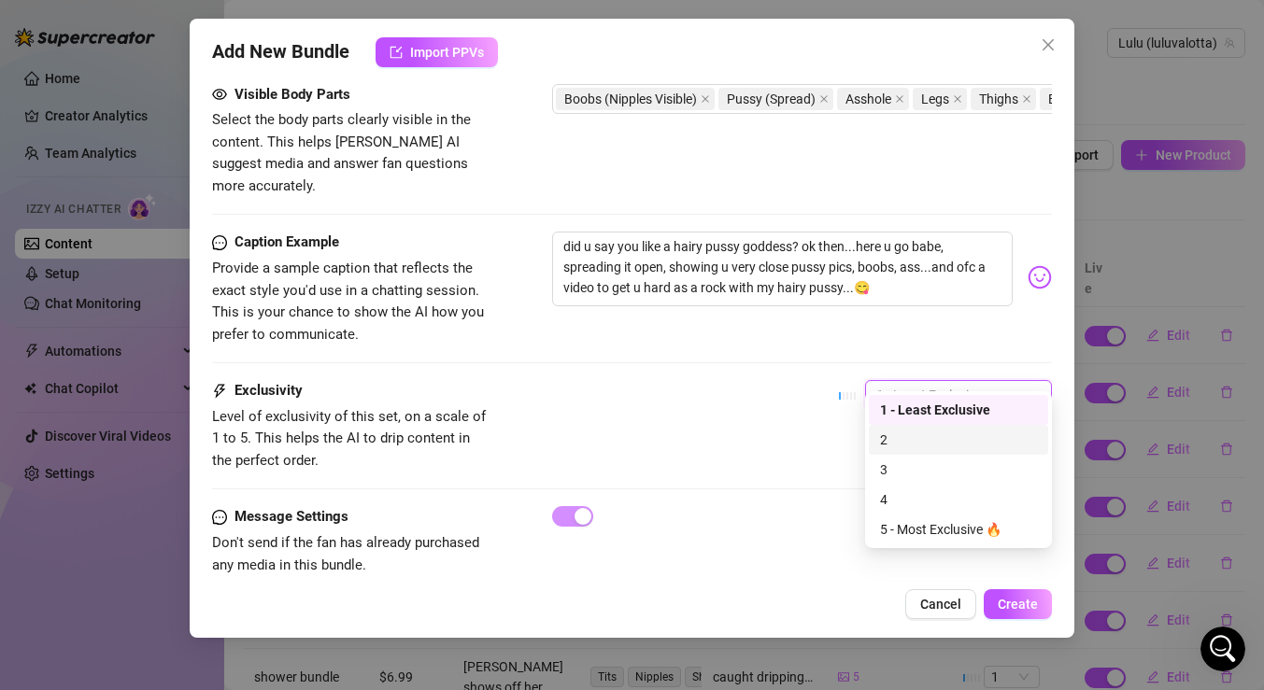
click at [947, 437] on div "2" at bounding box center [958, 440] width 157 height 21
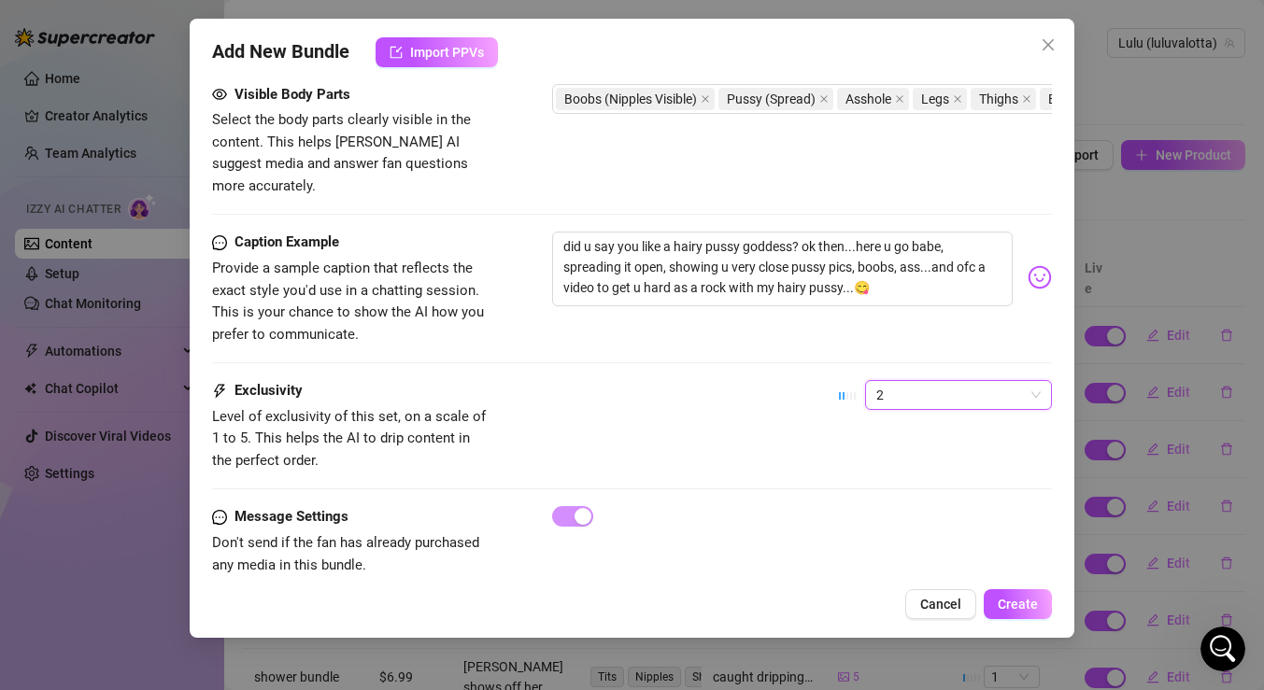
scroll to position [1266, 0]
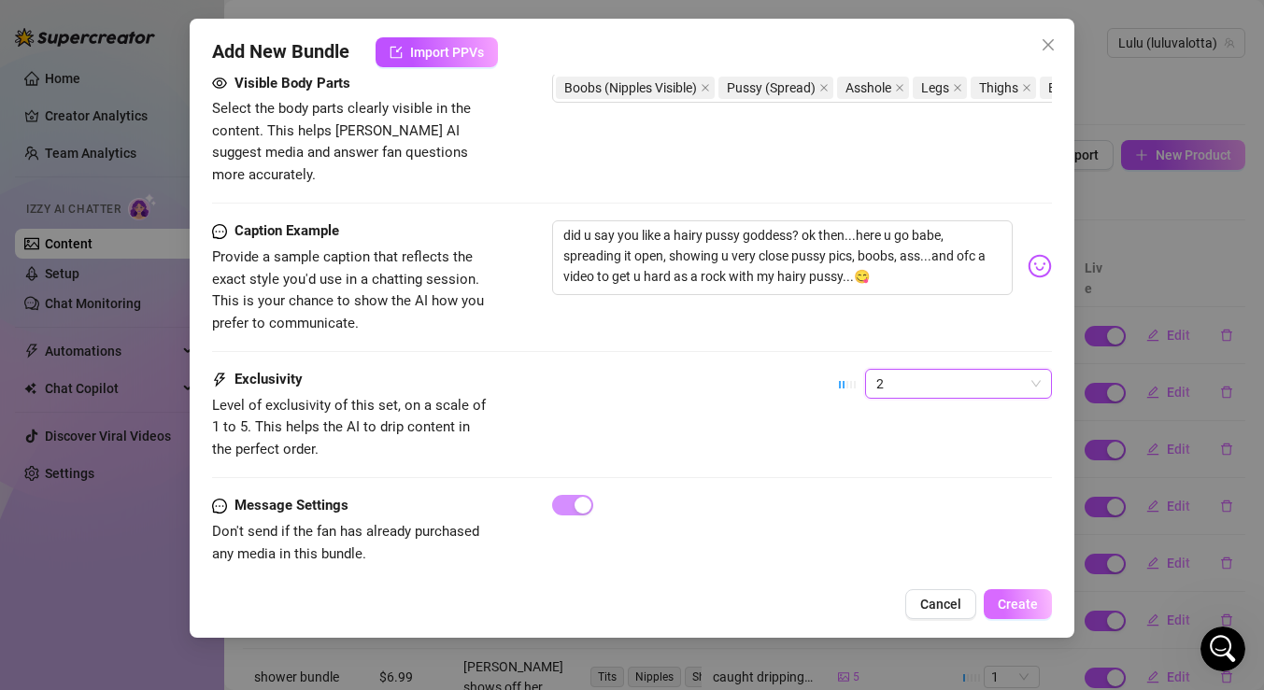
click at [1020, 598] on span "Create" at bounding box center [1018, 604] width 40 height 15
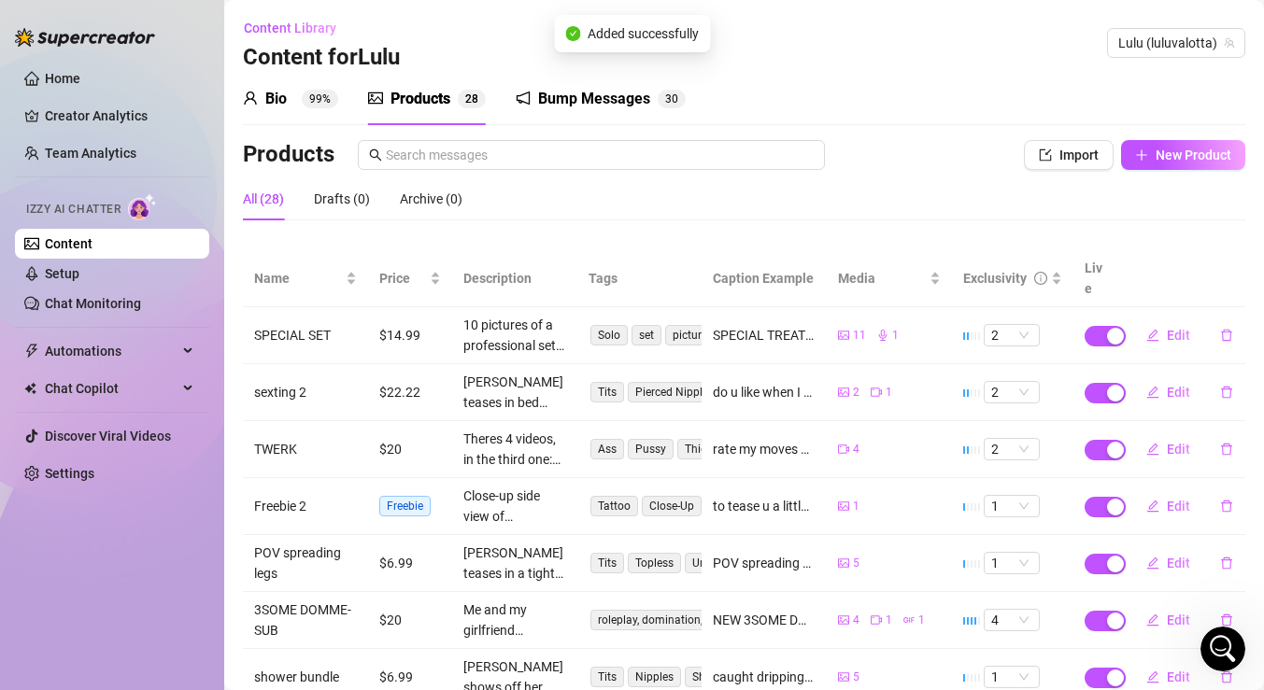
scroll to position [3379, 0]
click at [1147, 152] on icon "plus" at bounding box center [1141, 155] width 13 height 13
type textarea "Type your message here..."
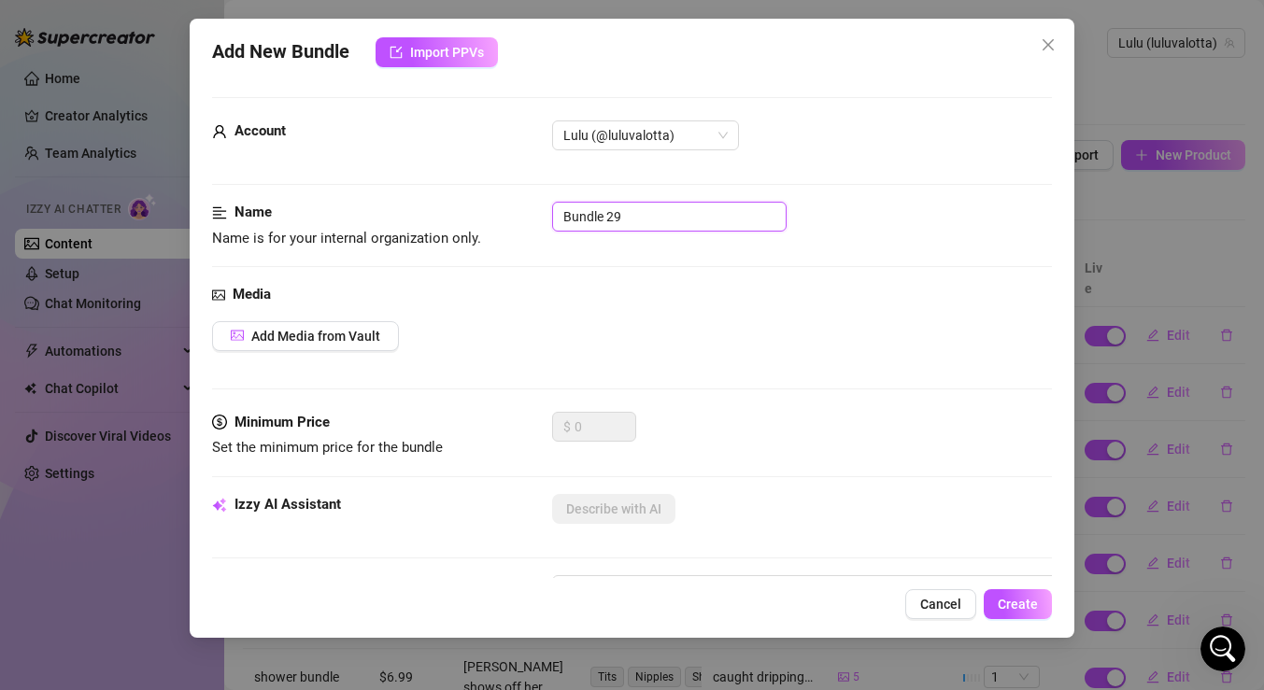
drag, startPoint x: 642, startPoint y: 214, endPoint x: 509, endPoint y: 206, distance: 132.9
click at [509, 206] on div "Name Name is for your internal organization only. Bundle 29" at bounding box center [632, 226] width 840 height 48
type input "GFE - shower"
click at [309, 337] on span "Add Media from Vault" at bounding box center [315, 336] width 129 height 15
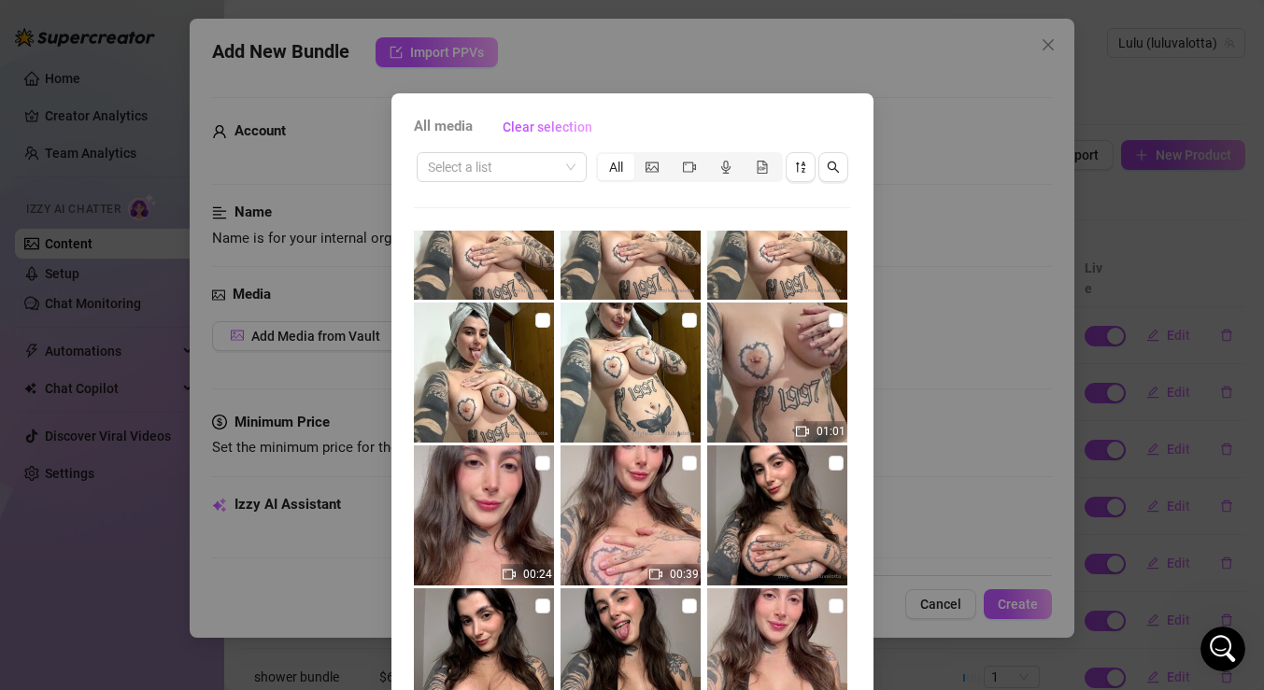
scroll to position [222, 0]
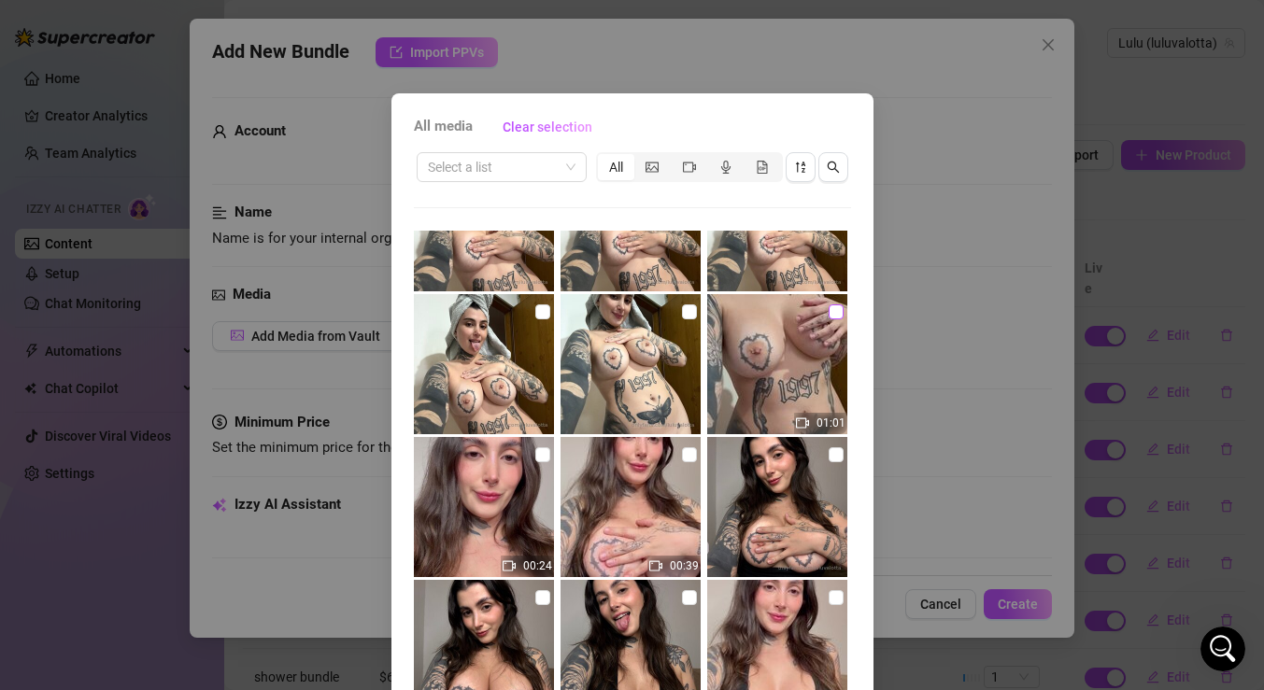
click at [829, 309] on input "checkbox" at bounding box center [836, 312] width 15 height 15
checkbox input "true"
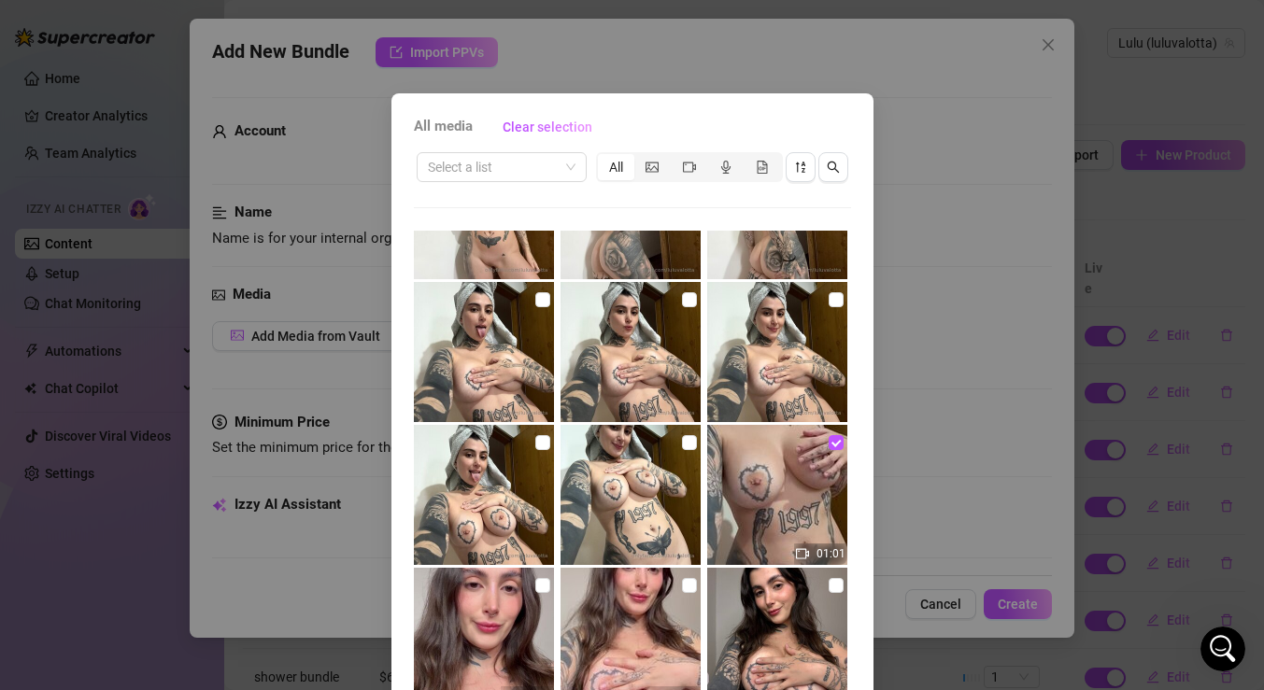
scroll to position [78, 0]
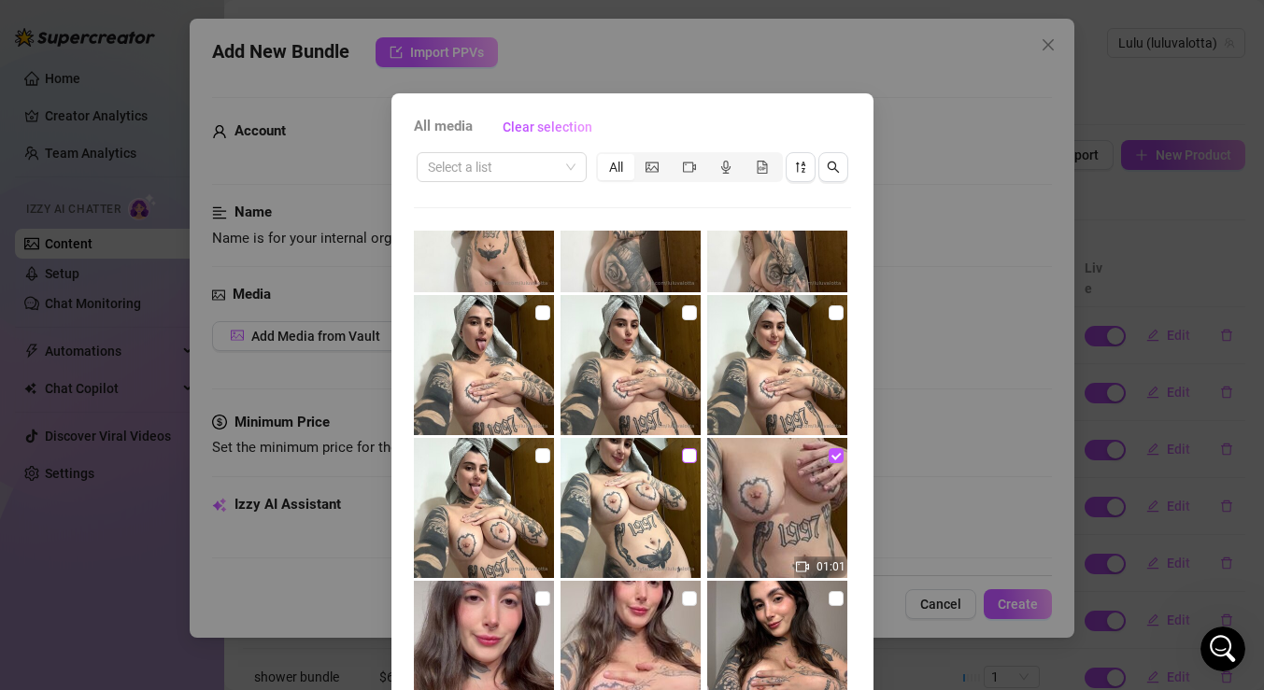
click at [689, 456] on input "checkbox" at bounding box center [689, 455] width 15 height 15
click at [689, 448] on input "checkbox" at bounding box center [689, 455] width 15 height 15
checkbox input "false"
click at [690, 312] on input "checkbox" at bounding box center [689, 313] width 15 height 15
checkbox input "true"
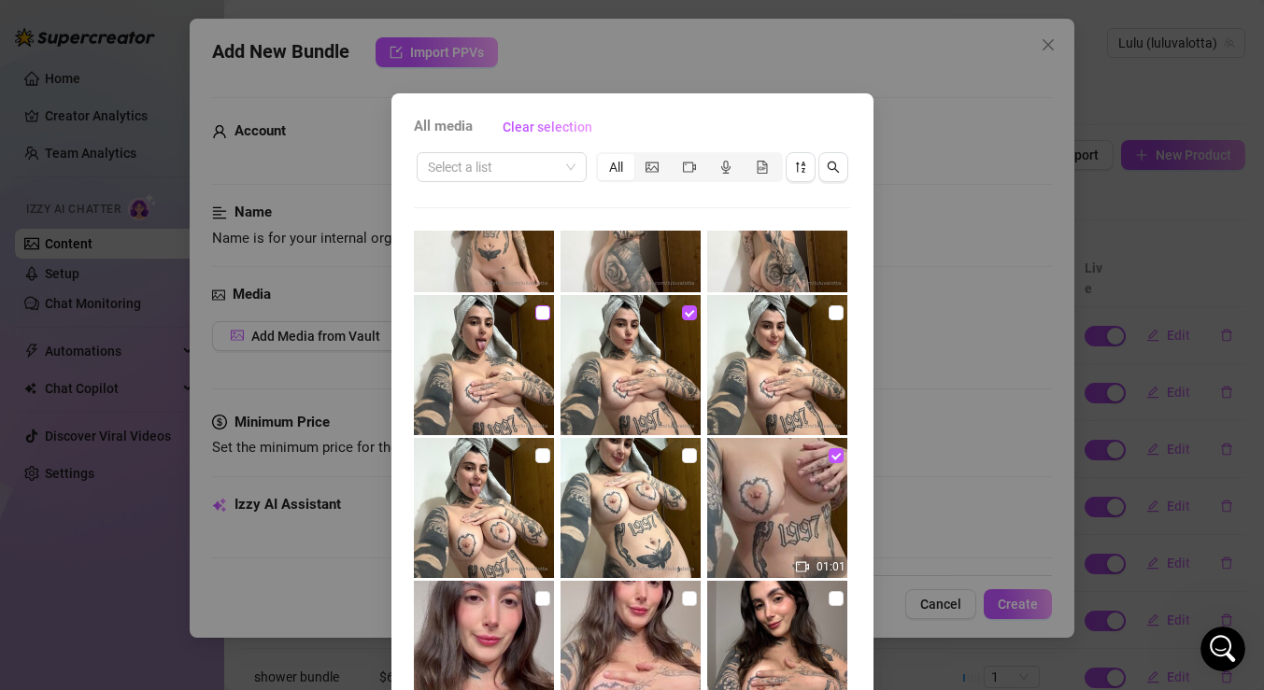
click at [540, 312] on input "checkbox" at bounding box center [542, 313] width 15 height 15
checkbox input "true"
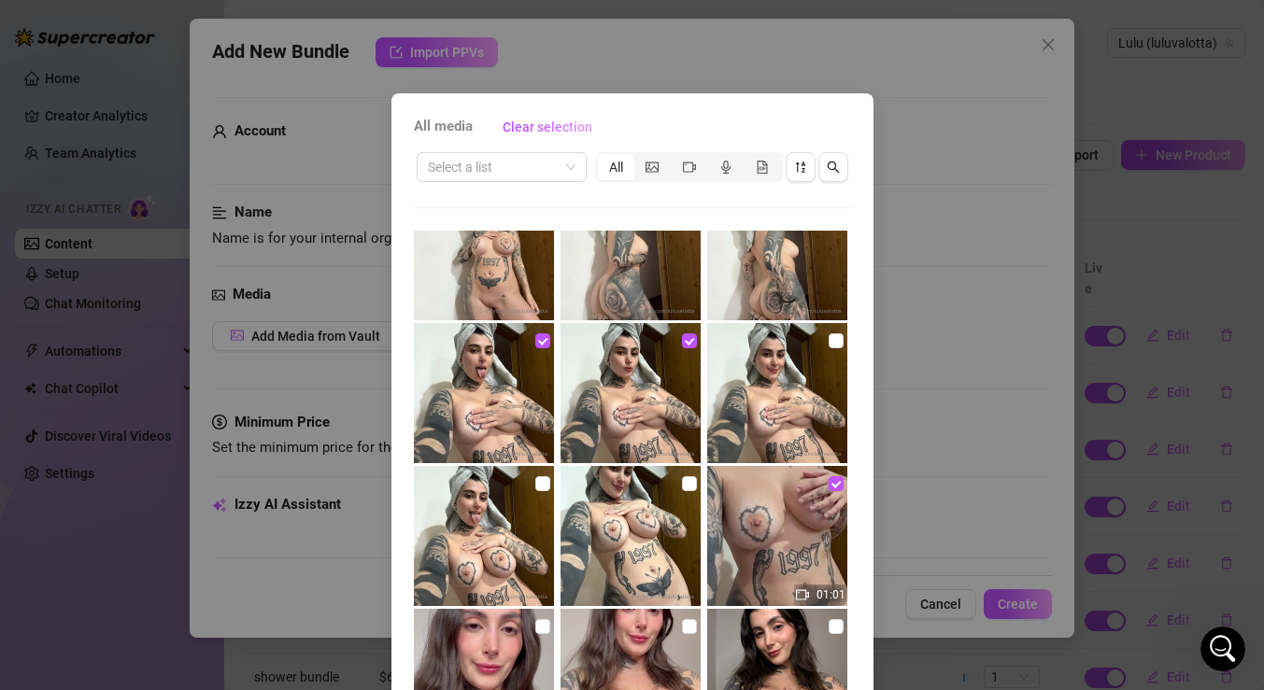
scroll to position [50, 0]
click at [539, 485] on input "checkbox" at bounding box center [542, 484] width 15 height 15
checkbox input "true"
click at [690, 483] on input "checkbox" at bounding box center [689, 484] width 15 height 15
checkbox input "true"
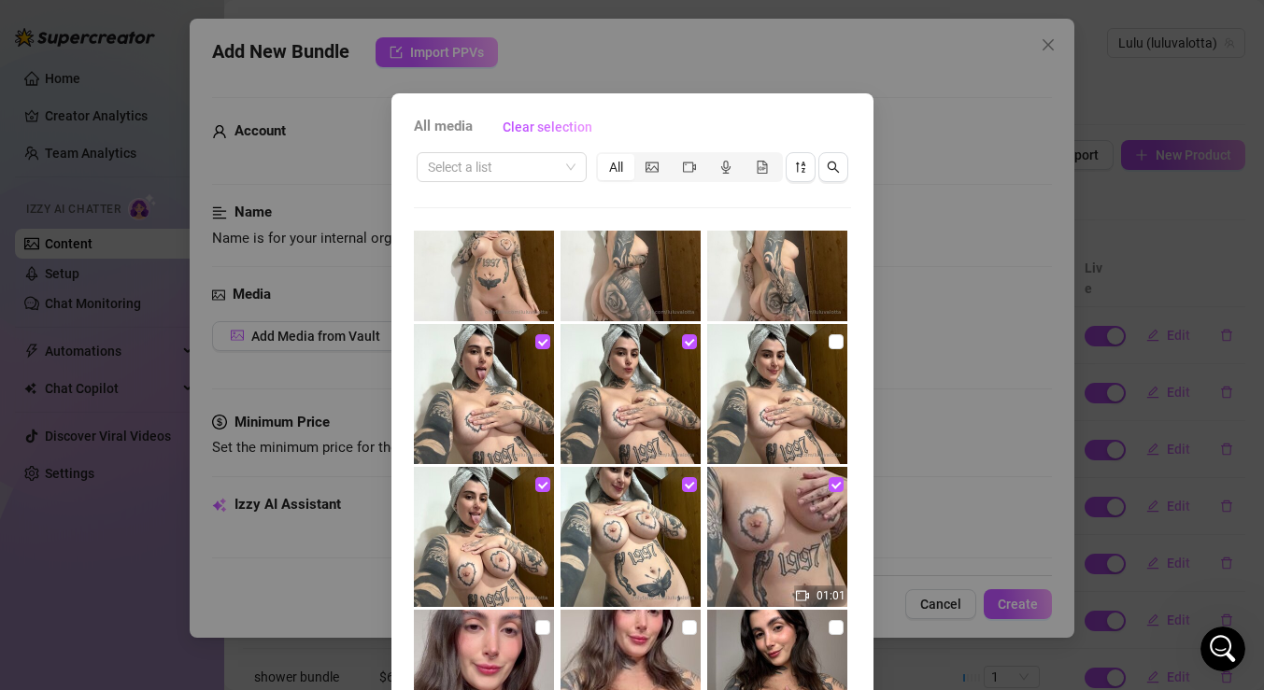
scroll to position [0, 0]
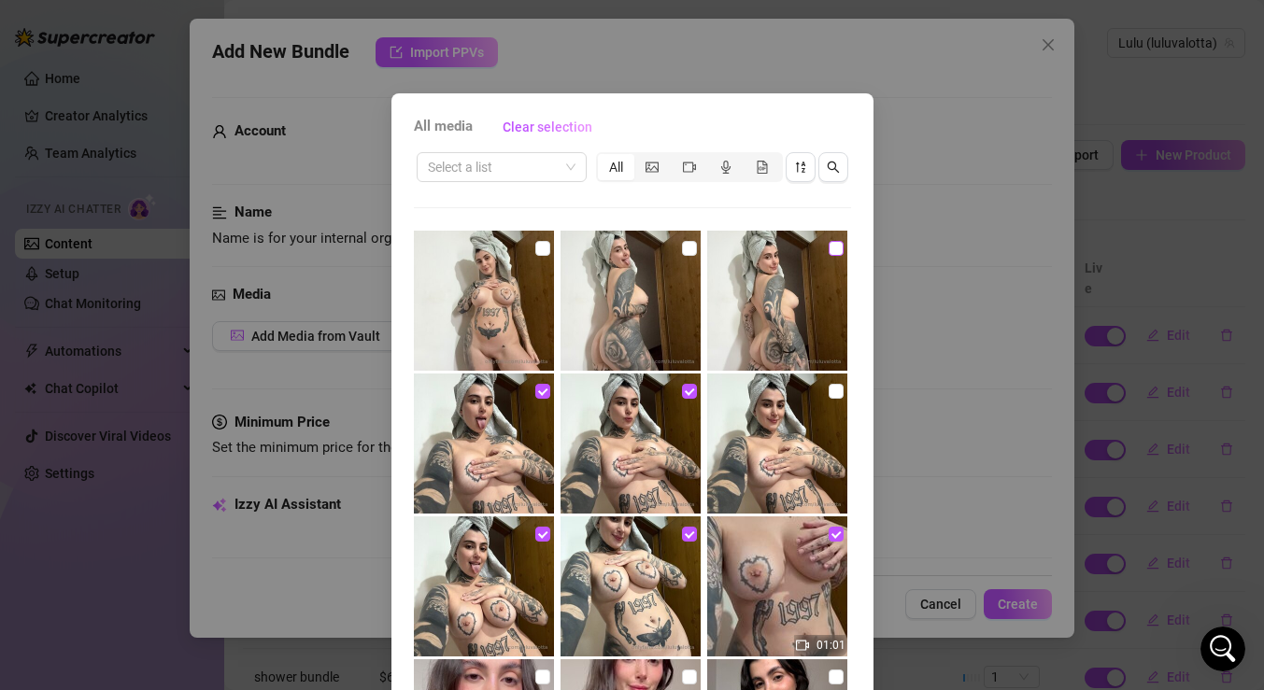
click at [830, 249] on input "checkbox" at bounding box center [836, 248] width 15 height 15
checkbox input "true"
click at [686, 248] on input "checkbox" at bounding box center [689, 248] width 15 height 15
checkbox input "true"
click at [537, 253] on input "checkbox" at bounding box center [542, 248] width 15 height 15
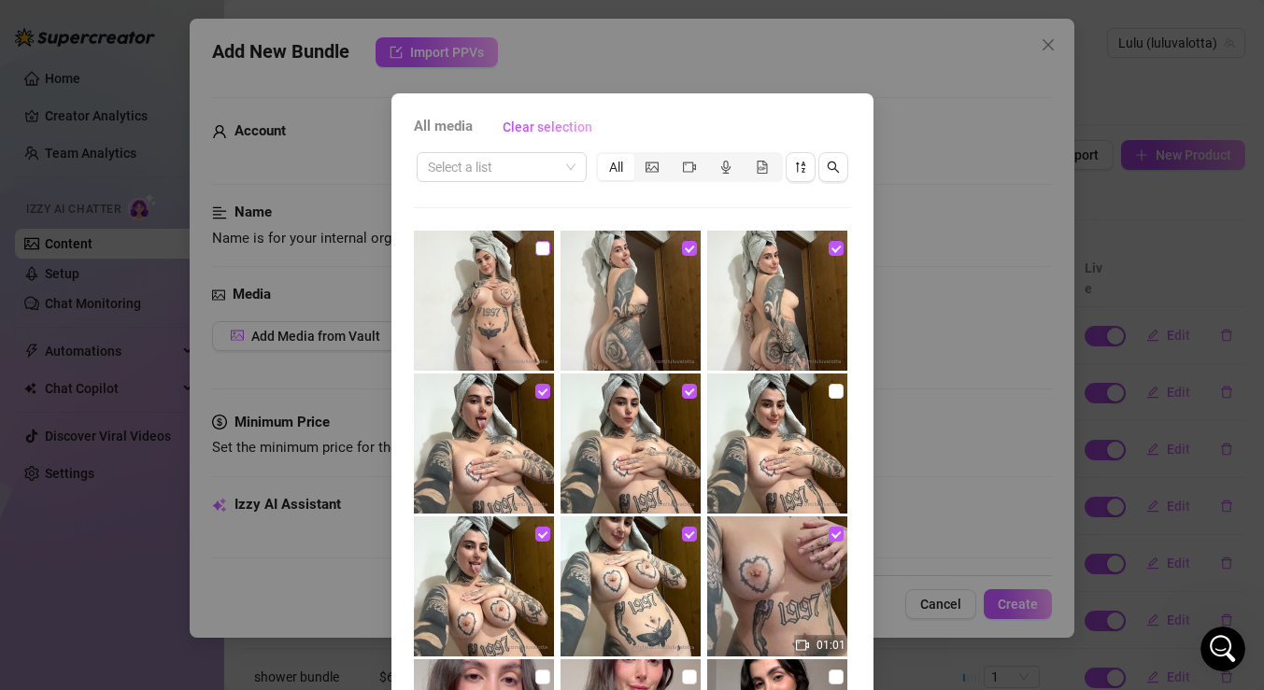
checkbox input "true"
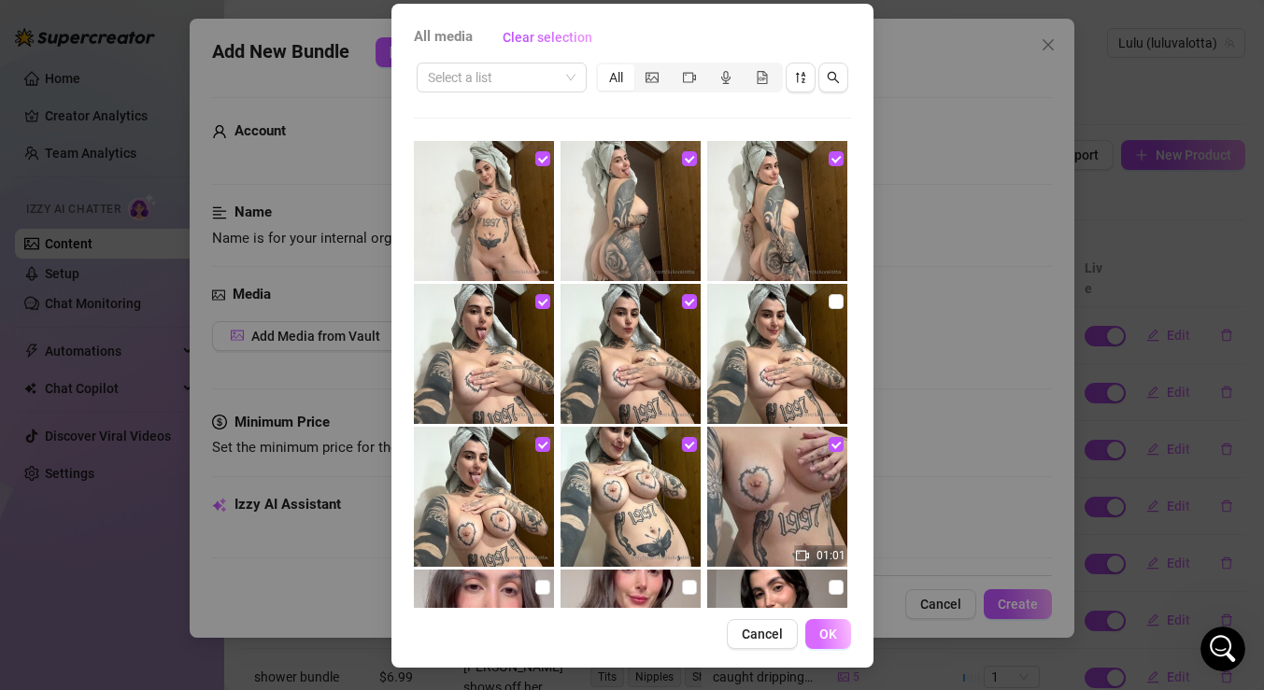
click at [832, 632] on span "OK" at bounding box center [828, 634] width 18 height 15
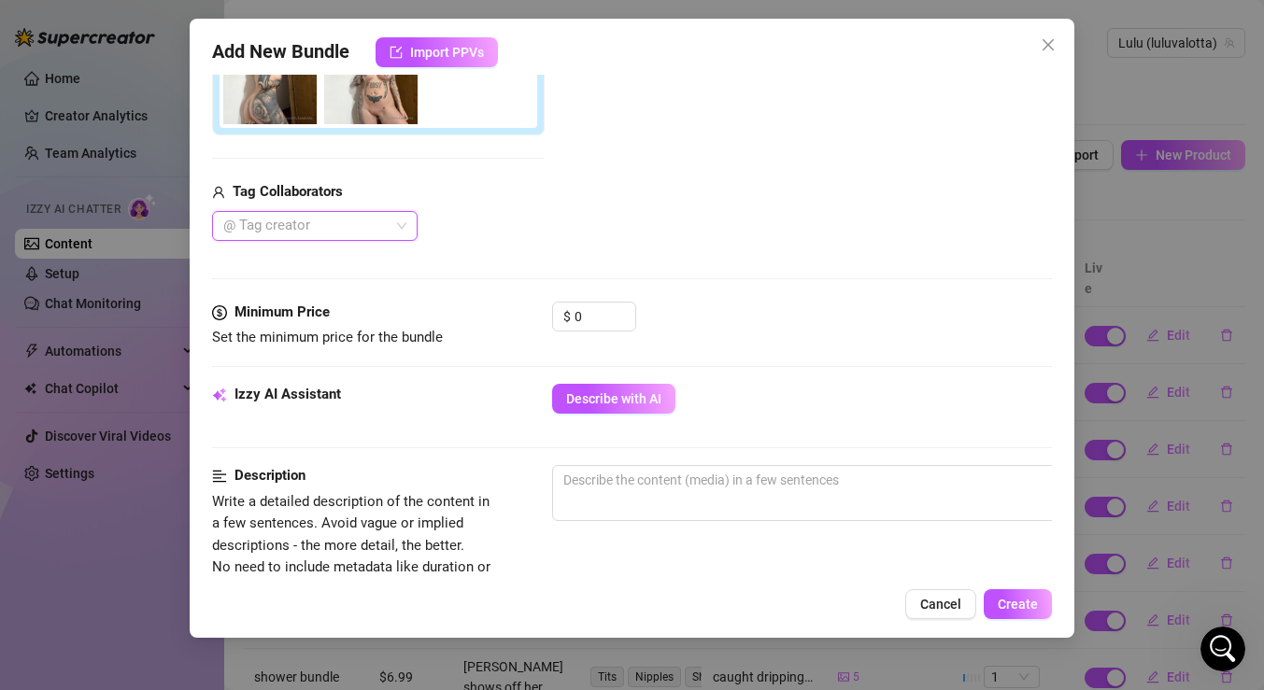
scroll to position [601, 0]
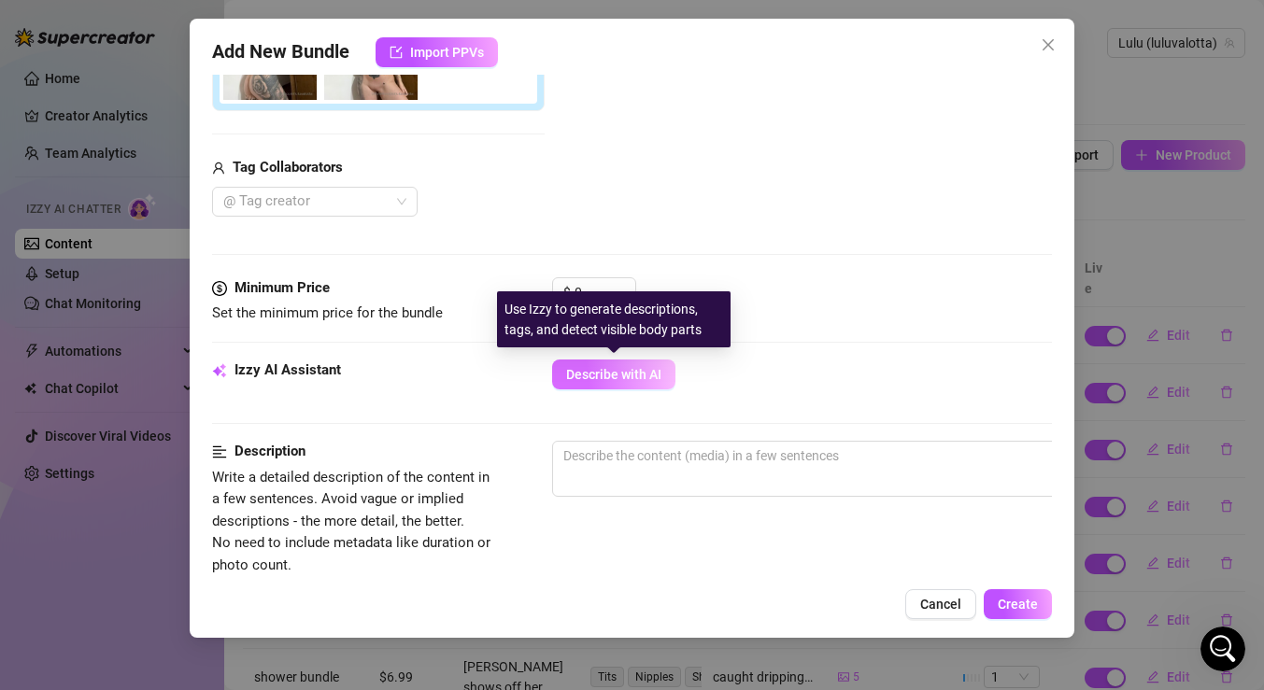
click at [651, 375] on span "Describe with AI" at bounding box center [613, 374] width 95 height 15
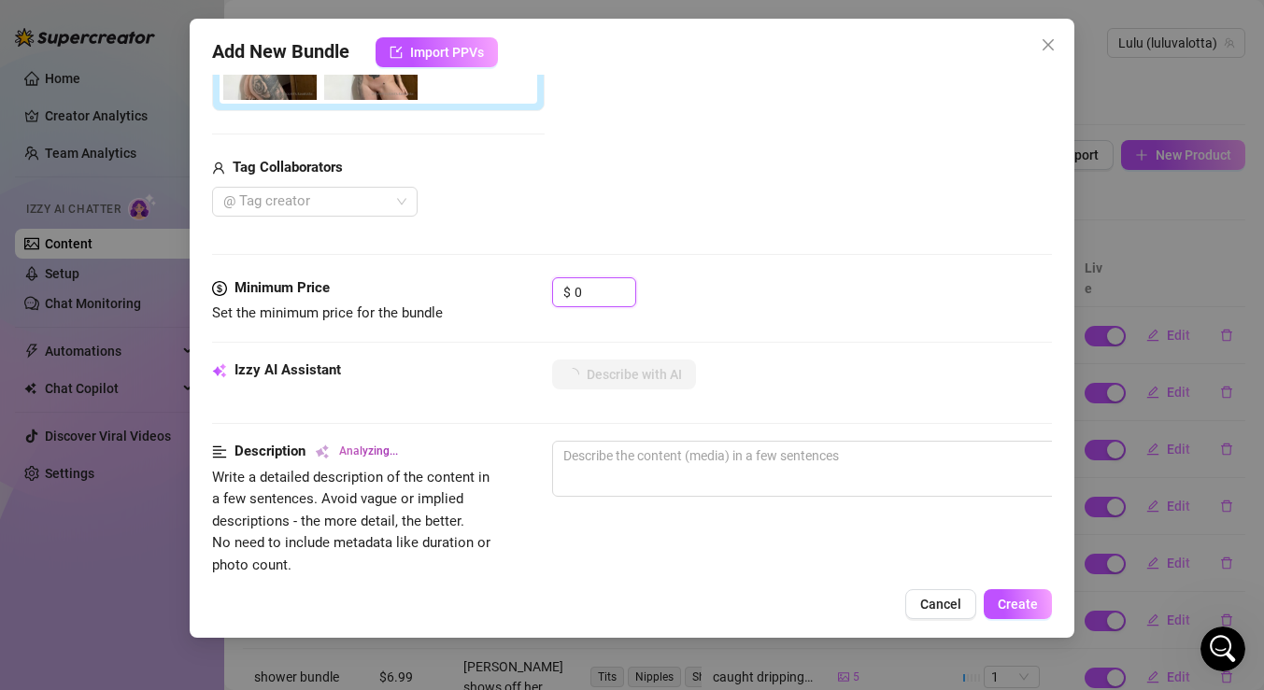
drag, startPoint x: 602, startPoint y: 289, endPoint x: 546, endPoint y: 288, distance: 56.1
click at [546, 288] on div "Minimum Price Set the minimum price for the bundle $ 0" at bounding box center [632, 301] width 840 height 48
type input "12"
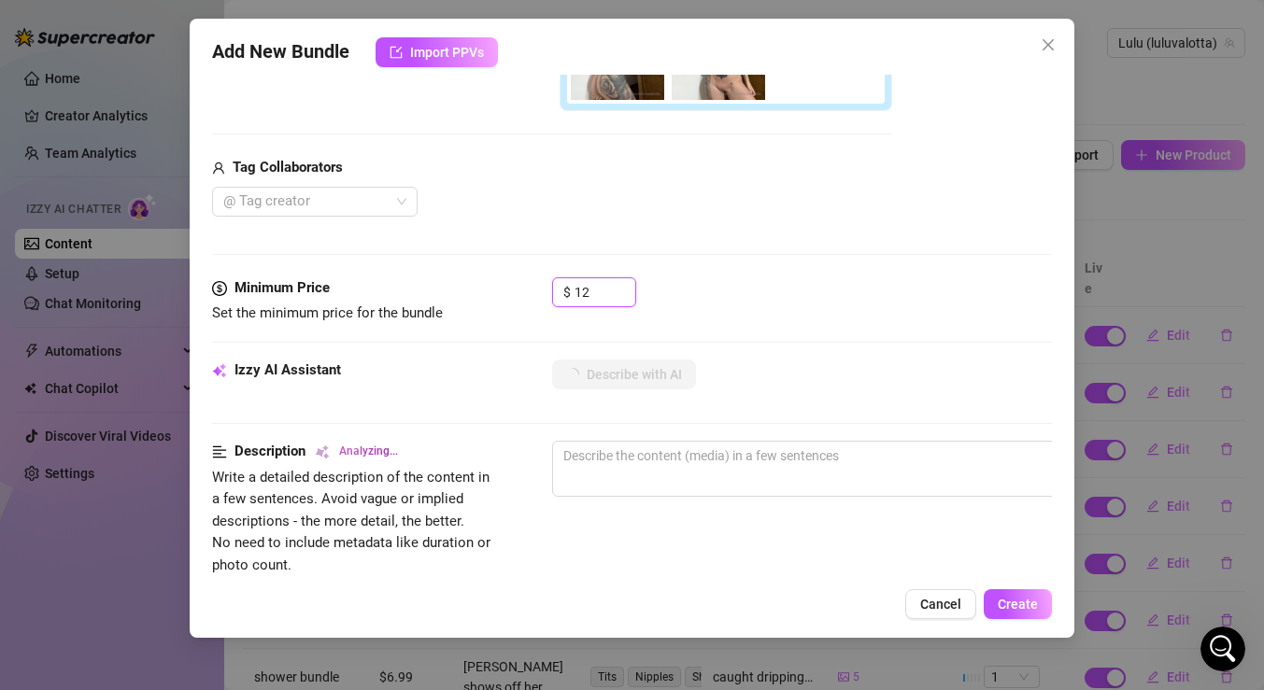
type textarea "[PERSON_NAME]"
type textarea "Luisa poses"
type textarea "Luisa poses fully"
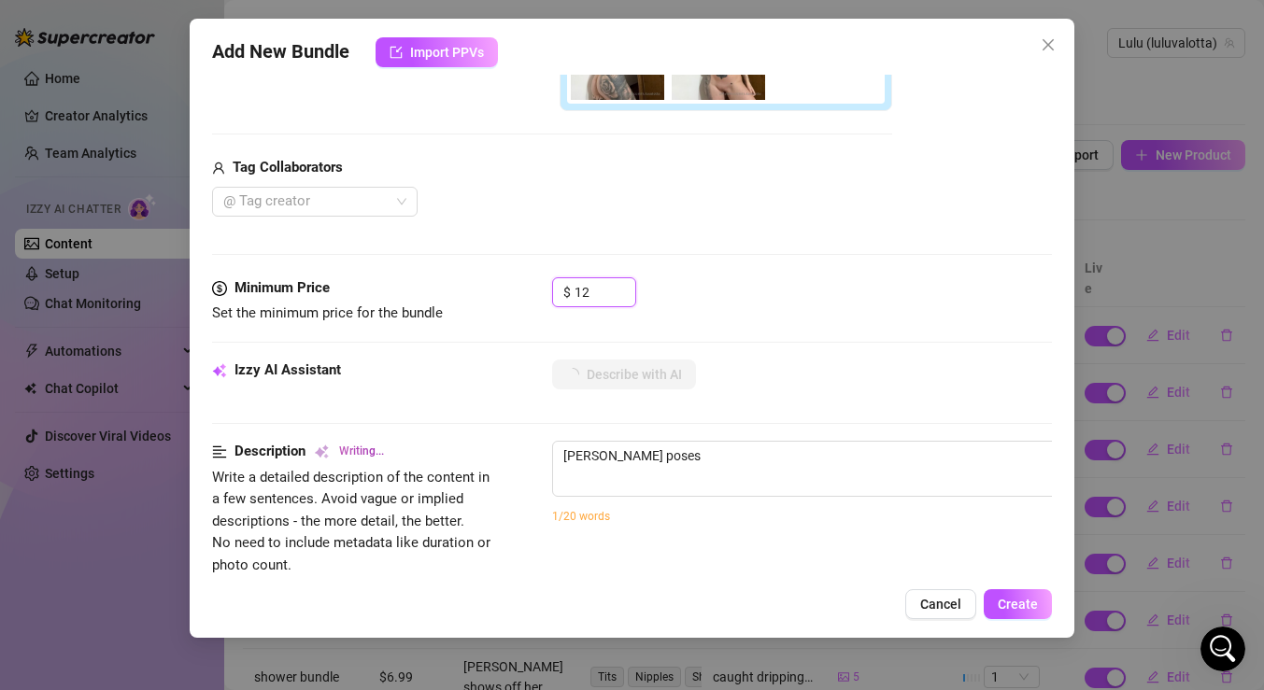
type textarea "Luisa poses fully"
type textarea "Luisa poses fully naked"
type textarea "Luisa poses fully naked in"
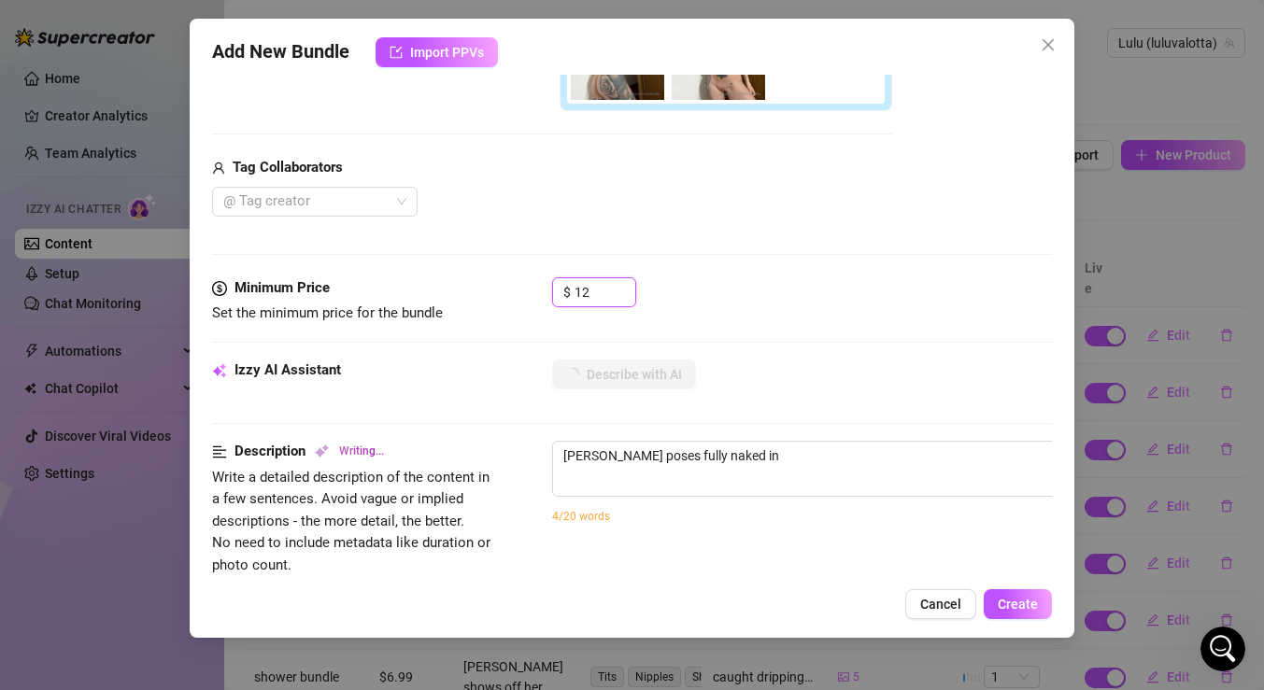
type textarea "Luisa poses fully naked in a"
type textarea "Luisa poses fully naked in a series"
type textarea "Luisa poses fully naked in a series of"
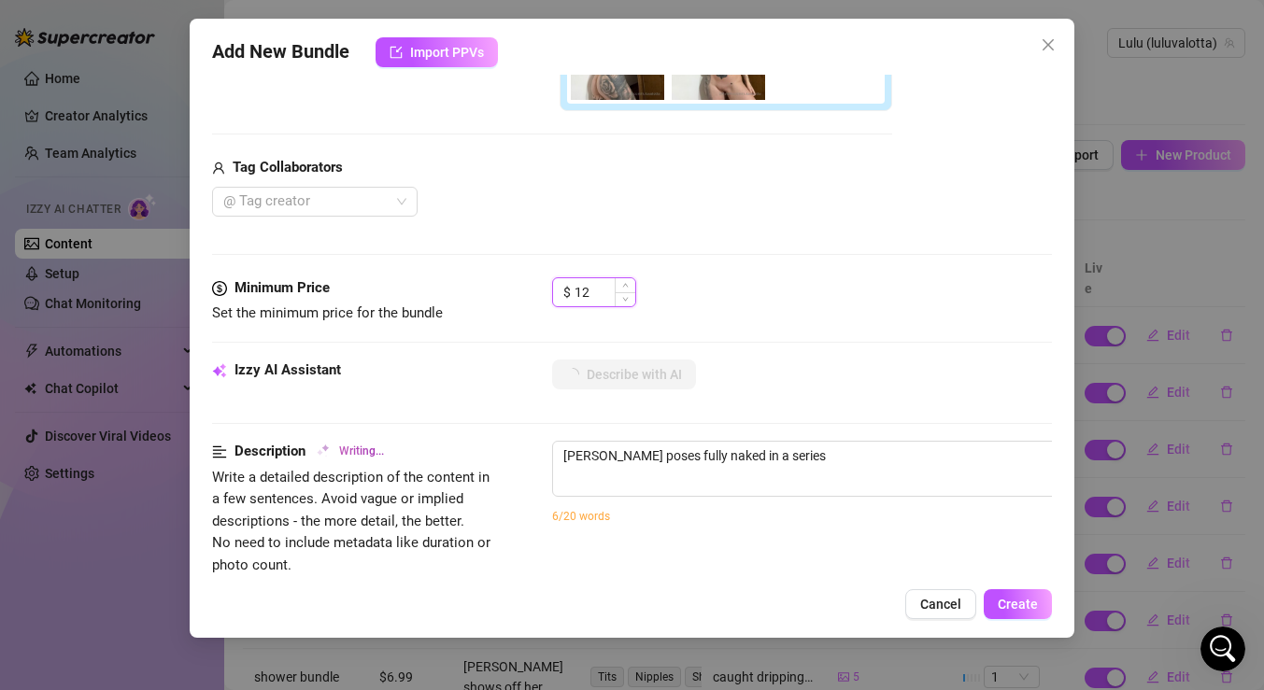
type textarea "Luisa poses fully naked in a series of"
type textarea "Luisa poses fully naked in a series of selfies,"
type textarea "Luisa poses fully naked in a series of selfies, showing"
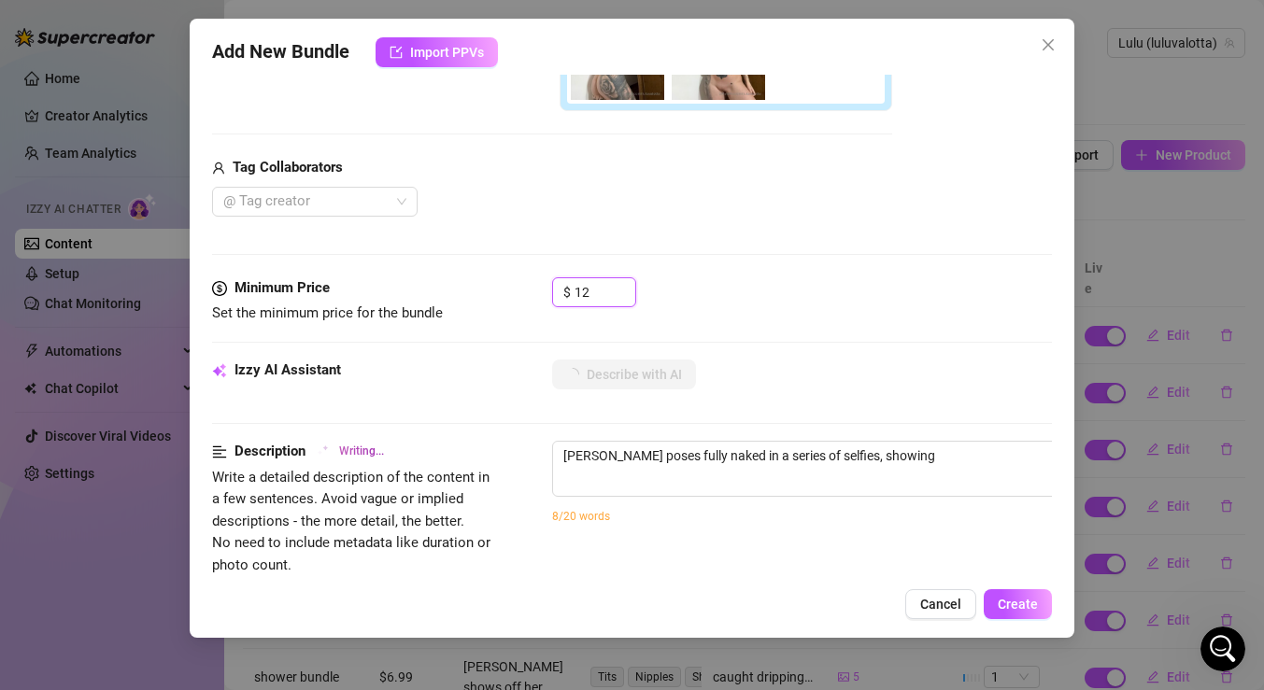
type textarea "Luisa poses fully naked in a series of selfies, showing off"
type textarea "Luisa poses fully naked in a series of selfies, showing off her"
type textarea "Luisa poses fully naked in a series of selfies, showing off her heavily"
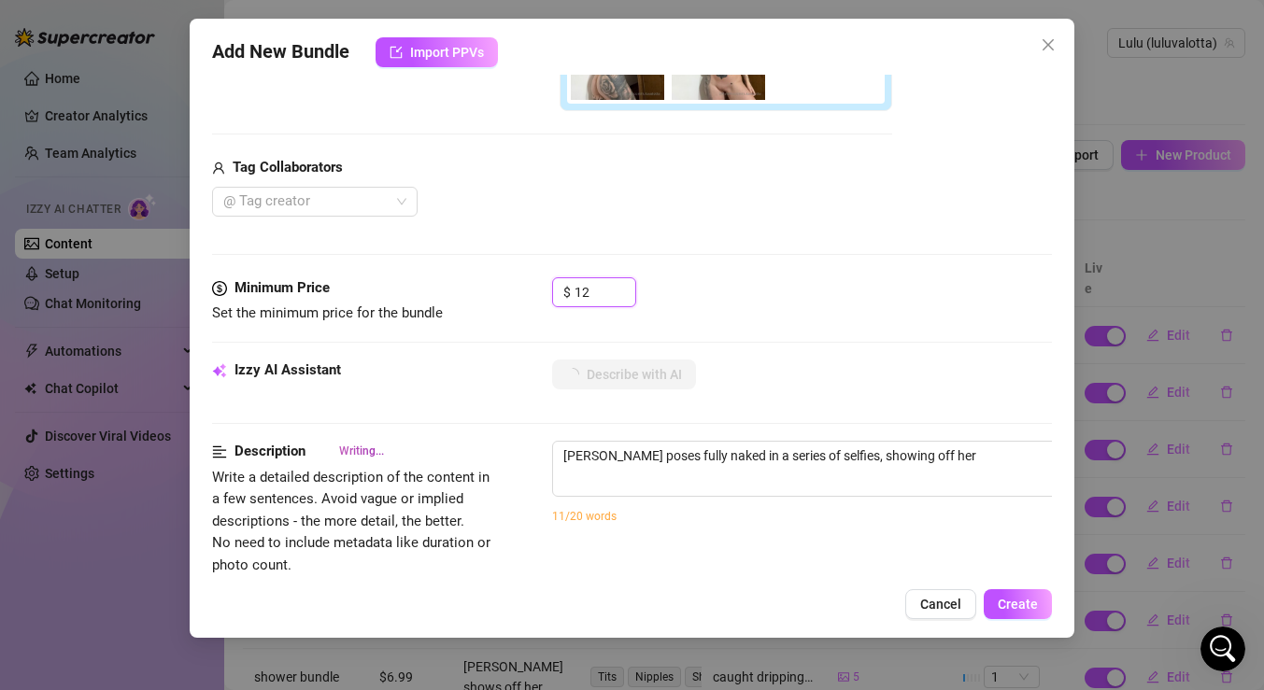
type textarea "Luisa poses fully naked in a series of selfies, showing off her heavily"
type textarea "Luisa poses fully naked in a series of selfies, showing off her heavily tattooed"
type textarea "Luisa poses fully naked in a series of selfies, showing off her heavily tattooe…"
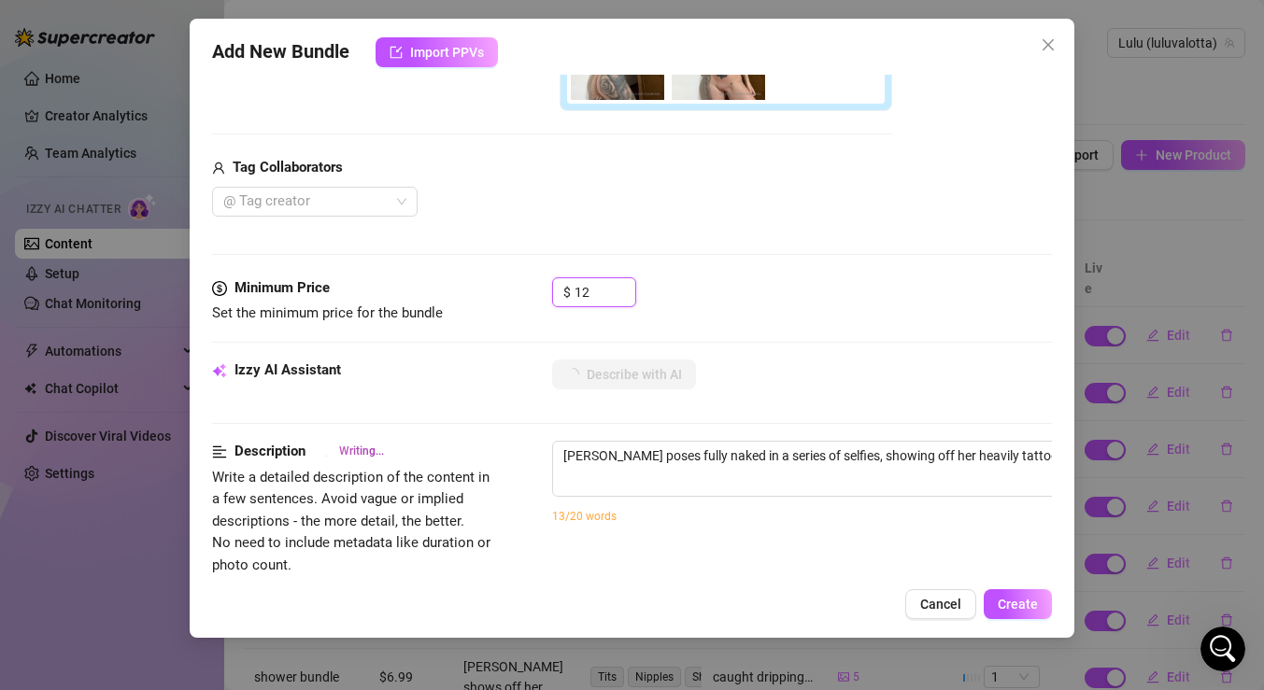
type textarea "Luisa poses fully naked in a series of selfies, showing off her heavily tattooe…"
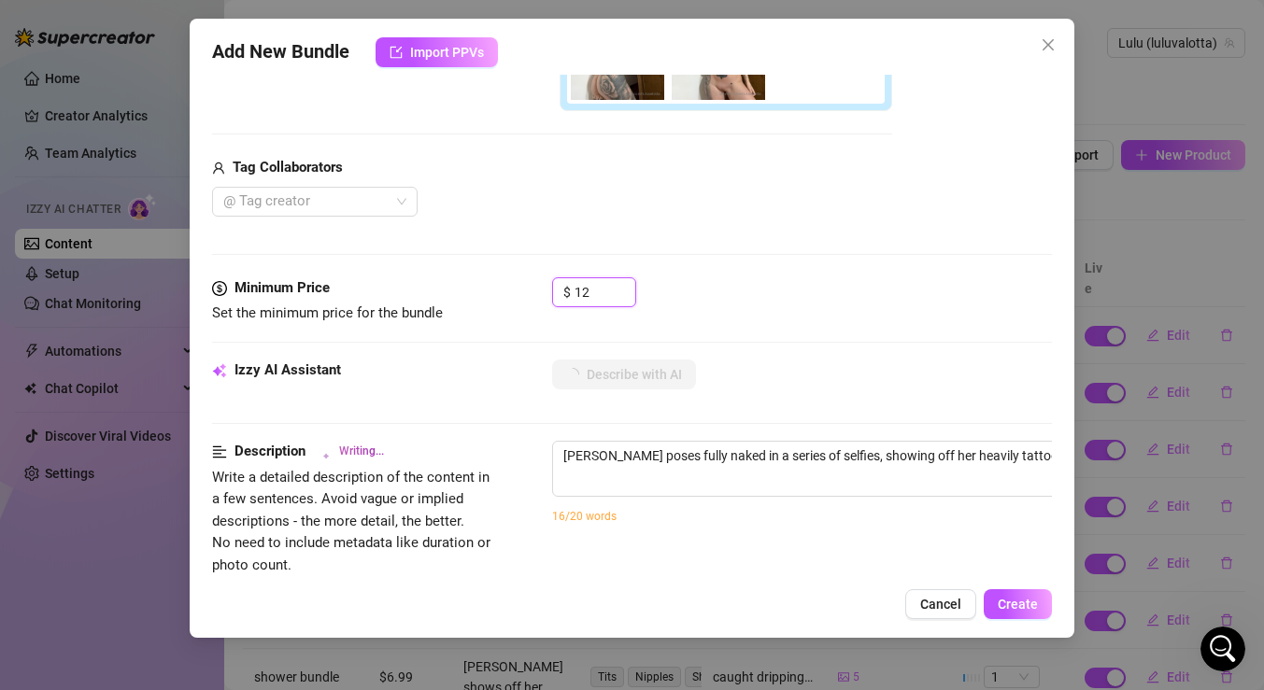
type textarea "Luisa poses fully naked in a series of selfies, showing off her heavily tattooe…"
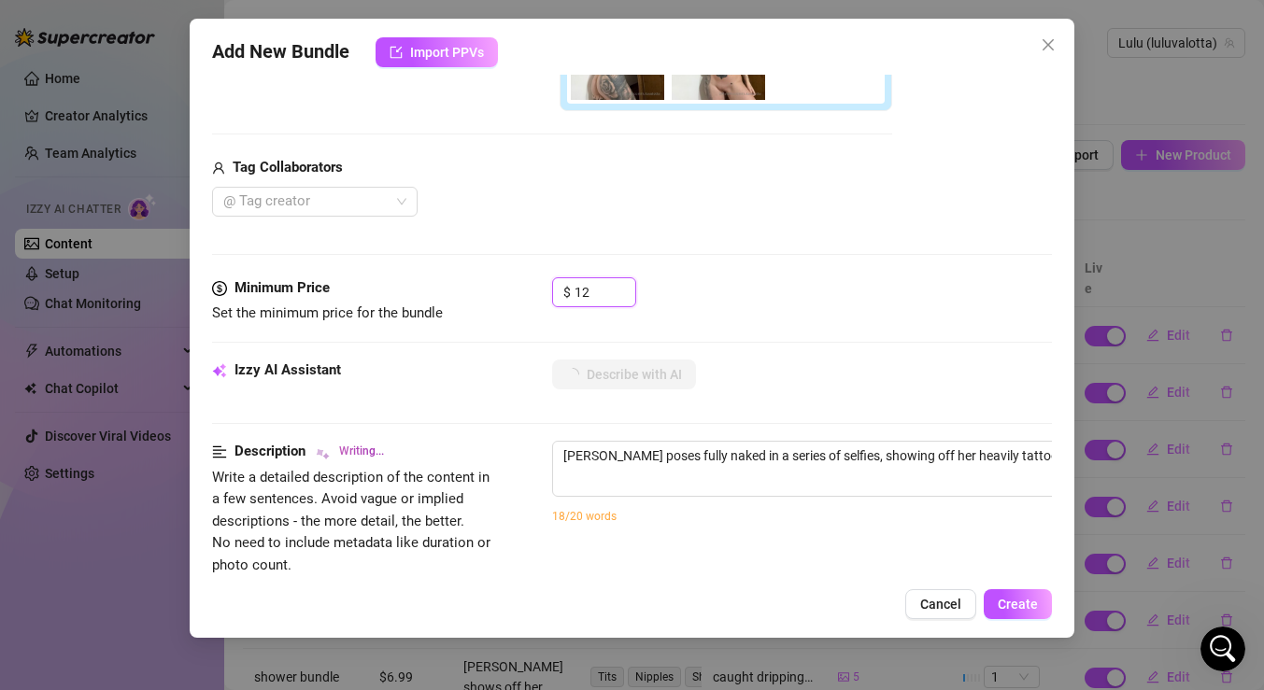
type textarea "Luisa poses fully naked in a series of selfies, showing off her heavily tattooe…"
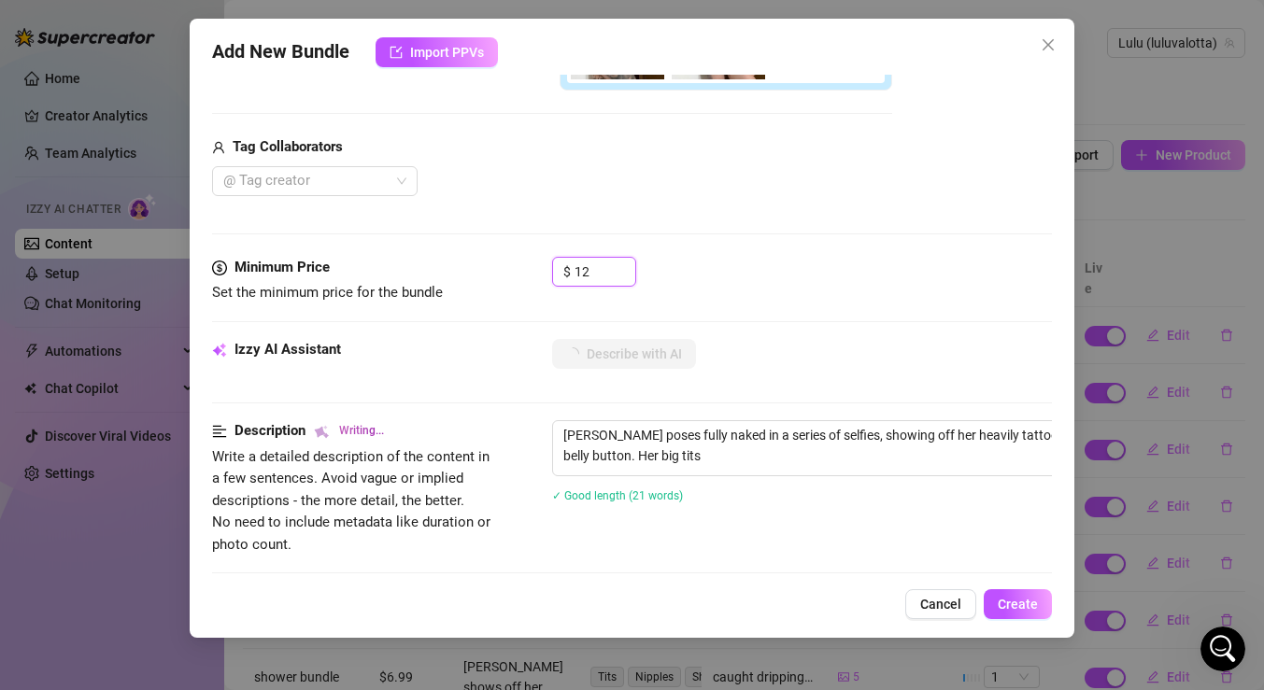
type textarea "Luisa poses fully naked in a series of selfies, showing off her heavily tattooe…"
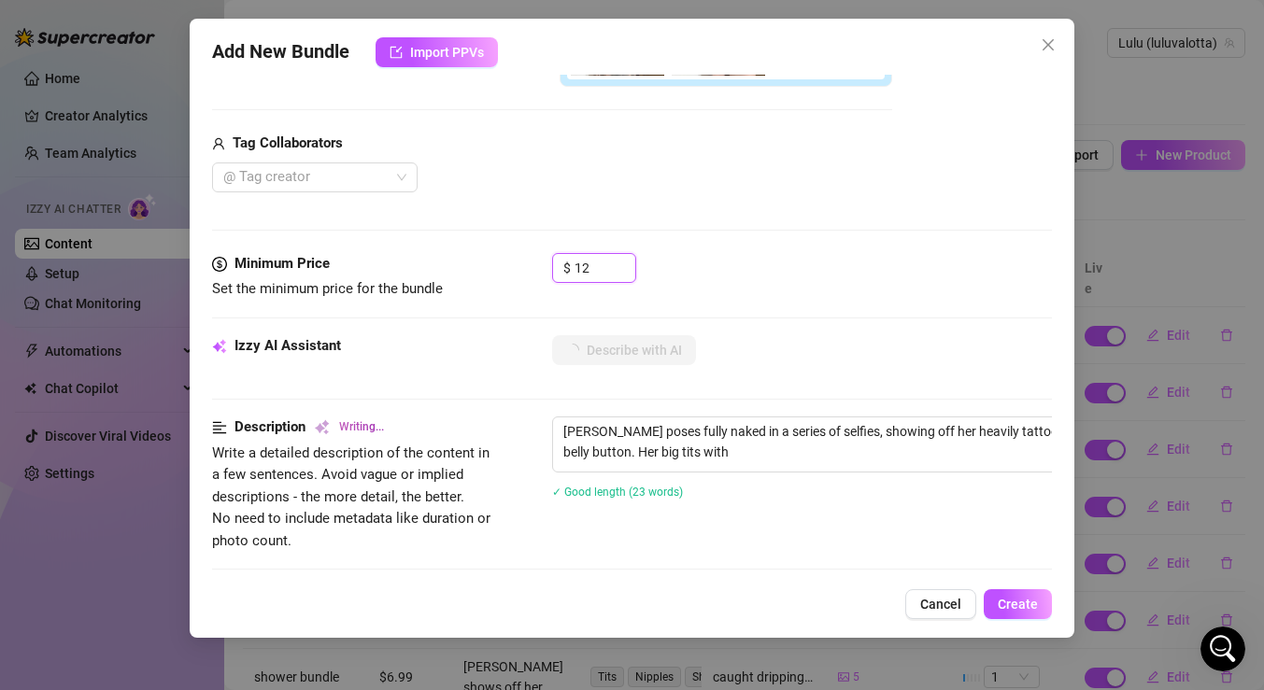
type textarea "Luisa poses fully naked in a series of selfies, showing off her heavily tattooe…"
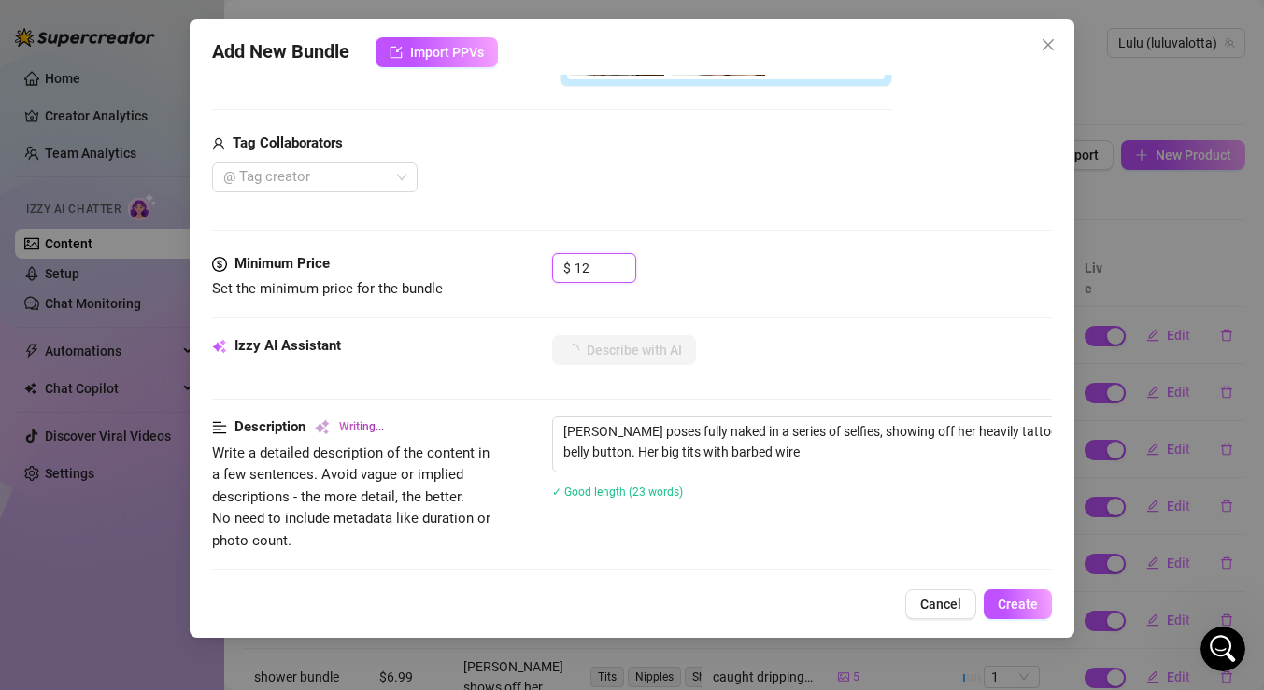
type textarea "Luisa poses fully naked in a series of selfies, showing off her heavily tattooe…"
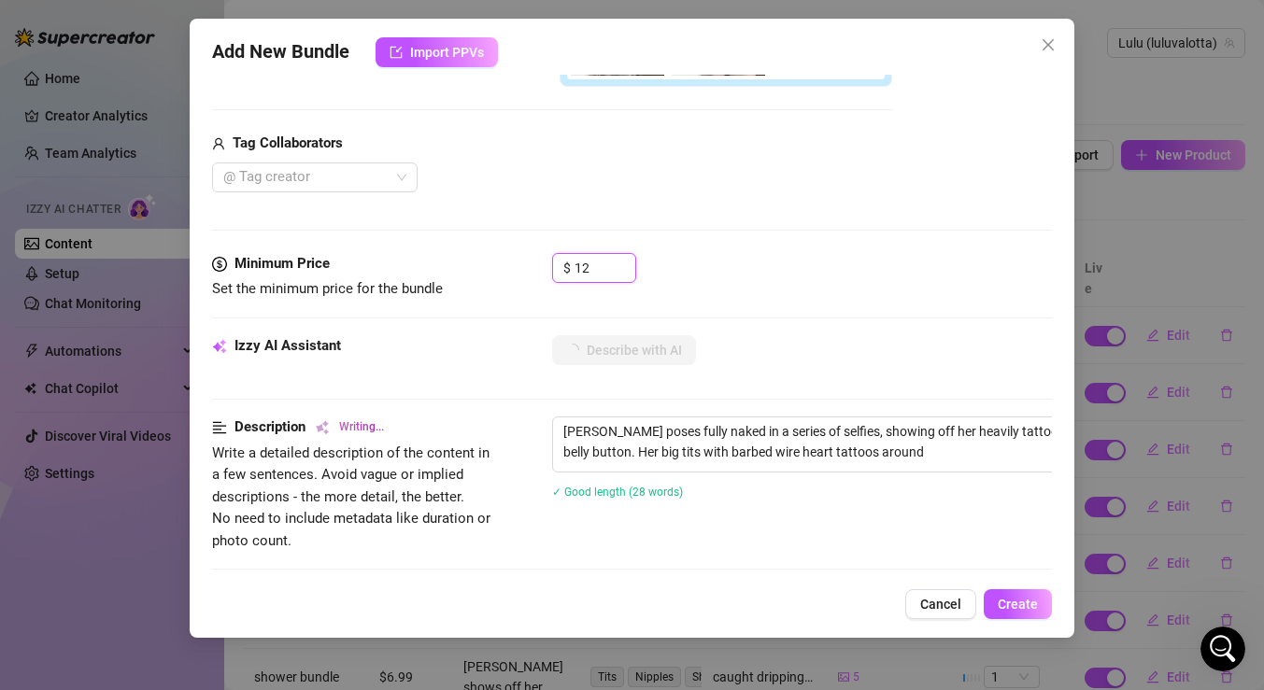
type textarea "Luisa poses fully naked in a series of selfies, showing off her heavily tattooe…"
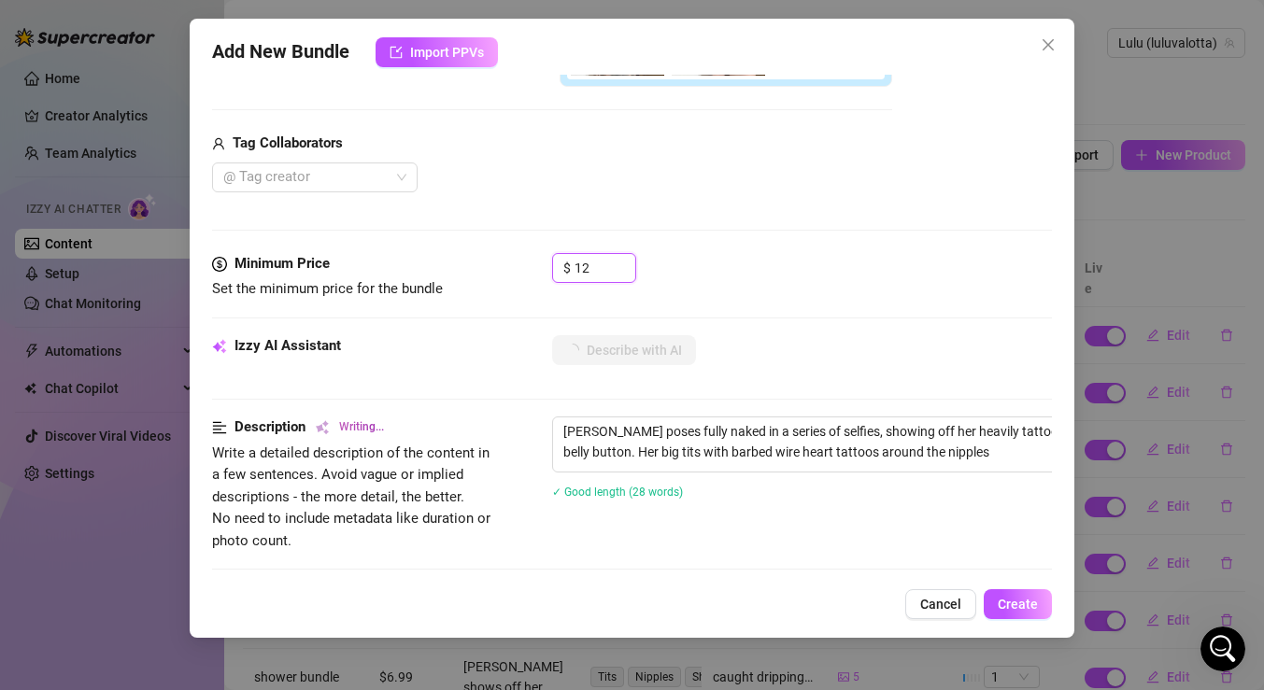
type textarea "Luisa poses fully naked in a series of selfies, showing off her heavily tattooe…"
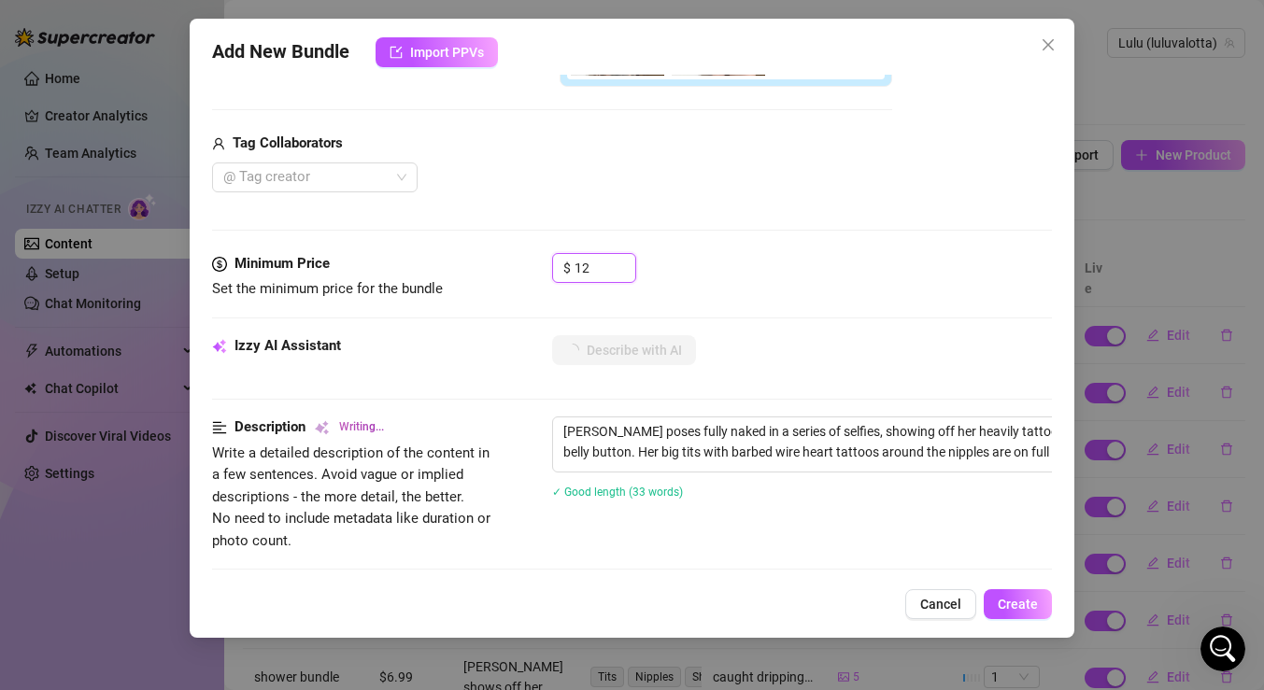
type textarea "Luisa poses fully naked in a series of selfies, showing off her heavily tattooe…"
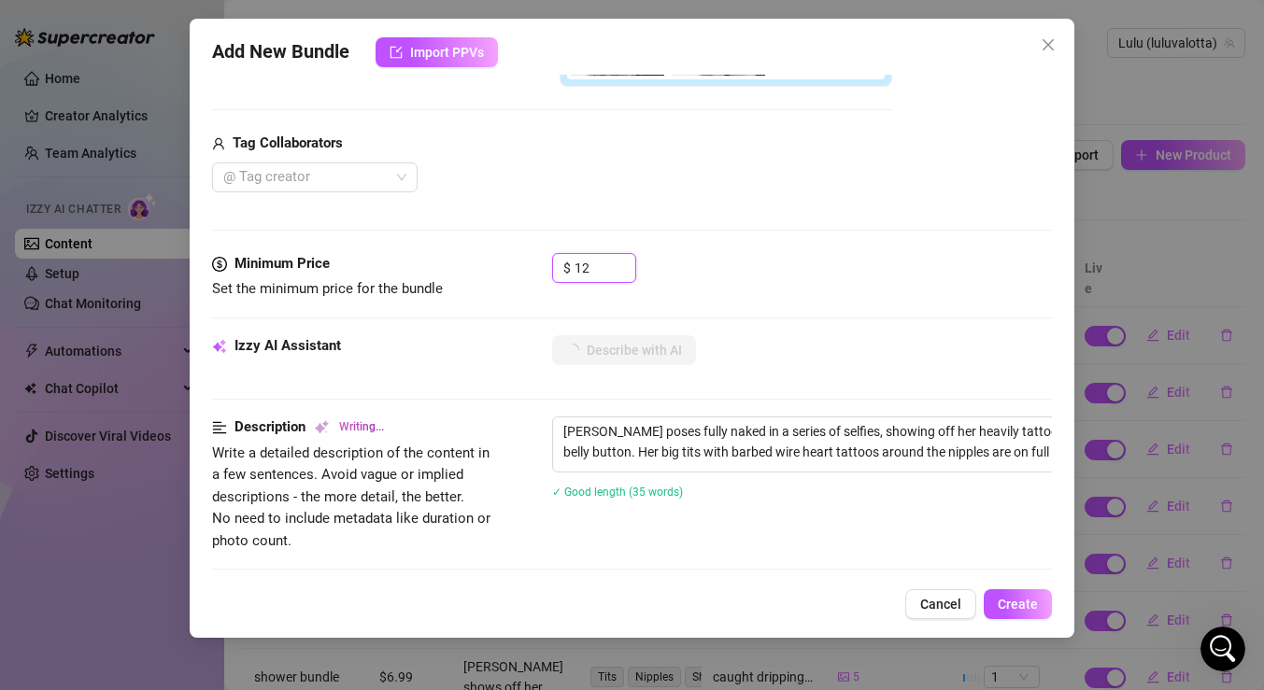
type textarea "Luisa poses fully naked in a series of selfies, showing off her heavily tattooe…"
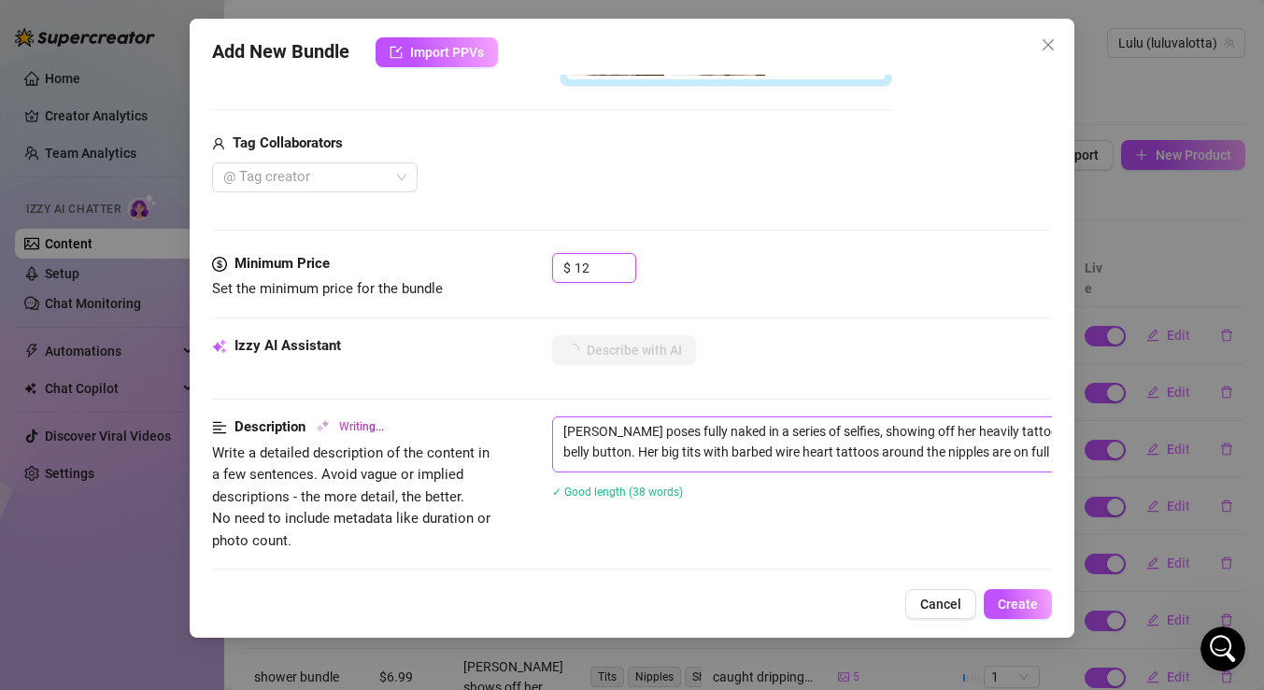
type textarea "Luisa poses fully naked in a series of selfies, showing off her heavily tattooe…"
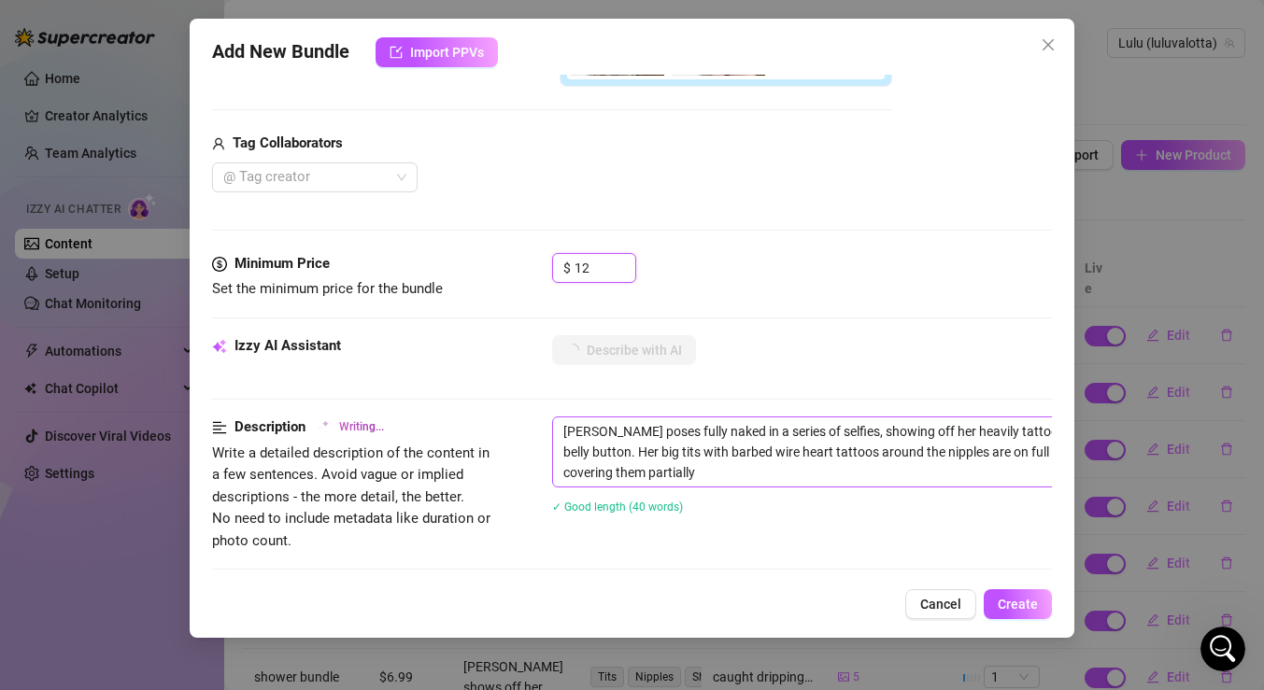
type textarea "Luisa poses fully naked in a series of selfies, showing off her heavily tattooe…"
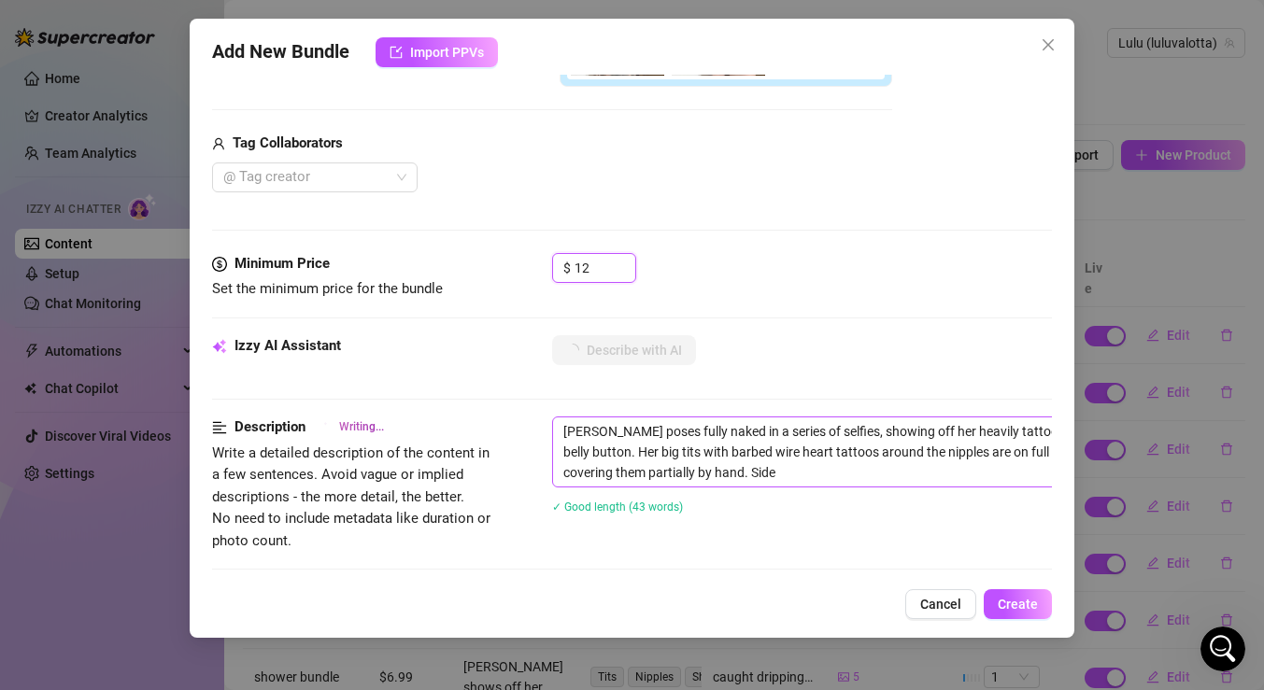
type textarea "Luisa poses fully naked in a series of selfies, showing off her heavily tattooe…"
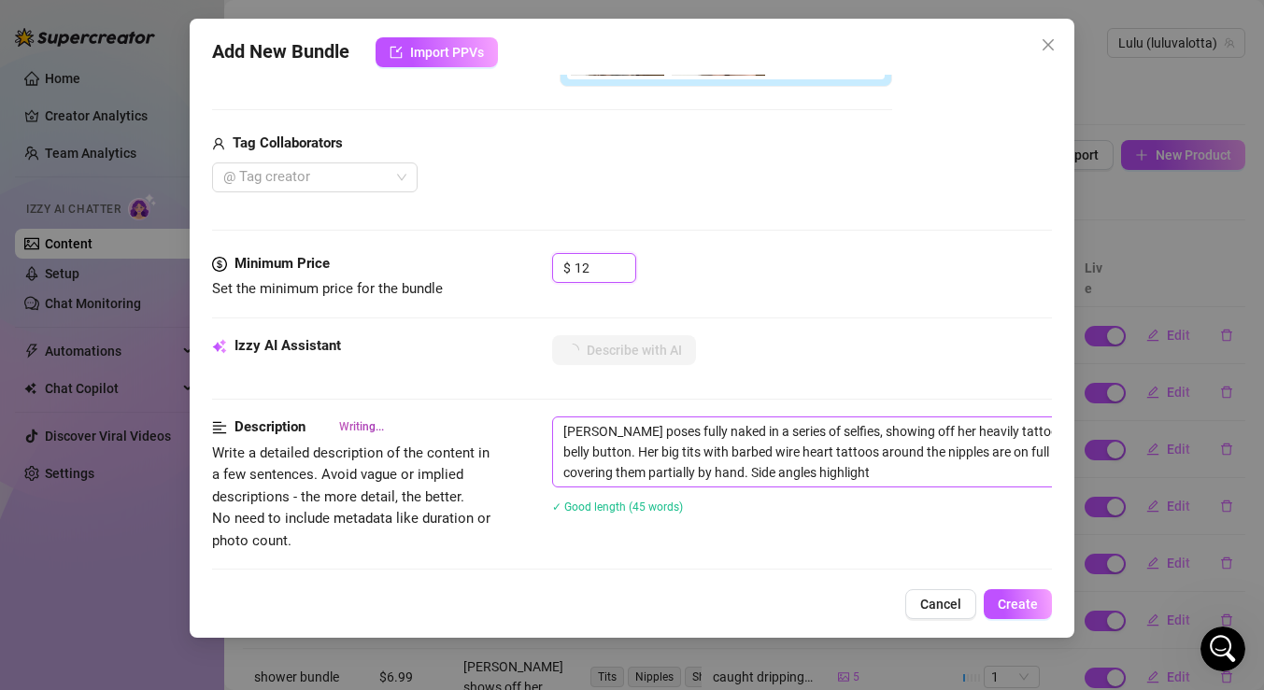
type textarea "Luisa poses fully naked in a series of selfies, showing off her heavily tattooe…"
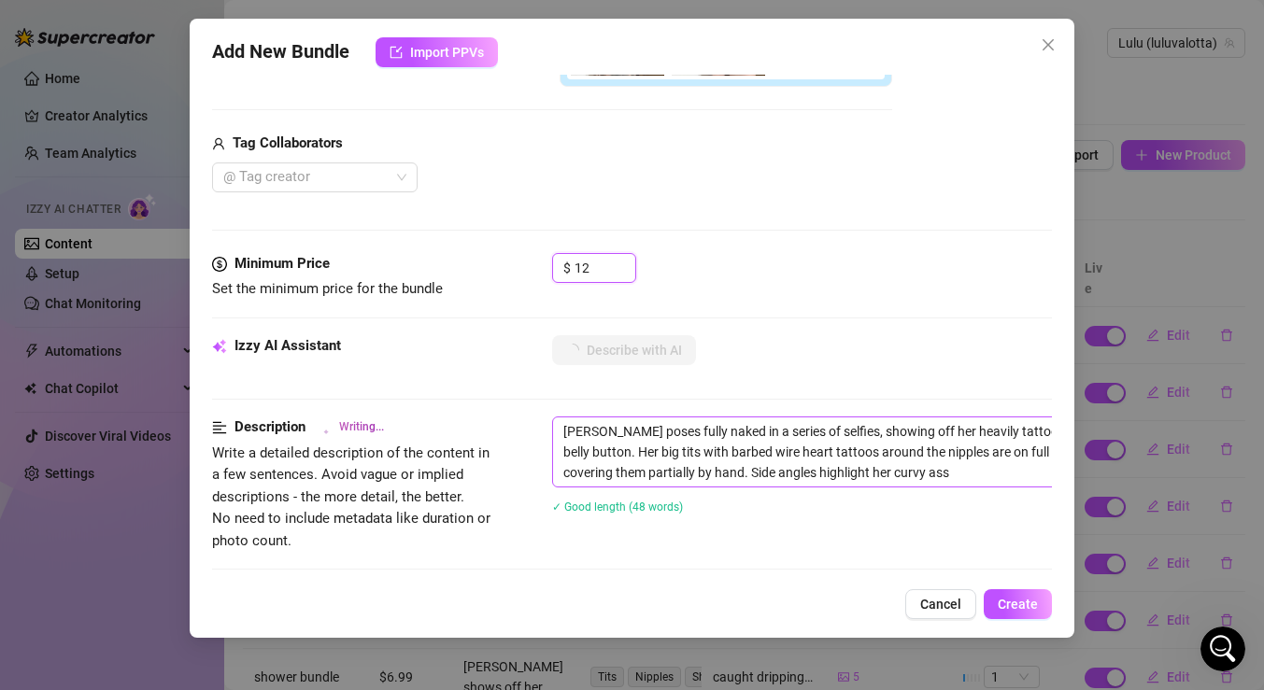
type textarea "Luisa poses fully naked in a series of selfies, showing off her heavily tattooe…"
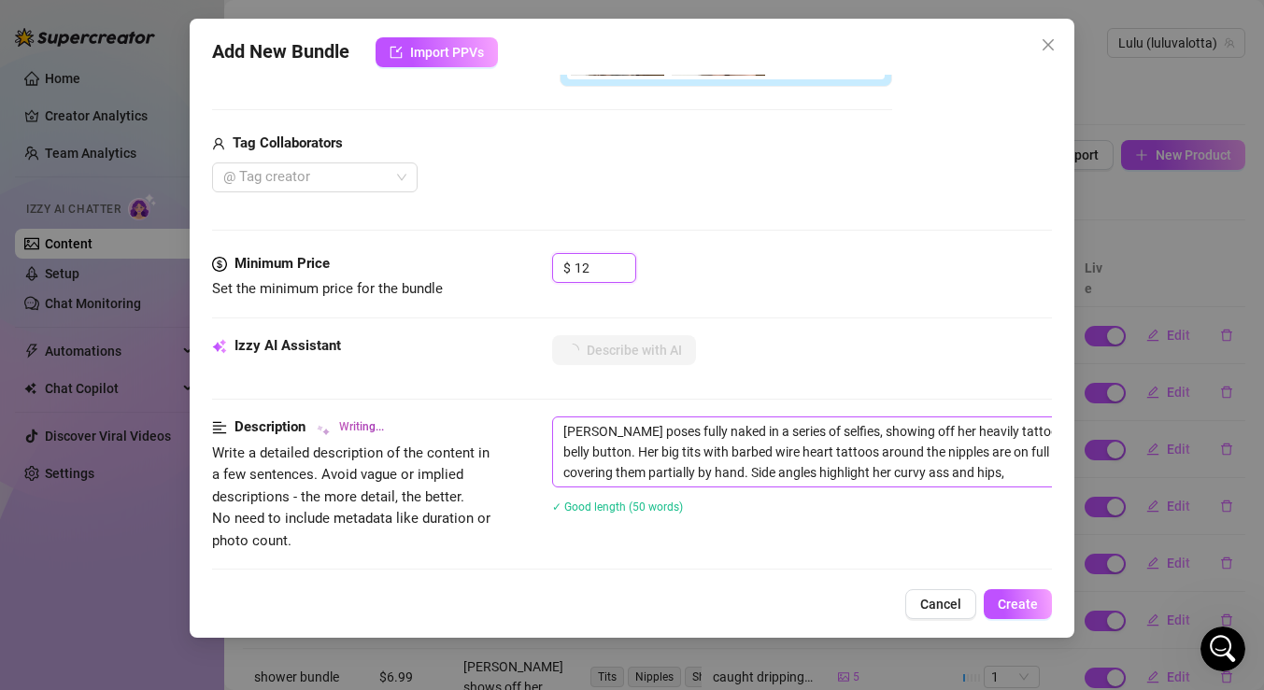
type textarea "Luisa poses fully naked in a series of selfies, showing off her heavily tattooe…"
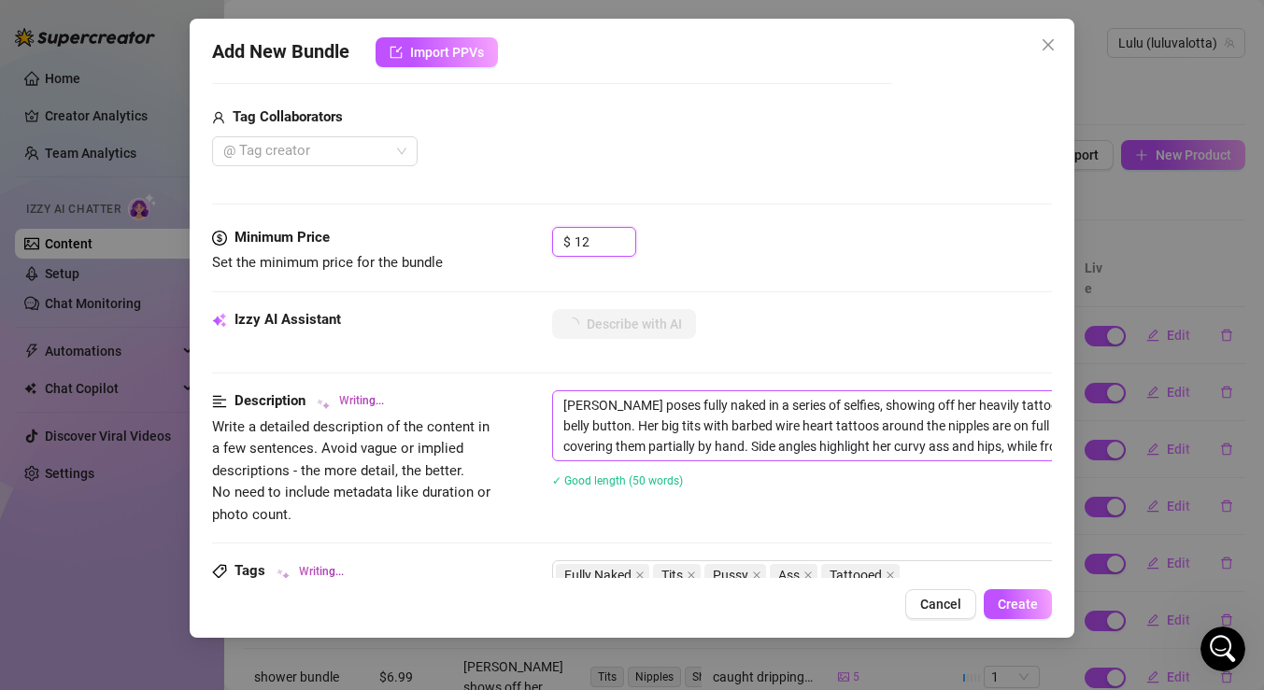
type textarea "Luisa poses fully naked in a series of selfies, showing off her heavily tattooe…"
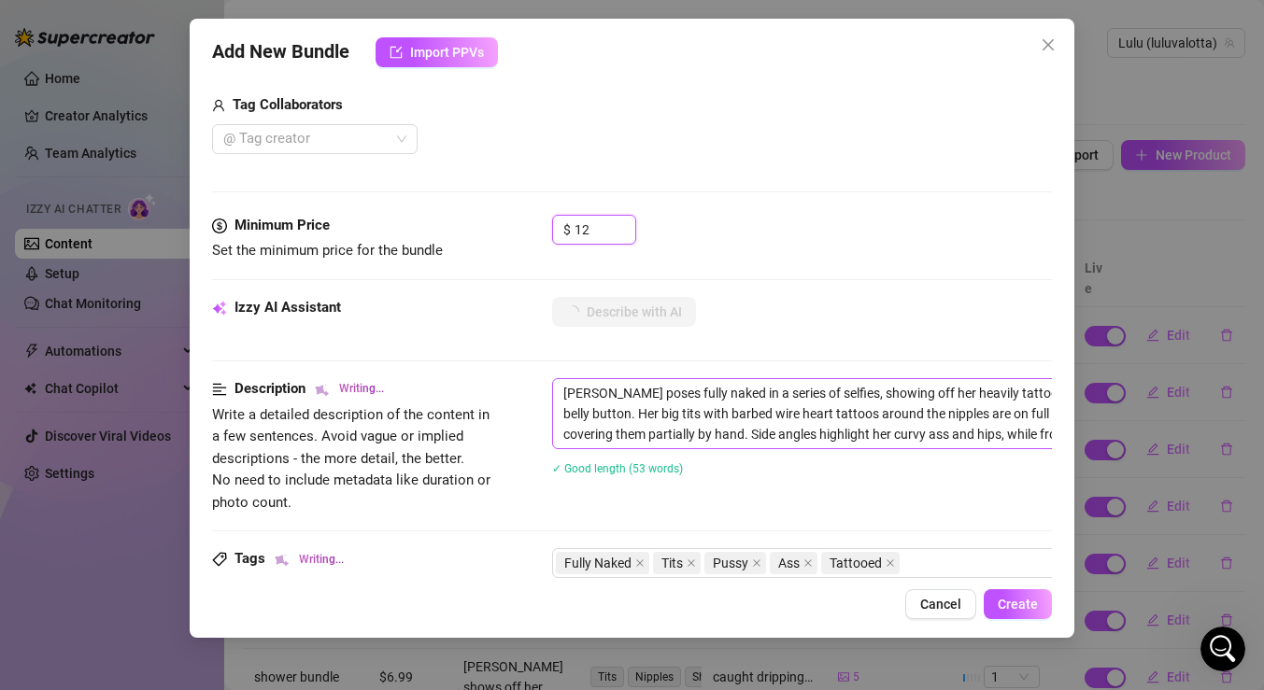
type textarea "Luisa poses fully naked in a series of selfies, showing off her heavily tattooe…"
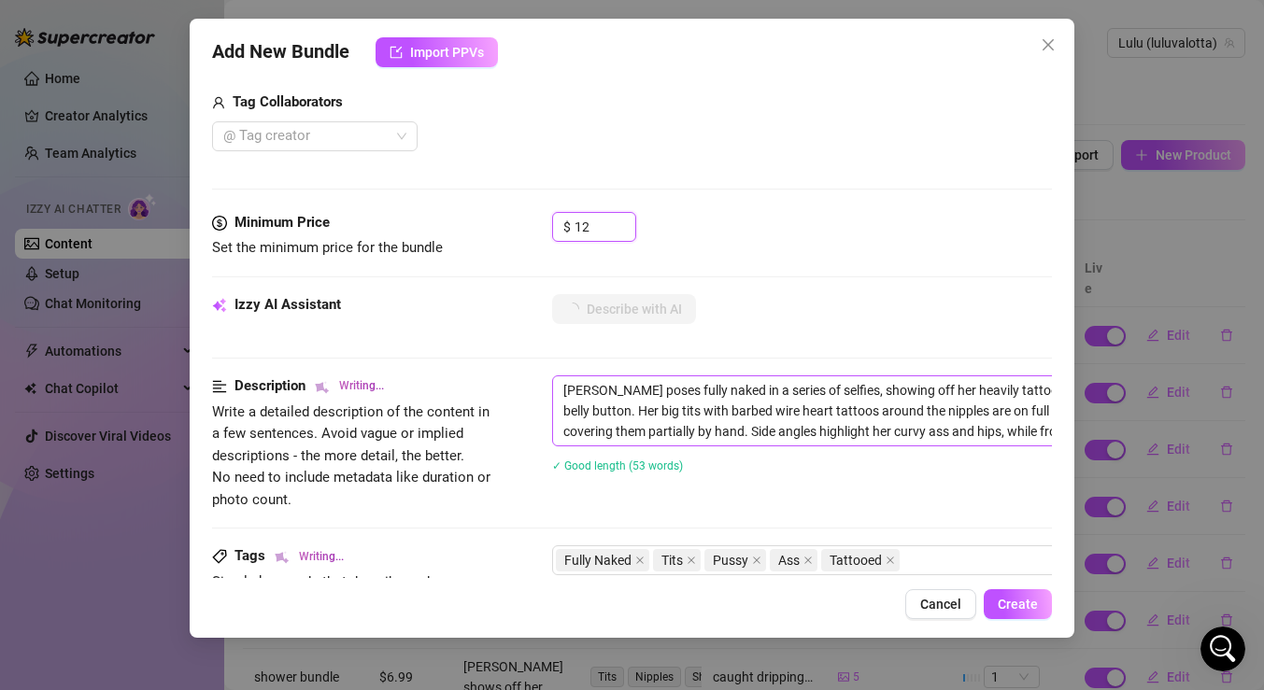
type textarea "Luisa poses fully naked in a series of selfies, showing off her heavily tattooe…"
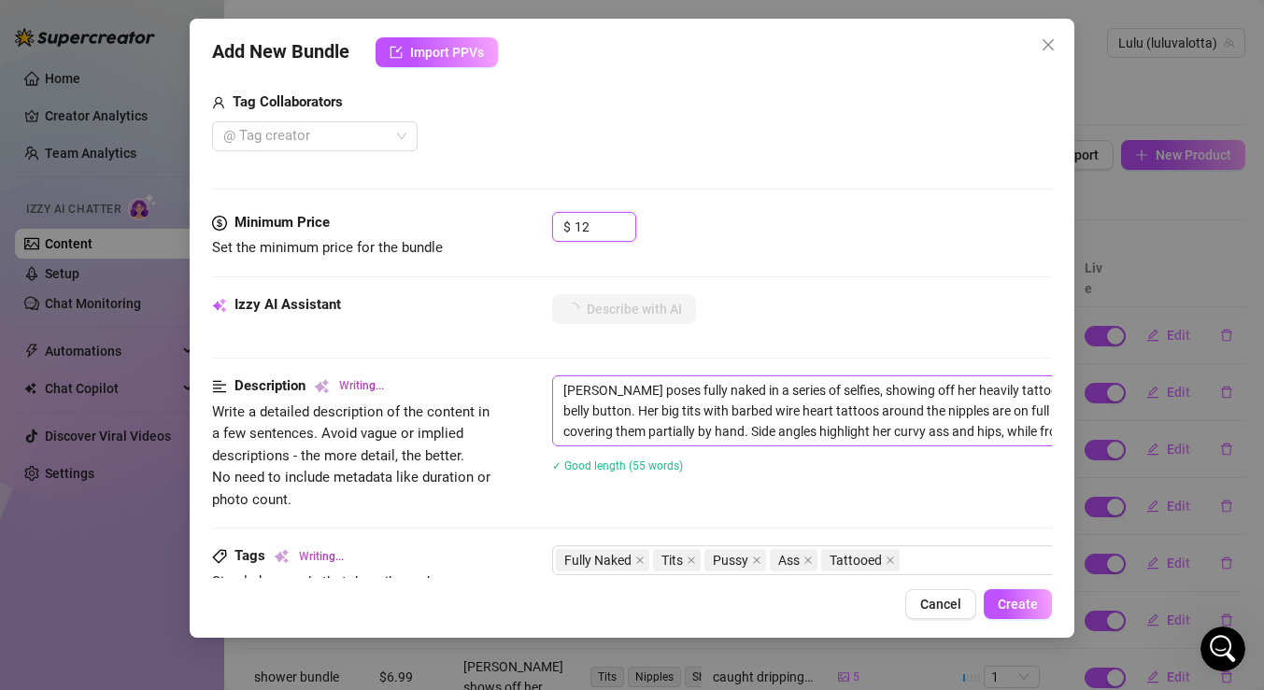
type textarea "Luisa poses fully naked in a series of selfies, showing off her heavily tattooe…"
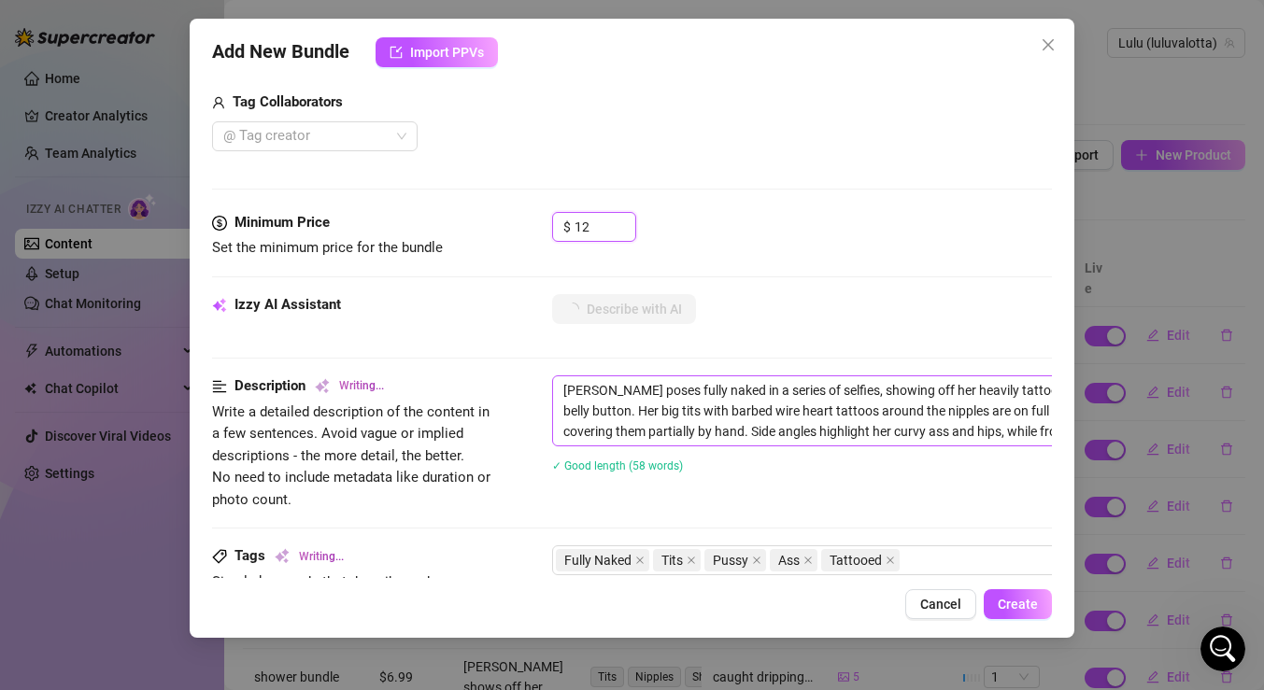
type textarea "Luisa poses fully naked in a series of selfies, showing off her heavily tattooe…"
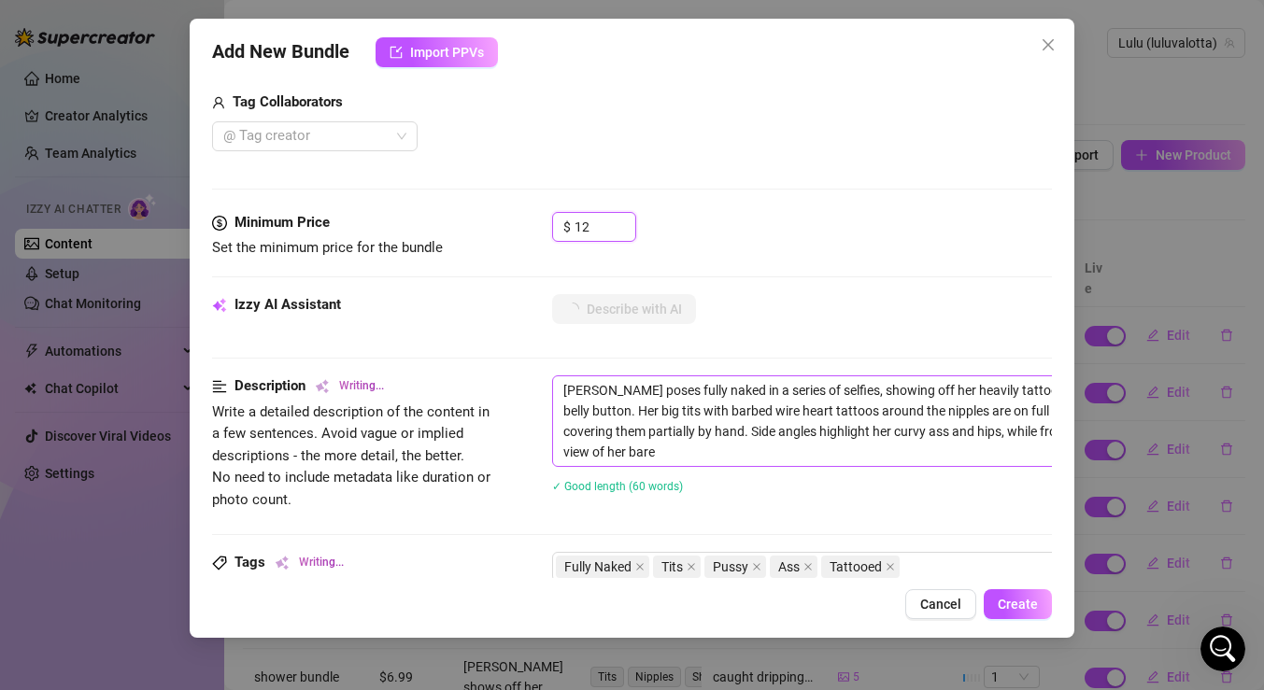
type textarea "Luisa poses fully naked in a series of selfies, showing off her heavily tattooe…"
type input "12"
click at [803, 454] on textarea "Luisa poses fully naked in a series of selfies, showing off her heavily tattooe…" at bounding box center [879, 422] width 652 height 90
type textarea "Luisa poses fully naked in a series of selfies, showing off her heavily tattooe…"
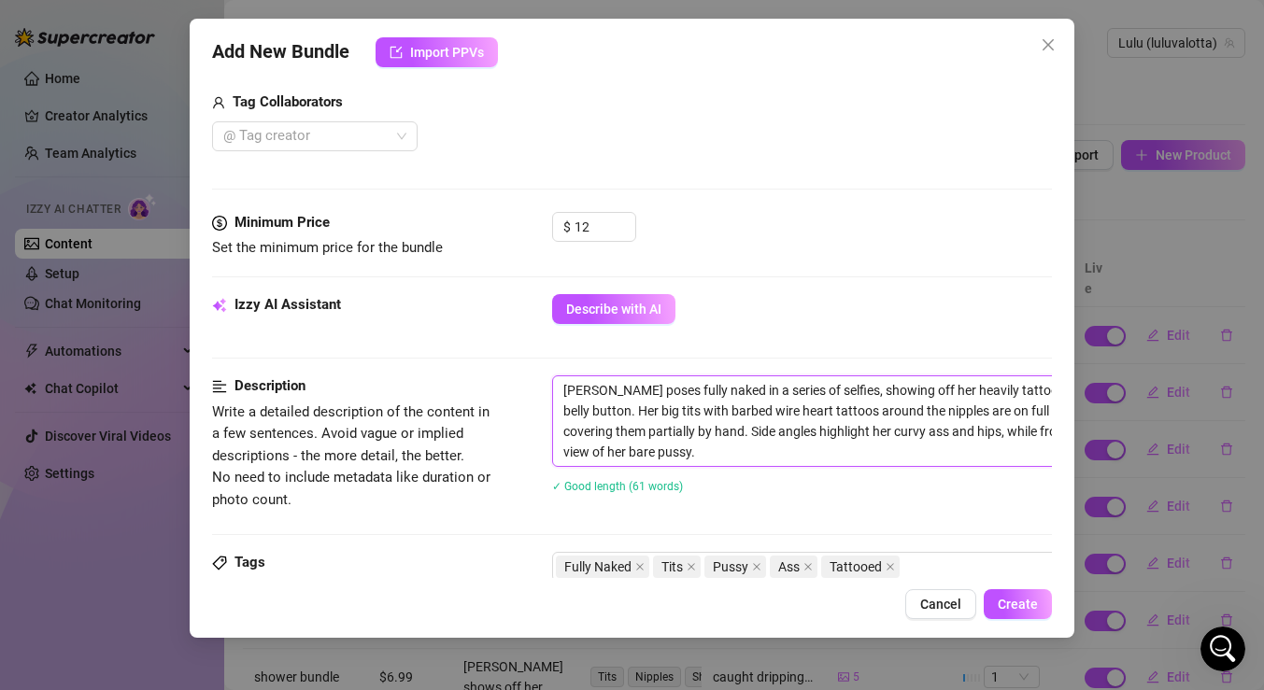
type textarea "Luisa poses fully naked in a series of selfies, showing off her heavily tattooe…"
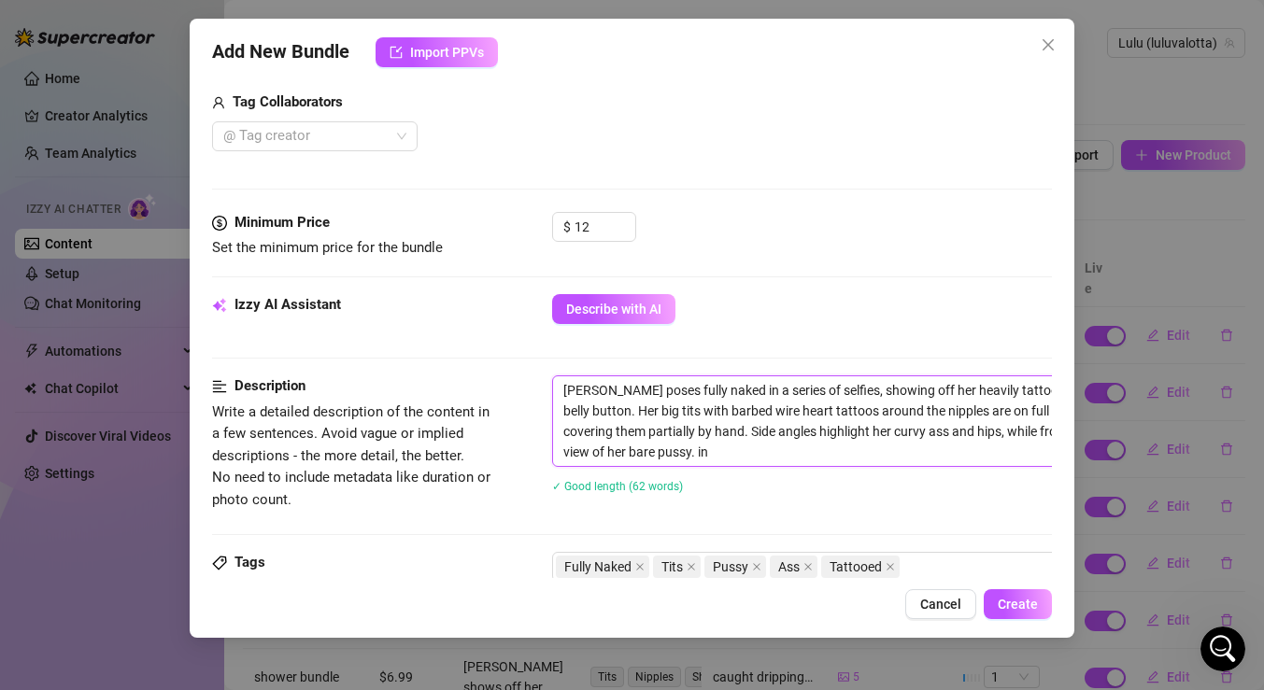
type textarea "Luisa poses fully naked in a series of selfies, showing off her heavily tattooe…"
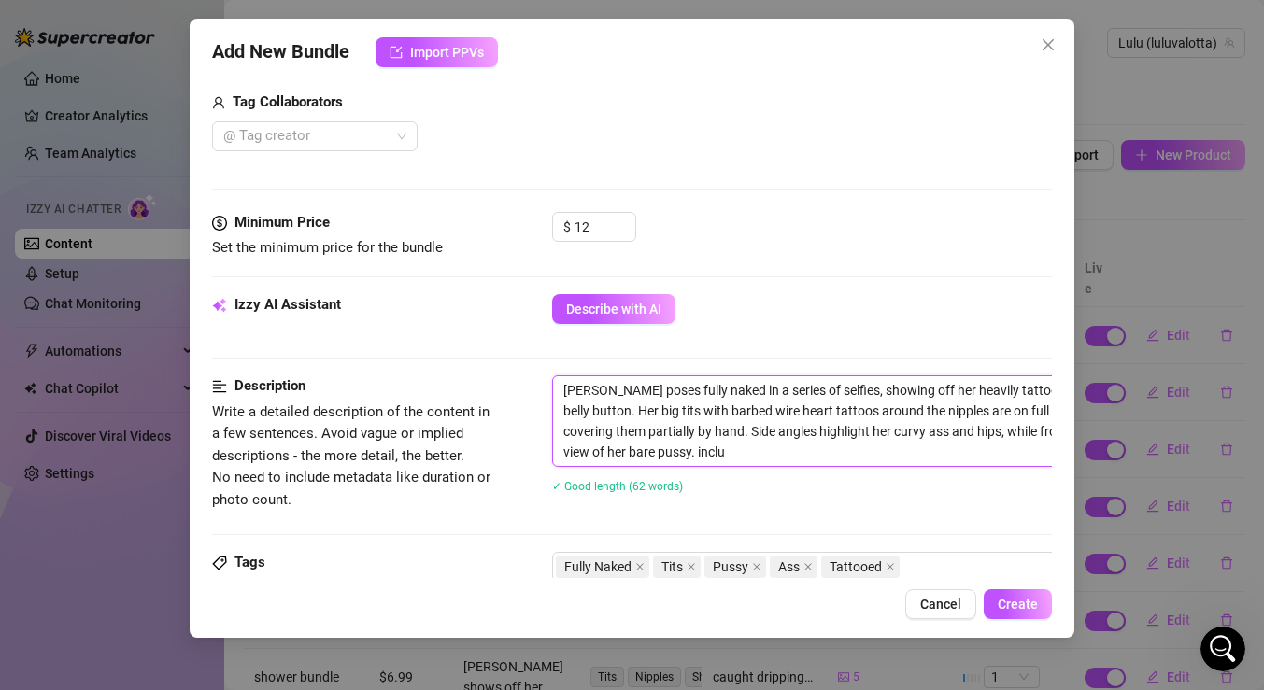
type textarea "Luisa poses fully naked in a series of selfies, showing off her heavily tattooe…"
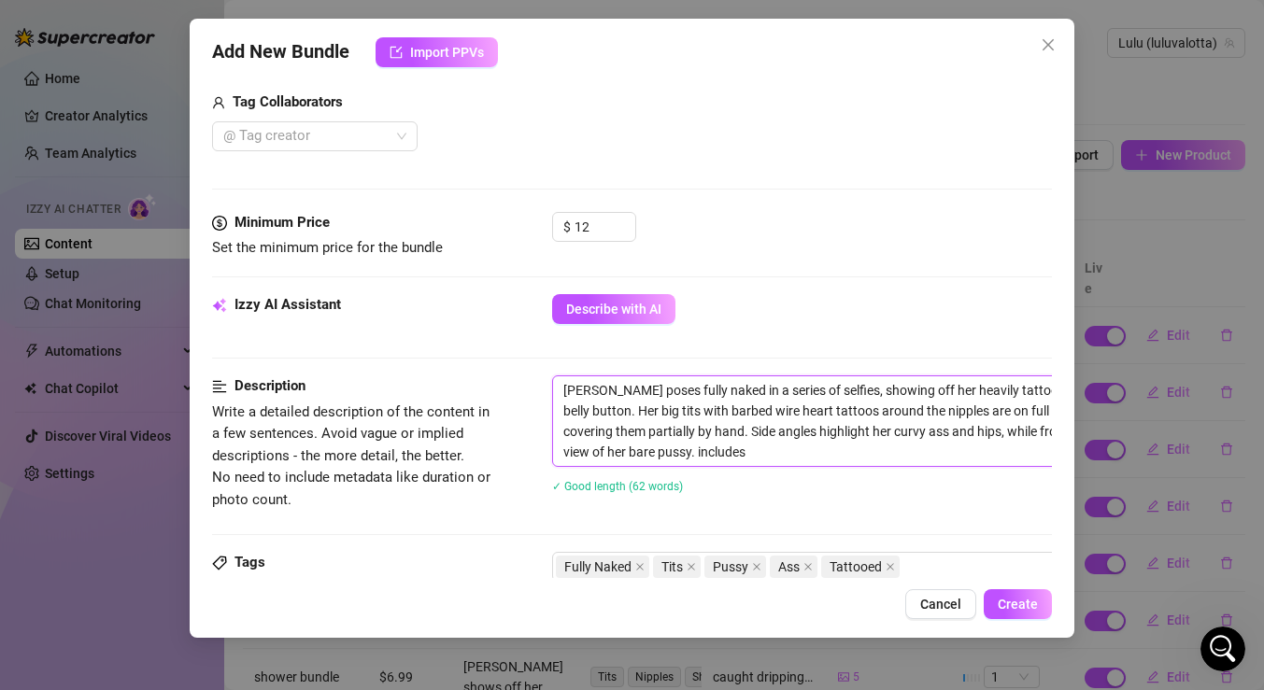
type textarea "Luisa poses fully naked in a series of selfies, showing off her heavily tattooe…"
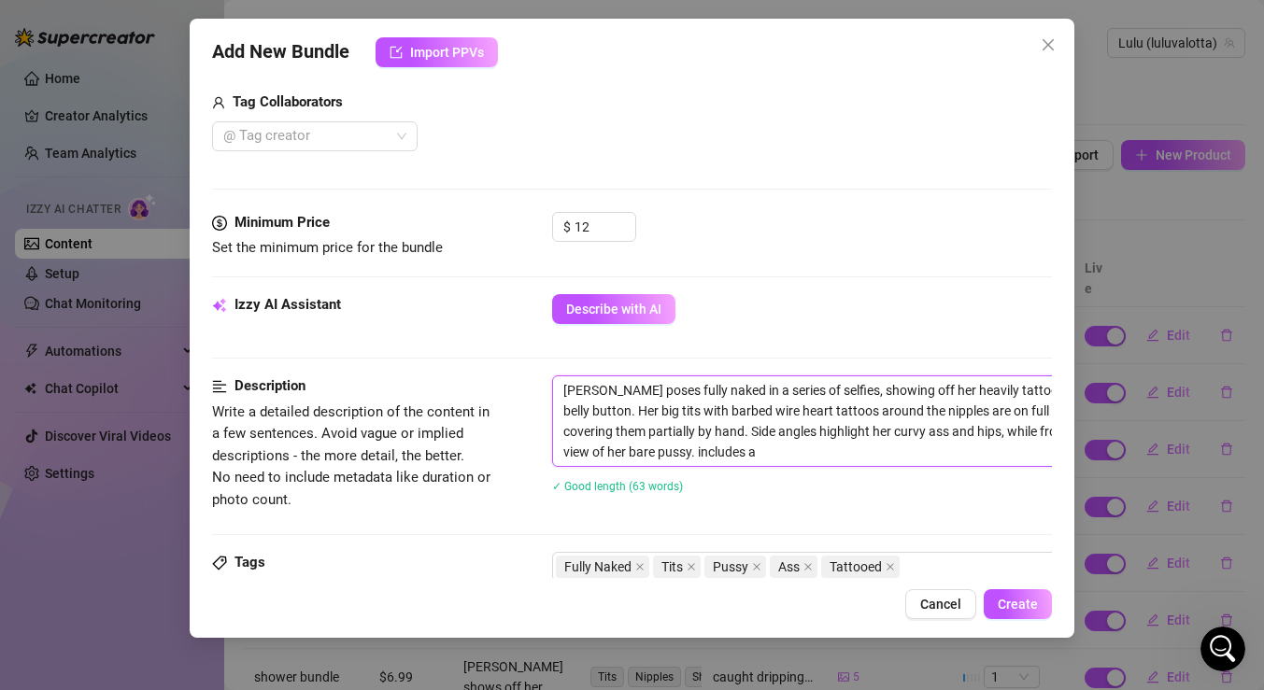
type textarea "Luisa poses fully naked in a series of selfies, showing off her heavily tattooe…"
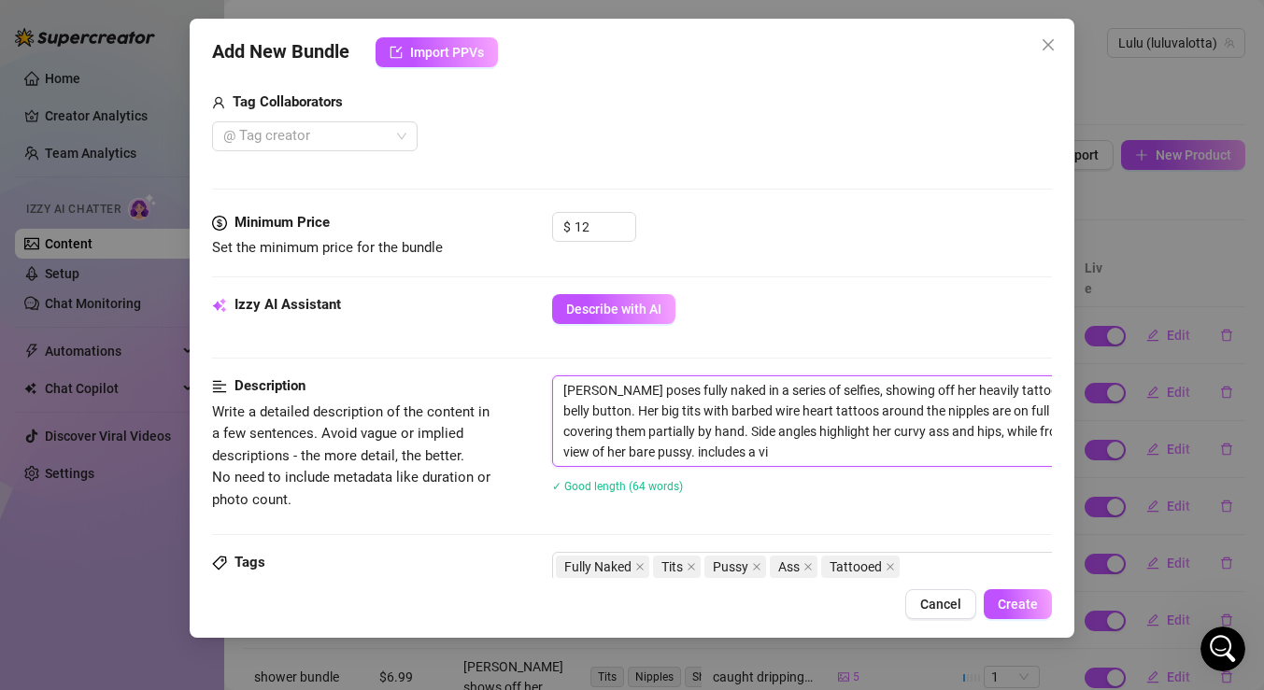
type textarea "Luisa poses fully naked in a series of selfies, showing off her heavily tattooe…"
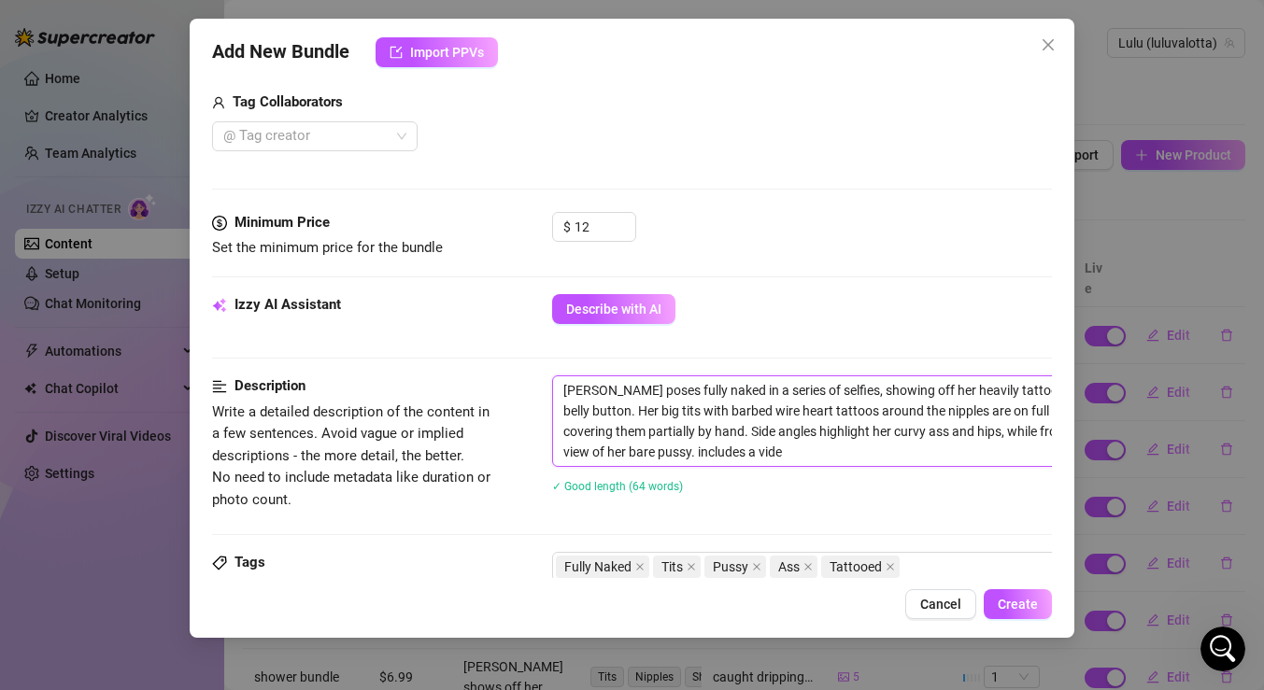
type textarea "Luisa poses fully naked in a series of selfies, showing off her heavily tattooe…"
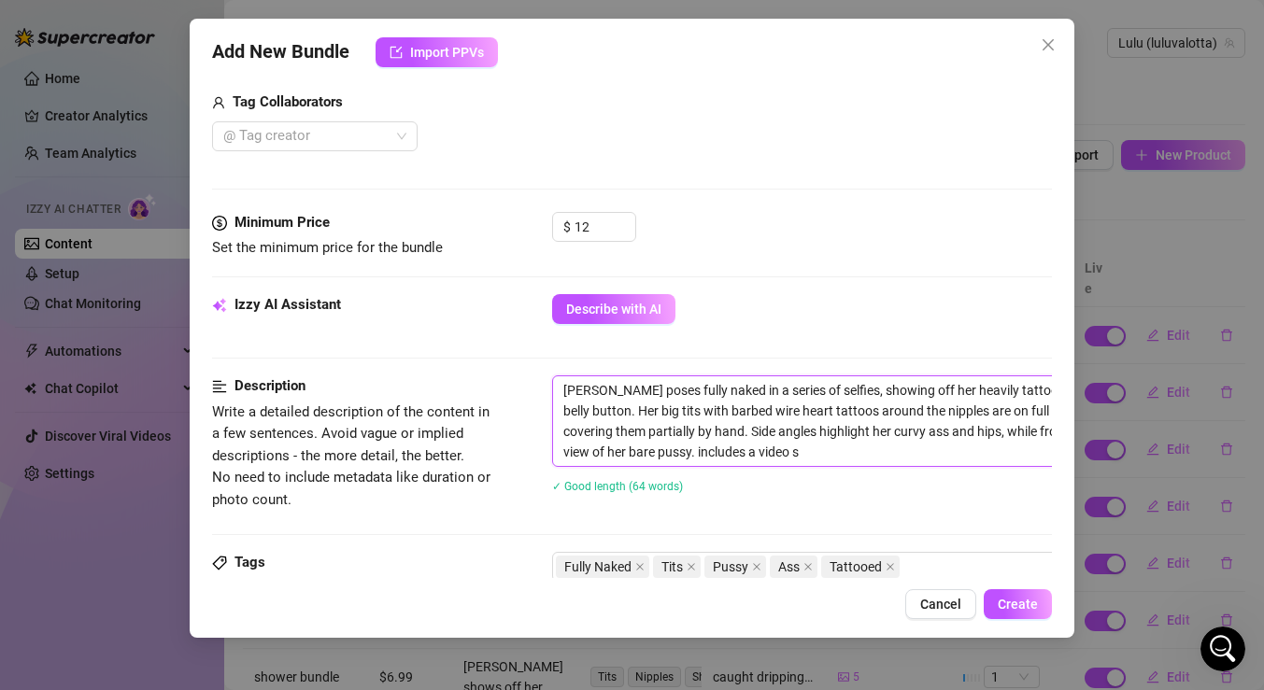
type textarea "Luisa poses fully naked in a series of selfies, showing off her heavily tattooe…"
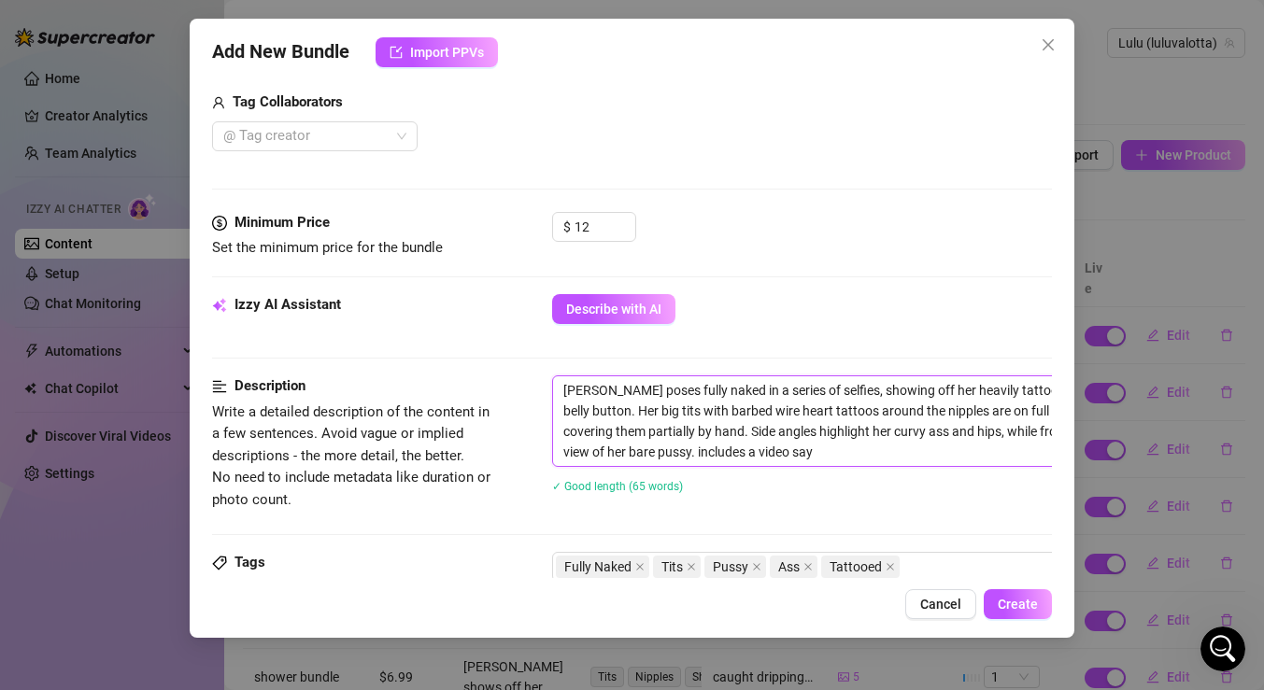
type textarea "Luisa poses fully naked in a series of selfies, showing off her heavily tattooe…"
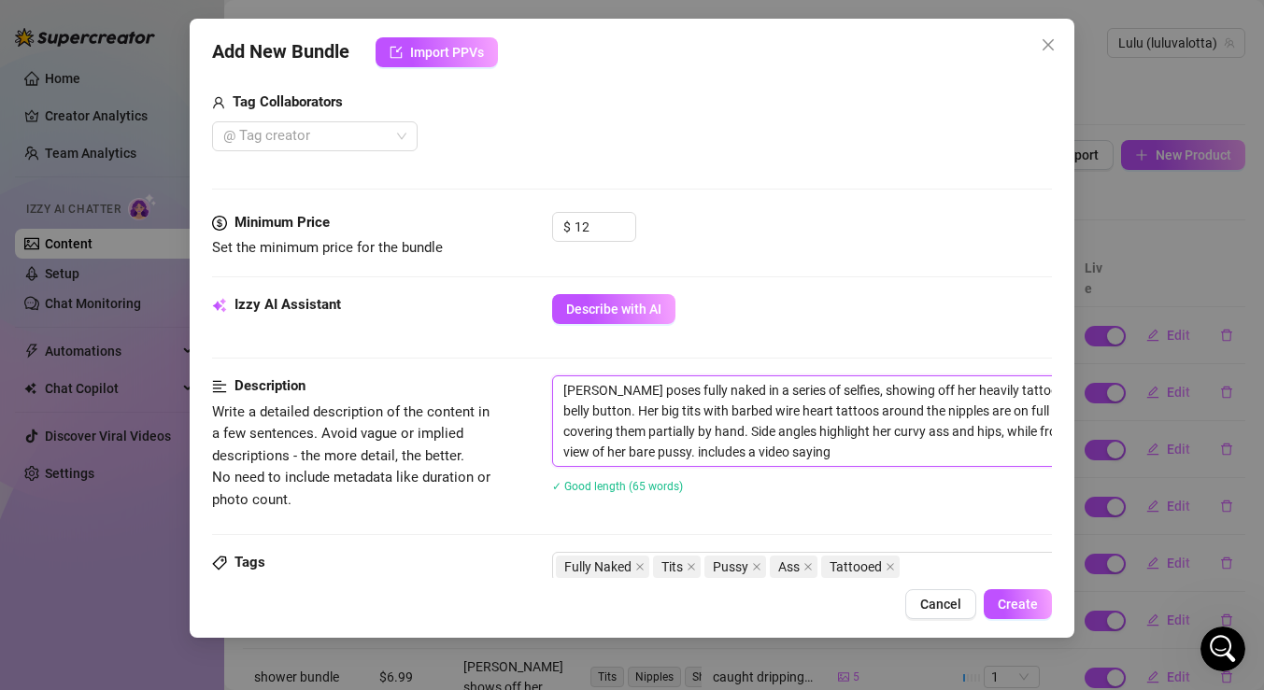
type textarea "Luisa poses fully naked in a series of selfies, showing off her heavily tattooe…"
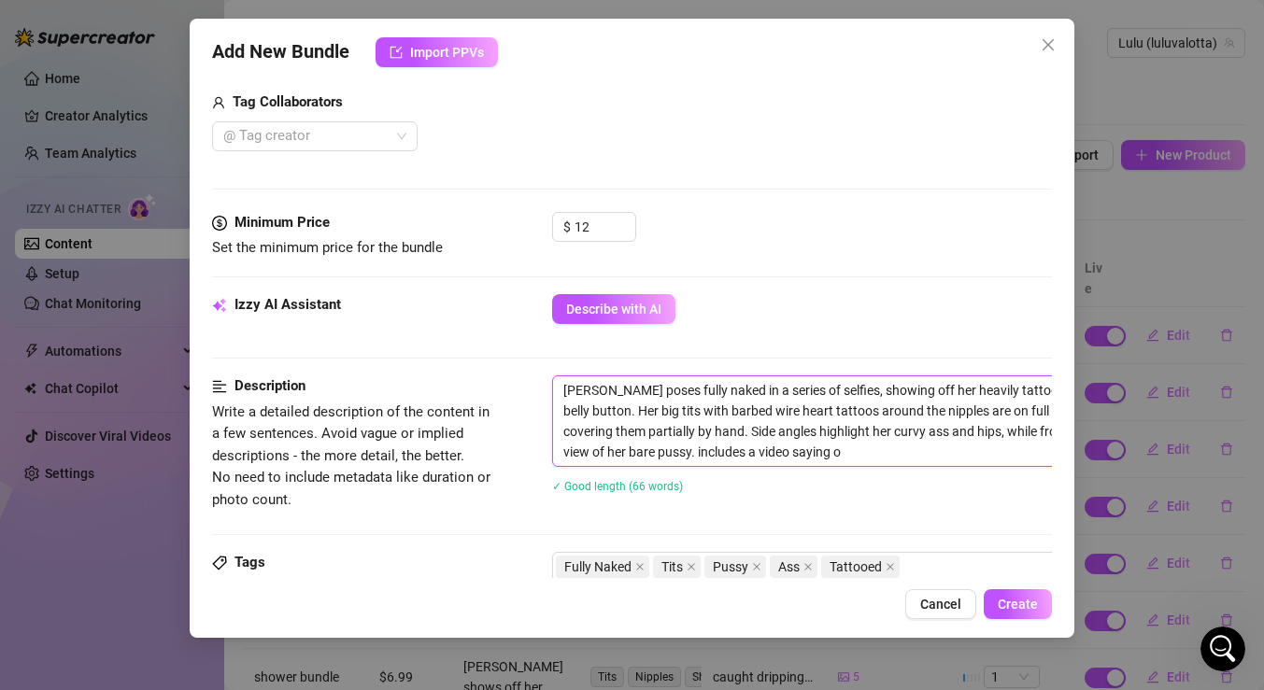
type textarea "Luisa poses fully naked in a series of selfies, showing off her heavily tattooe…"
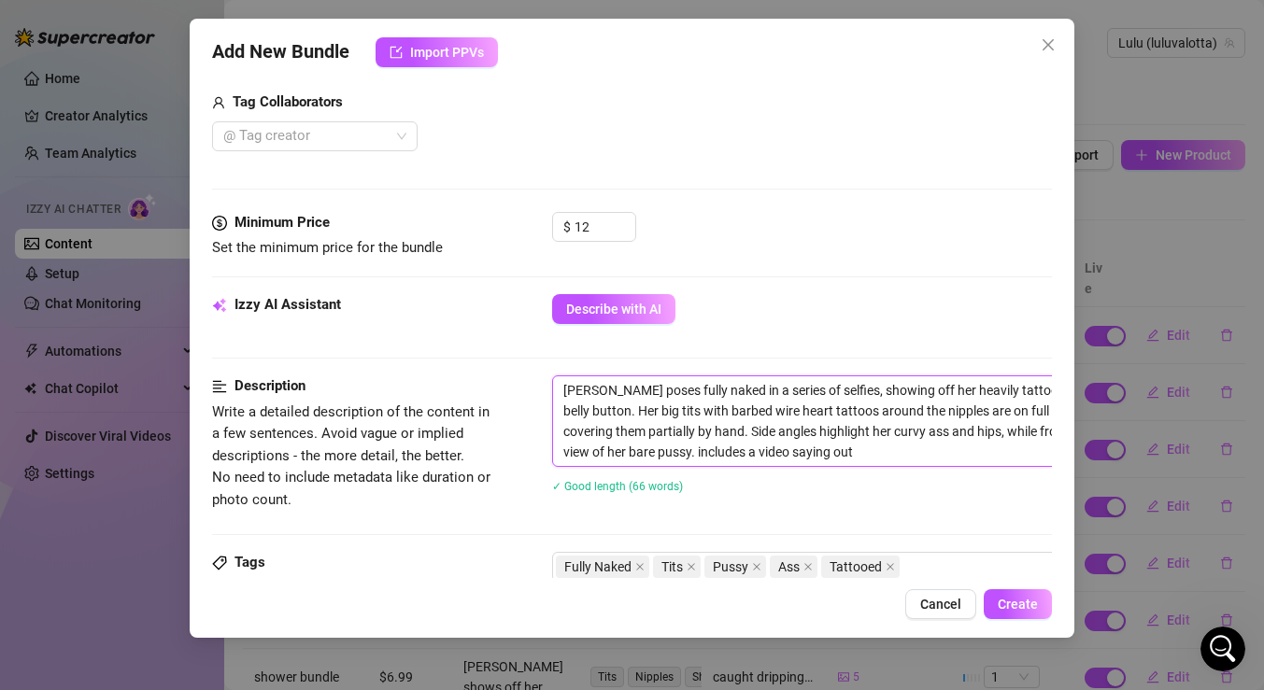
type textarea "Luisa poses fully naked in a series of selfies, showing off her heavily tattooe…"
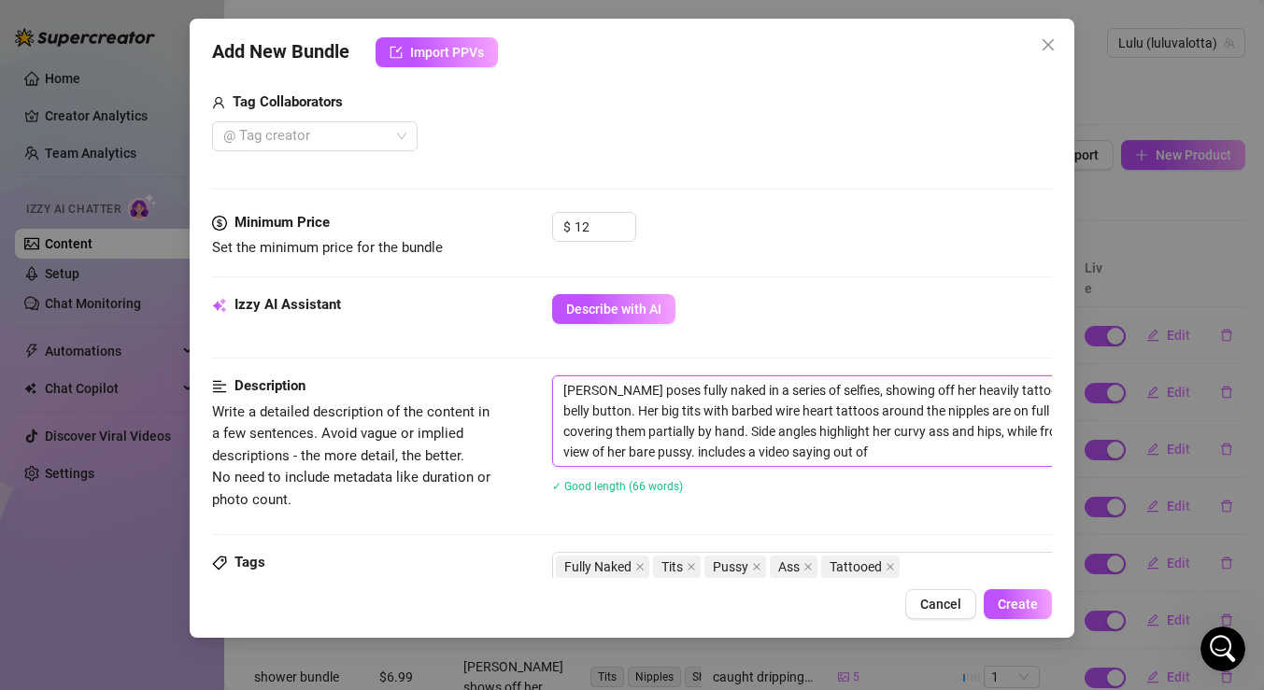
type textarea "Luisa poses fully naked in a series of selfies, showing off her heavily tattooe…"
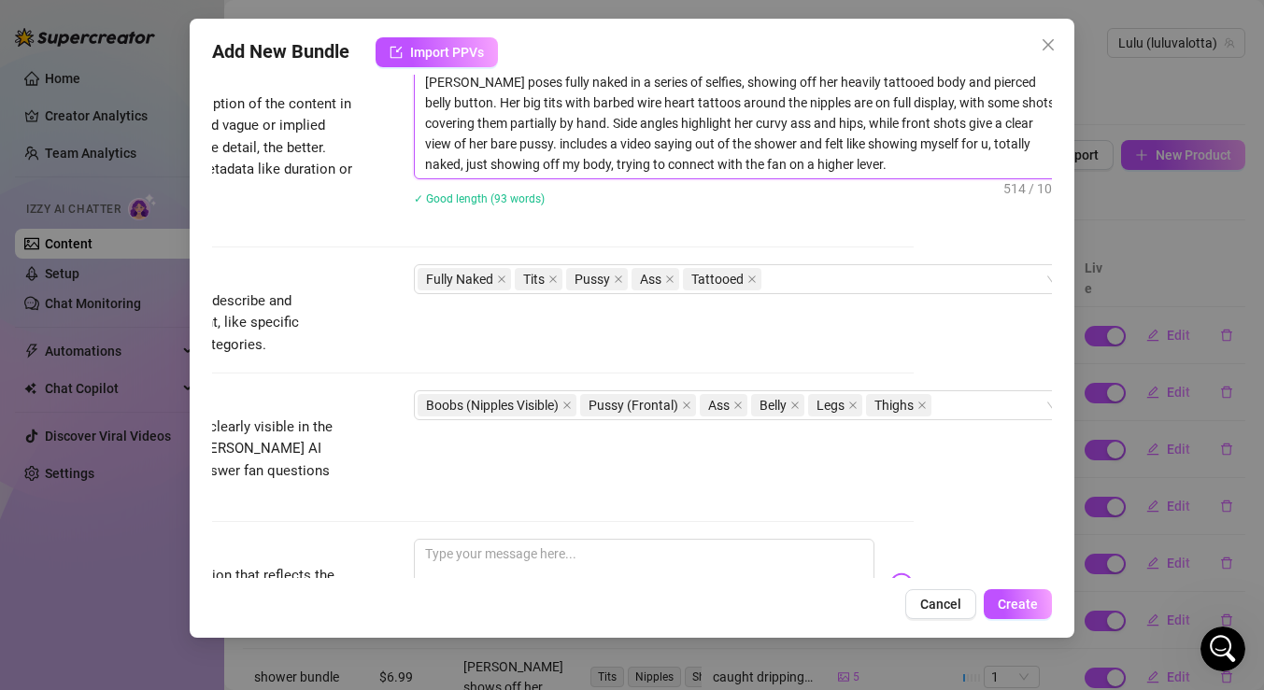
scroll to position [996, 138]
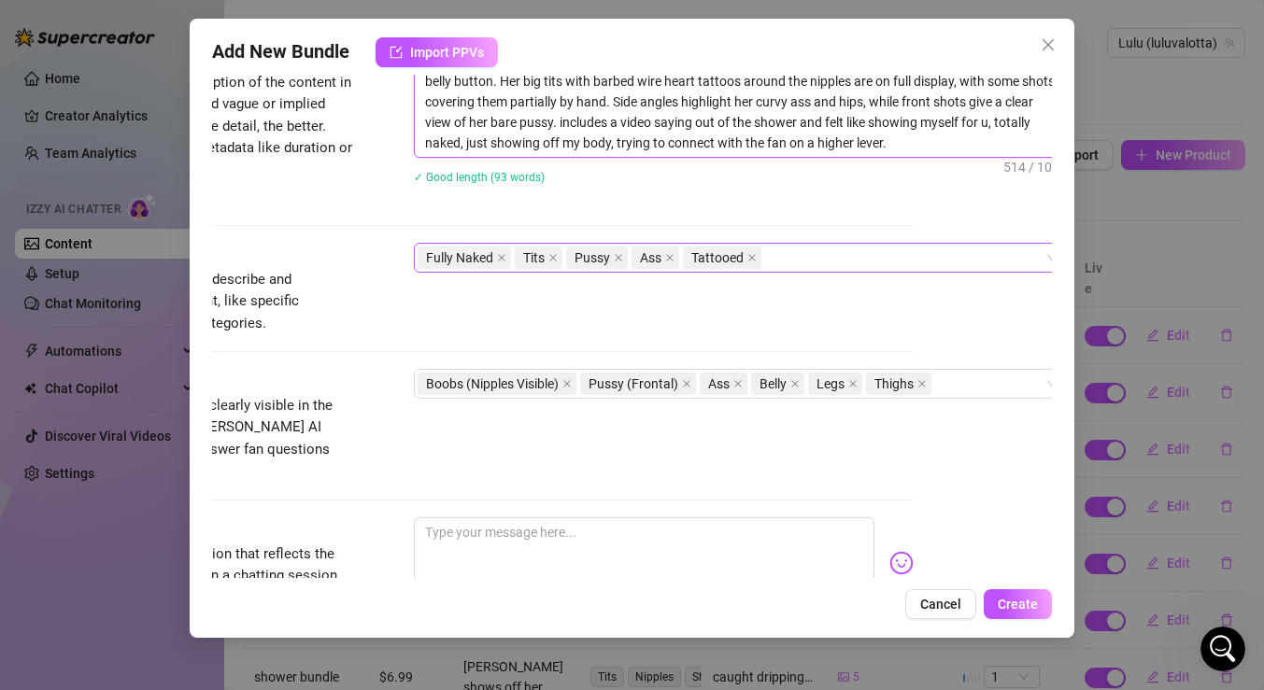
click at [868, 256] on div "Fully Naked Tits Pussy Ass Tattooed" at bounding box center [731, 258] width 627 height 26
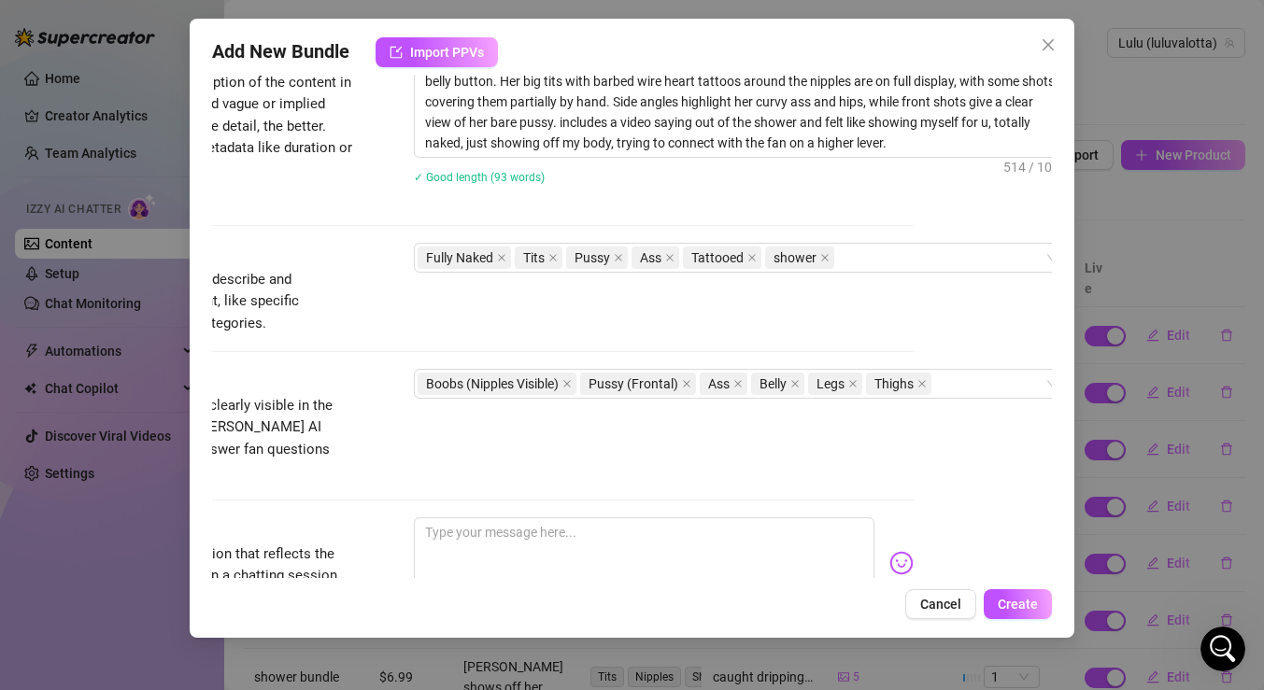
click at [822, 196] on div "Luisa poses fully naked in a series of selfies, showing off her heavily tattooe…" at bounding box center [741, 127] width 654 height 163
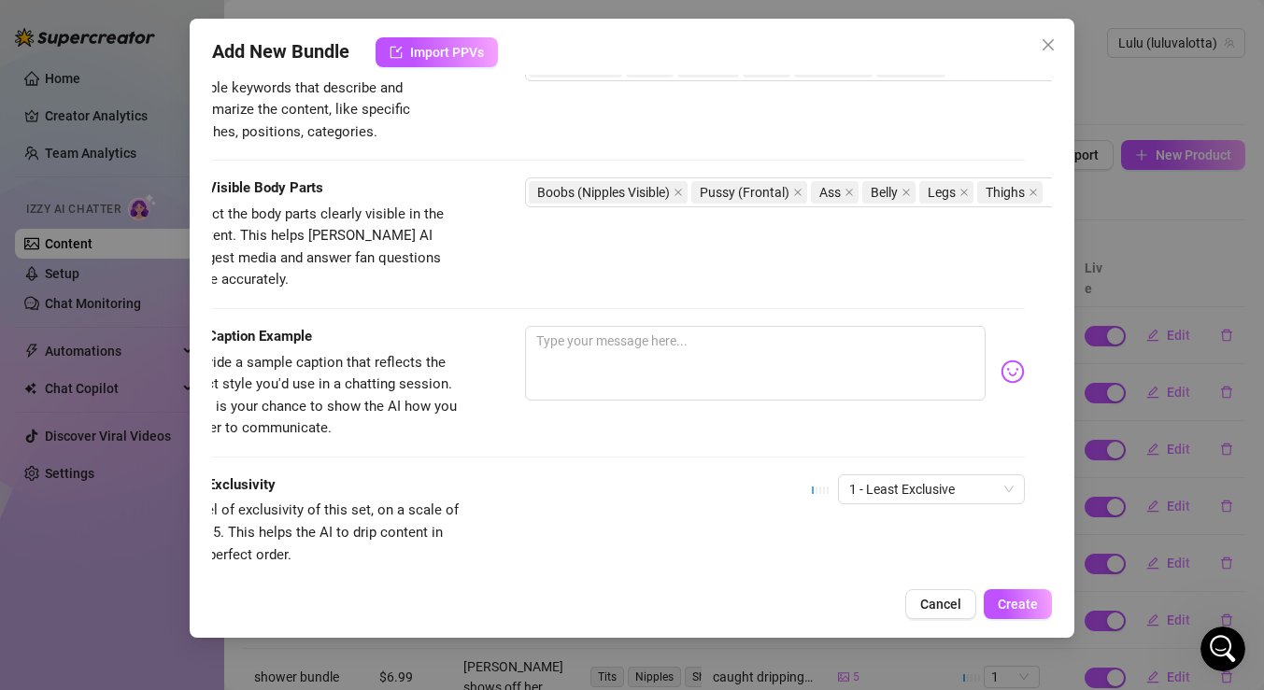
scroll to position [1187, 4]
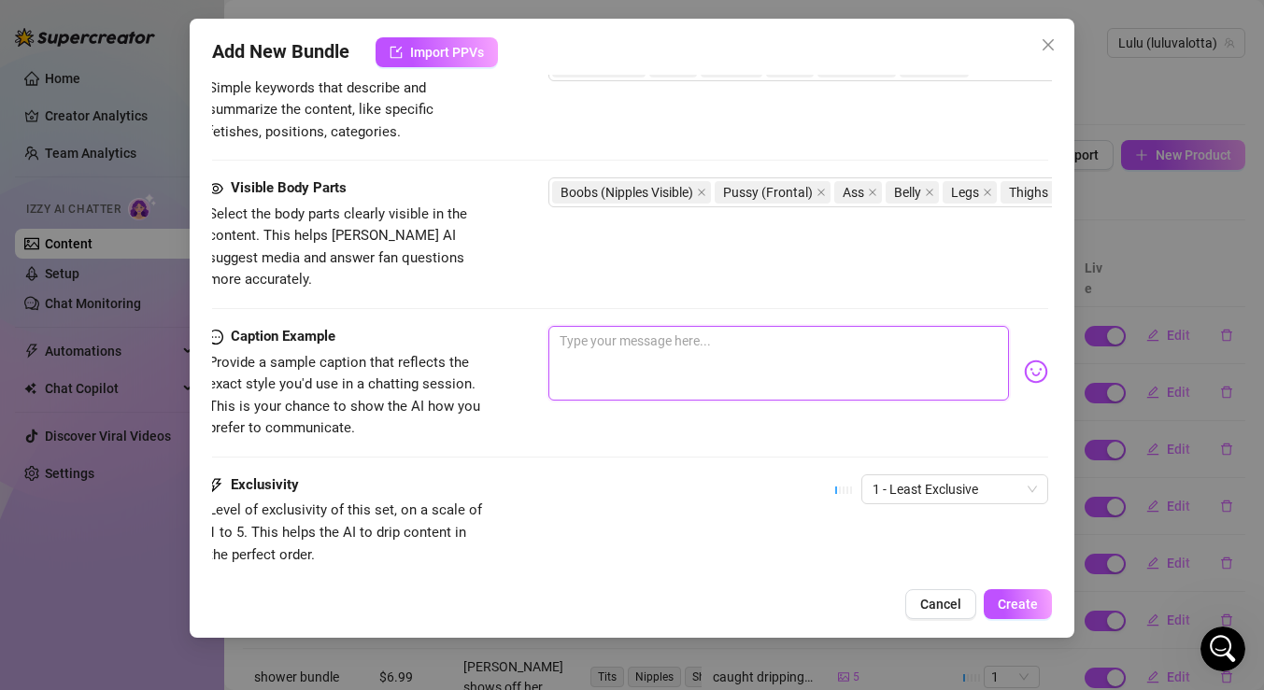
click at [641, 331] on textarea at bounding box center [778, 363] width 461 height 75
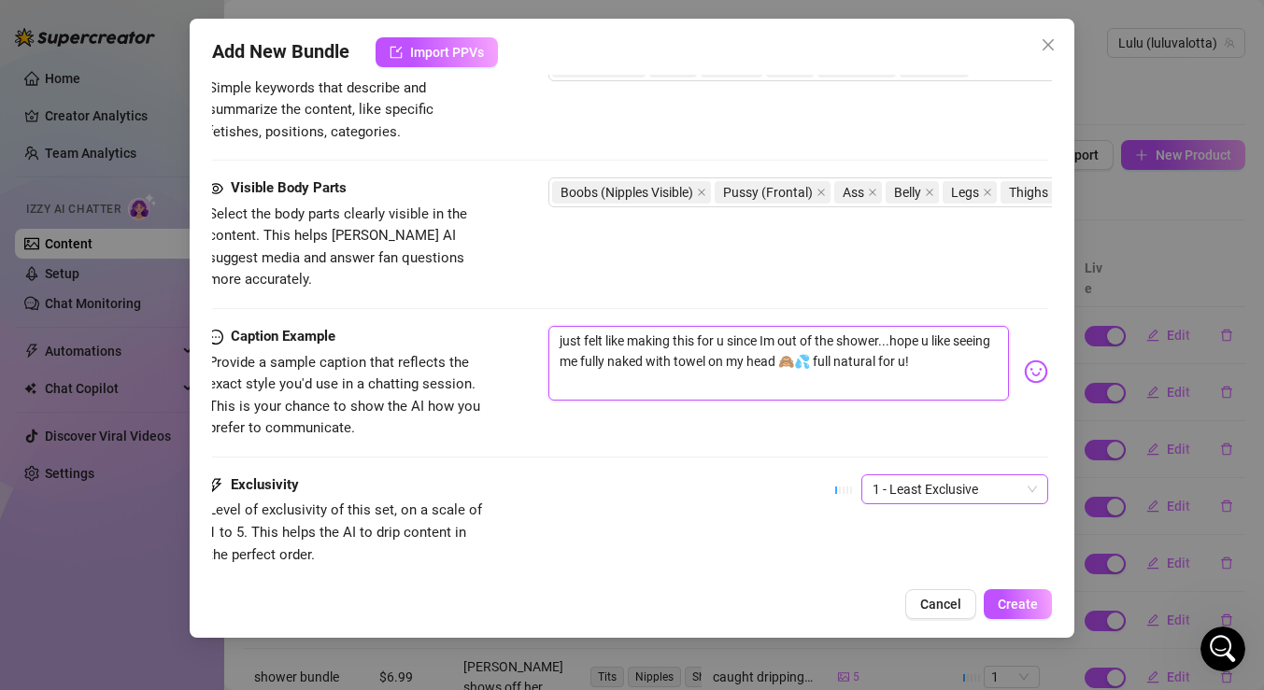
click at [1002, 476] on span "1 - Least Exclusive" at bounding box center [955, 490] width 164 height 28
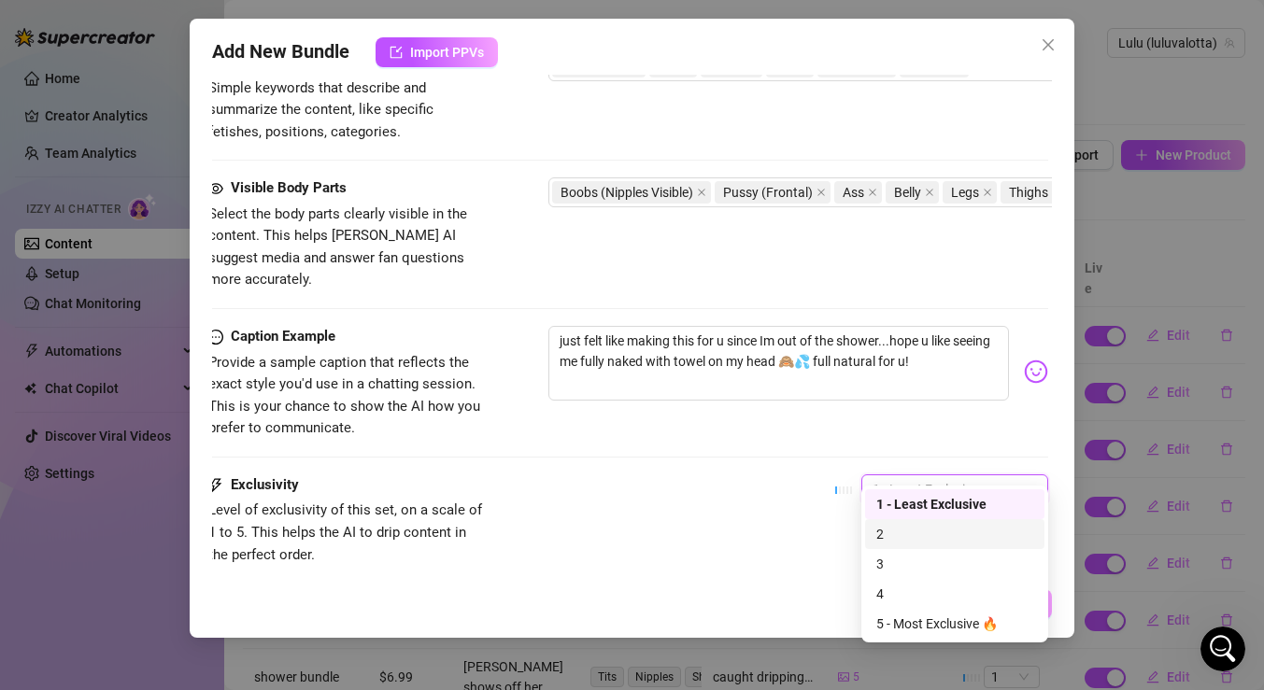
click at [932, 539] on div "2" at bounding box center [954, 534] width 157 height 21
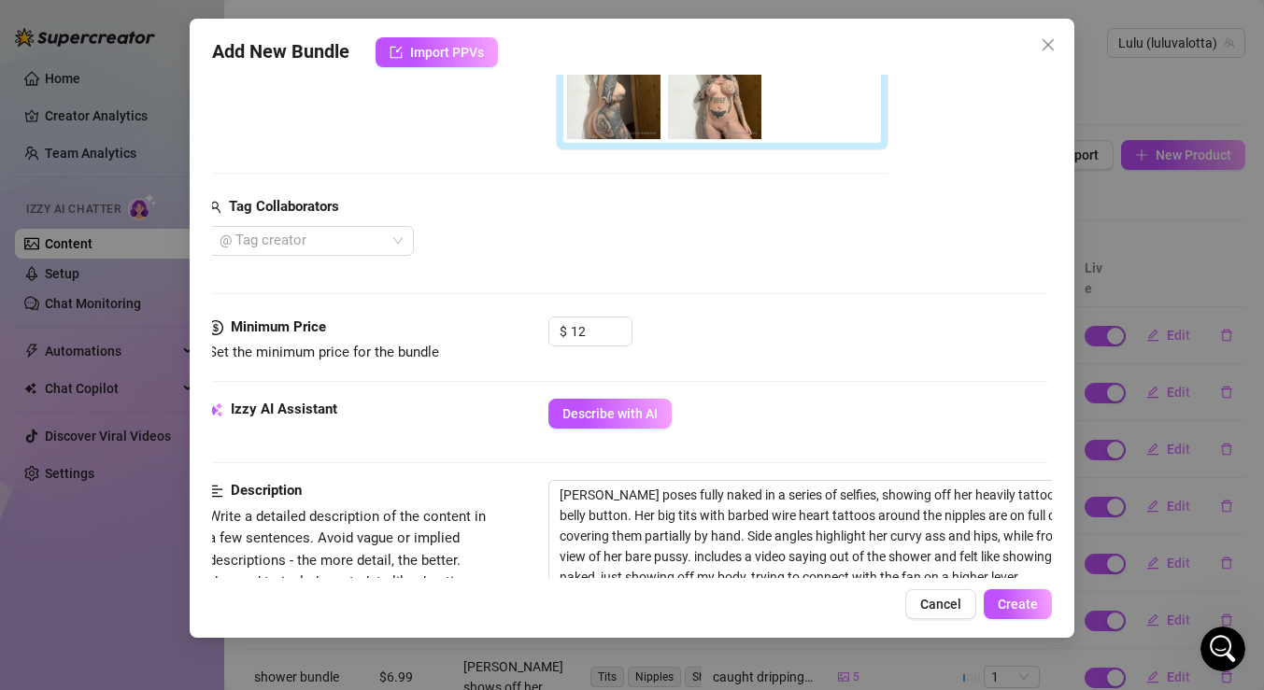
scroll to position [654, 4]
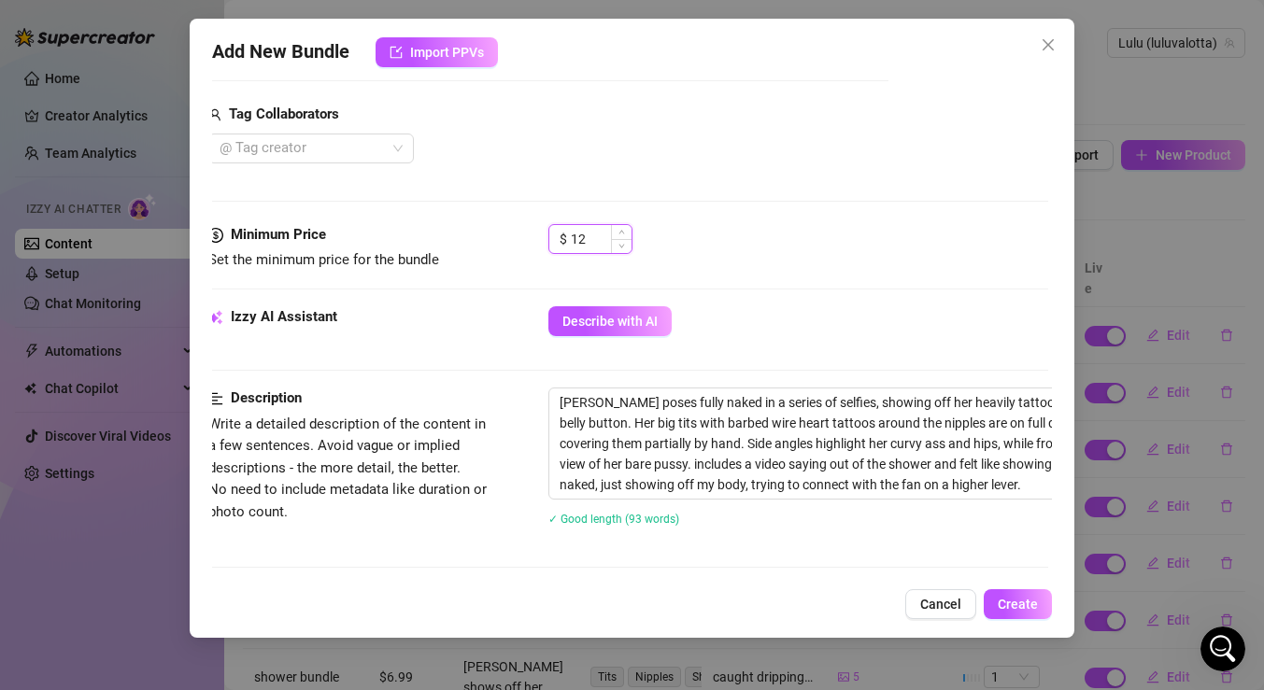
click at [597, 244] on input "12" at bounding box center [601, 239] width 61 height 28
click at [784, 254] on div "$ 10.5" at bounding box center [798, 247] width 500 height 47
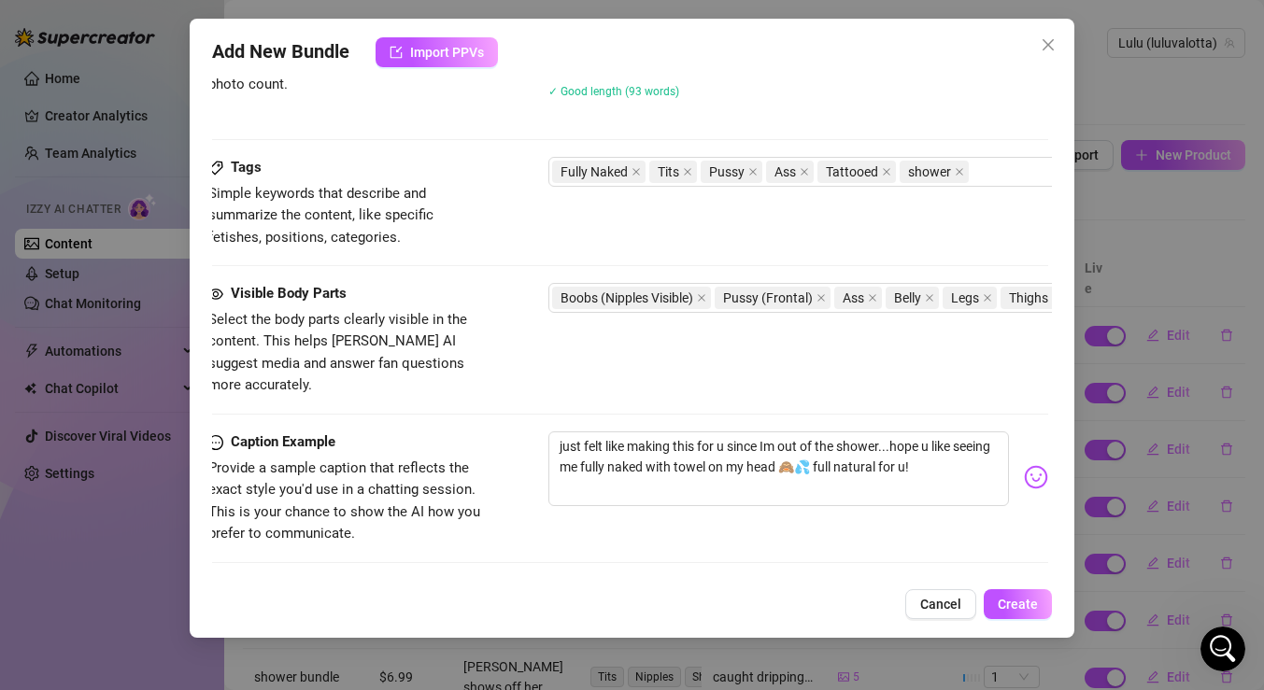
scroll to position [1292, 4]
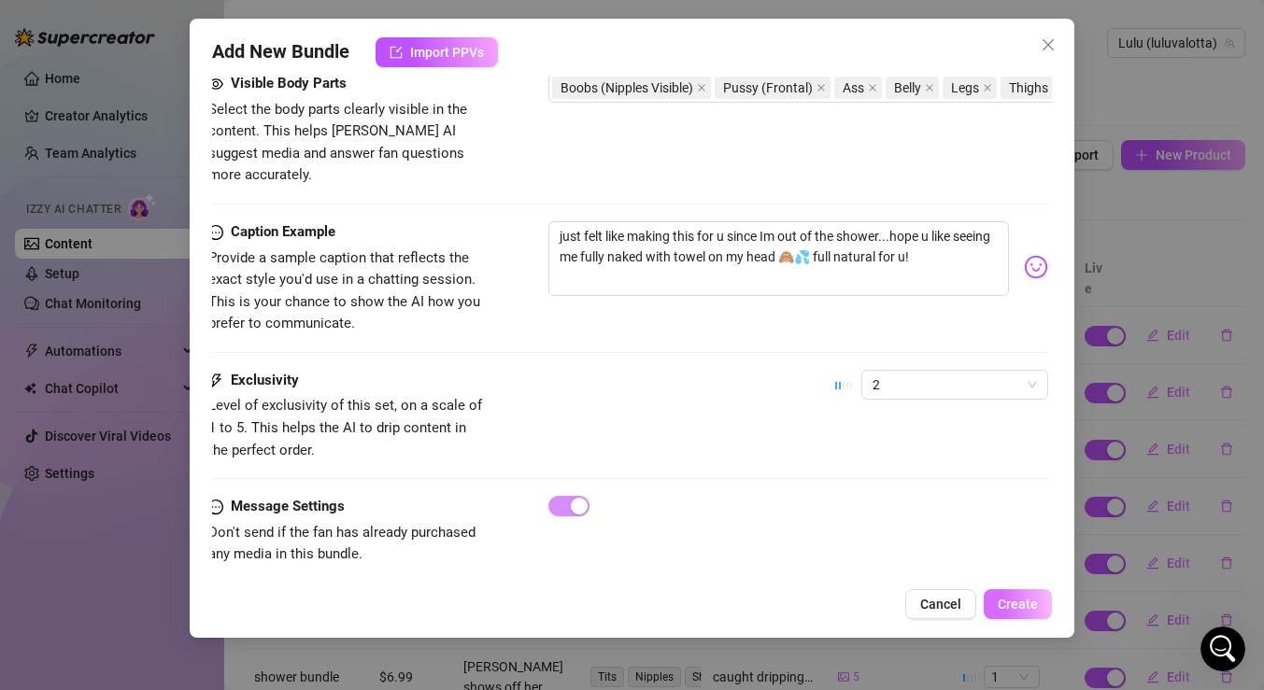
click at [1021, 603] on span "Create" at bounding box center [1018, 604] width 40 height 15
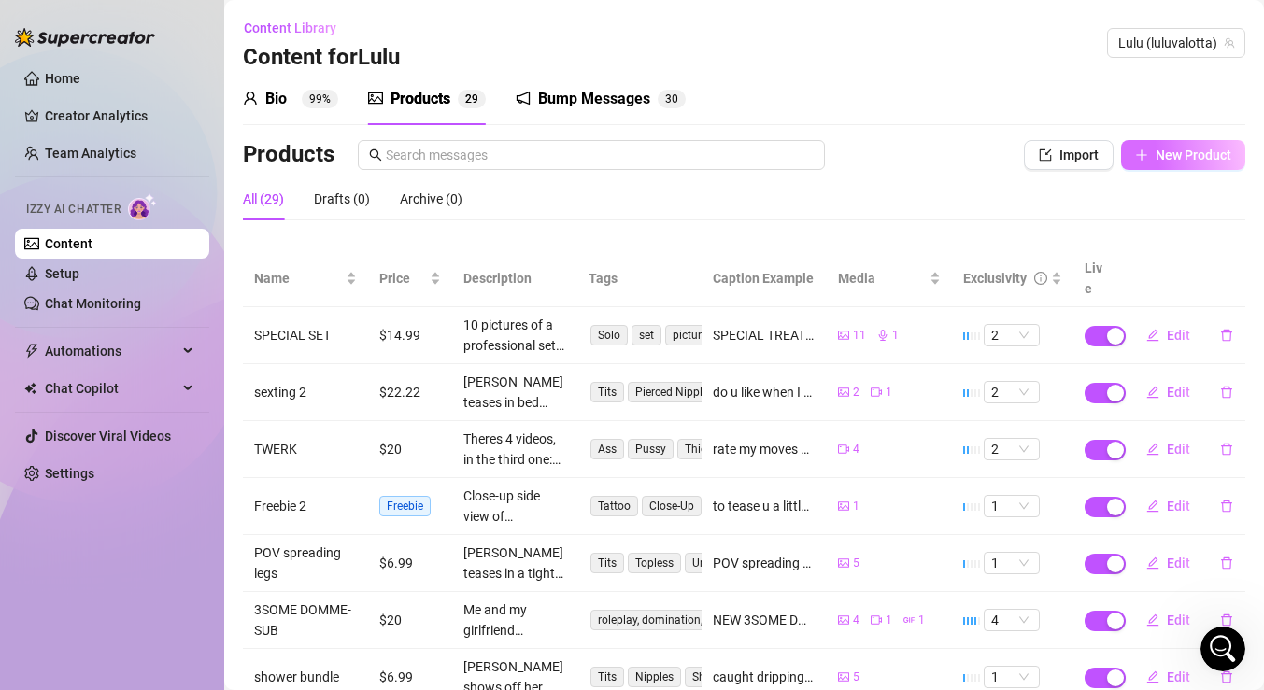
click at [1159, 160] on span "New Product" at bounding box center [1194, 155] width 76 height 15
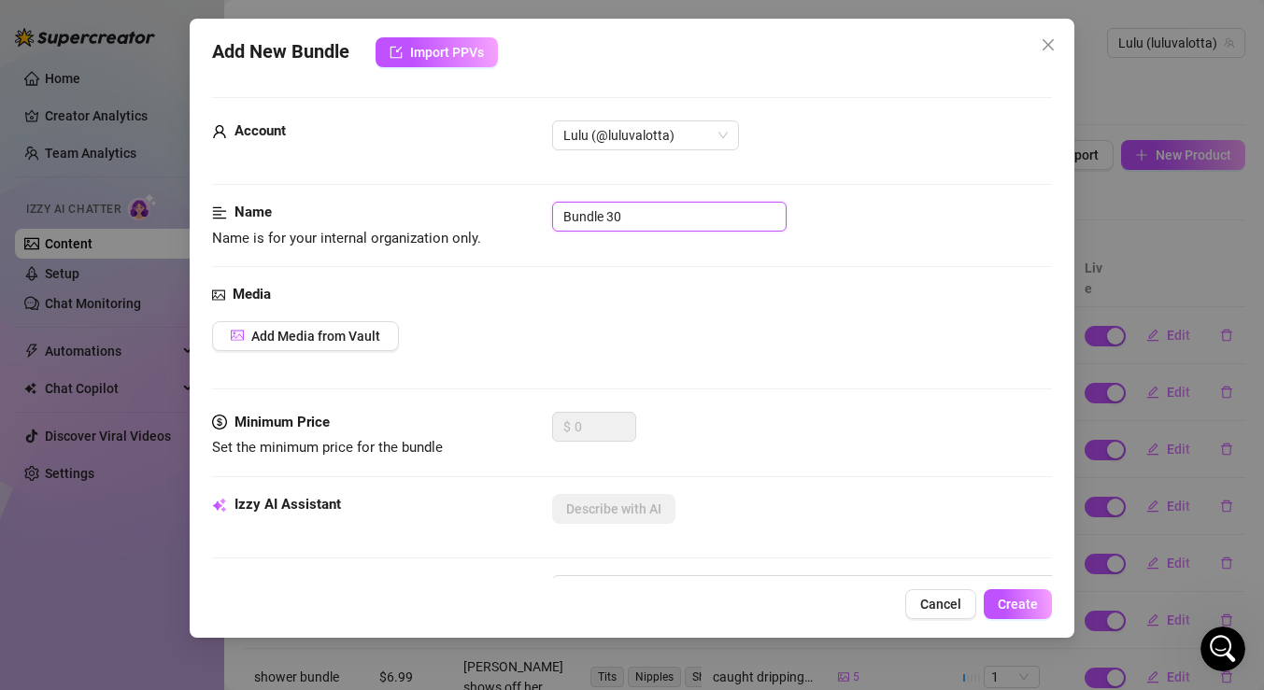
drag, startPoint x: 645, startPoint y: 223, endPoint x: 548, endPoint y: 219, distance: 96.3
click at [548, 219] on div "Name Name is for your internal organization only. Bundle 30" at bounding box center [632, 226] width 840 height 48
click at [334, 331] on span "Add Media from Vault" at bounding box center [315, 336] width 129 height 15
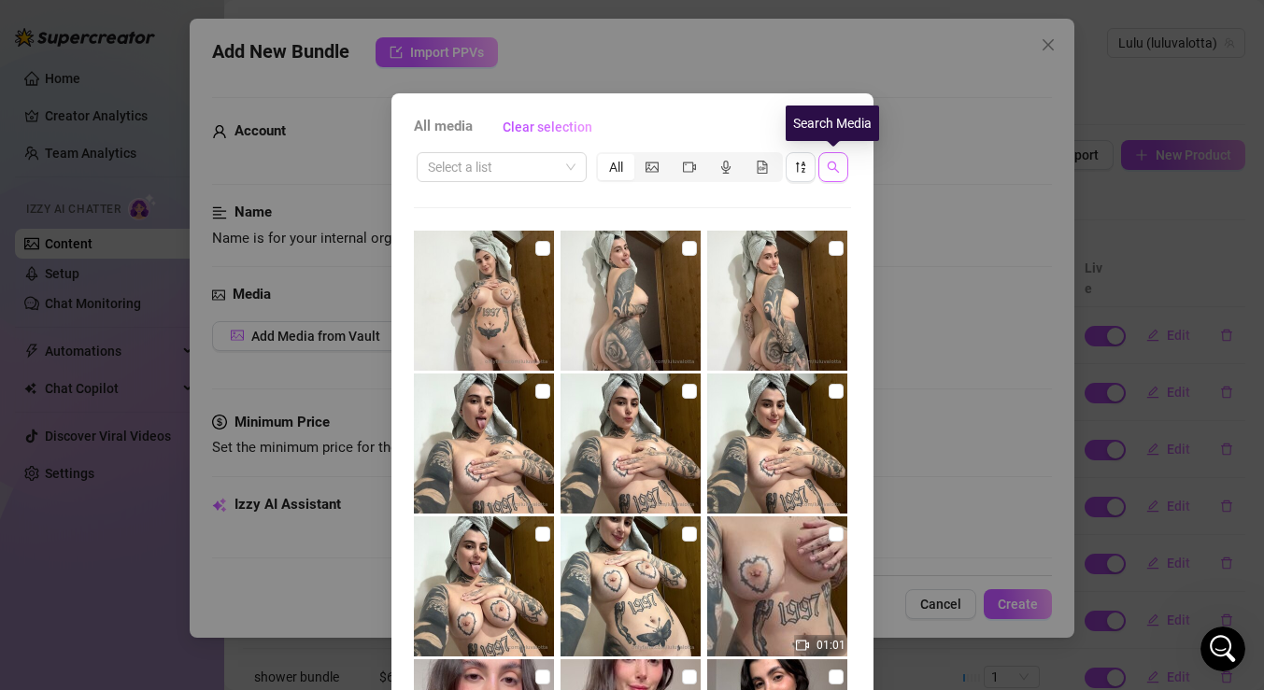
click at [832, 165] on icon "search" at bounding box center [833, 167] width 13 height 13
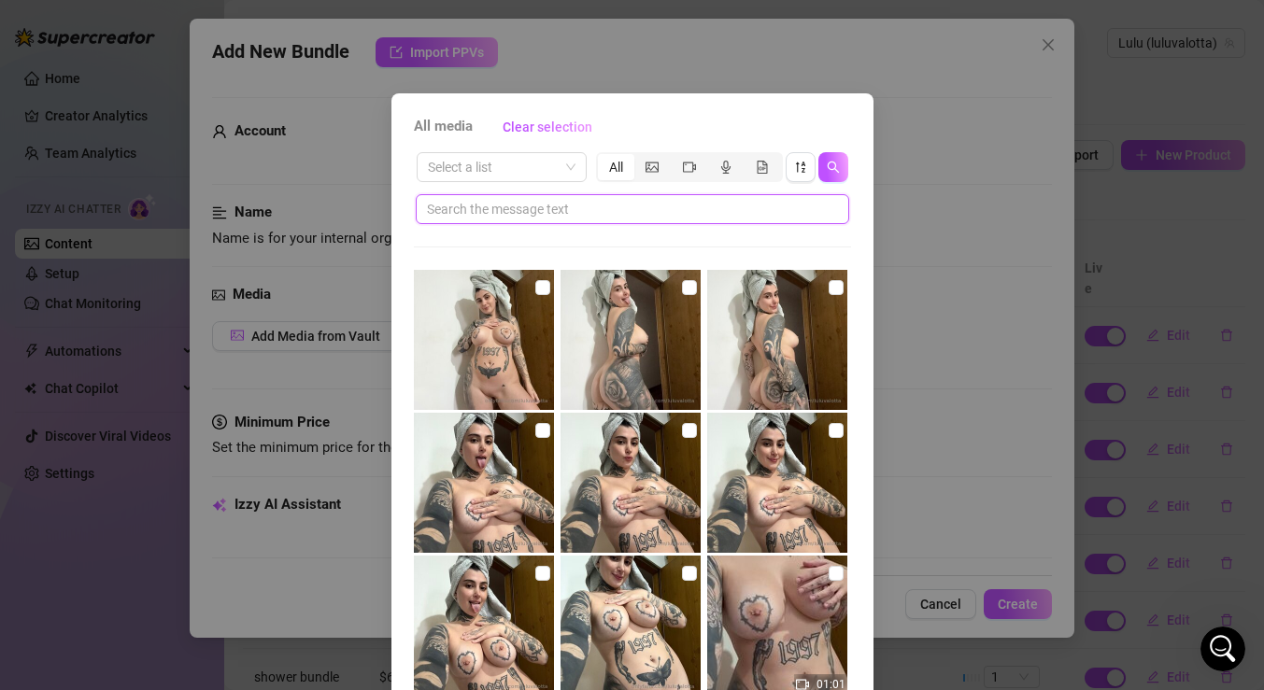
click at [710, 217] on input "text" at bounding box center [625, 209] width 396 height 21
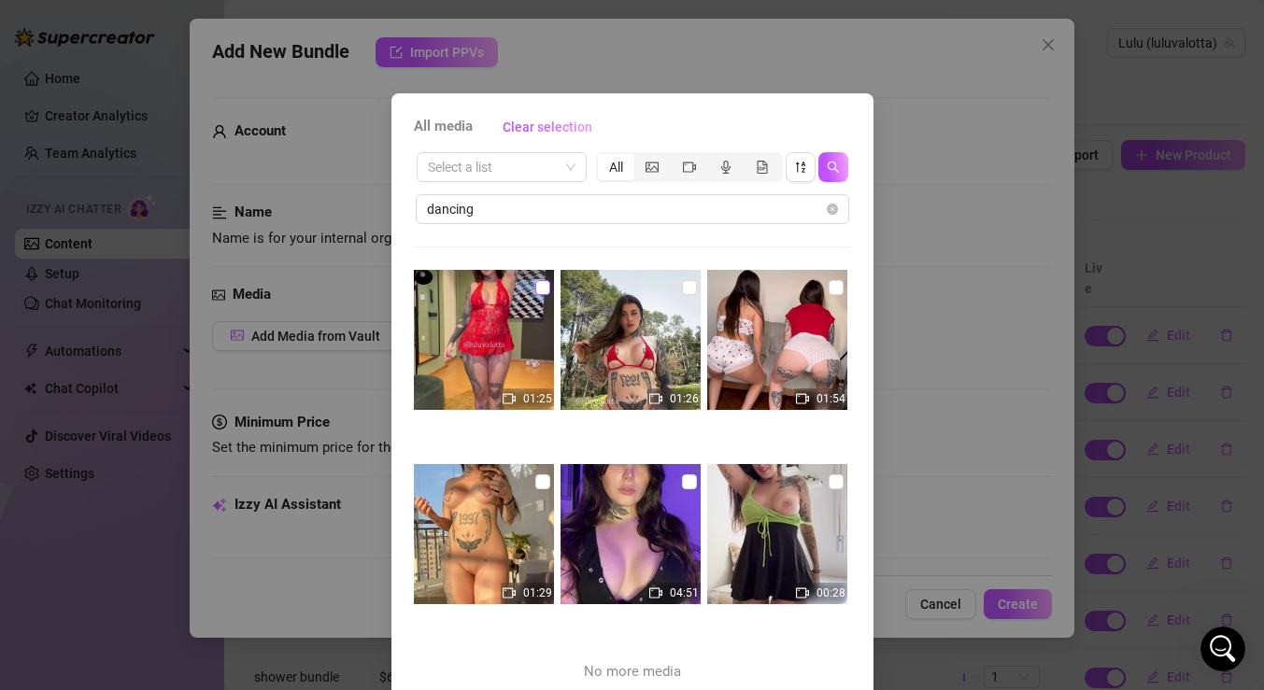
click at [540, 283] on input "checkbox" at bounding box center [542, 287] width 15 height 15
click at [833, 481] on input "checkbox" at bounding box center [836, 482] width 15 height 15
click at [691, 287] on input "checkbox" at bounding box center [689, 287] width 15 height 15
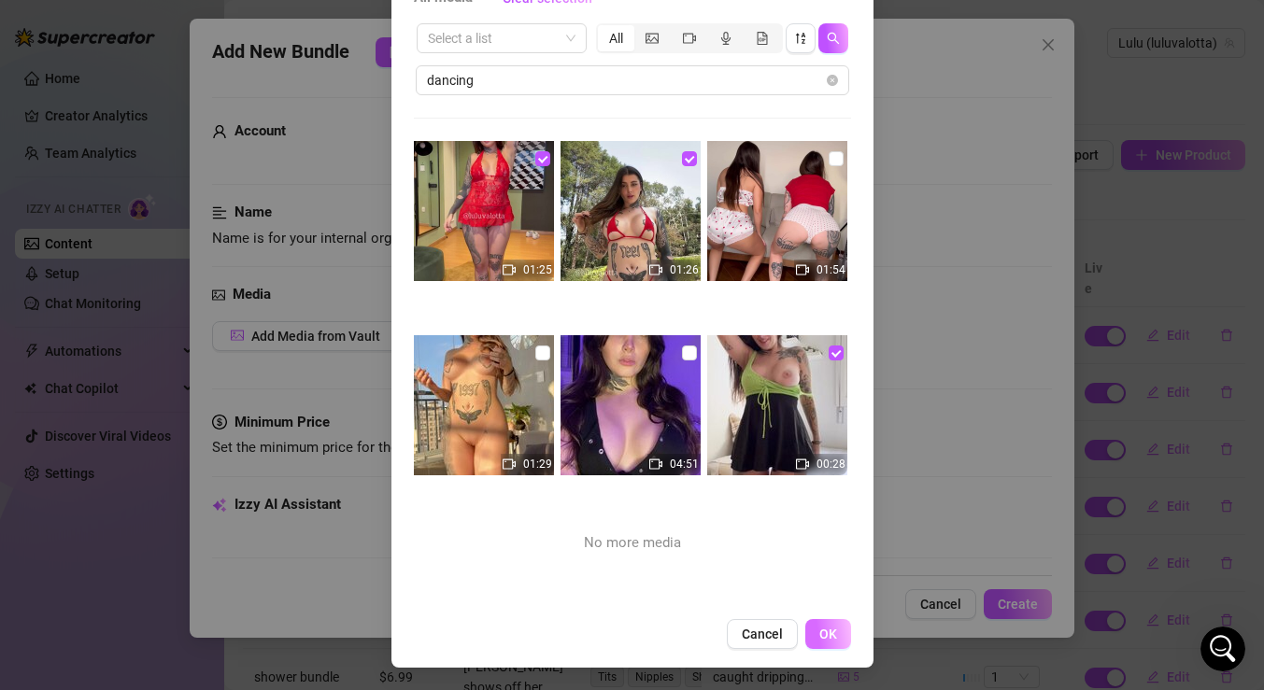
click at [833, 629] on span "OK" at bounding box center [828, 634] width 18 height 15
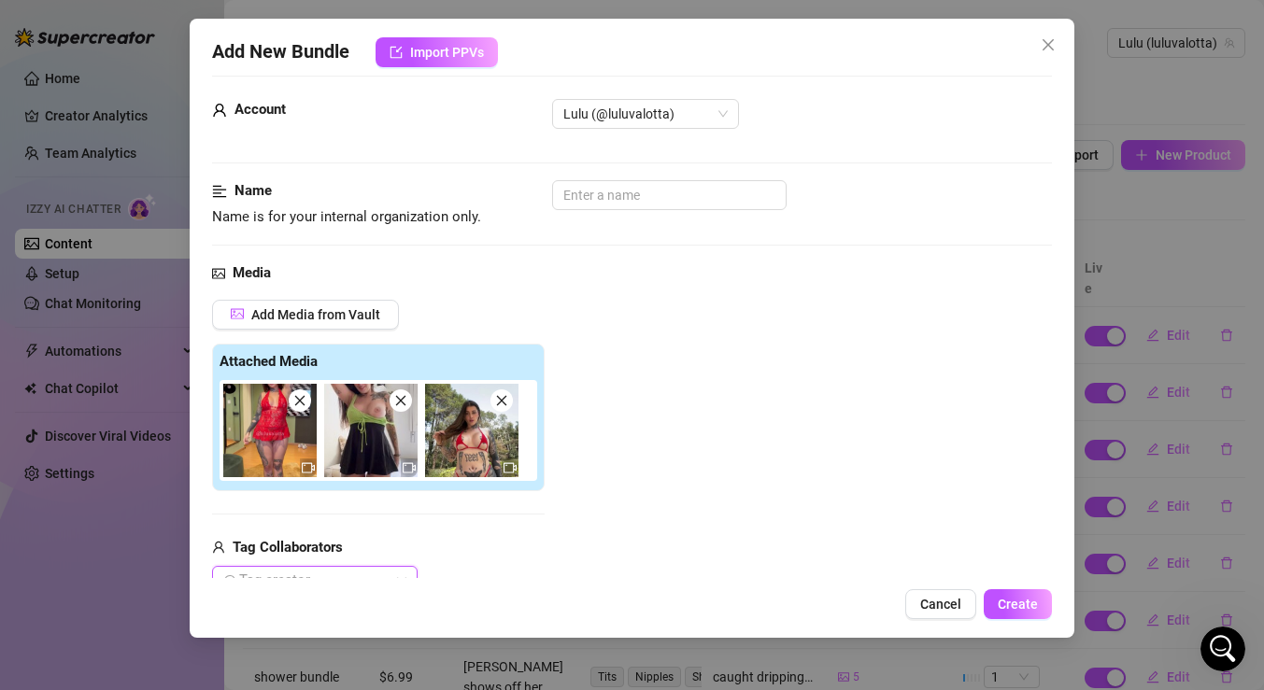
scroll to position [0, 0]
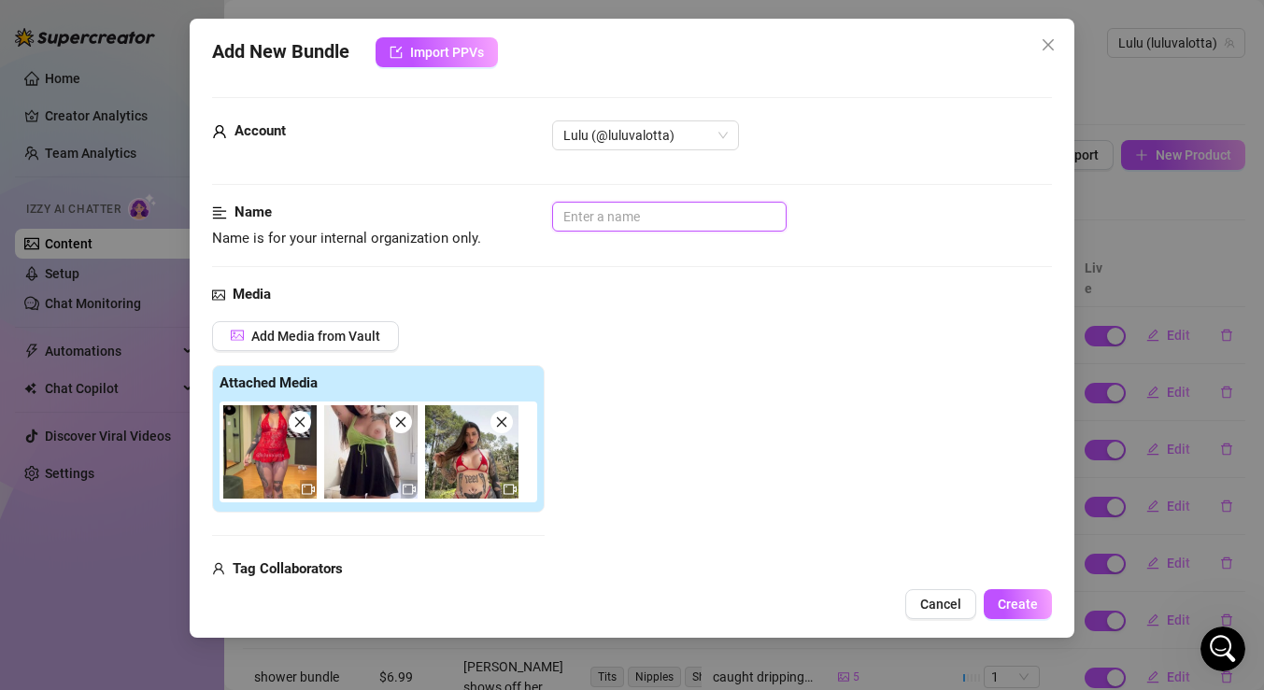
click at [675, 214] on input "text" at bounding box center [669, 217] width 235 height 30
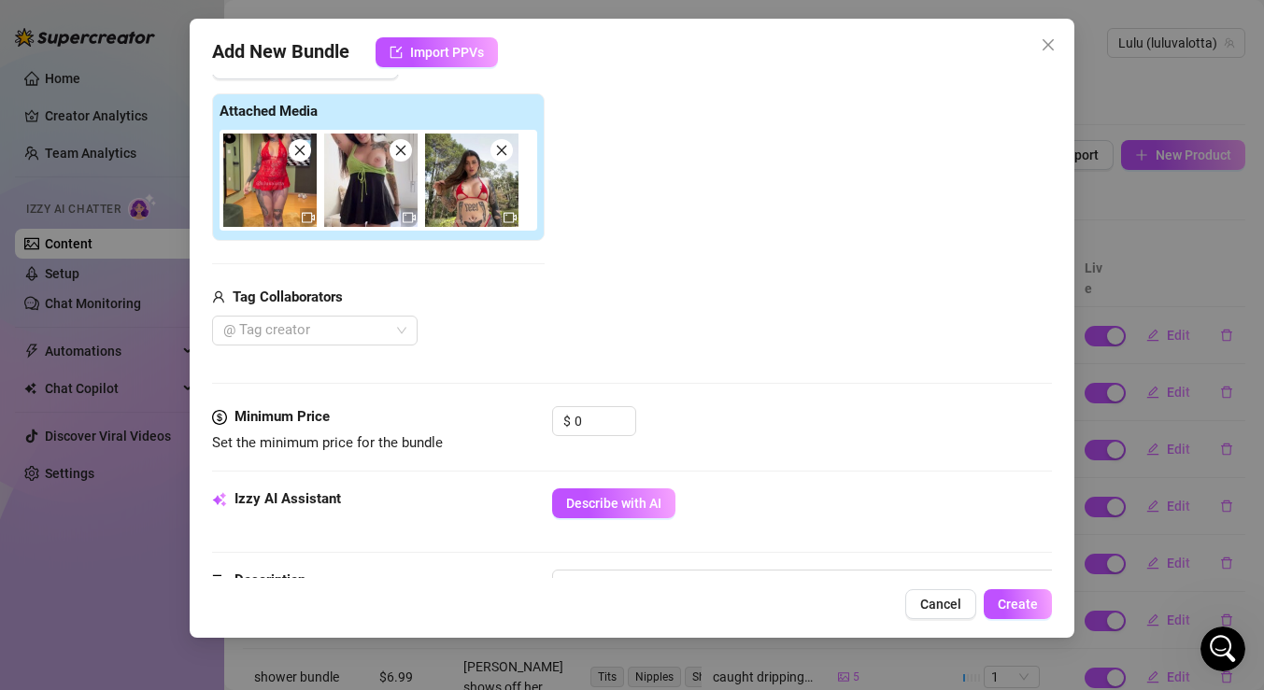
scroll to position [294, 0]
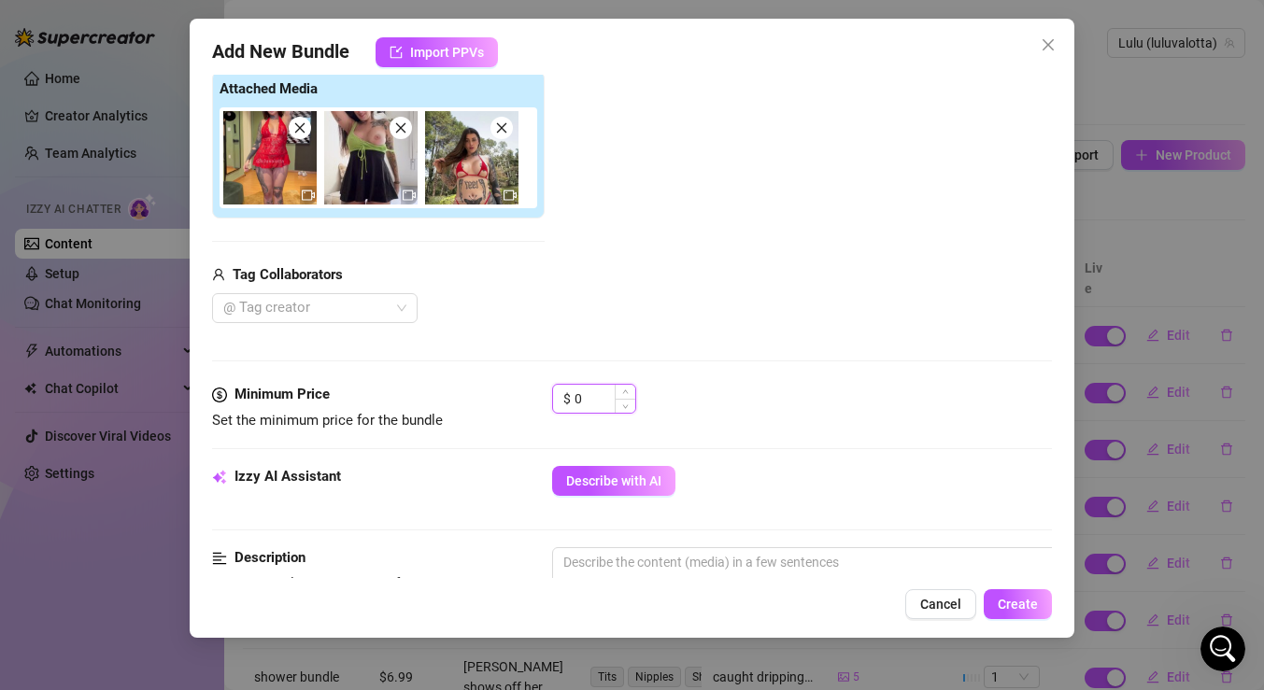
click at [600, 399] on input "0" at bounding box center [605, 399] width 61 height 28
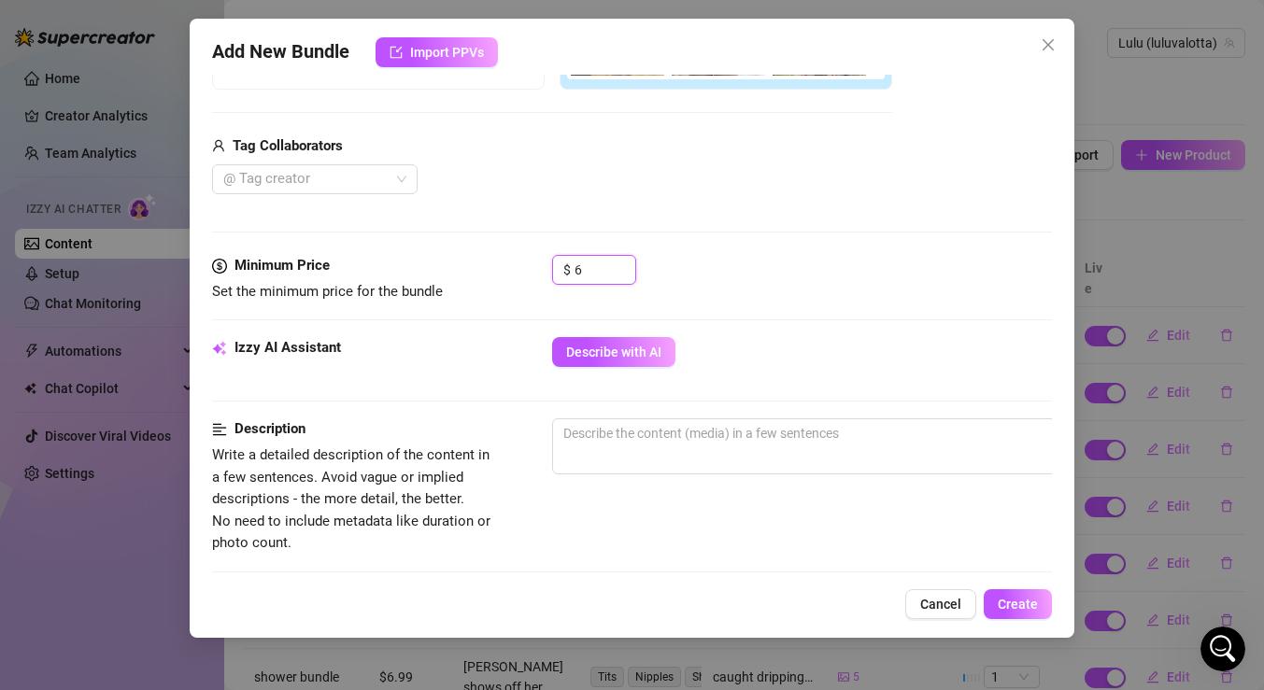
scroll to position [424, 0]
click at [653, 450] on span "0 / 1000" at bounding box center [879, 446] width 654 height 56
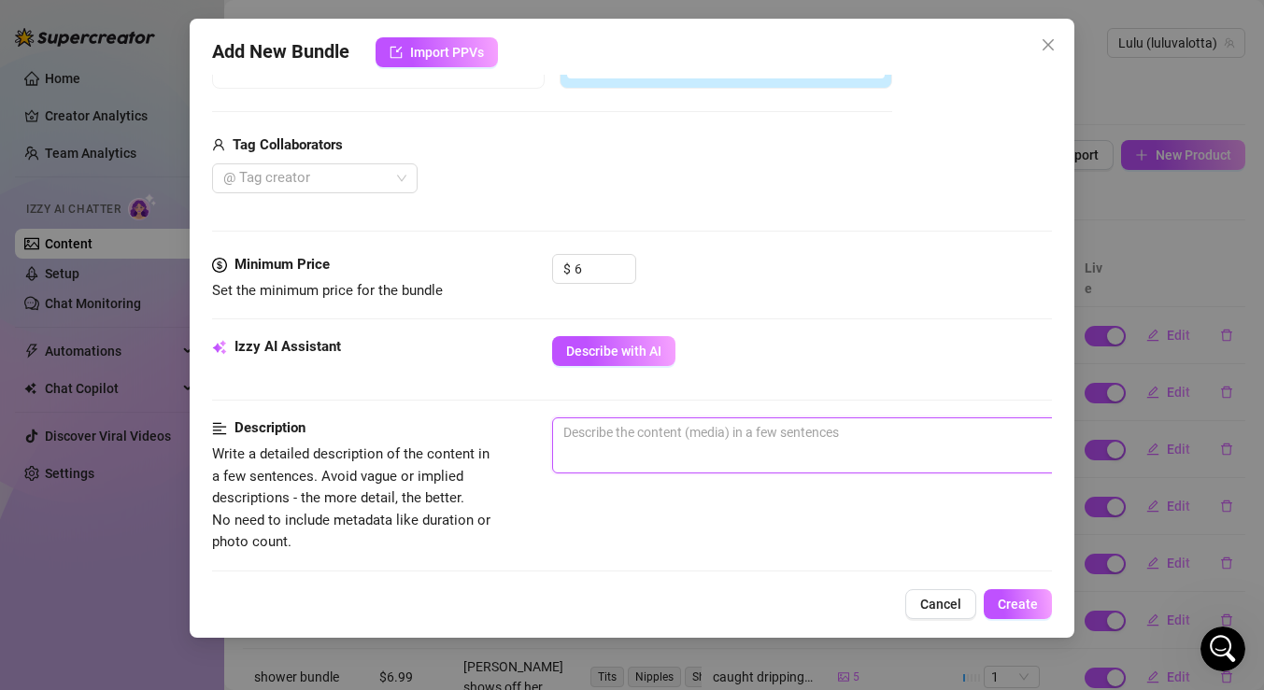
click at [659, 439] on textarea at bounding box center [879, 433] width 652 height 28
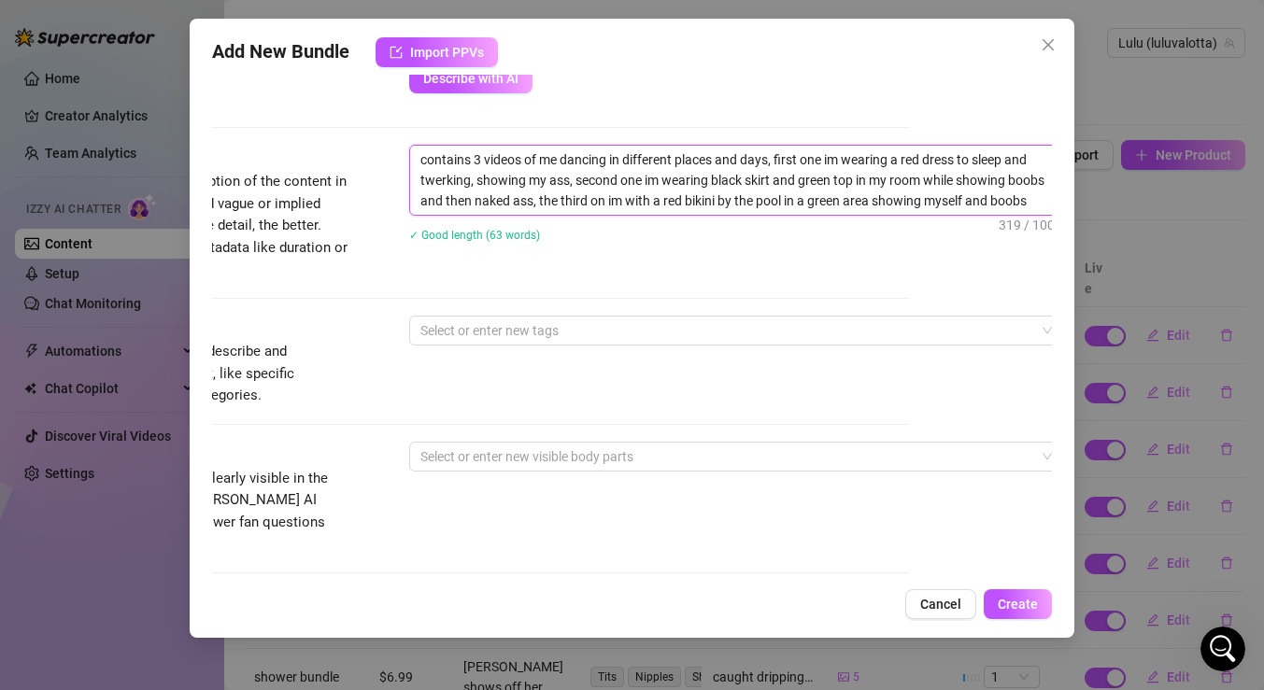
scroll to position [723, 143]
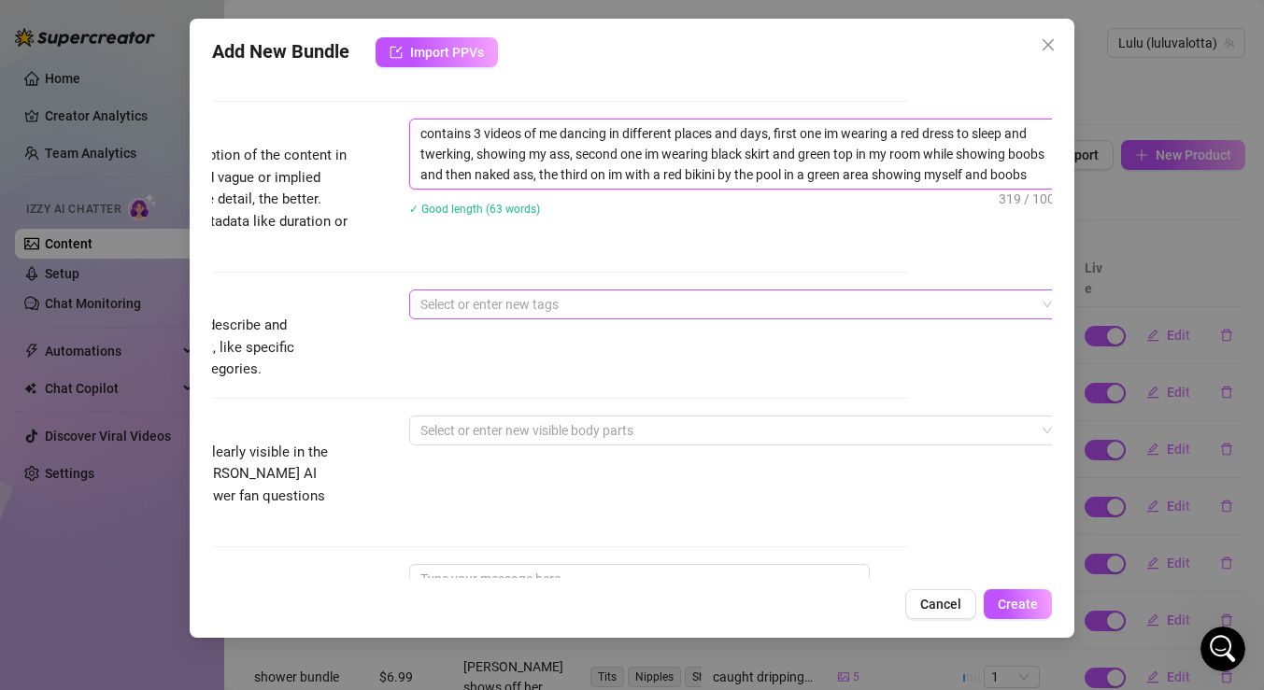
click at [778, 301] on div at bounding box center [726, 304] width 627 height 26
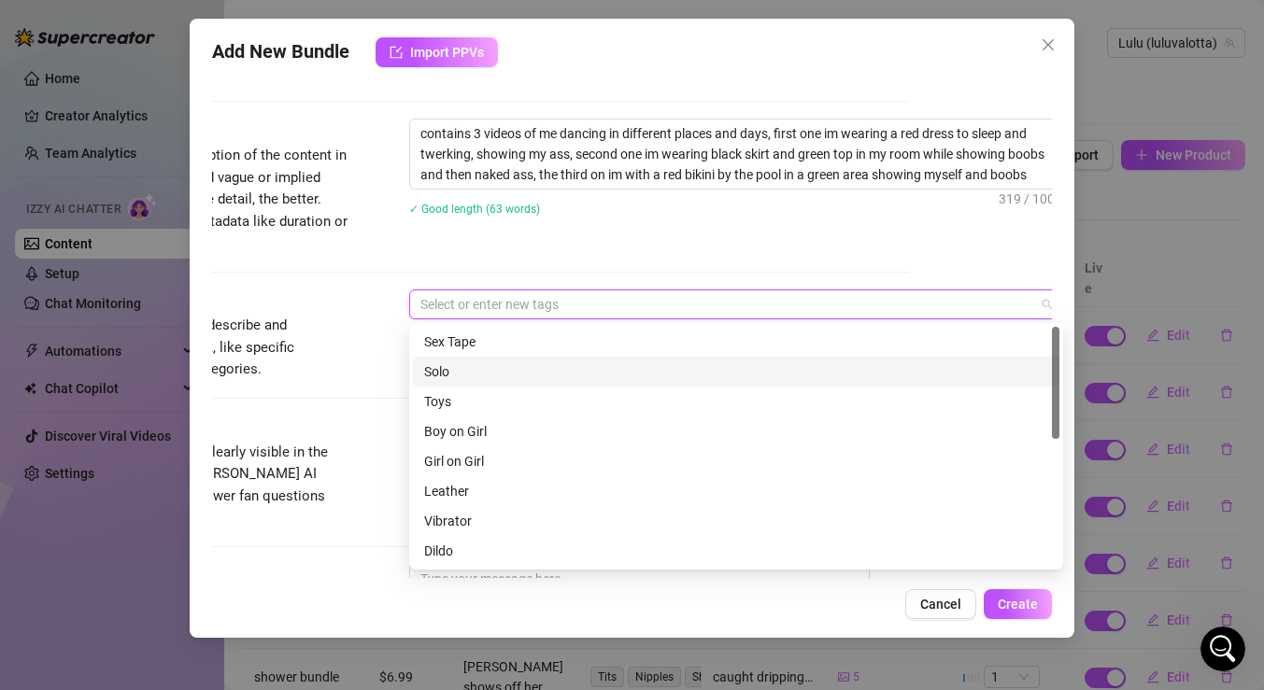
click at [611, 369] on div "Solo" at bounding box center [736, 372] width 624 height 21
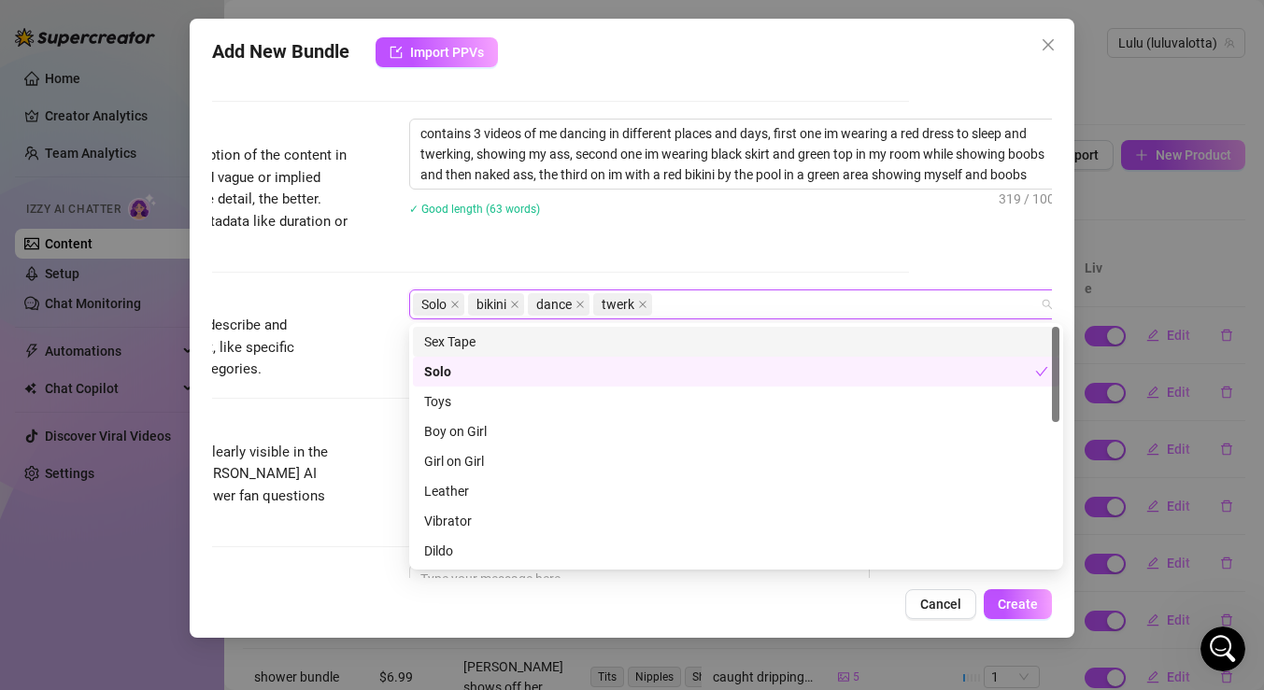
click at [528, 235] on div "contains 3 videos of me dancing in different places and days, first one im wear…" at bounding box center [736, 179] width 654 height 121
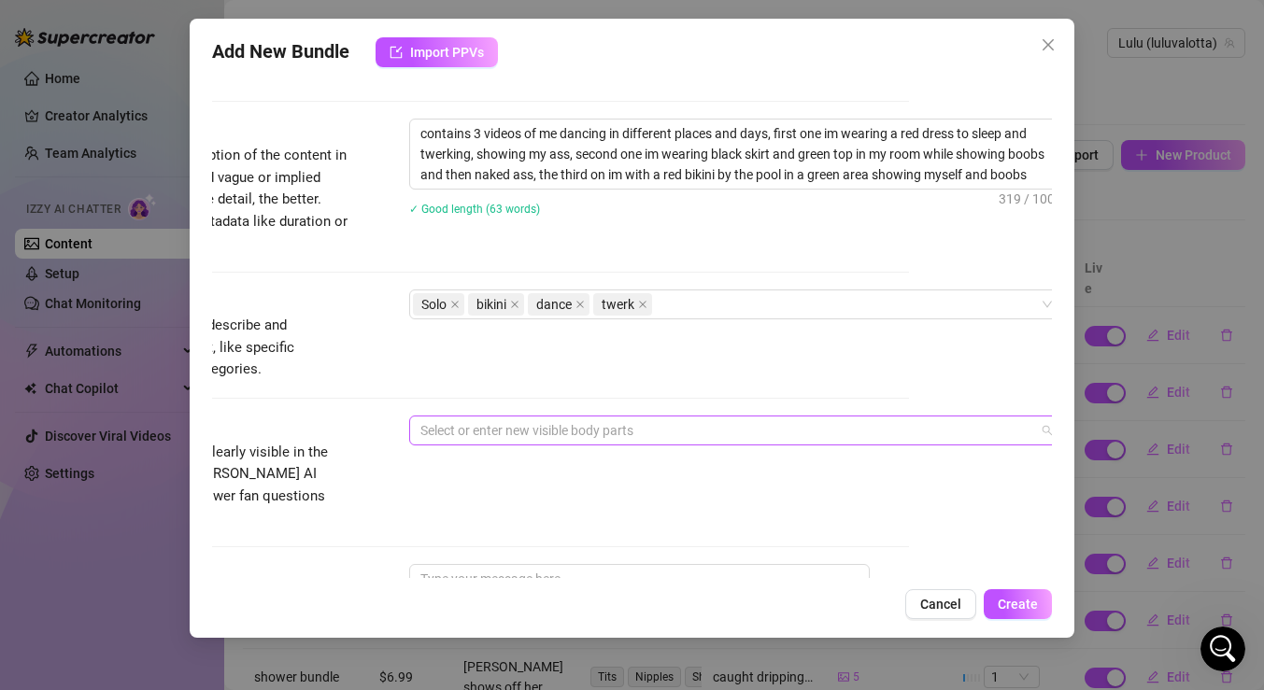
click at [539, 432] on div at bounding box center [726, 431] width 627 height 26
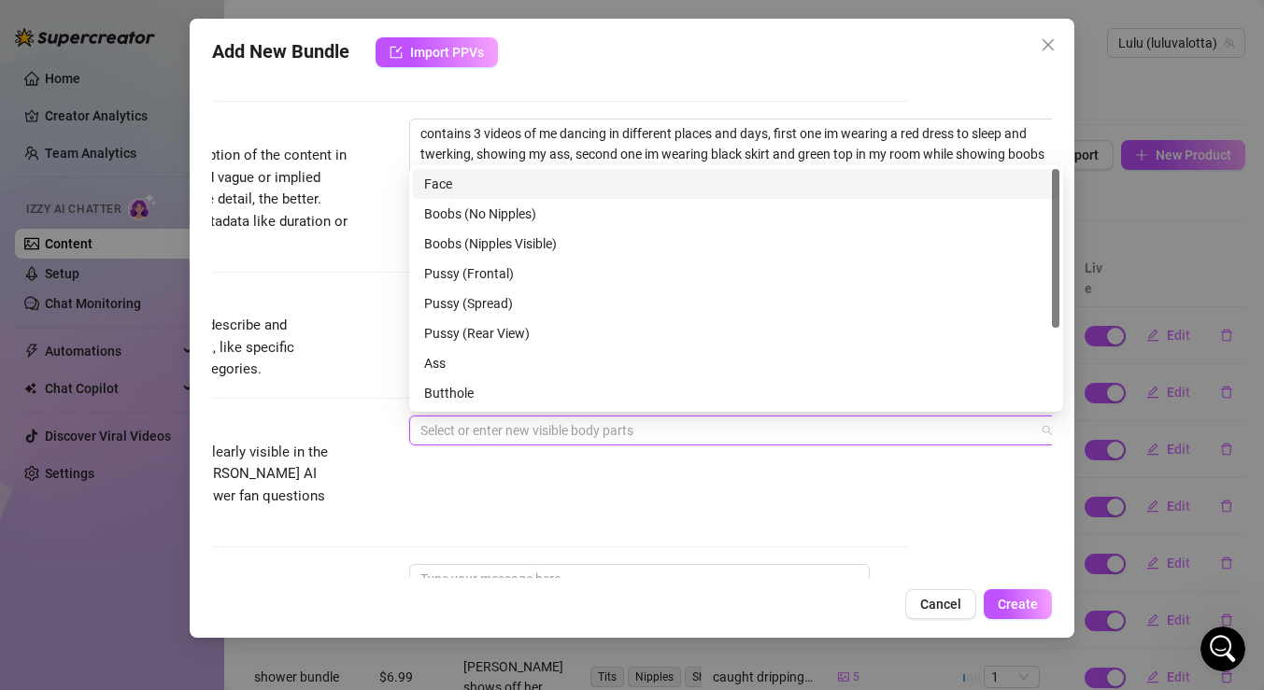
click at [524, 190] on div "Face" at bounding box center [736, 184] width 624 height 21
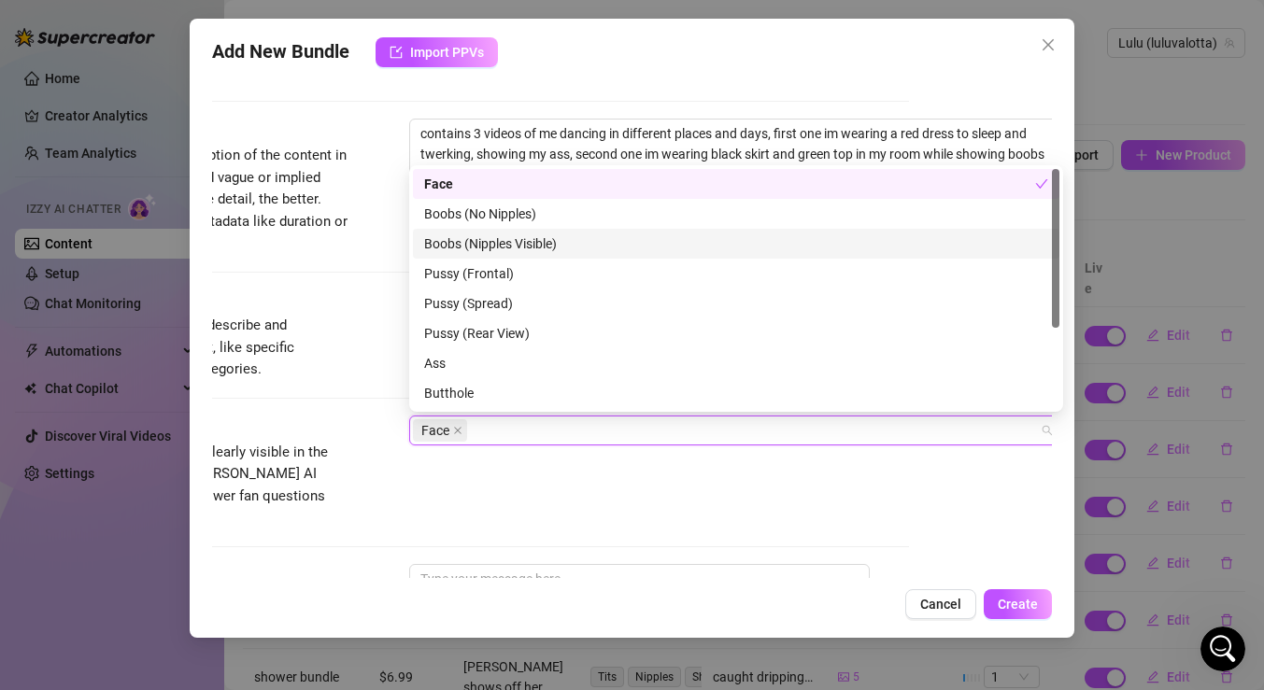
click at [511, 244] on div "Boobs (Nipples Visible)" at bounding box center [736, 244] width 624 height 21
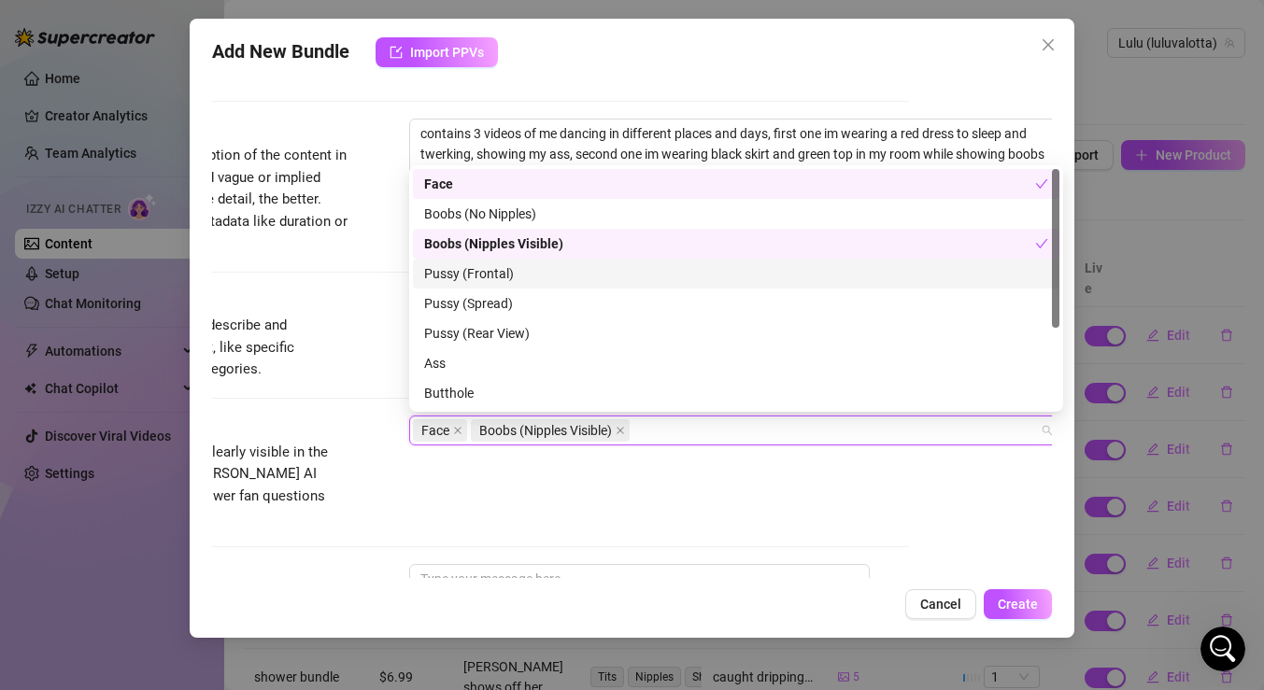
click at [510, 270] on div "Pussy (Frontal)" at bounding box center [736, 273] width 624 height 21
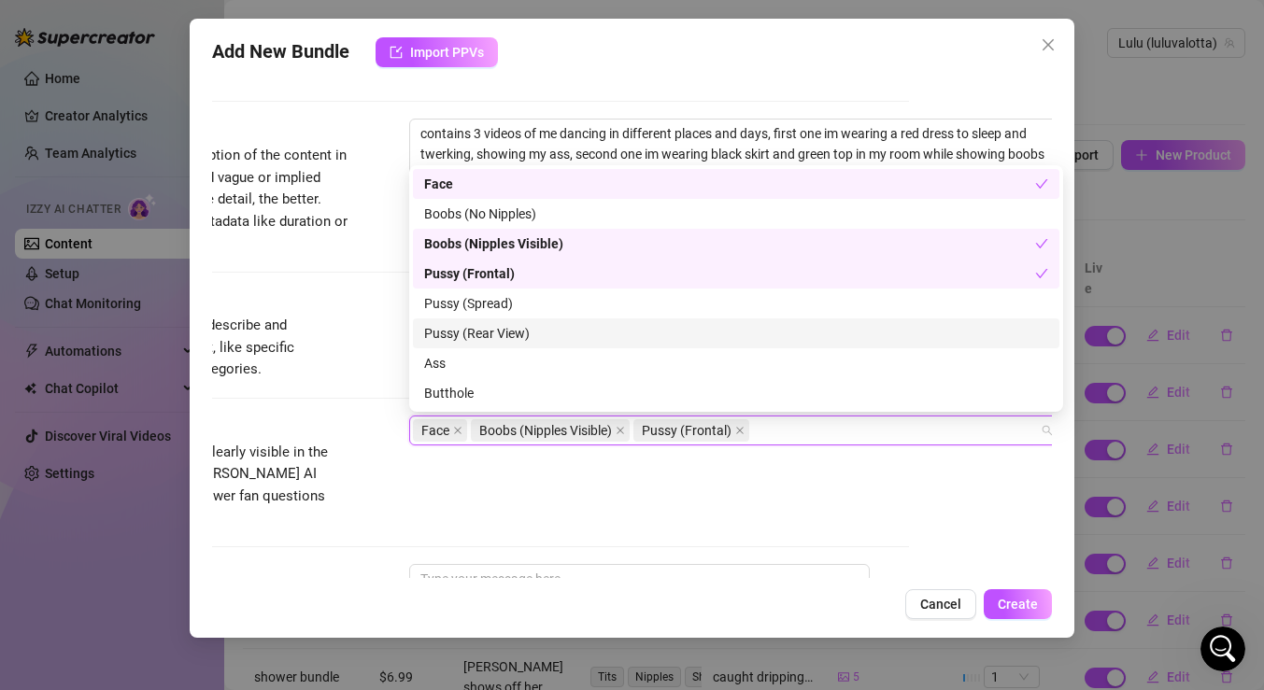
click at [510, 329] on div "Pussy (Rear View)" at bounding box center [736, 333] width 624 height 21
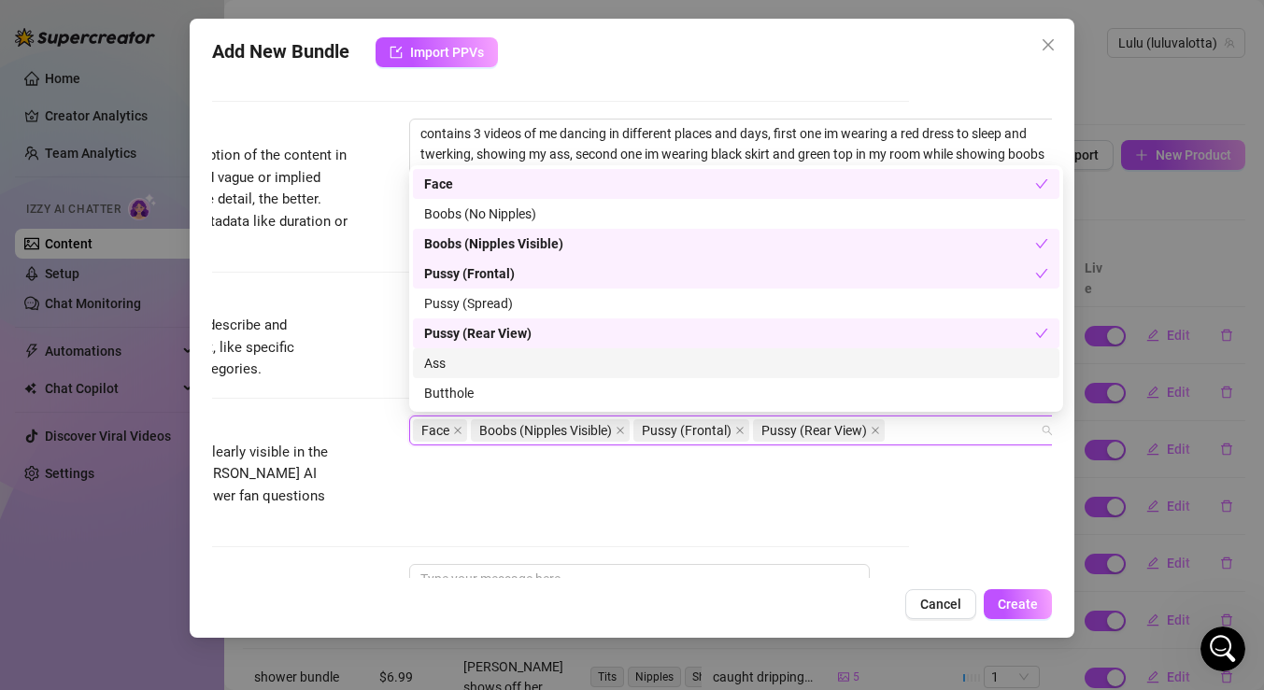
click at [502, 363] on div "Ass" at bounding box center [736, 363] width 624 height 21
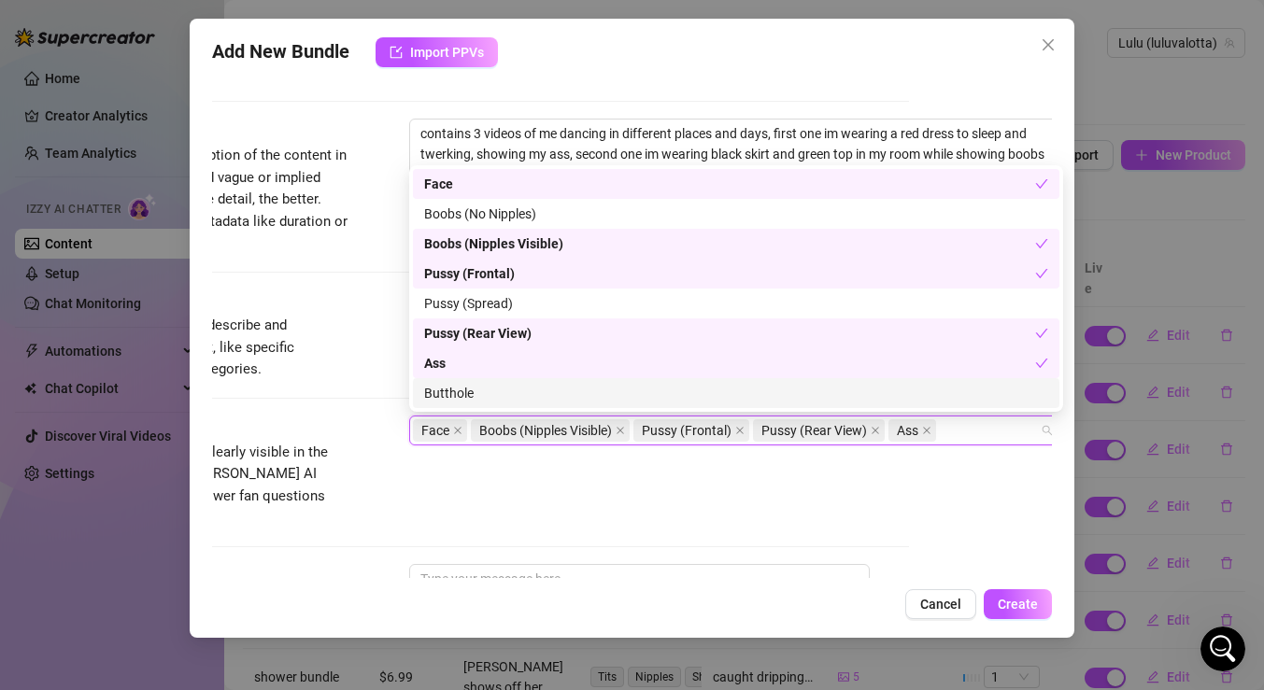
click at [500, 392] on div "Butthole" at bounding box center [736, 393] width 624 height 21
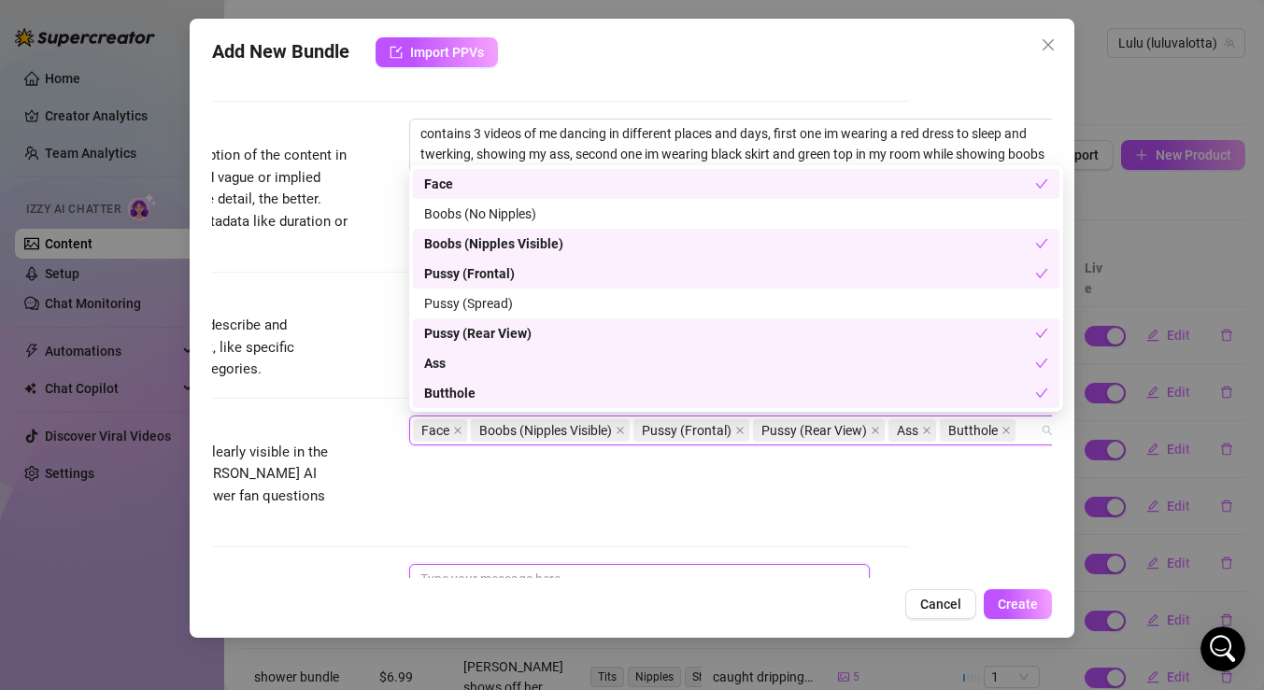
click at [524, 564] on textarea at bounding box center [639, 601] width 461 height 75
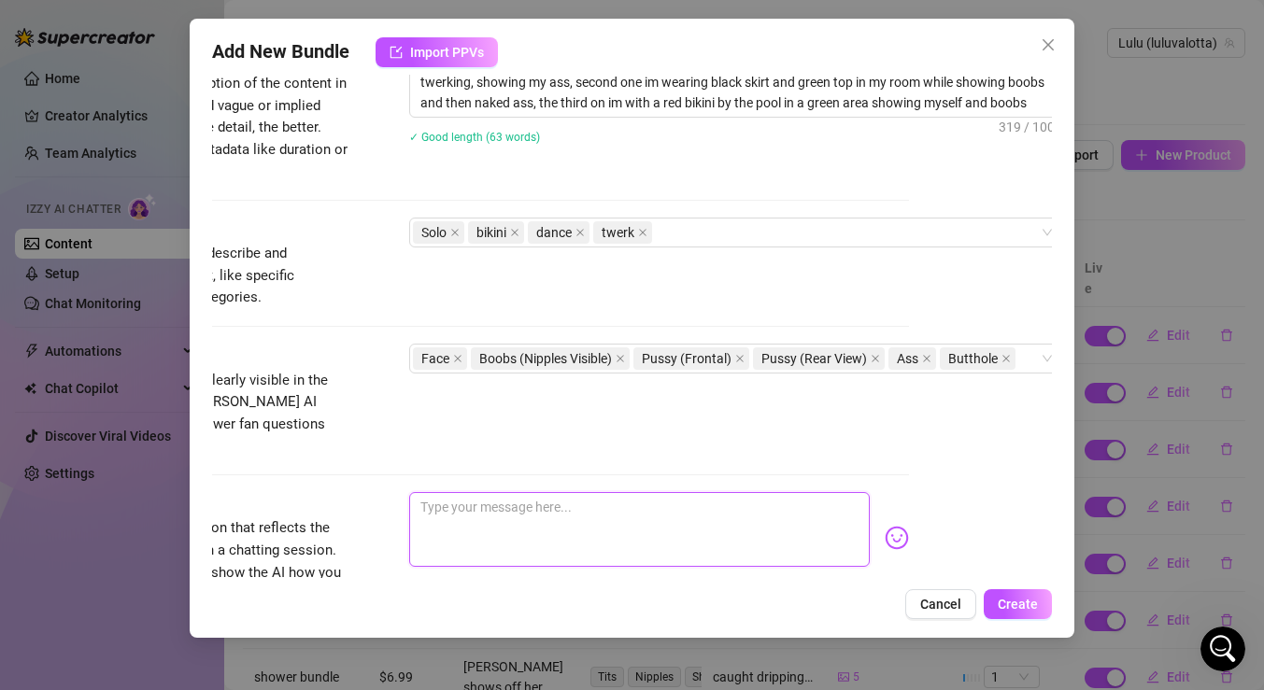
scroll to position [832, 143]
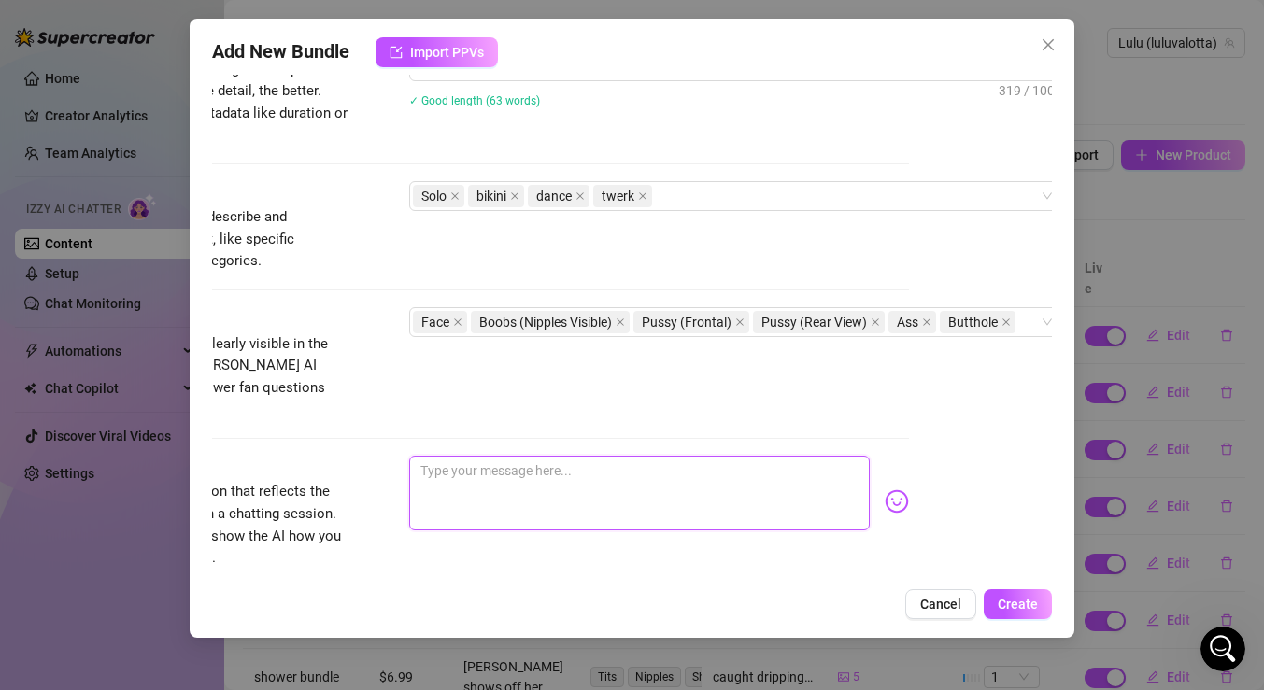
click at [586, 462] on textarea at bounding box center [639, 493] width 461 height 75
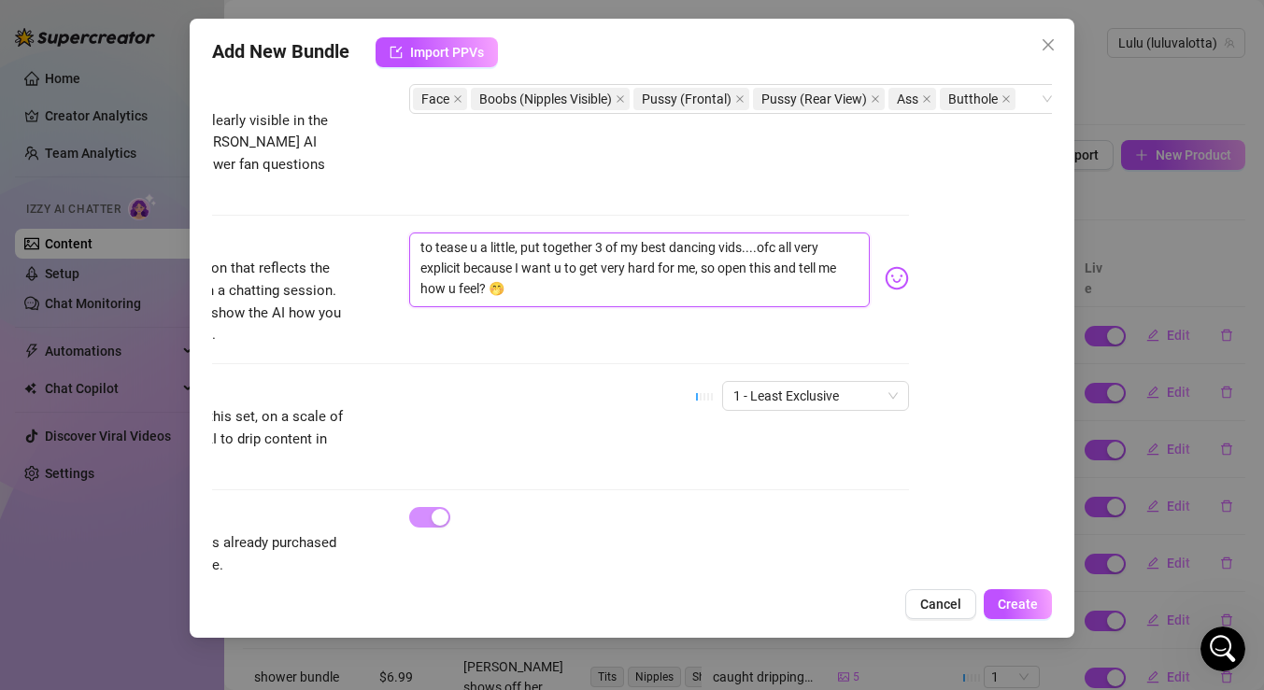
scroll to position [1066, 143]
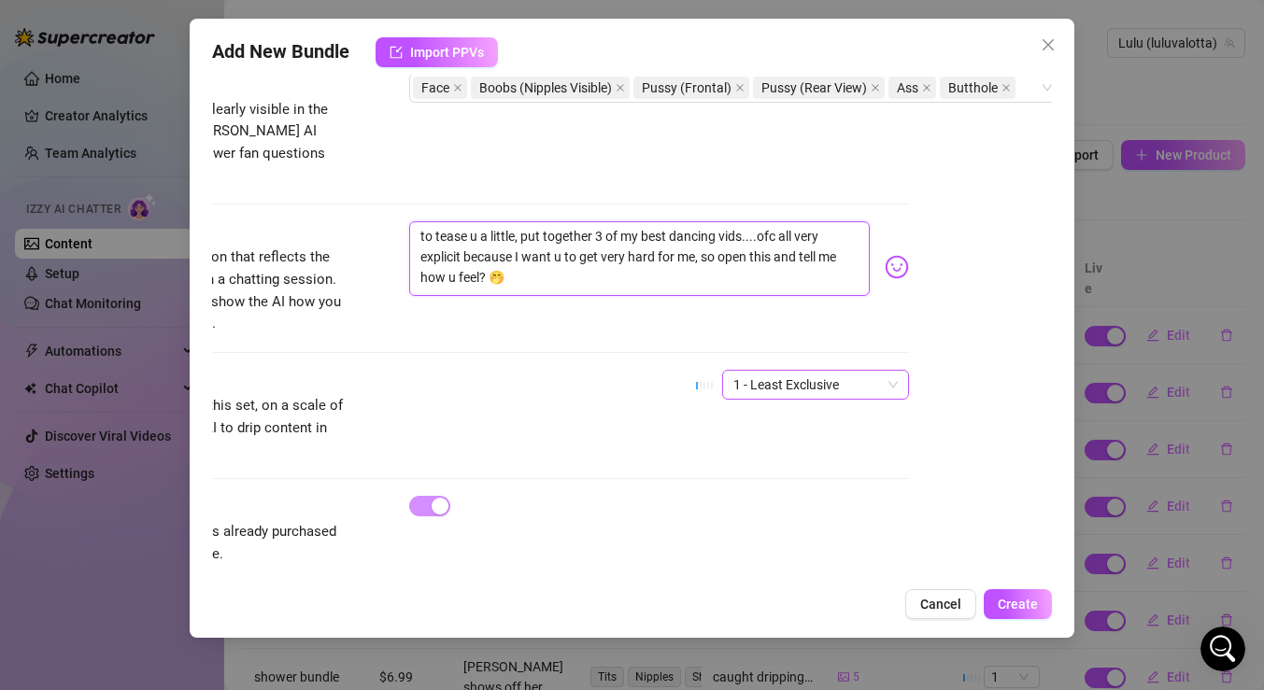
click at [880, 371] on span "1 - Least Exclusive" at bounding box center [815, 385] width 164 height 28
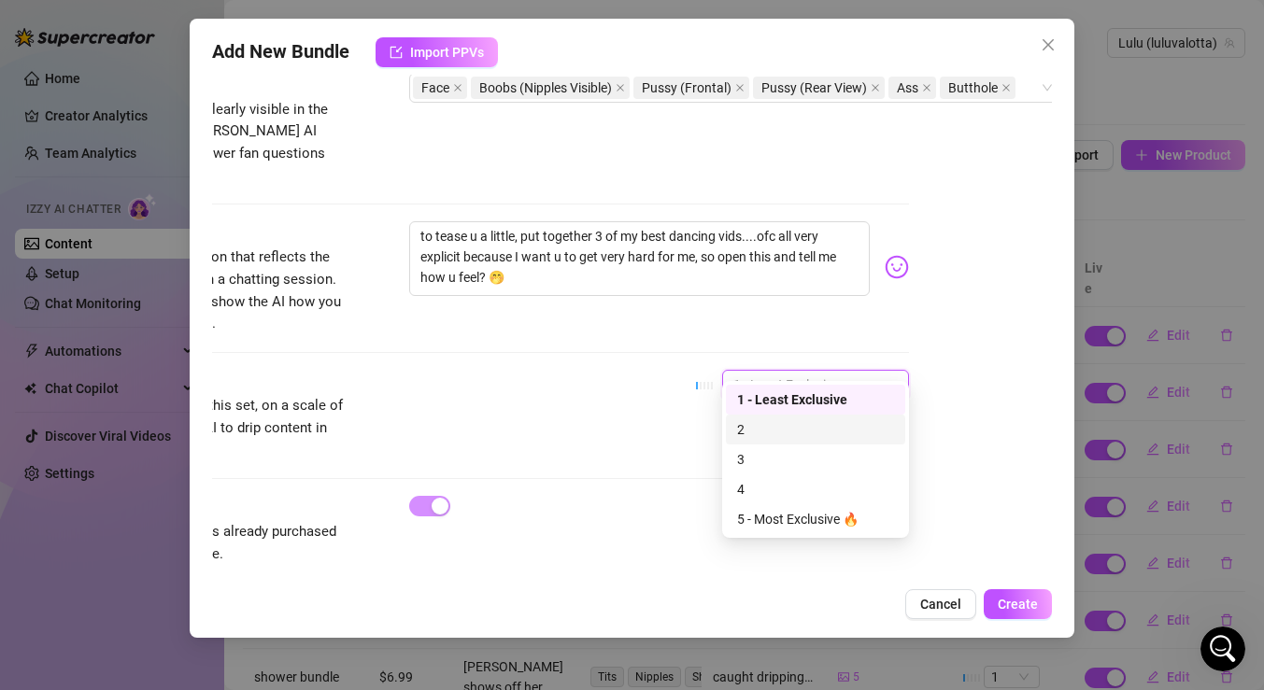
click at [850, 420] on div "2" at bounding box center [815, 429] width 157 height 21
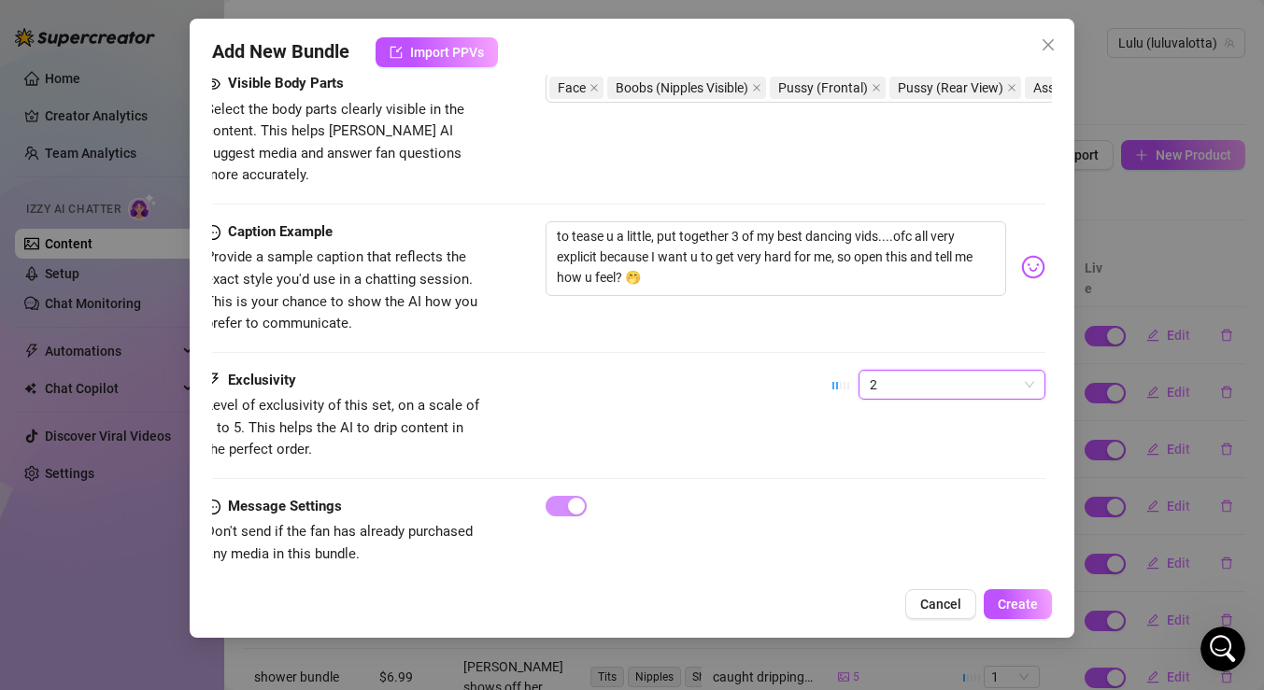
scroll to position [1066, 0]
click at [935, 371] on span "2" at bounding box center [958, 385] width 164 height 28
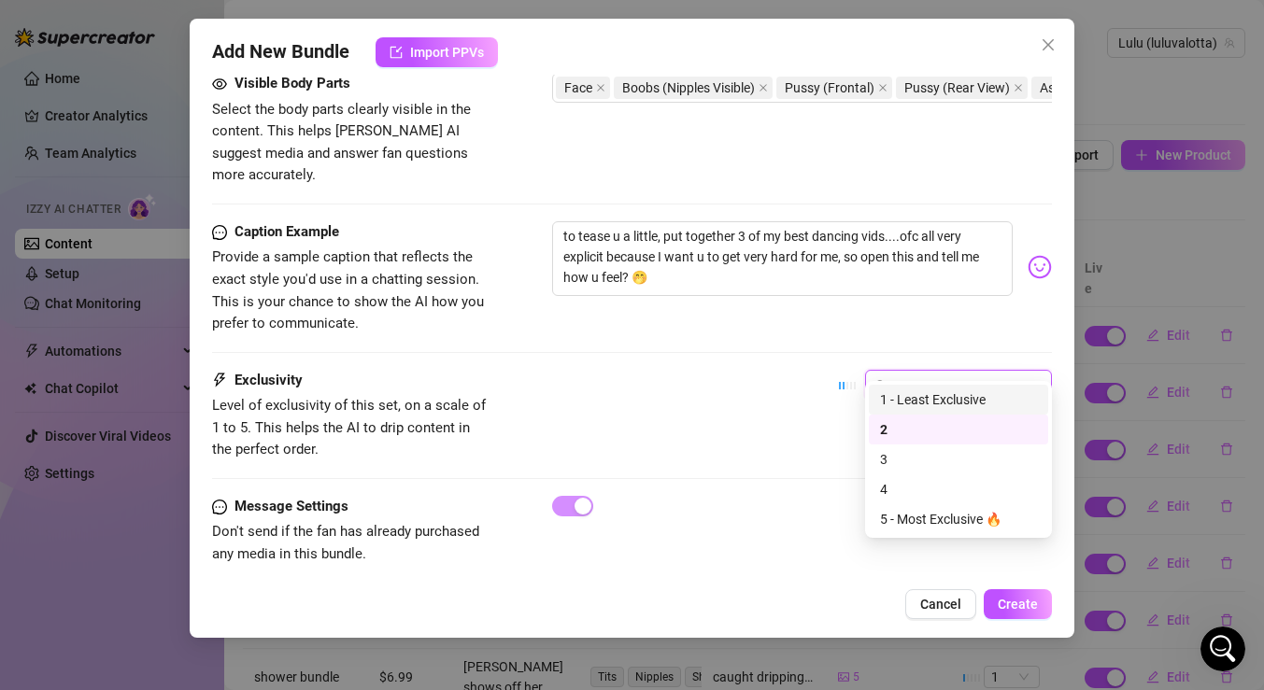
click at [929, 399] on div "1 - Least Exclusive" at bounding box center [958, 400] width 157 height 21
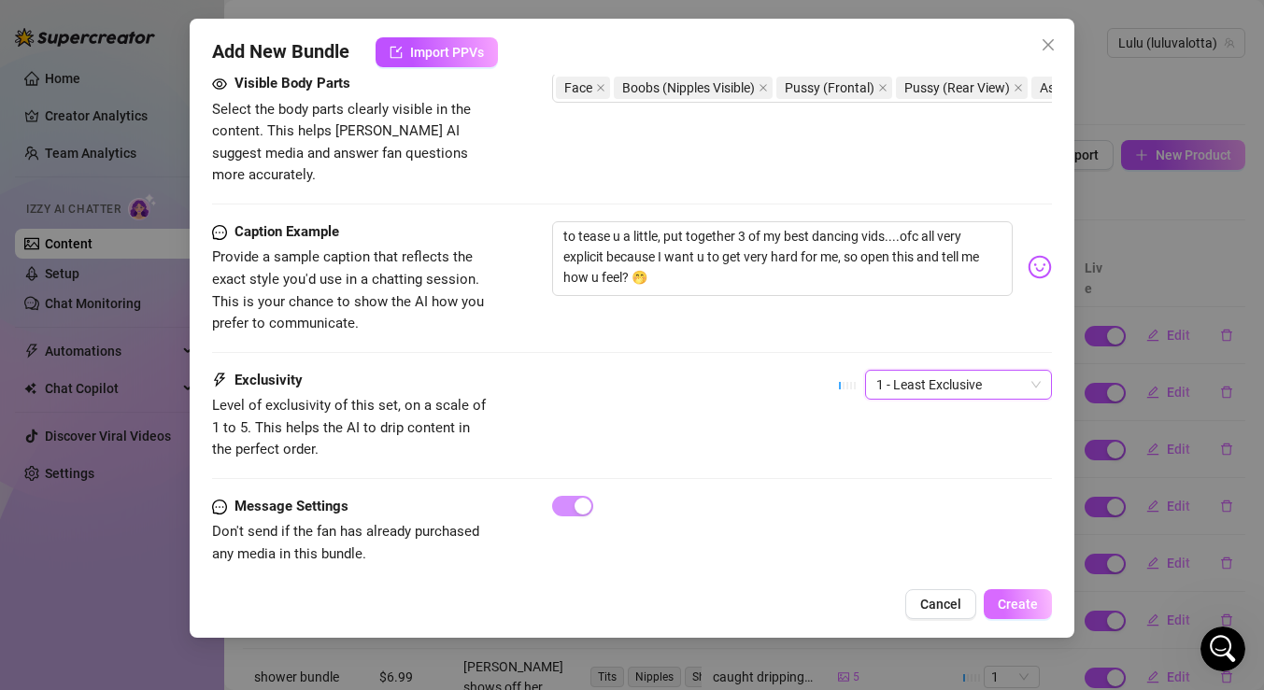
click at [1016, 605] on span "Create" at bounding box center [1018, 604] width 40 height 15
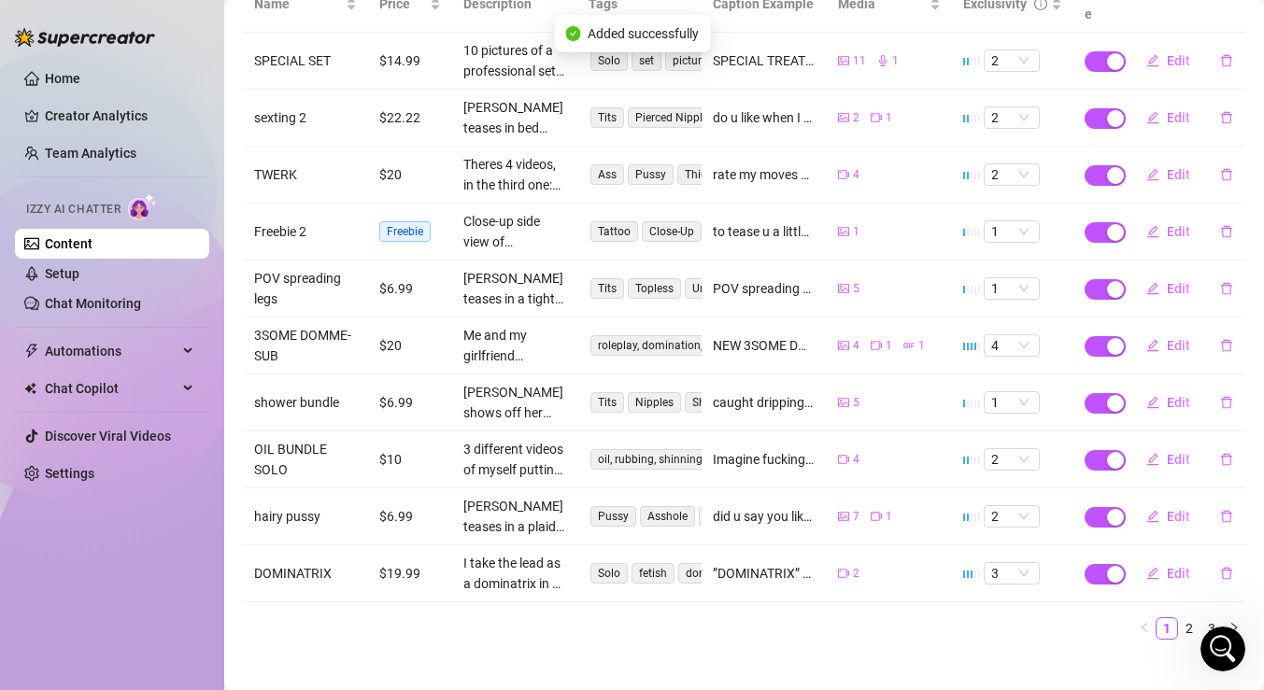
scroll to position [0, 0]
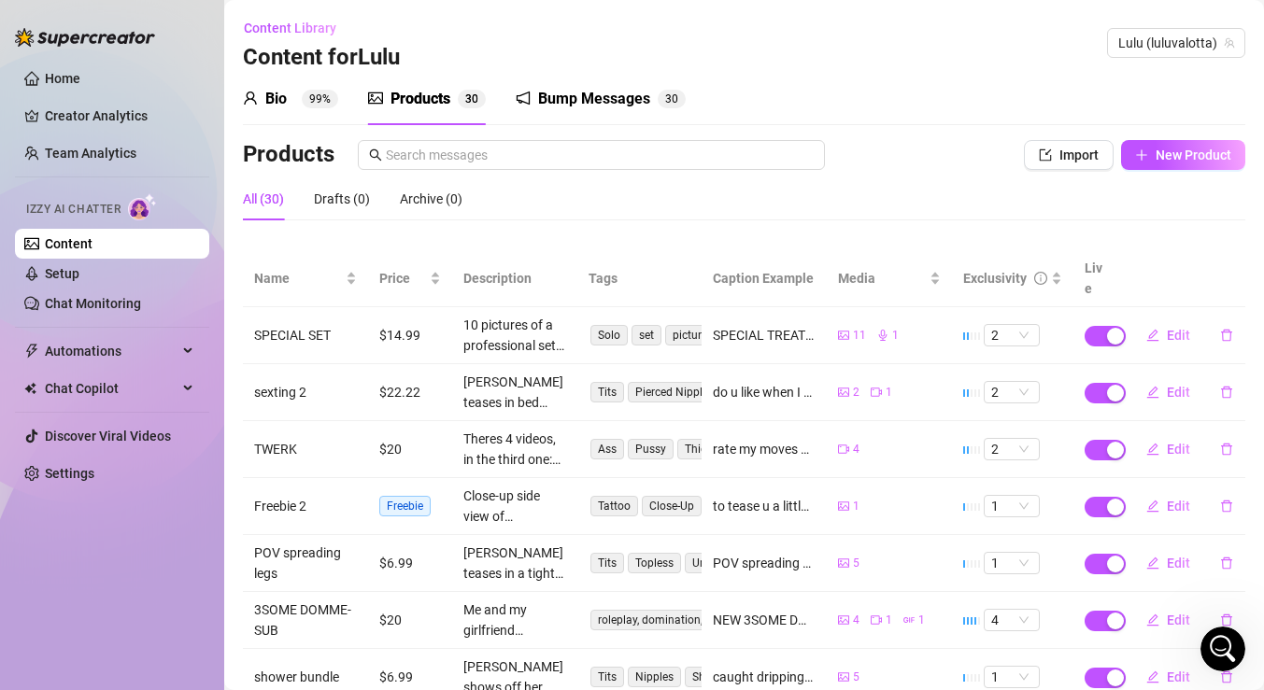
click at [303, 102] on sup "99%" at bounding box center [320, 99] width 36 height 19
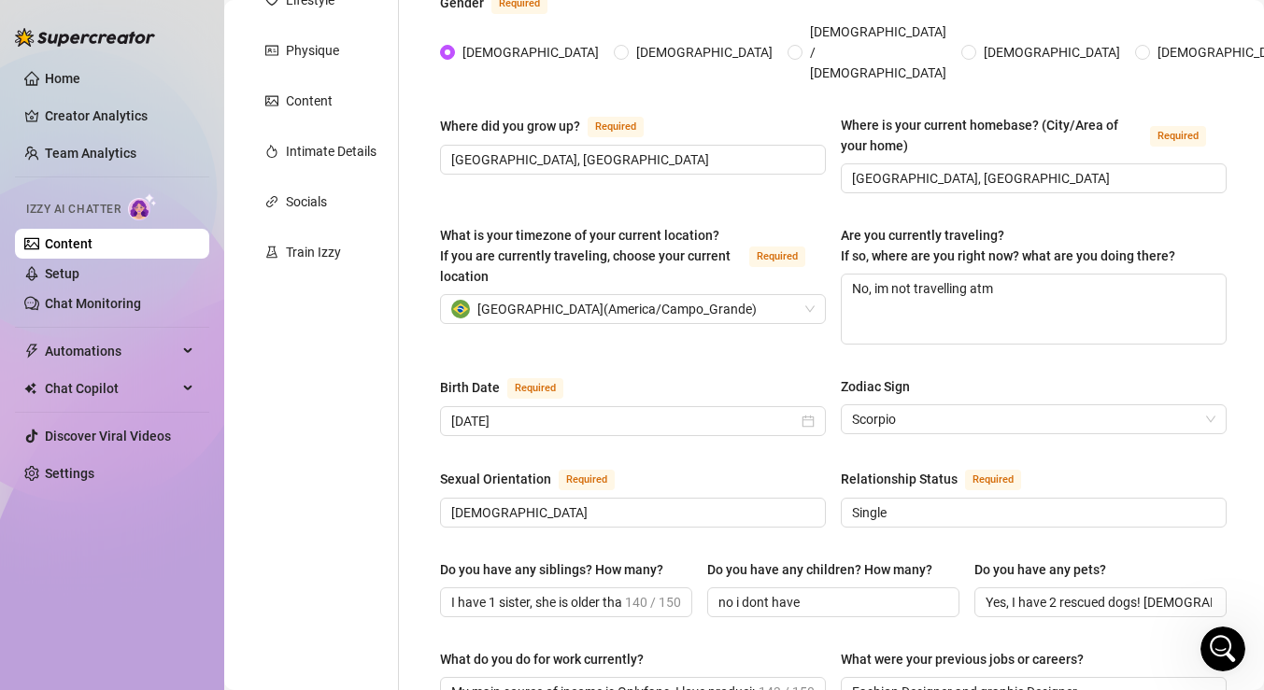
scroll to position [62, 0]
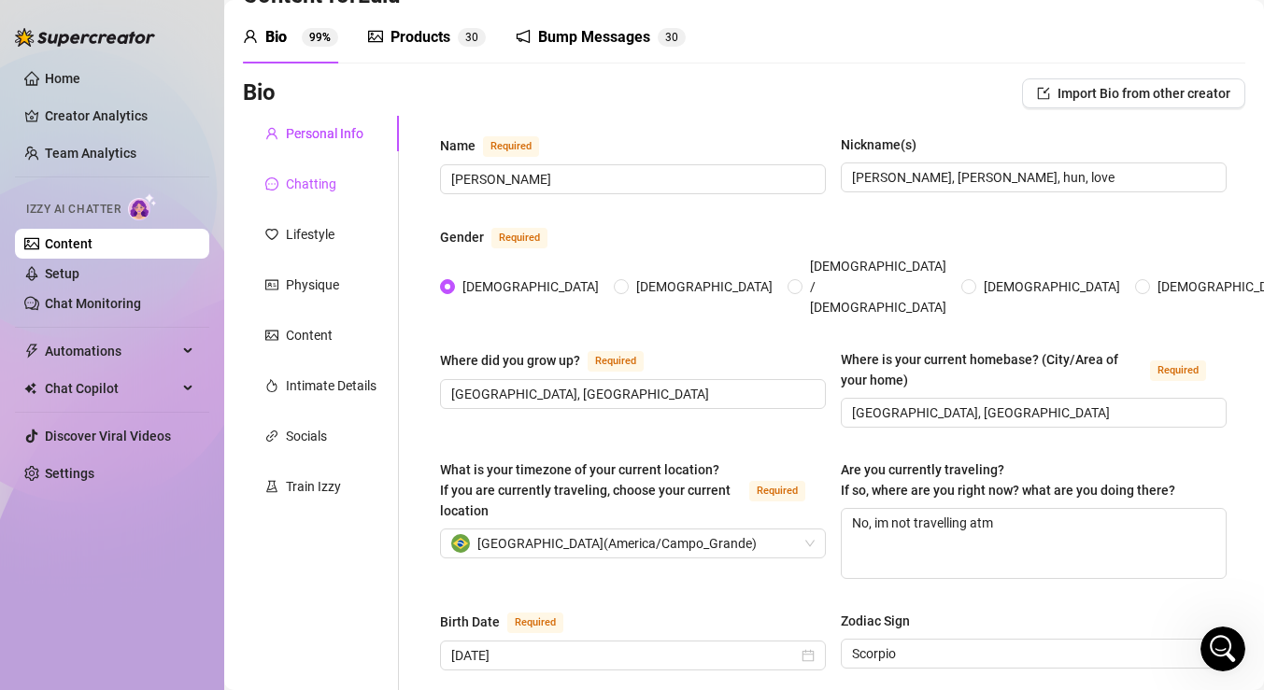
click at [324, 192] on div "Chatting" at bounding box center [311, 184] width 50 height 21
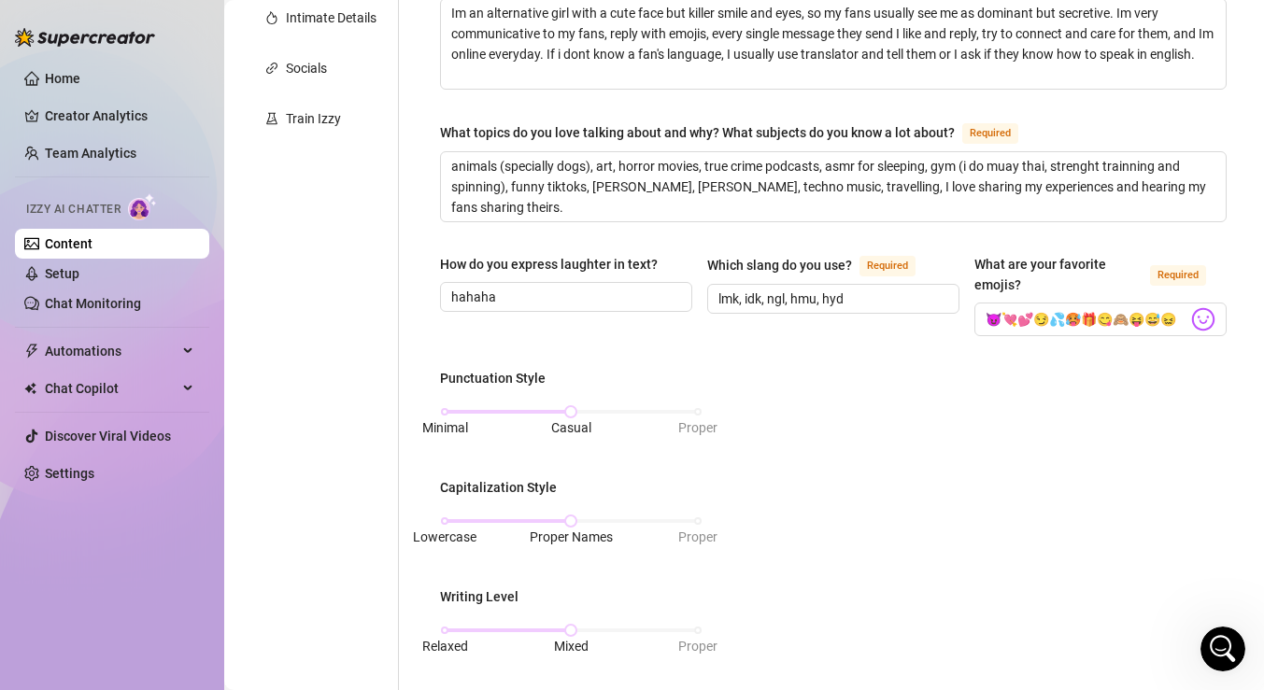
scroll to position [50, 0]
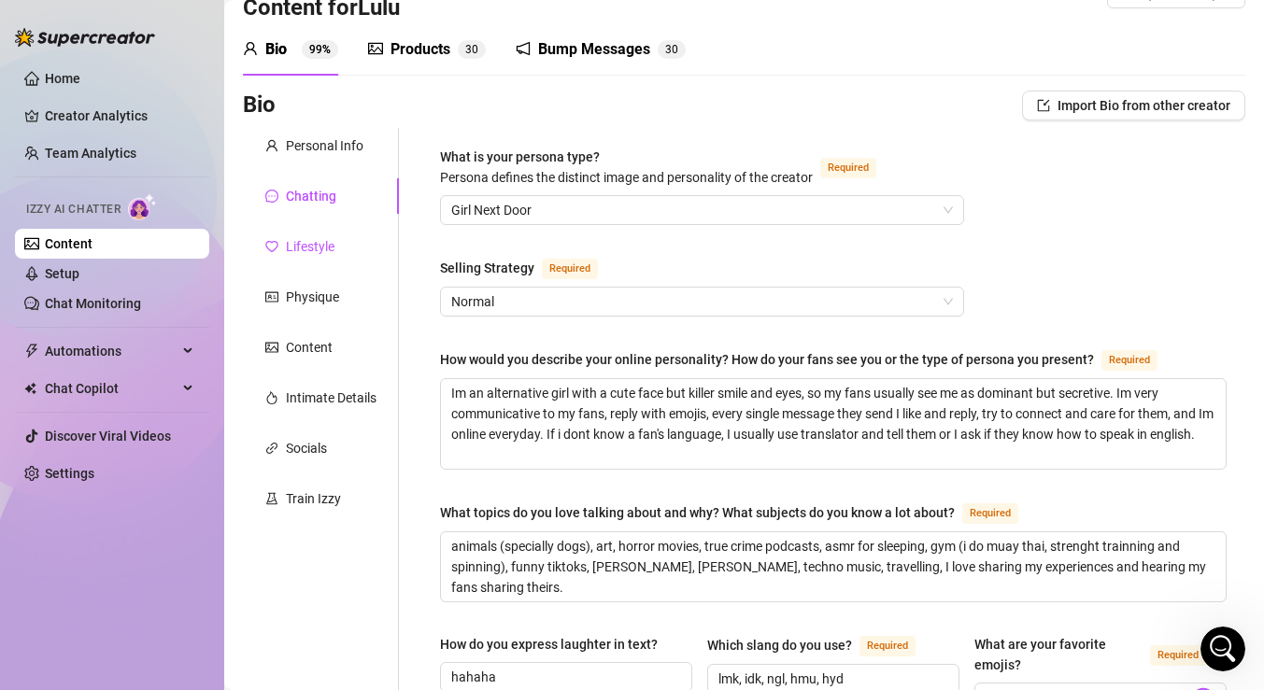
click at [317, 246] on div "Lifestyle" at bounding box center [310, 246] width 49 height 21
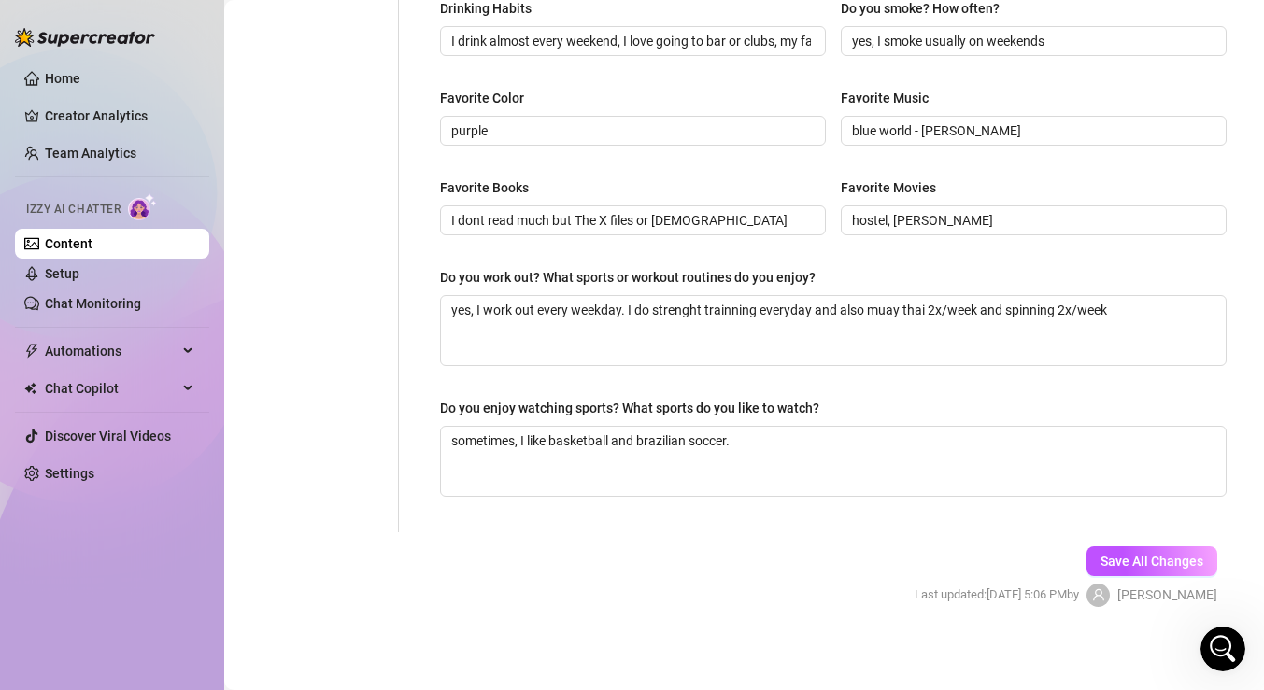
scroll to position [905, 0]
click at [1007, 211] on input "hostel, [PERSON_NAME]" at bounding box center [1032, 219] width 360 height 21
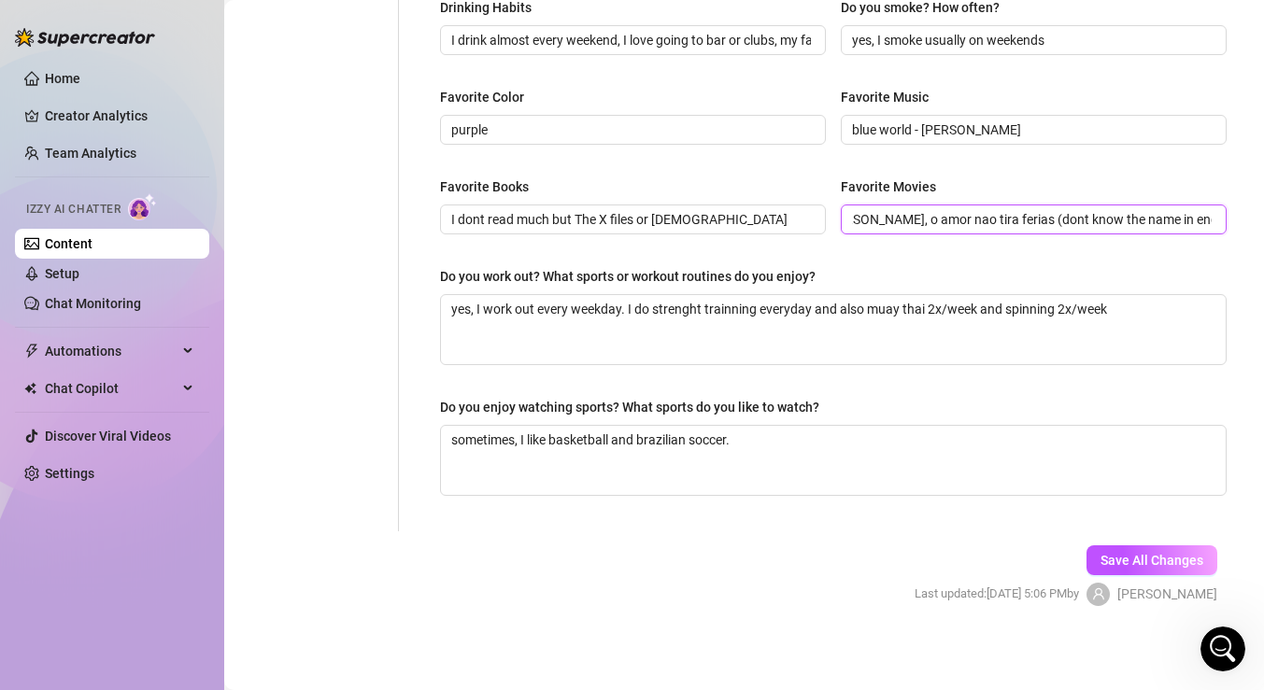
scroll to position [0, 73]
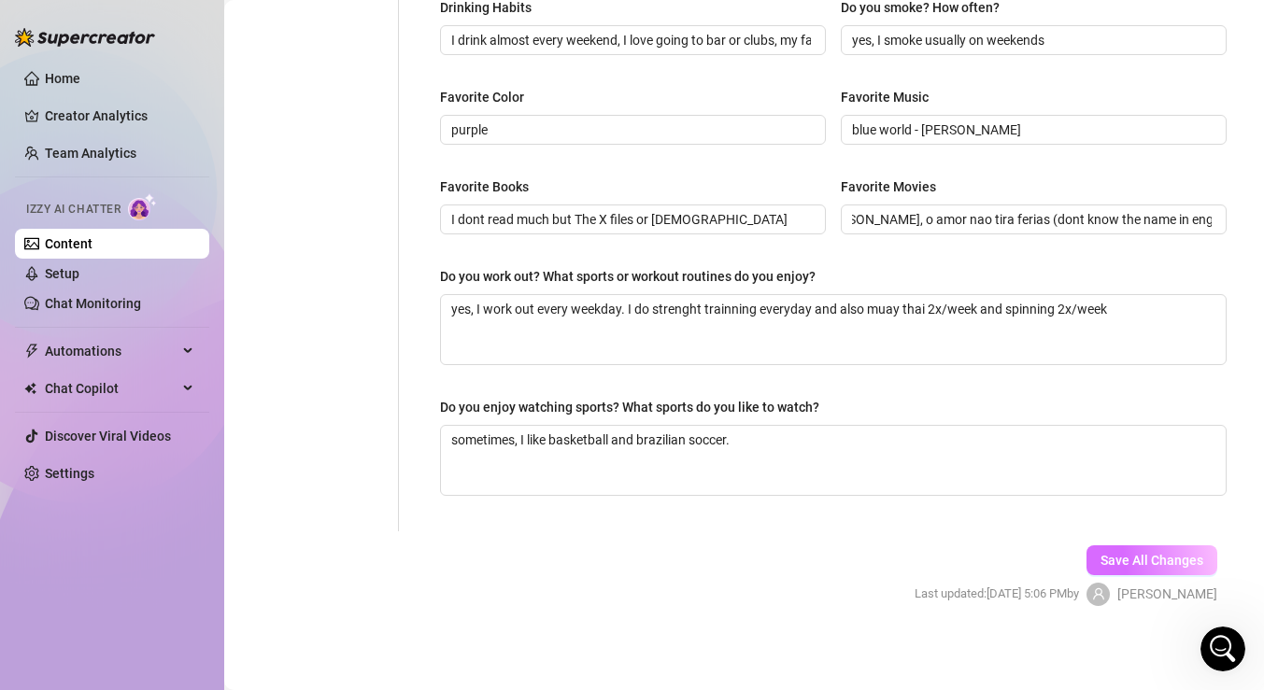
click at [1121, 558] on span "Save All Changes" at bounding box center [1152, 560] width 103 height 15
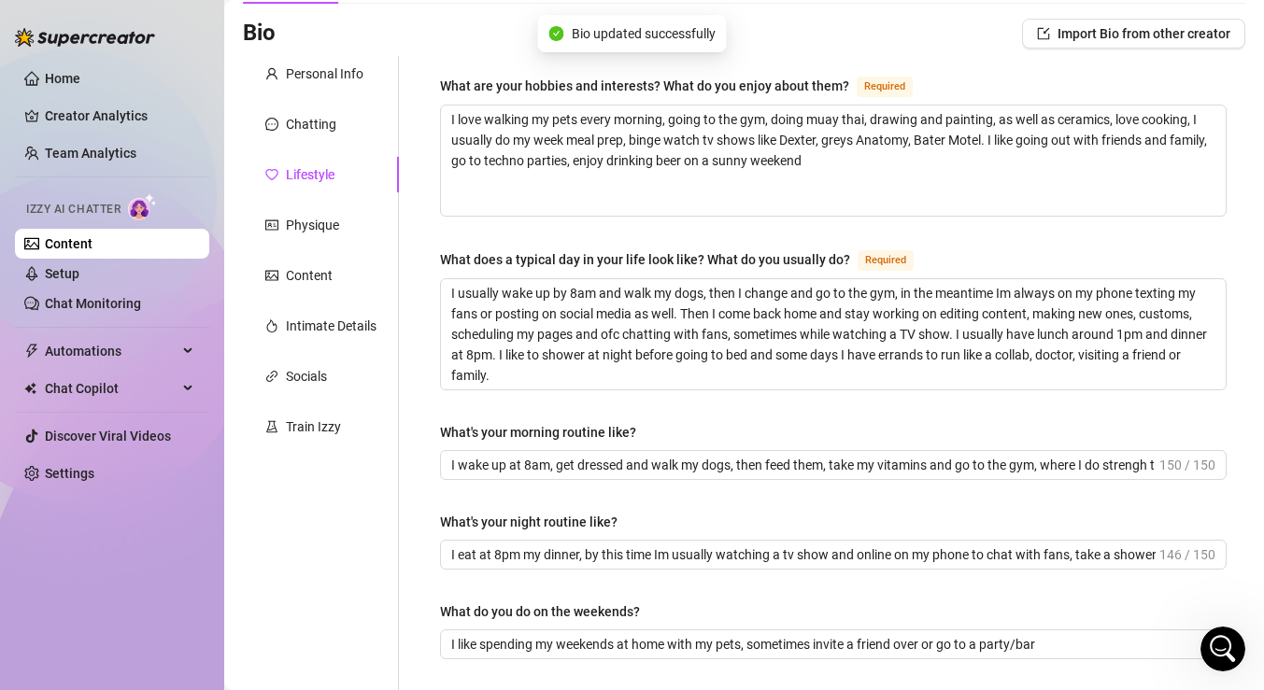
scroll to position [113, 0]
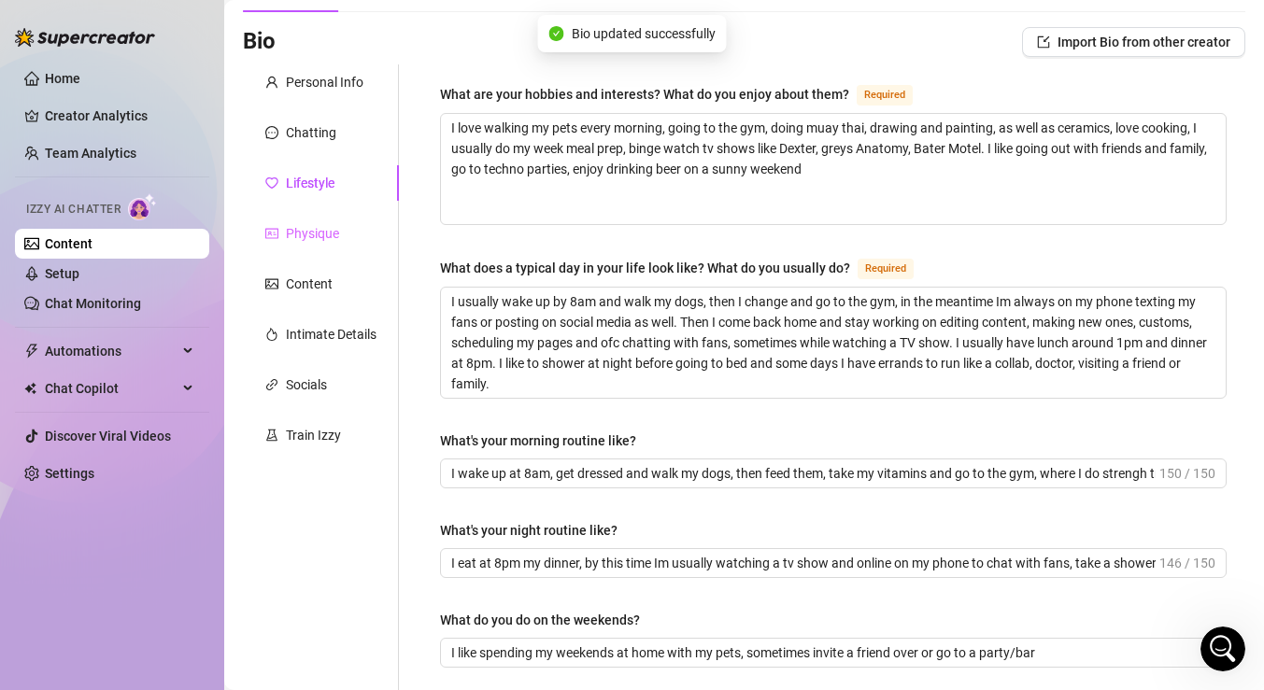
click at [343, 235] on div "Physique" at bounding box center [321, 234] width 156 height 36
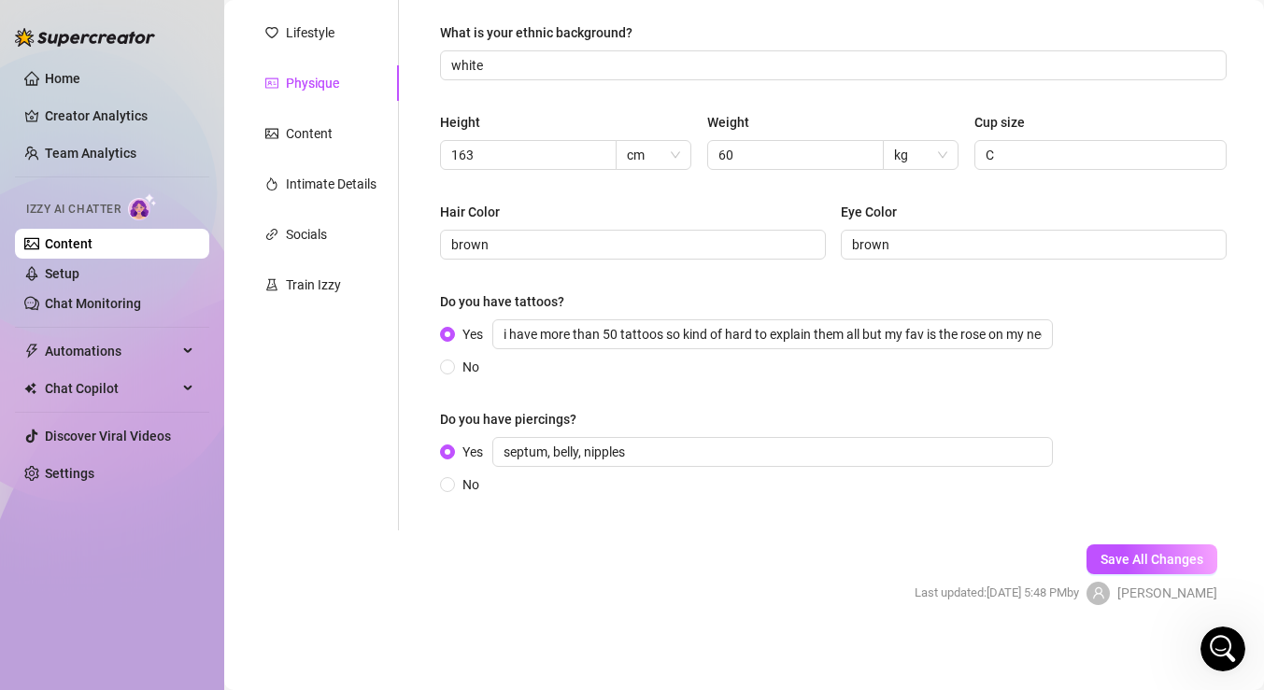
scroll to position [267, 0]
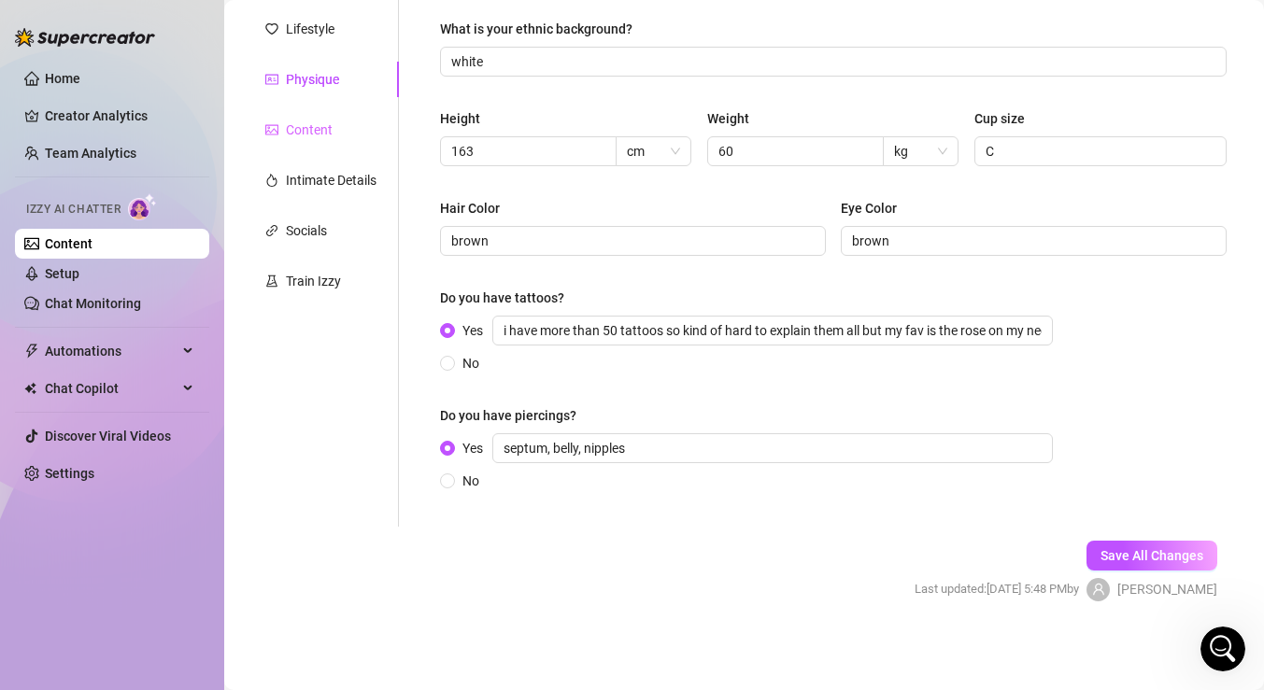
click at [372, 135] on div "Content" at bounding box center [321, 130] width 156 height 36
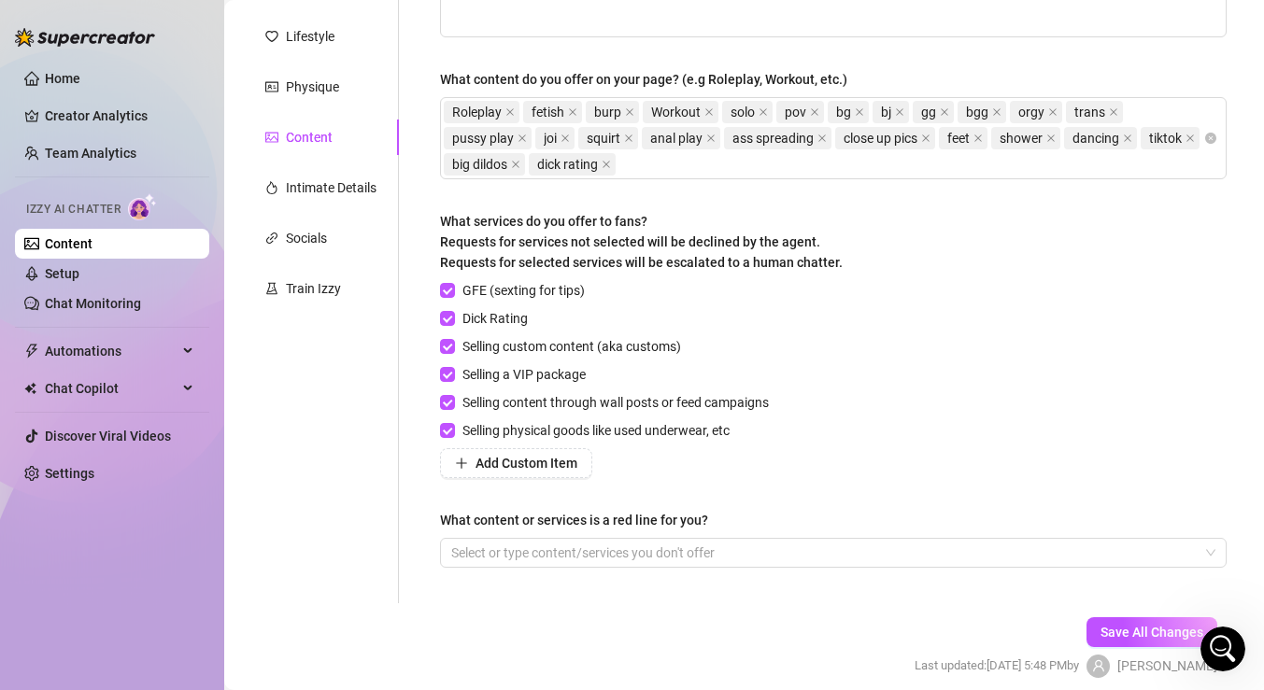
scroll to position [257, 0]
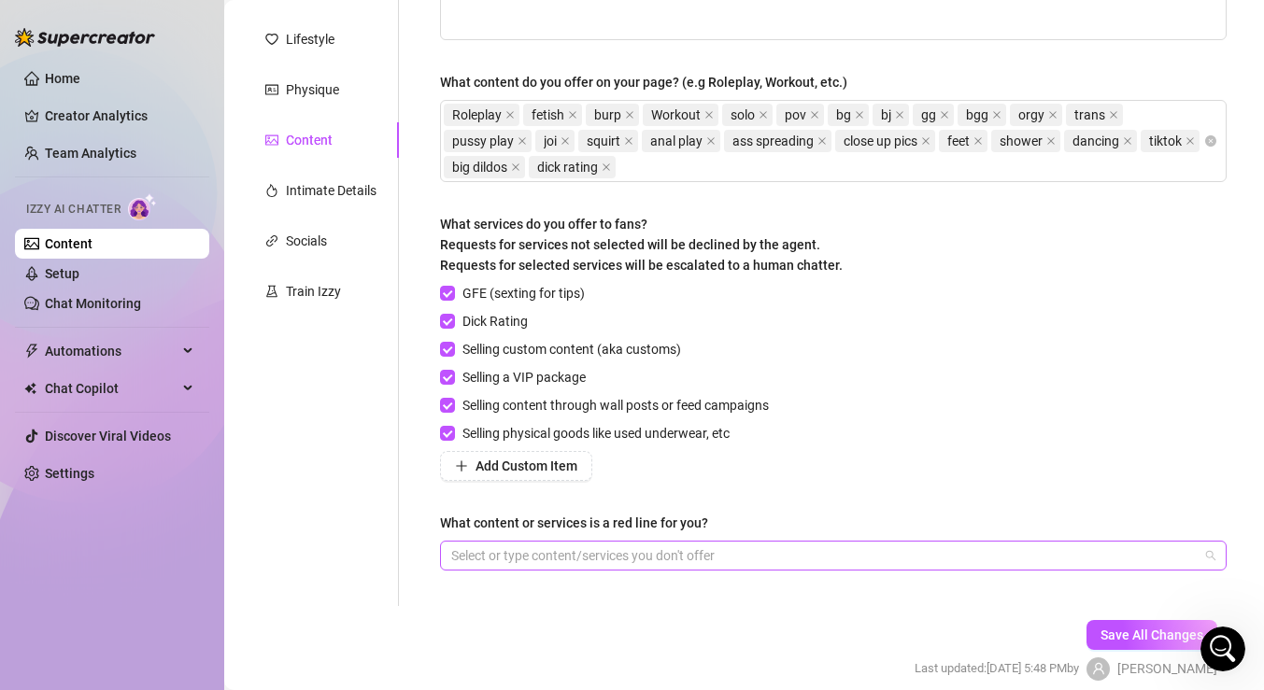
click at [649, 551] on div at bounding box center [824, 556] width 760 height 26
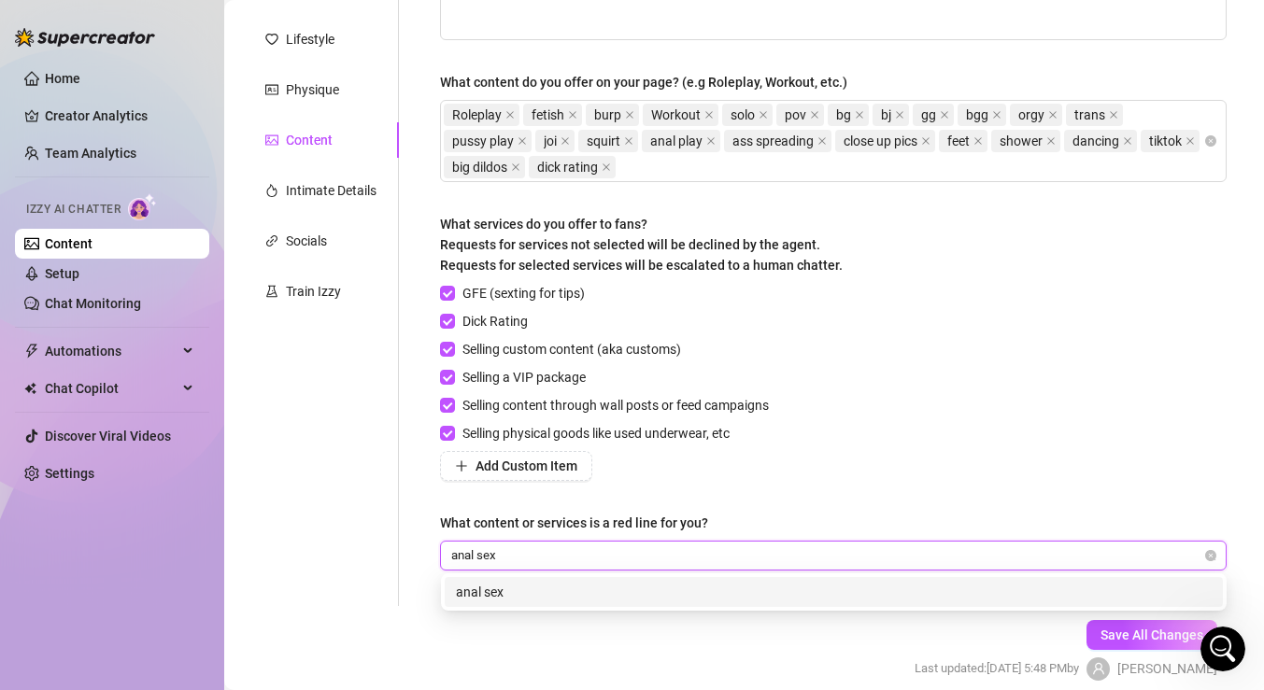
click at [806, 601] on div "anal sex" at bounding box center [834, 592] width 756 height 21
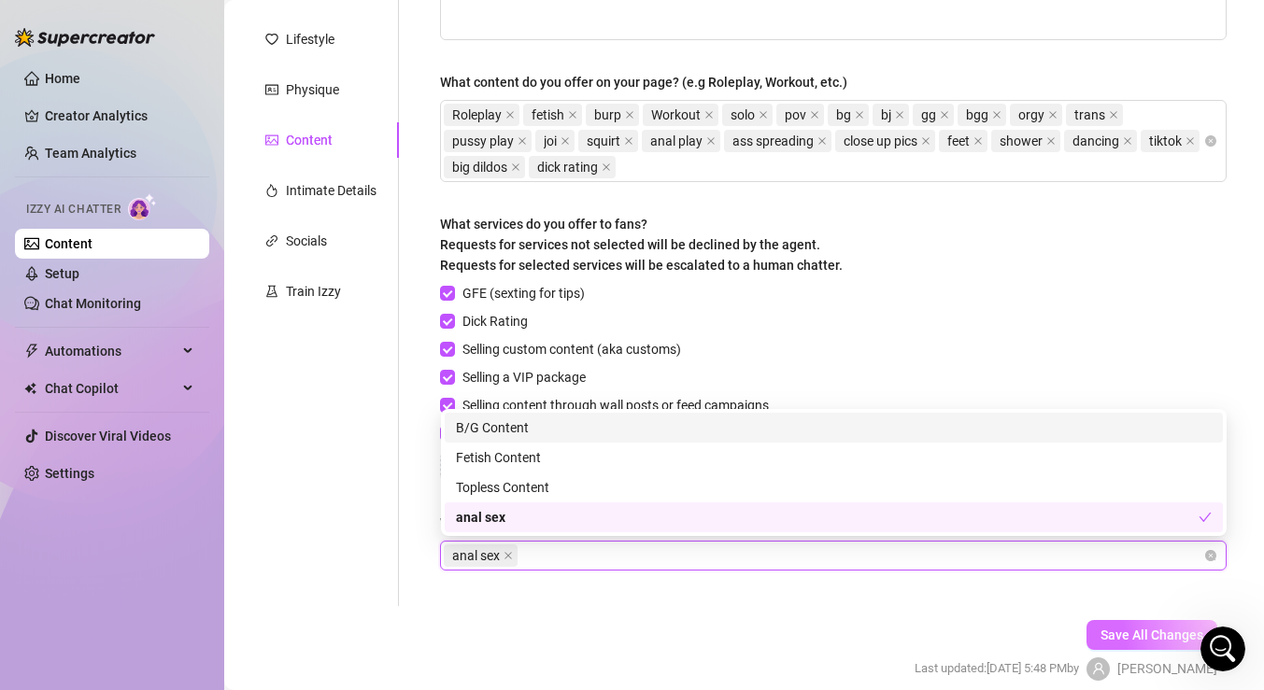
click at [1116, 635] on span "Save All Changes" at bounding box center [1152, 635] width 103 height 15
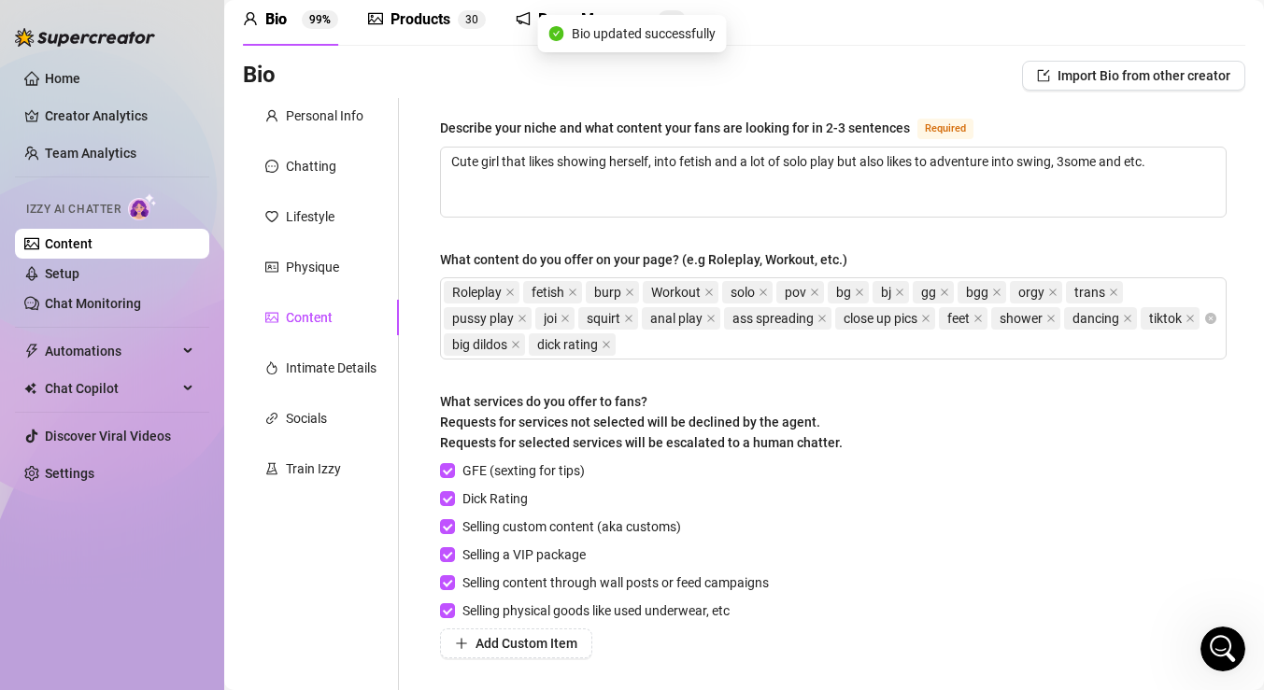
scroll to position [0, 0]
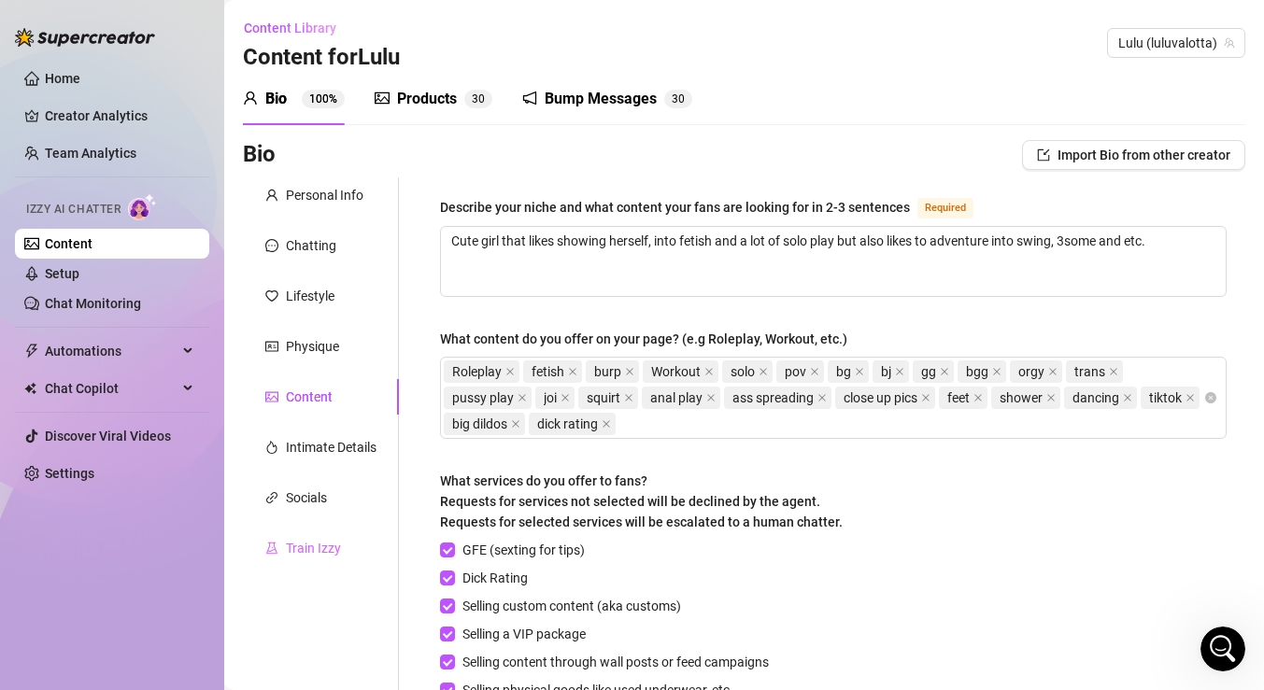
click at [342, 536] on div "Train Izzy" at bounding box center [321, 549] width 156 height 36
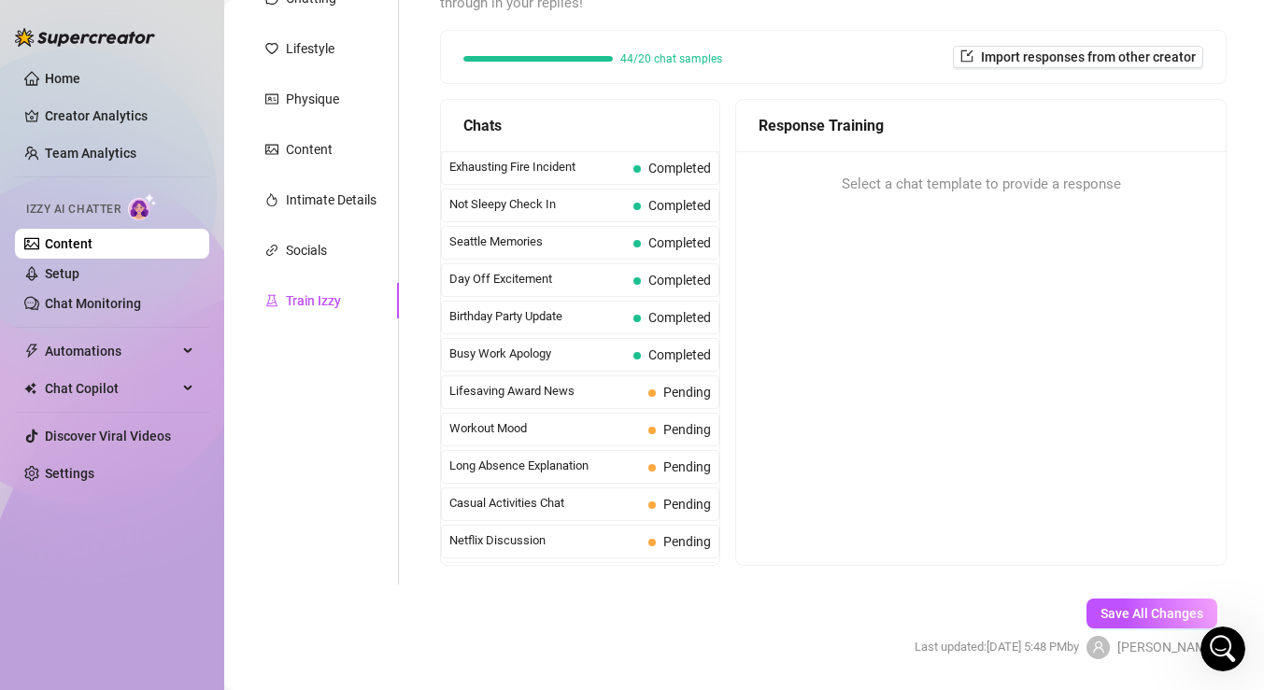
scroll to position [1418, 0]
click at [615, 399] on span "Lifesaving Award News" at bounding box center [545, 393] width 192 height 19
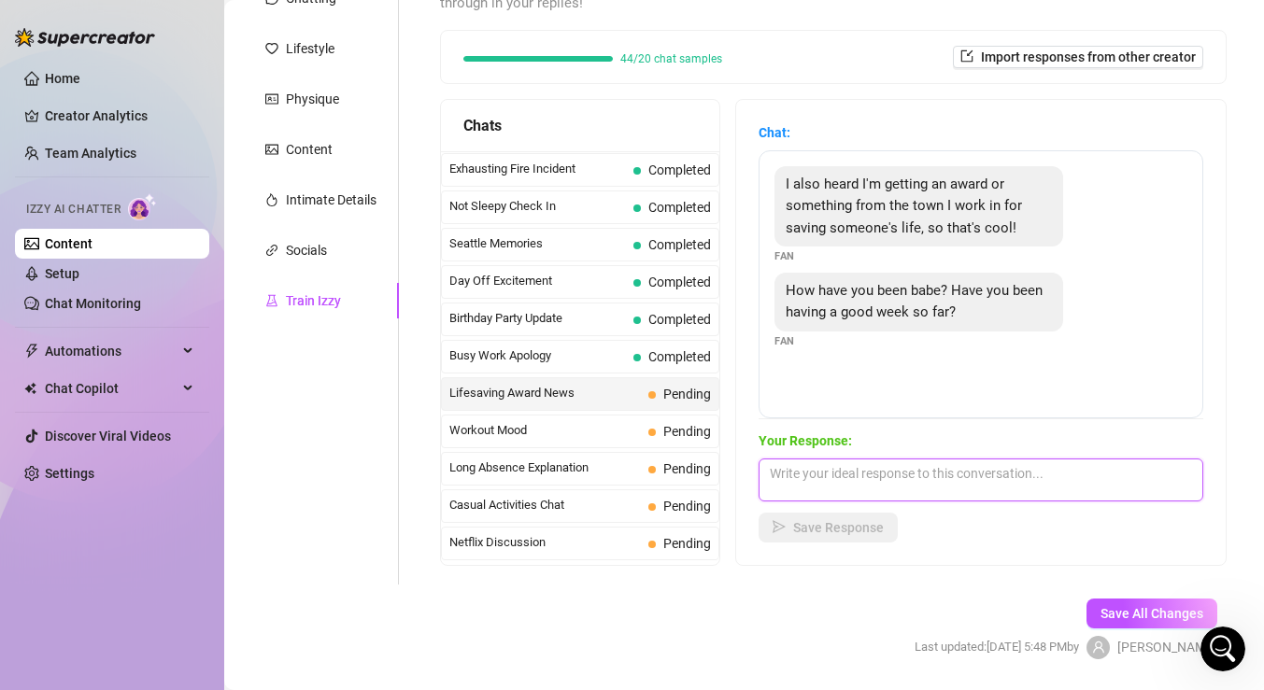
click at [898, 474] on textarea at bounding box center [981, 480] width 445 height 43
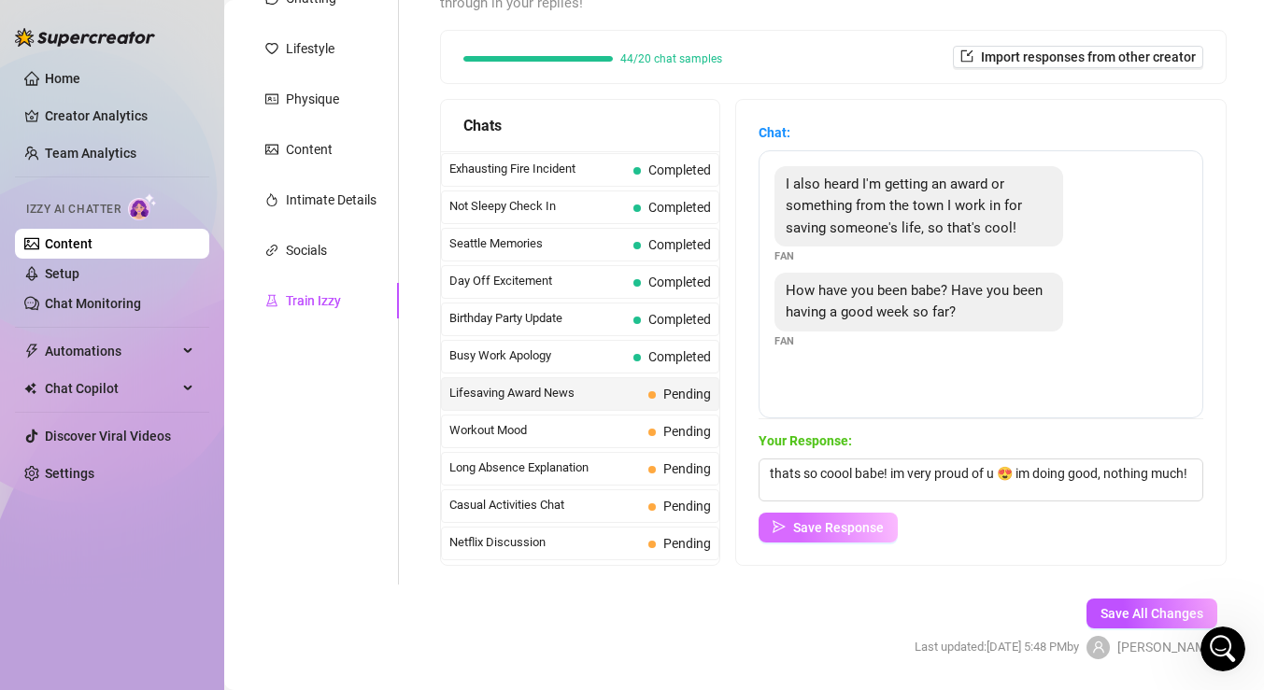
click at [881, 522] on span "Save Response" at bounding box center [838, 527] width 91 height 15
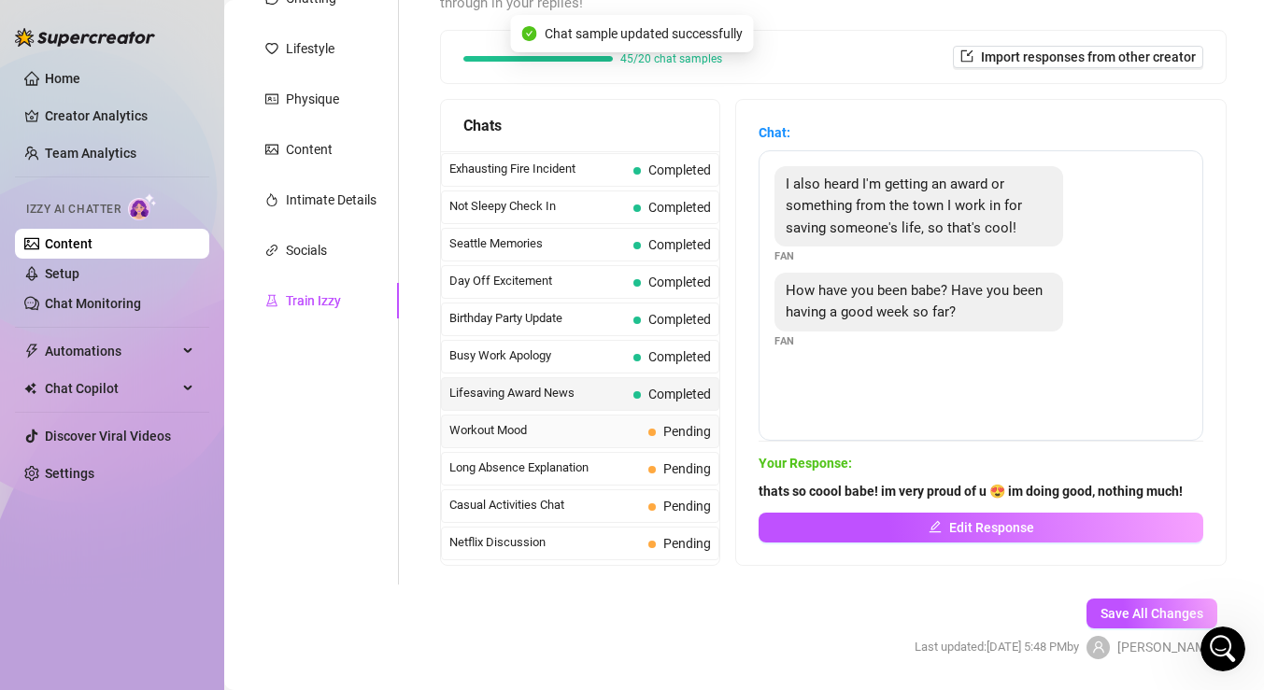
click at [677, 434] on span "Pending" at bounding box center [687, 431] width 48 height 15
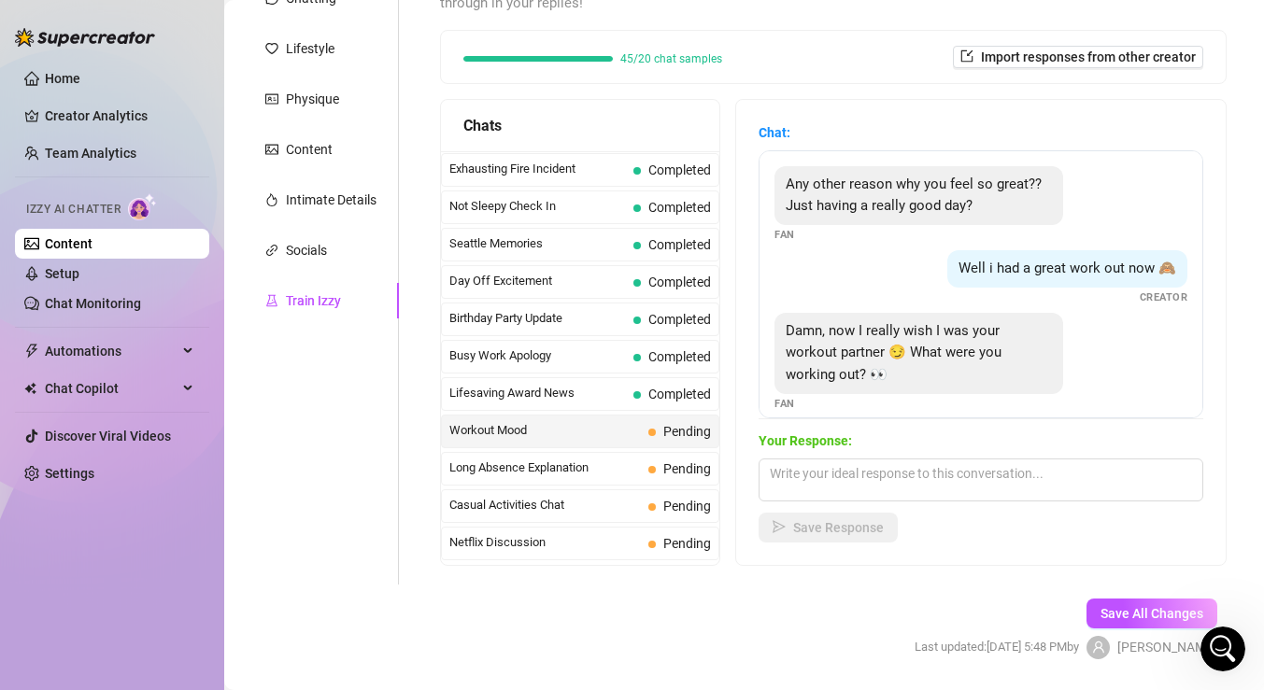
scroll to position [293, 0]
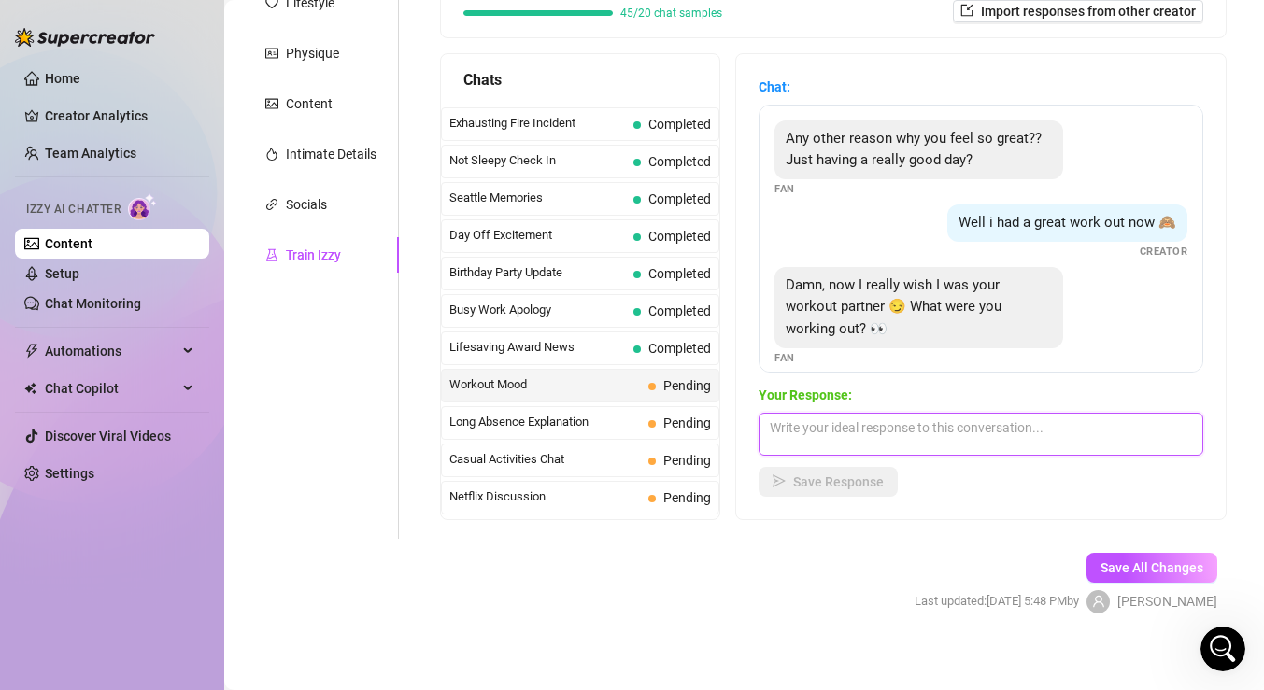
click at [880, 436] on textarea at bounding box center [981, 434] width 445 height 43
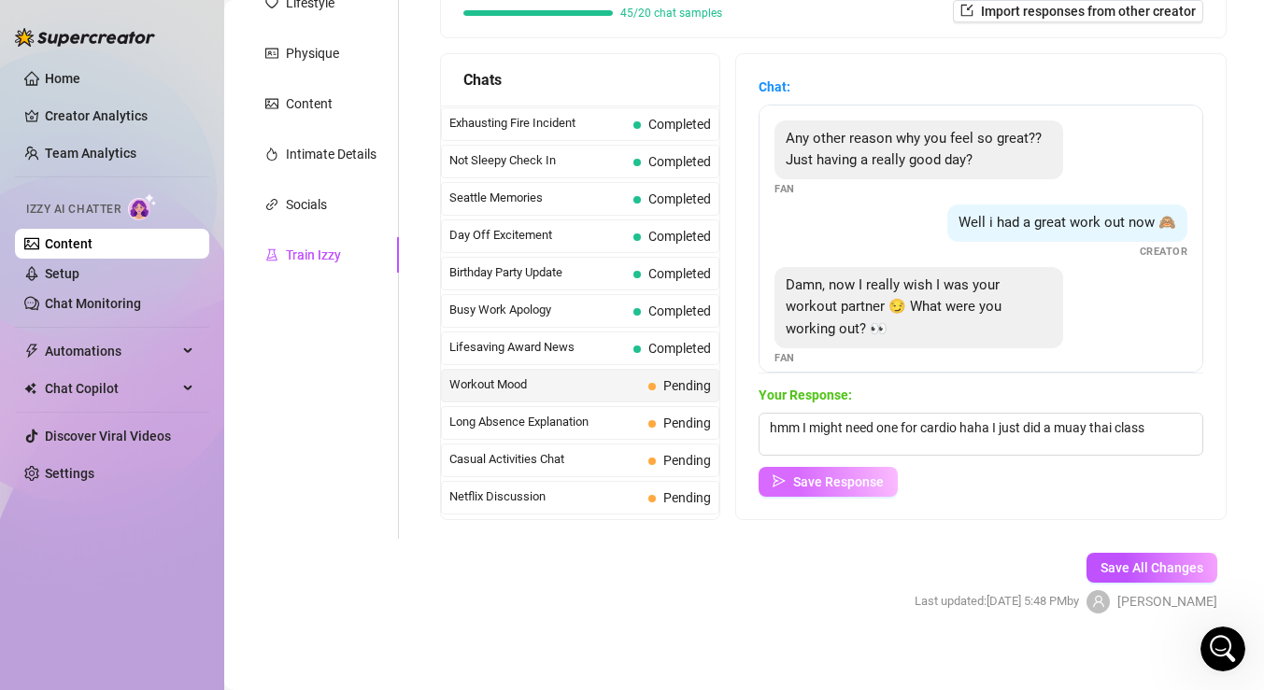
click at [804, 486] on span "Save Response" at bounding box center [838, 482] width 91 height 15
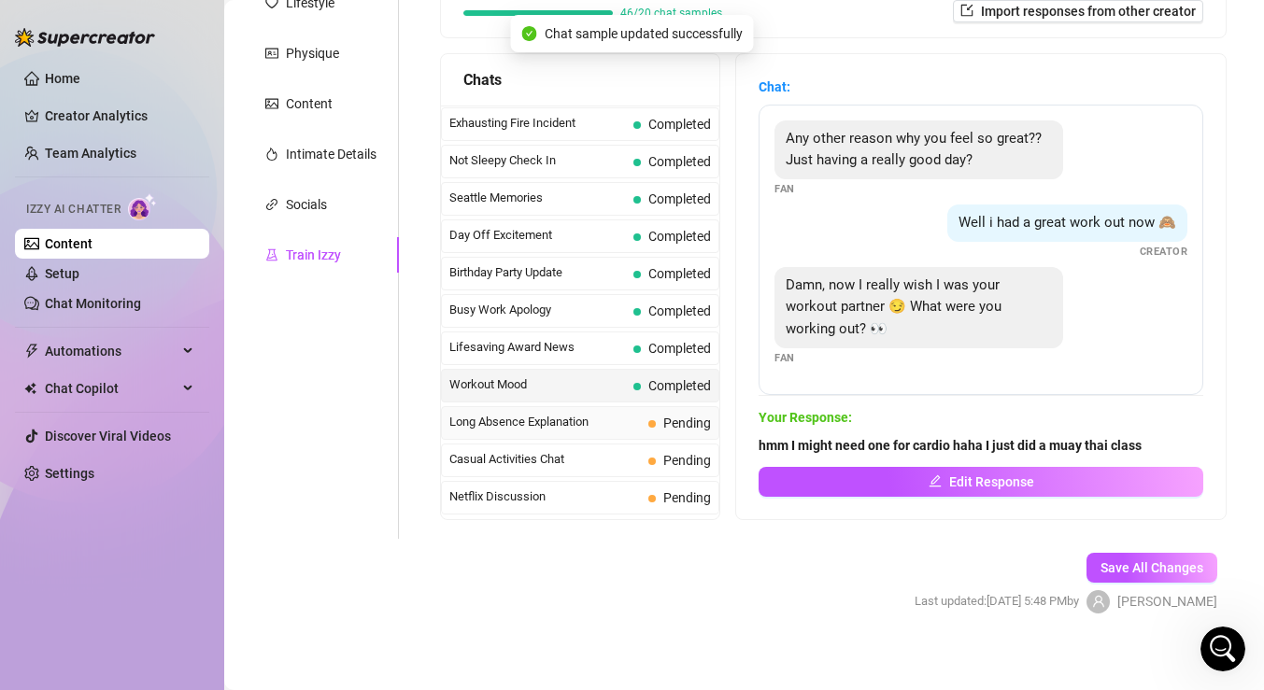
click at [668, 416] on span "Pending" at bounding box center [687, 423] width 48 height 15
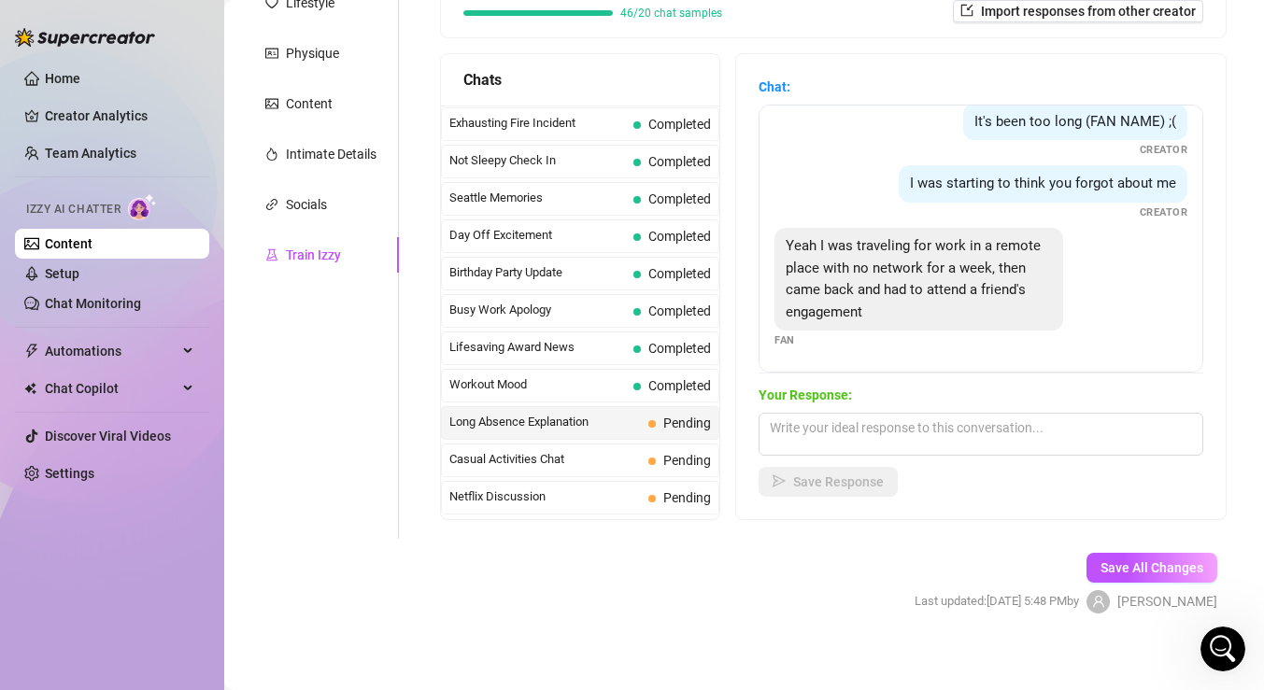
scroll to position [305, 0]
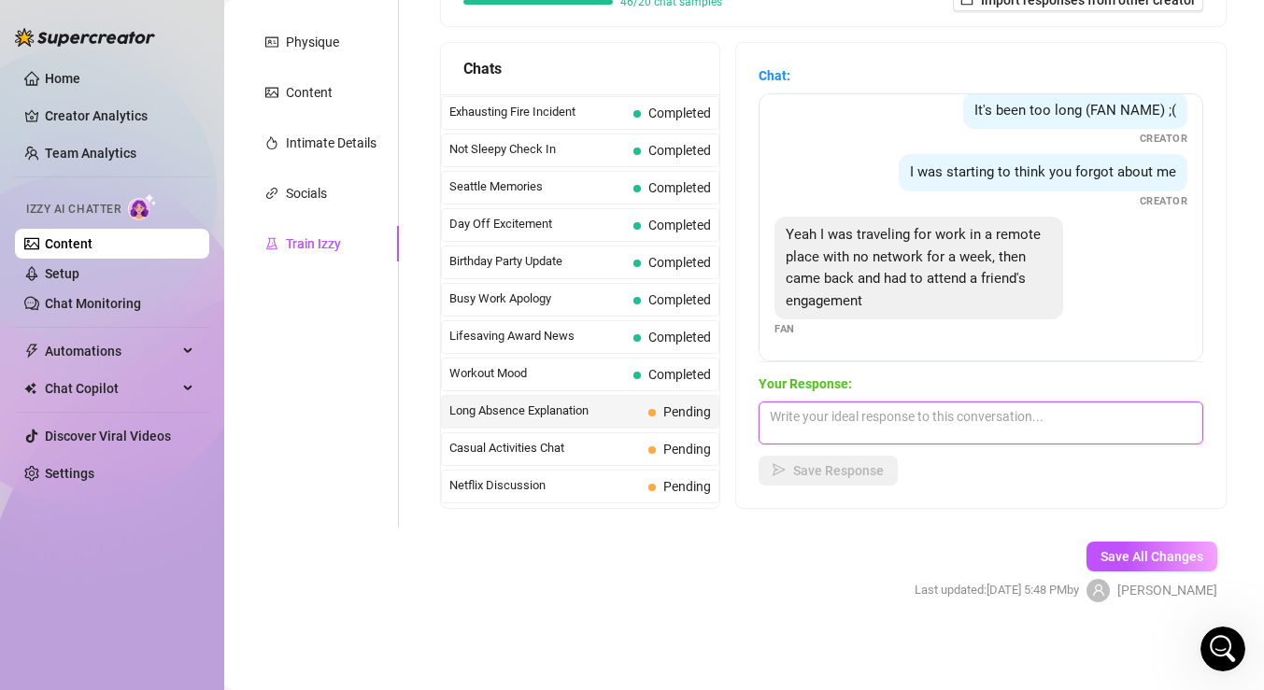
click at [905, 419] on textarea at bounding box center [981, 423] width 445 height 43
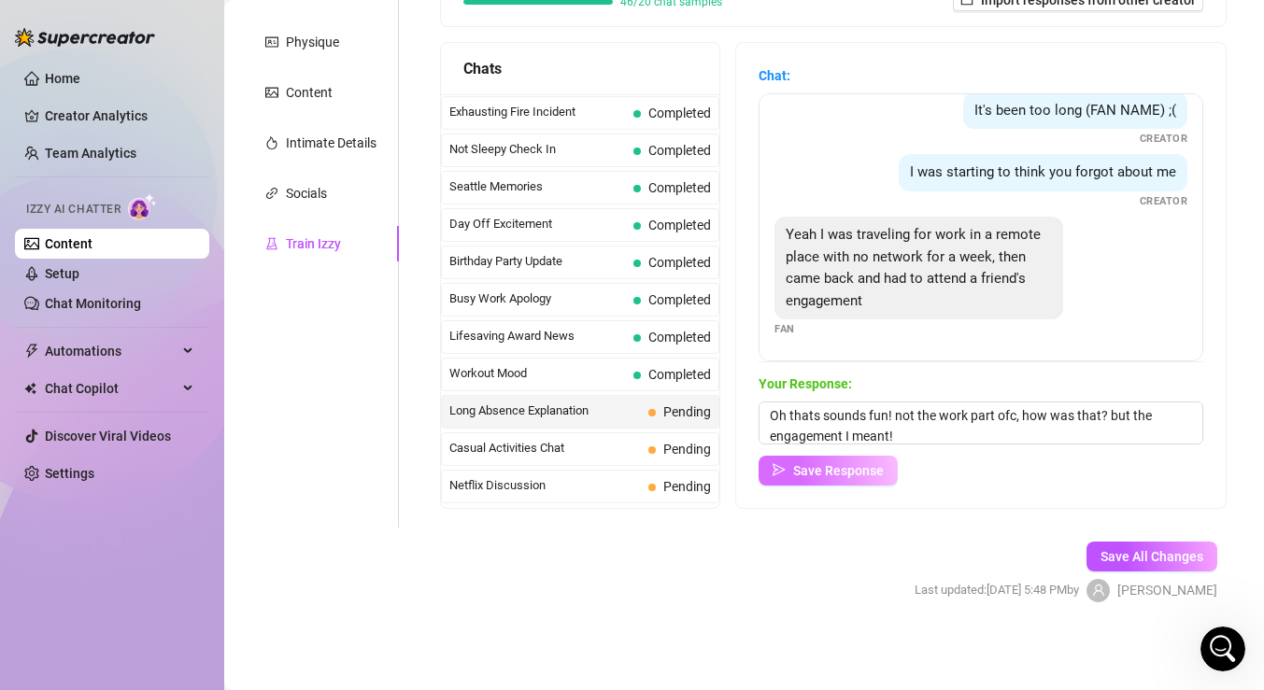
click at [849, 473] on span "Save Response" at bounding box center [838, 470] width 91 height 15
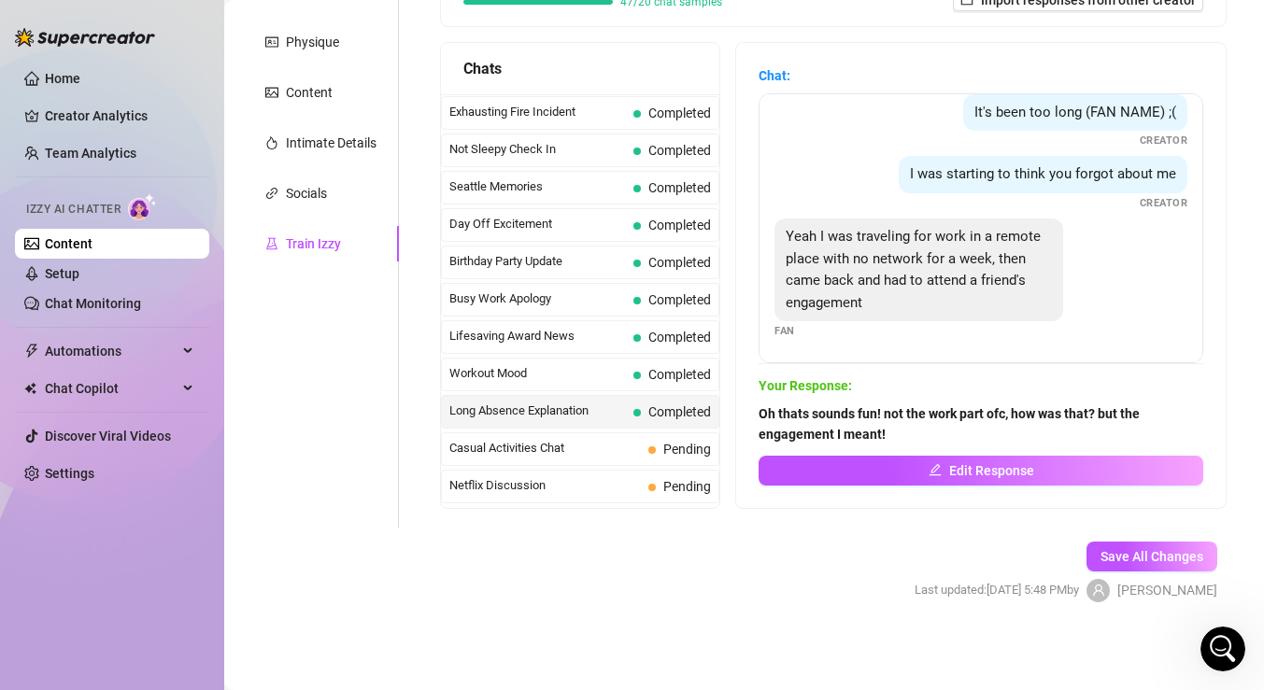
scroll to position [78, 0]
click at [651, 440] on span "Pending" at bounding box center [679, 449] width 63 height 21
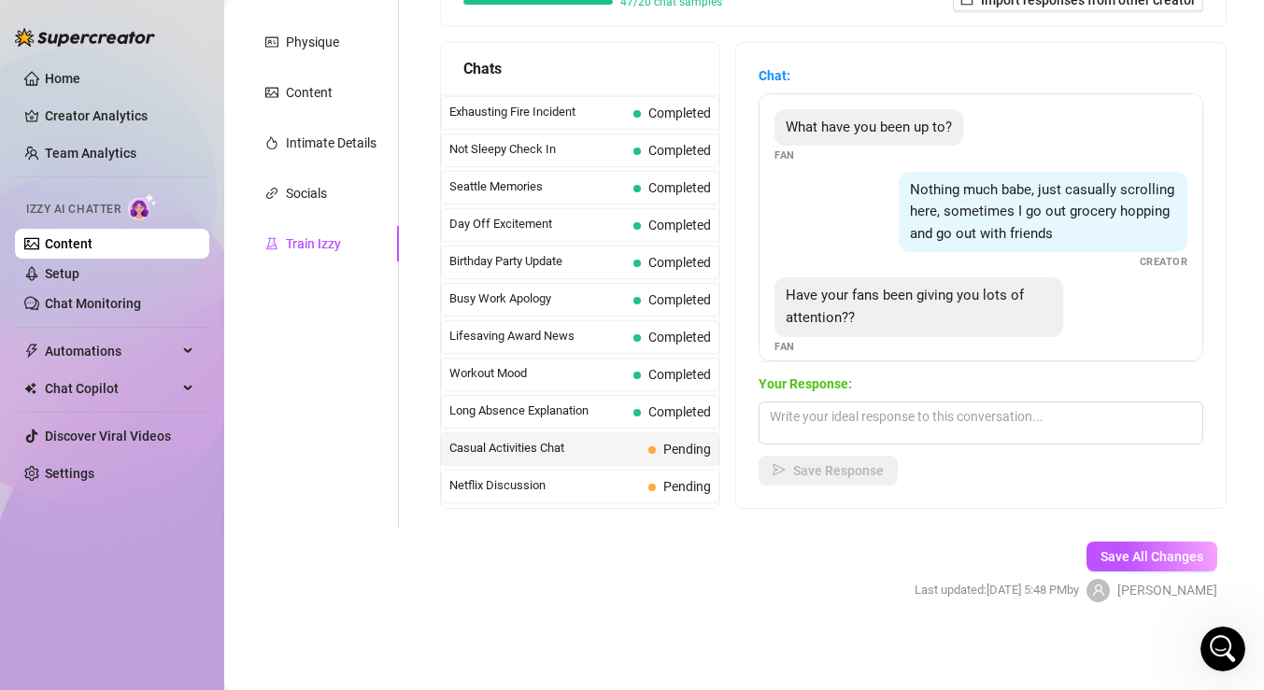
scroll to position [17, 0]
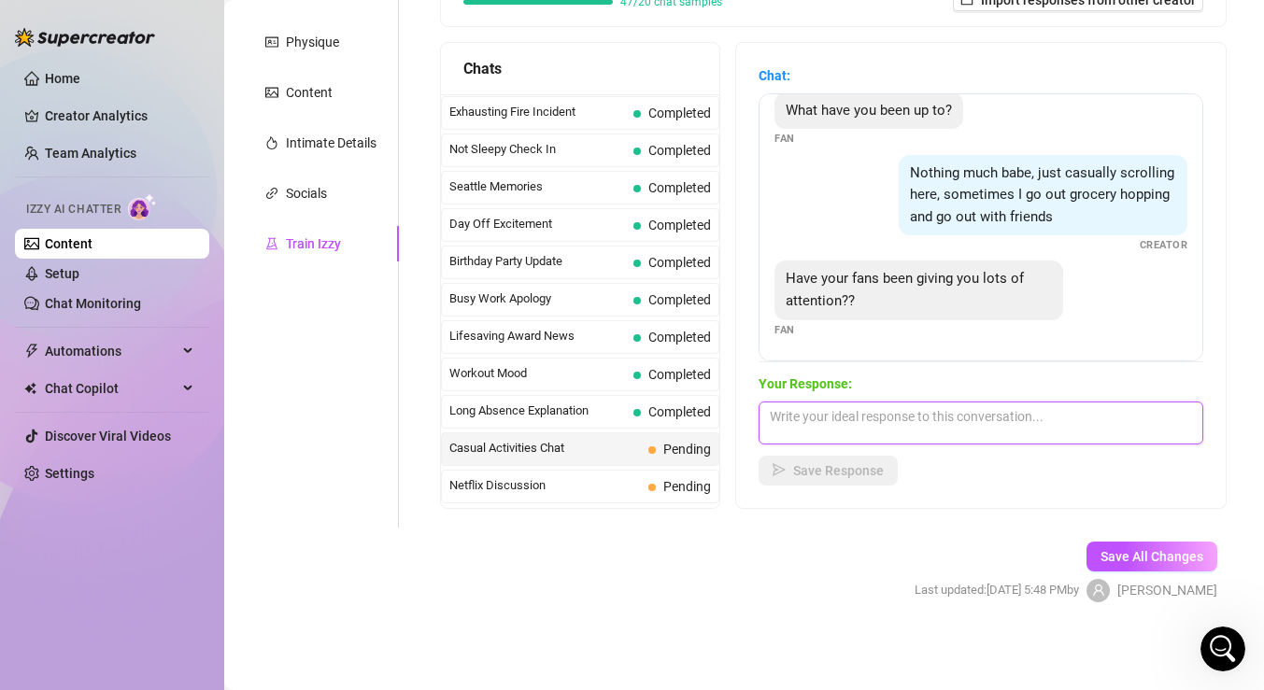
click at [928, 410] on textarea at bounding box center [981, 423] width 445 height 43
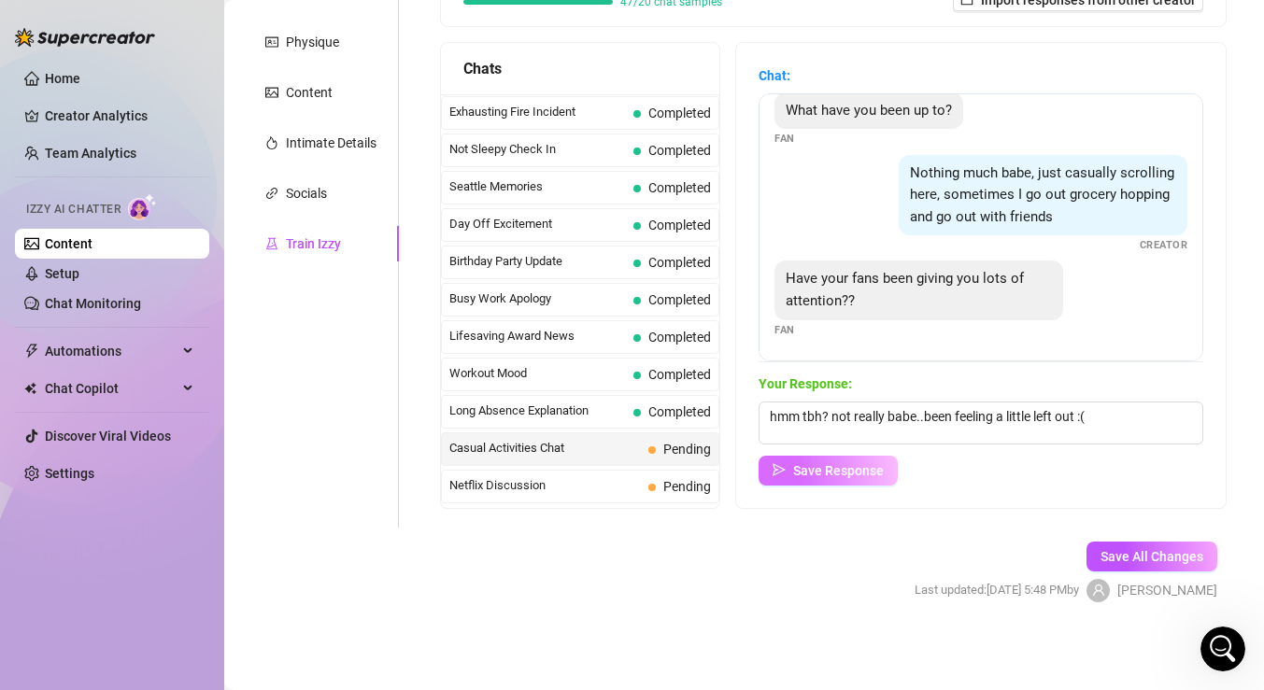
click at [871, 475] on span "Save Response" at bounding box center [838, 470] width 91 height 15
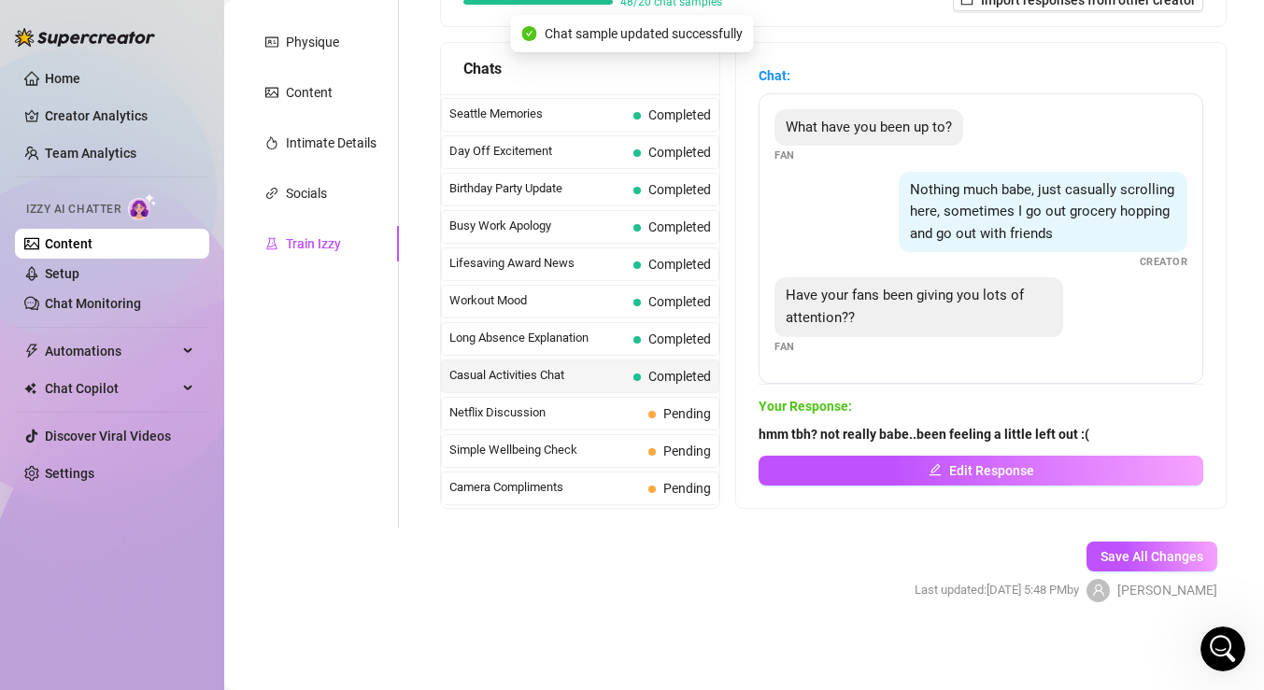
scroll to position [1499, 0]
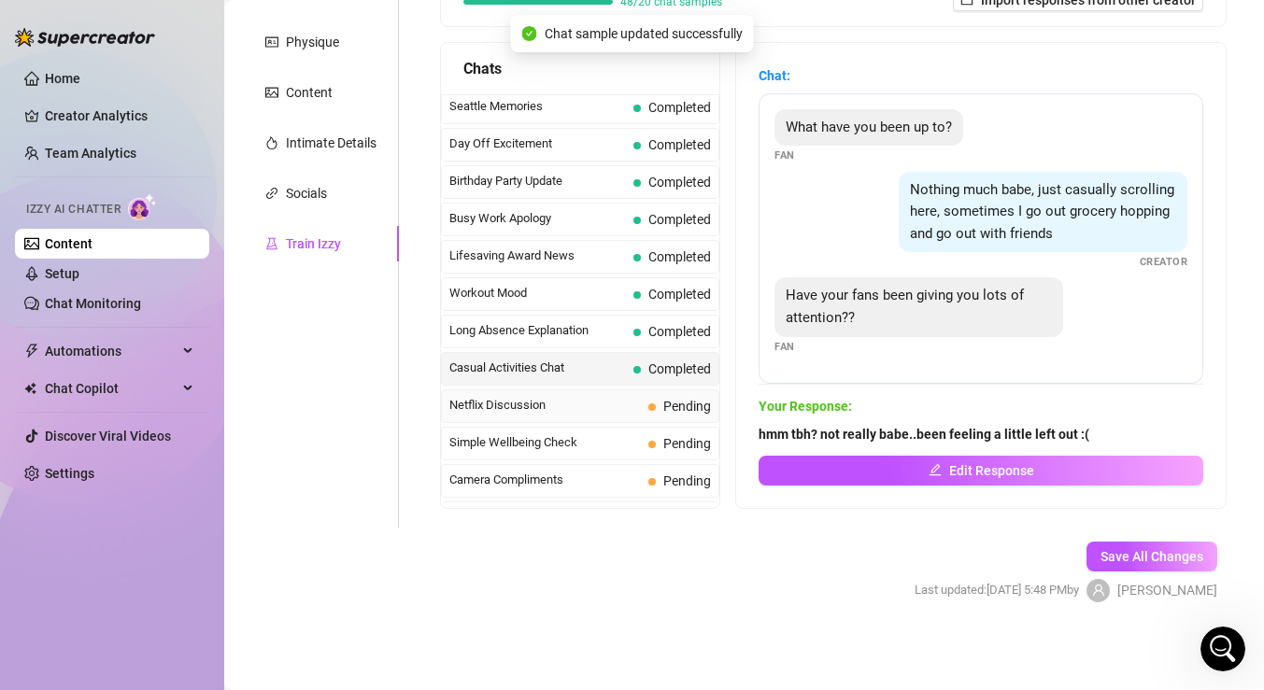
click at [628, 410] on span "Netflix Discussion" at bounding box center [545, 405] width 192 height 19
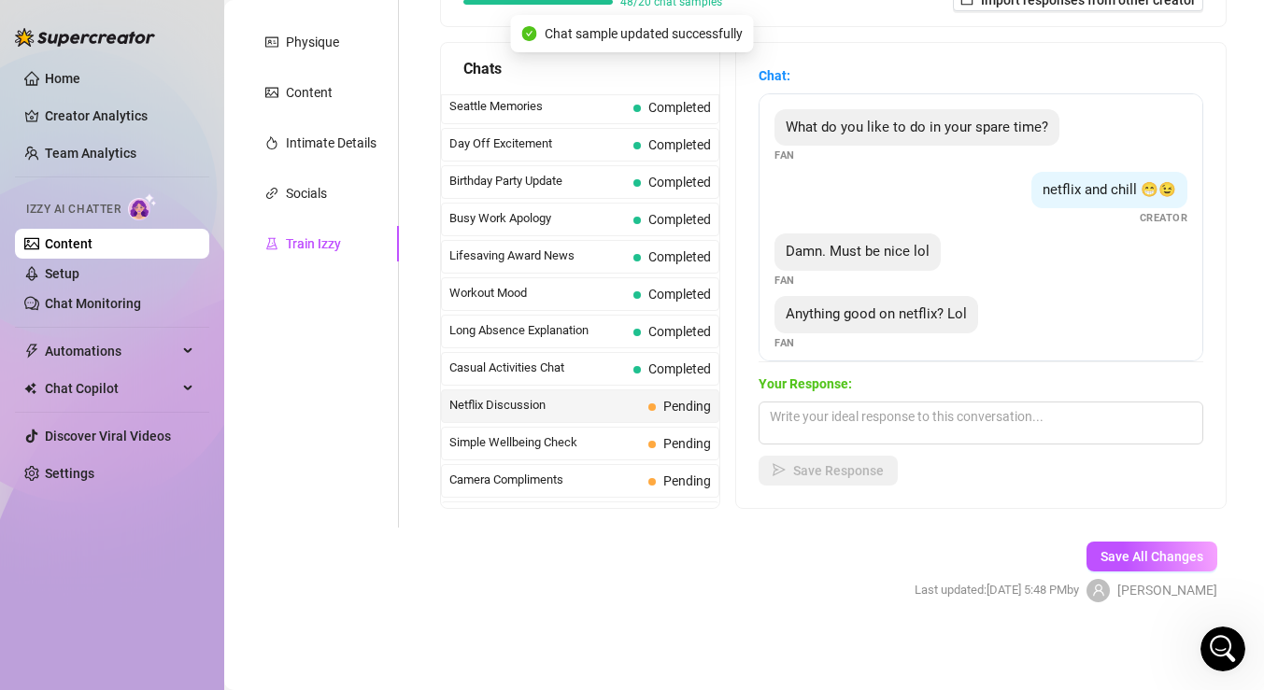
scroll to position [13, 0]
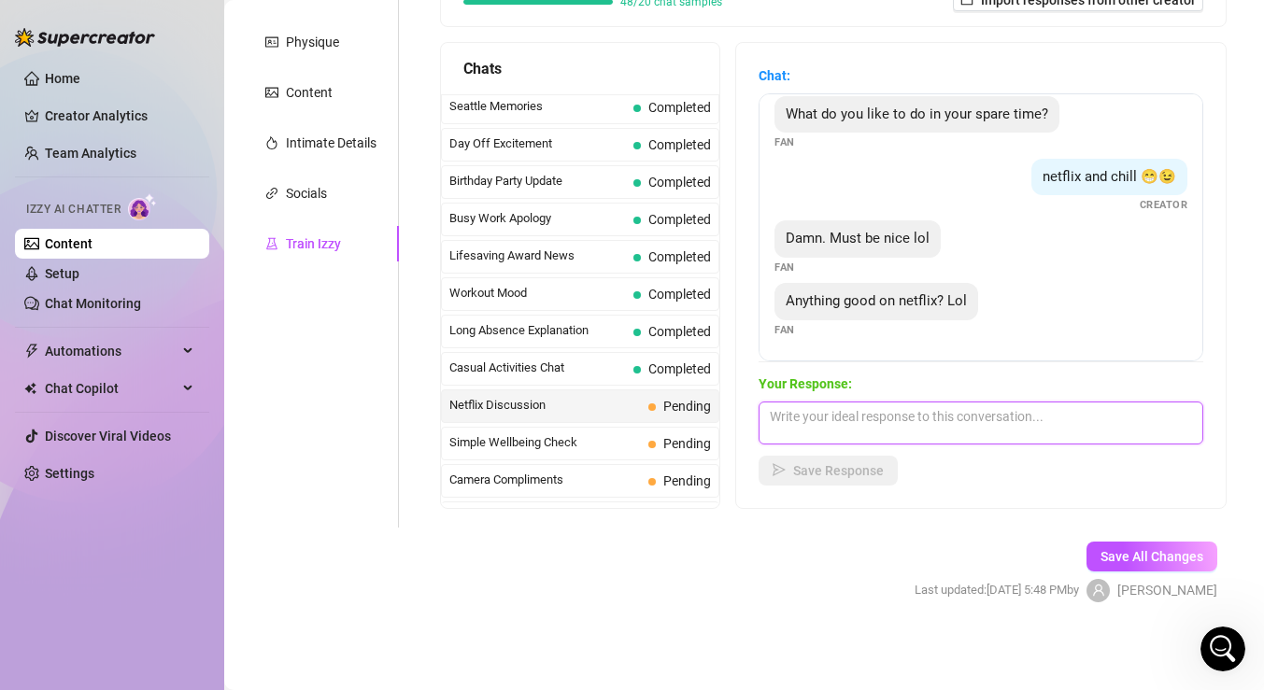
click at [872, 419] on textarea at bounding box center [981, 423] width 445 height 43
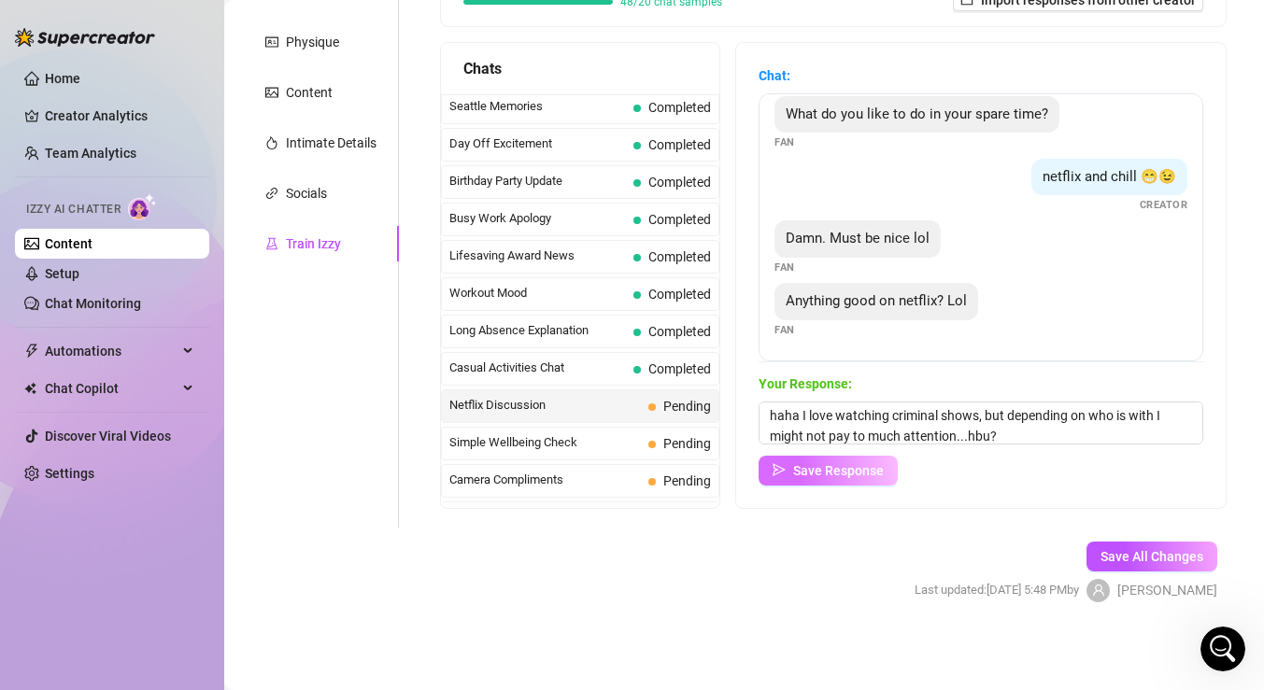
click at [827, 471] on span "Save Response" at bounding box center [838, 470] width 91 height 15
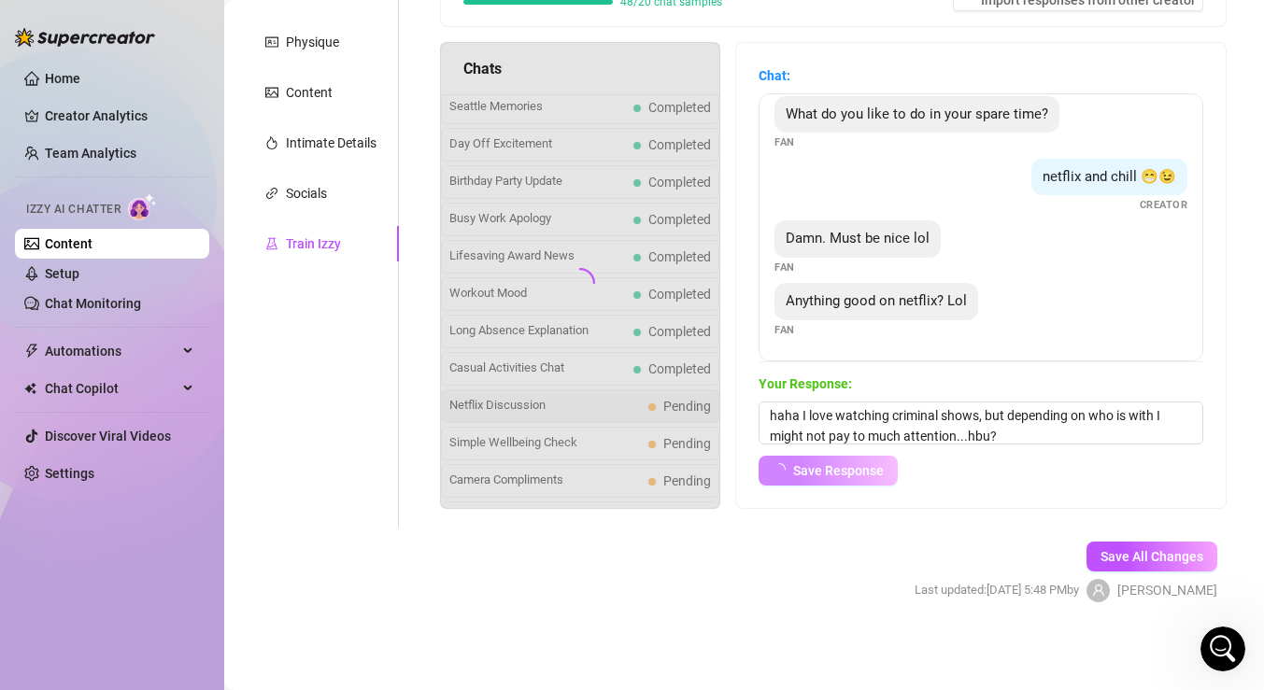
scroll to position [11, 0]
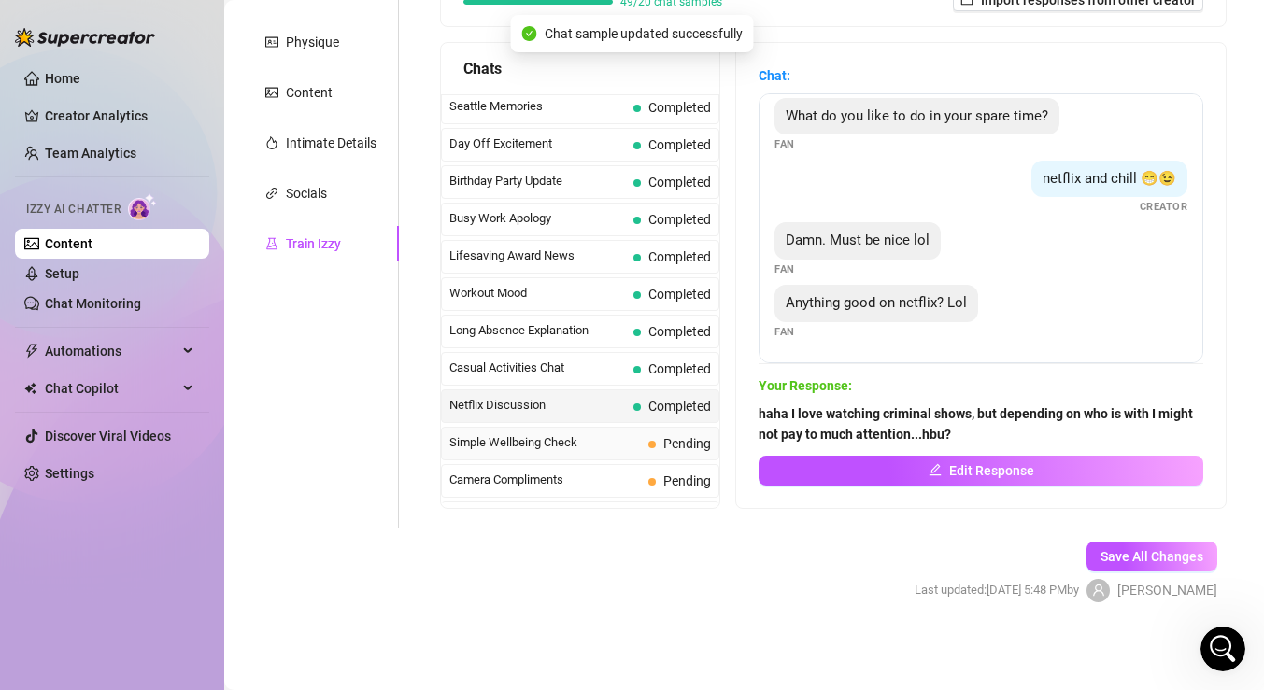
click at [603, 446] on span "Simple Wellbeing Check" at bounding box center [545, 443] width 192 height 19
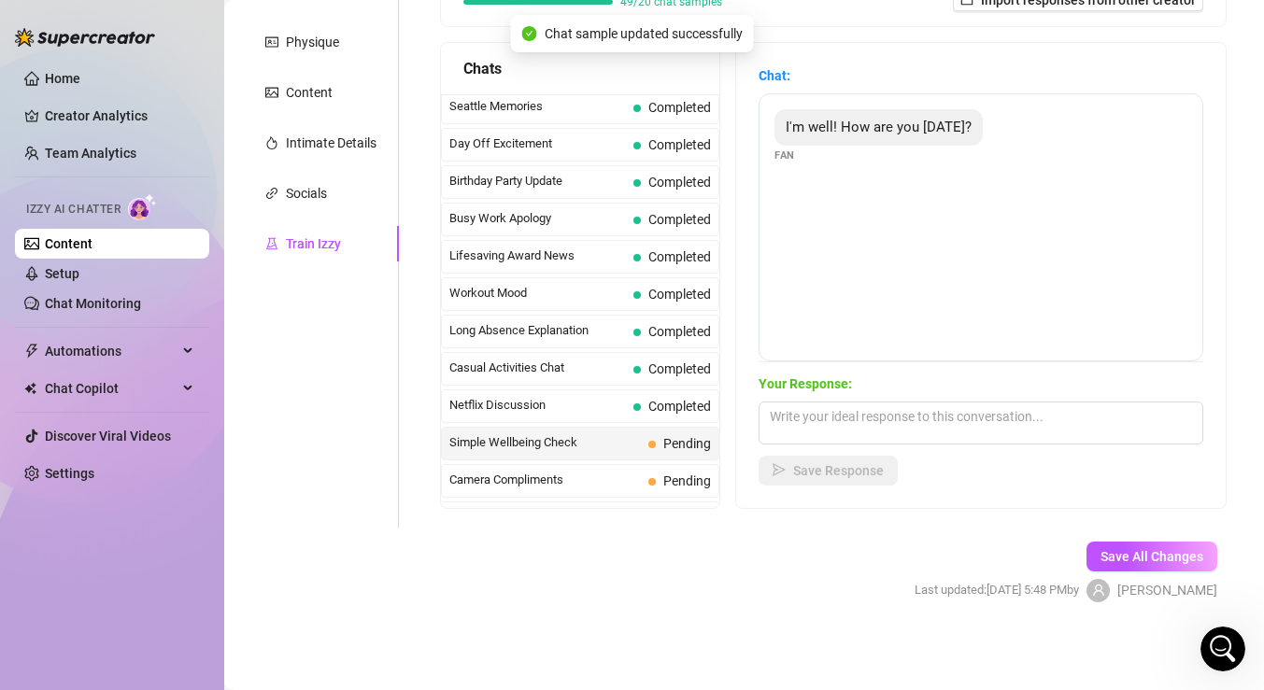
scroll to position [271, 0]
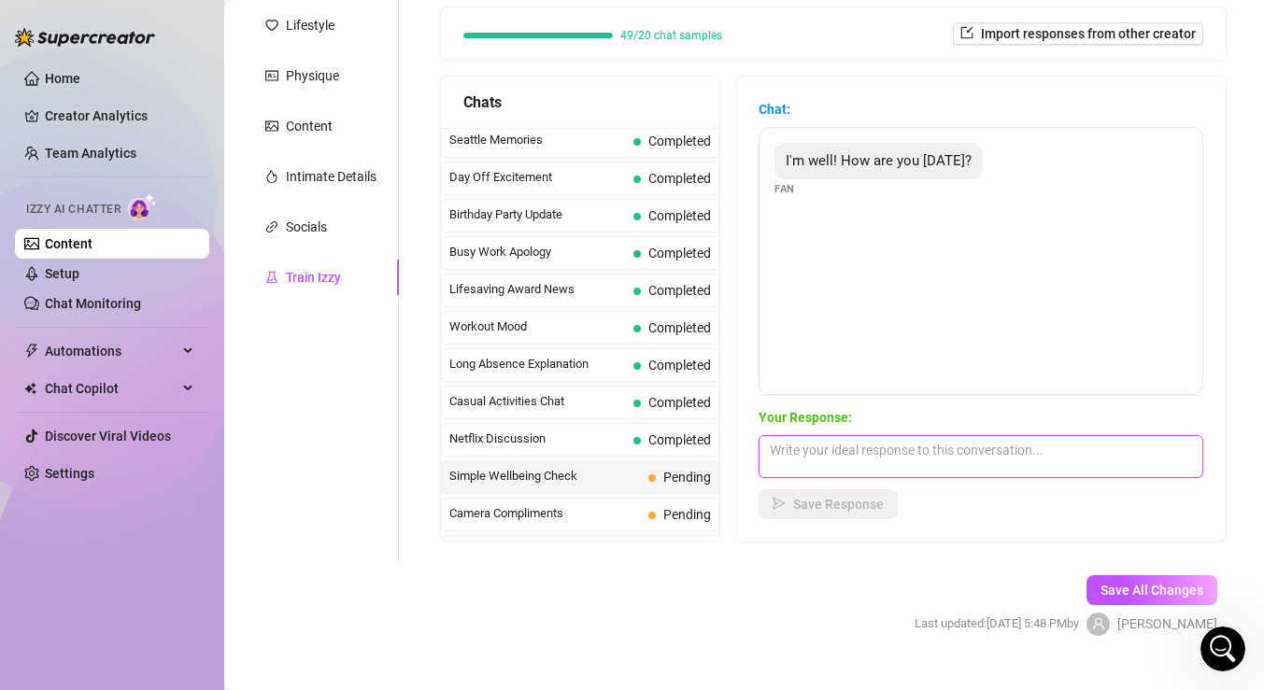
click at [879, 448] on textarea at bounding box center [981, 456] width 445 height 43
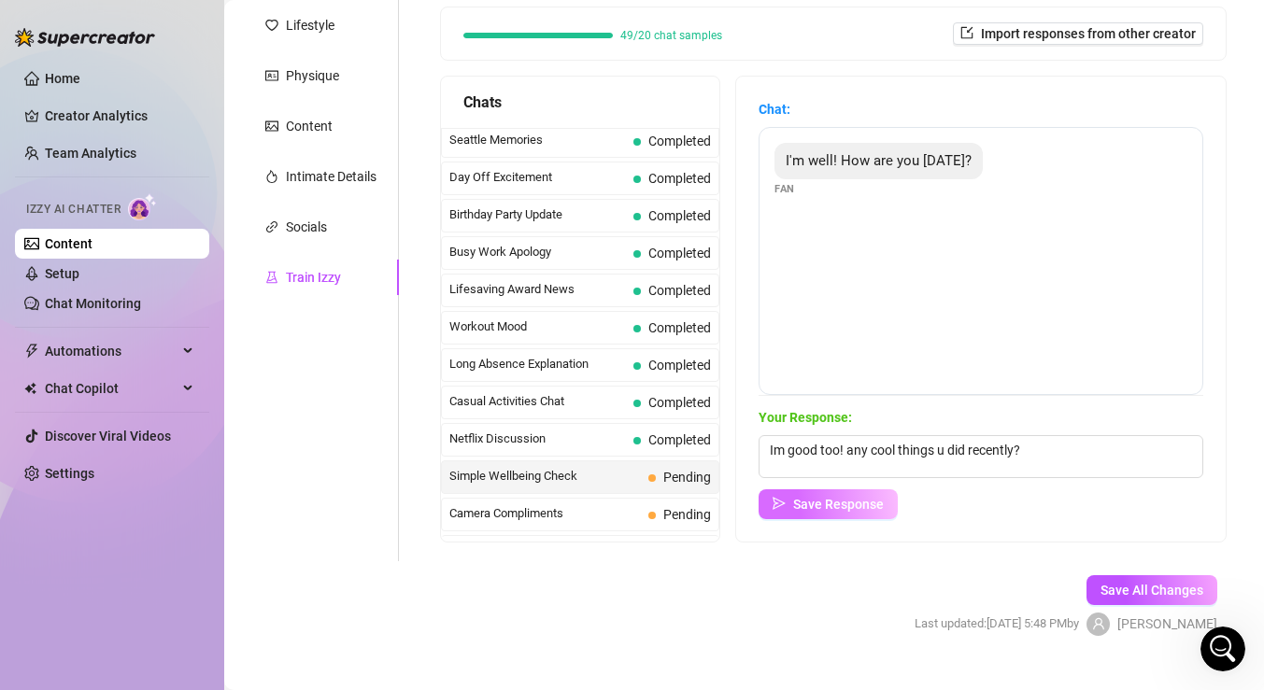
click at [814, 497] on span "Save Response" at bounding box center [838, 504] width 91 height 15
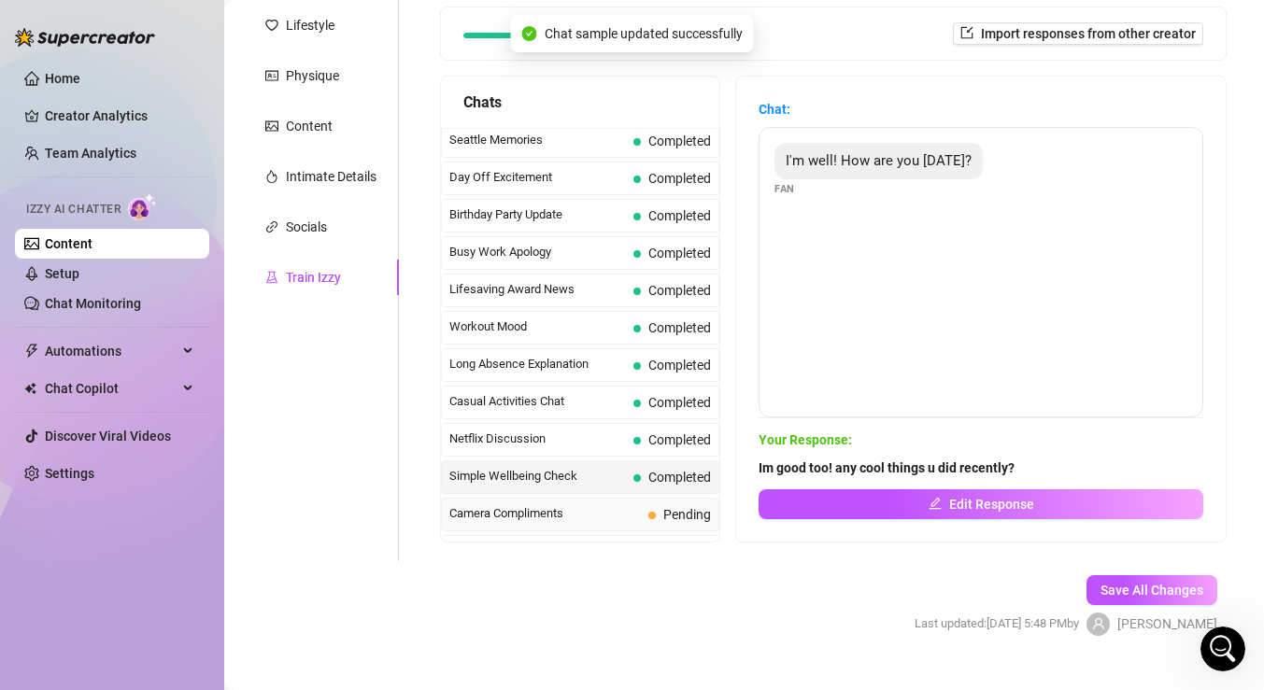
click at [618, 514] on span "Camera Compliments" at bounding box center [545, 514] width 192 height 19
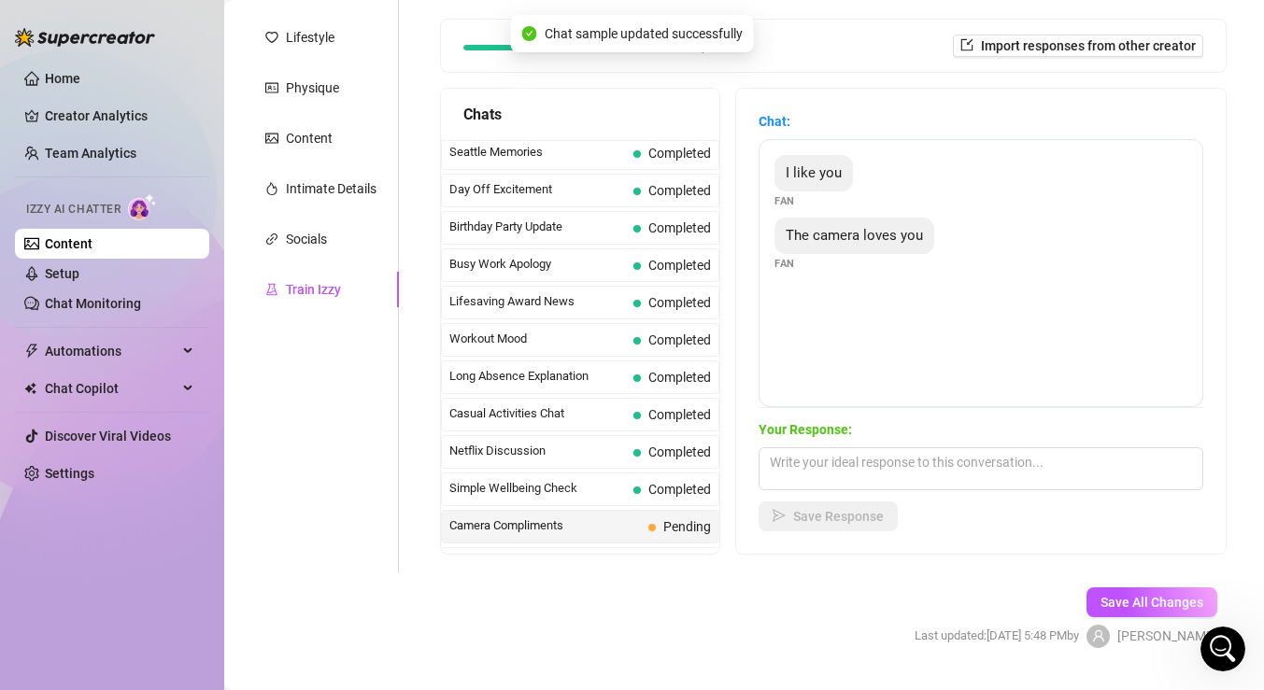
scroll to position [258, 0]
click at [872, 463] on textarea at bounding box center [981, 469] width 445 height 43
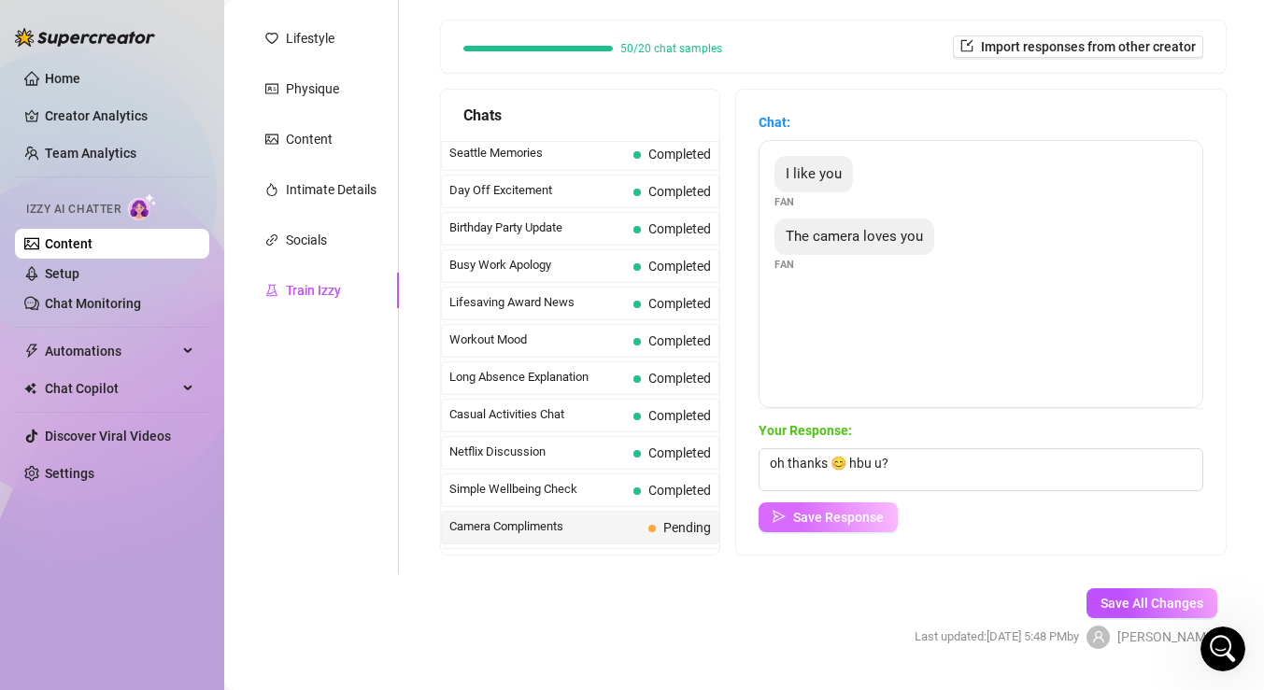
click at [838, 515] on span "Save Response" at bounding box center [838, 517] width 91 height 15
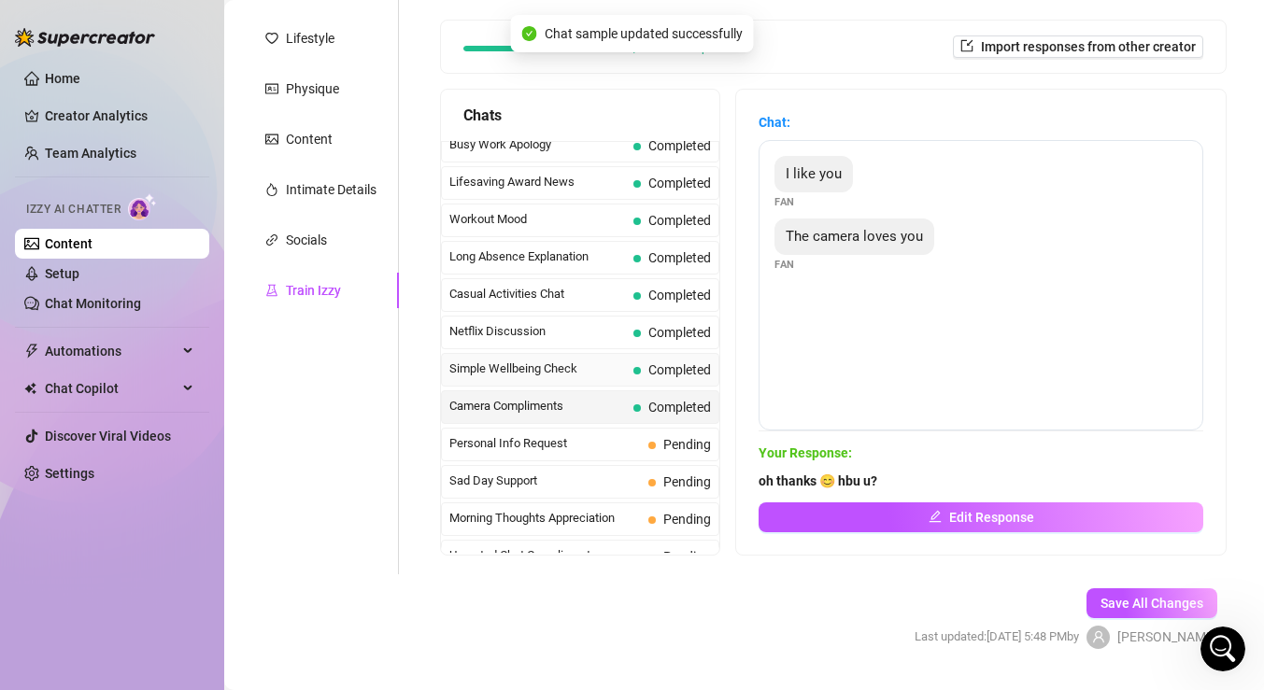
scroll to position [1621, 0]
click at [628, 454] on div "Personal Info Request Pending" at bounding box center [580, 443] width 278 height 34
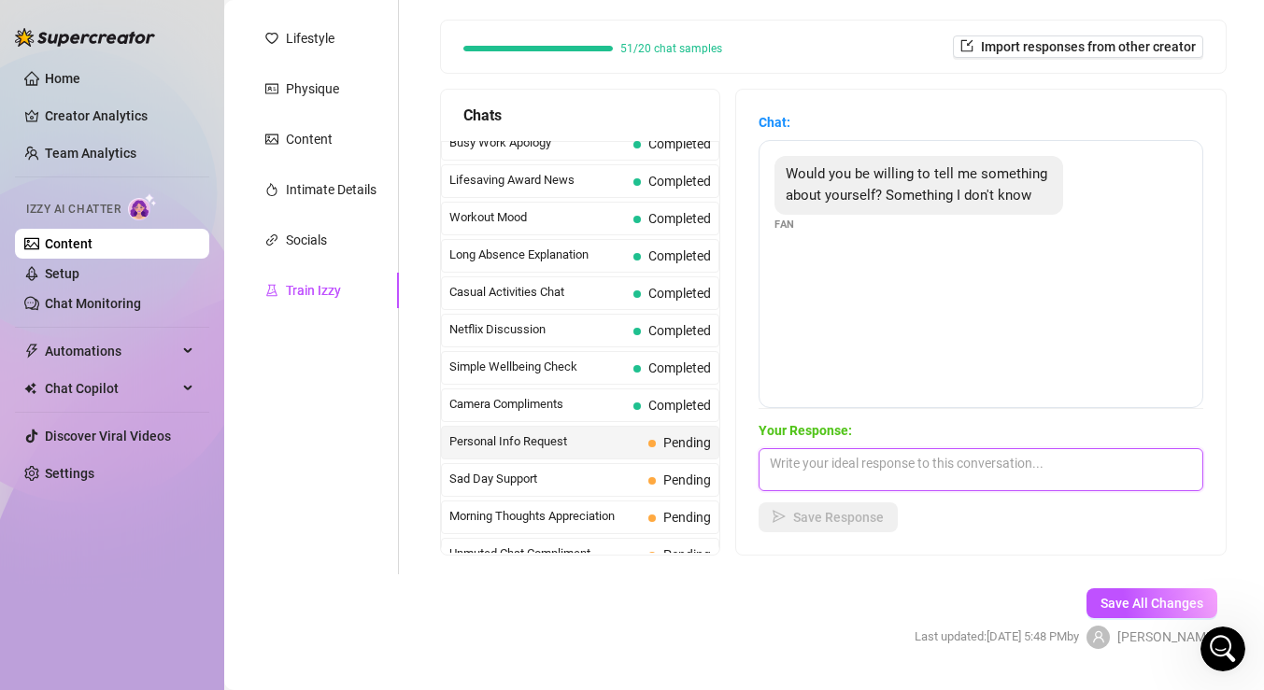
click at [891, 476] on textarea at bounding box center [981, 469] width 445 height 43
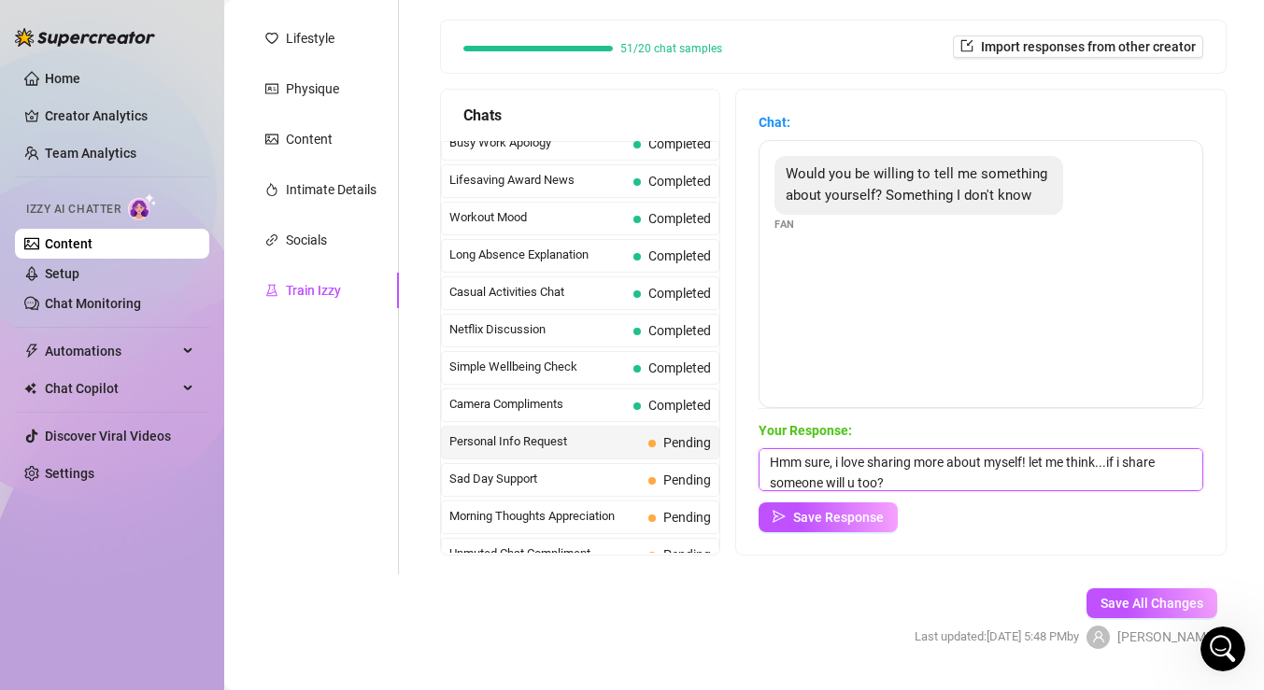
scroll to position [21, 0]
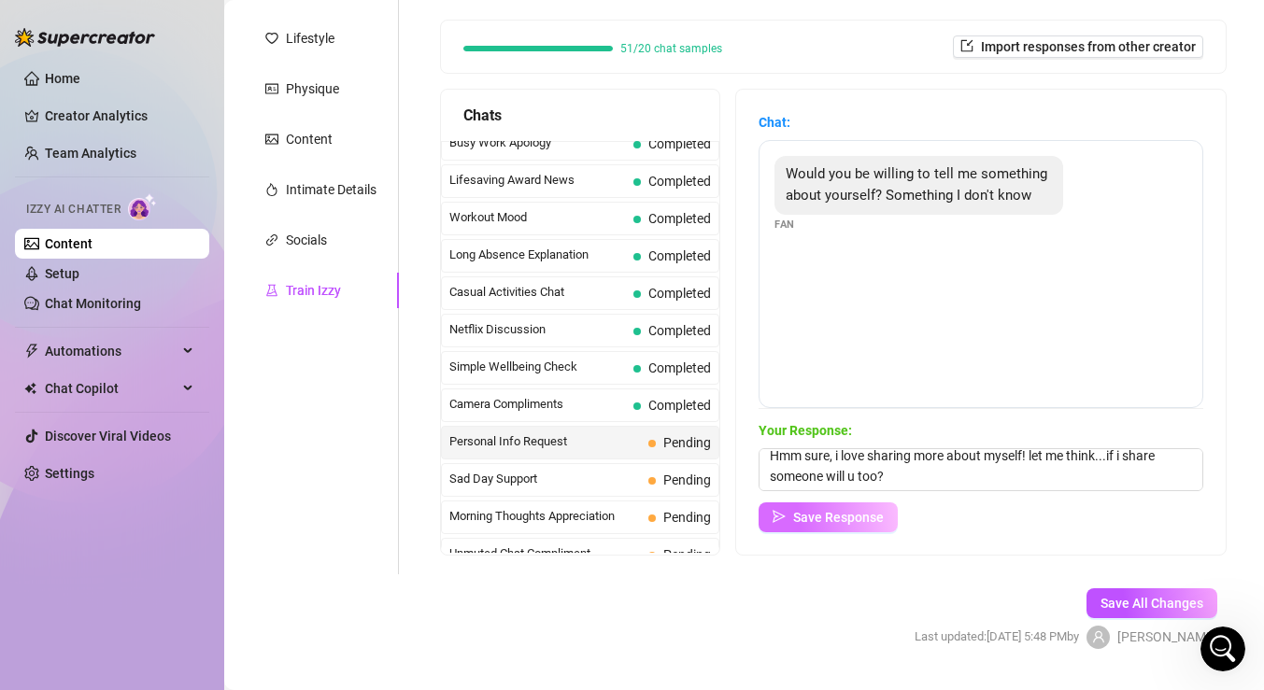
click at [855, 505] on button "Save Response" at bounding box center [828, 518] width 139 height 30
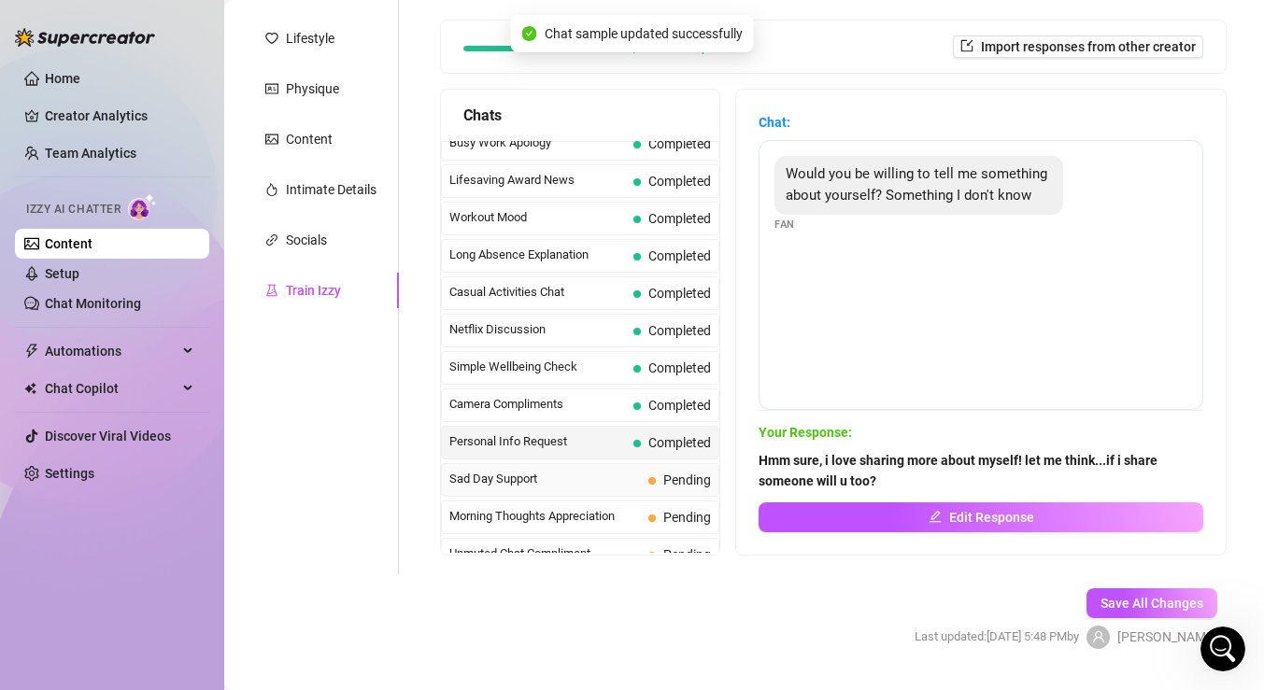
click at [595, 478] on span "Sad Day Support" at bounding box center [545, 479] width 192 height 19
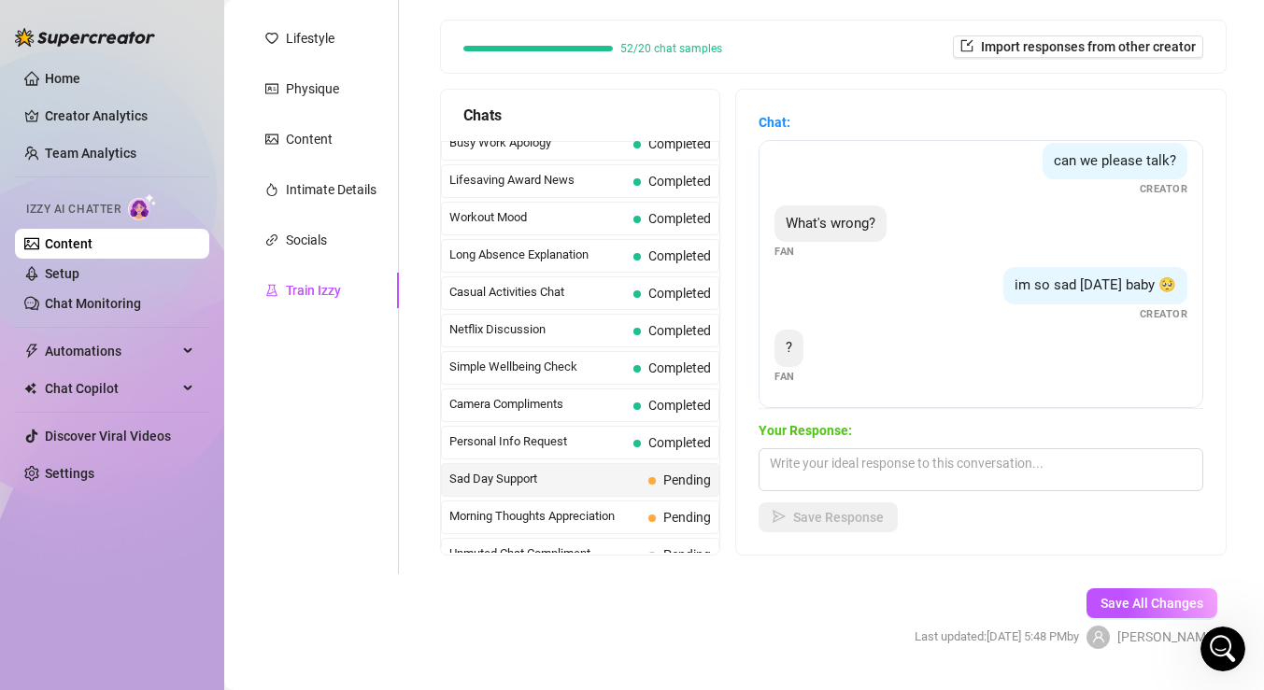
scroll to position [278, 0]
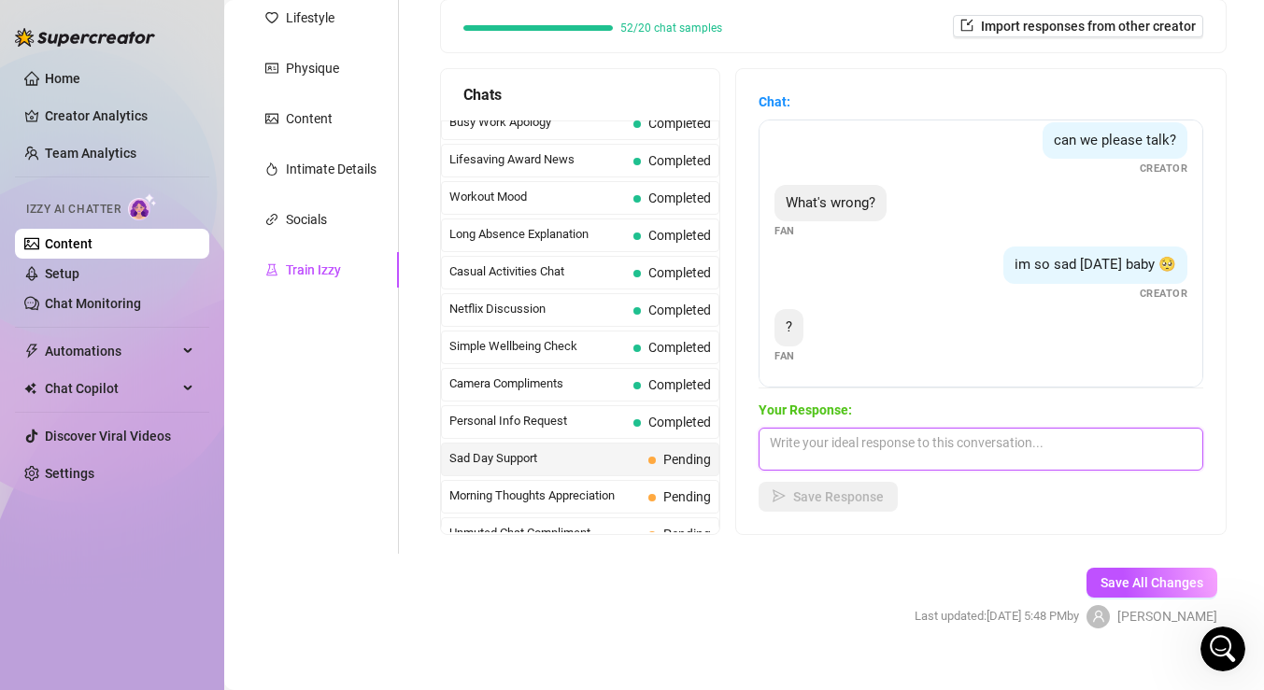
click at [888, 438] on textarea at bounding box center [981, 449] width 445 height 43
click at [892, 448] on textarea at bounding box center [981, 449] width 445 height 43
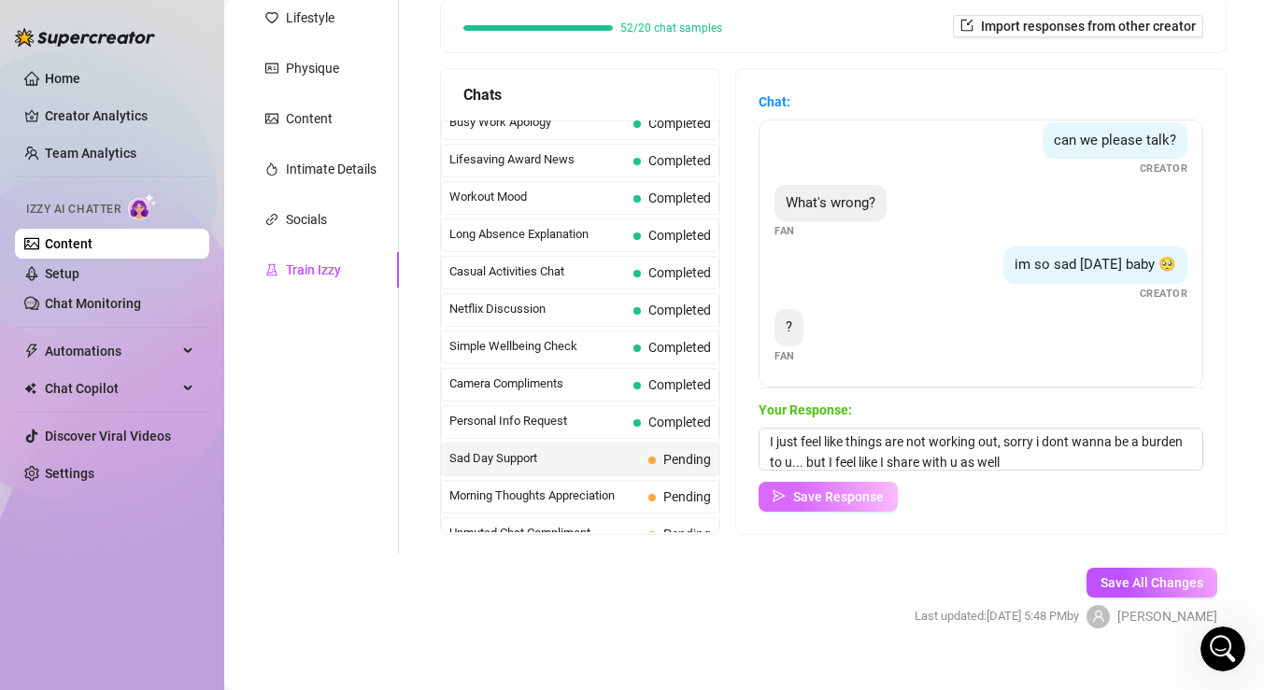
click at [834, 486] on button "Save Response" at bounding box center [828, 497] width 139 height 30
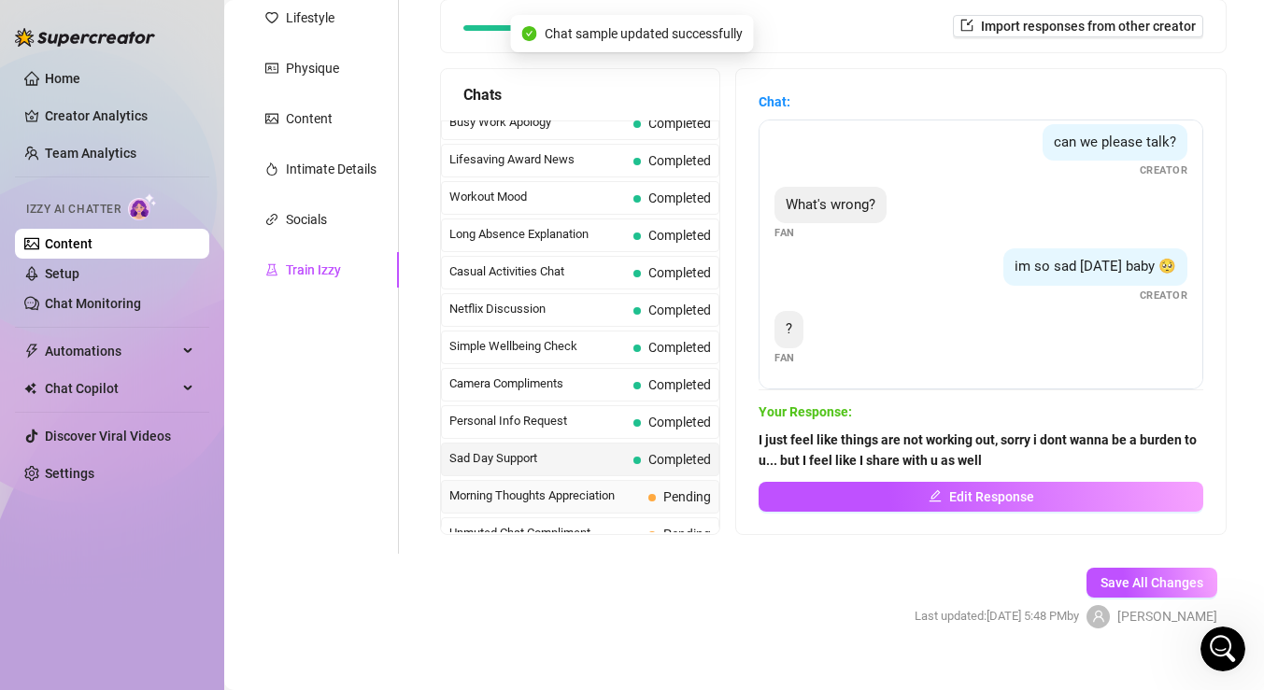
scroll to position [11, 0]
click at [633, 501] on span "Morning Thoughts Appreciation" at bounding box center [545, 496] width 192 height 19
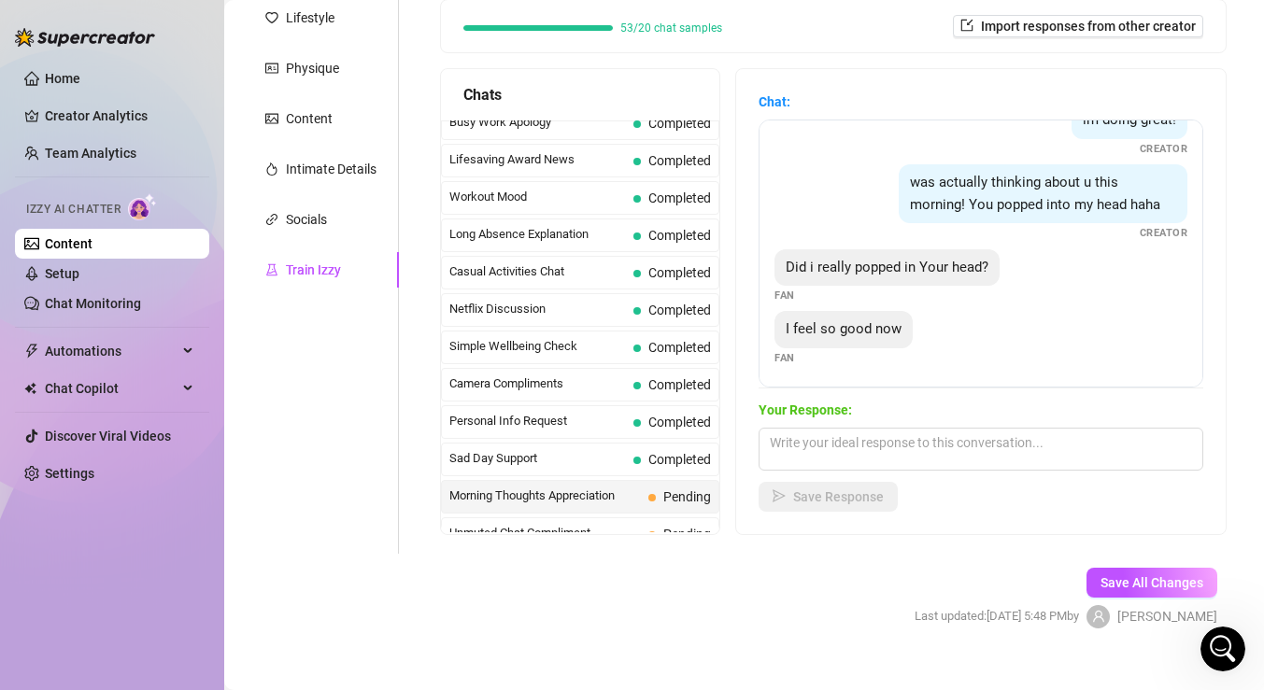
scroll to position [160, 0]
click at [914, 450] on textarea at bounding box center [981, 449] width 445 height 43
click at [842, 498] on span "Save Response" at bounding box center [838, 497] width 91 height 15
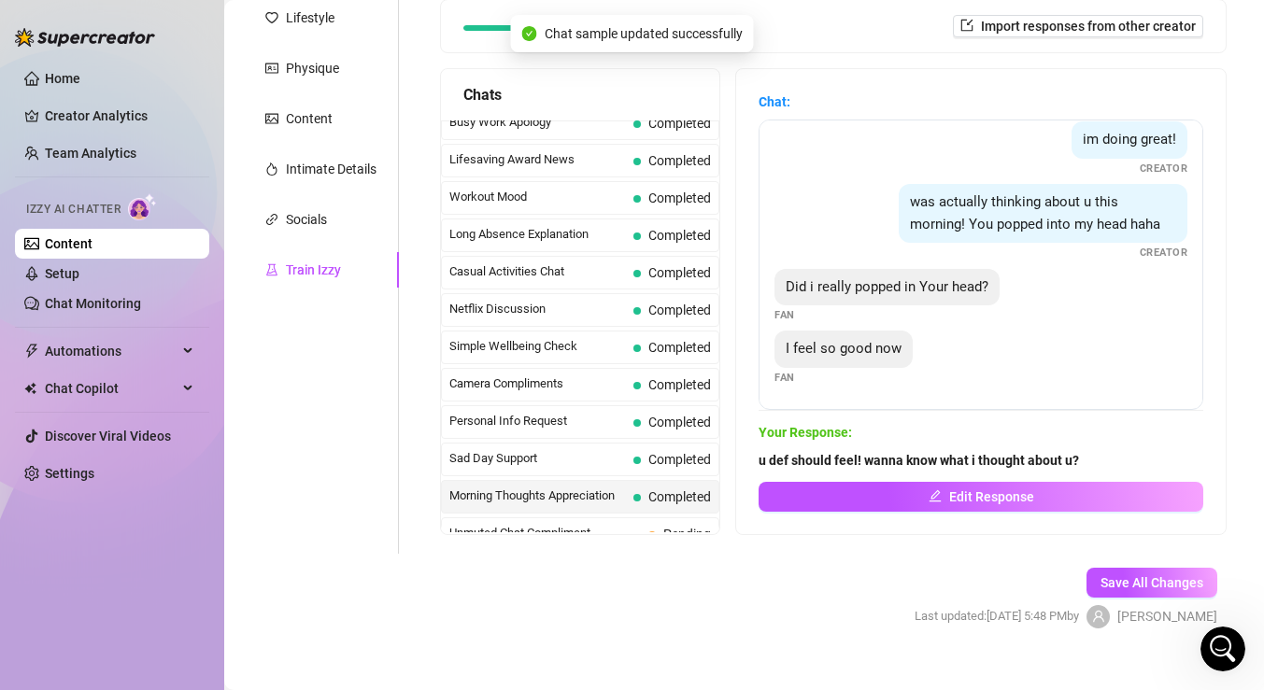
scroll to position [1677, 0]
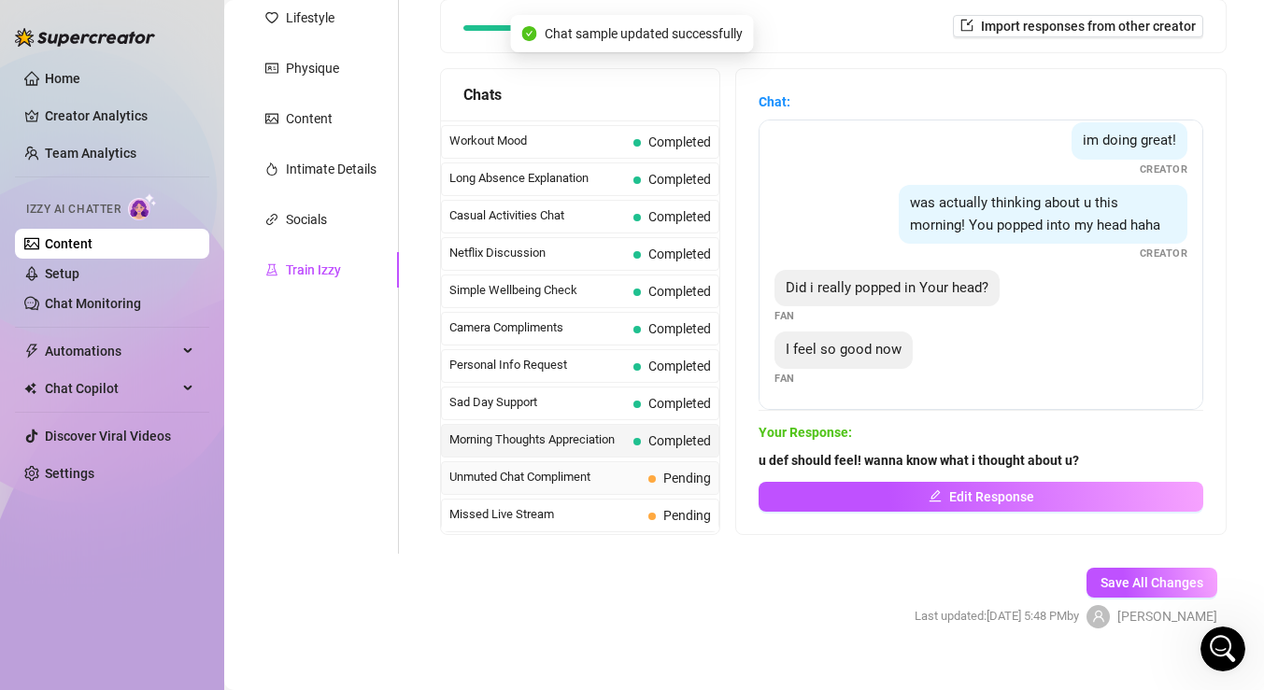
click at [636, 474] on span "Unmuted Chat Compliment" at bounding box center [545, 477] width 192 height 19
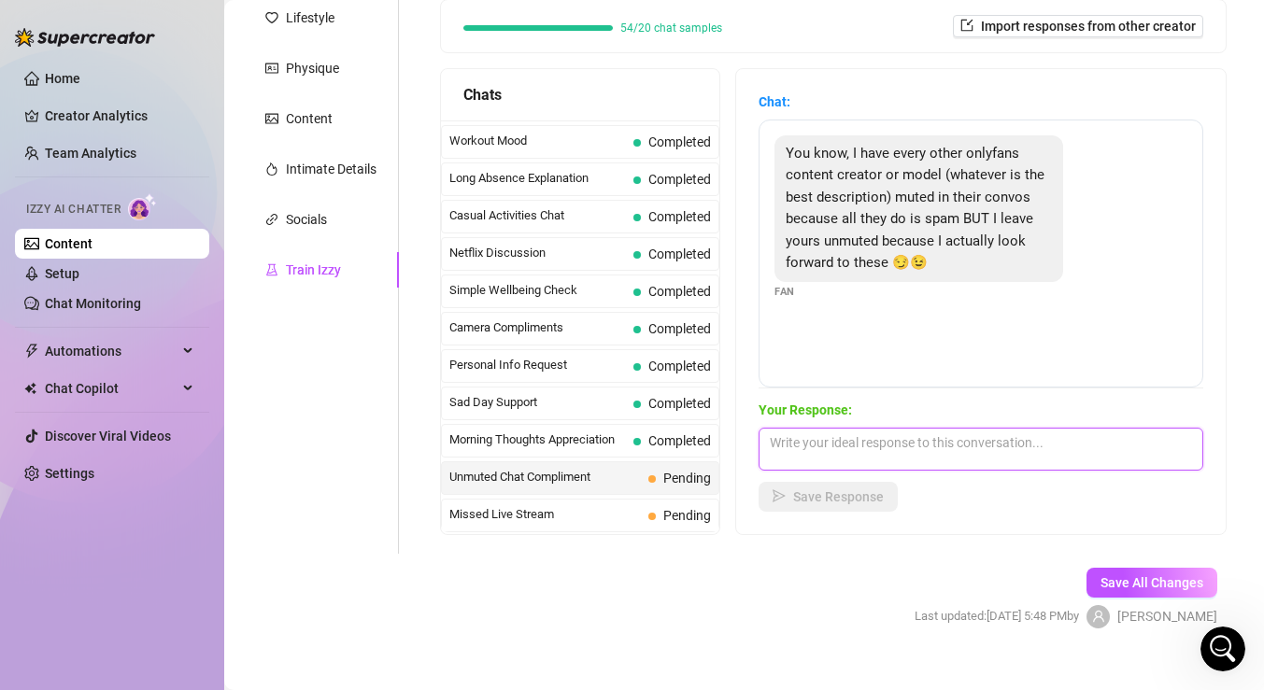
click at [915, 458] on textarea at bounding box center [981, 449] width 445 height 43
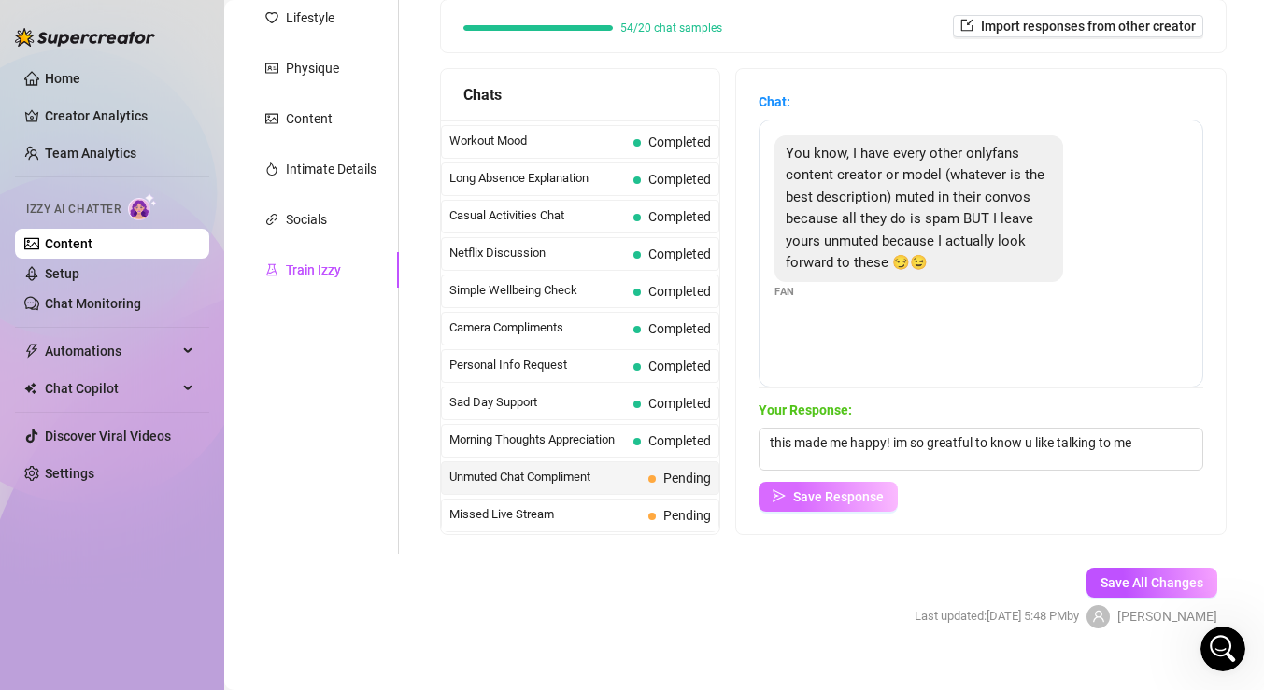
click at [849, 501] on span "Save Response" at bounding box center [838, 497] width 91 height 15
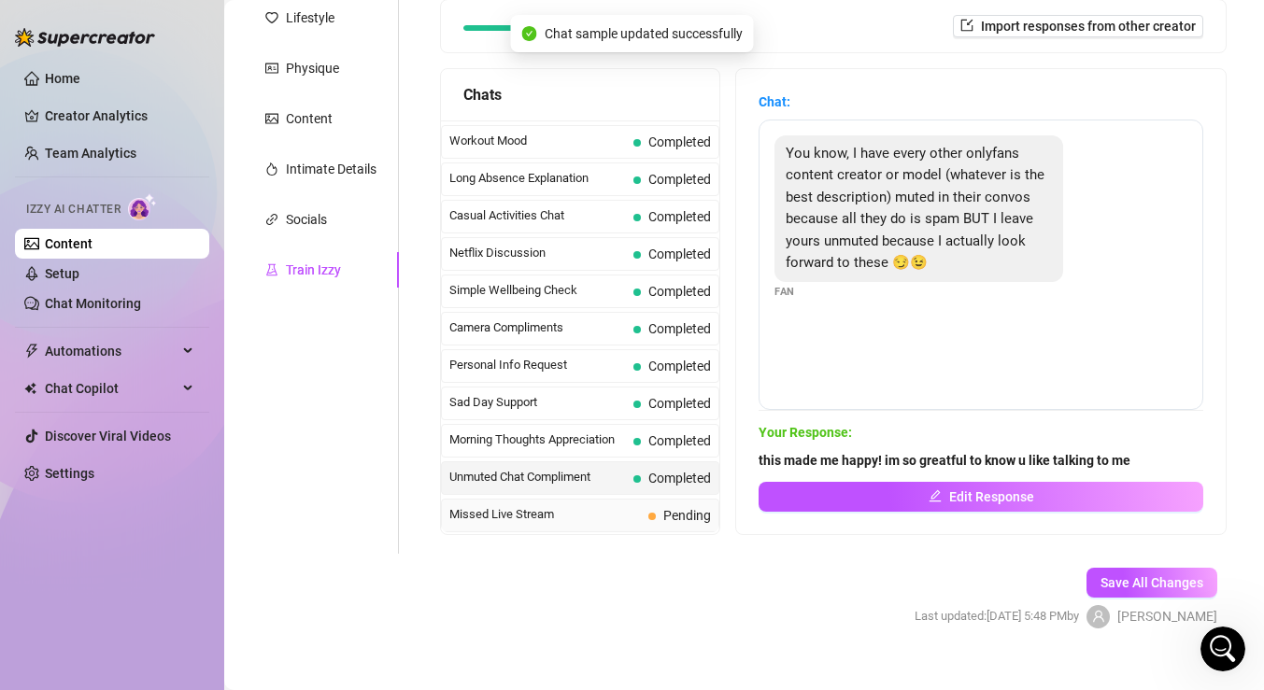
click at [634, 518] on span "Missed Live Stream" at bounding box center [545, 514] width 192 height 19
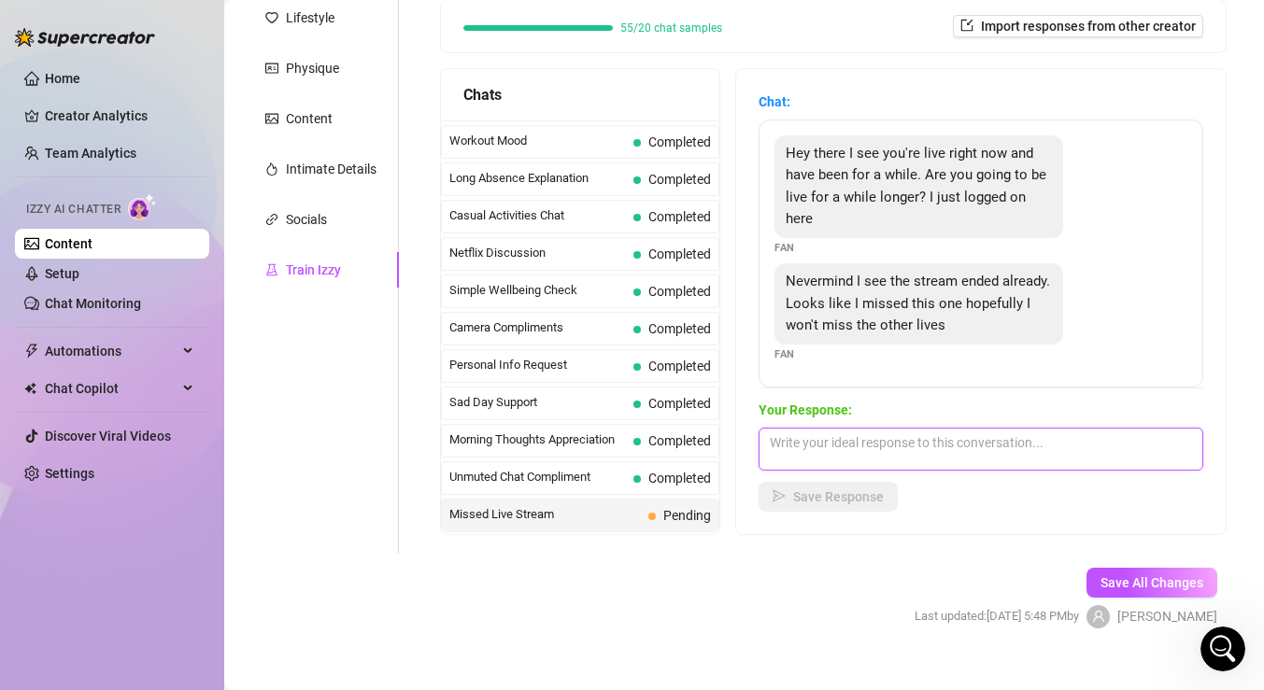
click at [880, 444] on textarea at bounding box center [981, 449] width 445 height 43
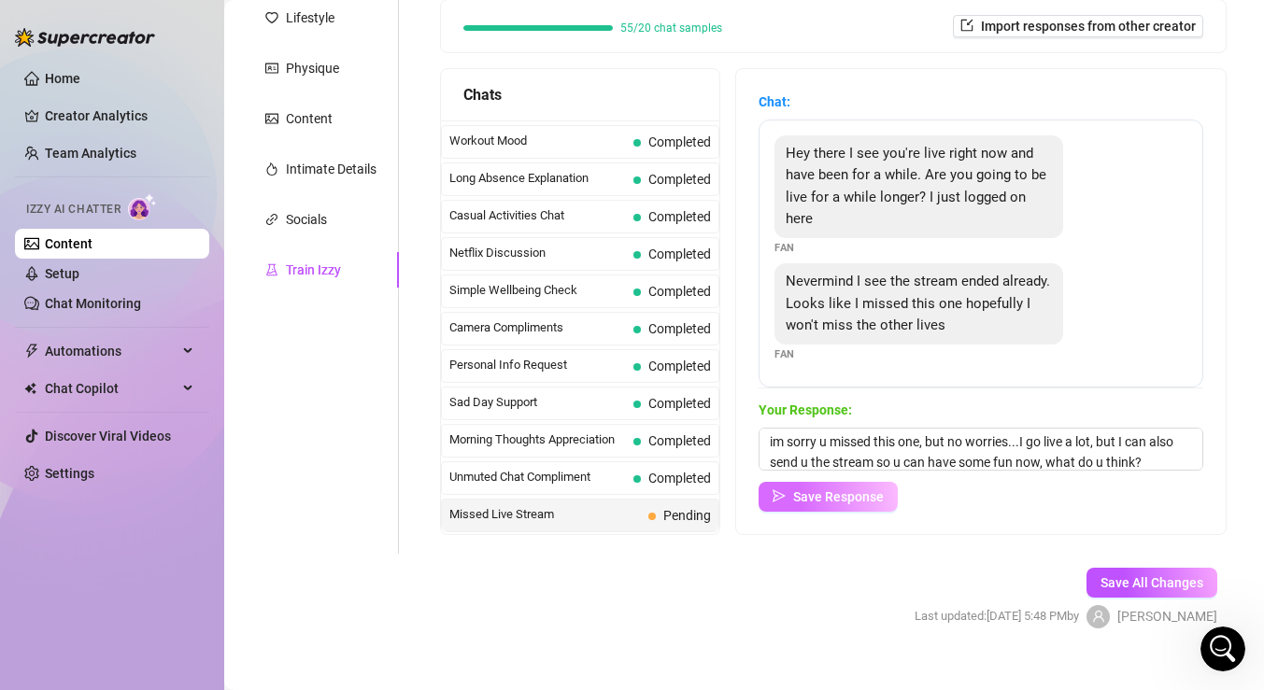
click at [787, 489] on button "Save Response" at bounding box center [828, 497] width 139 height 30
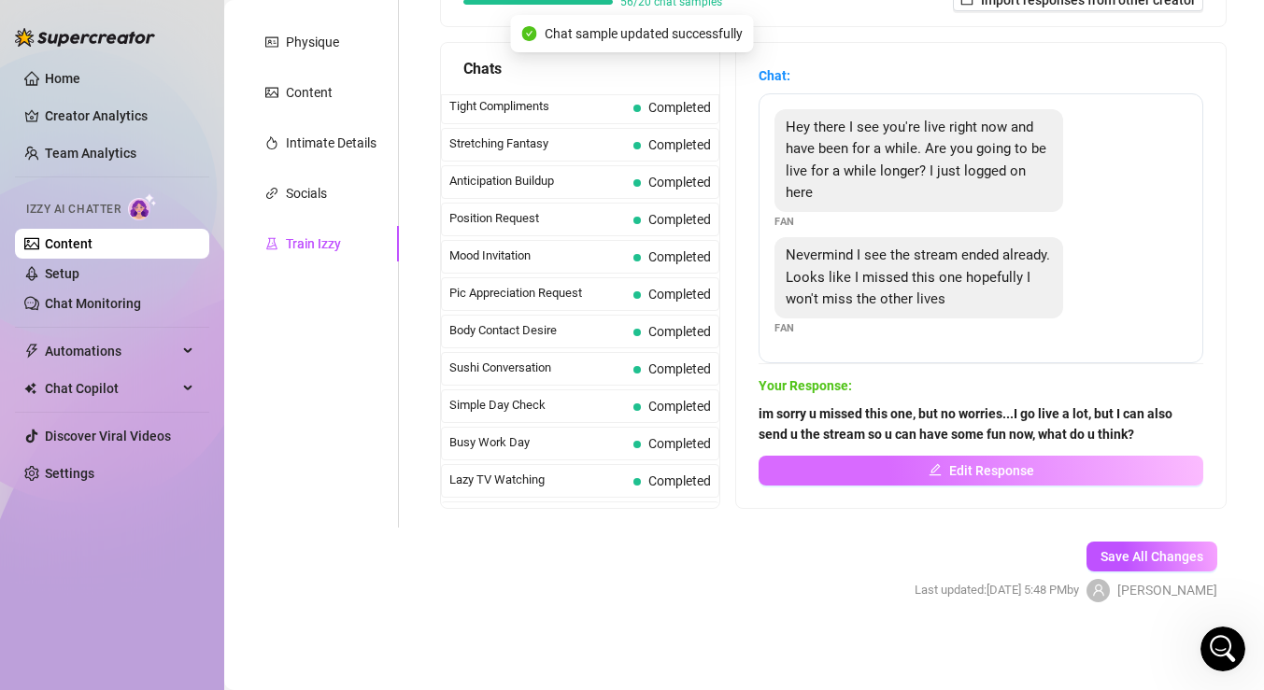
scroll to position [828, 0]
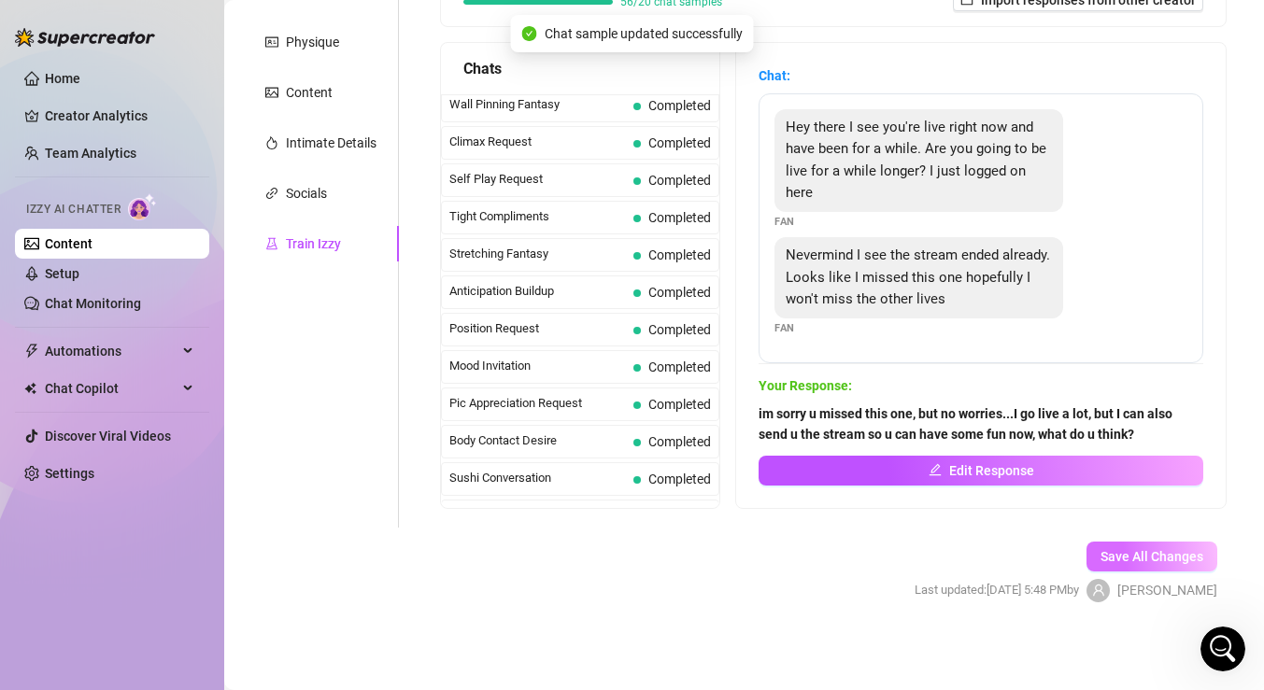
click at [1202, 543] on button "Save All Changes" at bounding box center [1152, 557] width 131 height 30
